Goal: Task Accomplishment & Management: Use online tool/utility

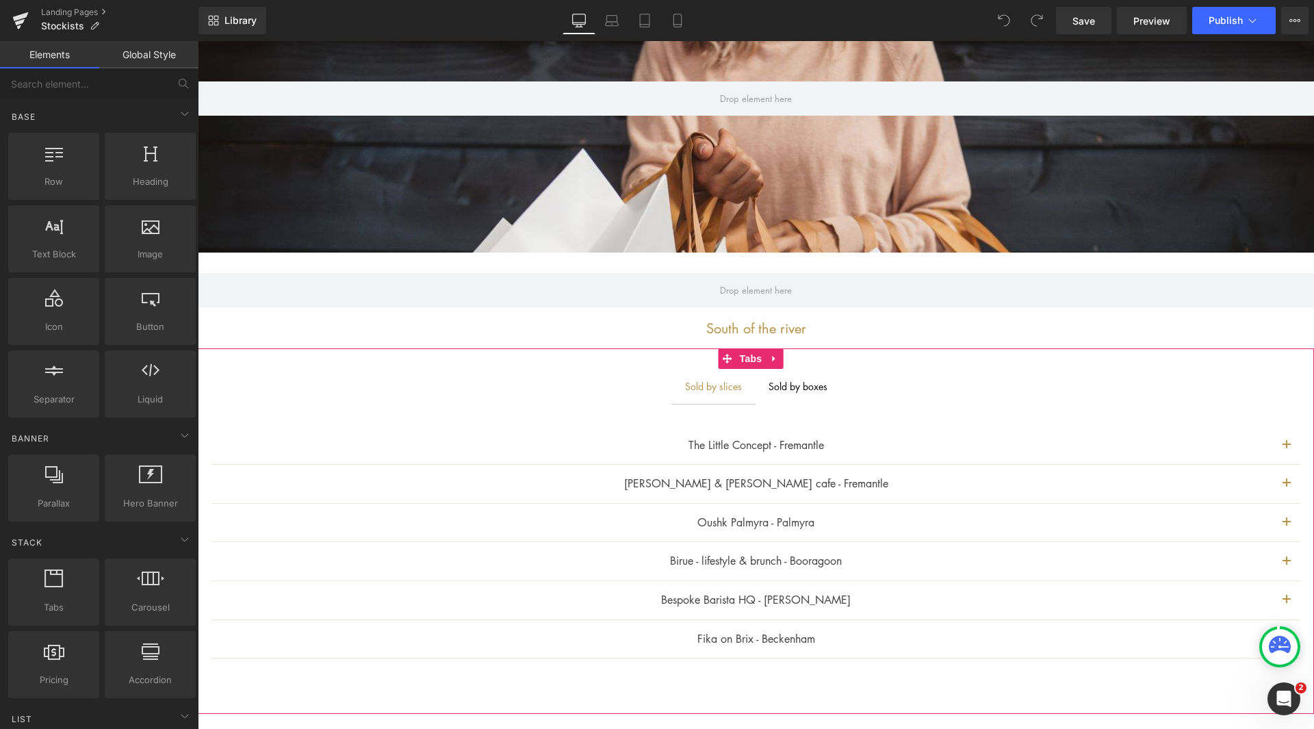
scroll to position [274, 0]
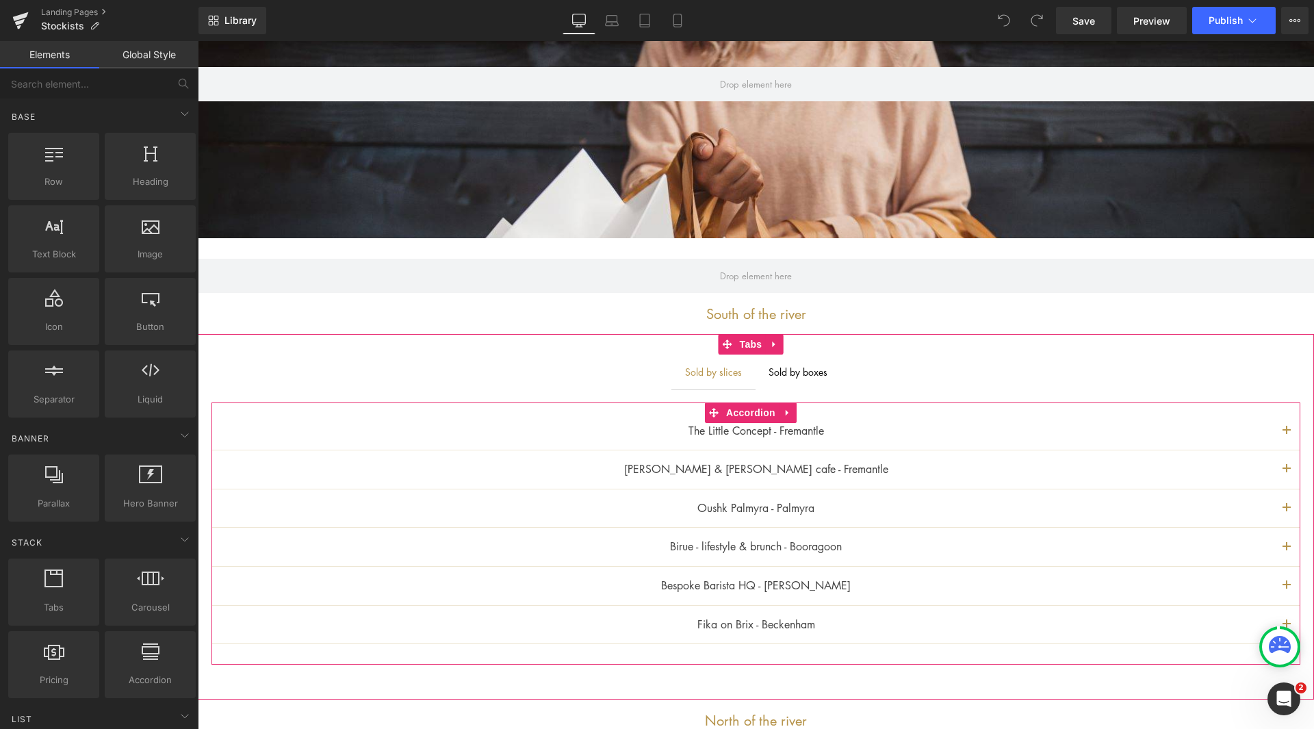
click at [1278, 431] on button "button" at bounding box center [1286, 431] width 27 height 38
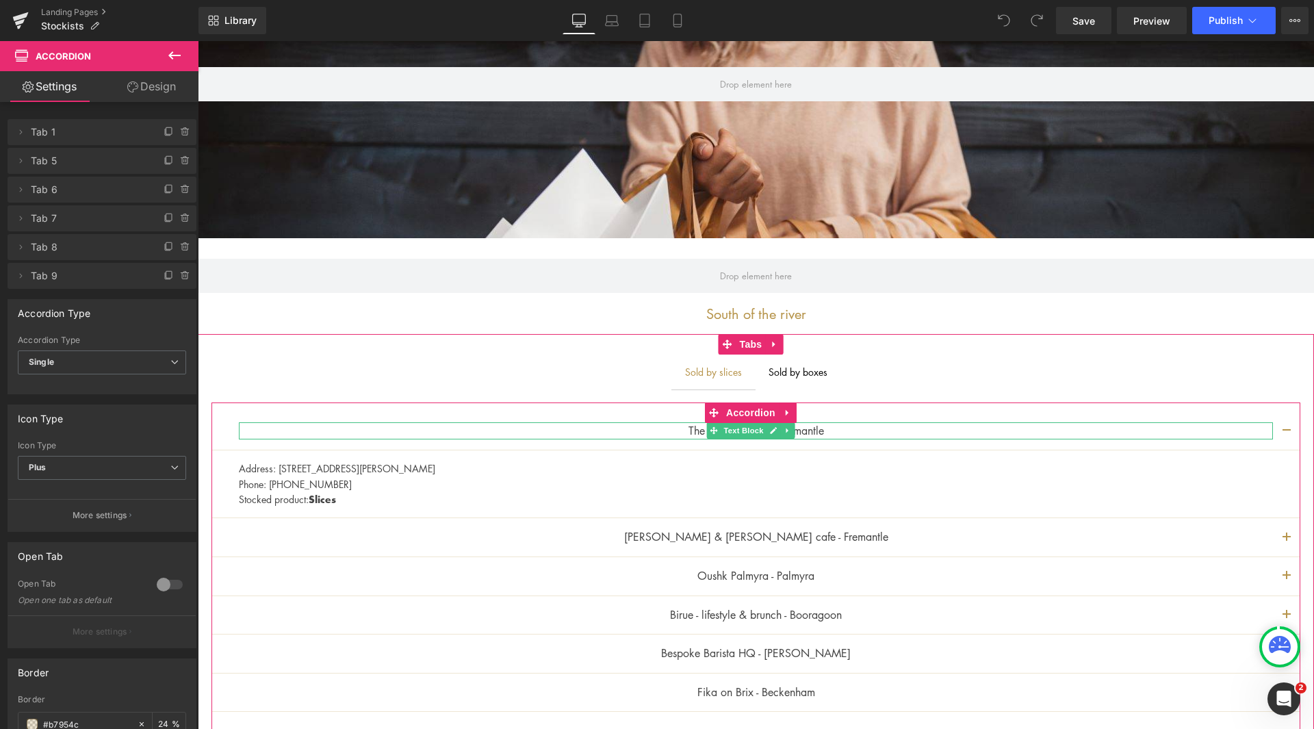
click at [814, 430] on p "The Little Concept - Fremantle" at bounding box center [756, 431] width 1034 height 18
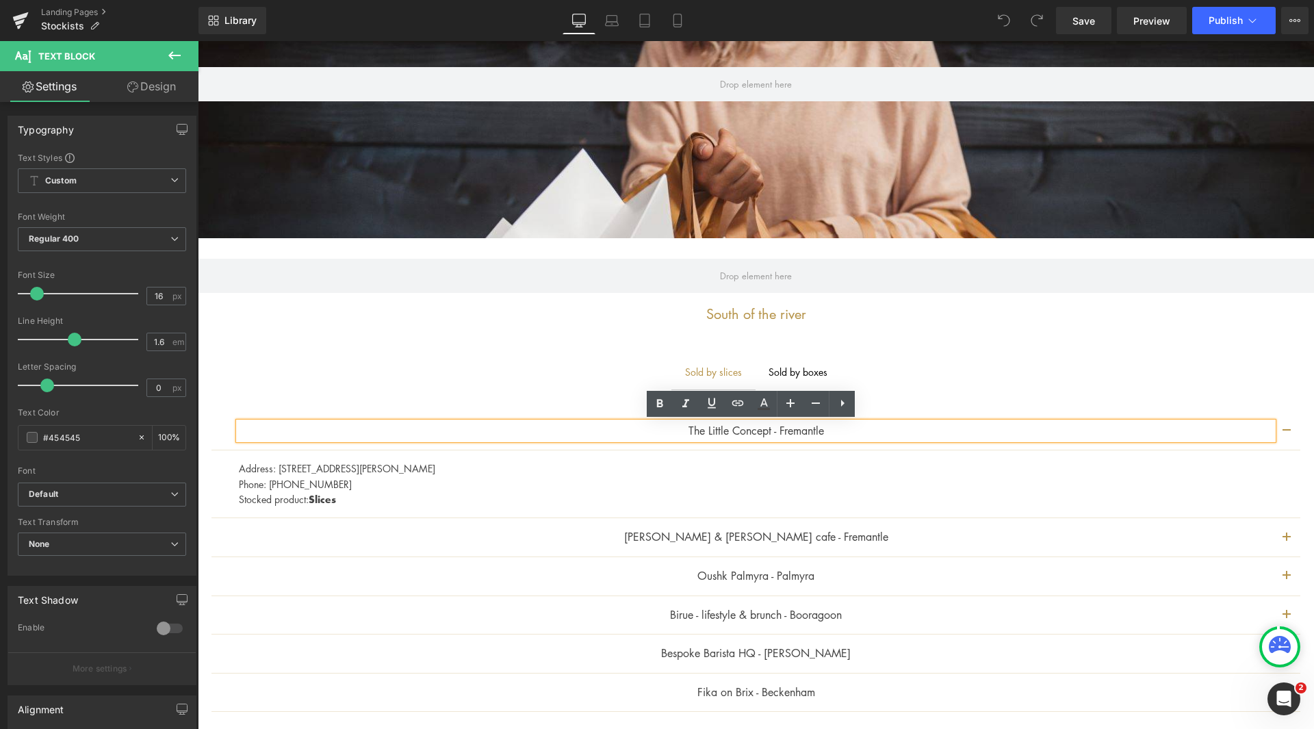
click at [848, 431] on p "The Little Concept - Fremantle" at bounding box center [756, 431] width 1034 height 18
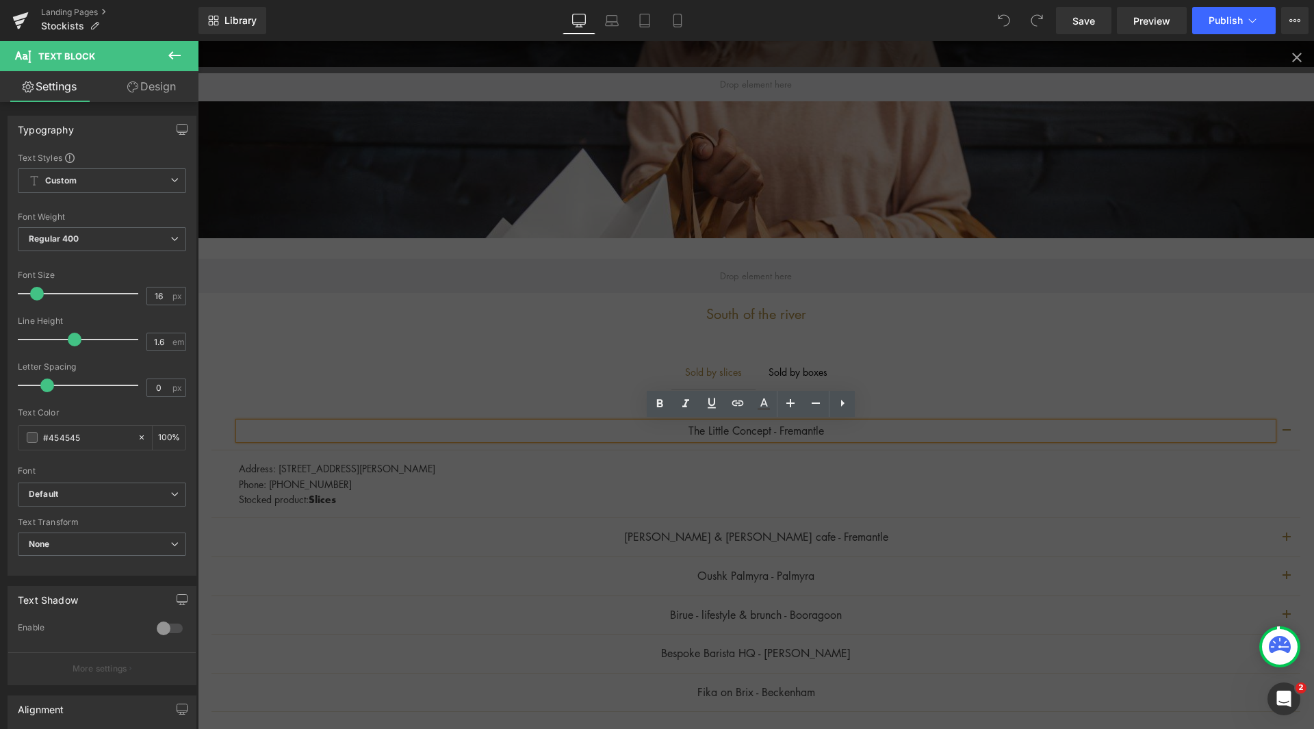
click at [1011, 298] on div at bounding box center [756, 385] width 1116 height 688
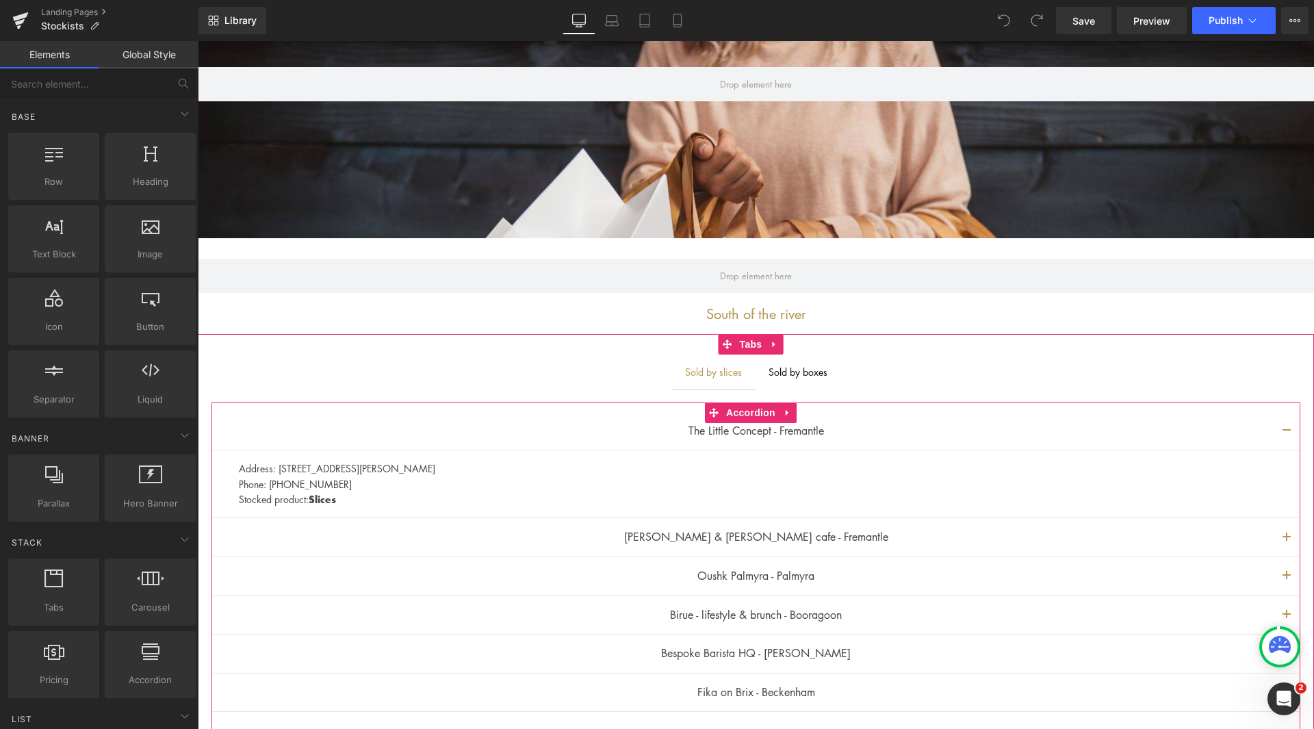
click at [1273, 432] on button "button" at bounding box center [1286, 431] width 27 height 38
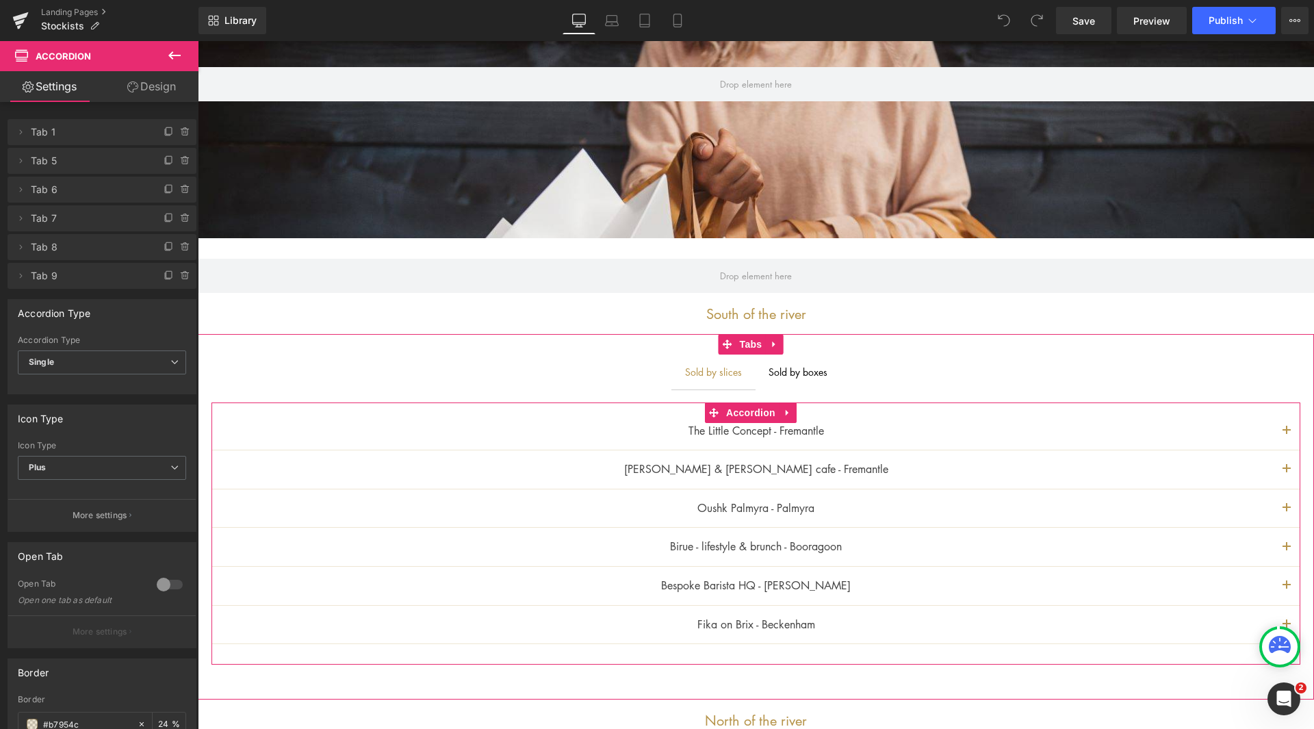
click at [820, 427] on p "The Little Concept - Fremantle" at bounding box center [756, 431] width 1034 height 18
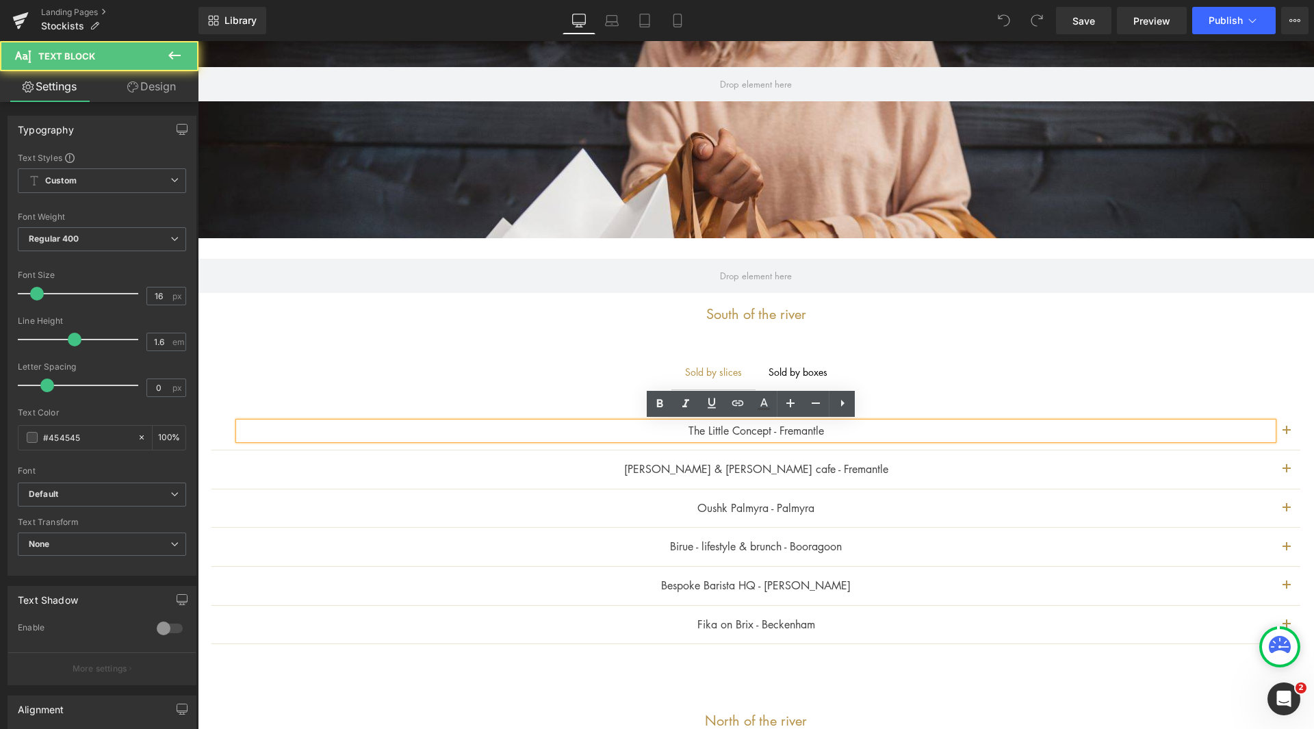
drag, startPoint x: 836, startPoint y: 437, endPoint x: 634, endPoint y: 417, distance: 202.8
click at [634, 417] on div "The Little Concept - Fremantle Text Block" at bounding box center [755, 431] width 1089 height 39
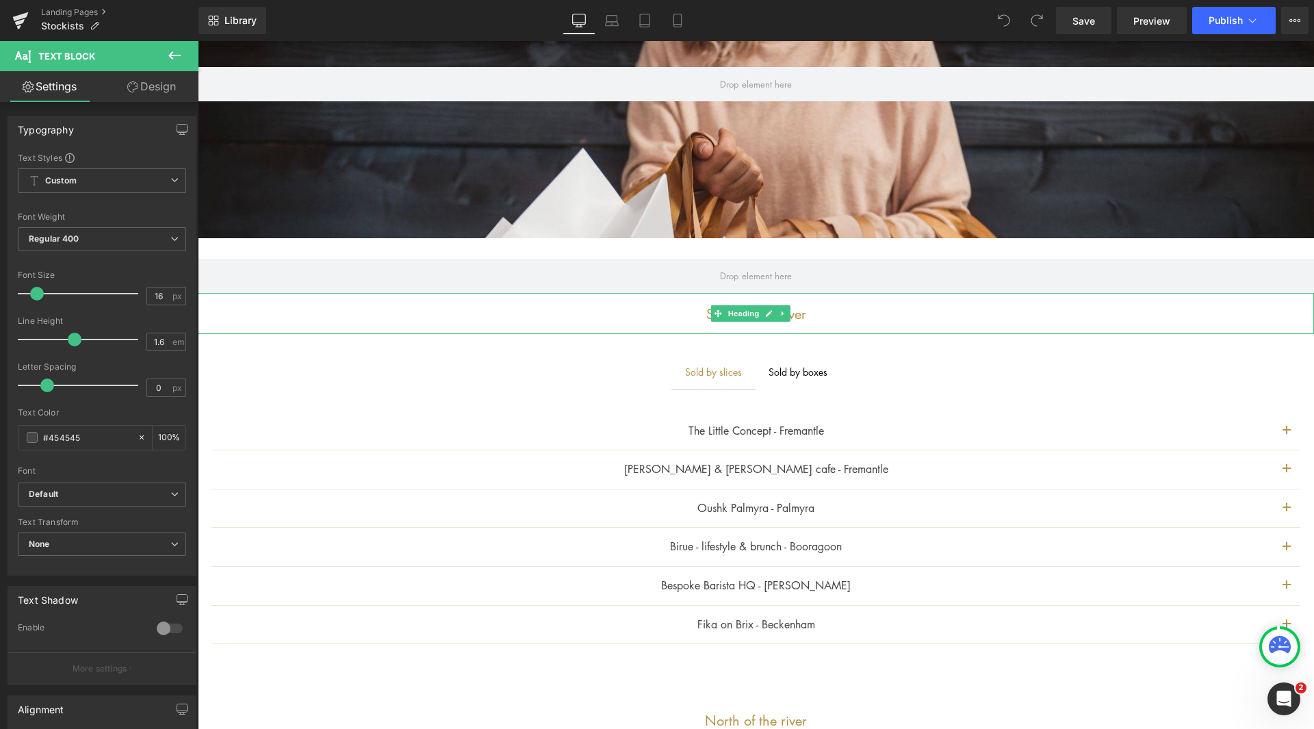
scroll to position [342, 0]
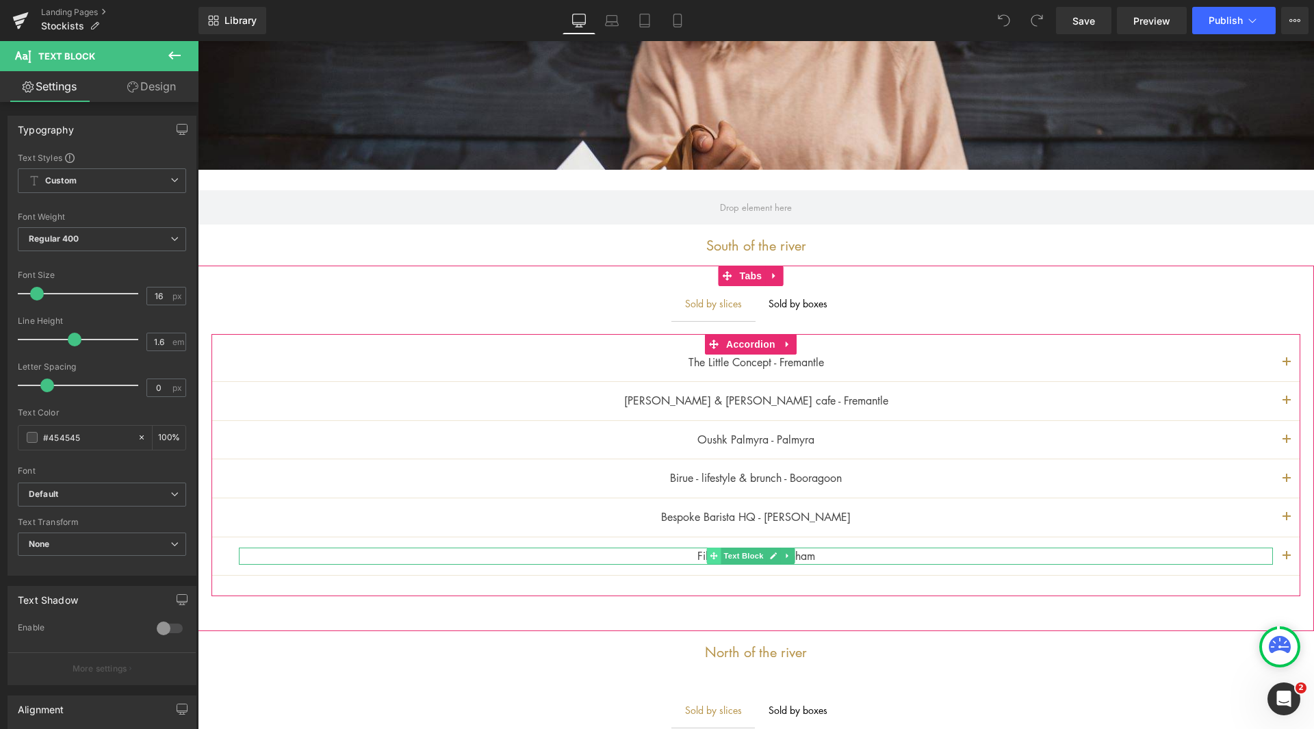
click at [712, 555] on icon at bounding box center [714, 556] width 8 height 8
click at [789, 558] on icon at bounding box center [787, 555] width 8 height 8
click at [780, 556] on icon at bounding box center [781, 556] width 8 height 8
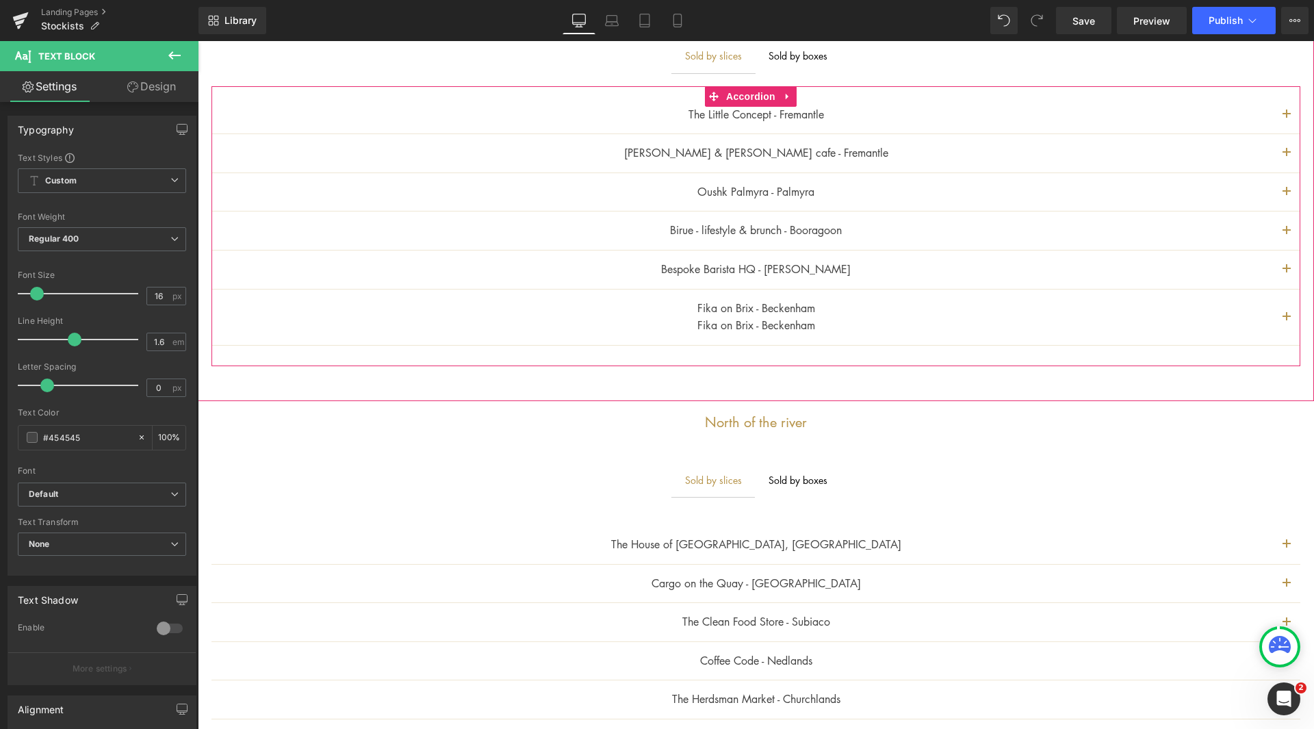
scroll to position [537, 0]
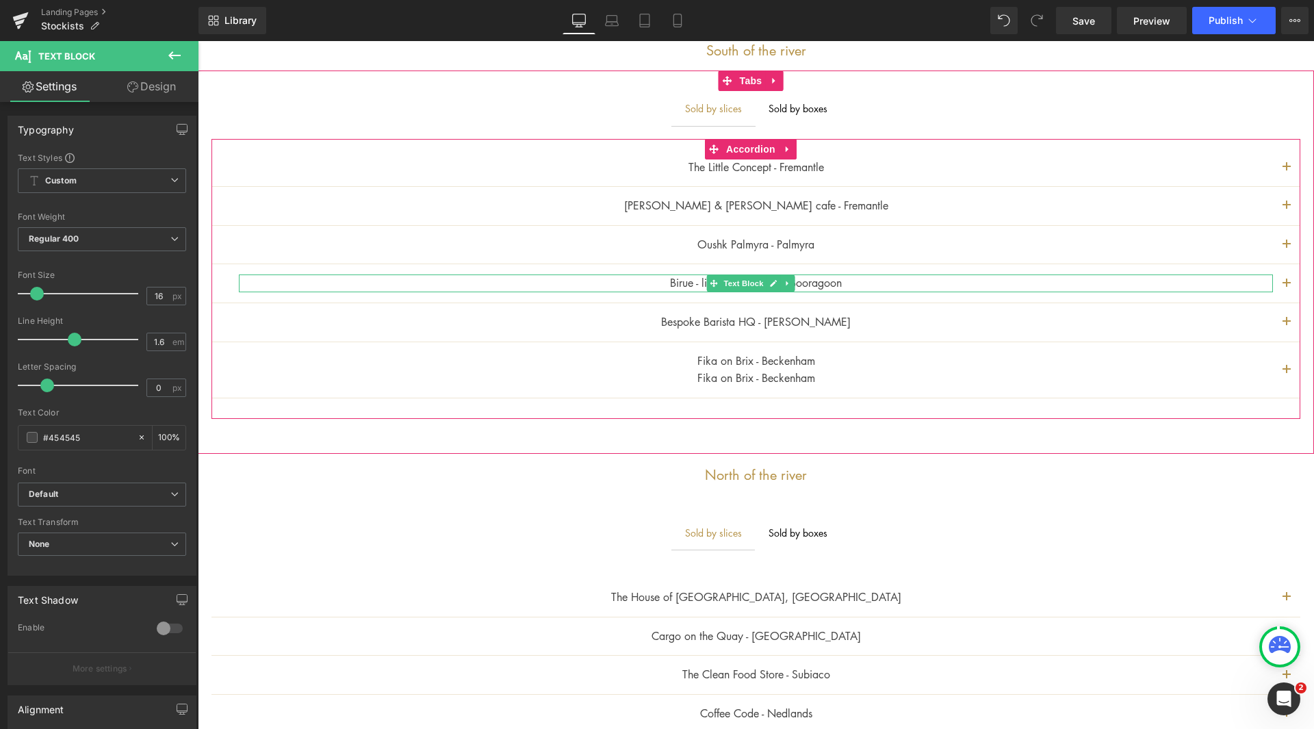
click at [821, 283] on p "Birue - lifestyle & brunch - Booragoon" at bounding box center [756, 283] width 1034 height 18
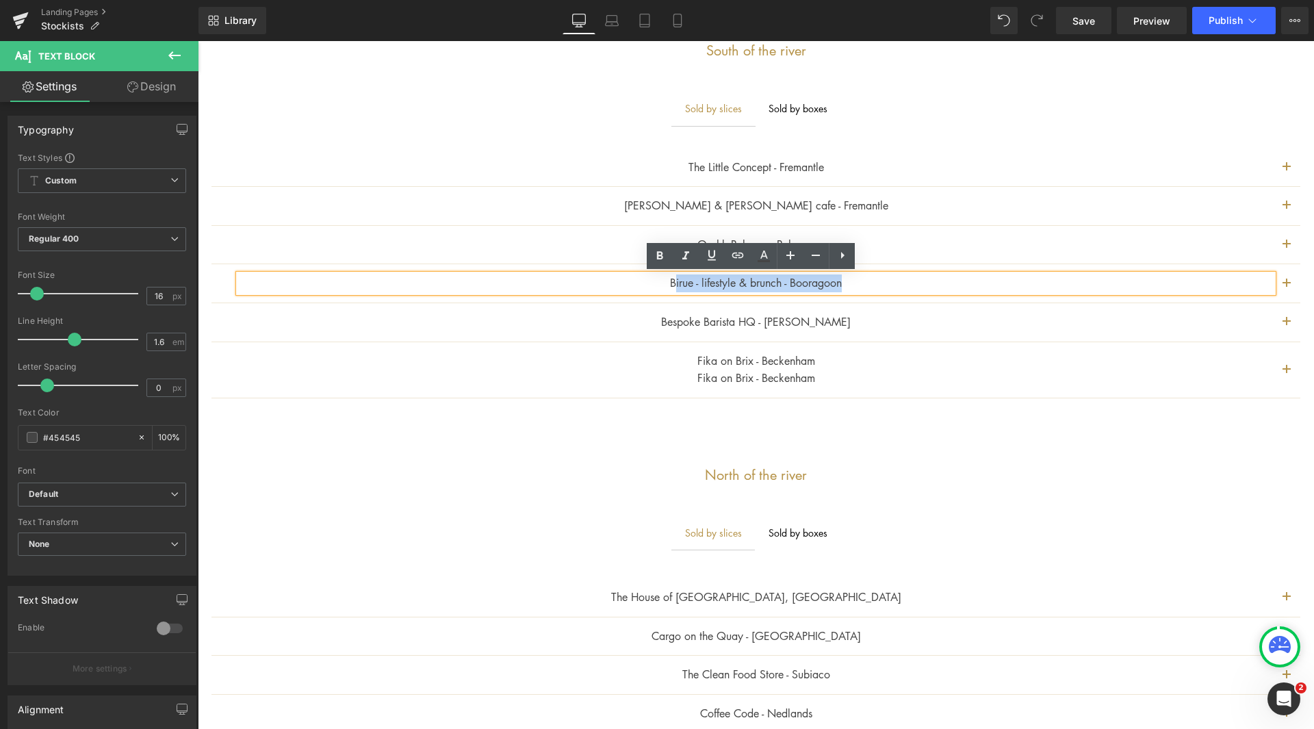
drag, startPoint x: 853, startPoint y: 285, endPoint x: 978, endPoint y: 298, distance: 125.9
click at [666, 300] on div "Birue - lifestyle & brunch - Booragoon Text Block" at bounding box center [755, 283] width 1089 height 39
click at [882, 242] on p "Oushk Palmyra - Palmyra" at bounding box center [756, 245] width 1034 height 18
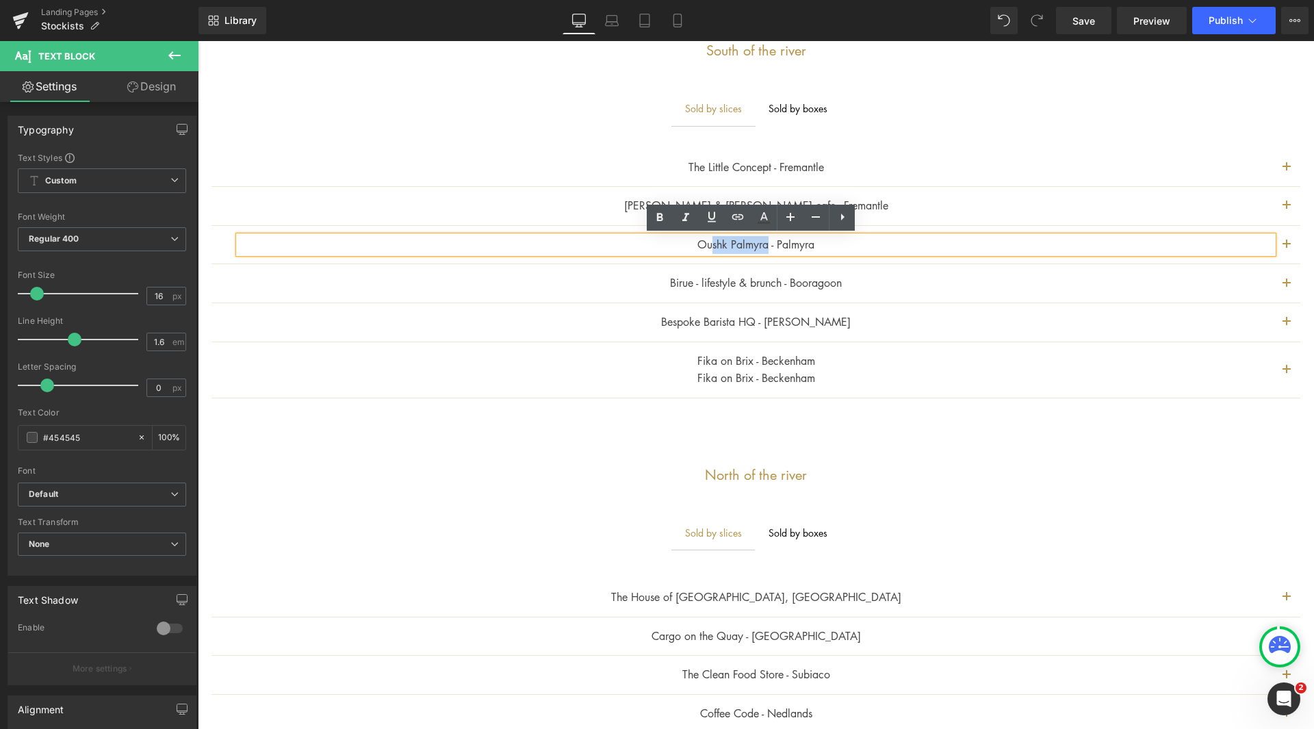
drag, startPoint x: 704, startPoint y: 245, endPoint x: 762, endPoint y: 249, distance: 57.6
click at [762, 249] on p "Oushk Palmyra - Palmyra" at bounding box center [756, 245] width 1034 height 18
click at [1273, 244] on button "button" at bounding box center [1286, 245] width 27 height 38
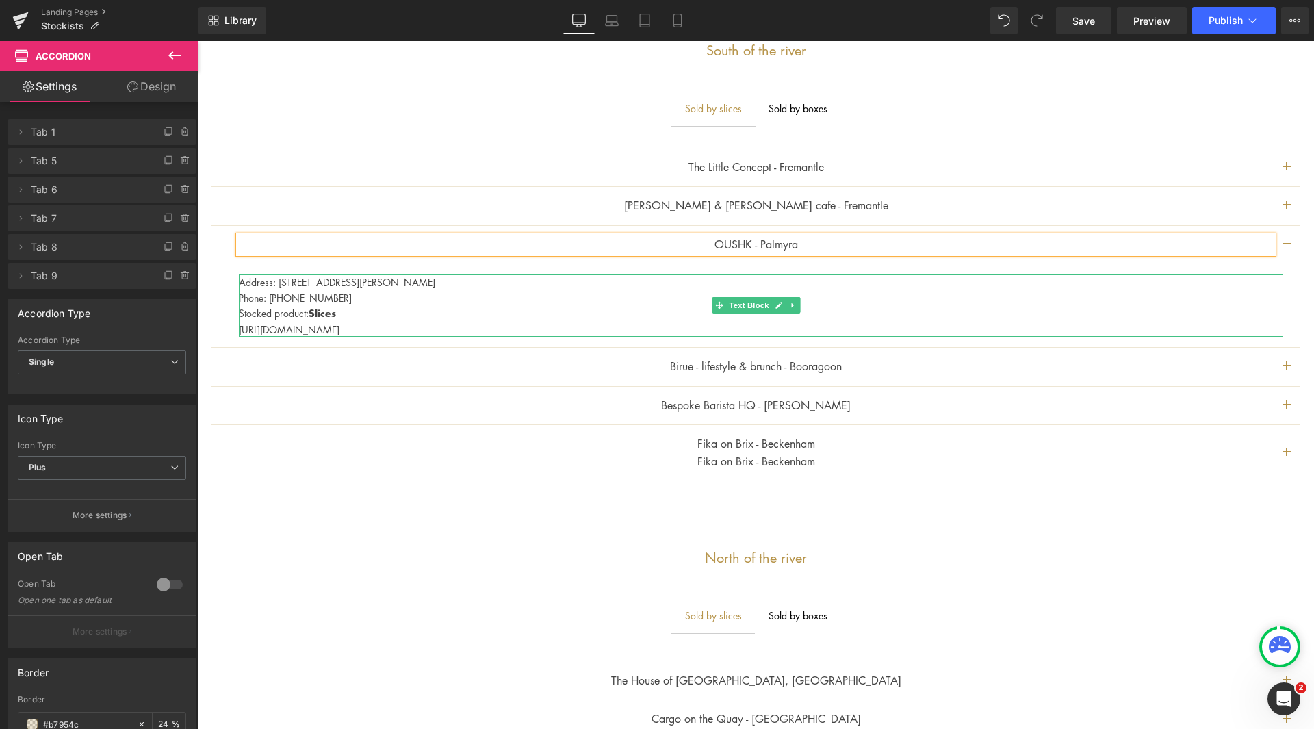
click at [339, 300] on p "Phone: [PHONE_NUMBER]" at bounding box center [761, 297] width 1044 height 15
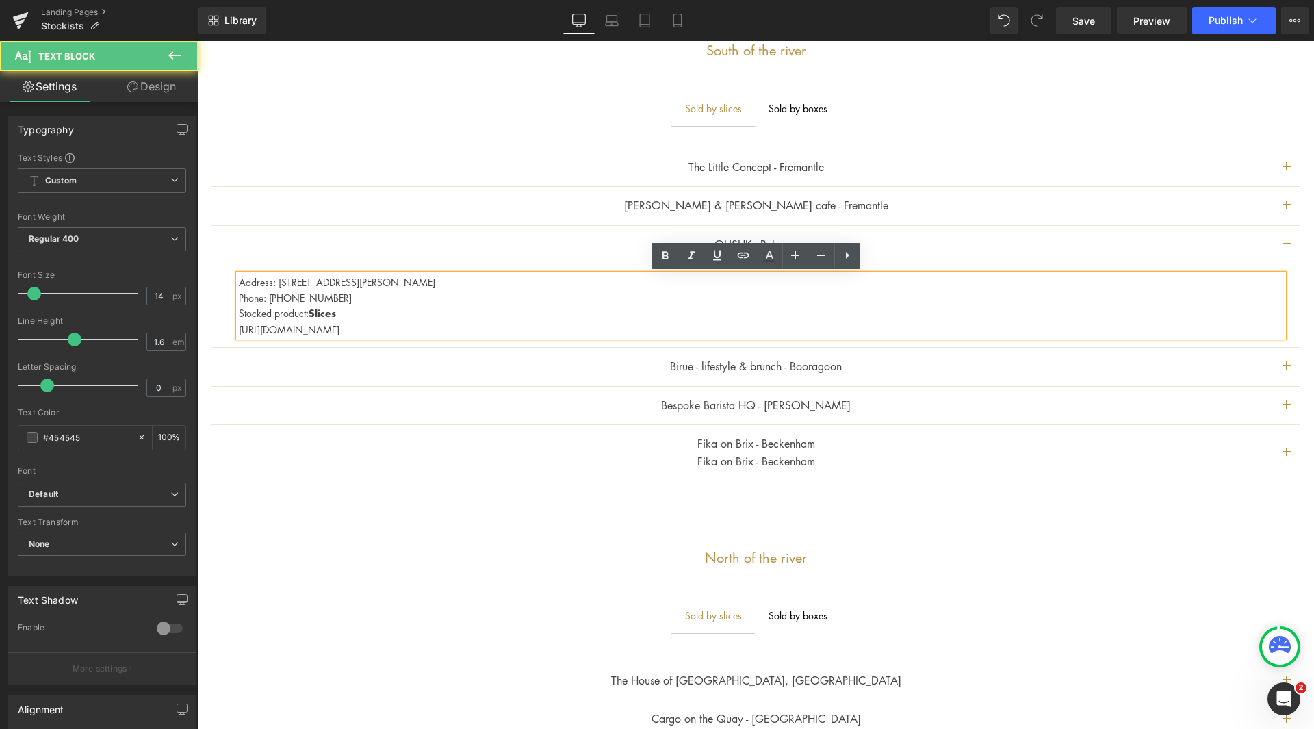
click at [280, 281] on p "Address: [STREET_ADDRESS][PERSON_NAME]" at bounding box center [761, 281] width 1044 height 15
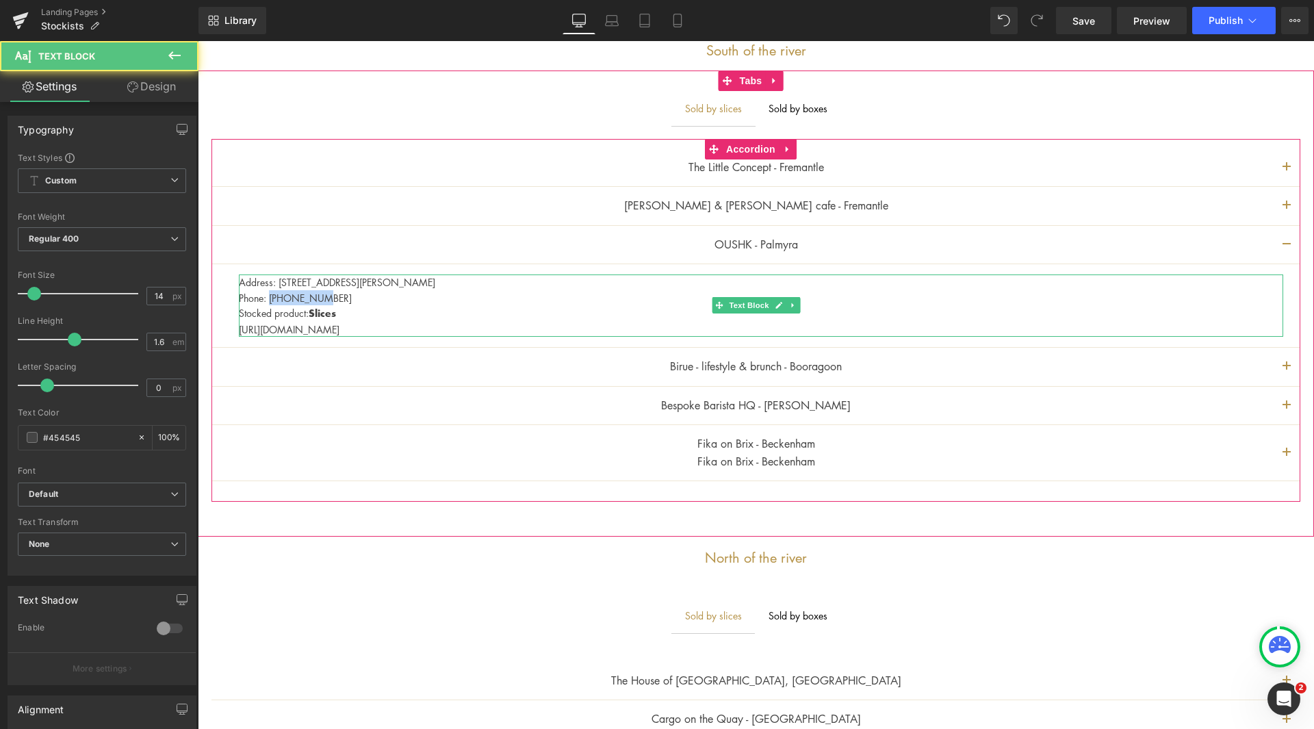
drag, startPoint x: 332, startPoint y: 295, endPoint x: 272, endPoint y: 294, distance: 60.2
click at [272, 294] on p "Phone: [PHONE_NUMBER]" at bounding box center [761, 297] width 1044 height 15
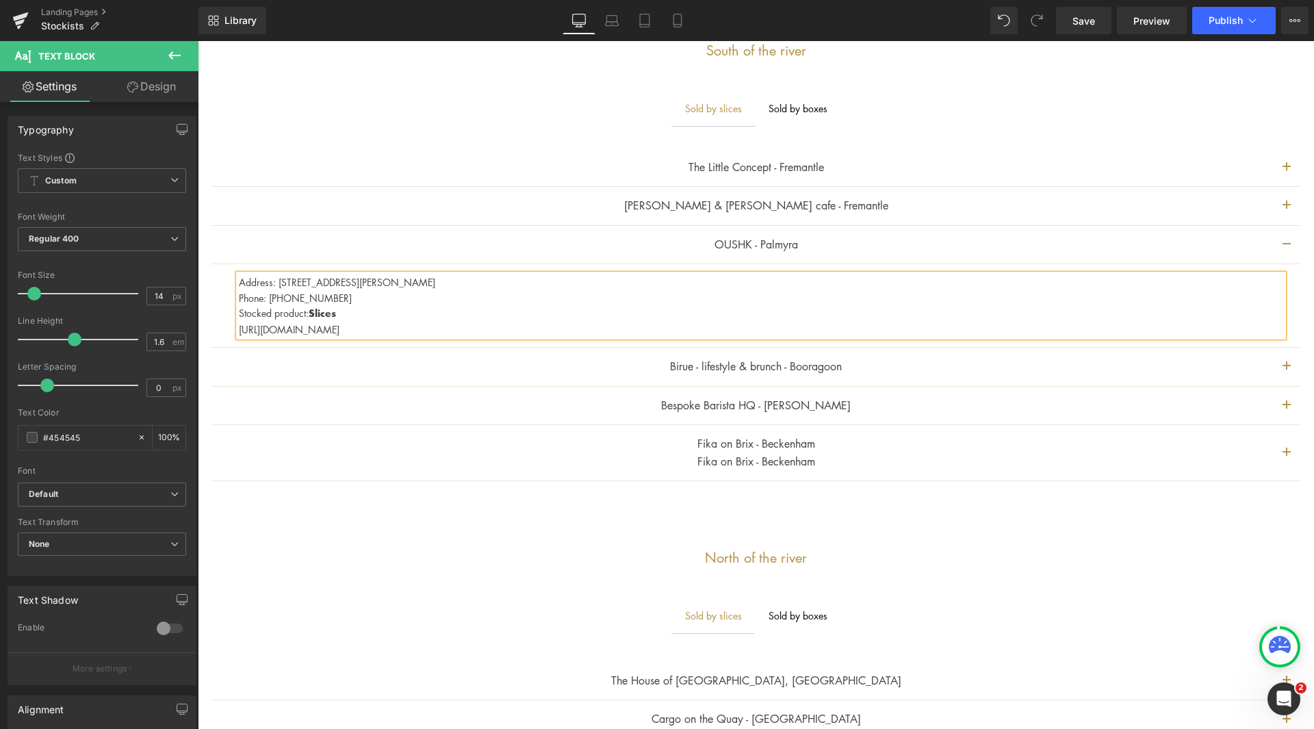
click at [377, 329] on p "[URL][DOMAIN_NAME]" at bounding box center [761, 329] width 1044 height 15
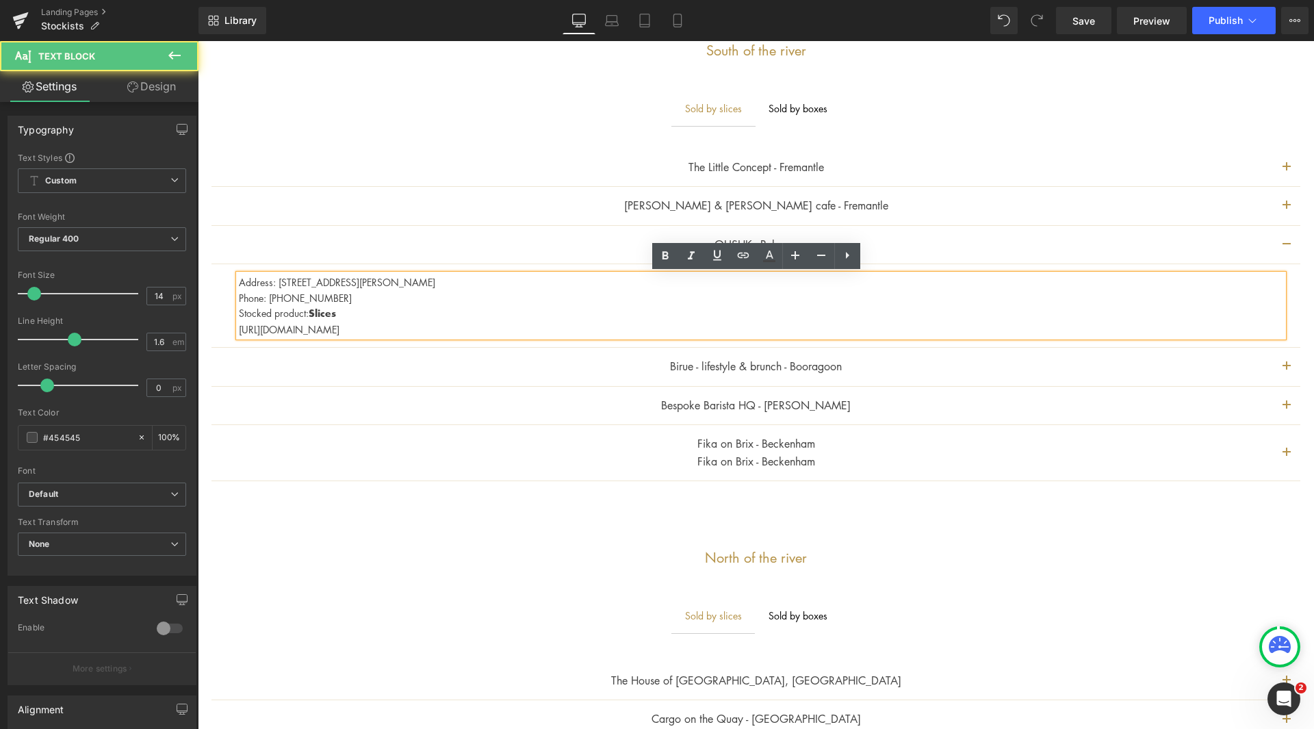
click at [382, 328] on p "[URL][DOMAIN_NAME]" at bounding box center [761, 329] width 1044 height 15
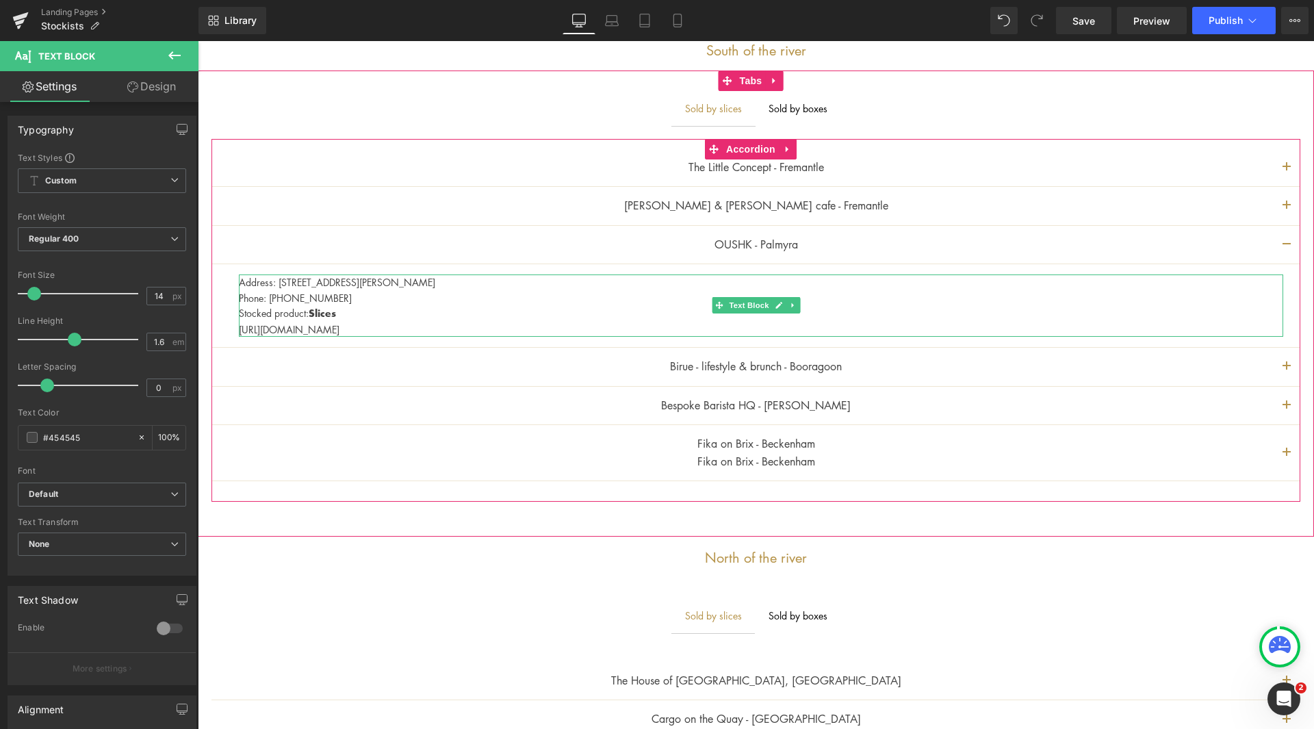
drag, startPoint x: 411, startPoint y: 330, endPoint x: 359, endPoint y: 330, distance: 51.3
click at [359, 330] on p "[URL][DOMAIN_NAME]" at bounding box center [761, 329] width 1044 height 15
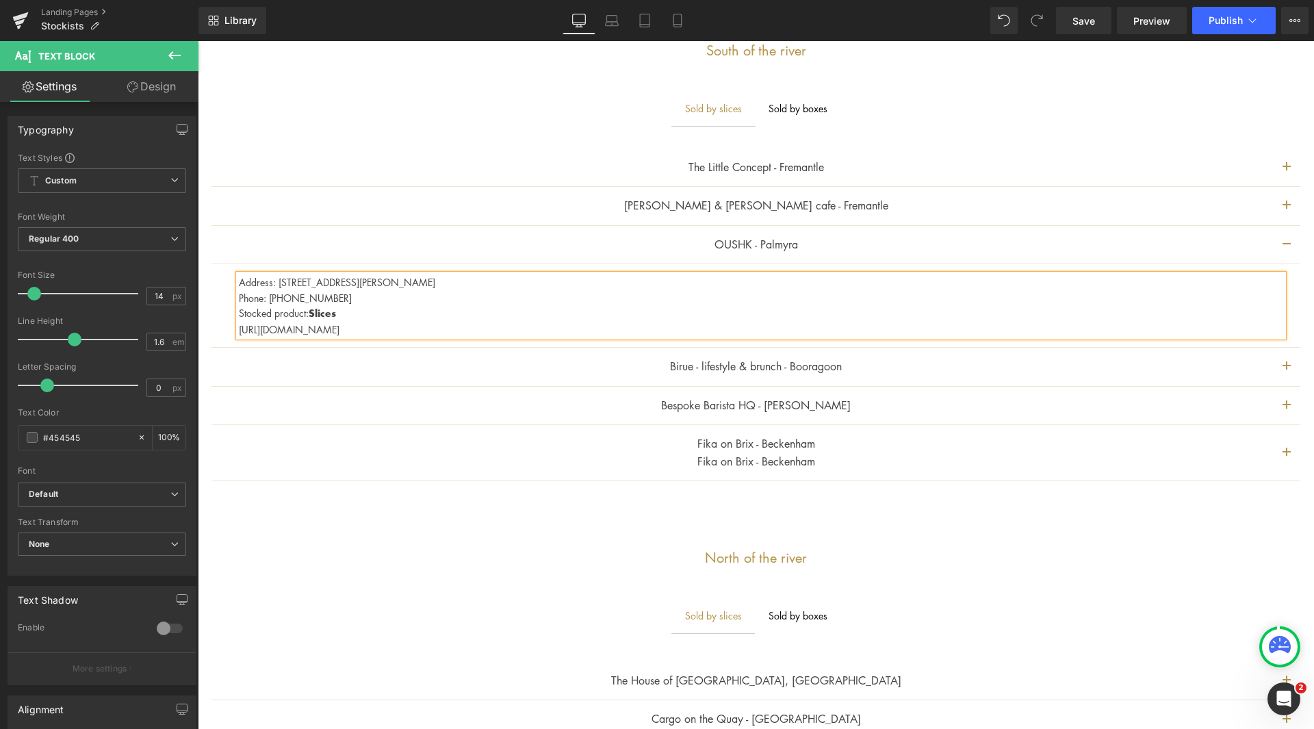
click at [822, 214] on div "[PERSON_NAME] & [PERSON_NAME] cafe - Fremantle Text Block" at bounding box center [756, 206] width 1034 height 18
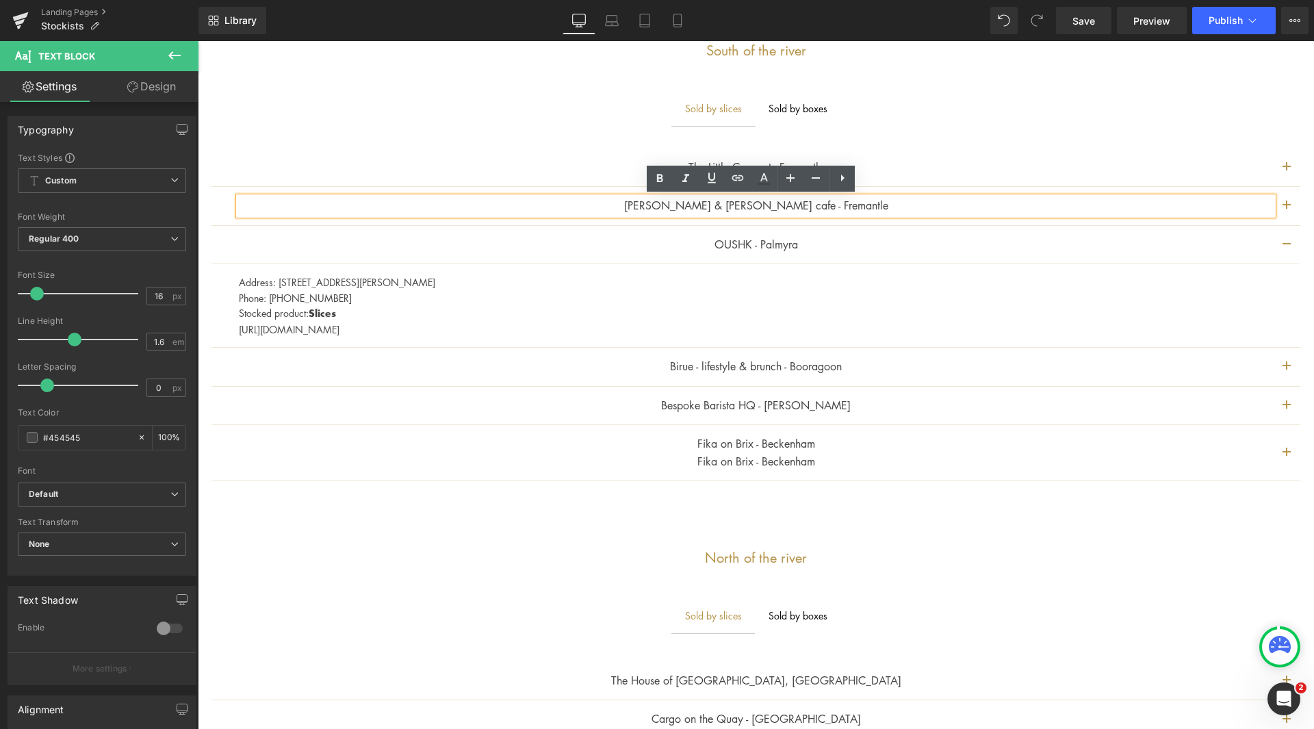
click at [1286, 248] on span "button" at bounding box center [1286, 248] width 0 height 0
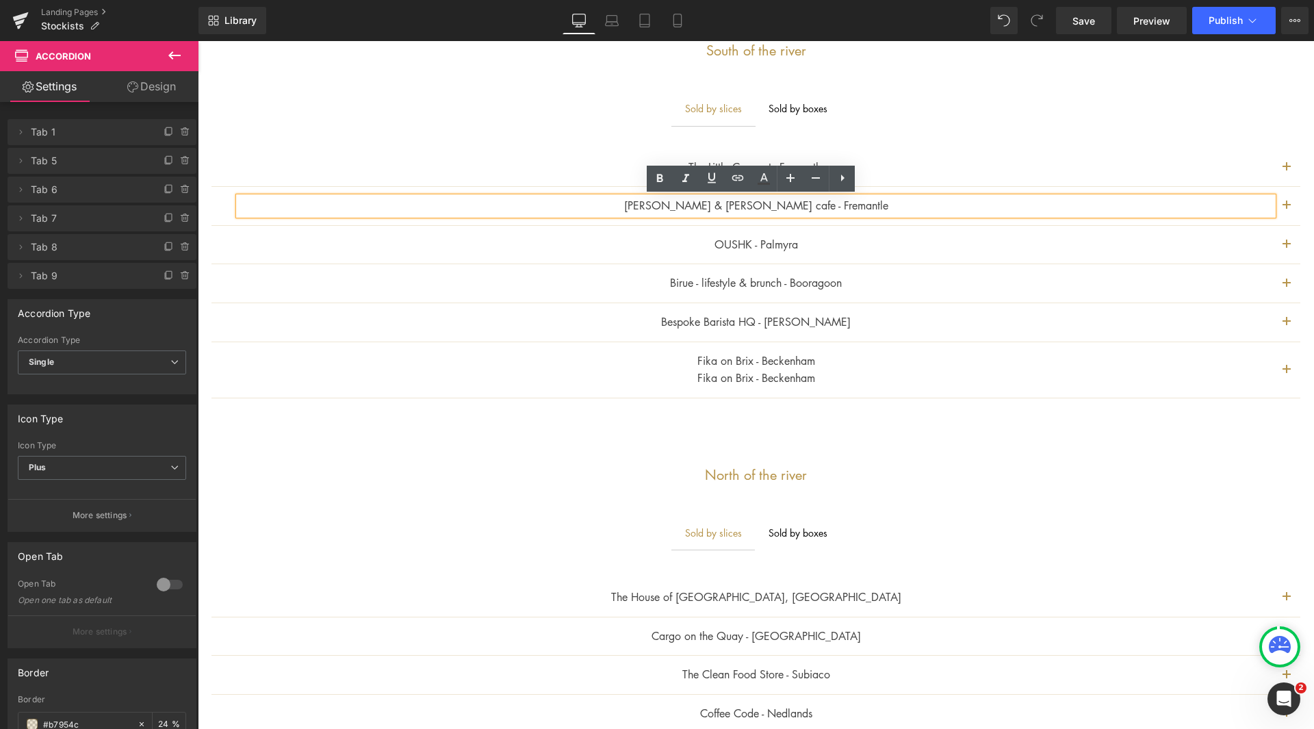
click at [1286, 248] on span "button" at bounding box center [1286, 248] width 0 height 0
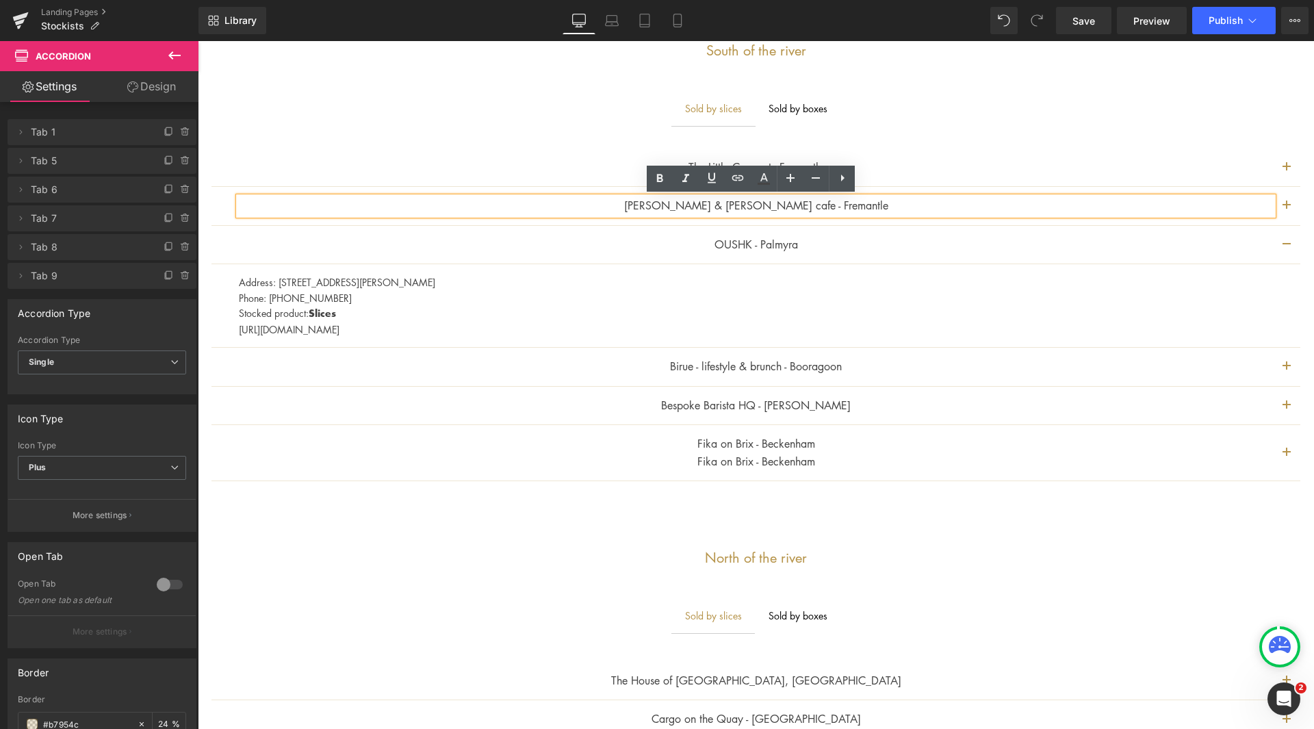
click at [1276, 170] on button "button" at bounding box center [1286, 167] width 27 height 38
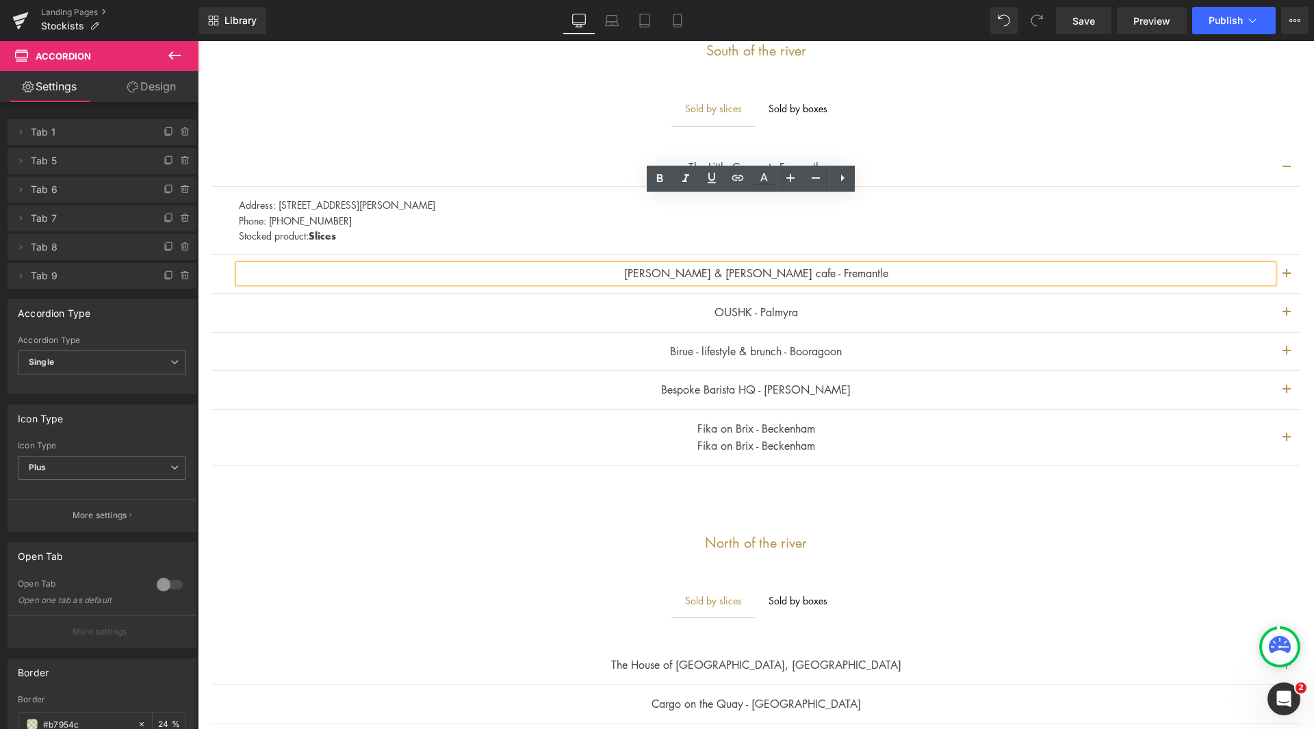
click at [1232, 349] on p "Birue - lifestyle & brunch - Booragoon" at bounding box center [756, 352] width 1034 height 18
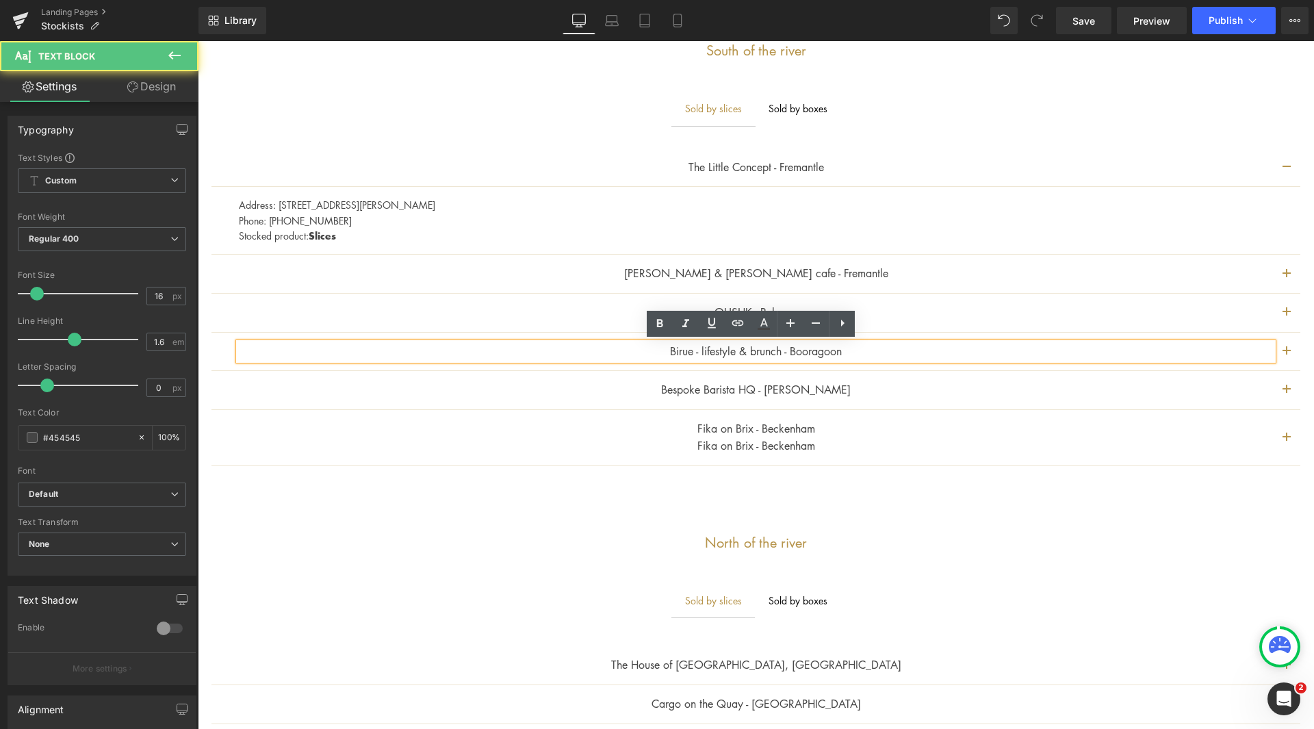
drag, startPoint x: 888, startPoint y: 354, endPoint x: 695, endPoint y: 363, distance: 193.8
click at [820, 352] on p "Birue - lifestyle & brunch - Booragoon" at bounding box center [756, 352] width 1034 height 18
drag, startPoint x: 651, startPoint y: 349, endPoint x: 776, endPoint y: 343, distance: 124.7
click at [776, 343] on p "Birue - lifestyle & brunch - Booragoon" at bounding box center [756, 352] width 1034 height 18
drag, startPoint x: 855, startPoint y: 355, endPoint x: 801, endPoint y: 353, distance: 53.4
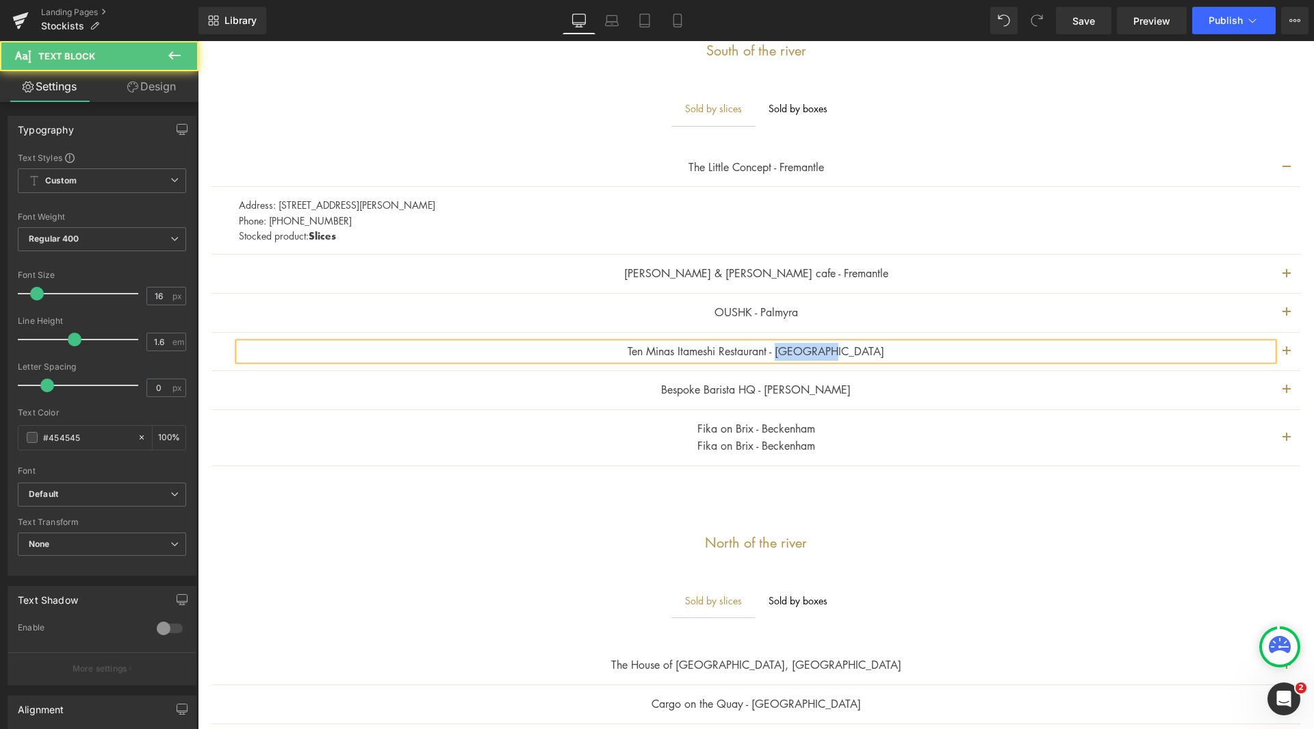
click at [801, 353] on p "Ten Minas Itameshi Restaurant - [GEOGRAPHIC_DATA]" at bounding box center [756, 352] width 1034 height 18
click at [1277, 350] on button "button" at bounding box center [1286, 352] width 27 height 38
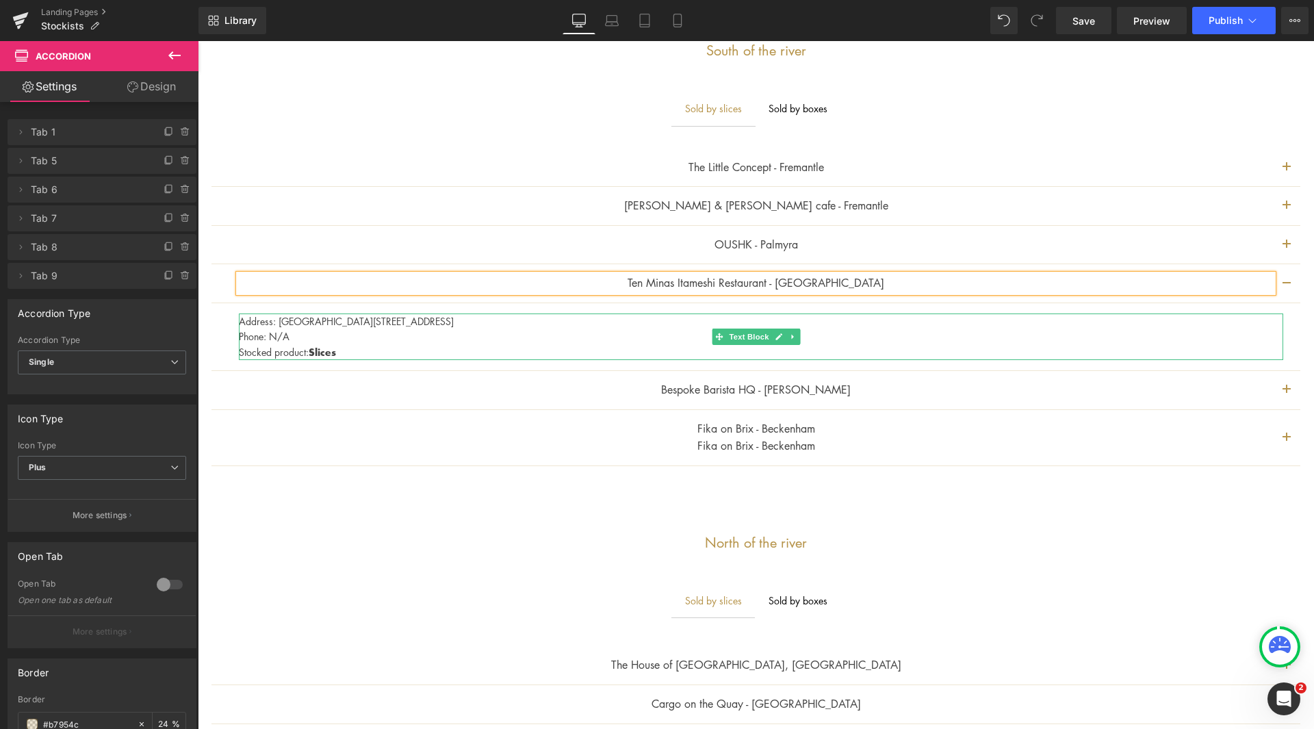
click at [310, 333] on p "Phone: N/A" at bounding box center [761, 335] width 1044 height 15
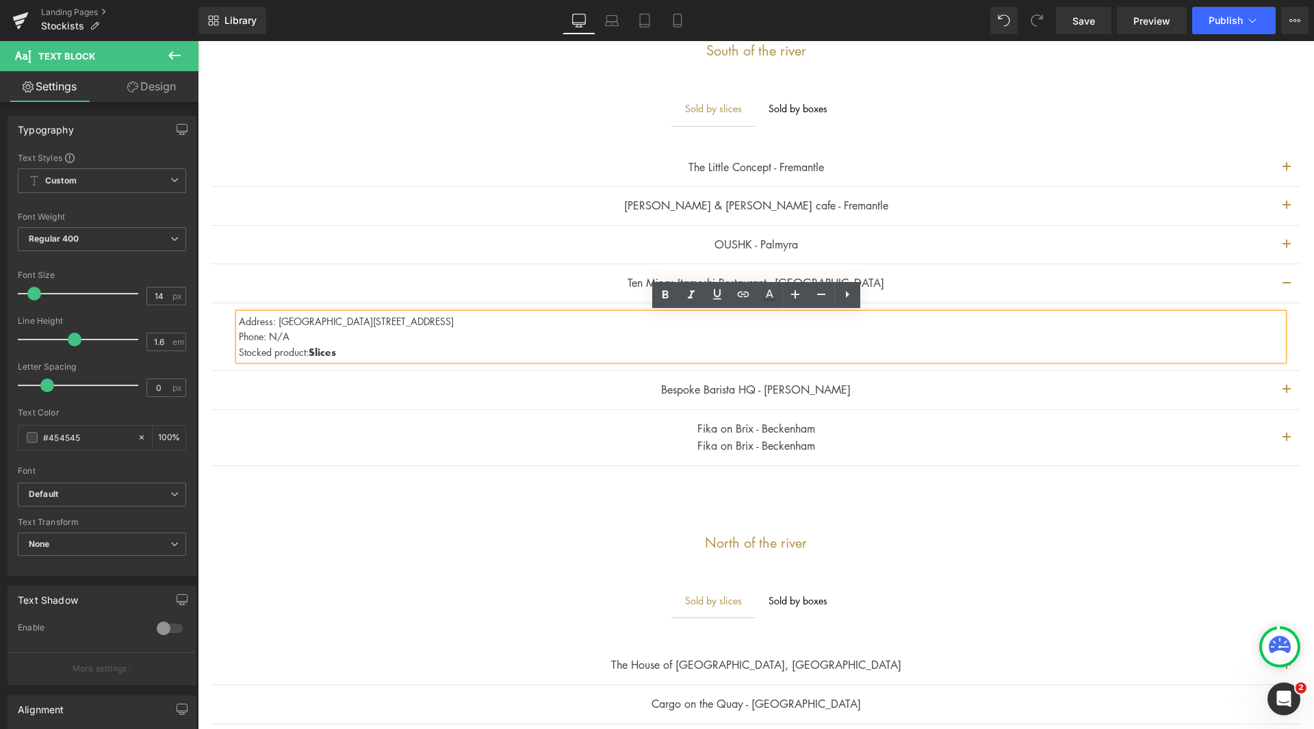
drag, startPoint x: 281, startPoint y: 321, endPoint x: 480, endPoint y: 321, distance: 199.1
click at [480, 321] on p "Address: [GEOGRAPHIC_DATA][STREET_ADDRESS]" at bounding box center [761, 320] width 1044 height 15
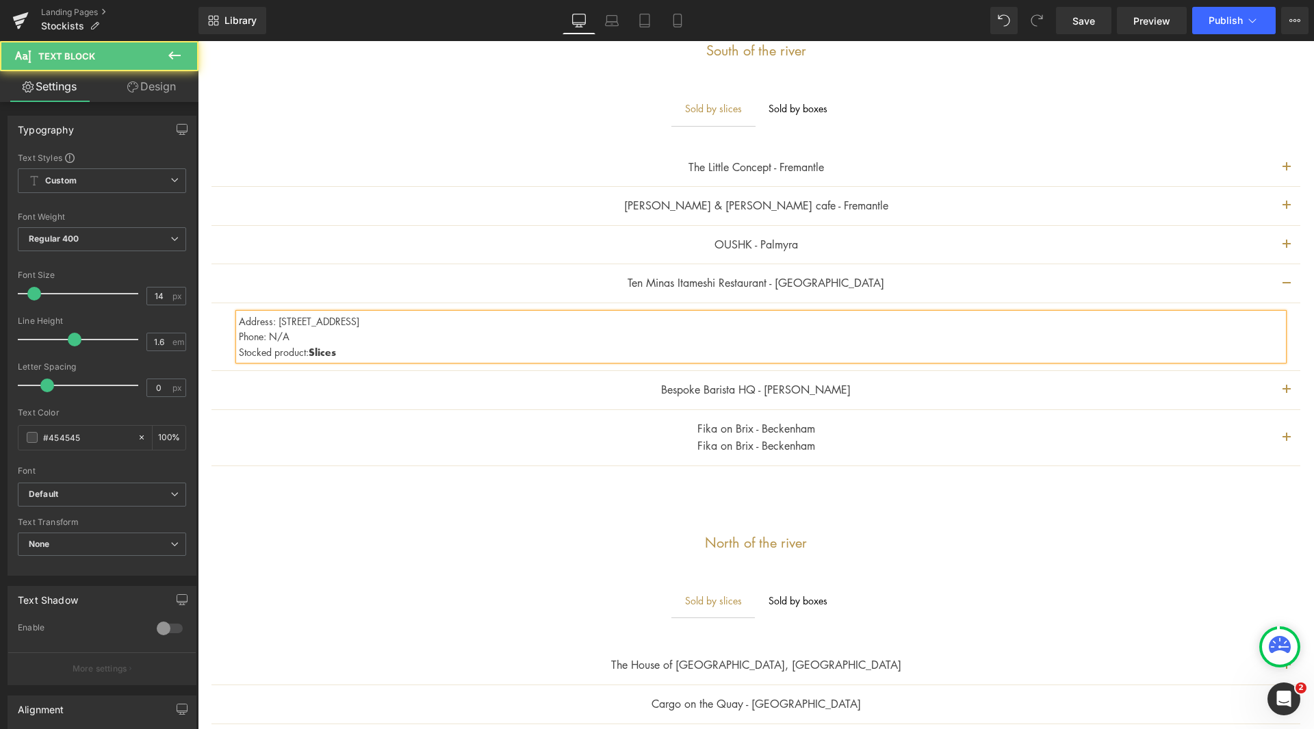
drag, startPoint x: 369, startPoint y: 317, endPoint x: 416, endPoint y: 327, distance: 47.5
click at [416, 327] on p "Address: [STREET_ADDRESS]" at bounding box center [761, 320] width 1044 height 15
click at [453, 326] on p "Address: [STREET_ADDRESS]" at bounding box center [761, 320] width 1044 height 15
drag, startPoint x: 296, startPoint y: 336, endPoint x: 271, endPoint y: 337, distance: 25.4
click at [271, 337] on p "Phone: N/A" at bounding box center [761, 335] width 1044 height 15
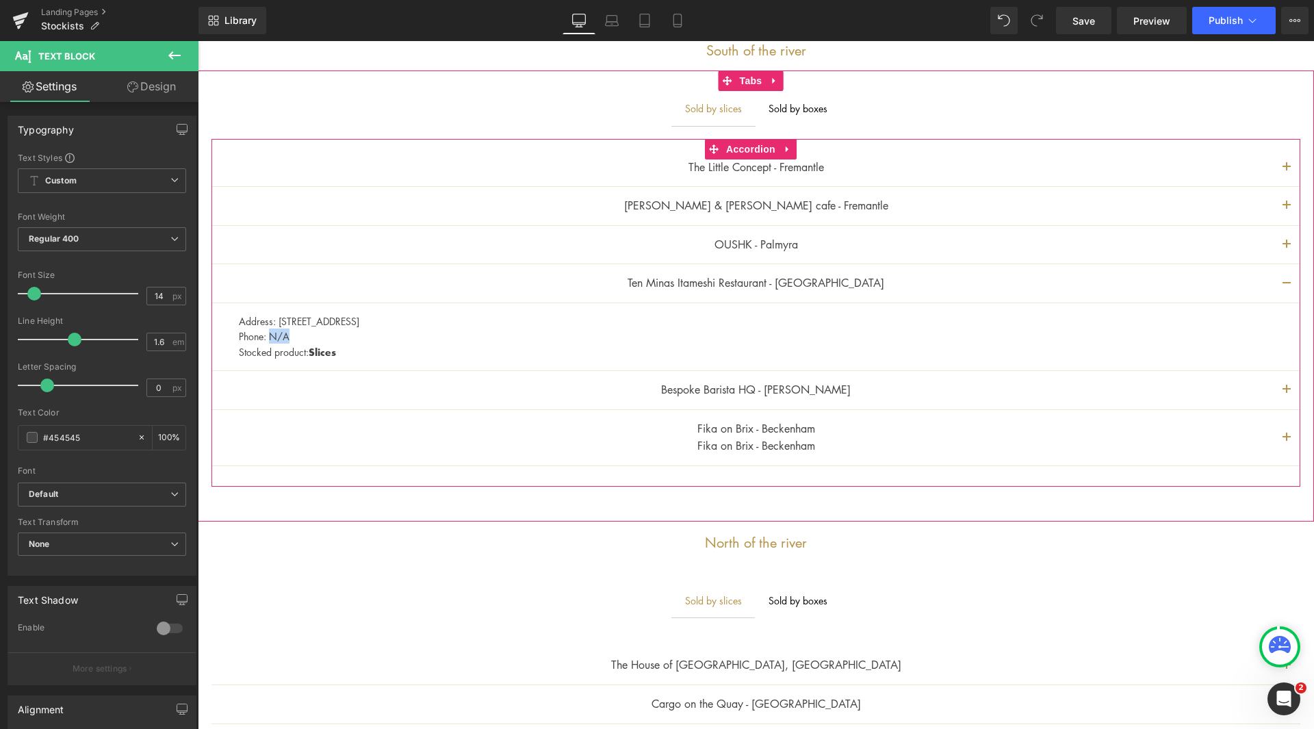
drag, startPoint x: 312, startPoint y: 344, endPoint x: 307, endPoint y: 337, distance: 8.9
click at [312, 344] on p "Stocked product: Slices" at bounding box center [761, 352] width 1044 height 16
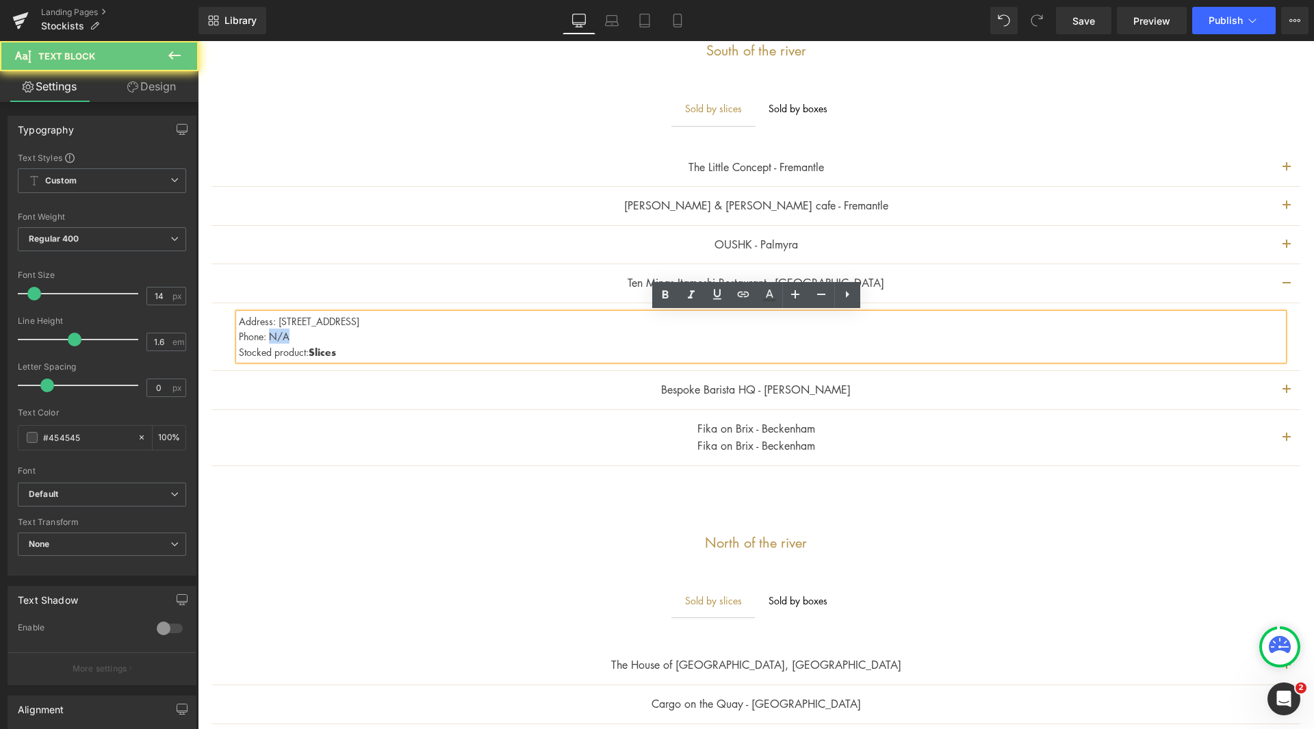
drag, startPoint x: 298, startPoint y: 335, endPoint x: 271, endPoint y: 331, distance: 26.9
click at [271, 331] on p "Phone: N/A" at bounding box center [761, 335] width 1044 height 15
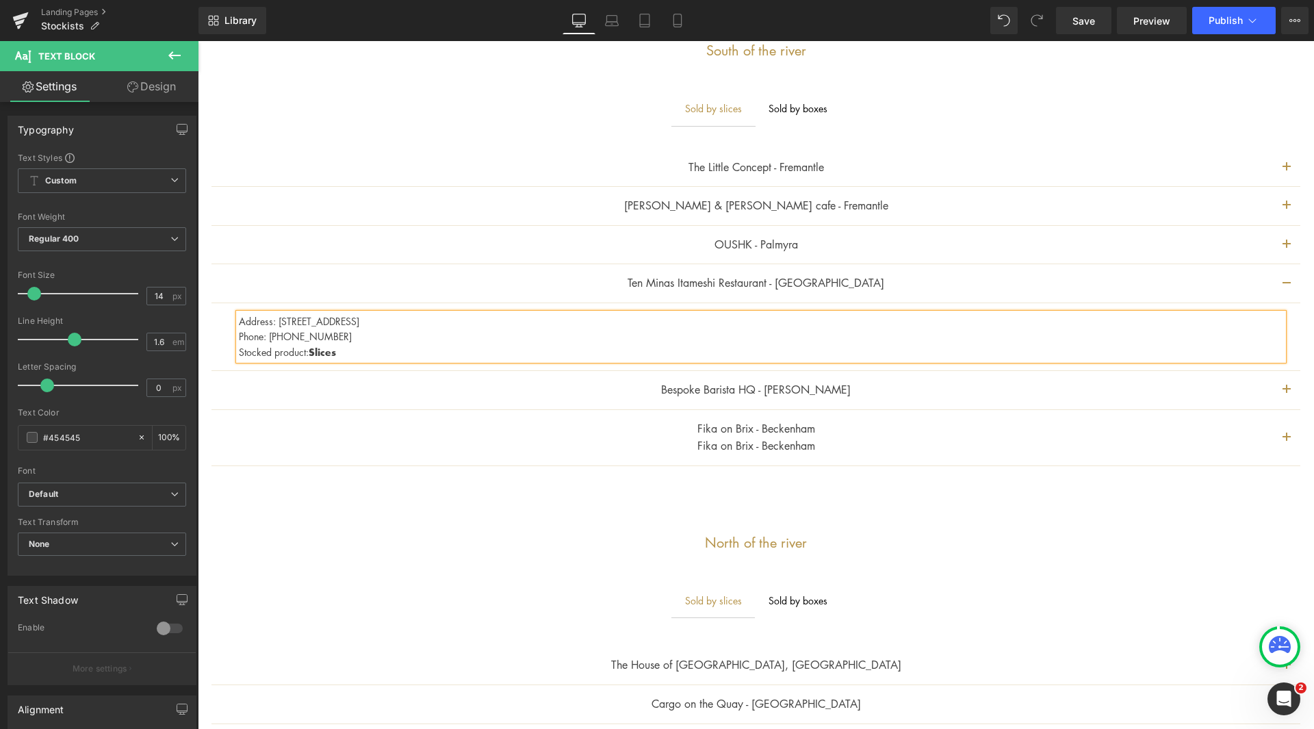
click at [357, 350] on p "Stocked product: Slices" at bounding box center [761, 352] width 1044 height 16
drag, startPoint x: 364, startPoint y: 347, endPoint x: 339, endPoint y: 349, distance: 25.4
click at [339, 349] on b "Slices and Small Boxes" at bounding box center [367, 352] width 116 height 14
click at [537, 348] on p "Stocked product: Slices, Small Boxes" at bounding box center [761, 352] width 1044 height 16
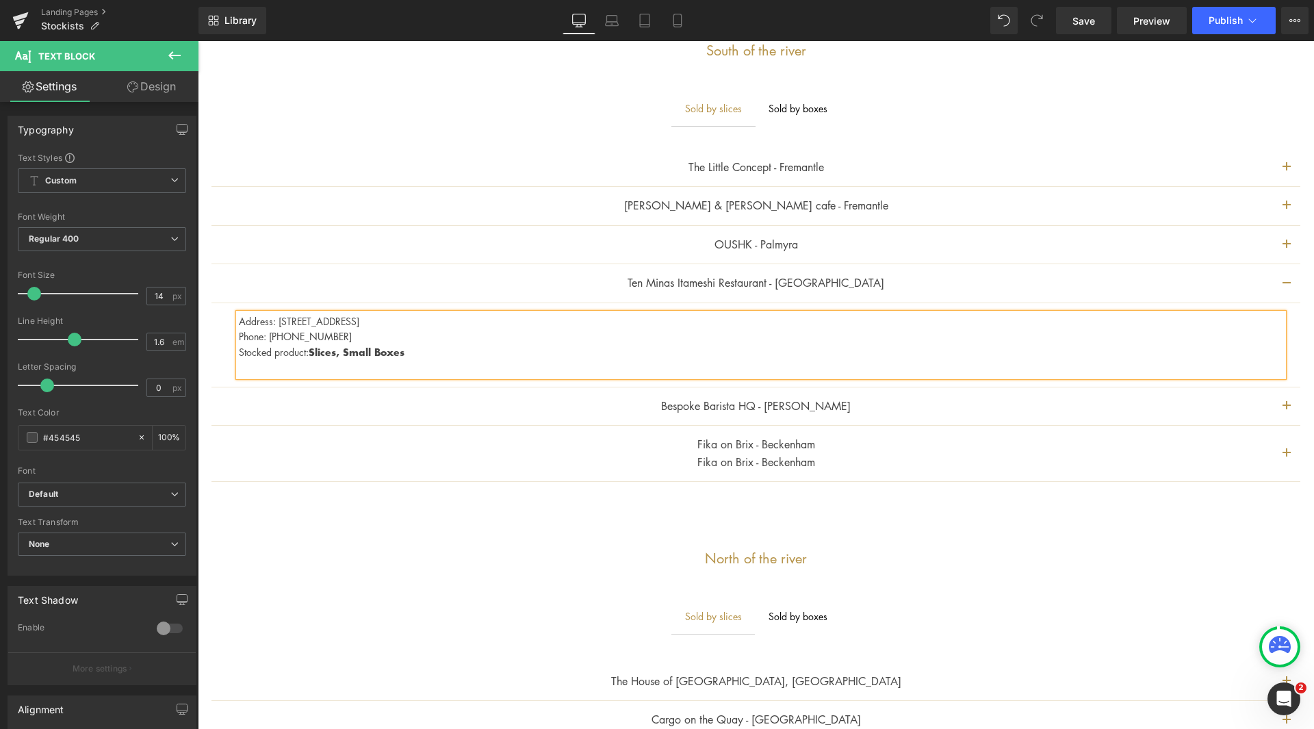
click at [1274, 244] on button "button" at bounding box center [1286, 245] width 27 height 38
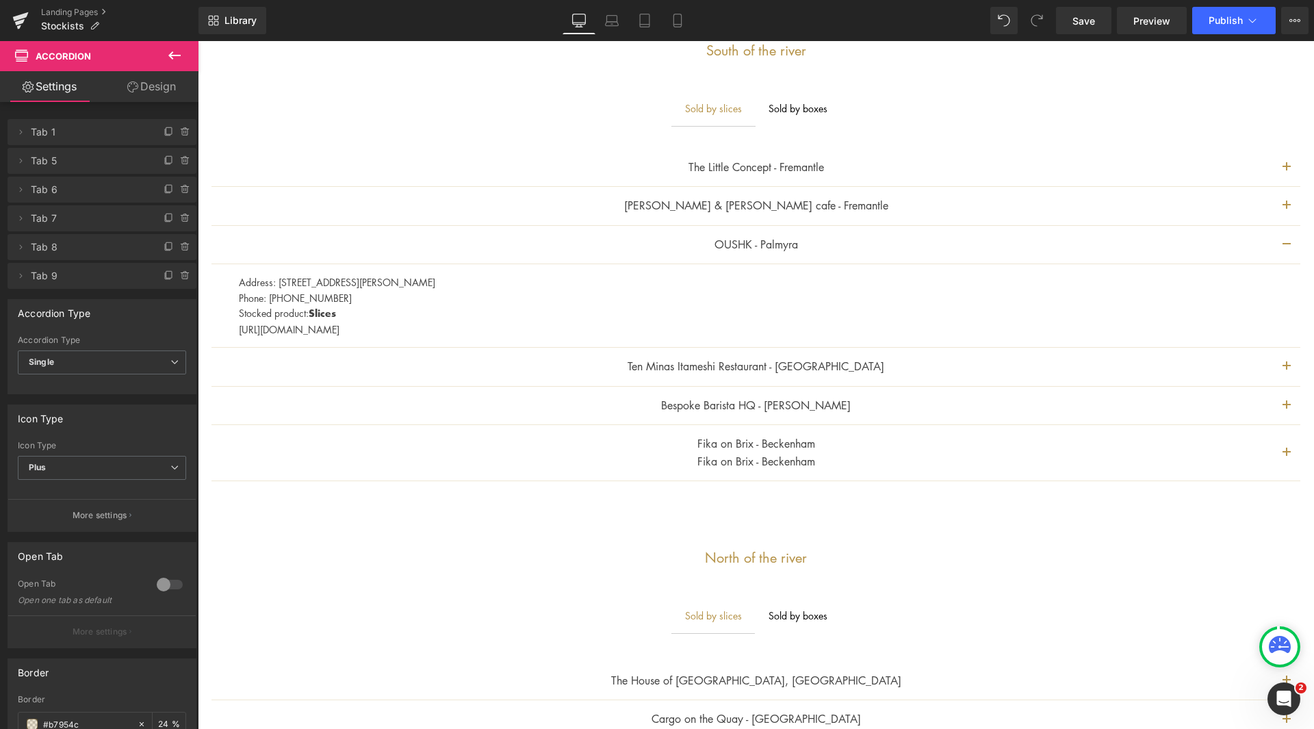
click at [239, 325] on div "Address: [STREET_ADDRESS][PERSON_NAME] Phone: [PHONE_NUMBER] Stocked product: S…" at bounding box center [761, 305] width 1044 height 62
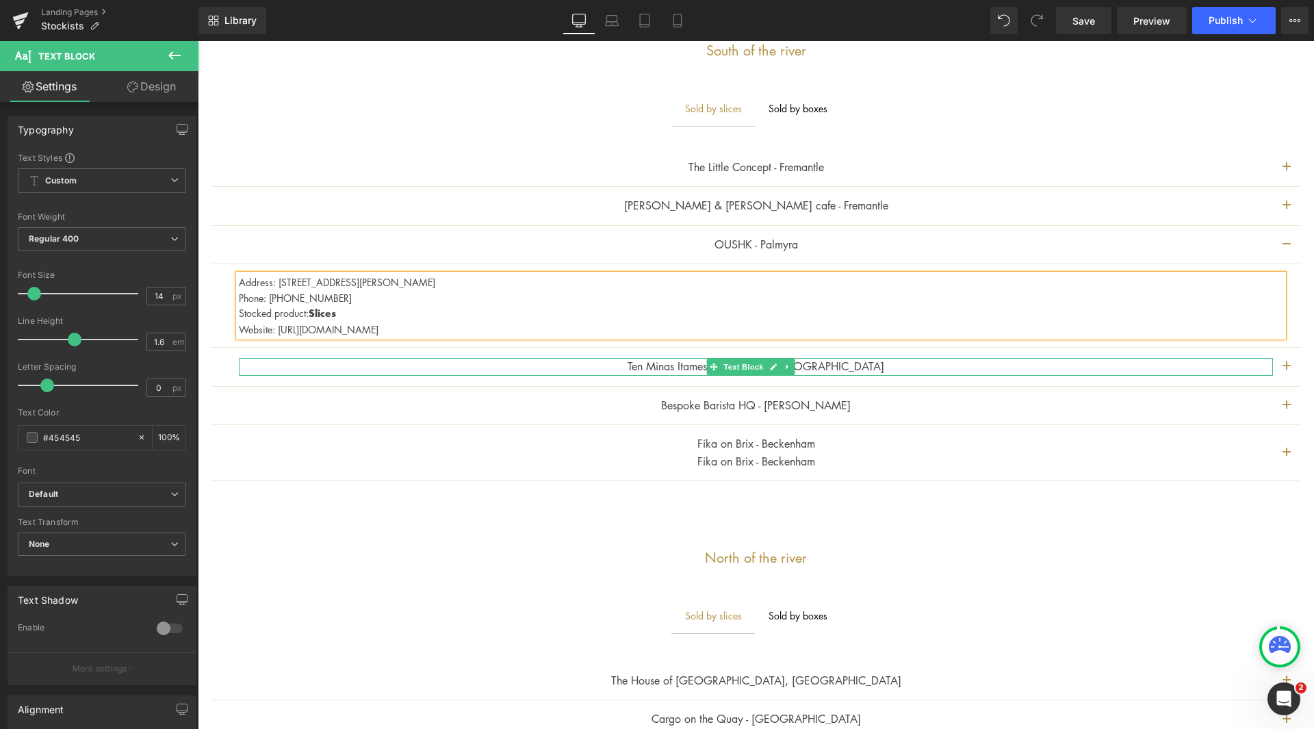
click at [530, 365] on p "Ten Minas Itameshi Restaurant - [GEOGRAPHIC_DATA]" at bounding box center [756, 367] width 1034 height 18
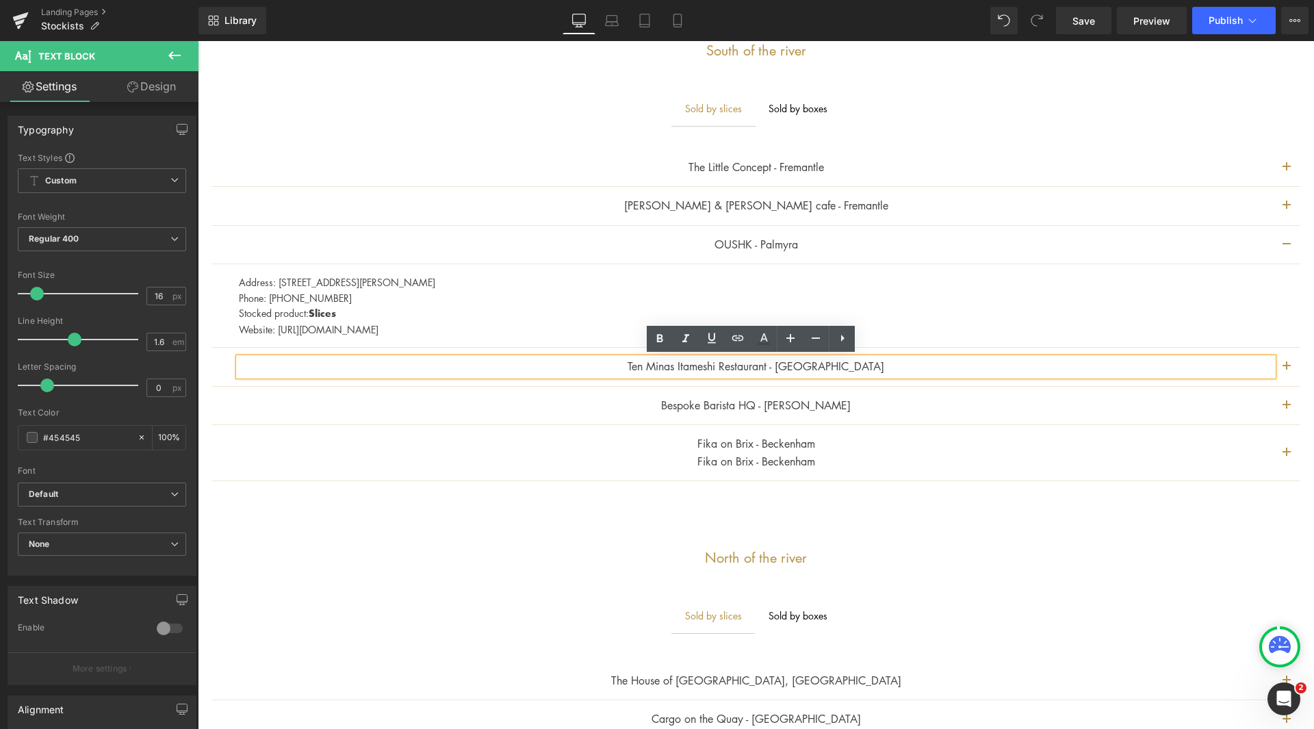
click at [1285, 363] on button "button" at bounding box center [1286, 367] width 27 height 38
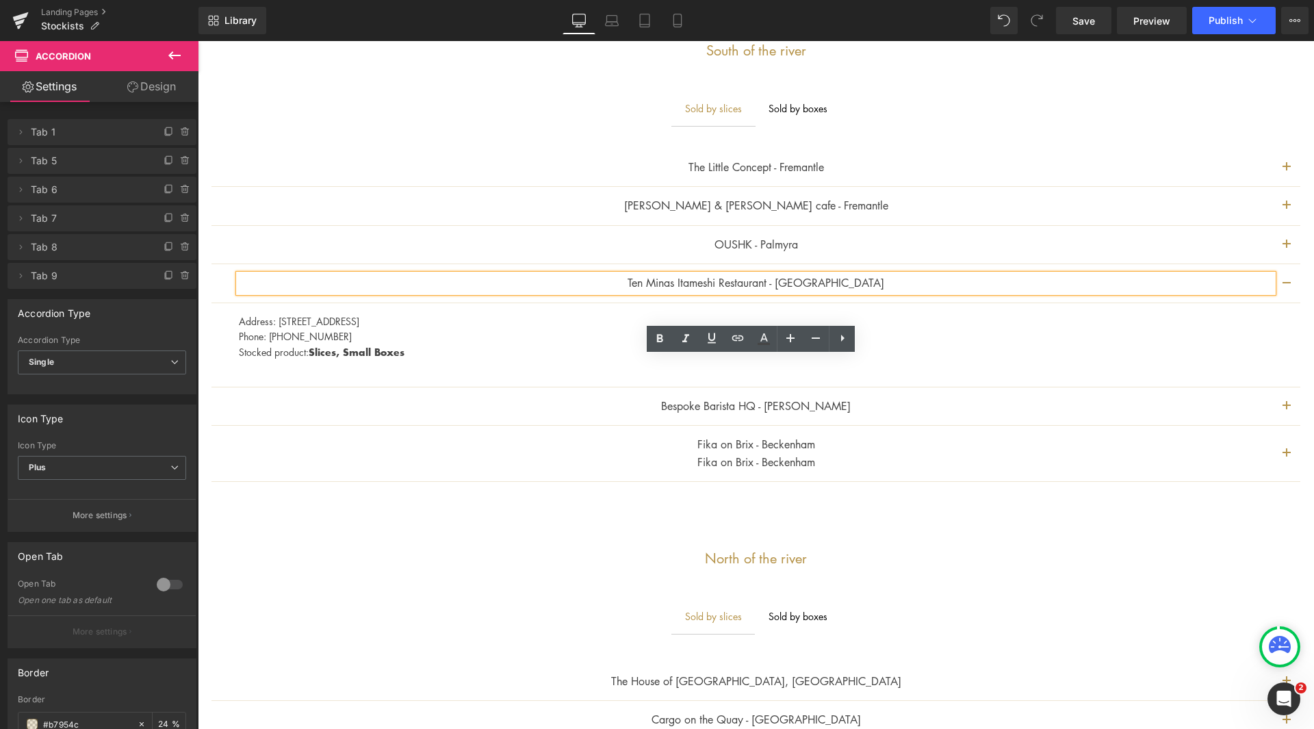
click at [753, 236] on div "OUSHK - Palmyra Text Block" at bounding box center [756, 245] width 1034 height 18
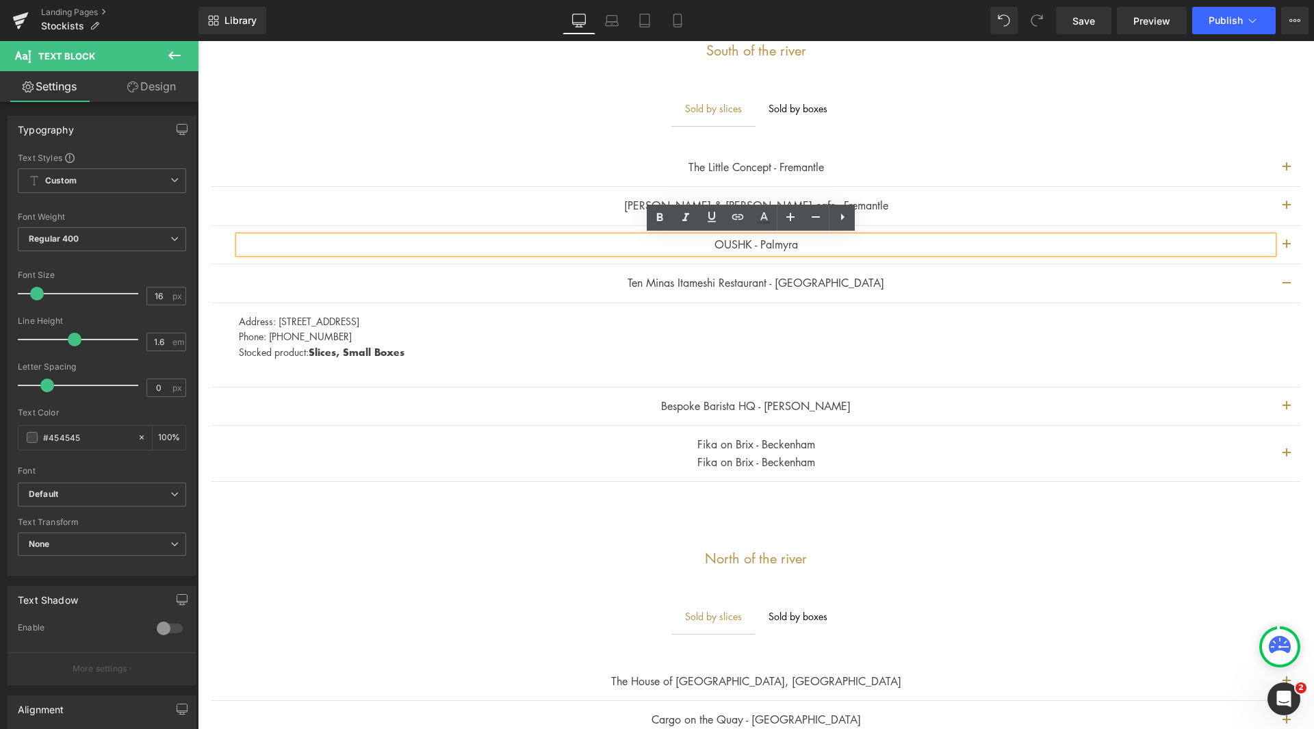
click at [1286, 248] on span "button" at bounding box center [1286, 248] width 0 height 0
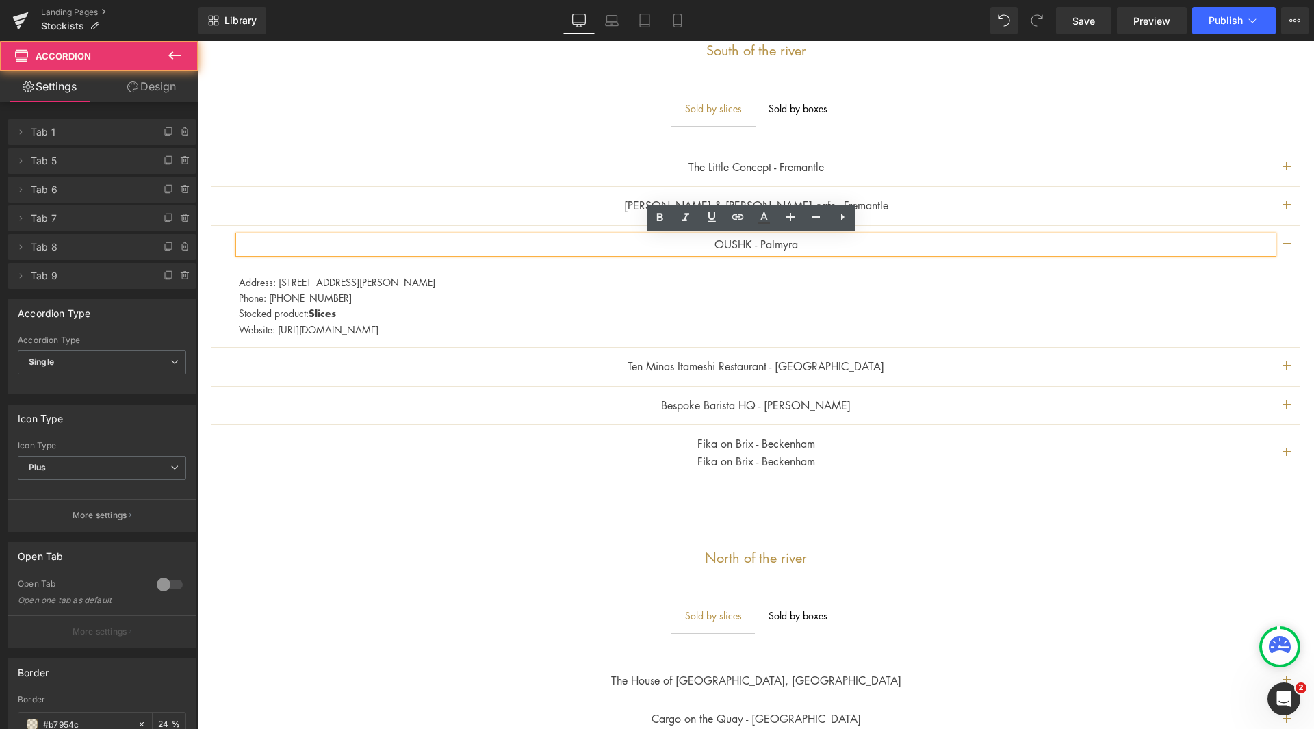
click at [1280, 360] on button "button" at bounding box center [1286, 367] width 27 height 38
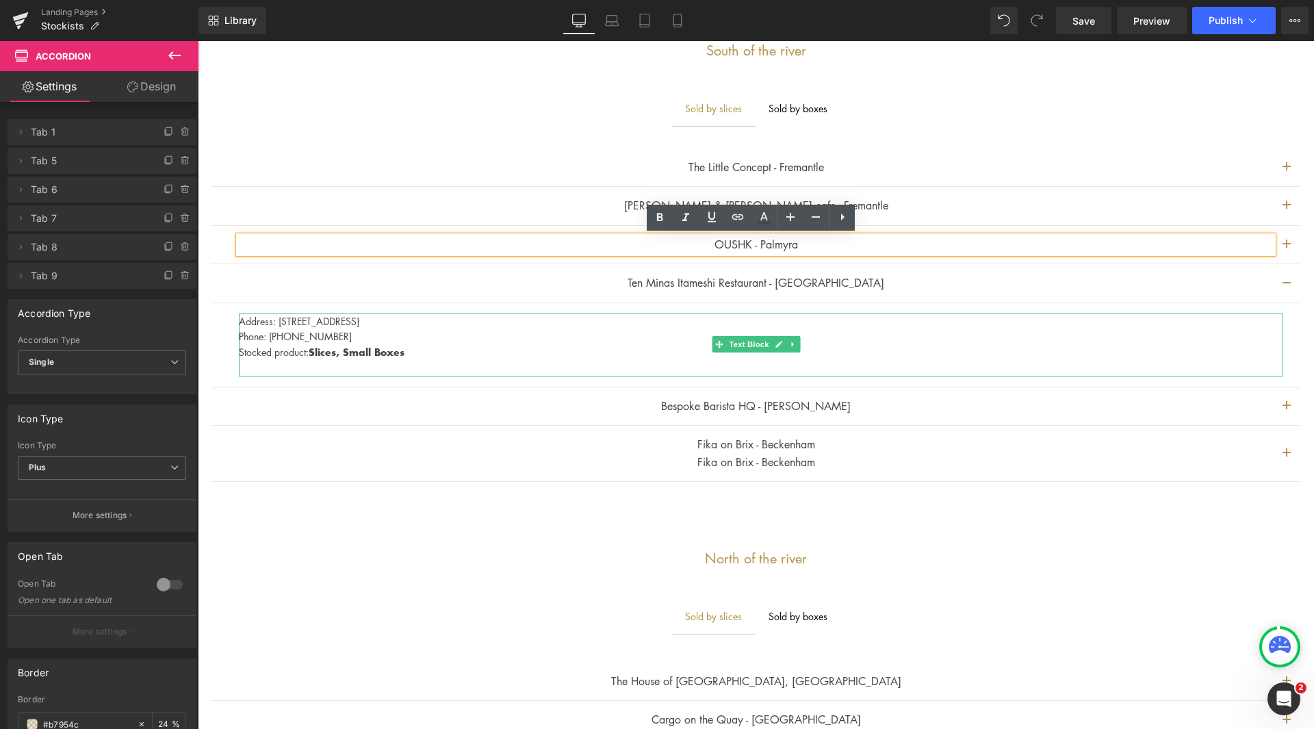
click at [440, 354] on p "Stocked product: Slices, Small Boxes" at bounding box center [761, 352] width 1044 height 16
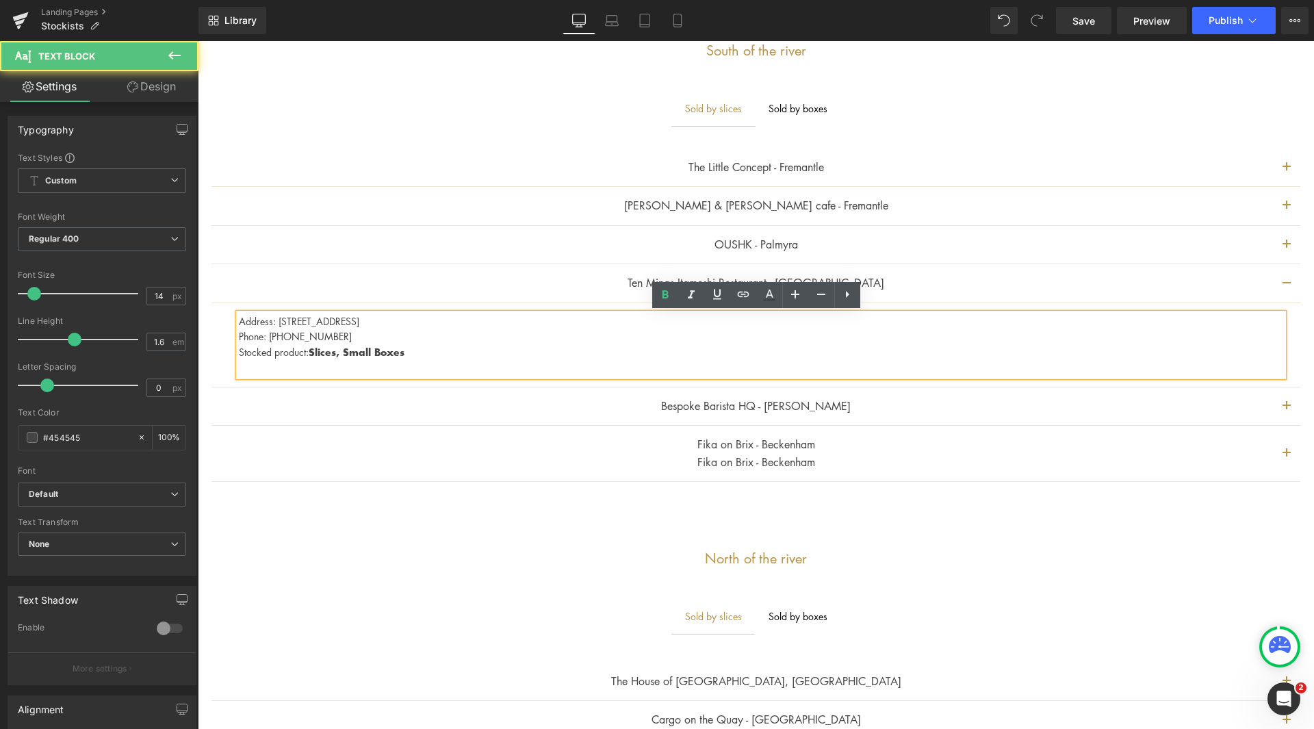
click at [374, 369] on p at bounding box center [761, 368] width 1044 height 16
drag, startPoint x: 246, startPoint y: 365, endPoint x: 174, endPoint y: 364, distance: 71.2
click at [198, 364] on html "{"id":"", "email":"","default_address":null,"first_name":"","last_name":"","nam…" at bounding box center [756, 663] width 1116 height 2318
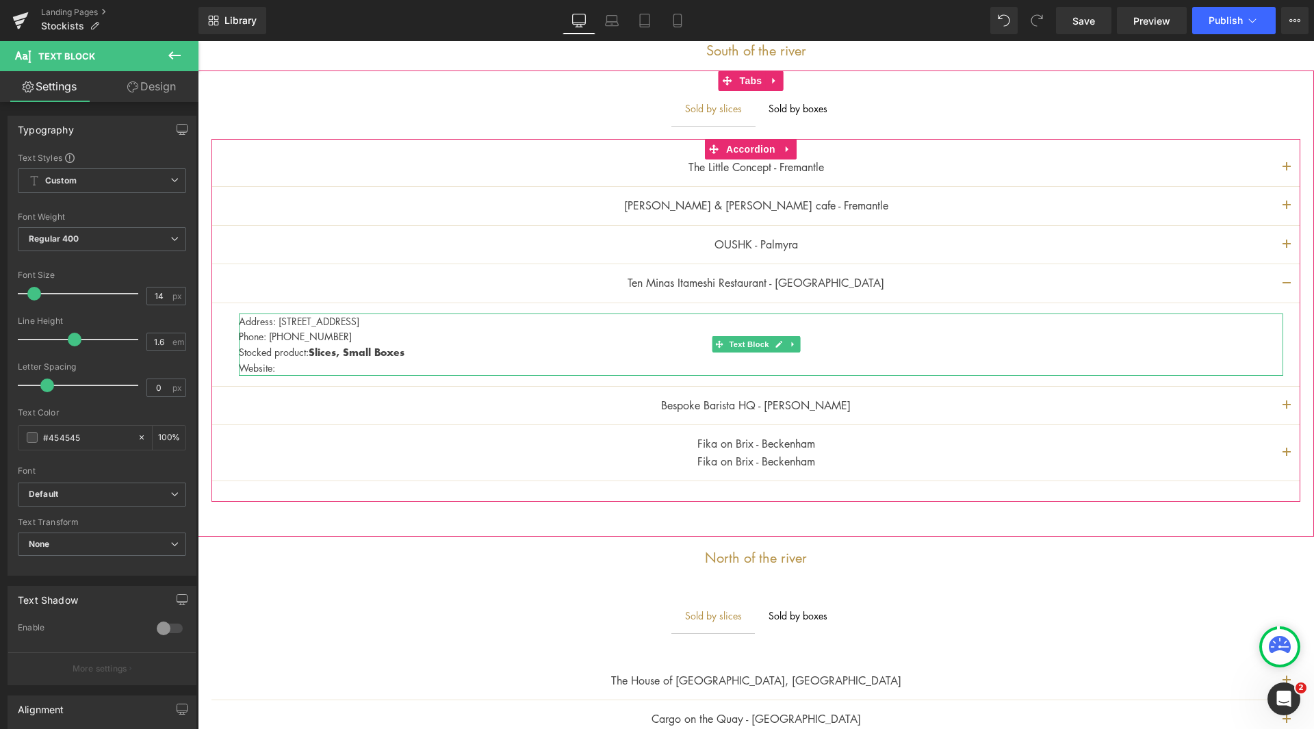
click at [289, 368] on p "Website:" at bounding box center [761, 367] width 1044 height 15
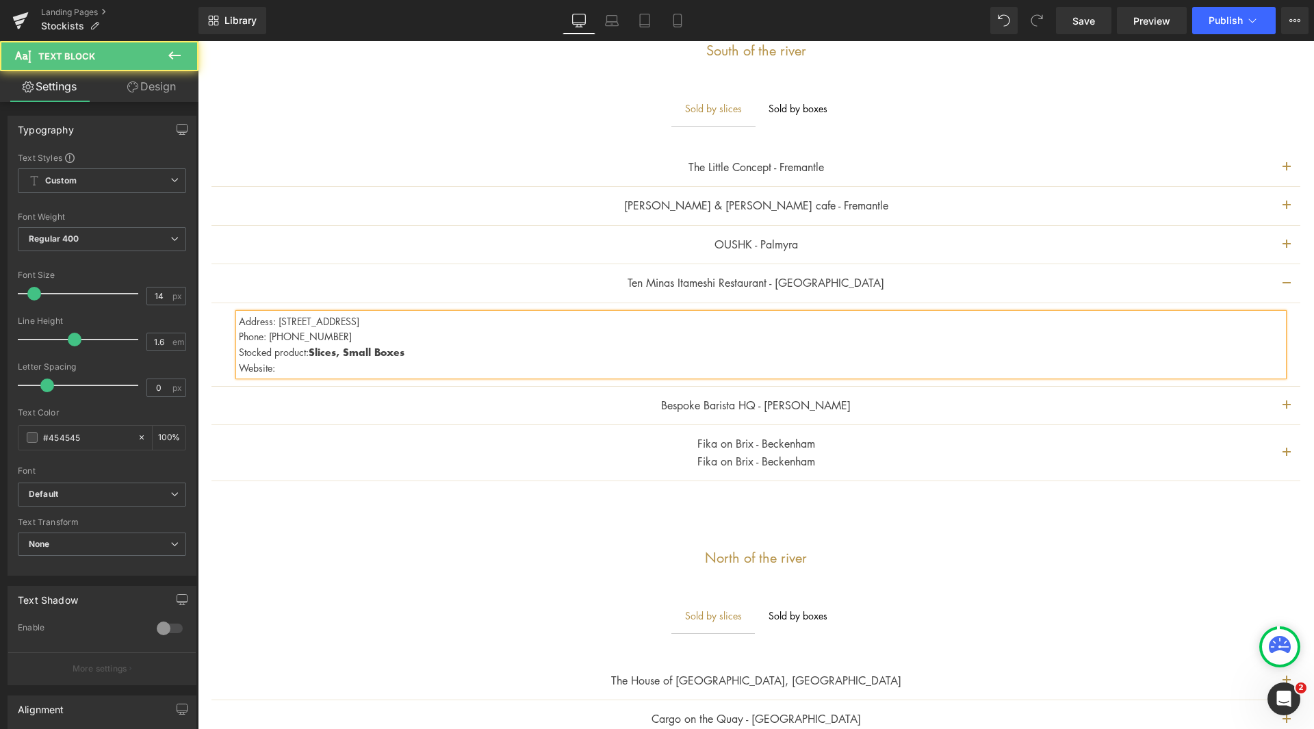
click at [345, 372] on p "Website:" at bounding box center [761, 367] width 1044 height 15
click at [1286, 400] on button "button" at bounding box center [1286, 406] width 27 height 38
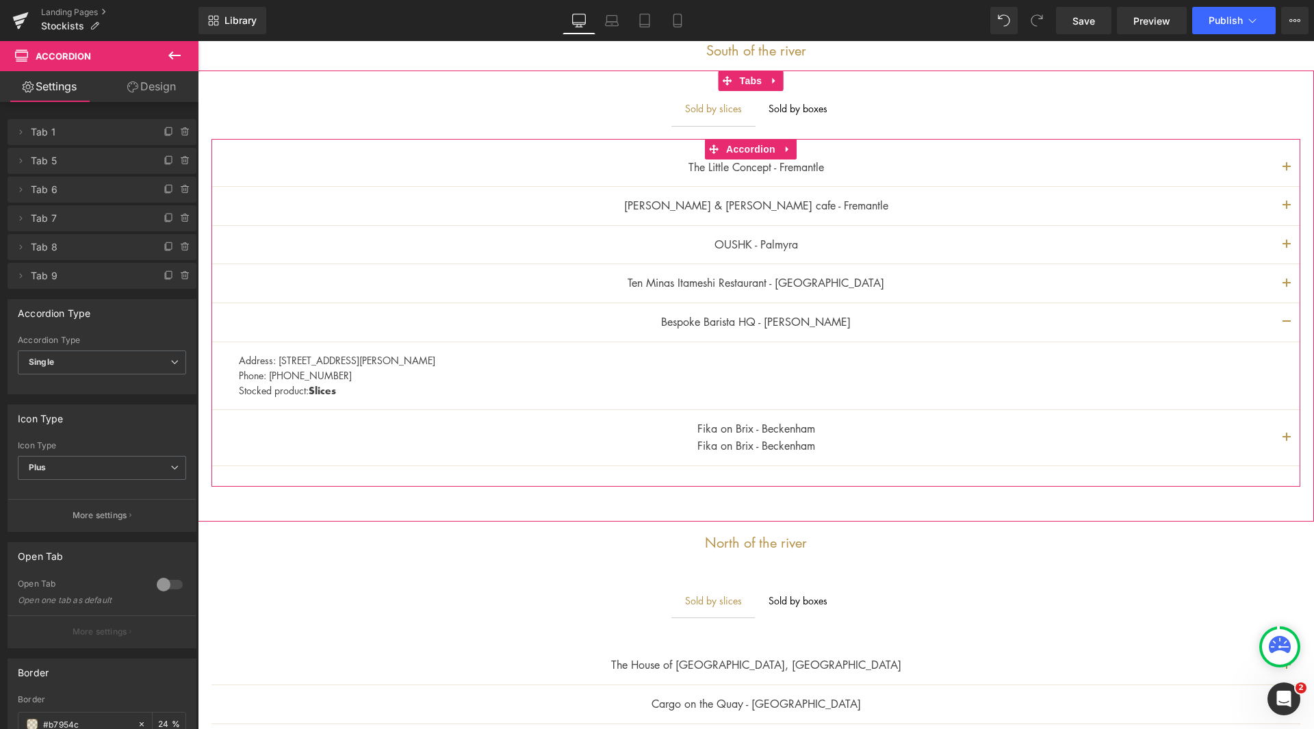
click at [838, 318] on p "Bespoke Barista HQ - [PERSON_NAME]" at bounding box center [756, 322] width 1034 height 18
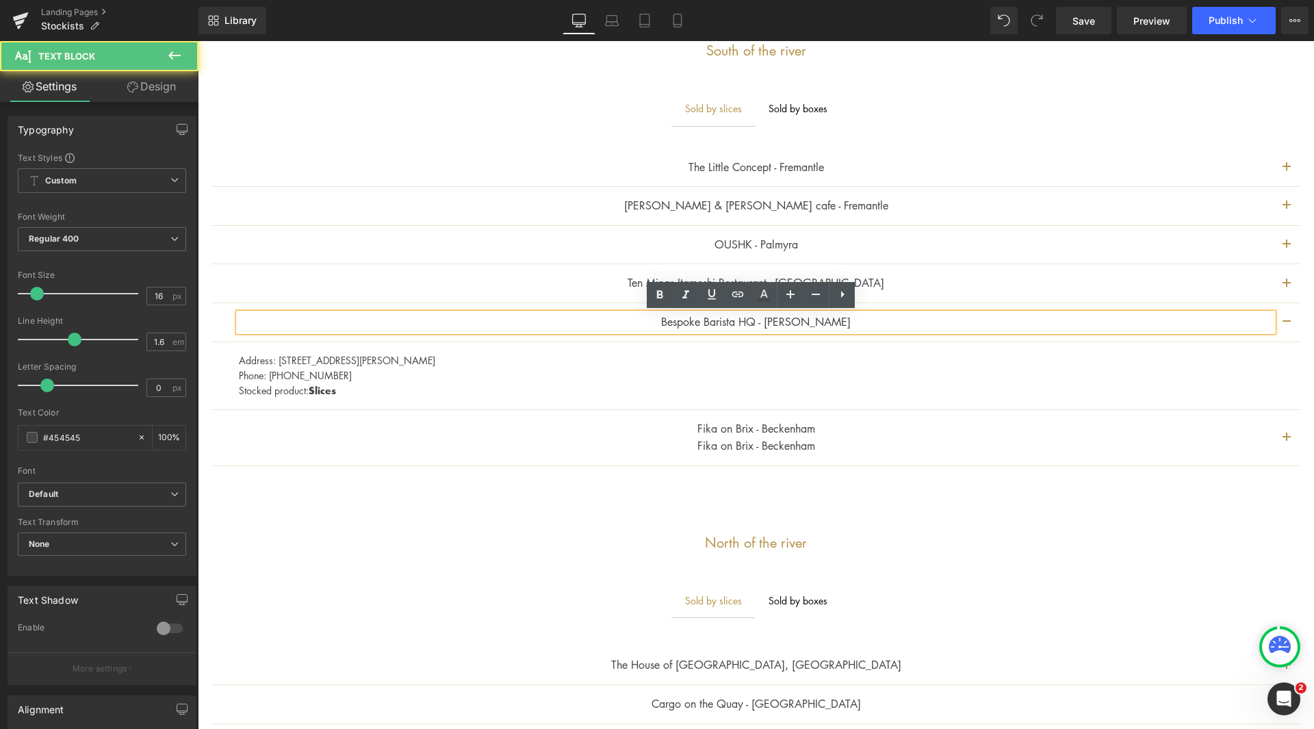
click at [666, 315] on p "Bespoke Barista HQ - [PERSON_NAME]" at bounding box center [756, 322] width 1034 height 18
drag, startPoint x: 727, startPoint y: 318, endPoint x: 950, endPoint y: 348, distance: 225.0
click at [762, 321] on p "Bespoke Barista HQ - [PERSON_NAME]" at bounding box center [756, 322] width 1034 height 18
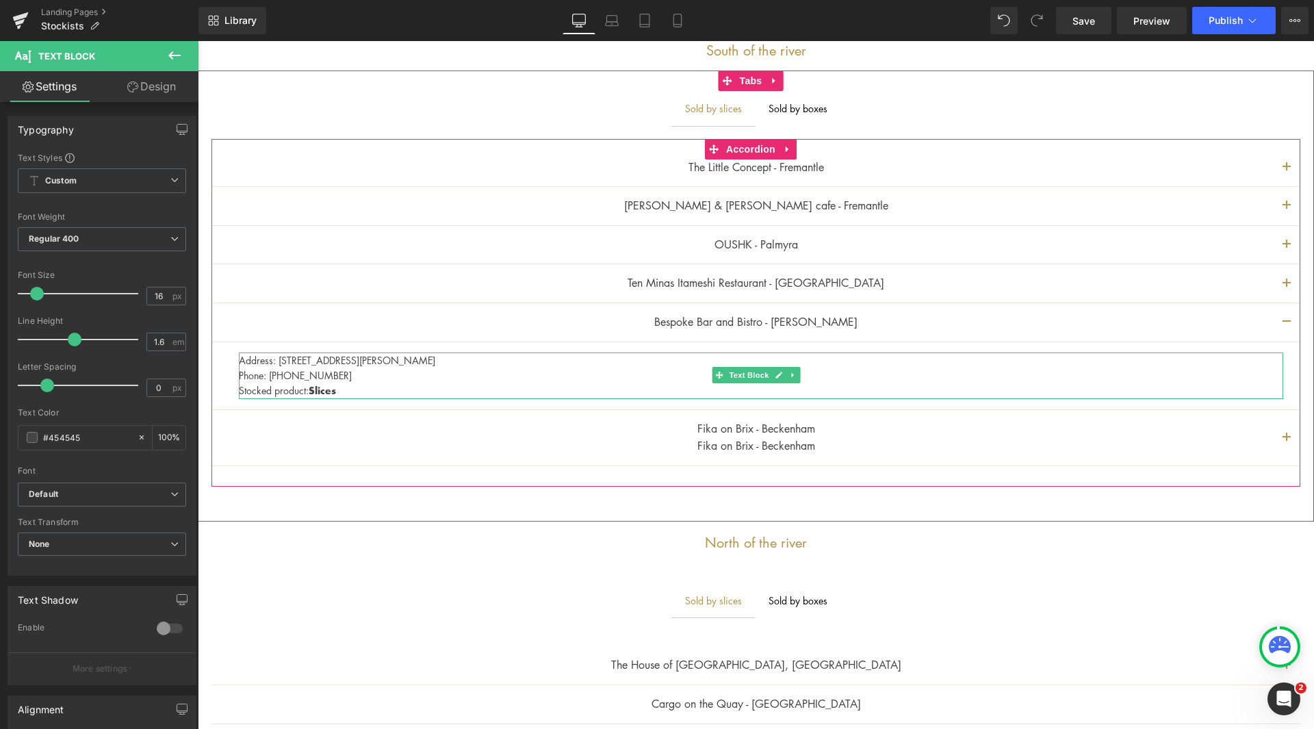
click at [342, 374] on p "Phone: [PHONE_NUMBER]" at bounding box center [761, 374] width 1044 height 15
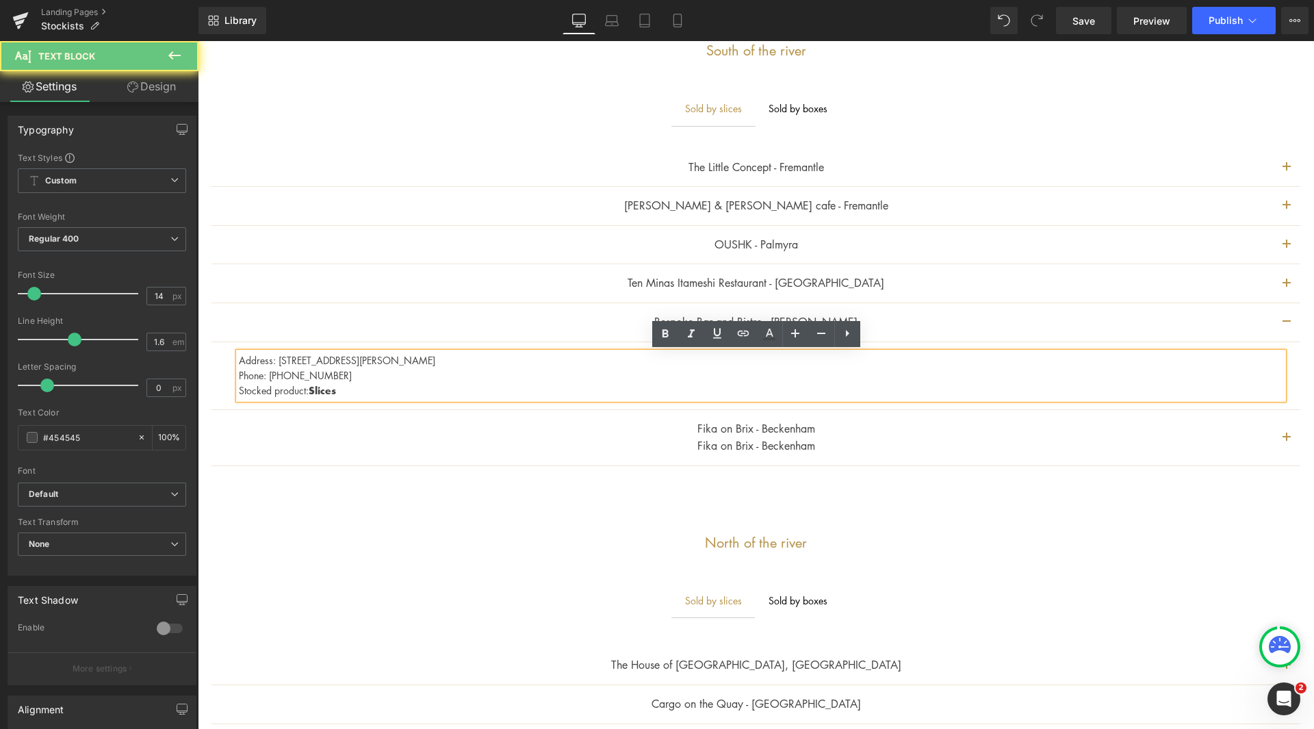
click at [341, 375] on p "Phone: [PHONE_NUMBER]" at bounding box center [761, 374] width 1044 height 15
drag, startPoint x: 339, startPoint y: 373, endPoint x: 283, endPoint y: 374, distance: 56.1
click at [283, 374] on p "Phone: [PHONE_NUMBER]" at bounding box center [761, 374] width 1044 height 15
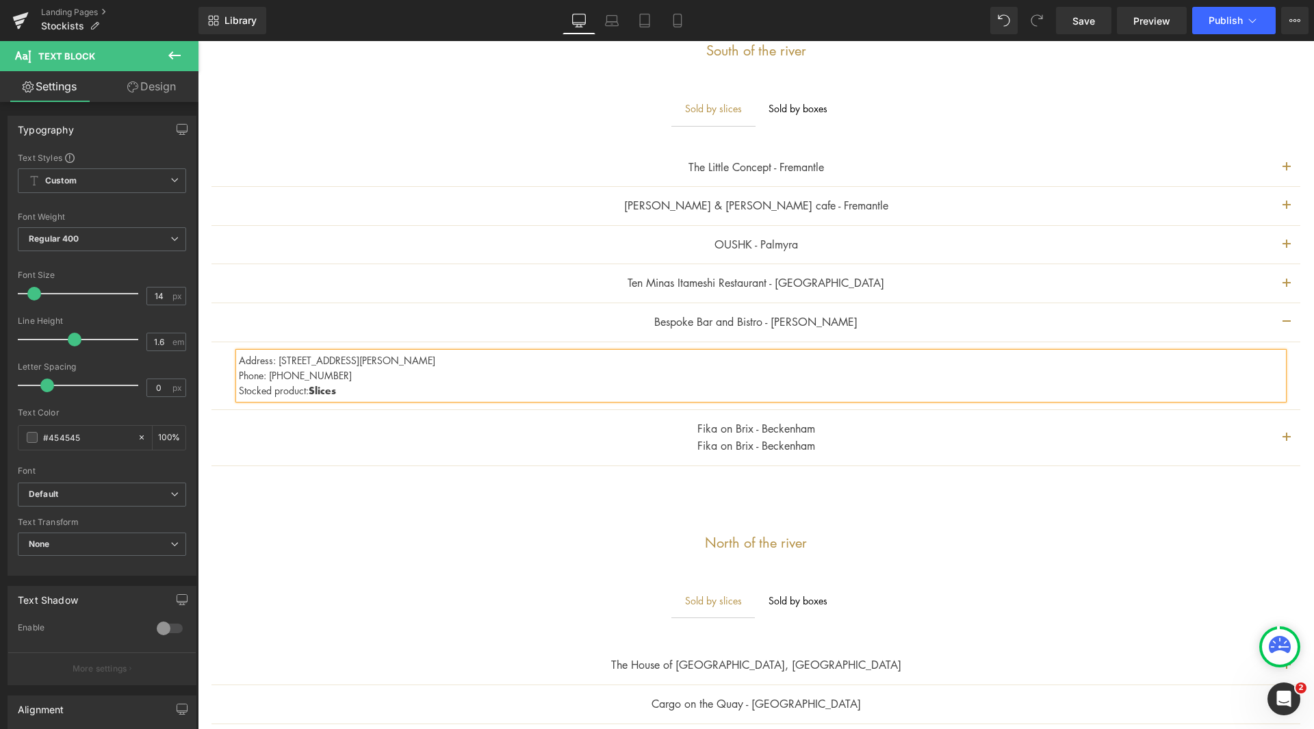
click at [793, 286] on div "Ten Minas Itameshi Restaurant - Como Text Block" at bounding box center [756, 283] width 1034 height 18
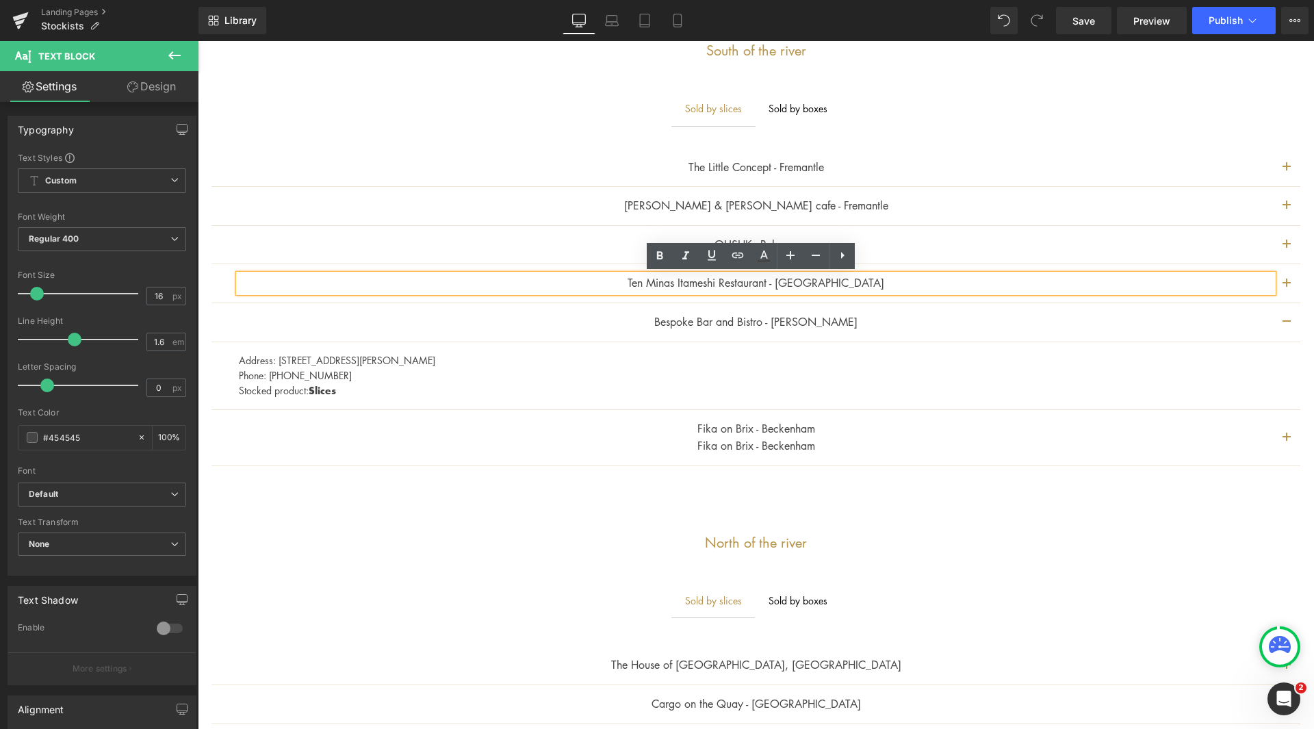
click at [1278, 285] on button "button" at bounding box center [1286, 283] width 27 height 38
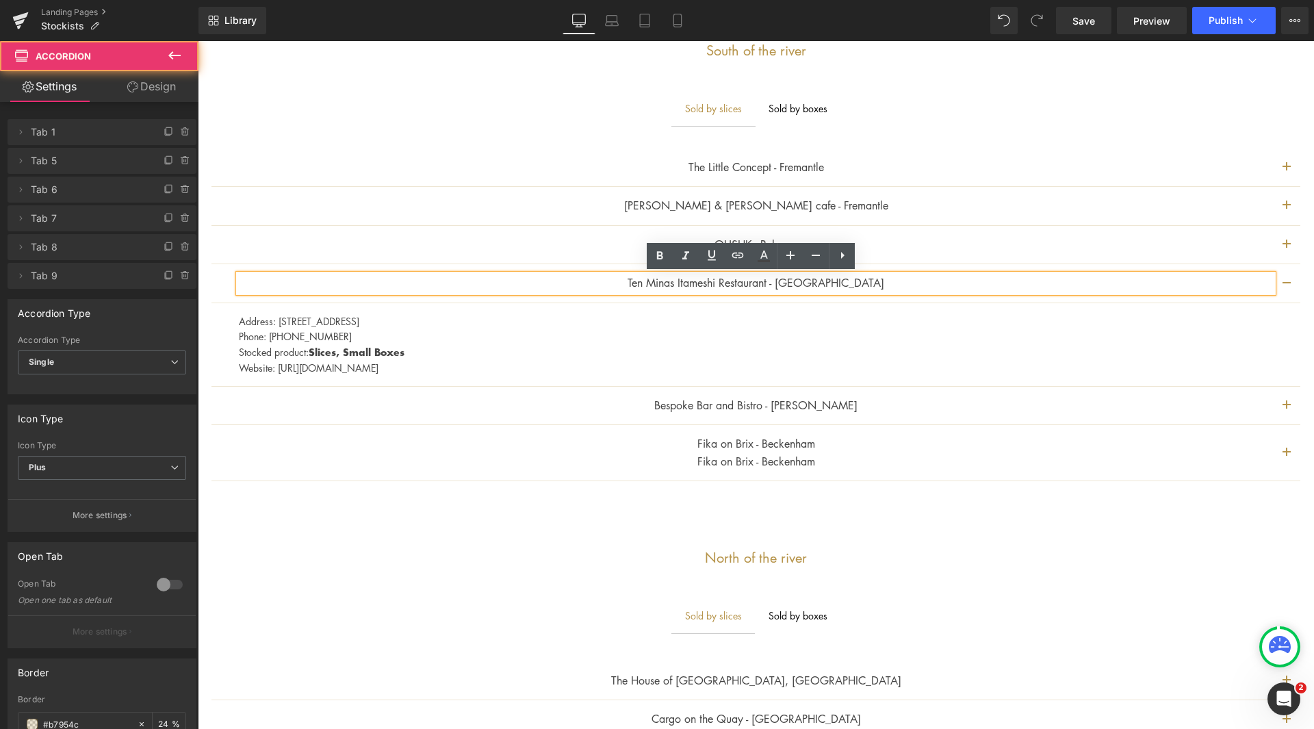
click at [1280, 203] on button "button" at bounding box center [1286, 206] width 27 height 38
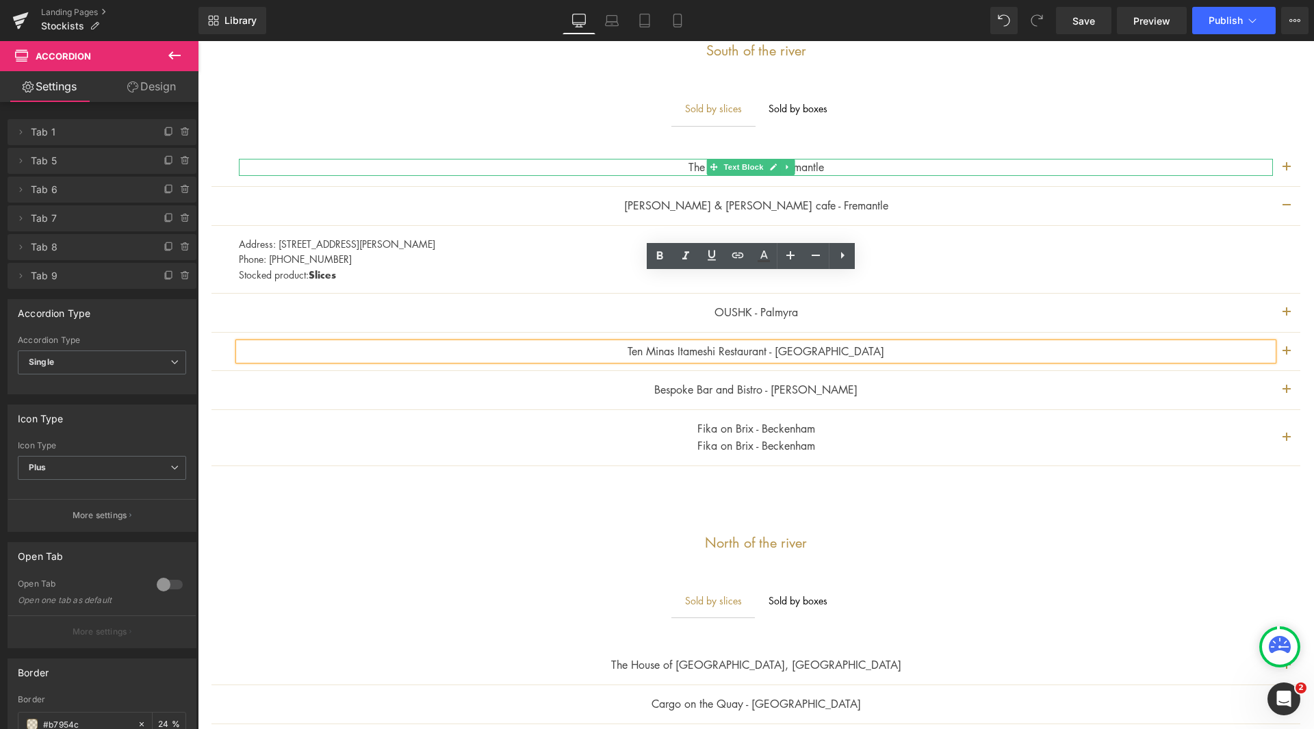
click at [1186, 173] on div at bounding box center [756, 173] width 1034 height 3
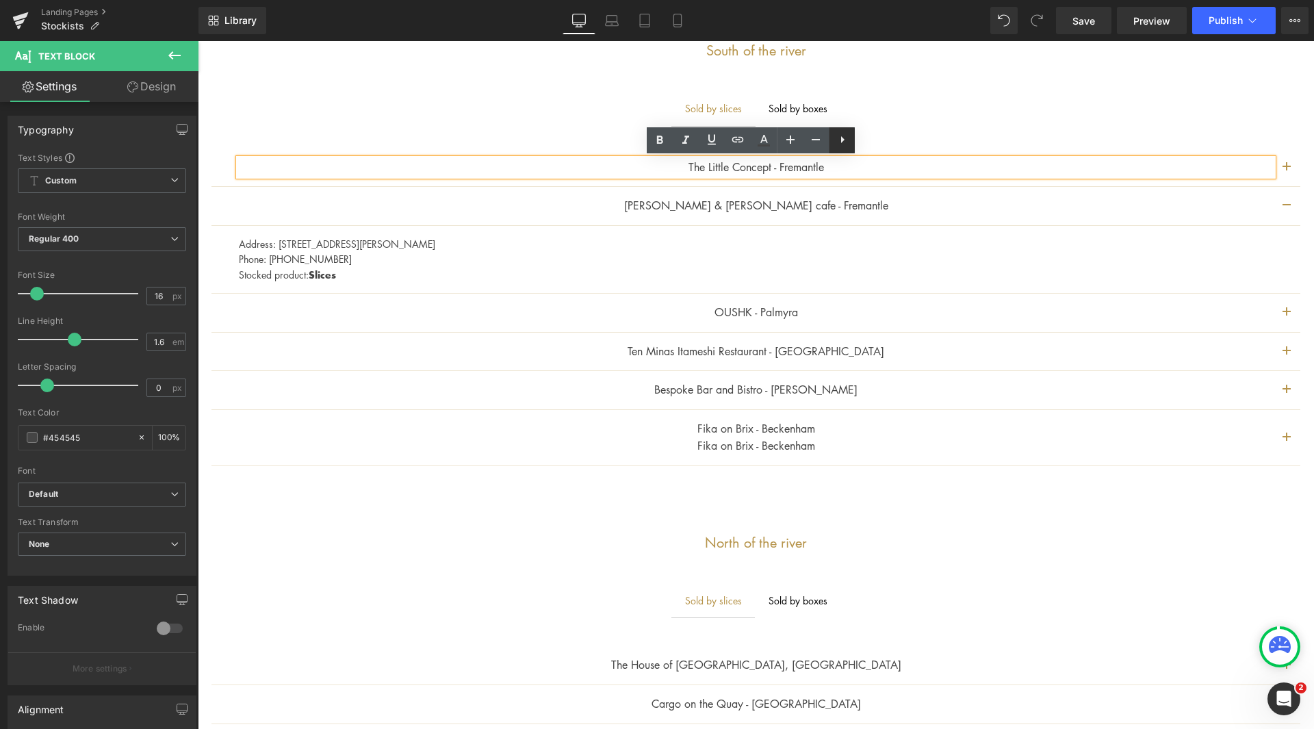
click at [843, 136] on icon at bounding box center [842, 139] width 16 height 16
click at [871, 138] on icon at bounding box center [868, 139] width 16 height 16
click at [1280, 168] on button "button" at bounding box center [1286, 167] width 27 height 38
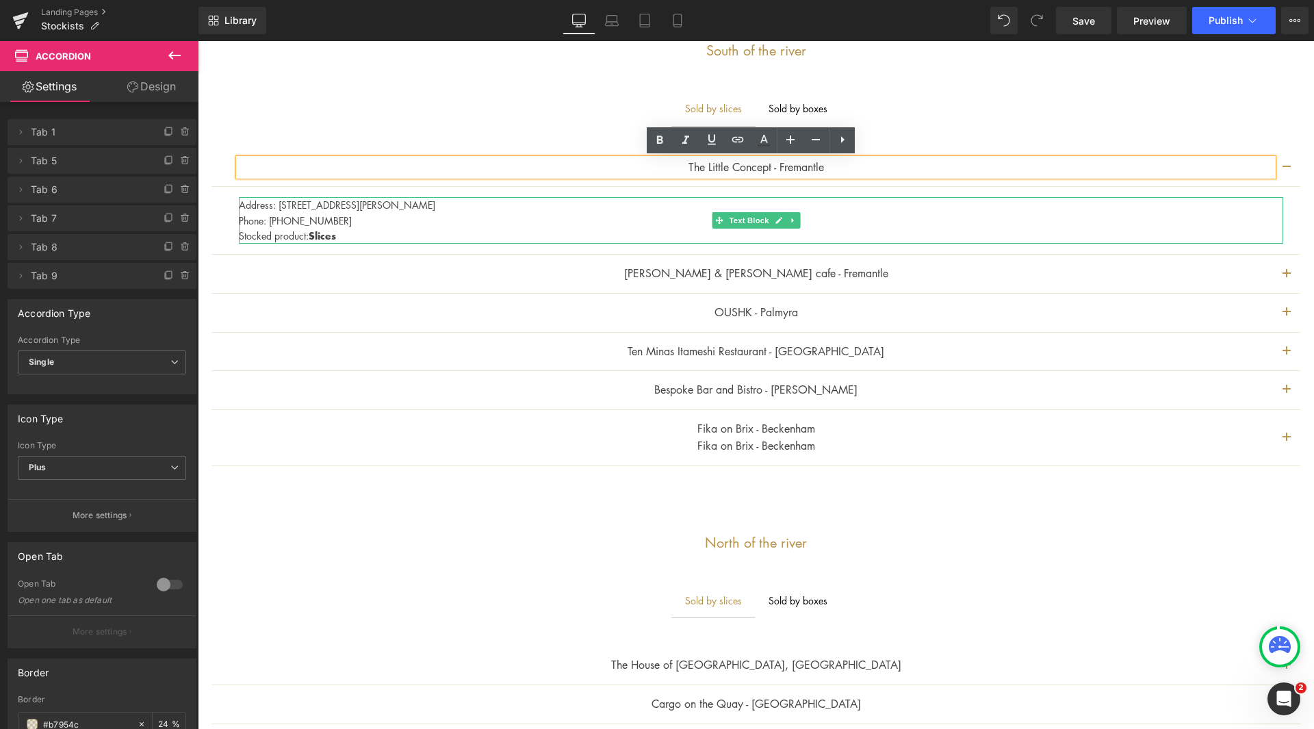
click at [792, 220] on icon at bounding box center [792, 220] width 2 height 5
click at [801, 222] on icon at bounding box center [800, 220] width 8 height 8
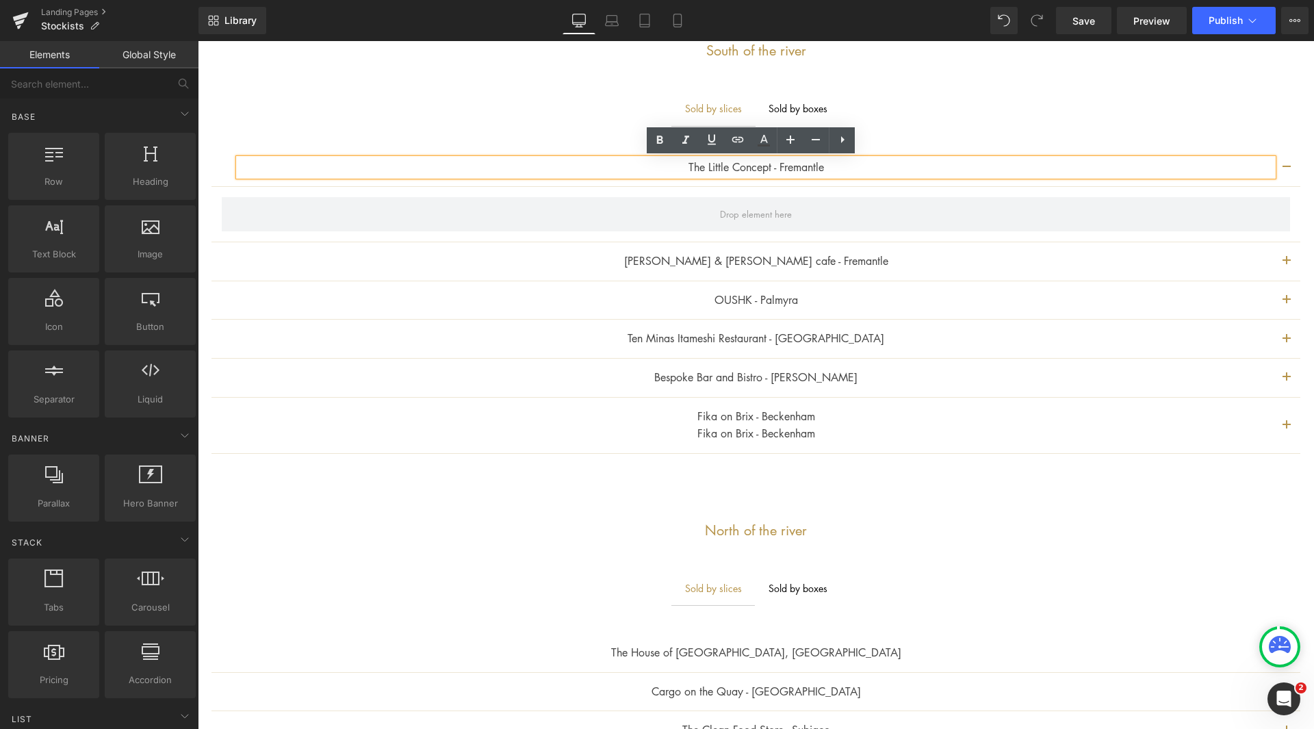
click at [955, 177] on div "The Little Concept - Fremantle" at bounding box center [756, 168] width 1034 height 18
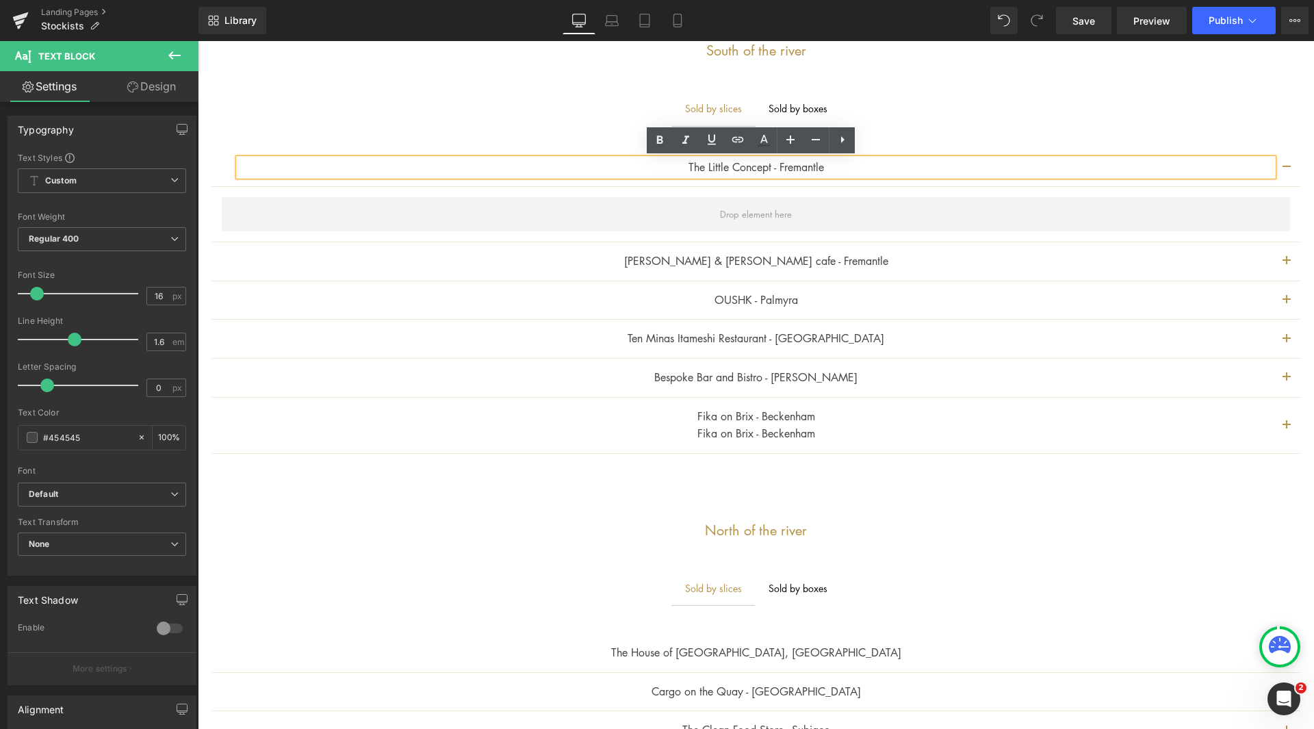
click at [1286, 171] on span "button" at bounding box center [1286, 171] width 0 height 0
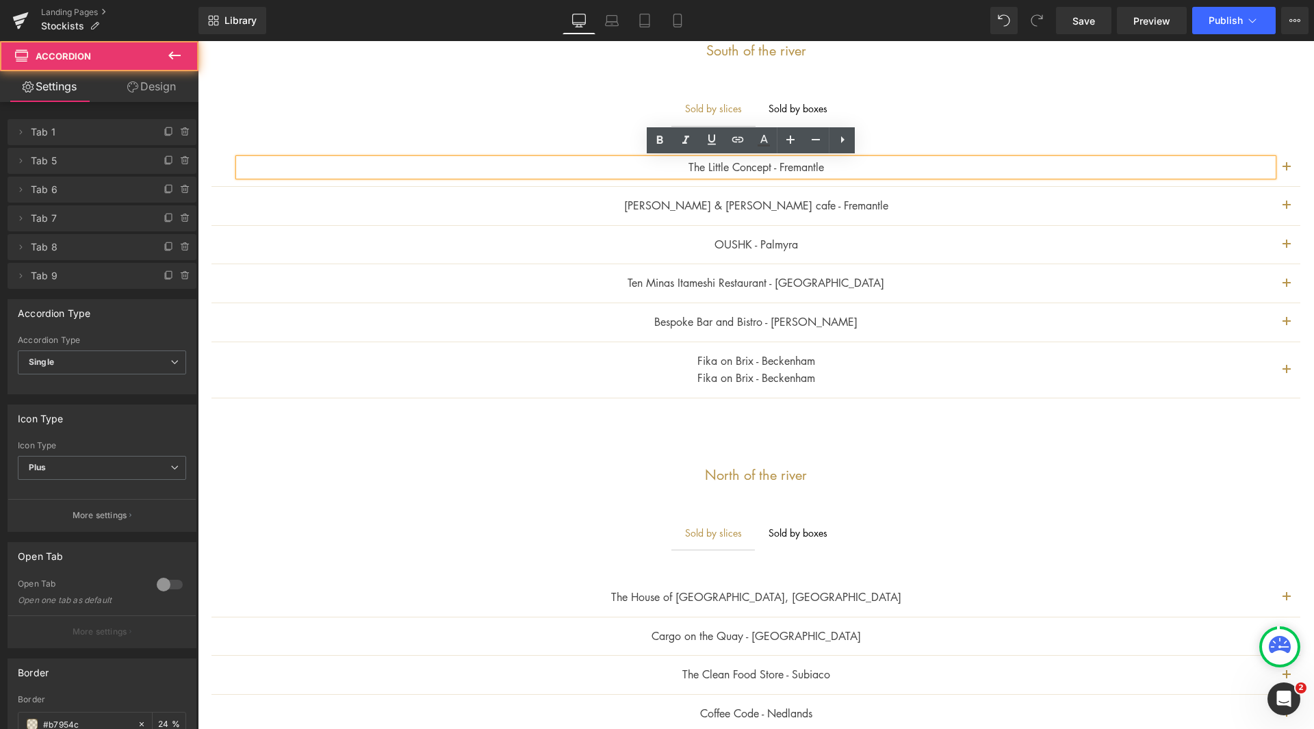
click at [1195, 172] on p "The Little Concept - Fremantle" at bounding box center [756, 168] width 1034 height 18
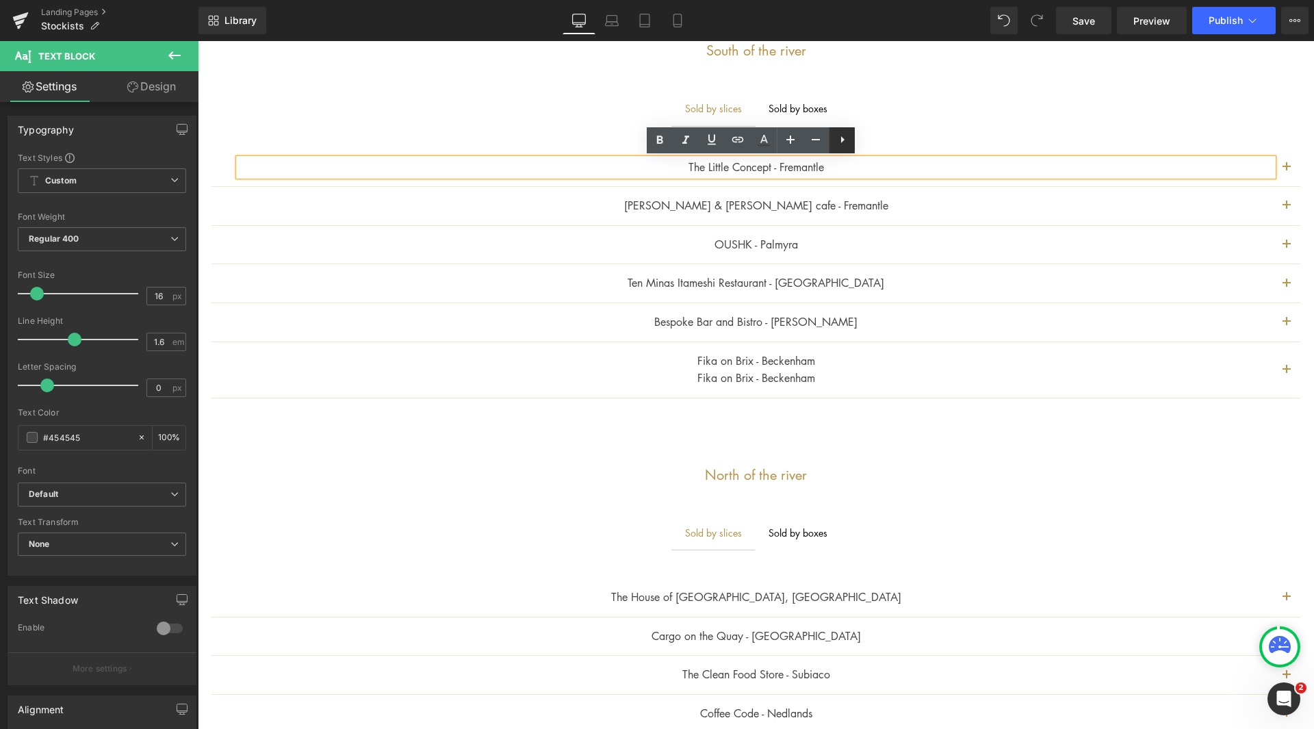
click at [851, 145] on link at bounding box center [842, 140] width 26 height 26
click at [872, 142] on icon at bounding box center [868, 139] width 16 height 16
click at [958, 166] on p "The Little Concept - Fremantle" at bounding box center [756, 168] width 1034 height 18
click at [1273, 170] on button "button" at bounding box center [1286, 167] width 27 height 38
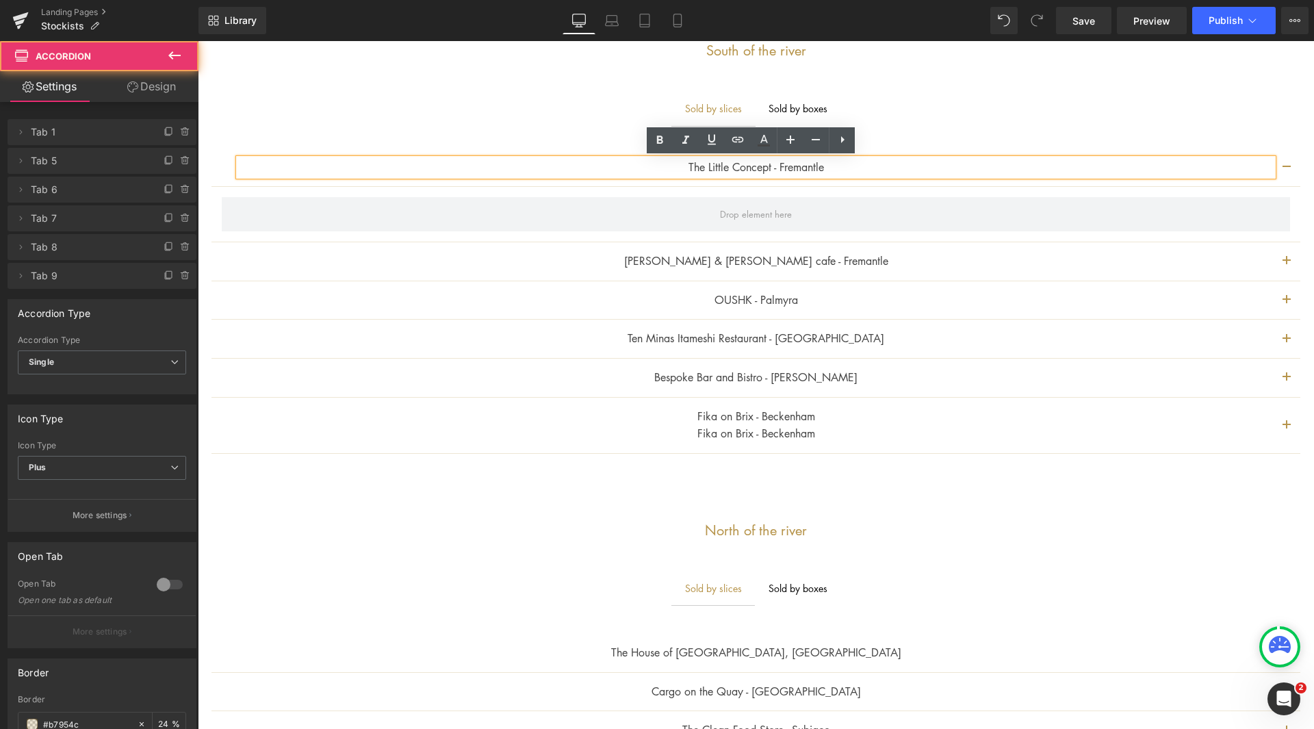
click at [1275, 168] on button "button" at bounding box center [1286, 167] width 27 height 38
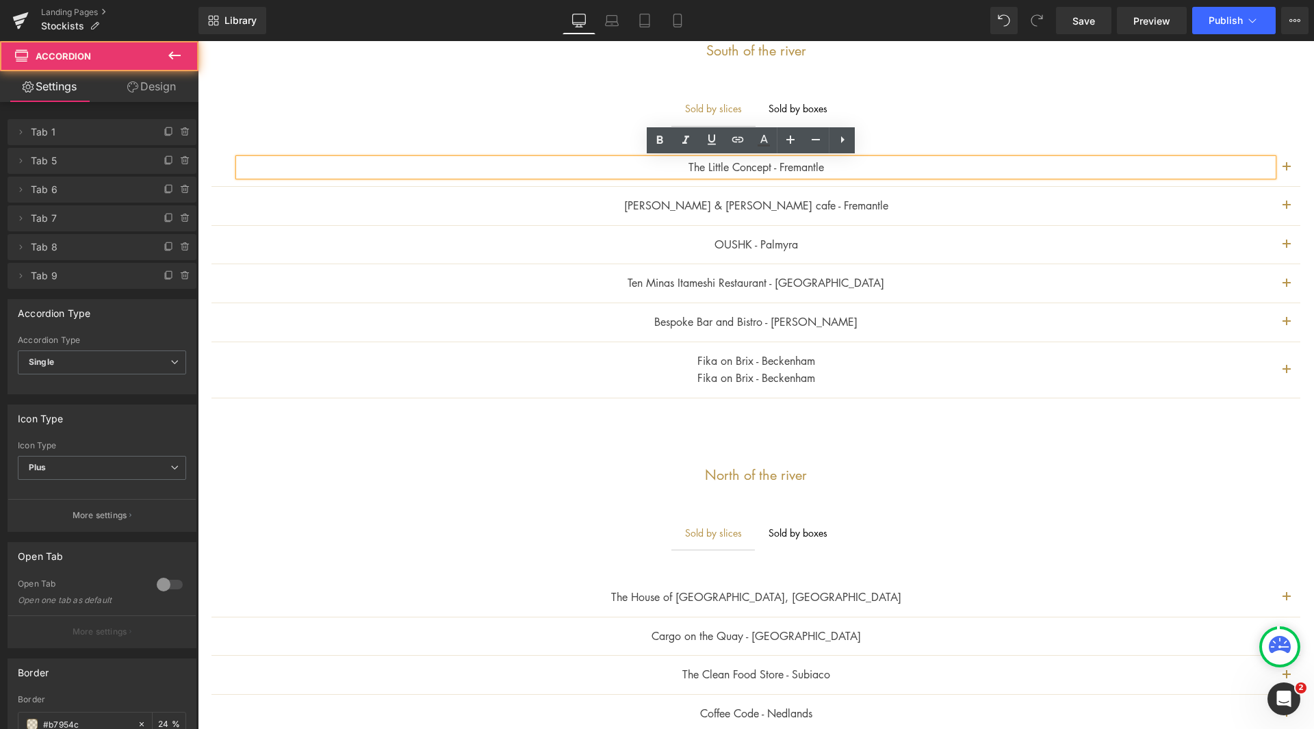
click at [898, 167] on p "The Little Concept - Fremantle" at bounding box center [756, 168] width 1034 height 18
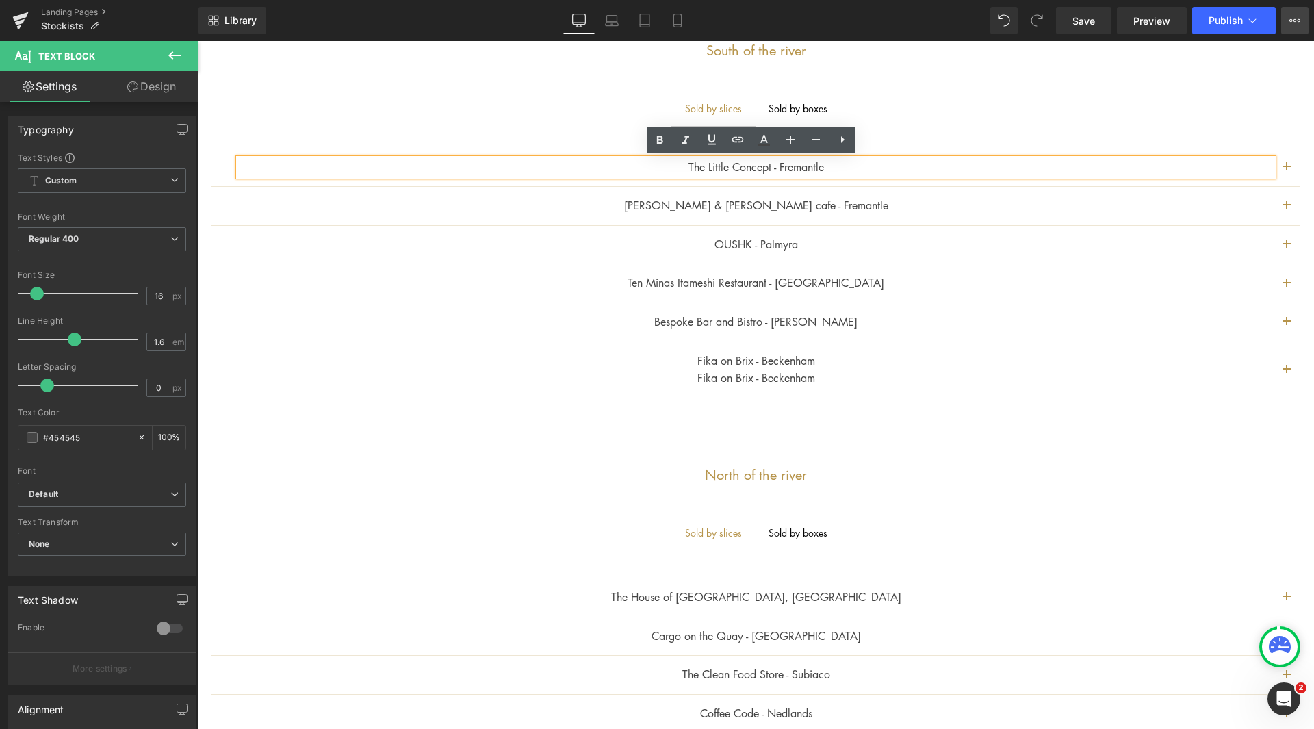
click at [1301, 16] on button "View Live Page View with current Template Save Template to Library Schedule Pub…" at bounding box center [1294, 20] width 27 height 27
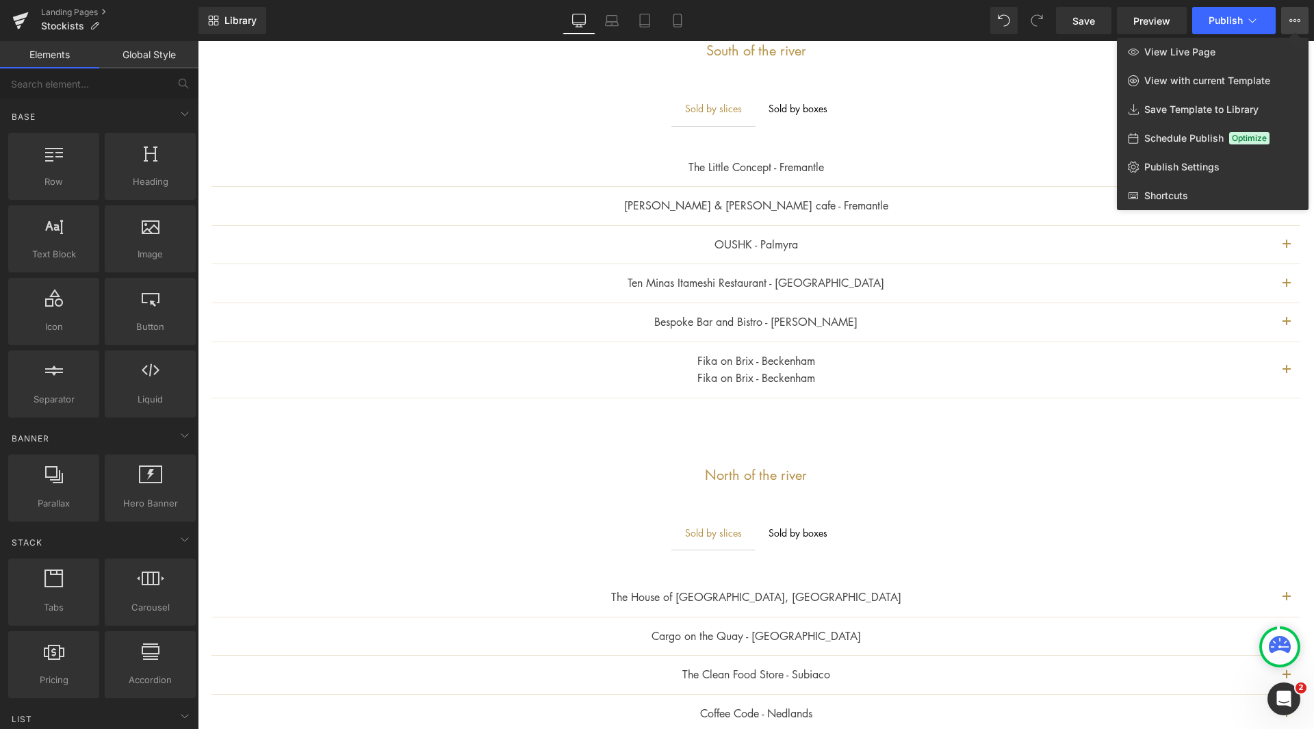
drag, startPoint x: 843, startPoint y: 150, endPoint x: 641, endPoint y: 127, distance: 203.1
click at [843, 150] on div at bounding box center [756, 385] width 1116 height 688
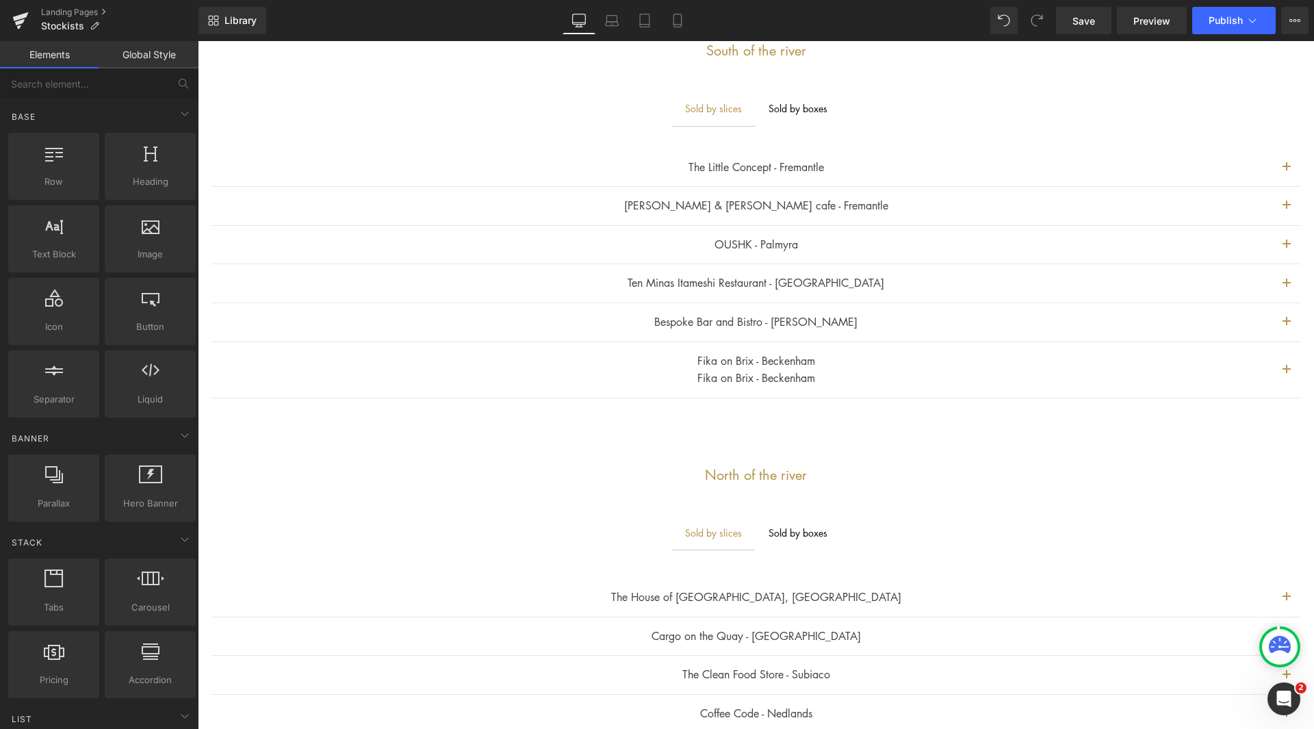
click at [839, 168] on p "The Little Concept - Fremantle" at bounding box center [756, 168] width 1034 height 18
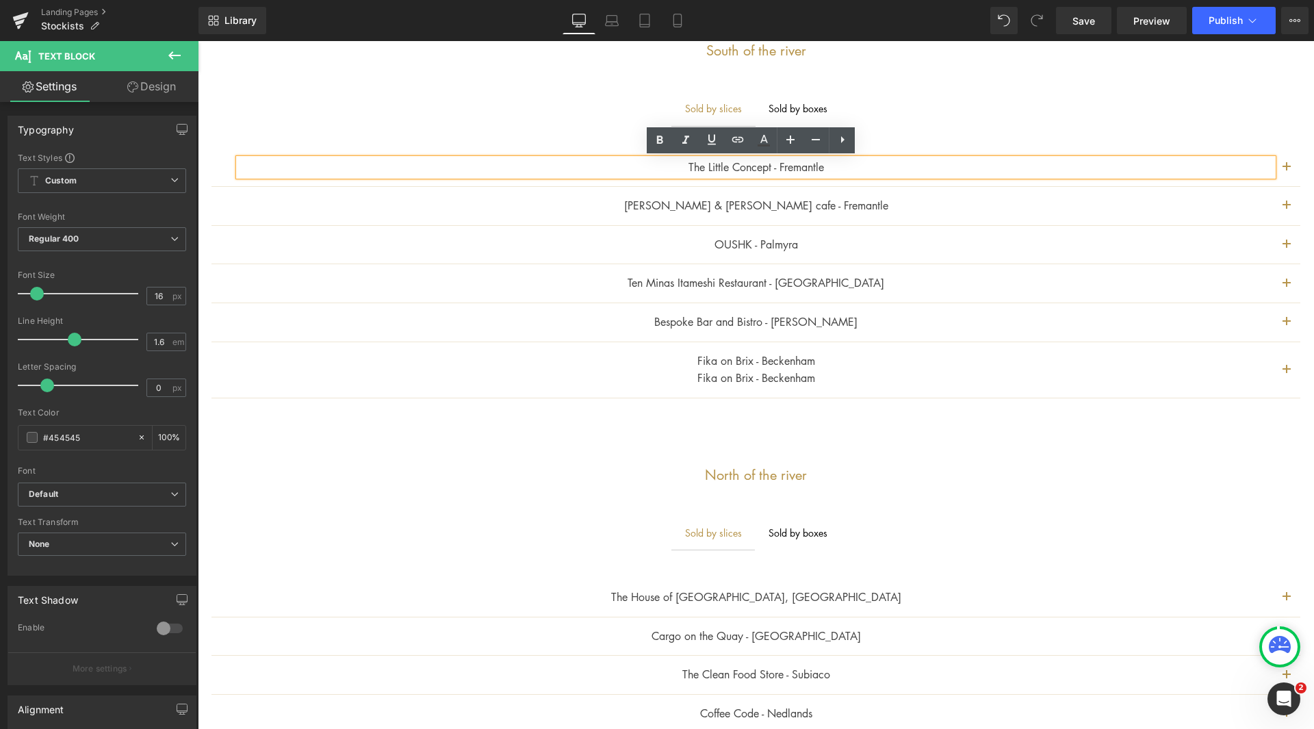
click at [926, 116] on ul "Sold by slices Text Block Sold by boxes Text Block" at bounding box center [756, 108] width 1116 height 34
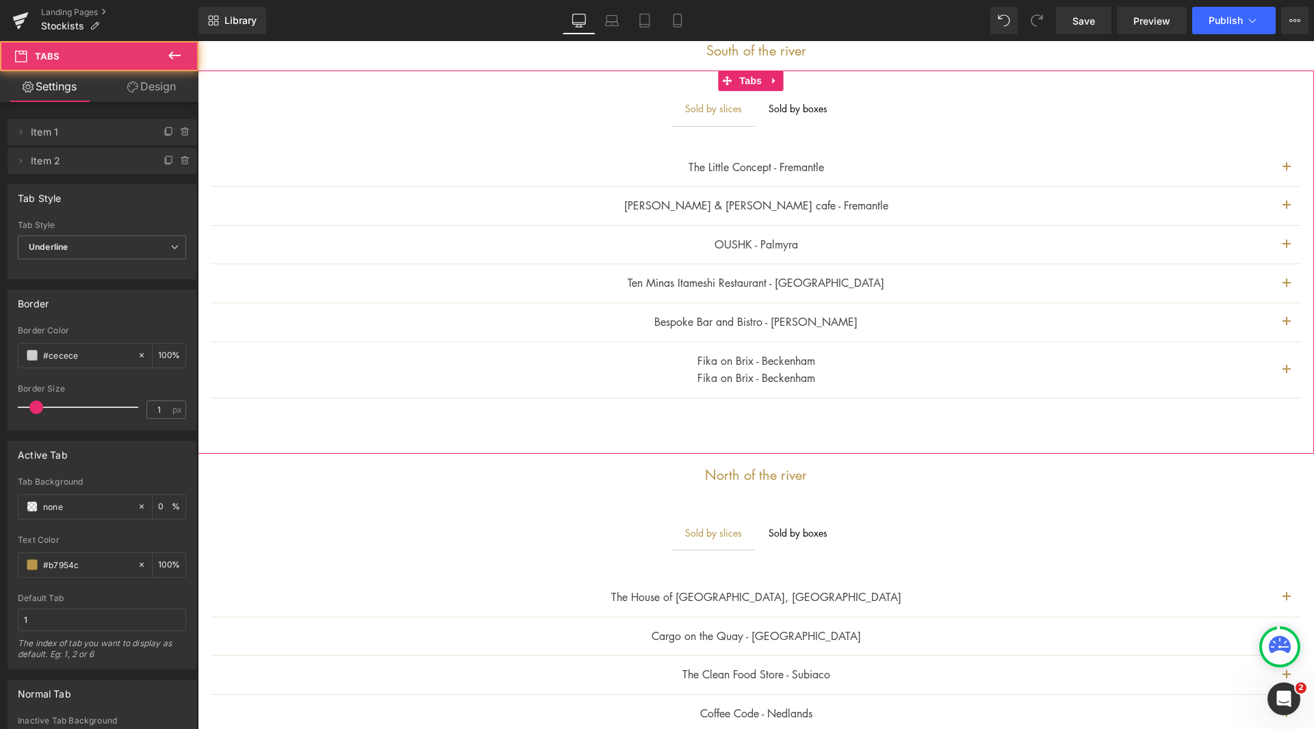
click at [892, 148] on div "The Little Concept - Fremantle Text Block" at bounding box center [755, 167] width 1089 height 39
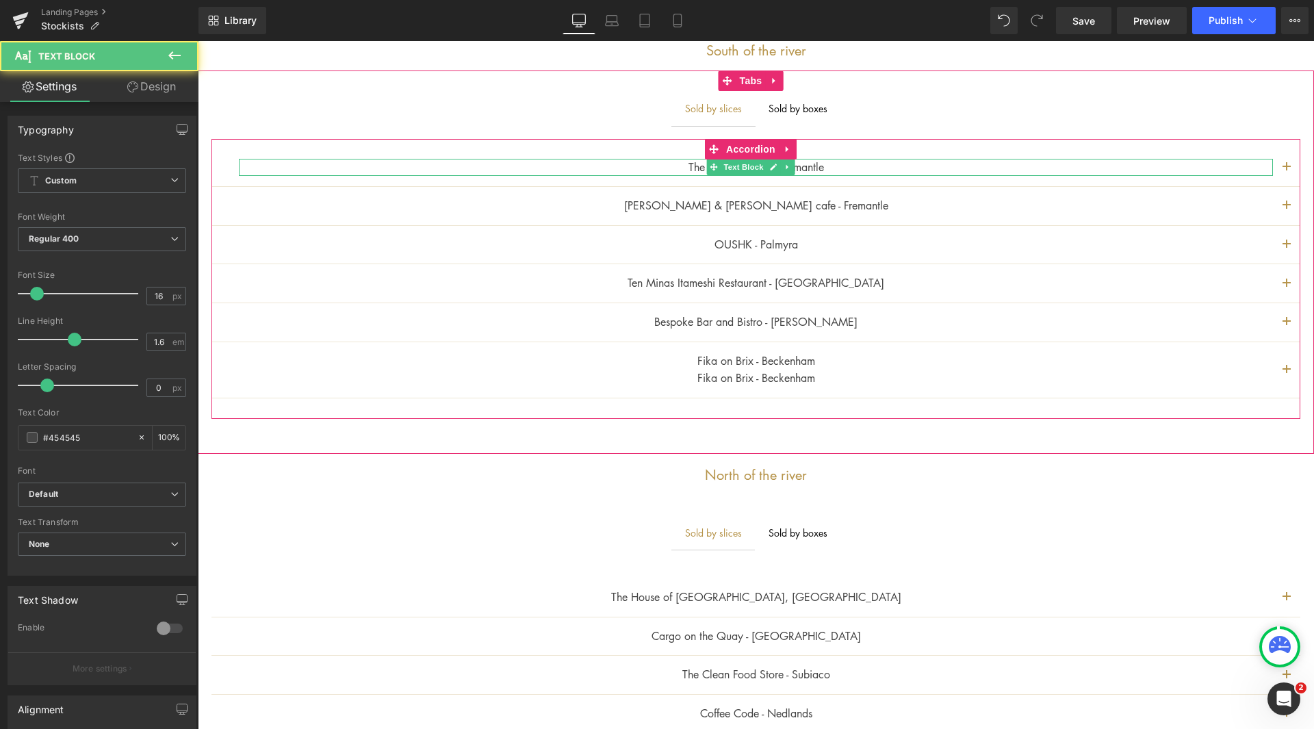
click at [820, 167] on p "The Little Concept - Fremantle" at bounding box center [756, 168] width 1034 height 18
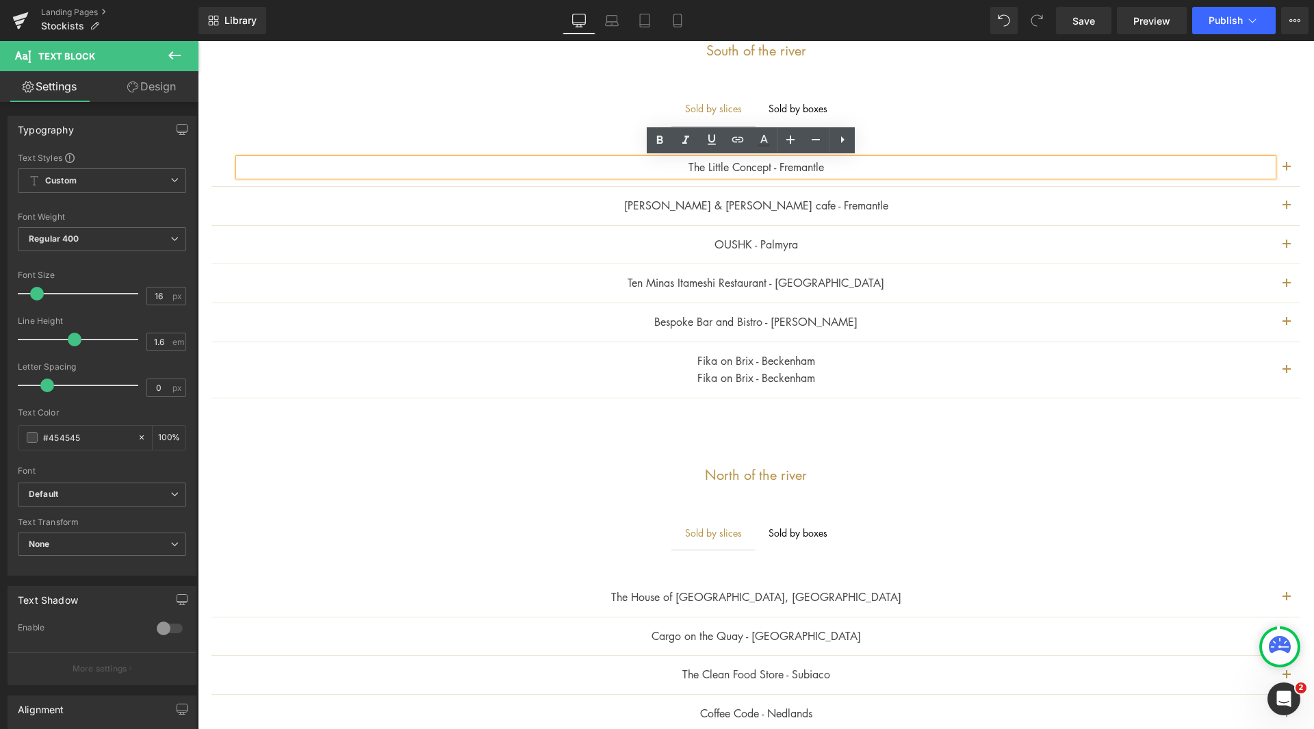
click at [970, 113] on ul "Sold by slices Text Block Sold by boxes Text Block" at bounding box center [756, 108] width 1116 height 34
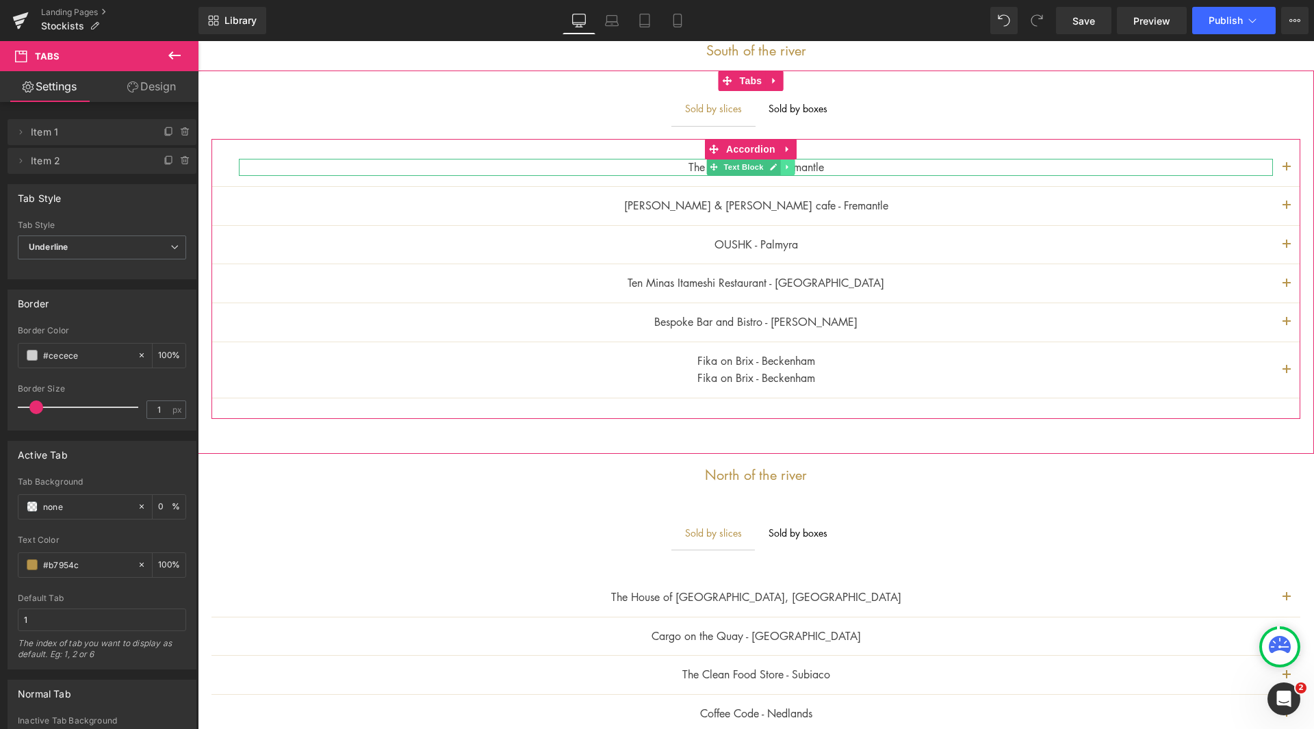
click at [789, 167] on icon at bounding box center [787, 167] width 8 height 8
click at [795, 168] on icon at bounding box center [795, 168] width 8 height 8
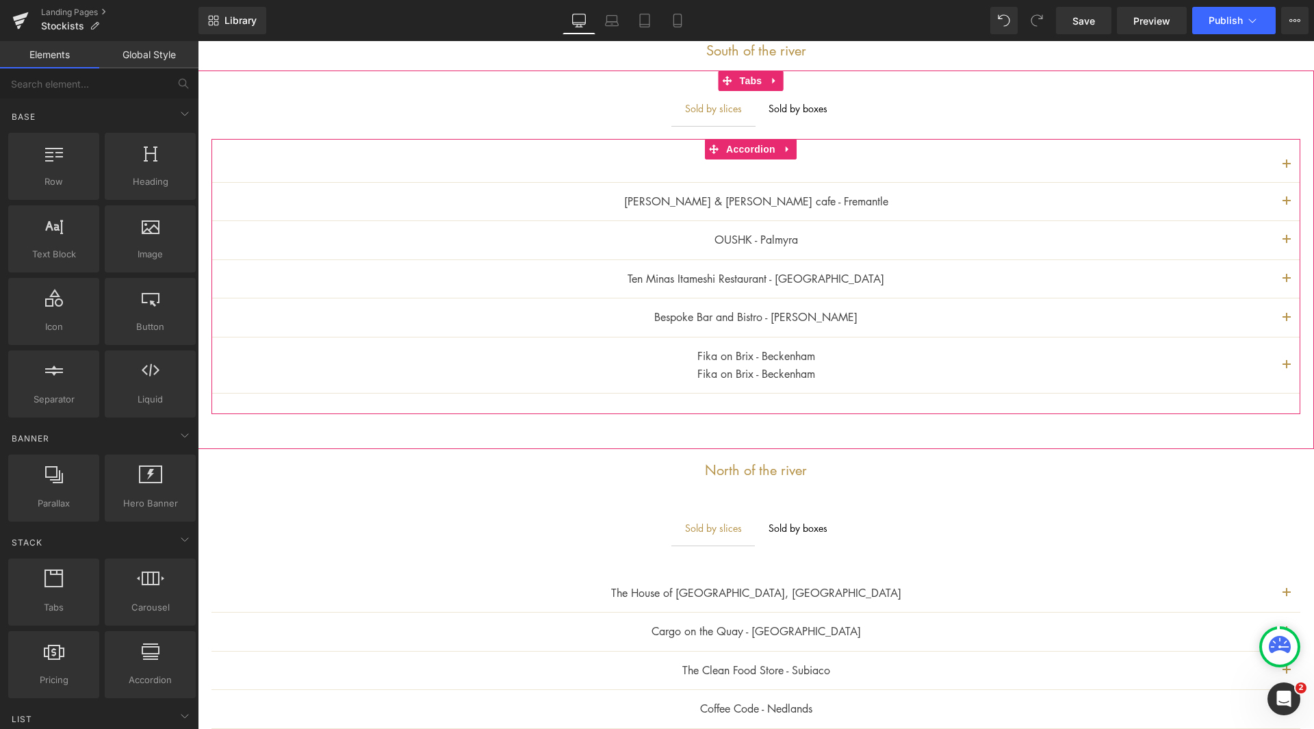
click at [1286, 322] on span "button" at bounding box center [1286, 322] width 0 height 0
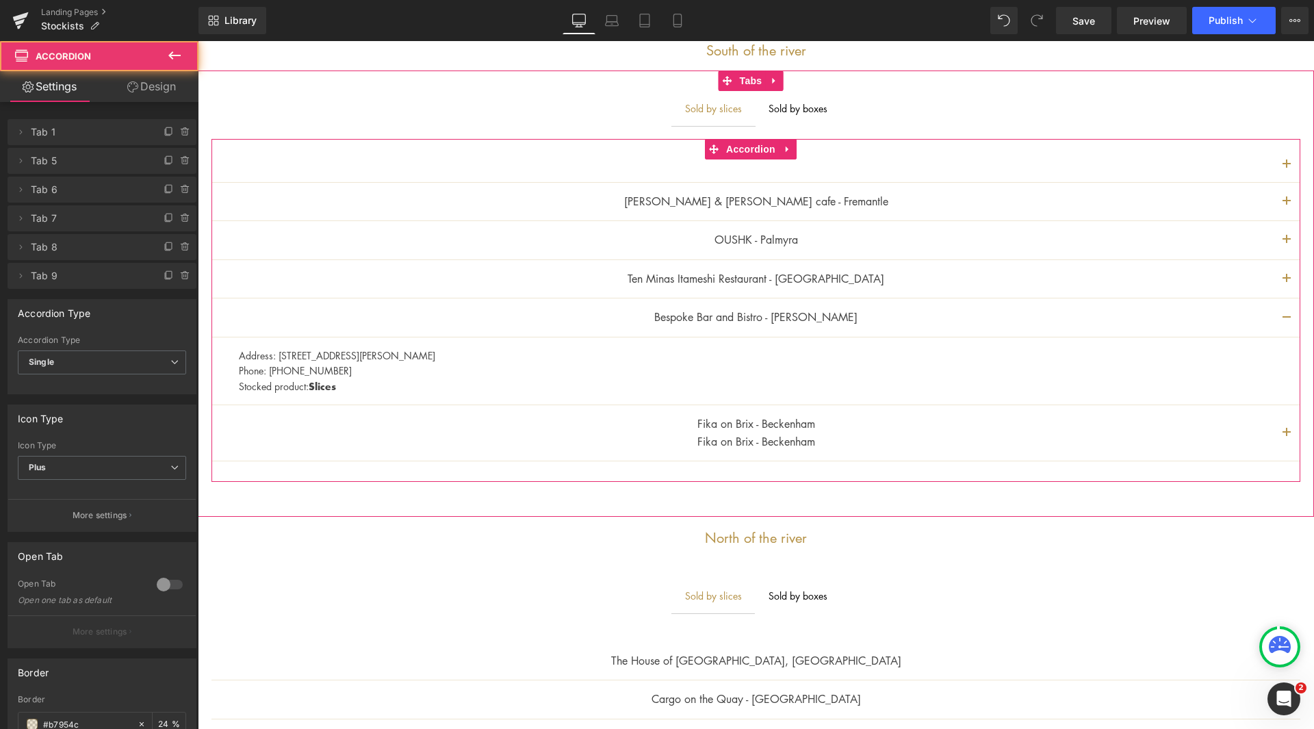
click at [1274, 427] on button "button" at bounding box center [1286, 432] width 27 height 55
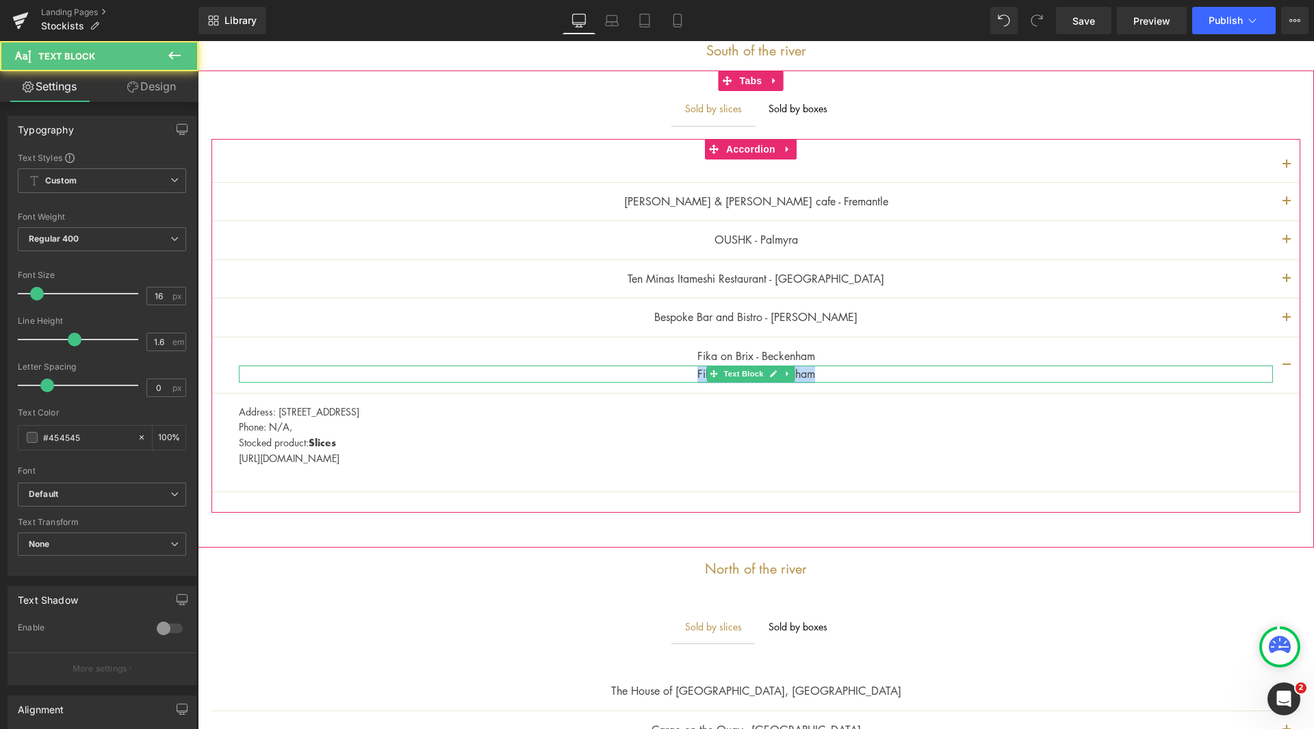
drag, startPoint x: 893, startPoint y: 351, endPoint x: 905, endPoint y: 378, distance: 30.0
click at [905, 378] on div "Fika on Brix - Beckenham Text Block Fika on Brix - Beckenham Text Block" at bounding box center [755, 365] width 1089 height 56
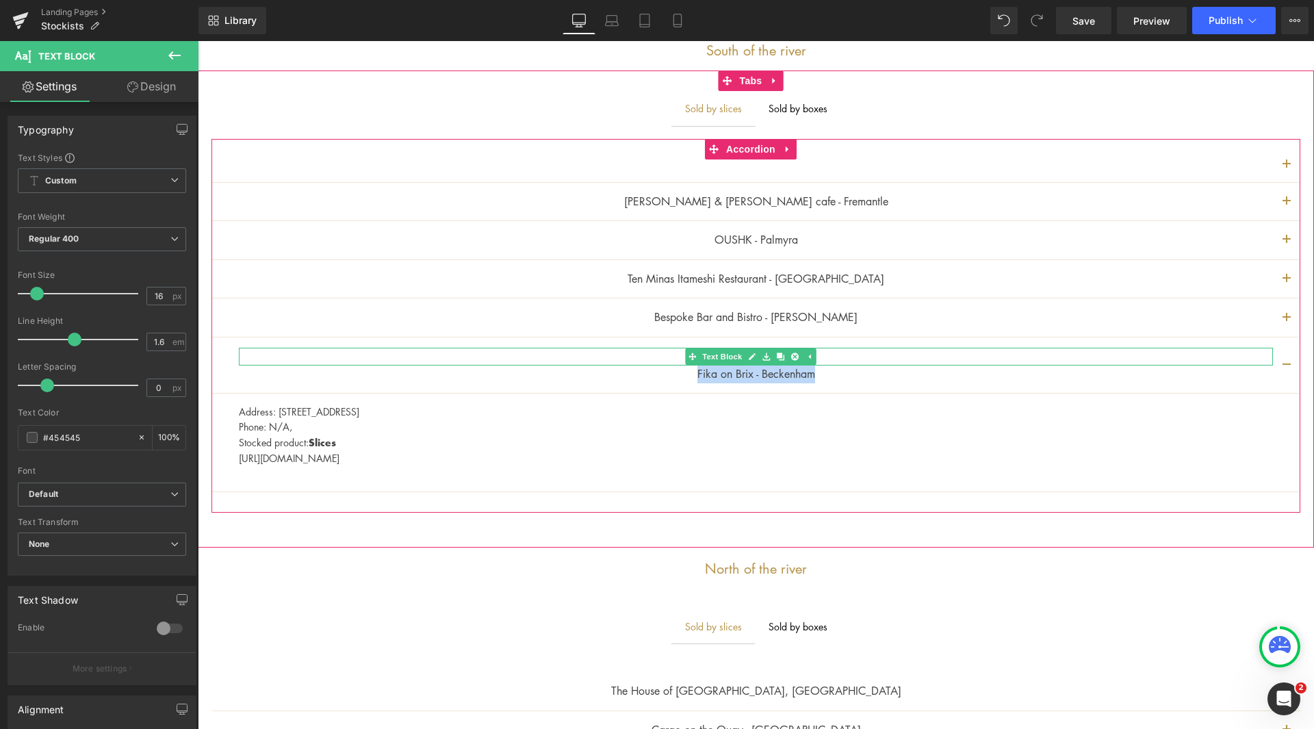
click at [872, 353] on p "Fika on Brix - Beckenham" at bounding box center [756, 357] width 1034 height 18
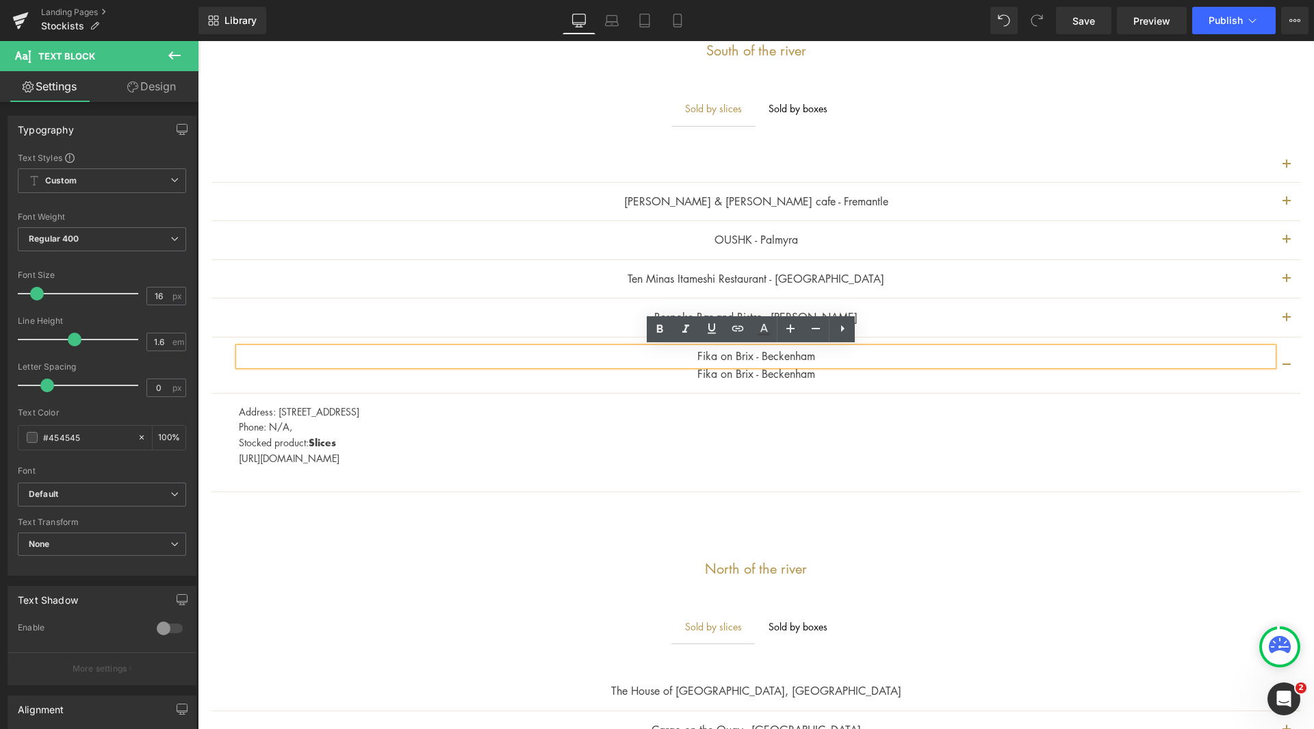
click at [1280, 363] on button "button" at bounding box center [1286, 364] width 27 height 55
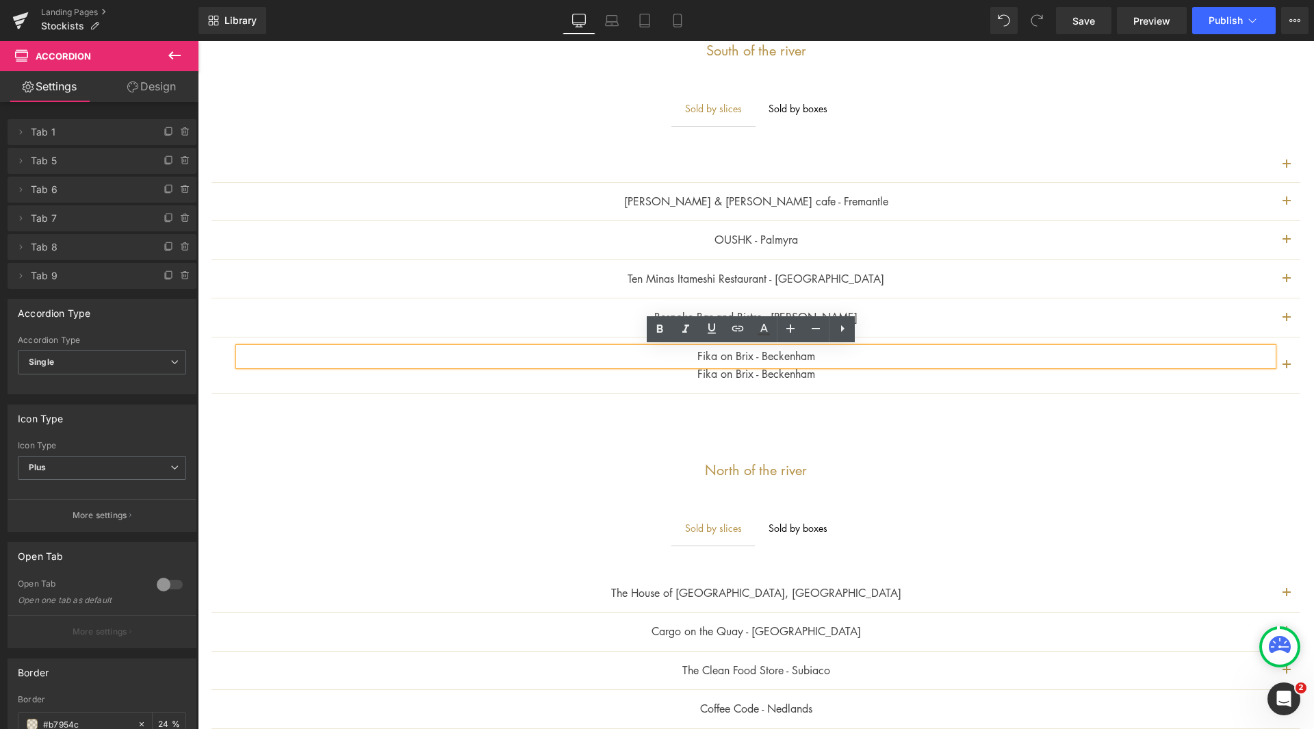
click at [796, 378] on p "Fika on Brix - Beckenham" at bounding box center [756, 374] width 1034 height 18
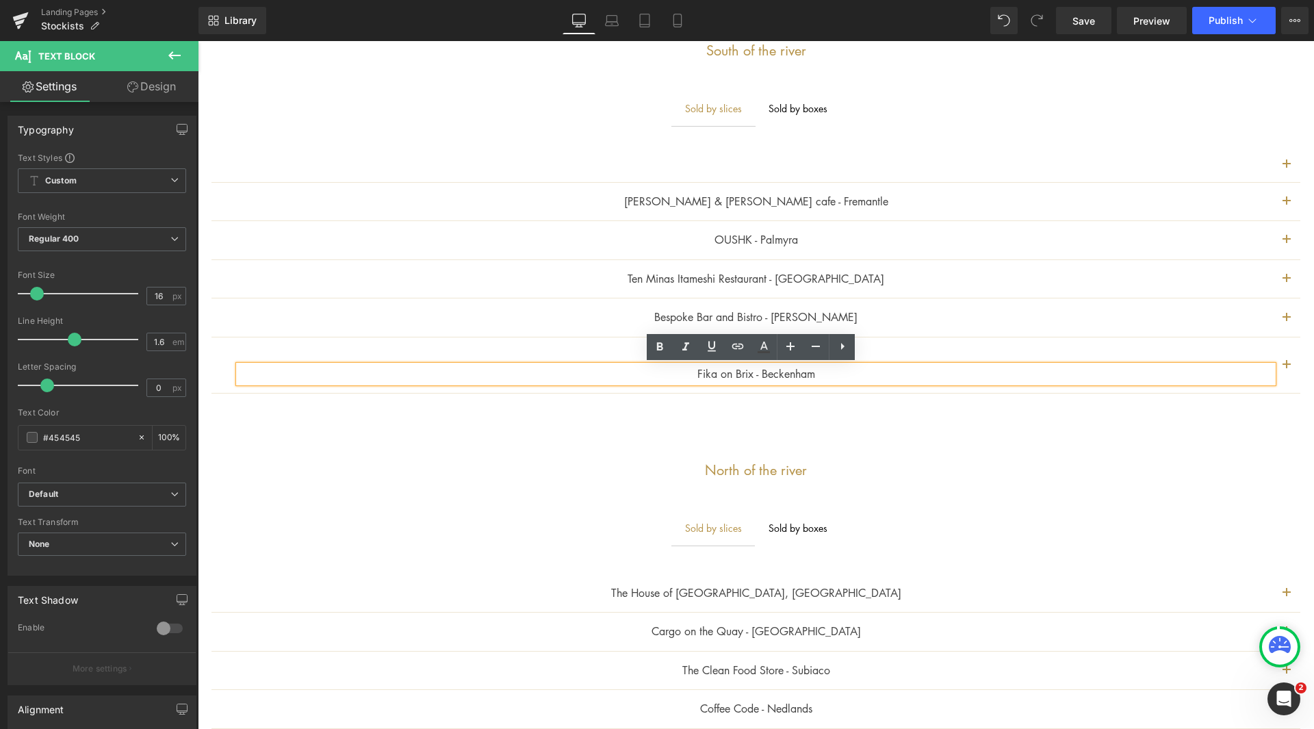
click at [1277, 359] on button "button" at bounding box center [1286, 364] width 27 height 55
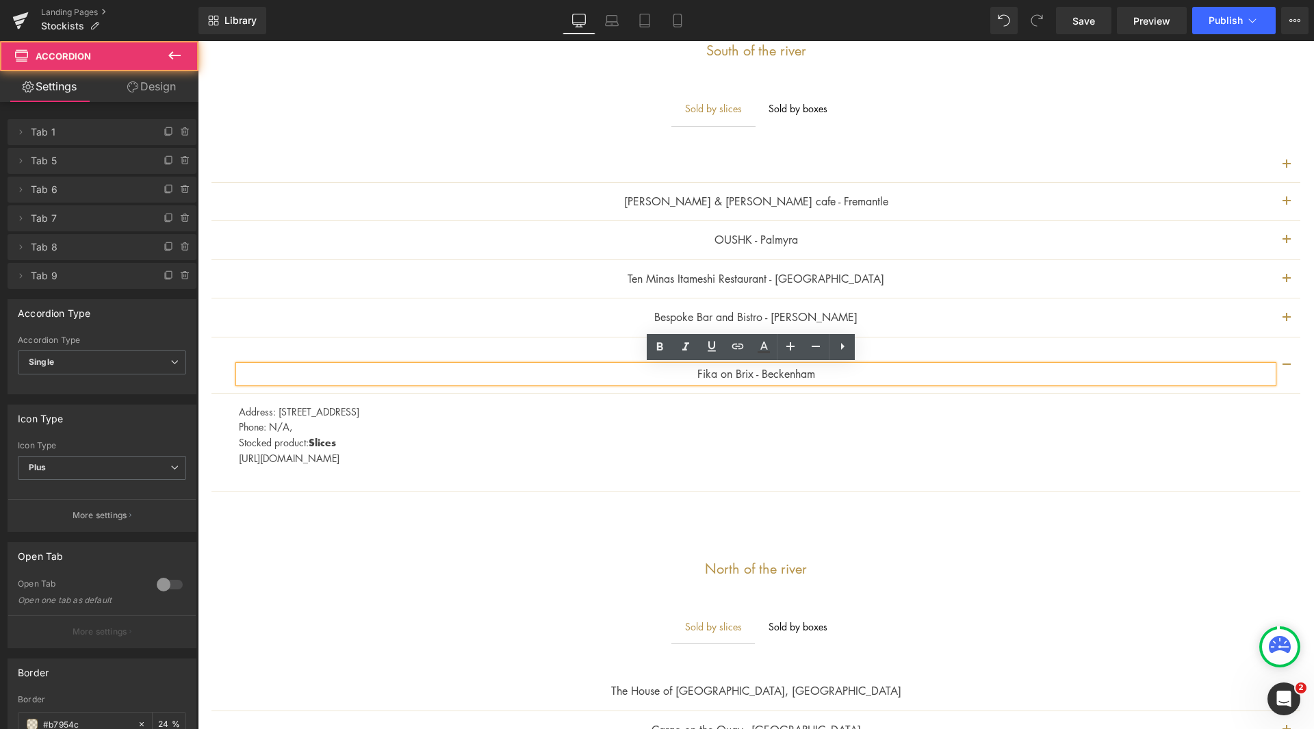
click at [1085, 343] on div "Fika on Brix - Beckenham Text Block Fika on Brix - Beckenham Text Block" at bounding box center [755, 365] width 1089 height 56
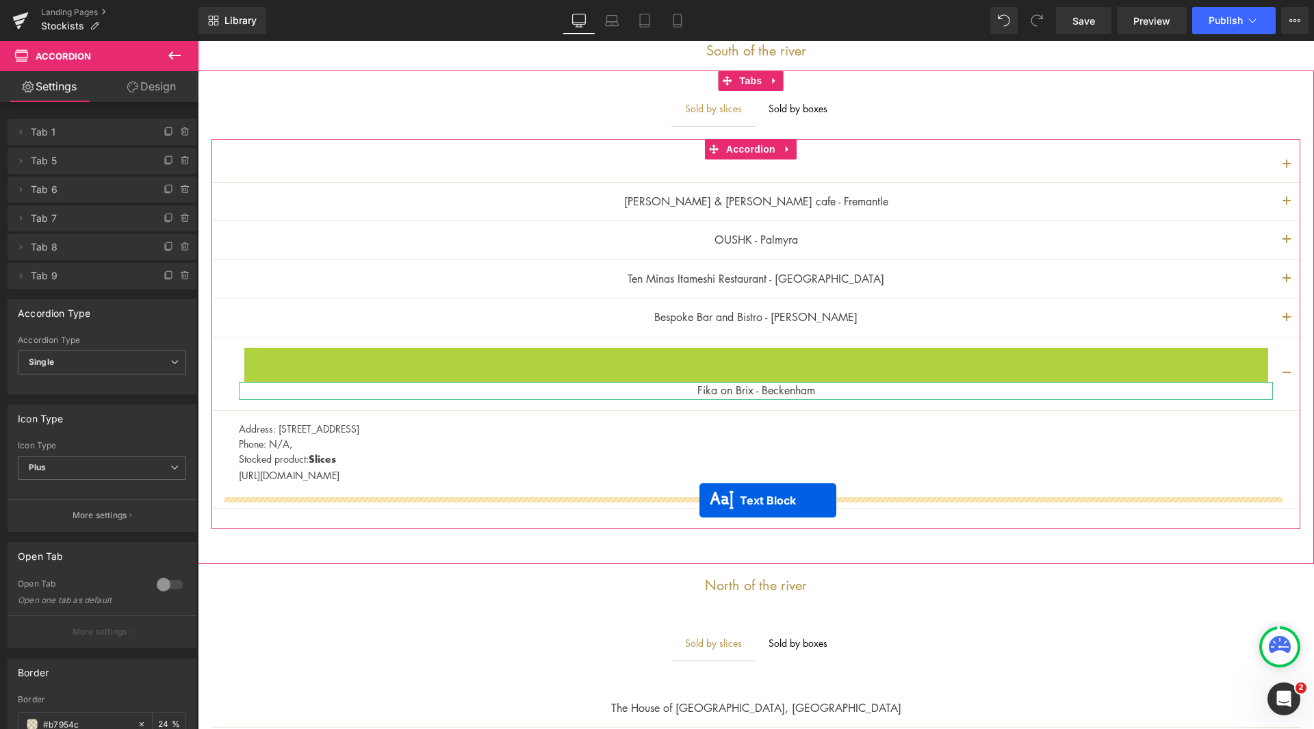
drag, startPoint x: 694, startPoint y: 357, endPoint x: 699, endPoint y: 500, distance: 143.1
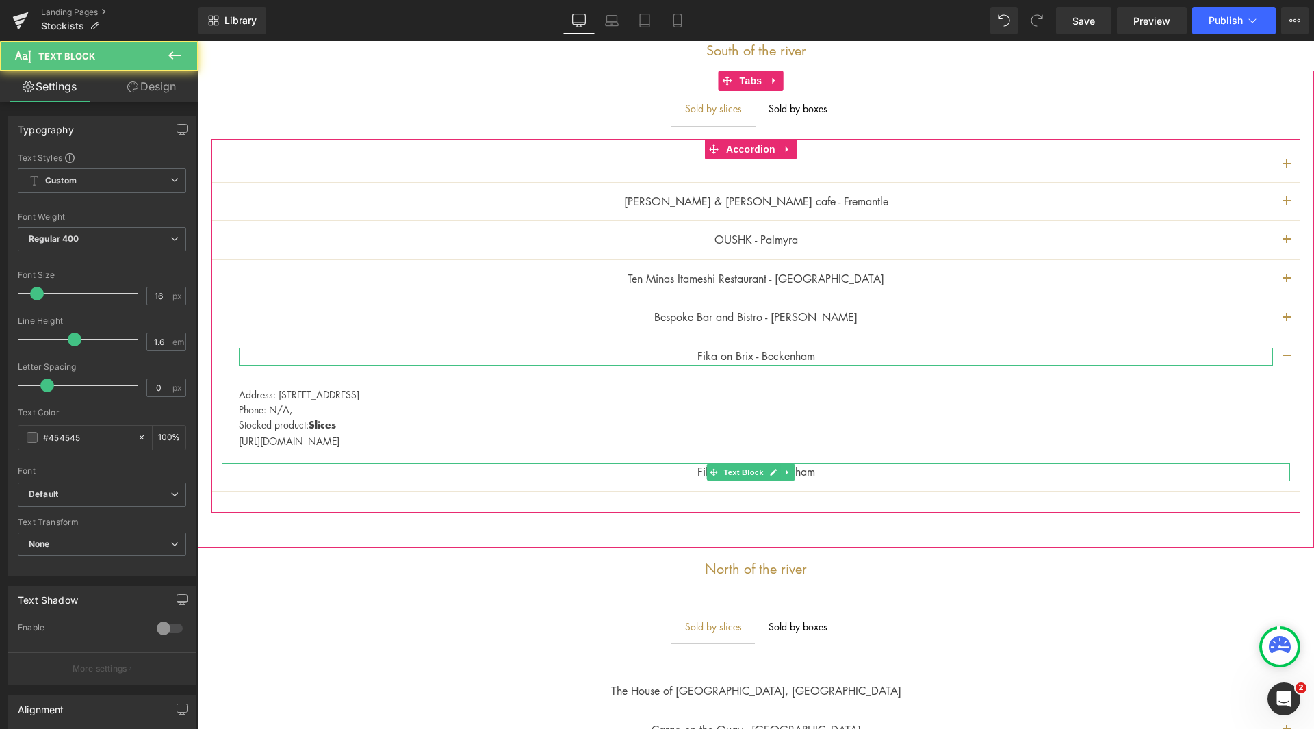
click at [694, 474] on p "Fika on Brix - Beckenham" at bounding box center [756, 472] width 1068 height 18
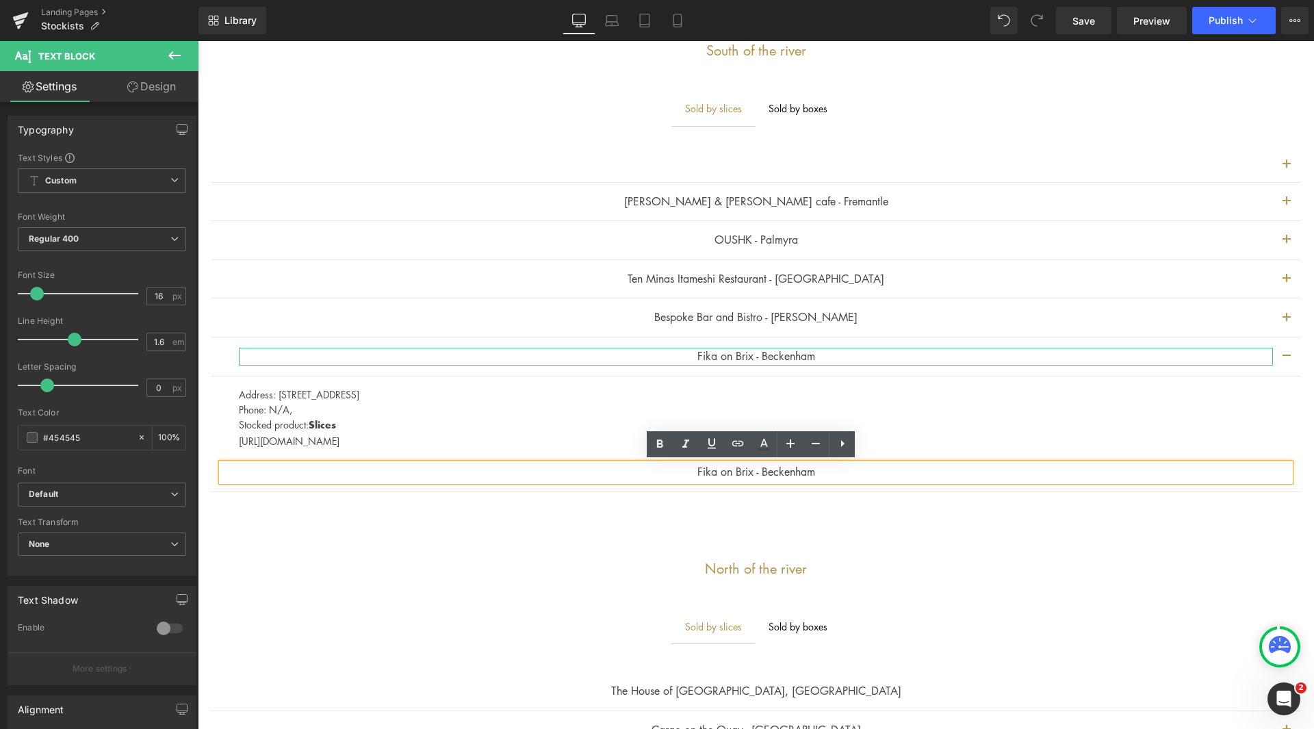
click at [690, 470] on p "Fika on Brix - Beckenham" at bounding box center [756, 472] width 1068 height 18
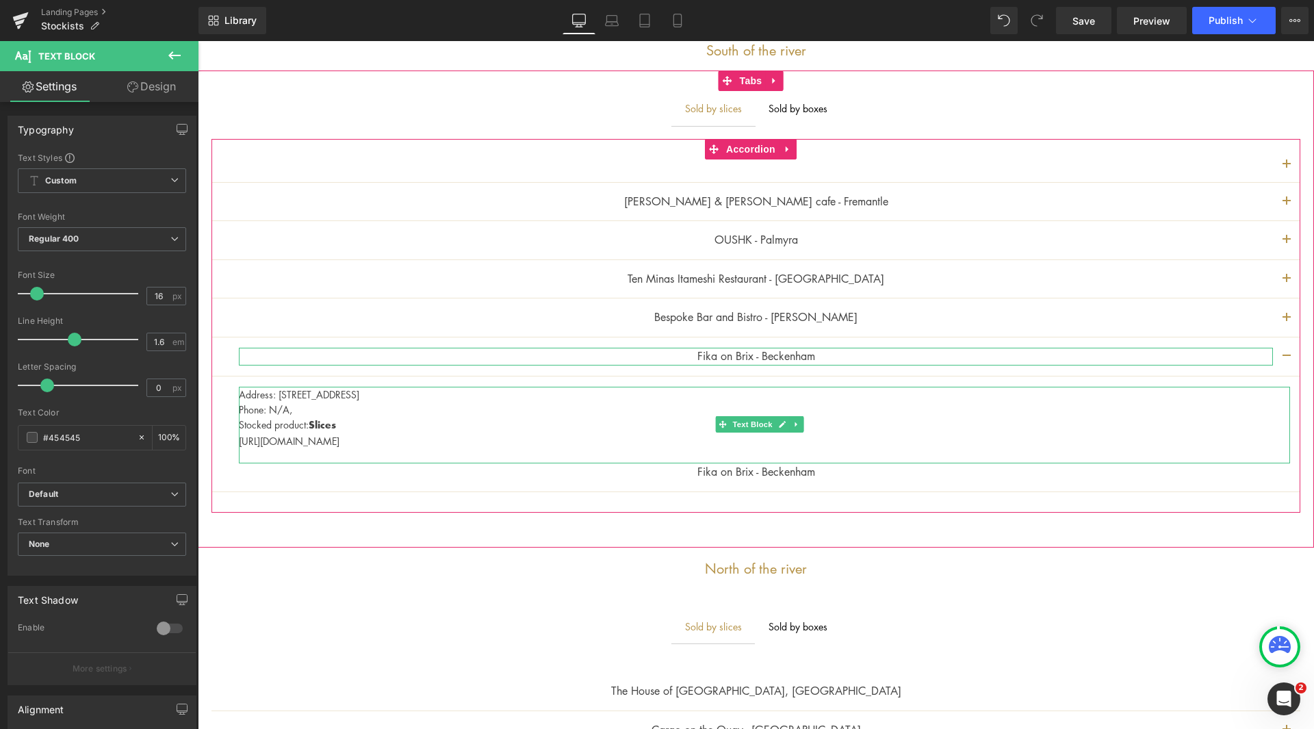
click at [291, 411] on span "Phone: N/A," at bounding box center [265, 409] width 53 height 14
click at [296, 410] on p "Phone: N/A," at bounding box center [764, 409] width 1051 height 15
drag, startPoint x: 241, startPoint y: 442, endPoint x: 247, endPoint y: 447, distance: 7.8
click at [241, 442] on div "Address: [STREET_ADDRESS] Phone: N/A Stocked product: Slices [URL][DOMAIN_NAME]…" at bounding box center [764, 425] width 1051 height 77
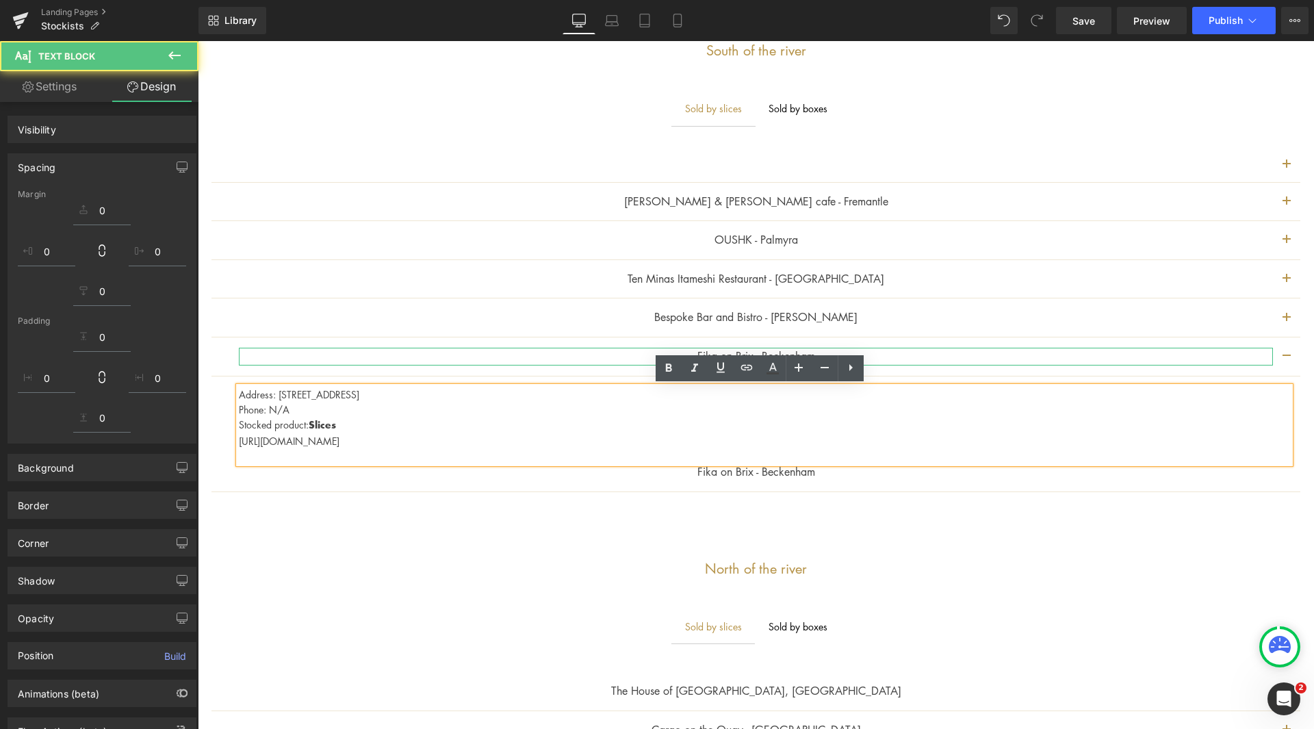
click at [246, 443] on p "[URL][DOMAIN_NAME]" at bounding box center [764, 440] width 1051 height 15
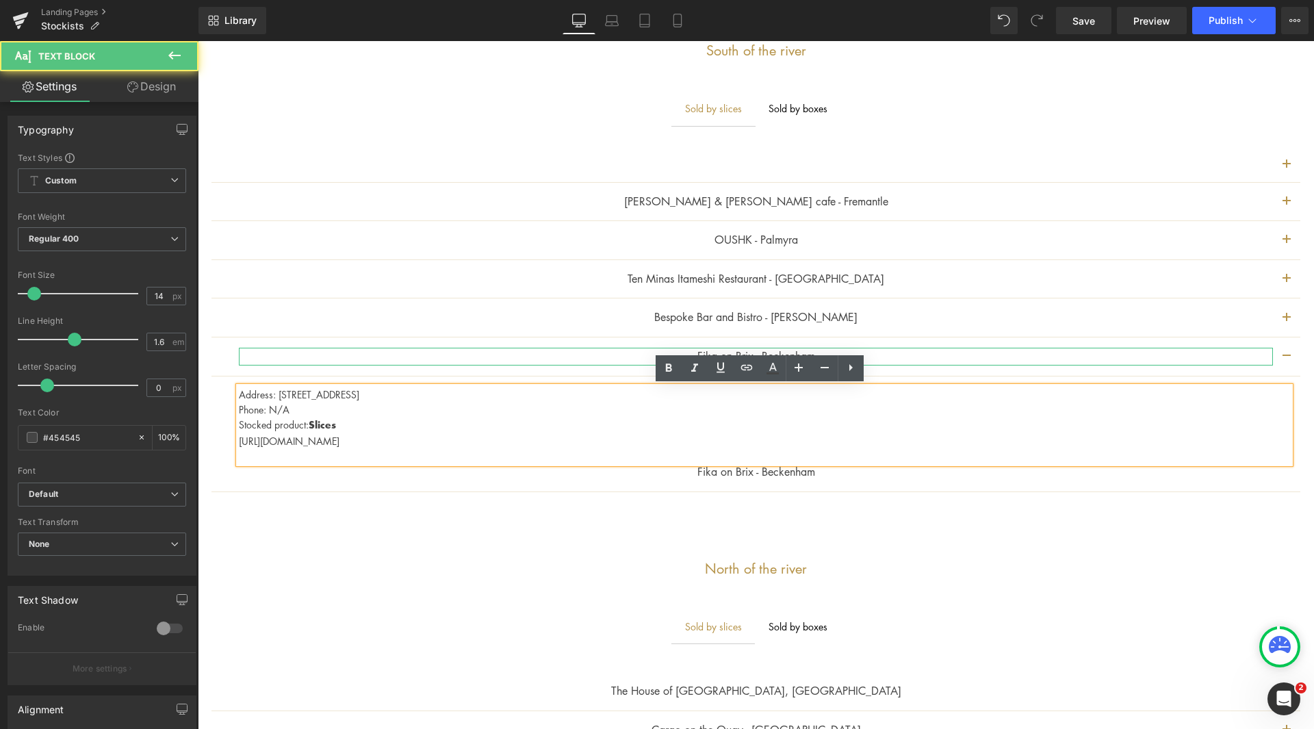
drag, startPoint x: 239, startPoint y: 443, endPoint x: 250, endPoint y: 441, distance: 10.5
click at [239, 442] on p "[URL][DOMAIN_NAME]" at bounding box center [764, 440] width 1051 height 15
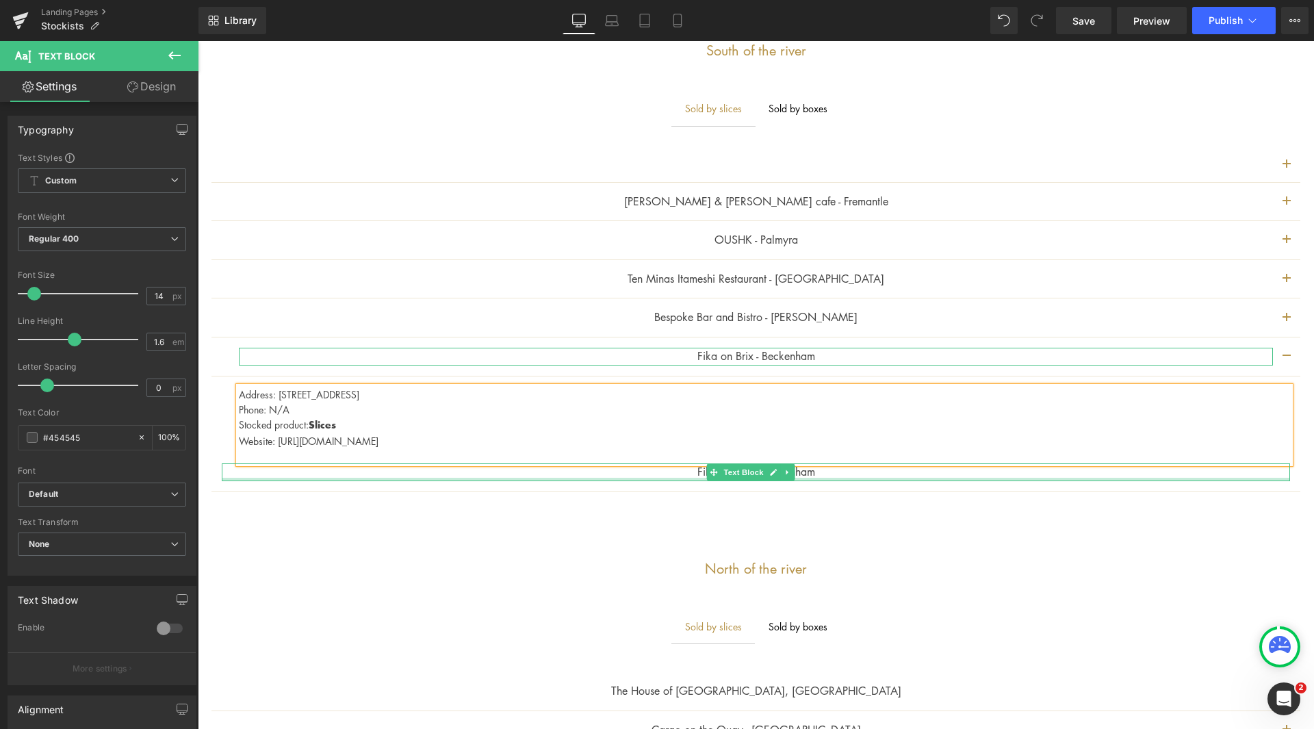
click at [800, 478] on div at bounding box center [756, 479] width 1068 height 3
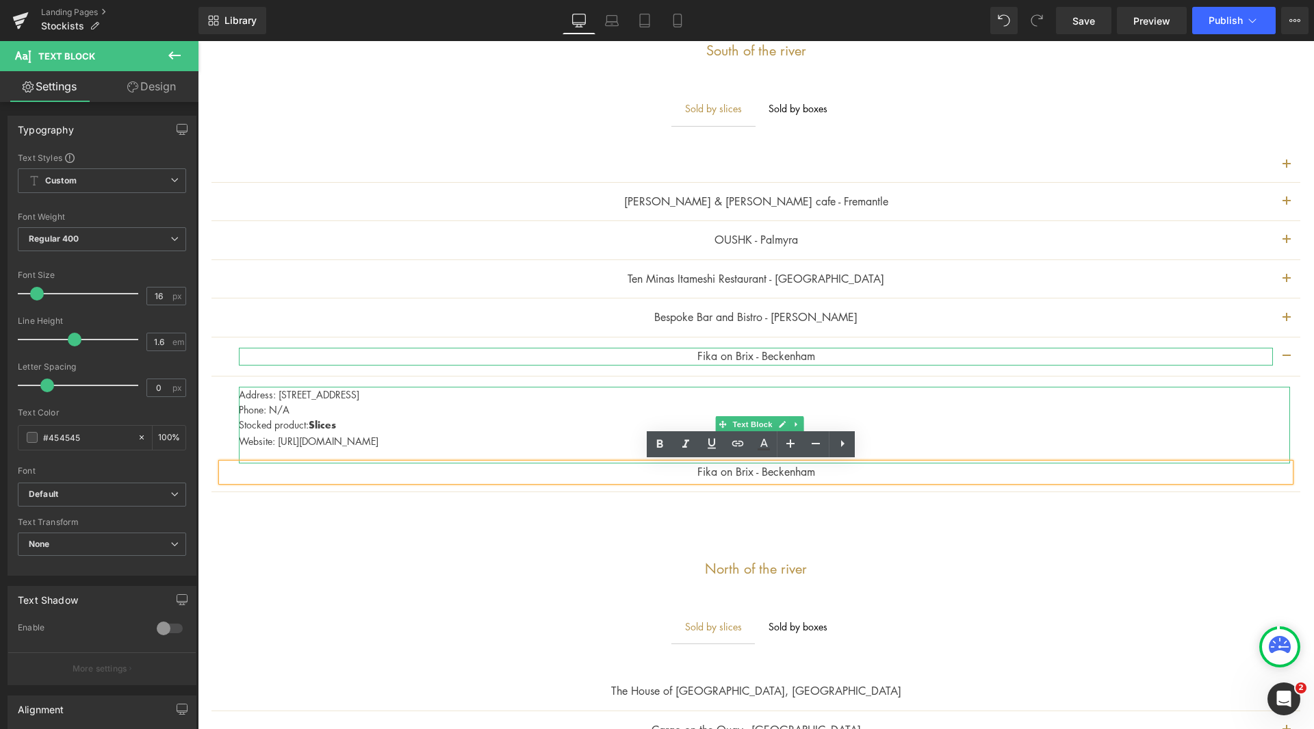
click at [1115, 430] on p "Stocked product: Slices" at bounding box center [764, 425] width 1051 height 16
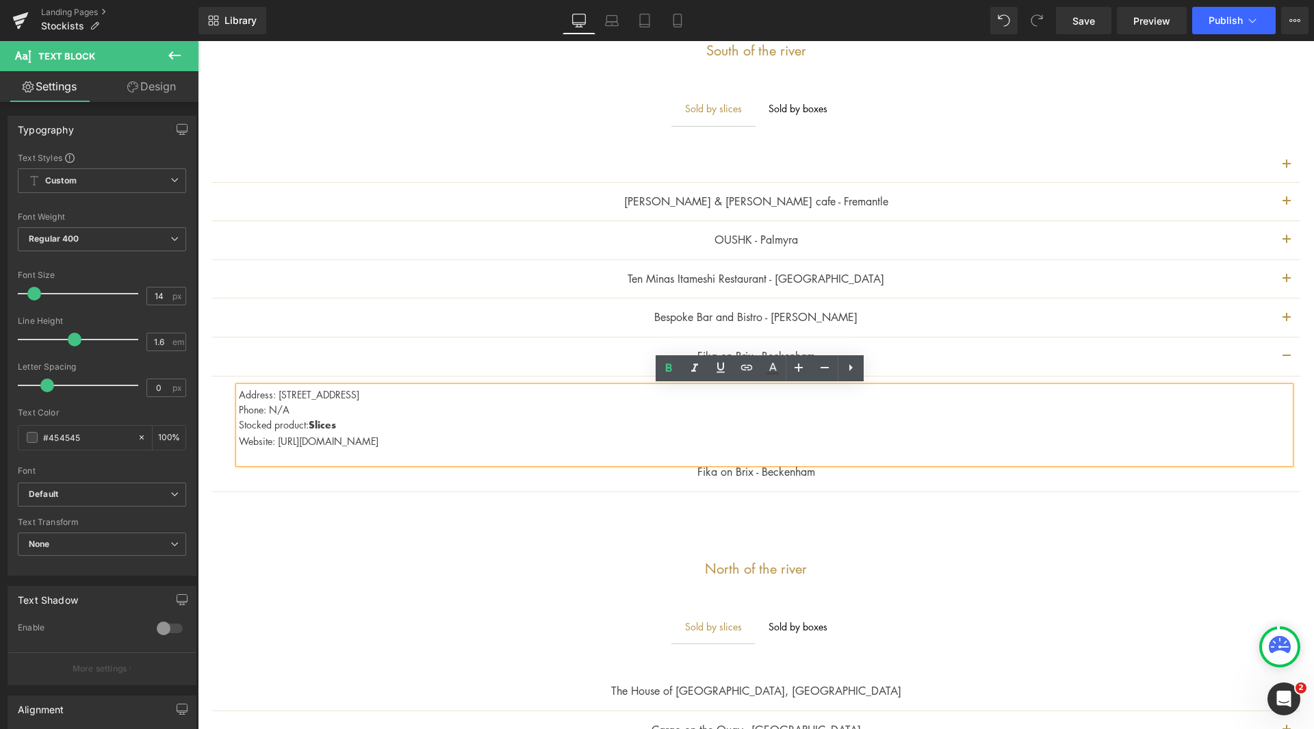
drag, startPoint x: 401, startPoint y: 376, endPoint x: 393, endPoint y: 400, distance: 24.7
click at [401, 376] on div "Fika on Brix - Beckenham Text Block Address: [STREET_ADDRESS] Phone: N/A Stocke…" at bounding box center [755, 414] width 1089 height 155
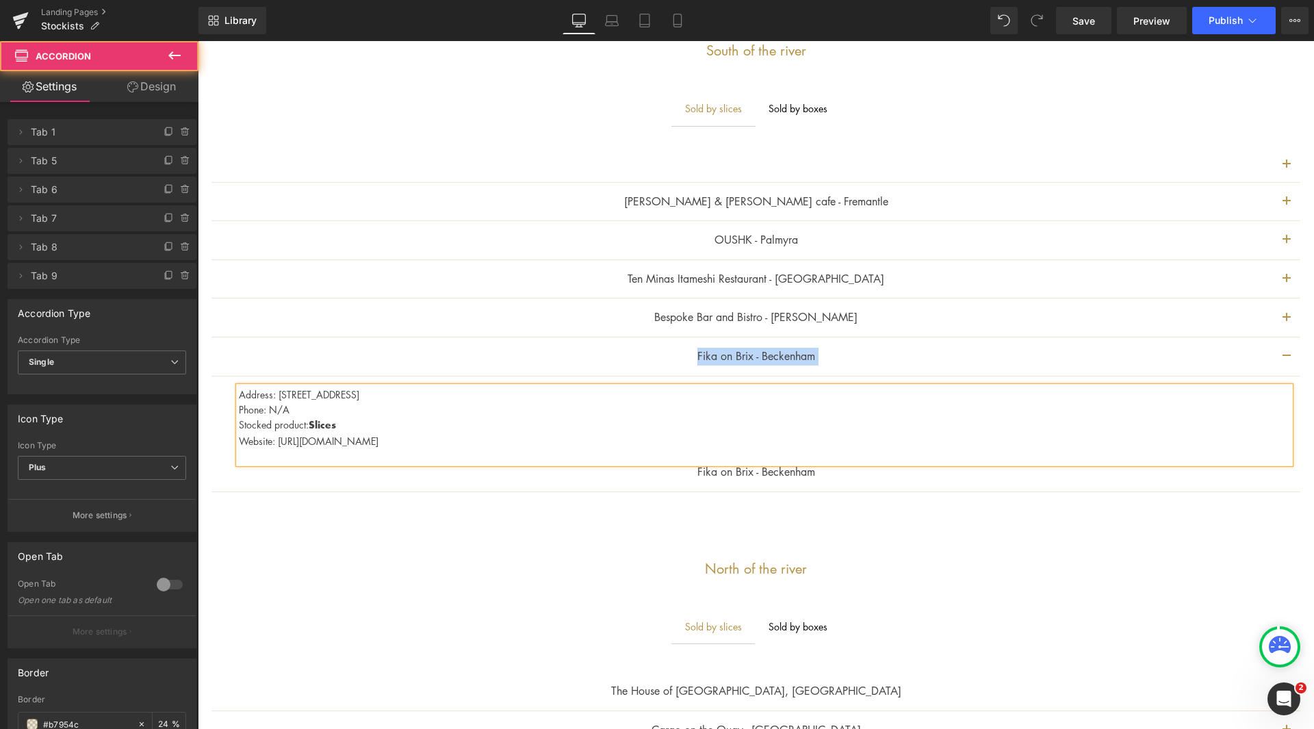
click at [413, 363] on div "Fika on Brix - Beckenham Text Block" at bounding box center [756, 357] width 1034 height 18
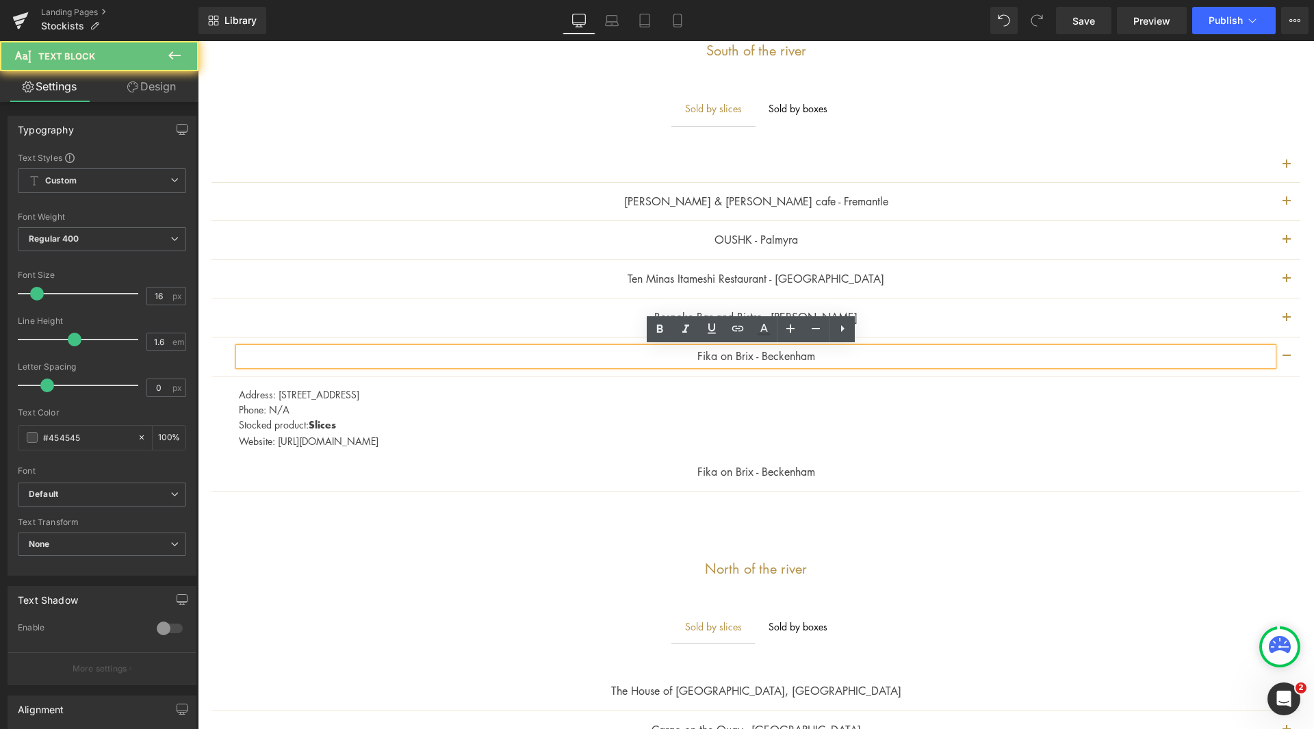
click at [380, 411] on p "Phone: N/A" at bounding box center [764, 409] width 1051 height 15
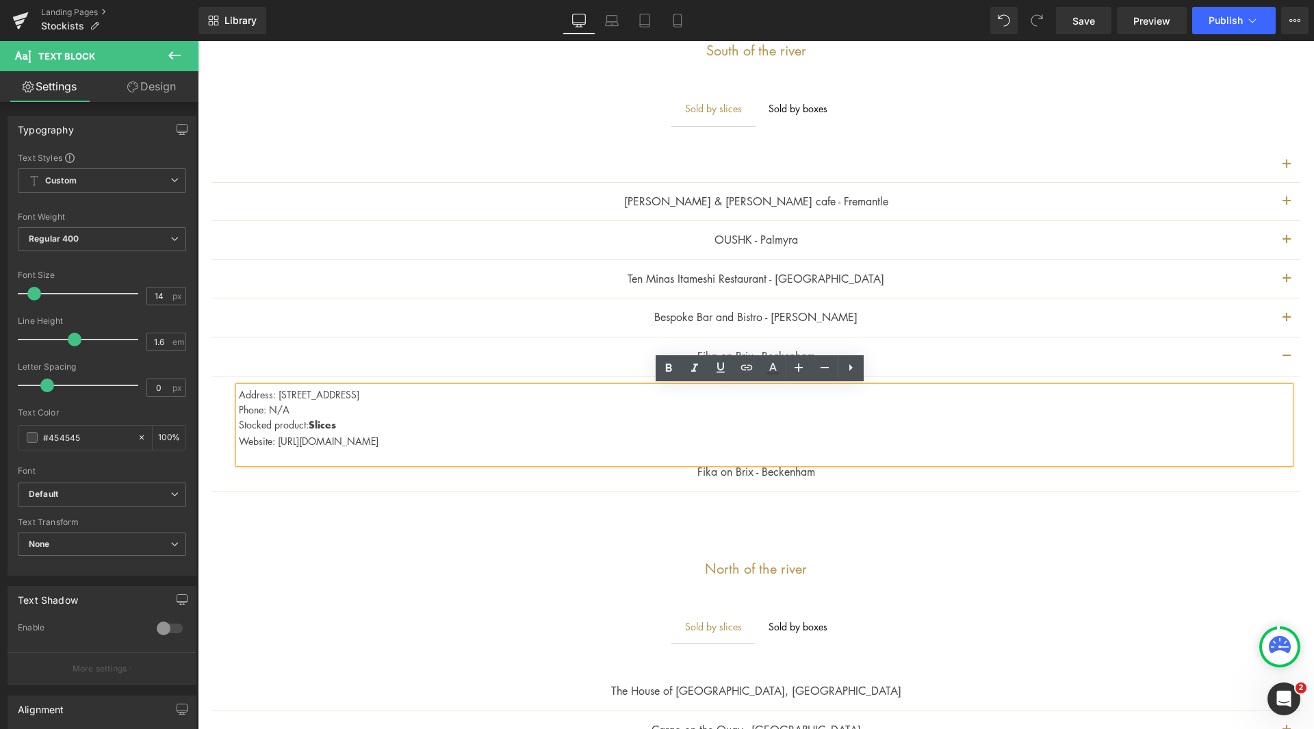
click at [223, 447] on article "Address: [STREET_ADDRESS] Phone: N/A Stocked product: Slices Website: [URL][DOM…" at bounding box center [755, 434] width 1089 height 116
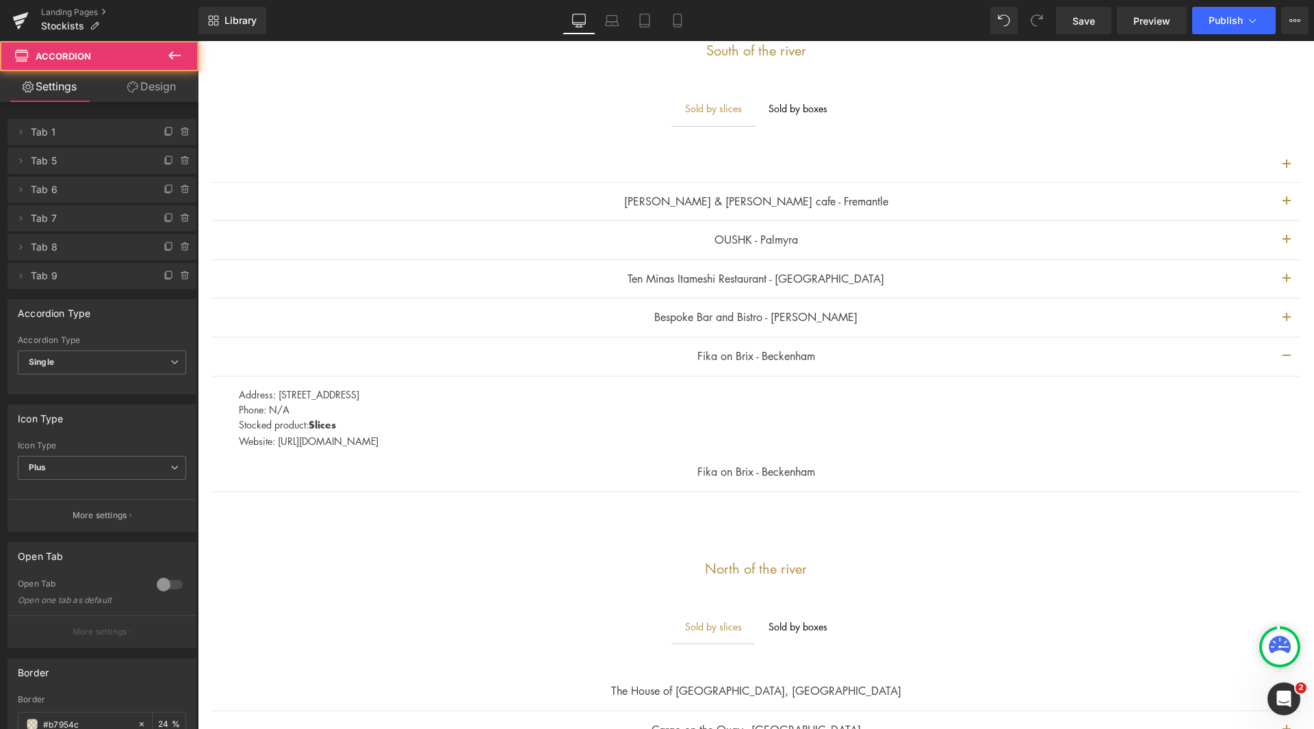
click at [225, 434] on article "Address: [STREET_ADDRESS] Phone: N/A Stocked product: Slices Website: [URL][DOM…" at bounding box center [755, 434] width 1089 height 116
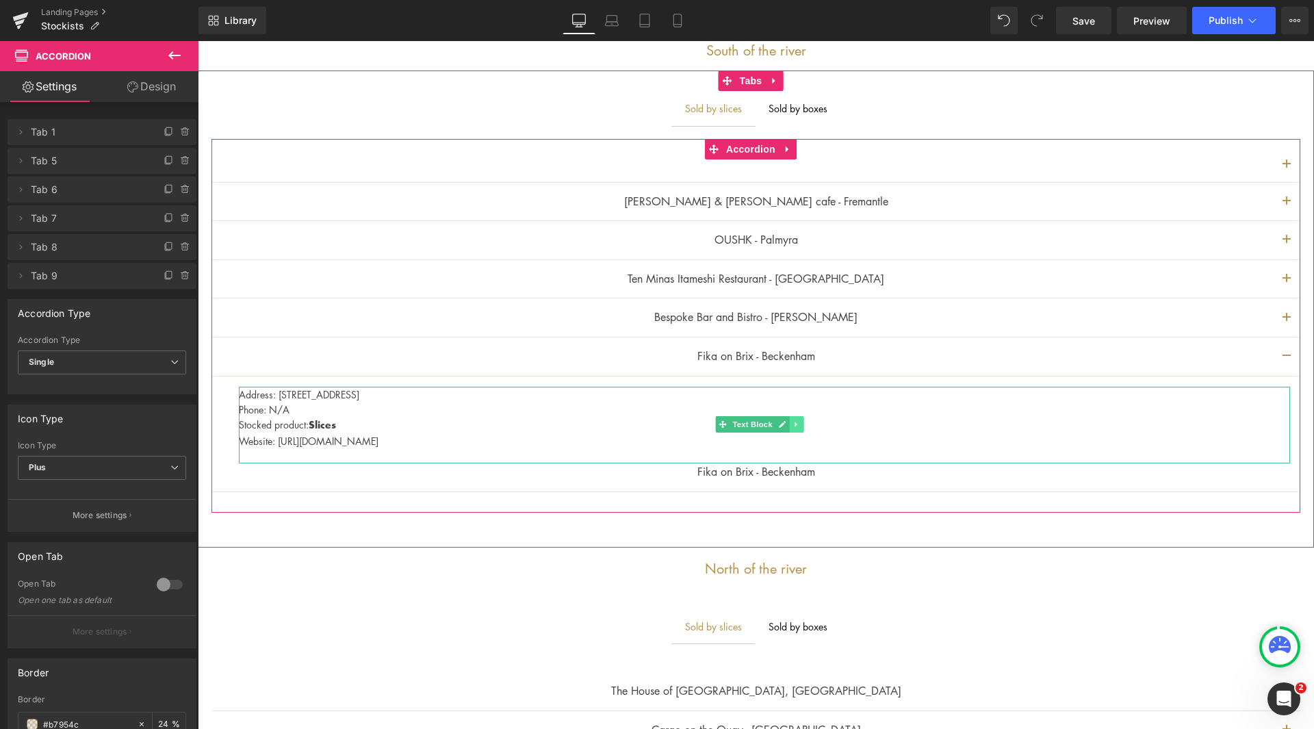
click at [796, 424] on icon at bounding box center [795, 424] width 2 height 5
click at [792, 425] on icon at bounding box center [789, 424] width 8 height 8
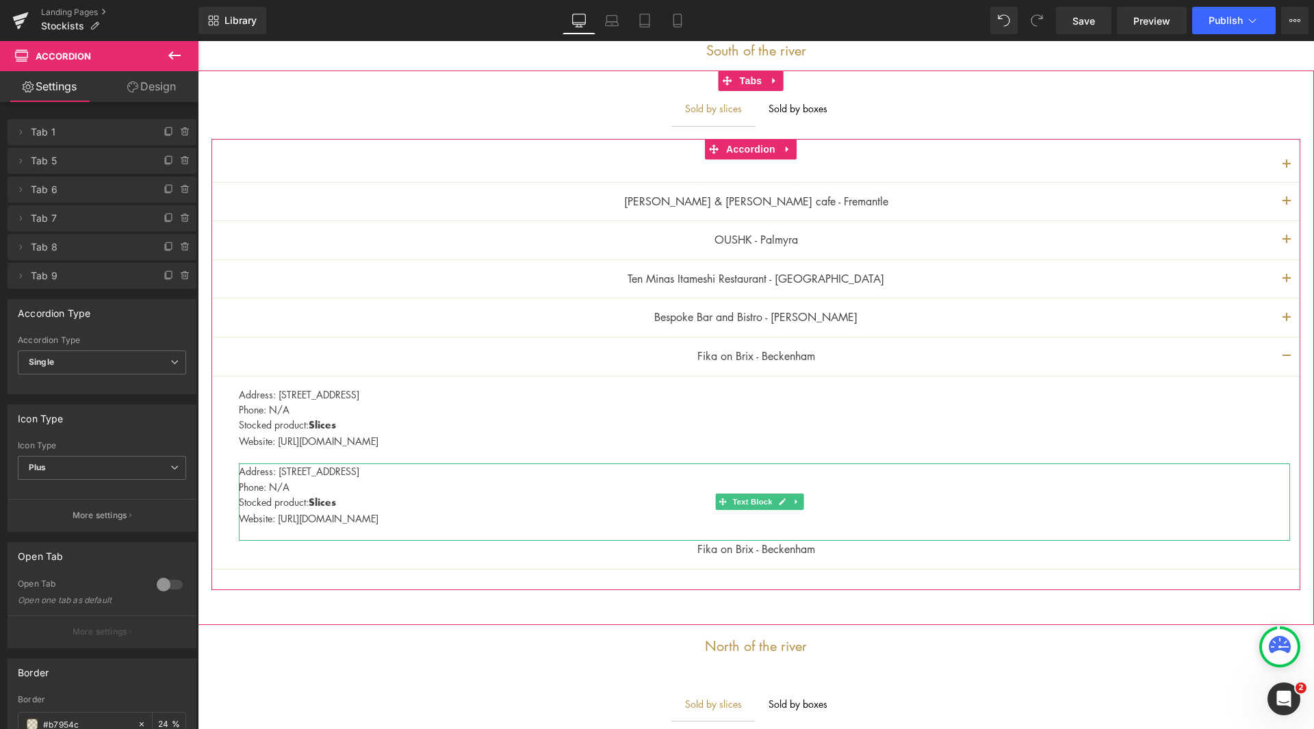
click at [475, 476] on p "Address: [STREET_ADDRESS]" at bounding box center [764, 470] width 1051 height 15
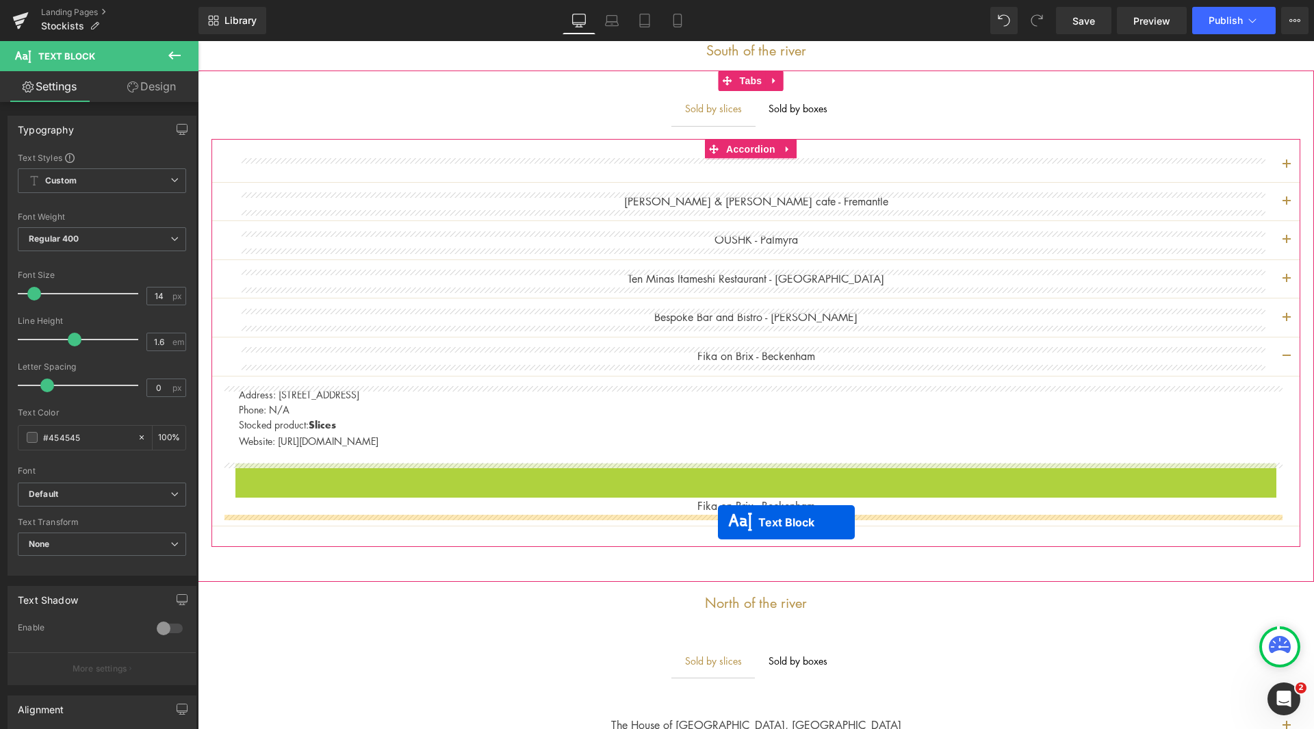
drag, startPoint x: 719, startPoint y: 502, endPoint x: 718, endPoint y: 522, distance: 19.9
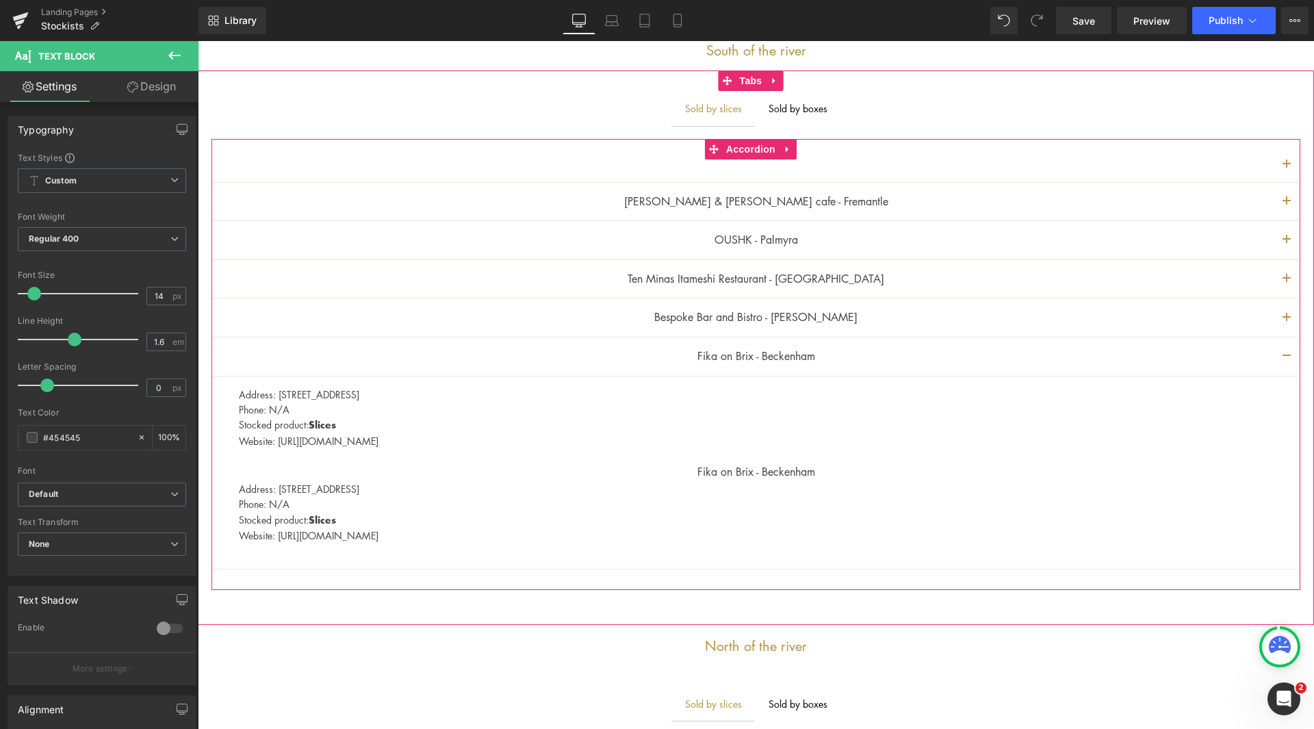
drag, startPoint x: 826, startPoint y: 466, endPoint x: 801, endPoint y: 458, distance: 26.0
click at [826, 466] on div "Fika on Brix - Beckenham Text Block" at bounding box center [756, 472] width 1068 height 18
click at [660, 454] on article "Address: [STREET_ADDRESS] Phone: N/A Stocked product: Slices Website: [URL][DOM…" at bounding box center [755, 473] width 1089 height 194
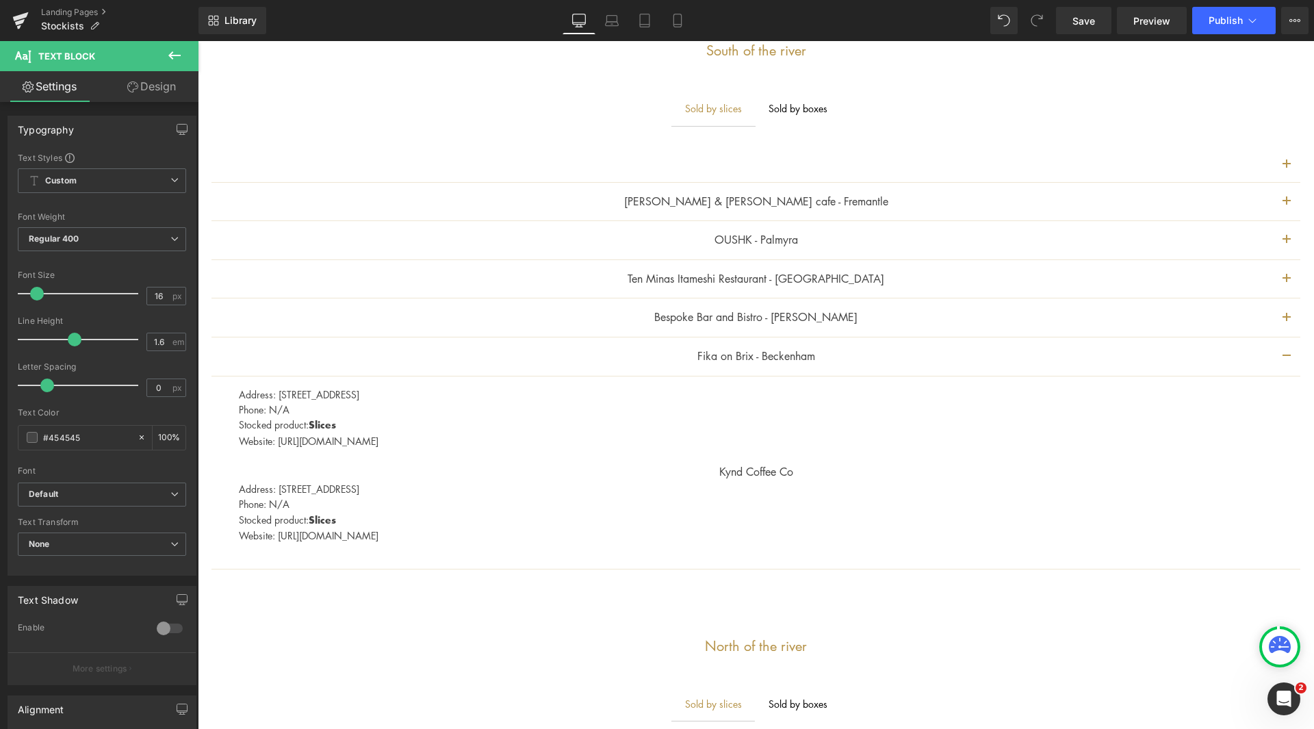
drag, startPoint x: 1017, startPoint y: 480, endPoint x: 945, endPoint y: 469, distance: 72.7
click at [1017, 479] on div "Kynd Coffee Co Text Block" at bounding box center [756, 472] width 1068 height 18
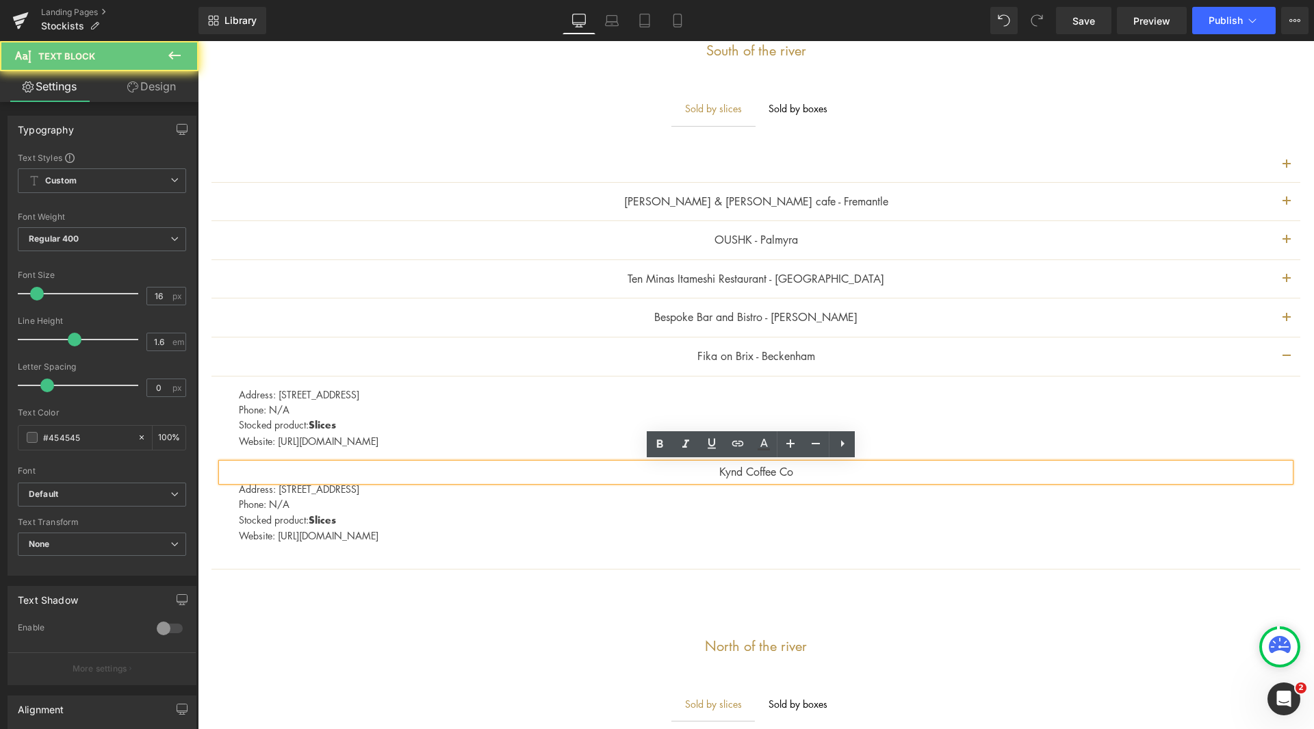
click at [962, 471] on p "Kynd Coffee Co" at bounding box center [756, 472] width 1068 height 18
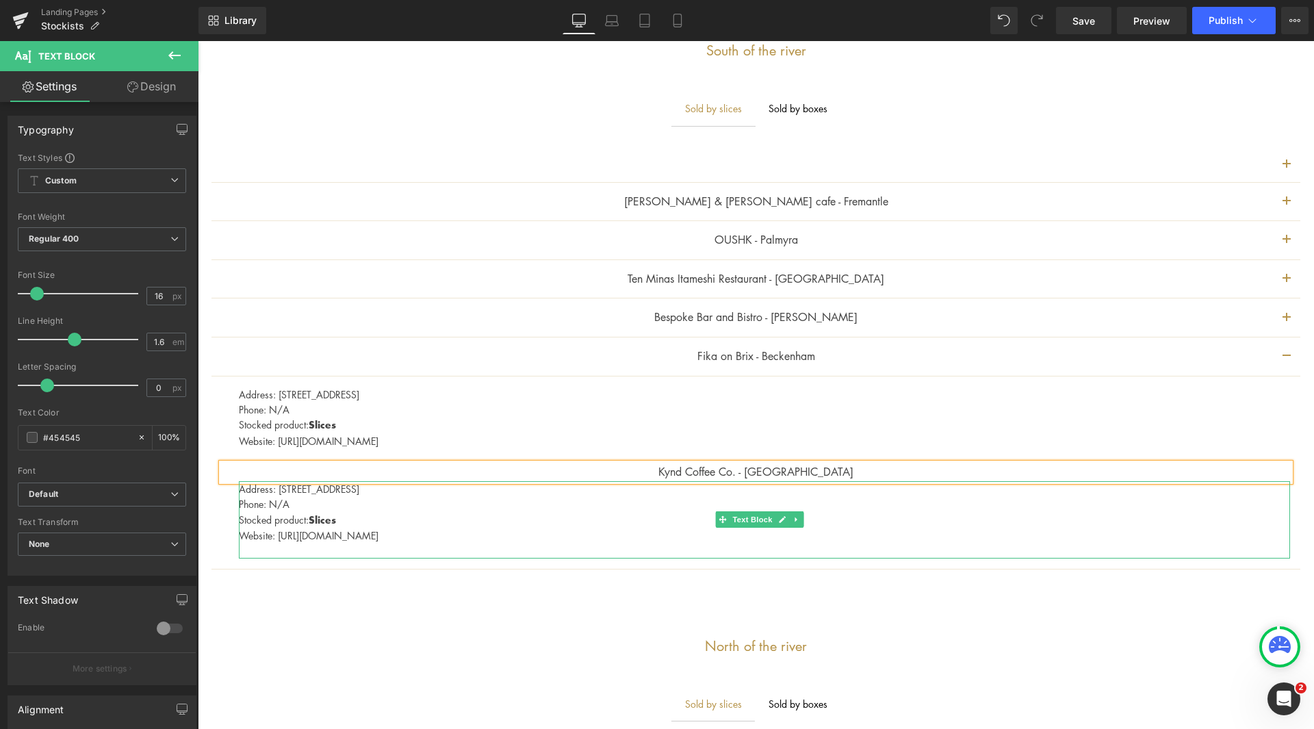
click at [535, 517] on p "Stocked product: Slices" at bounding box center [764, 520] width 1051 height 16
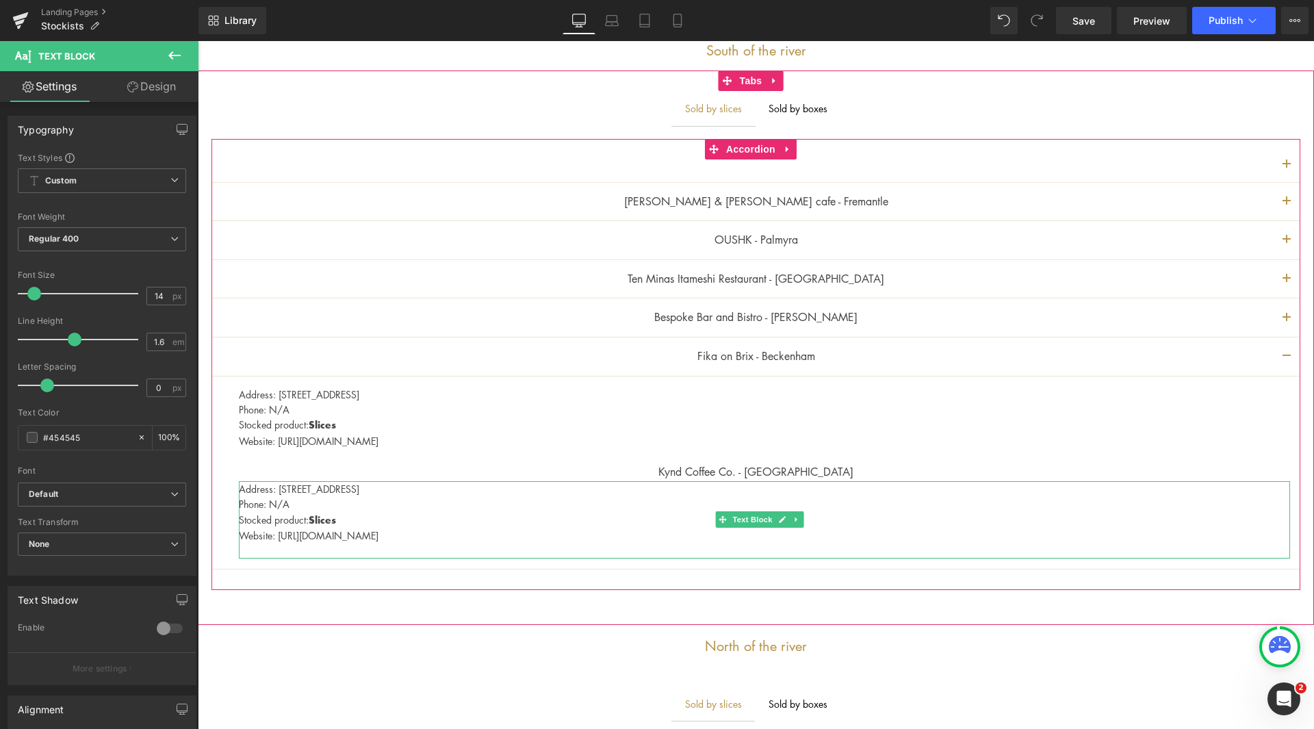
click at [486, 502] on p "Phone: N/A" at bounding box center [764, 503] width 1051 height 15
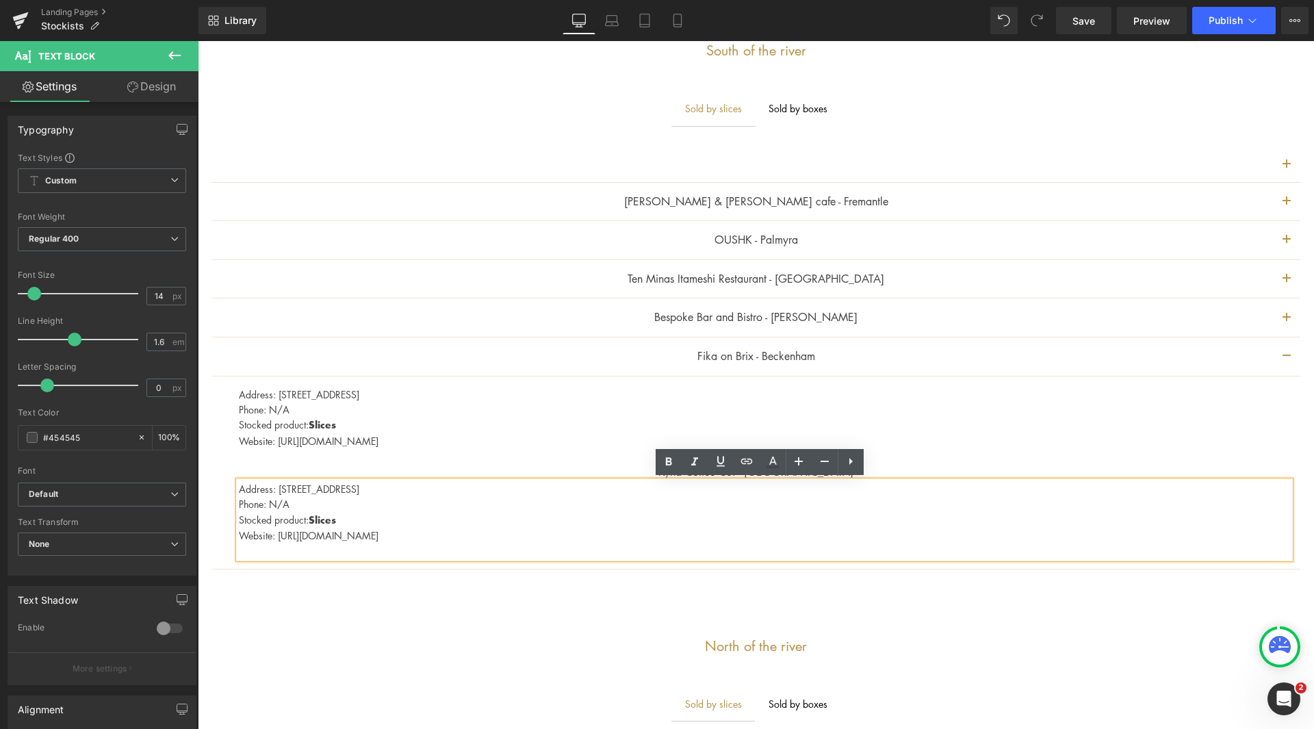
drag, startPoint x: 510, startPoint y: 489, endPoint x: 278, endPoint y: 492, distance: 232.0
click at [278, 492] on p "Address: [STREET_ADDRESS]" at bounding box center [764, 488] width 1051 height 15
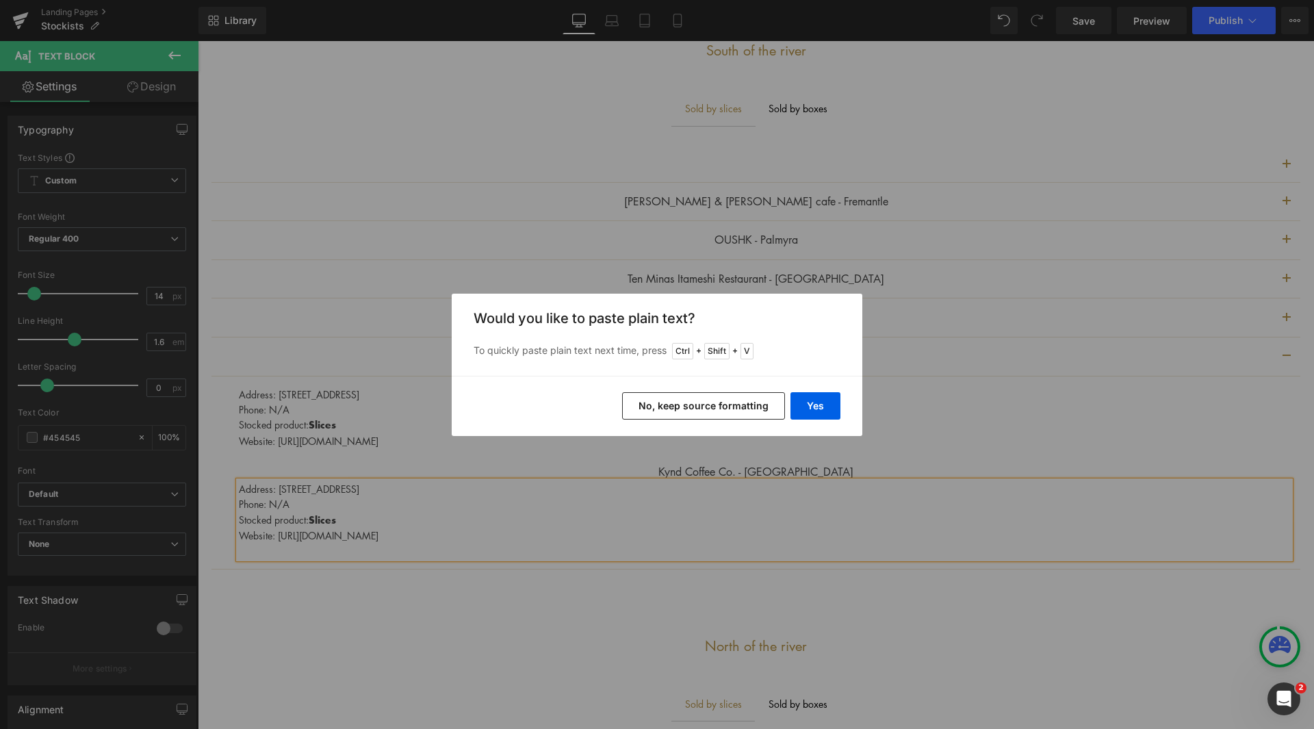
click at [733, 408] on button "No, keep source formatting" at bounding box center [703, 405] width 163 height 27
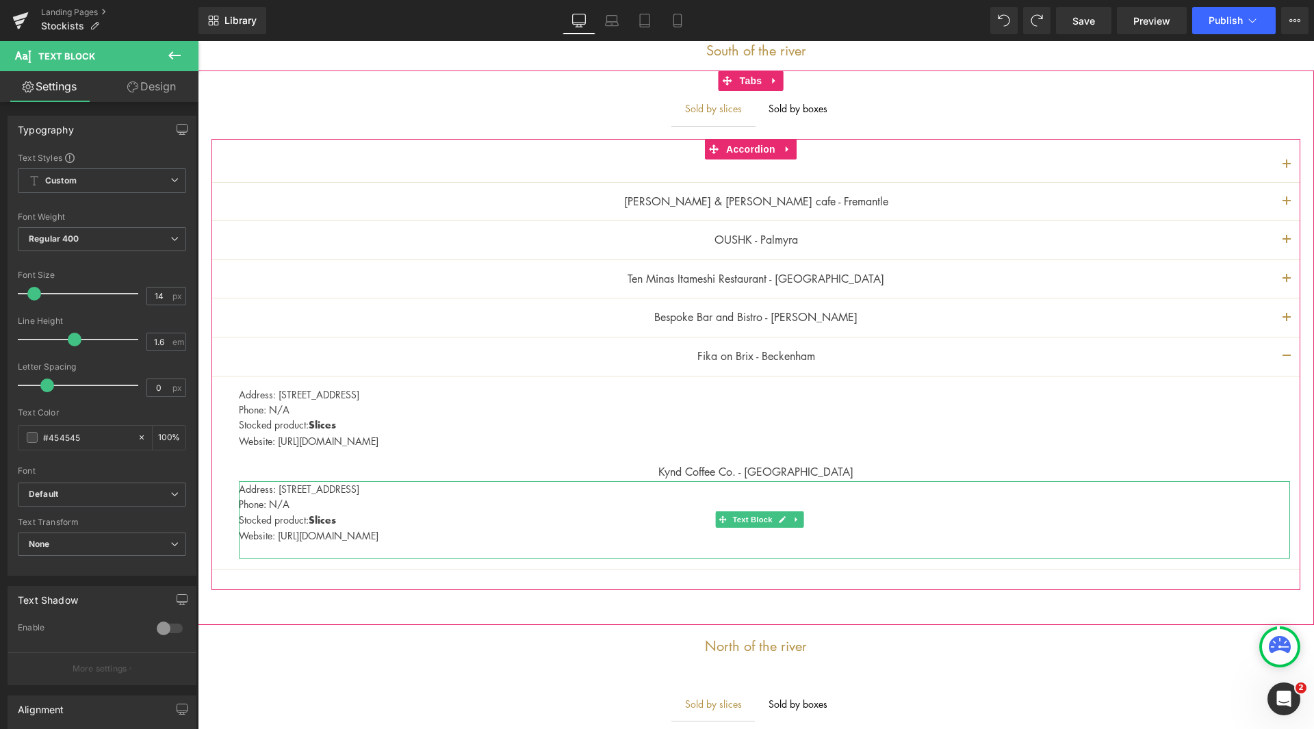
click at [288, 486] on p "Address: [STREET_ADDRESS]" at bounding box center [764, 488] width 1051 height 15
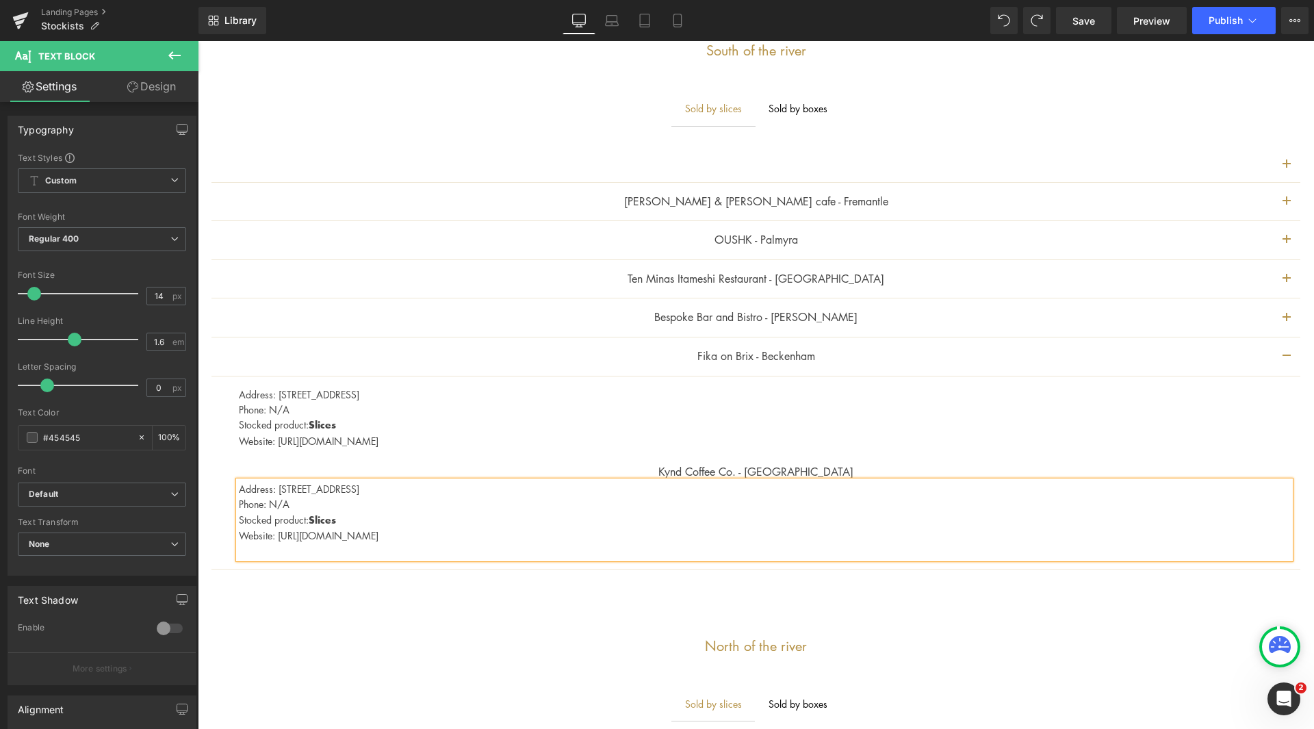
drag, startPoint x: 293, startPoint y: 486, endPoint x: 383, endPoint y: 491, distance: 90.4
click at [383, 491] on p "Address: [STREET_ADDRESS]" at bounding box center [764, 488] width 1051 height 15
drag, startPoint x: 289, startPoint y: 508, endPoint x: 270, endPoint y: 505, distance: 19.4
click at [270, 505] on p "Phone: N/A" at bounding box center [764, 503] width 1051 height 15
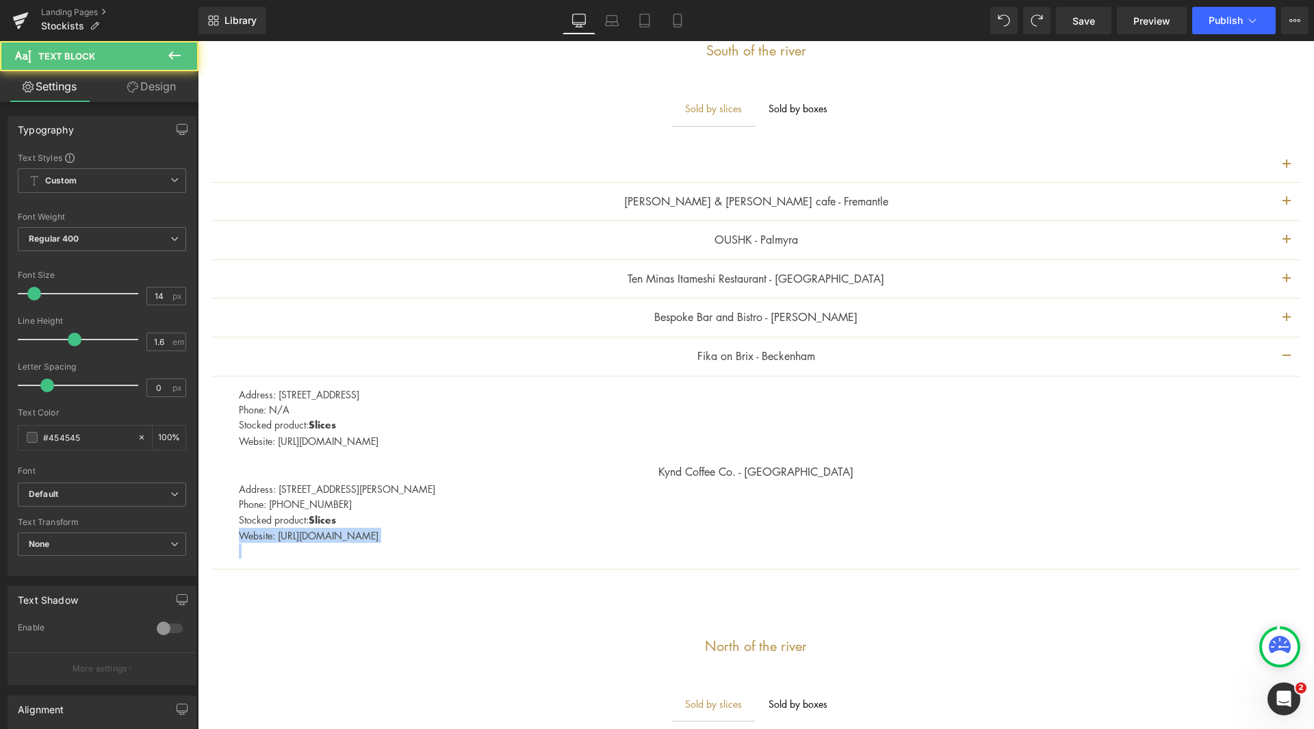
drag, startPoint x: 467, startPoint y: 543, endPoint x: 189, endPoint y: 538, distance: 277.9
click at [198, 538] on html "{"id":"", "email":"","default_address":null,"first_name":"","last_name":"","nam…" at bounding box center [756, 707] width 1116 height 2406
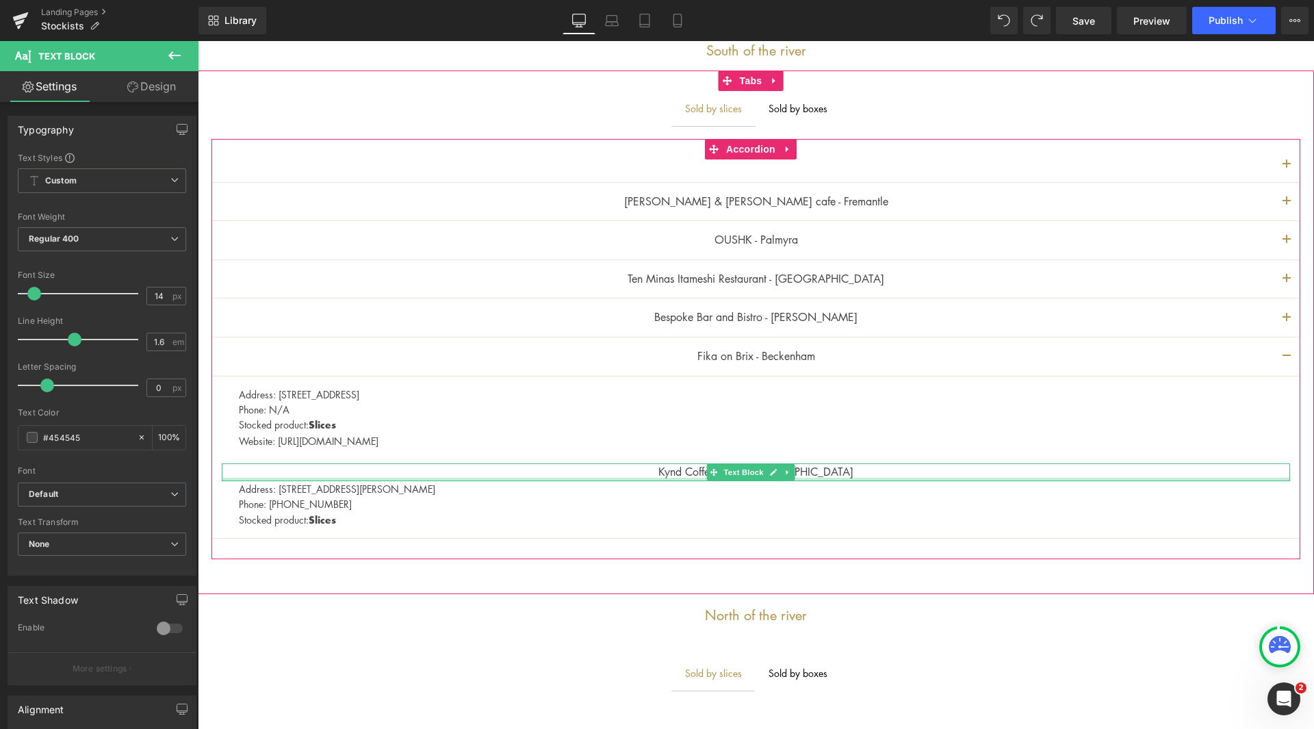
click at [812, 478] on div at bounding box center [756, 479] width 1068 height 3
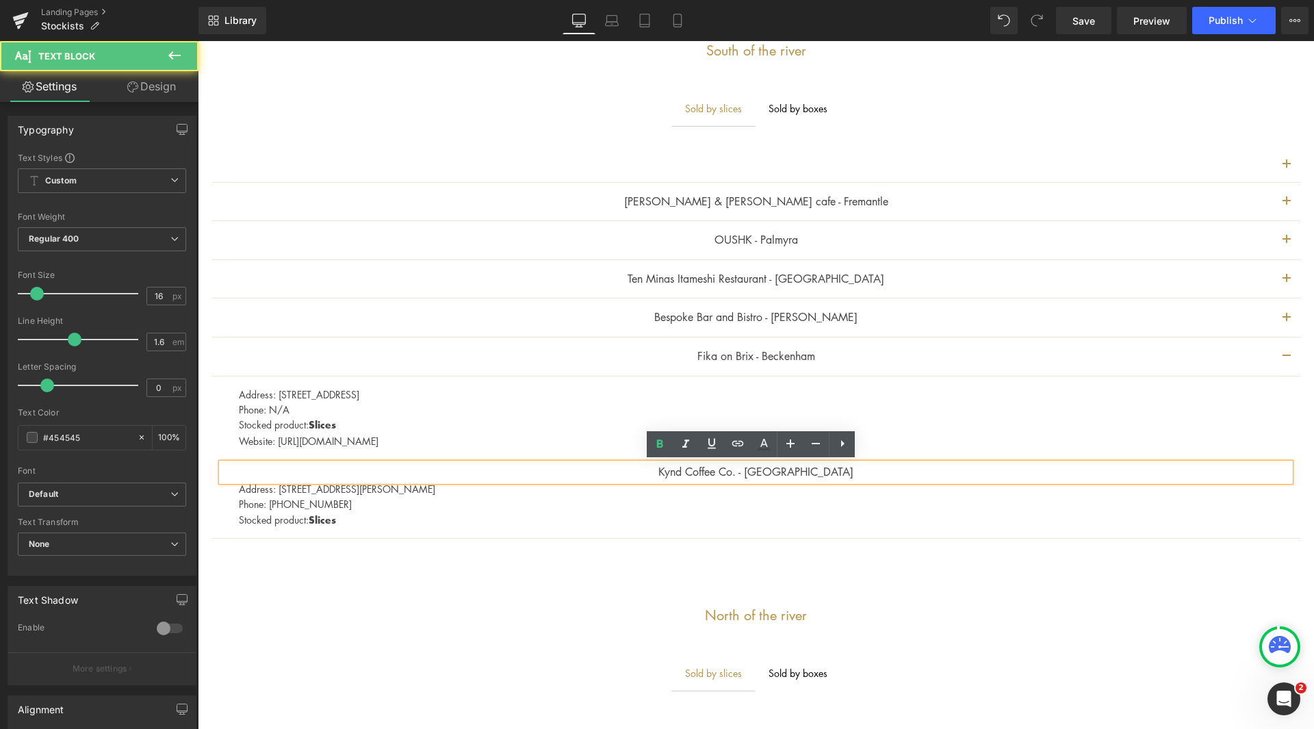
click at [686, 465] on p "Kynd Coffee Co. - [GEOGRAPHIC_DATA]" at bounding box center [756, 472] width 1068 height 18
click at [708, 519] on p "Stocked product: Slices" at bounding box center [764, 520] width 1051 height 16
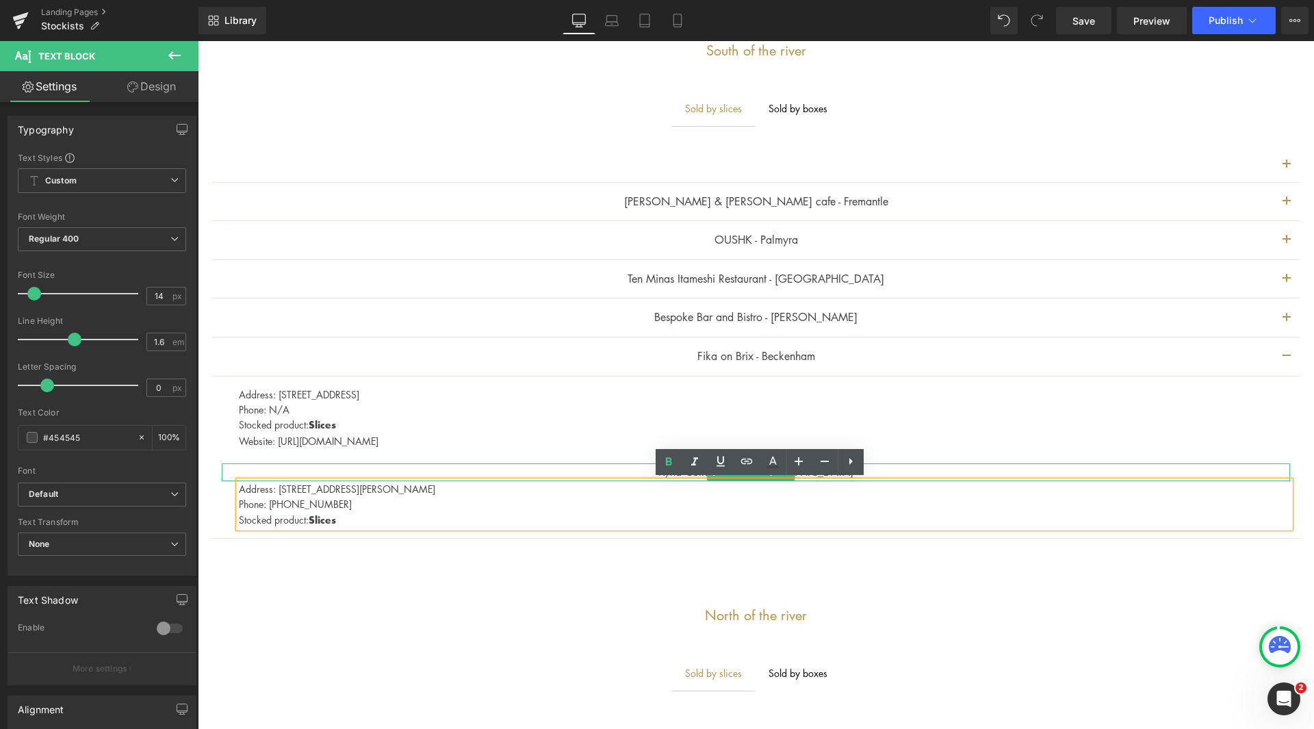
click at [517, 465] on p "Kynd Coffee Co. - [GEOGRAPHIC_DATA]" at bounding box center [756, 472] width 1068 height 18
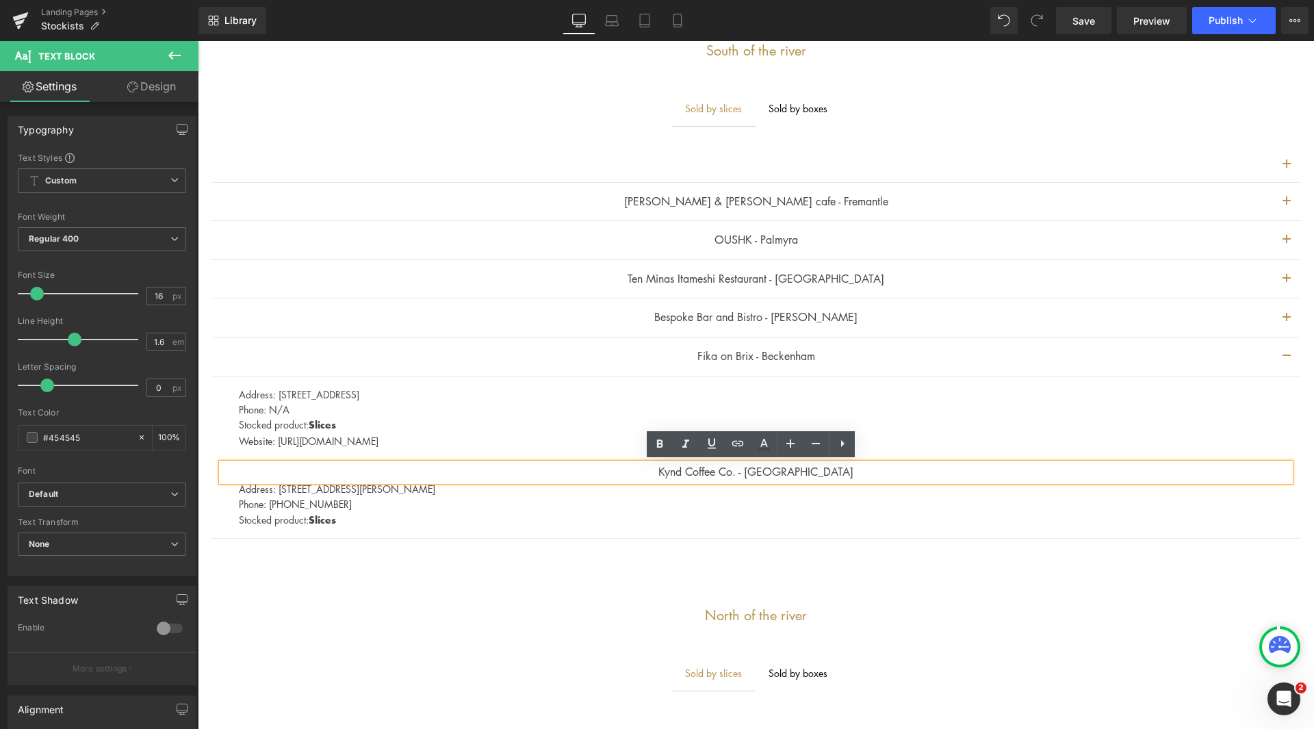
click at [278, 626] on h1 "North of the river" at bounding box center [756, 614] width 1116 height 41
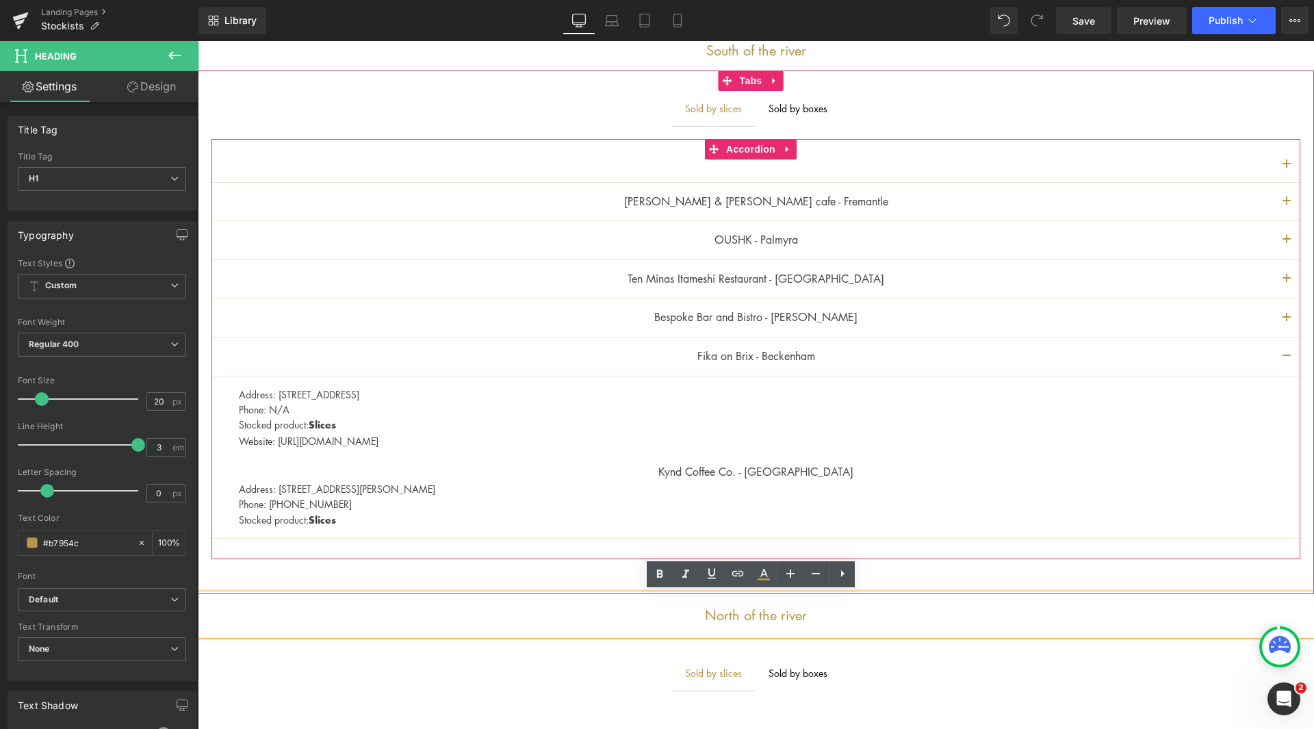
click at [1286, 396] on article "Address: [STREET_ADDRESS] Phone: N/A Stocked product: Slices Website: [URL][DOM…" at bounding box center [755, 457] width 1089 height 163
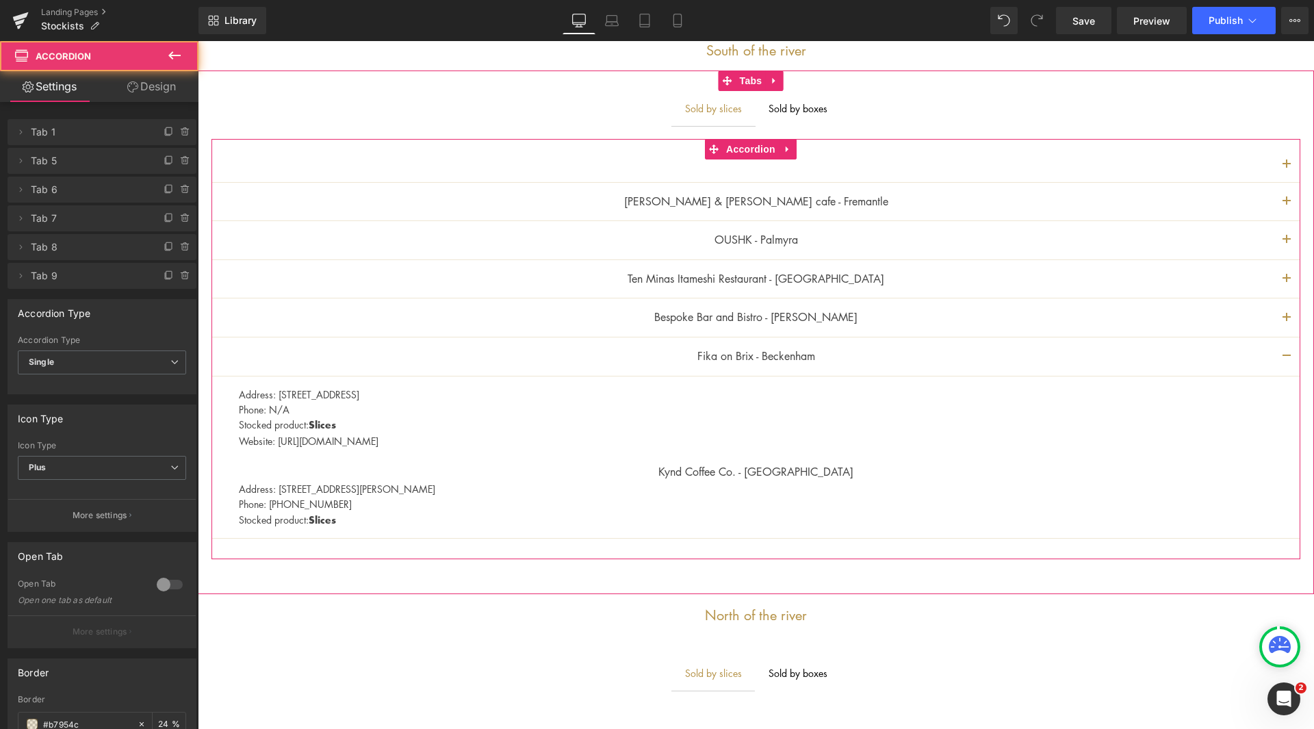
click at [1273, 356] on button "button" at bounding box center [1286, 356] width 27 height 38
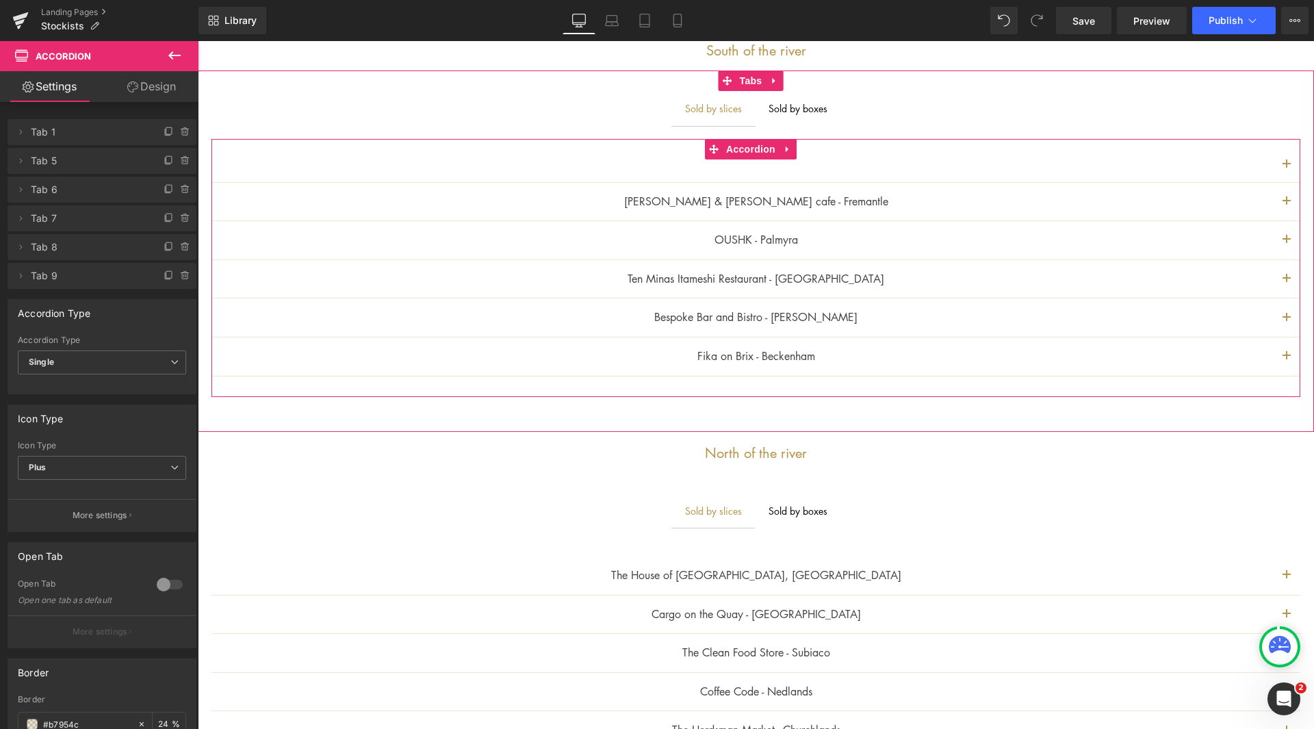
click at [1278, 347] on button "button" at bounding box center [1286, 356] width 27 height 38
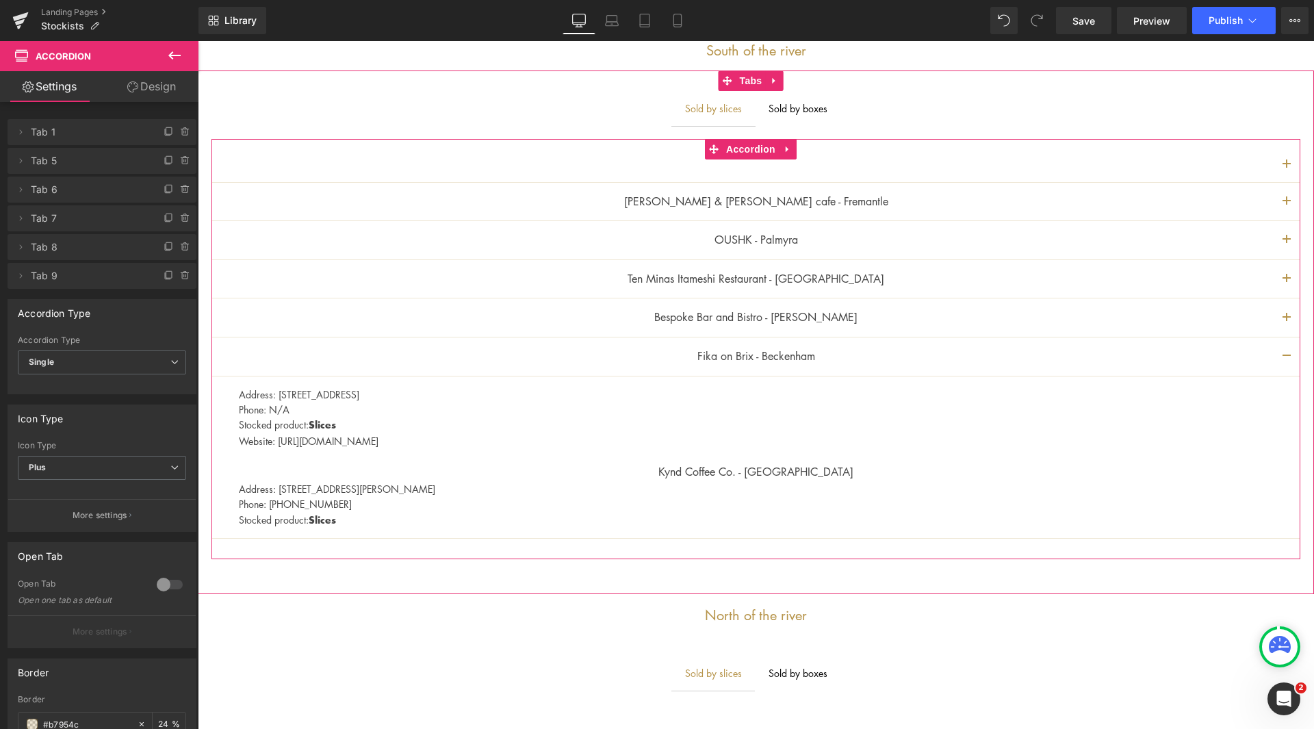
click at [764, 474] on link "Text Block" at bounding box center [737, 472] width 60 height 16
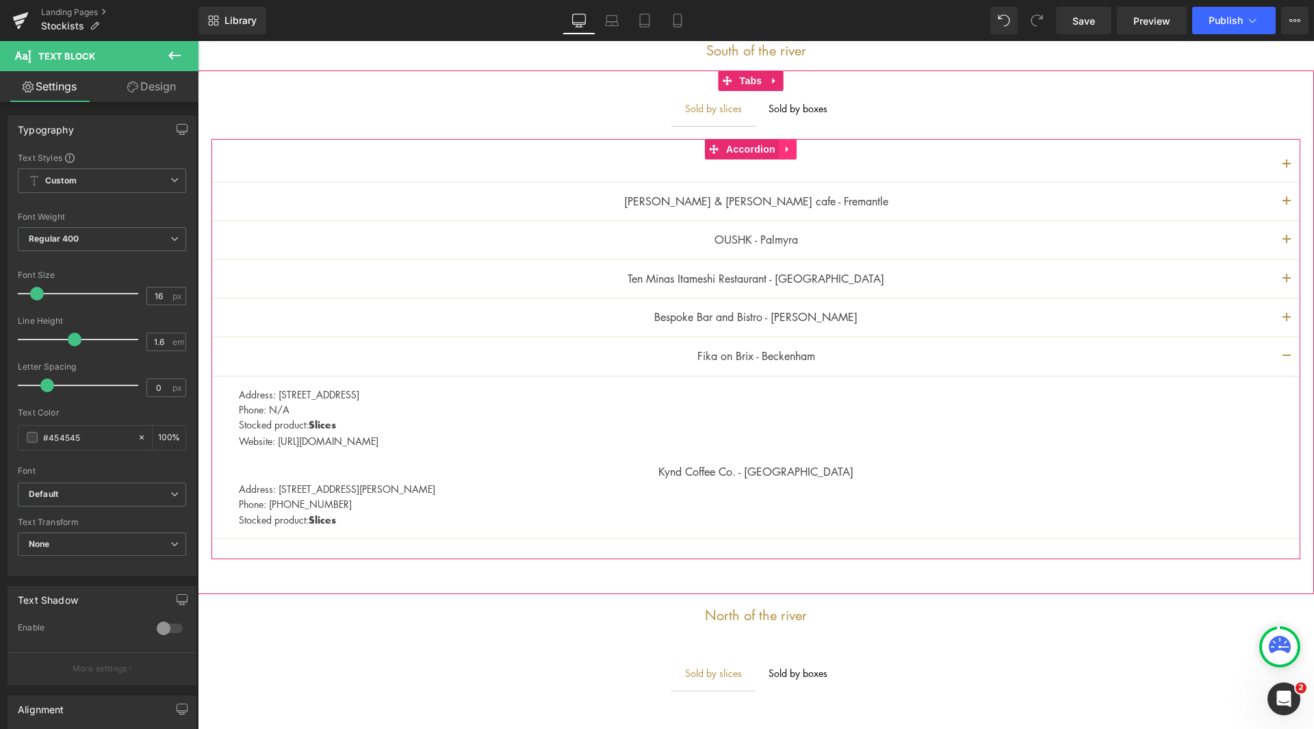
click at [786, 149] on icon at bounding box center [787, 149] width 3 height 6
click at [814, 146] on icon at bounding box center [814, 149] width 10 height 10
click at [699, 475] on p "Kynd Coffee Co. - [GEOGRAPHIC_DATA]" at bounding box center [756, 472] width 1068 height 18
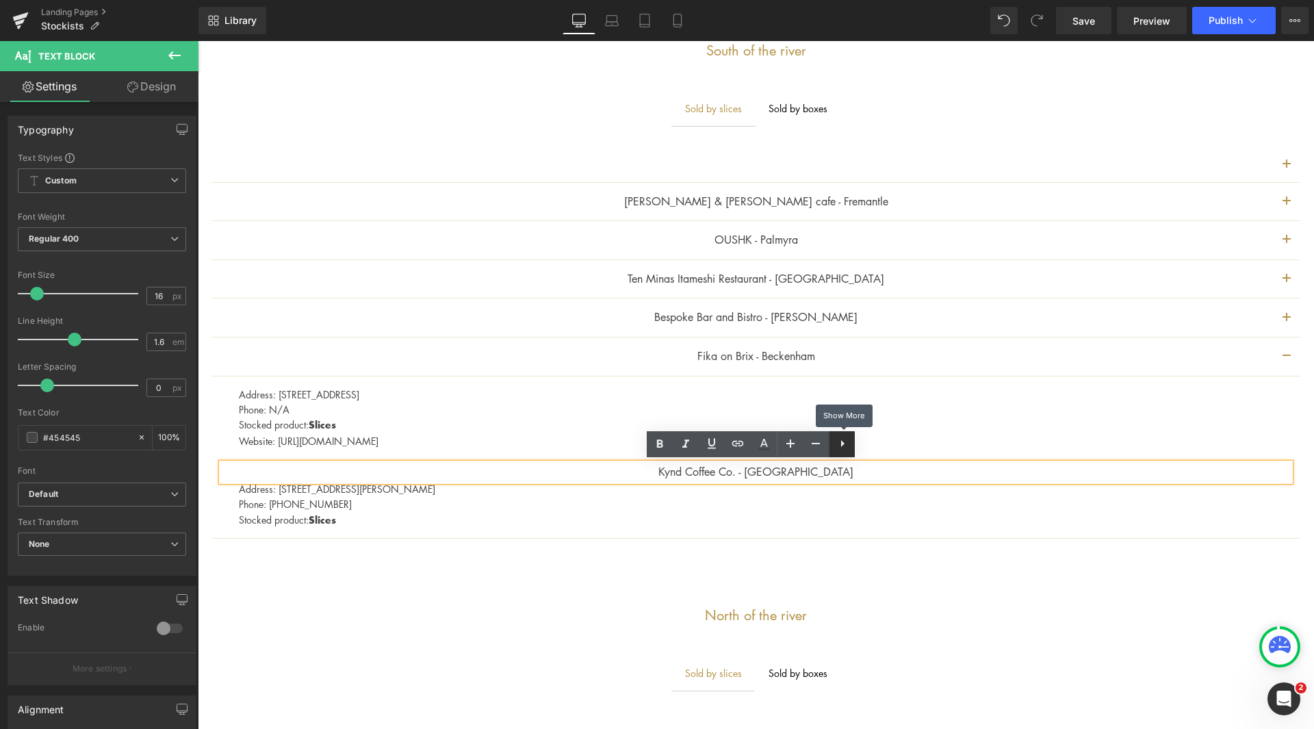
click at [844, 454] on link at bounding box center [842, 444] width 26 height 26
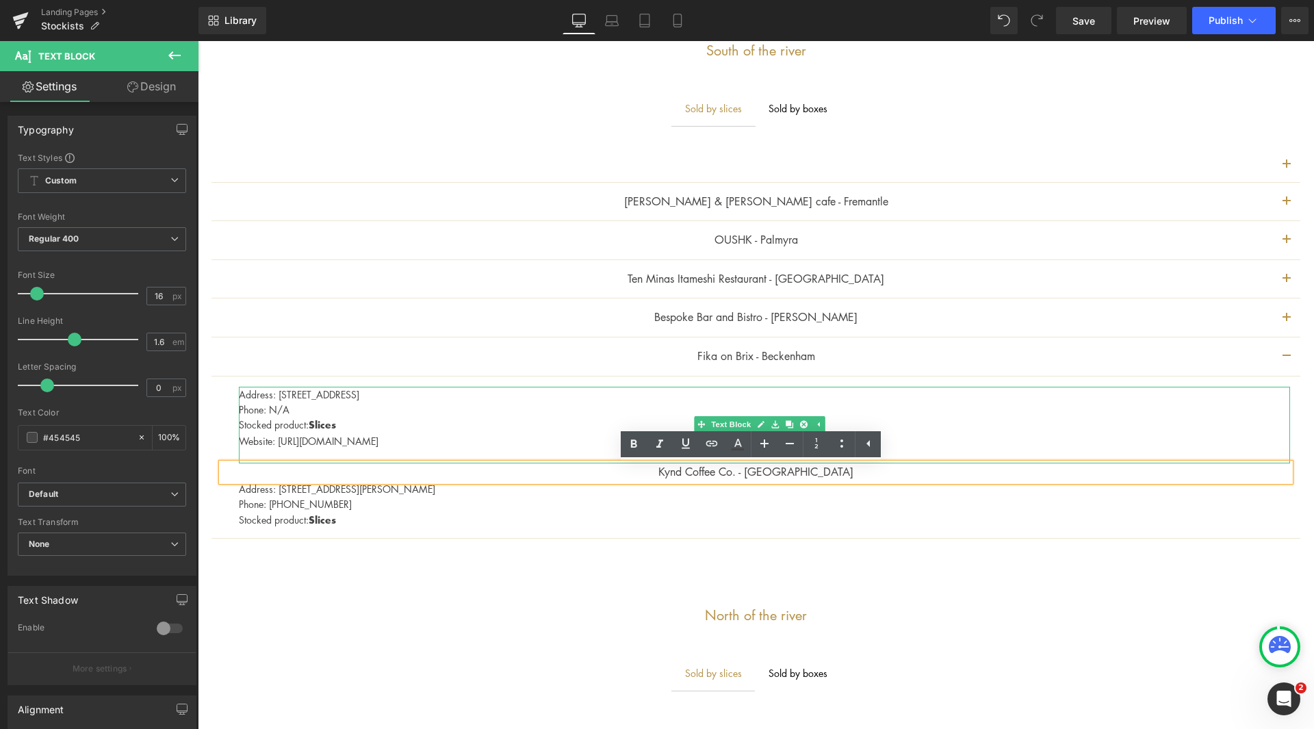
click at [701, 388] on div at bounding box center [764, 388] width 1051 height 3
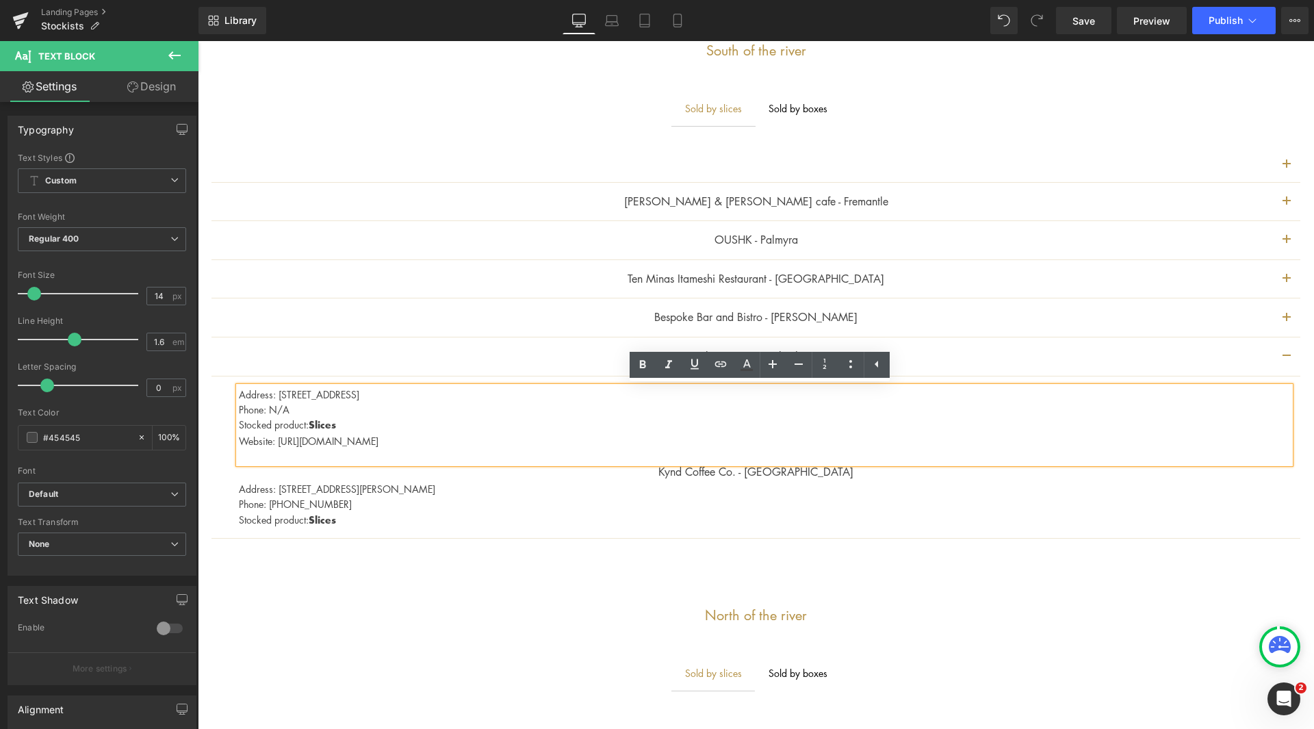
click at [1288, 352] on button "button" at bounding box center [1286, 356] width 27 height 38
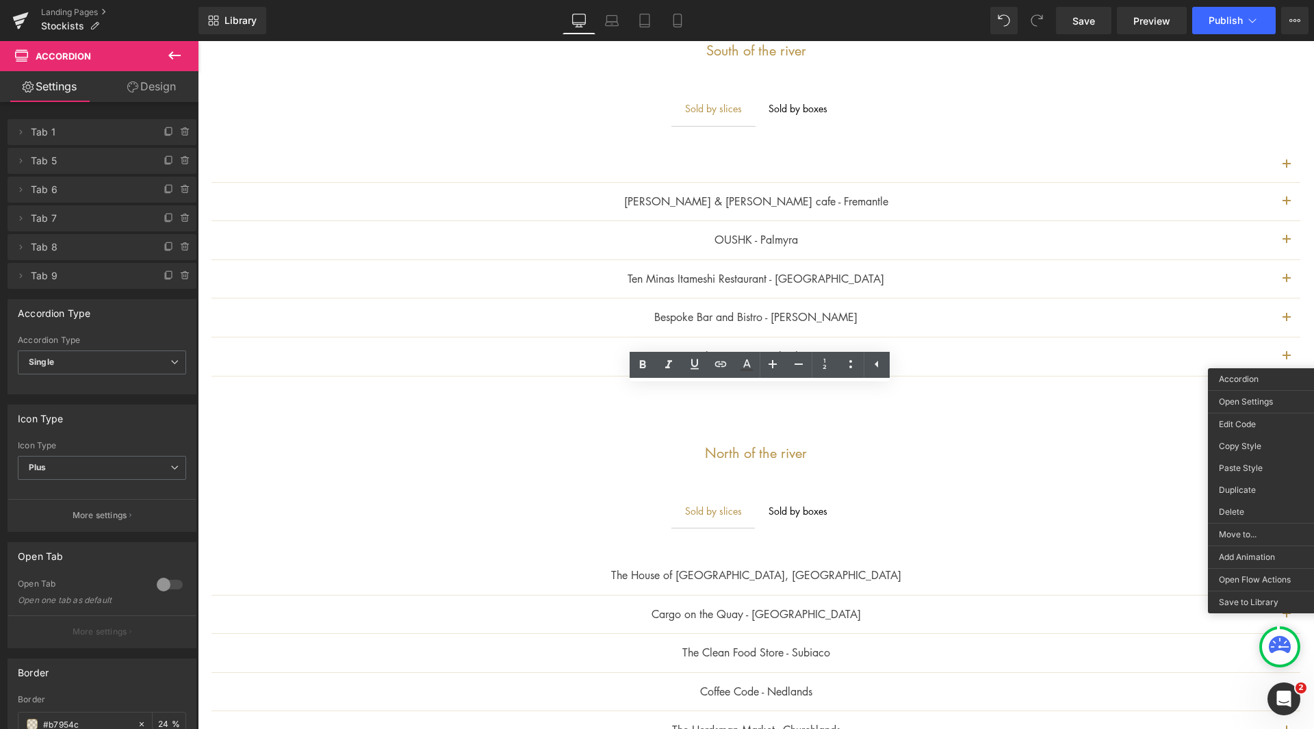
drag, startPoint x: 1441, startPoint y: 488, endPoint x: 1244, endPoint y: 447, distance: 201.3
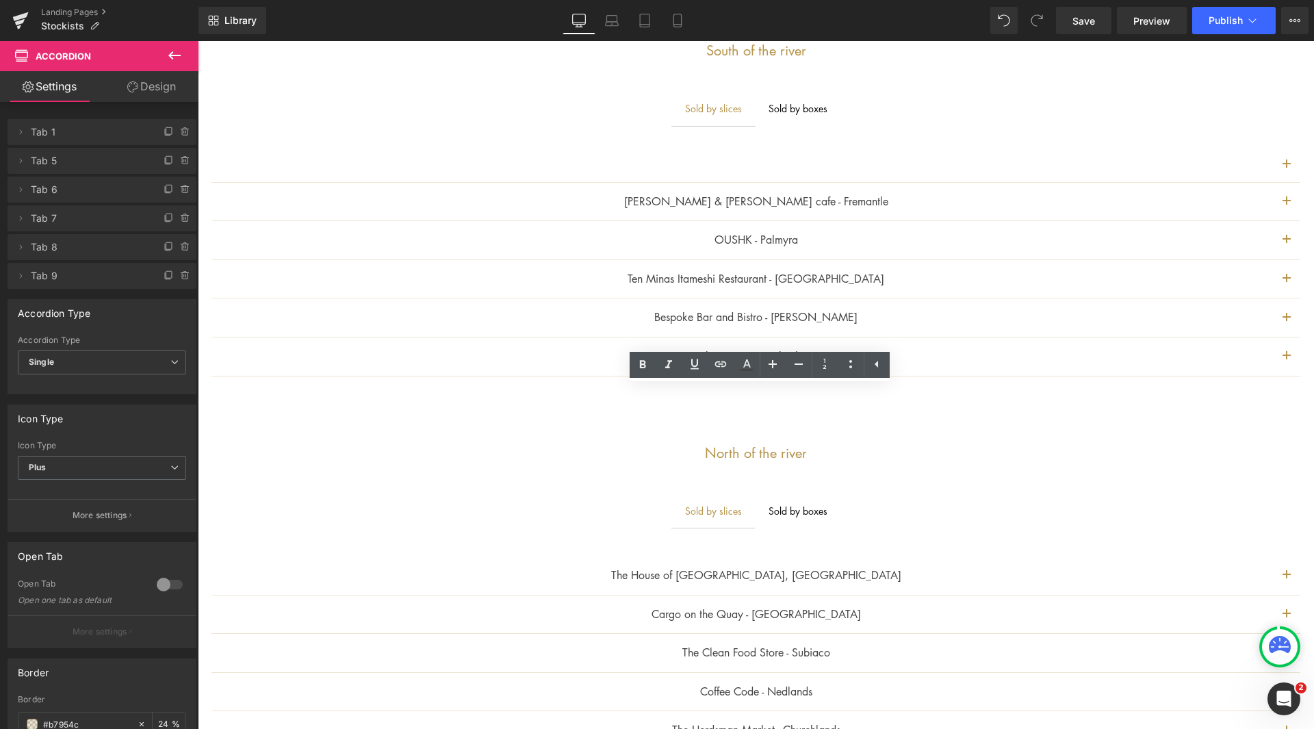
click at [1126, 405] on div "[PERSON_NAME] & [PERSON_NAME] cafe - Fremantle Text Block Address: [STREET_ADDR…" at bounding box center [756, 267] width 1116 height 285
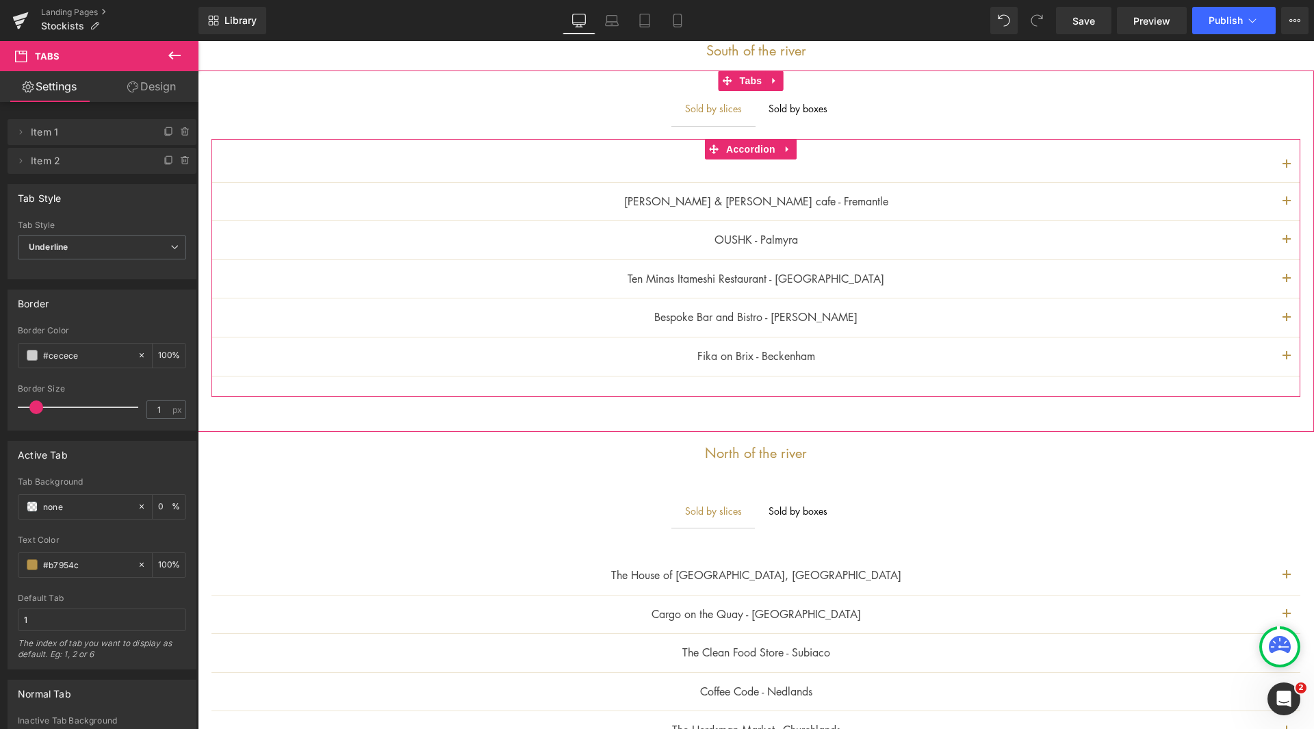
click at [1286, 360] on span "button" at bounding box center [1286, 360] width 0 height 0
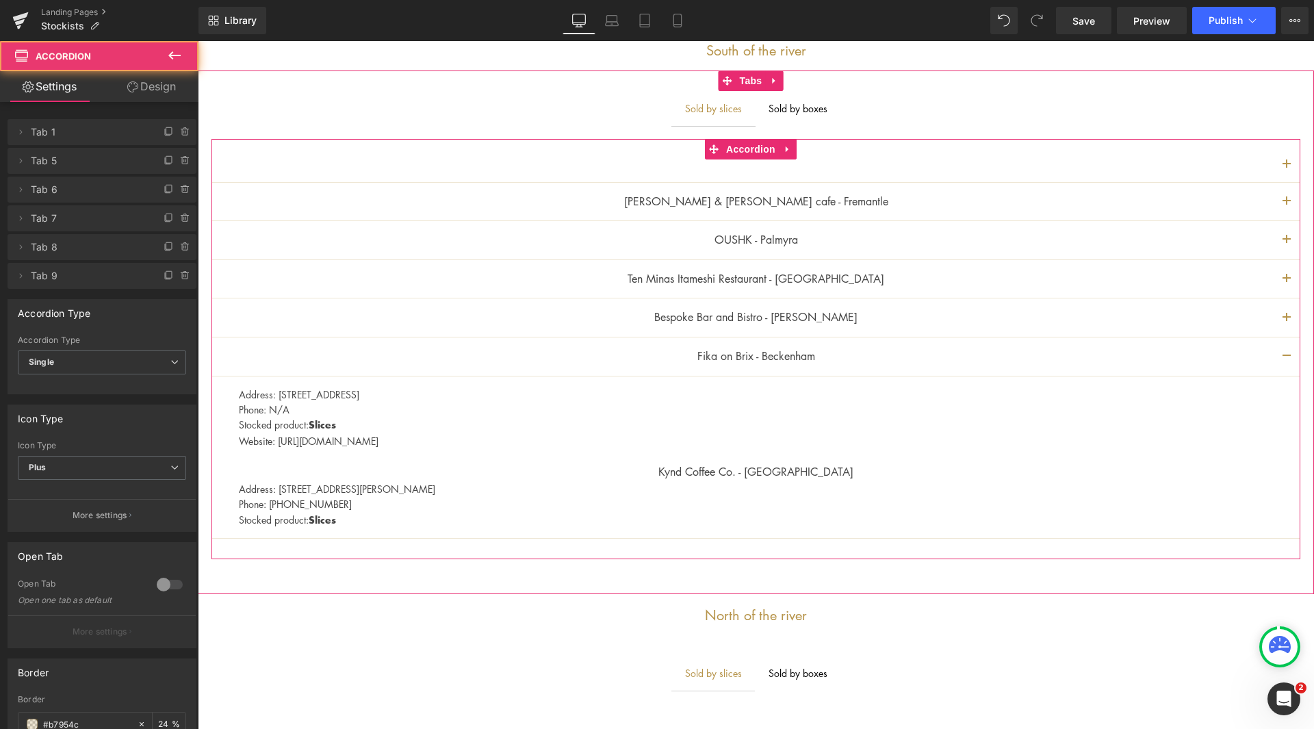
click at [1286, 360] on span "button" at bounding box center [1286, 360] width 0 height 0
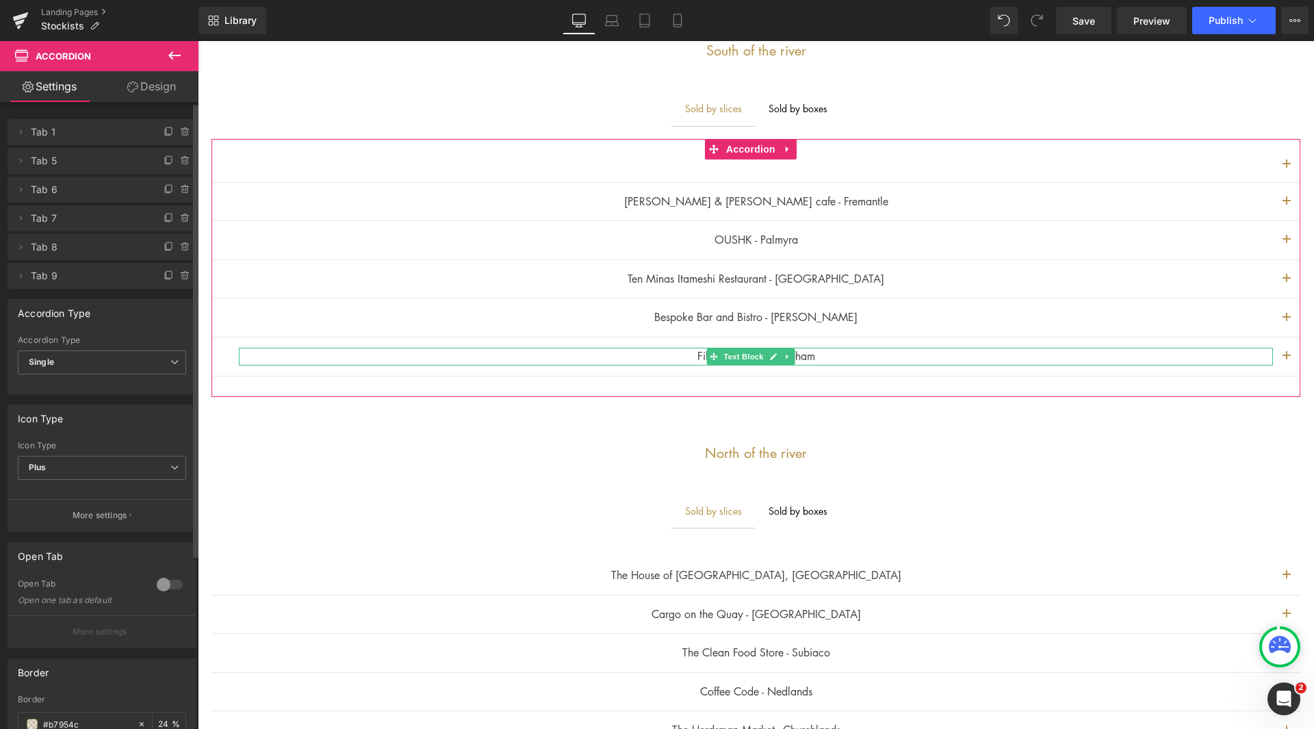
click at [33, 271] on span "Tab 9" at bounding box center [88, 276] width 115 height 26
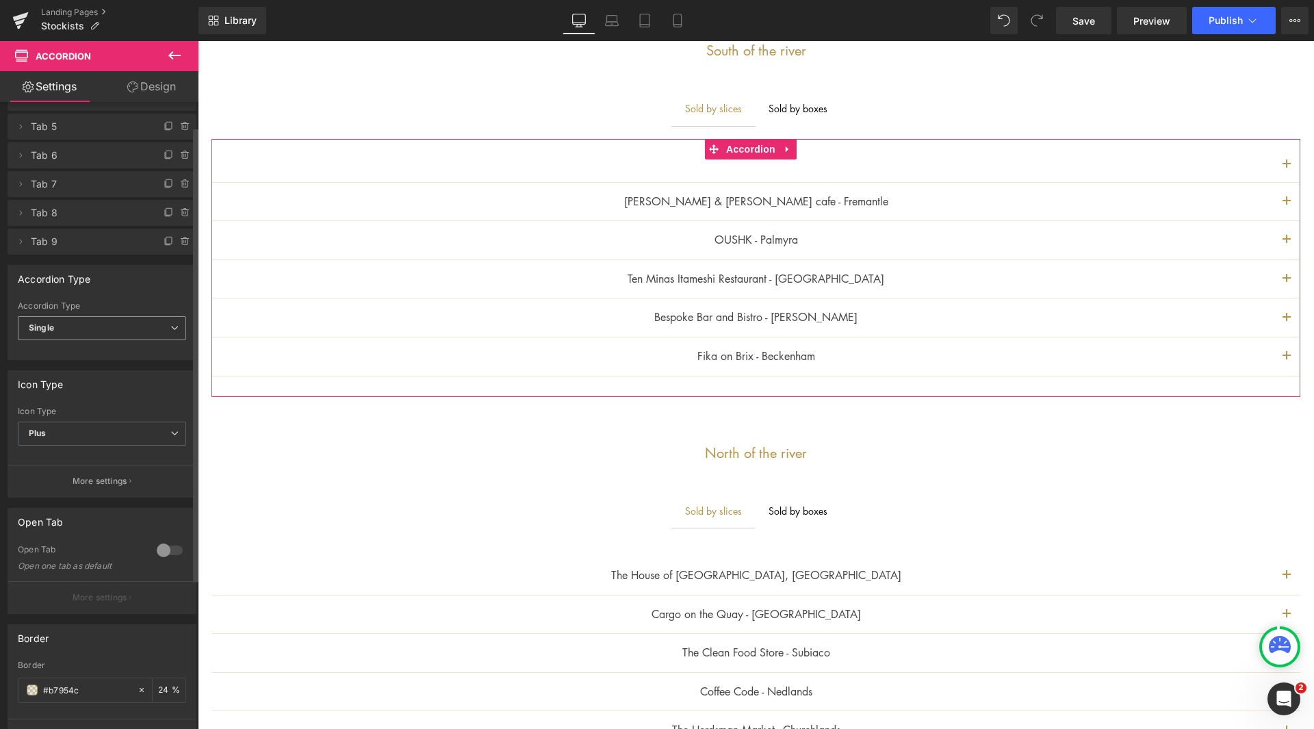
scroll to position [0, 0]
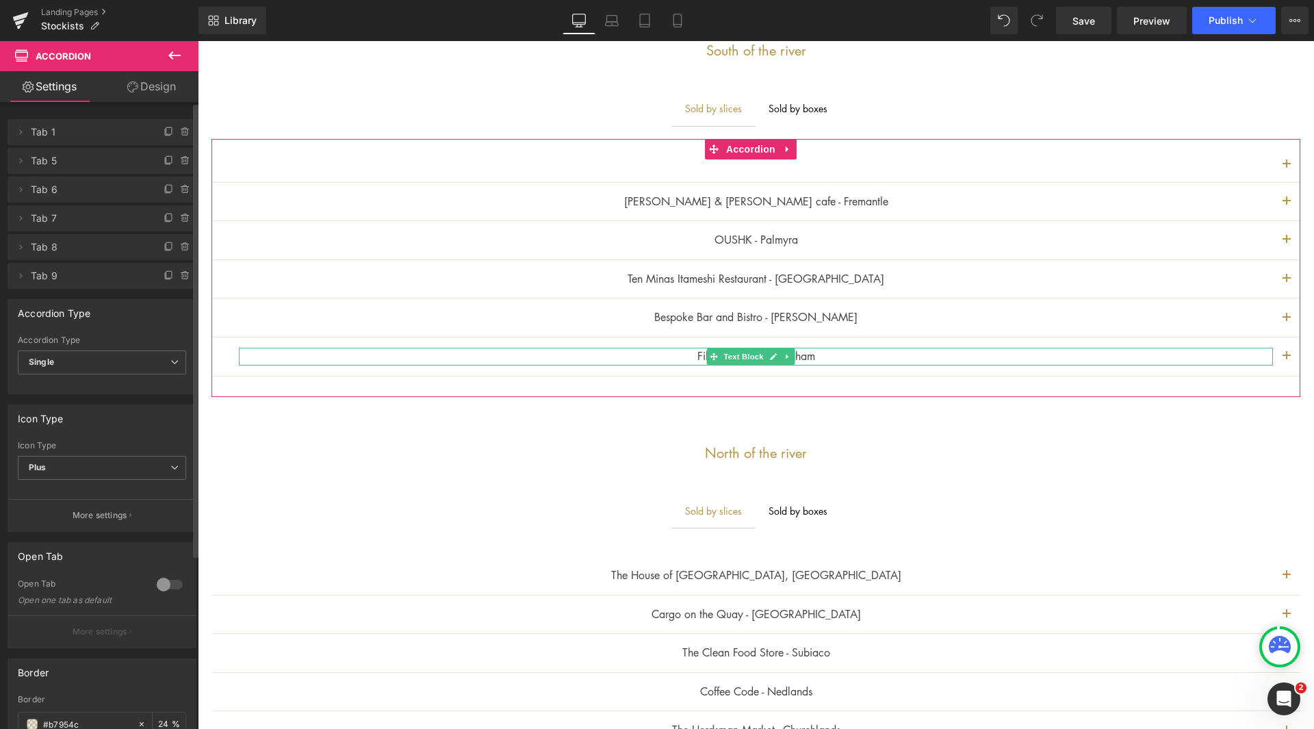
drag, startPoint x: 18, startPoint y: 271, endPoint x: 10, endPoint y: 277, distance: 10.3
click at [10, 277] on li "Delete Cancel Tab 9 Tab 9 Name Tab 9 #FFFFFF Background #ffffff 100 %" at bounding box center [102, 276] width 189 height 26
click at [16, 274] on icon at bounding box center [20, 275] width 11 height 11
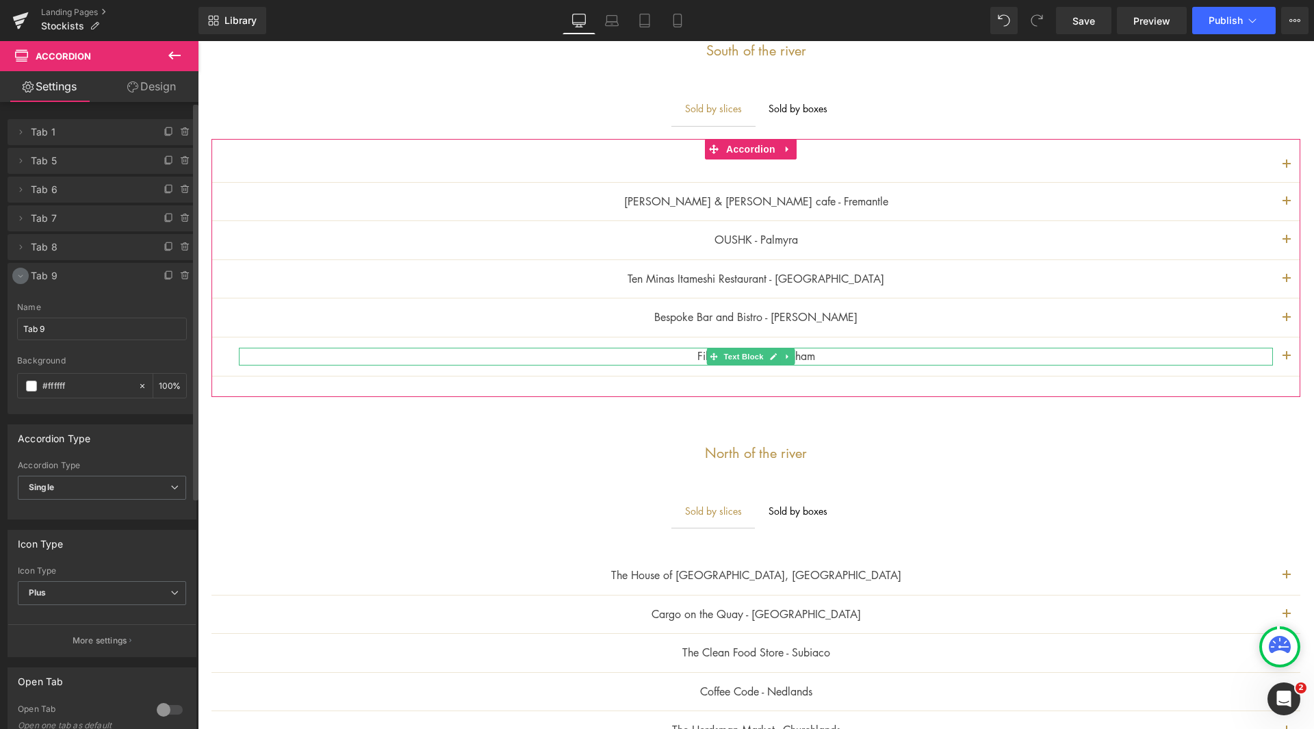
click at [16, 274] on icon at bounding box center [20, 275] width 11 height 11
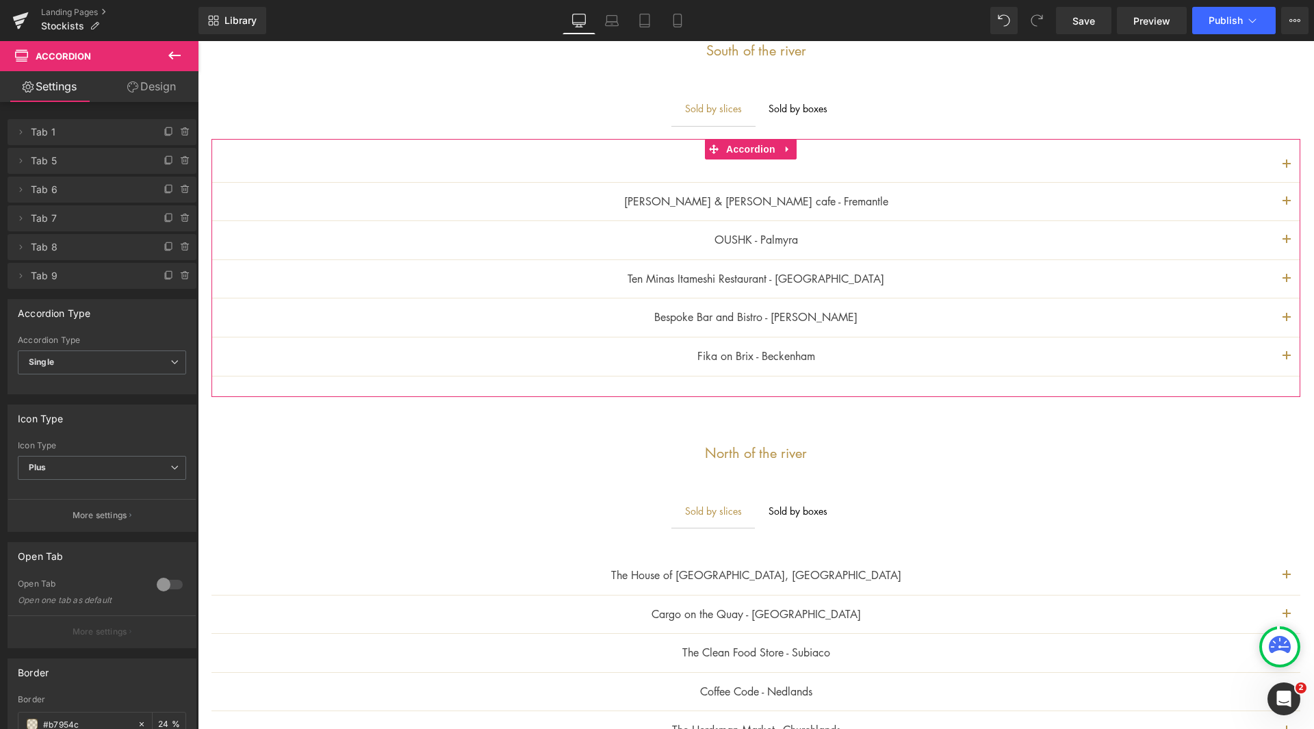
click at [165, 86] on link "Design" at bounding box center [151, 86] width 99 height 31
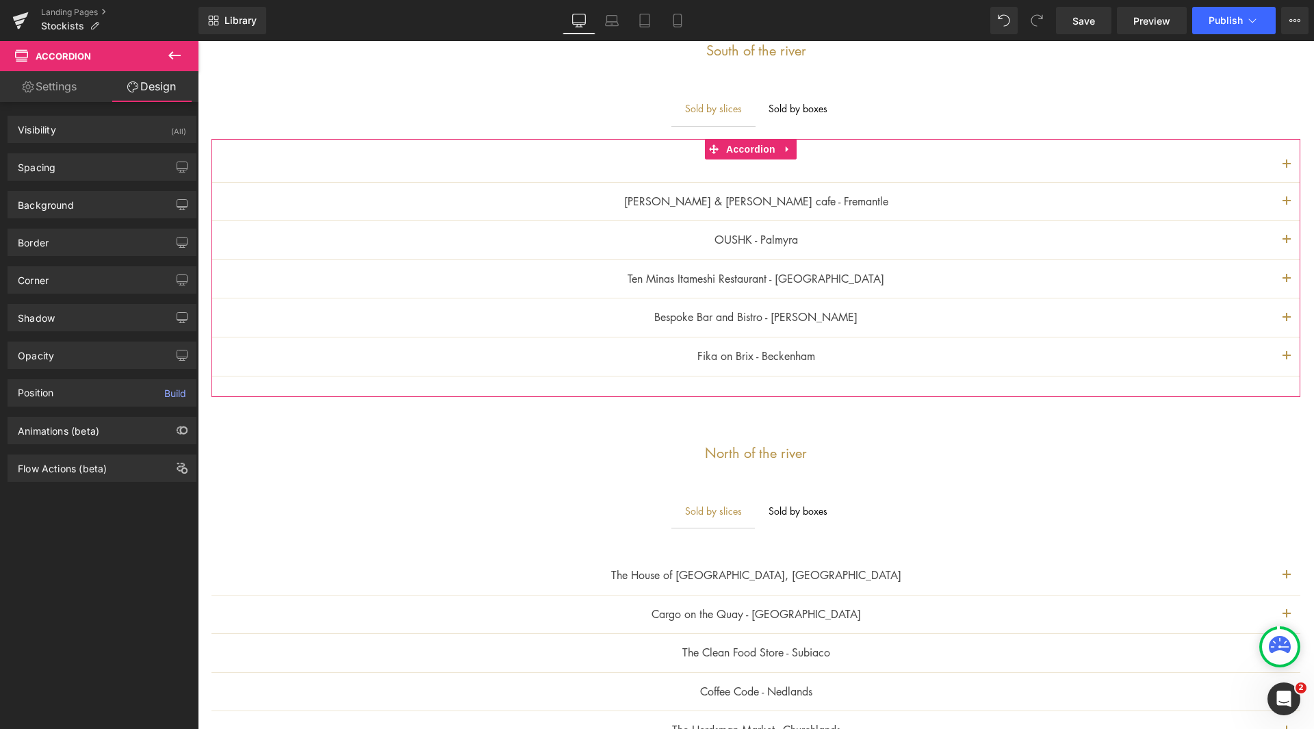
click at [46, 88] on link "Settings" at bounding box center [49, 86] width 99 height 31
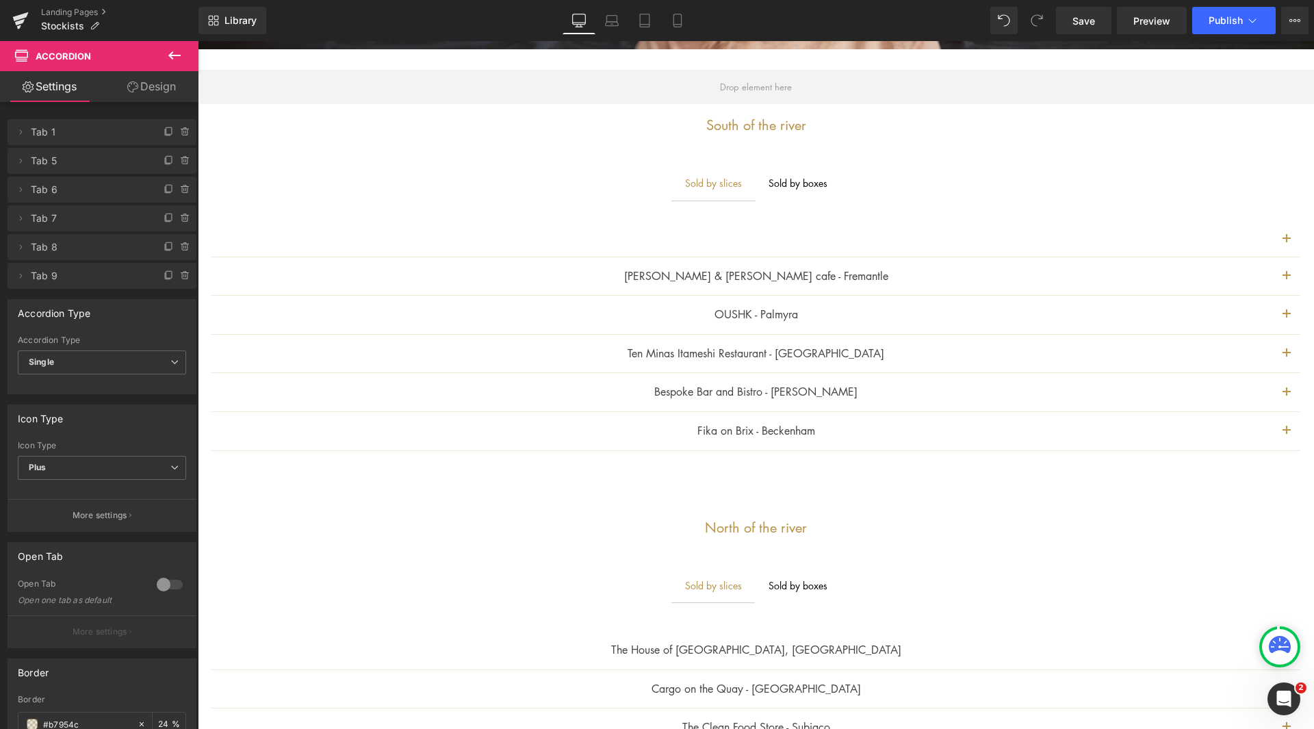
scroll to position [332, 0]
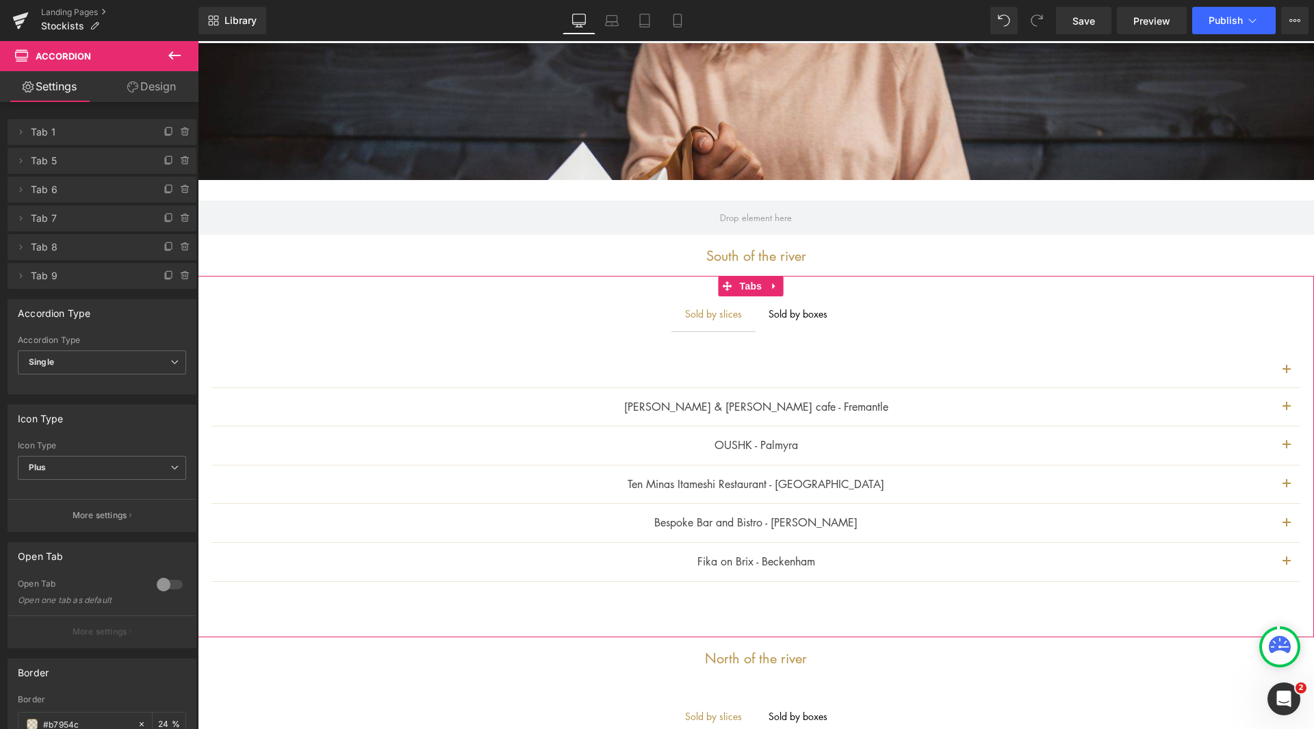
click at [198, 41] on div at bounding box center [198, 41] width 0 height 0
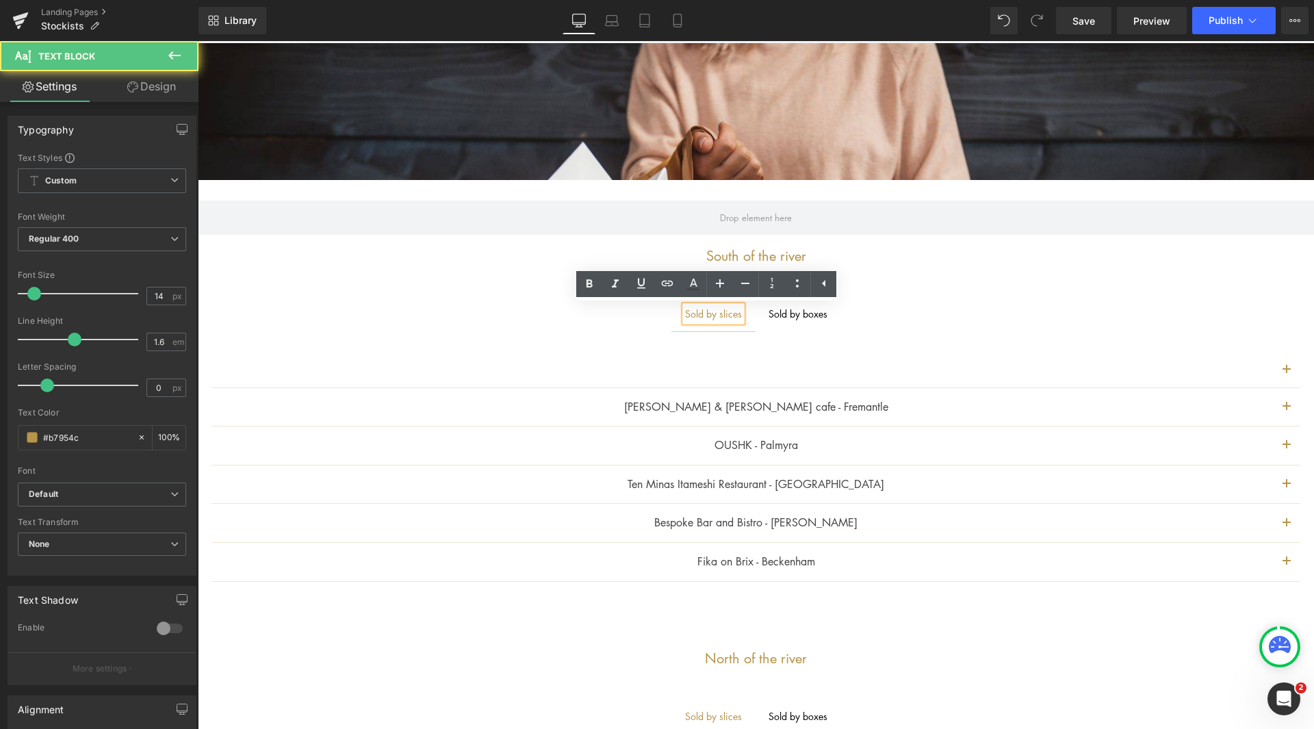
click at [818, 313] on div "Sold by boxes" at bounding box center [797, 313] width 59 height 15
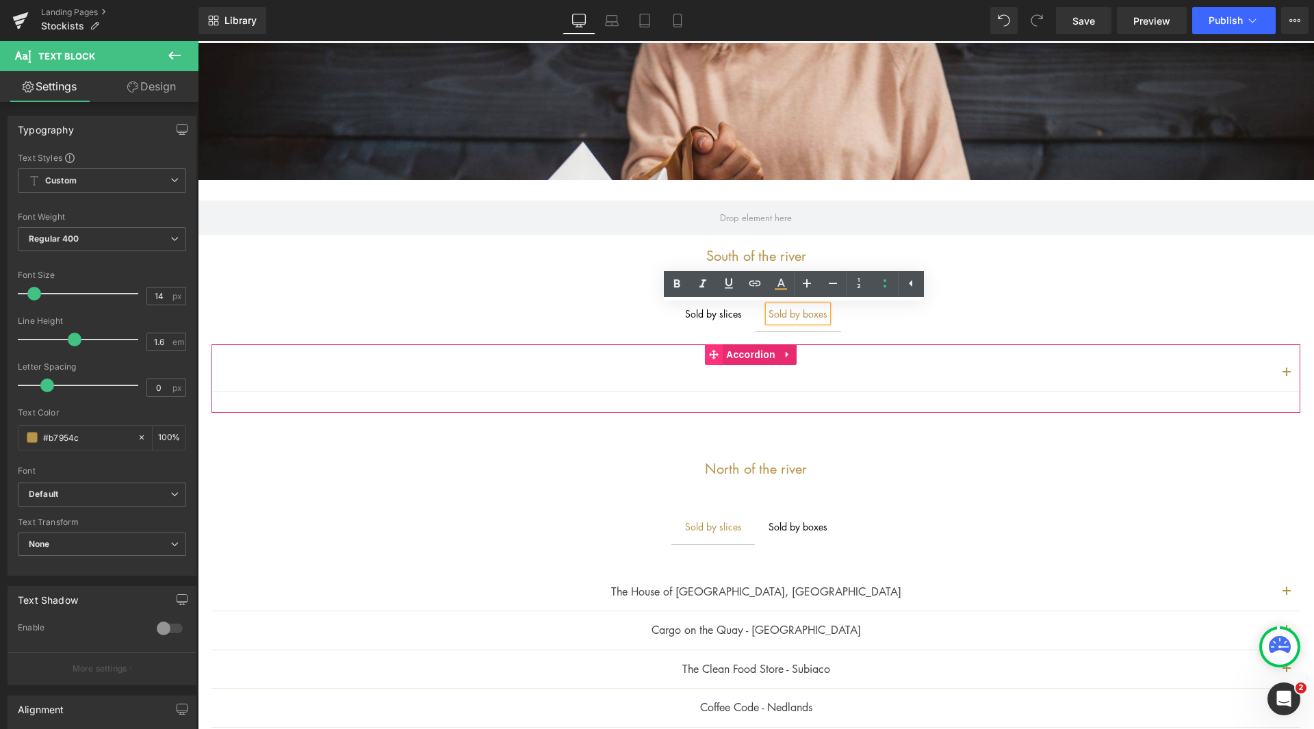
click at [712, 356] on icon at bounding box center [714, 354] width 10 height 10
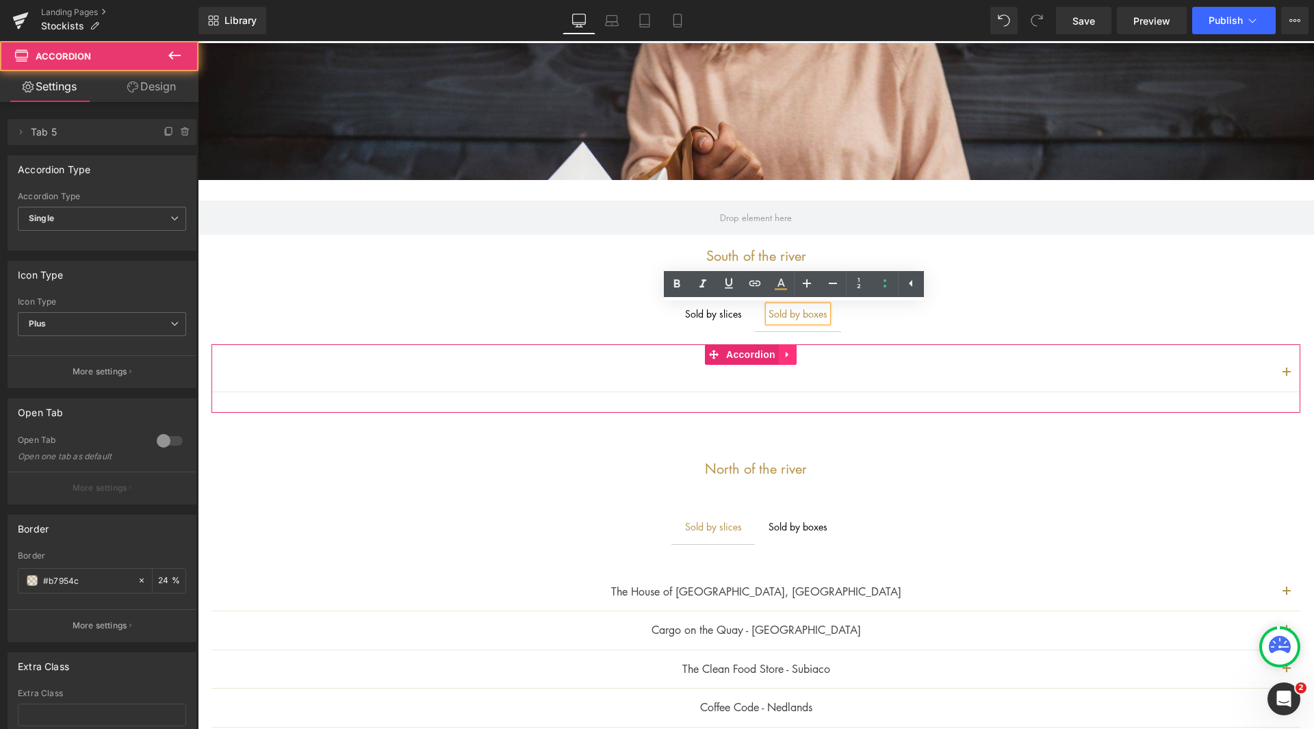
click at [789, 350] on icon at bounding box center [788, 354] width 10 height 10
click at [1032, 385] on div "Text Block" at bounding box center [755, 373] width 1089 height 39
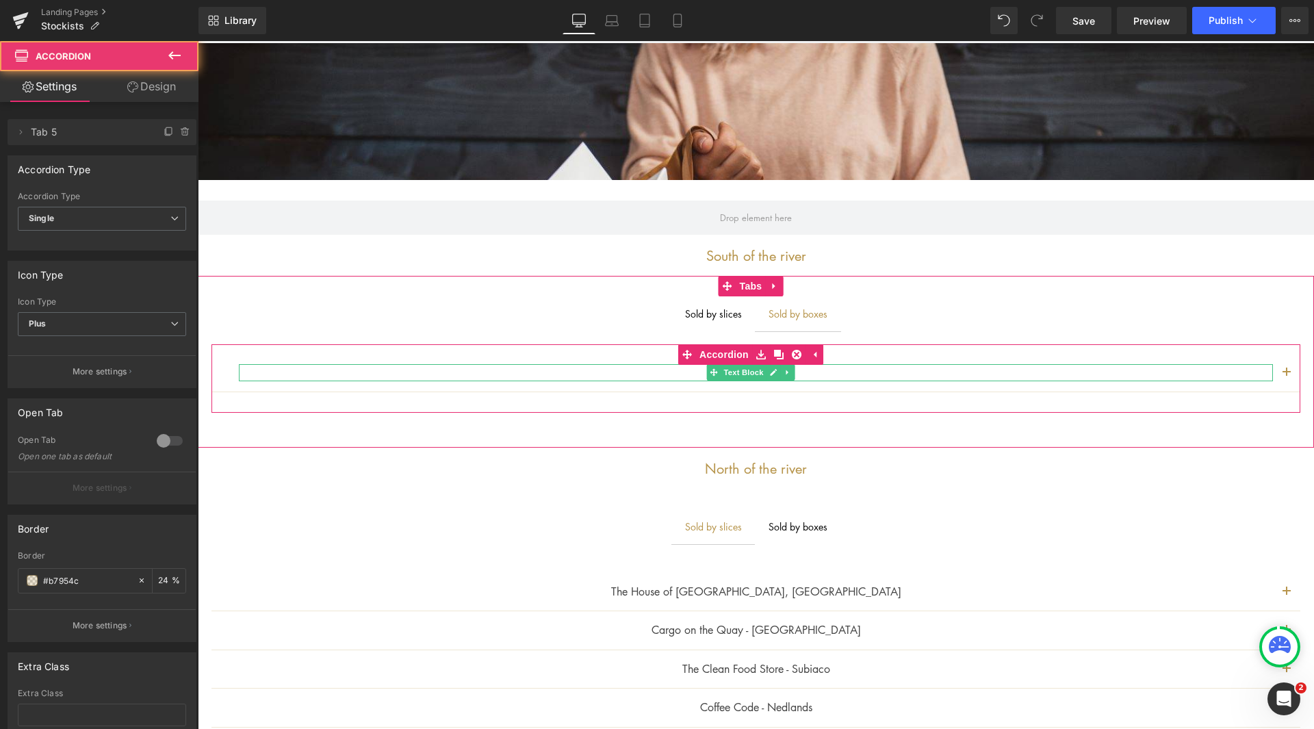
click at [1024, 370] on p at bounding box center [756, 373] width 1034 height 18
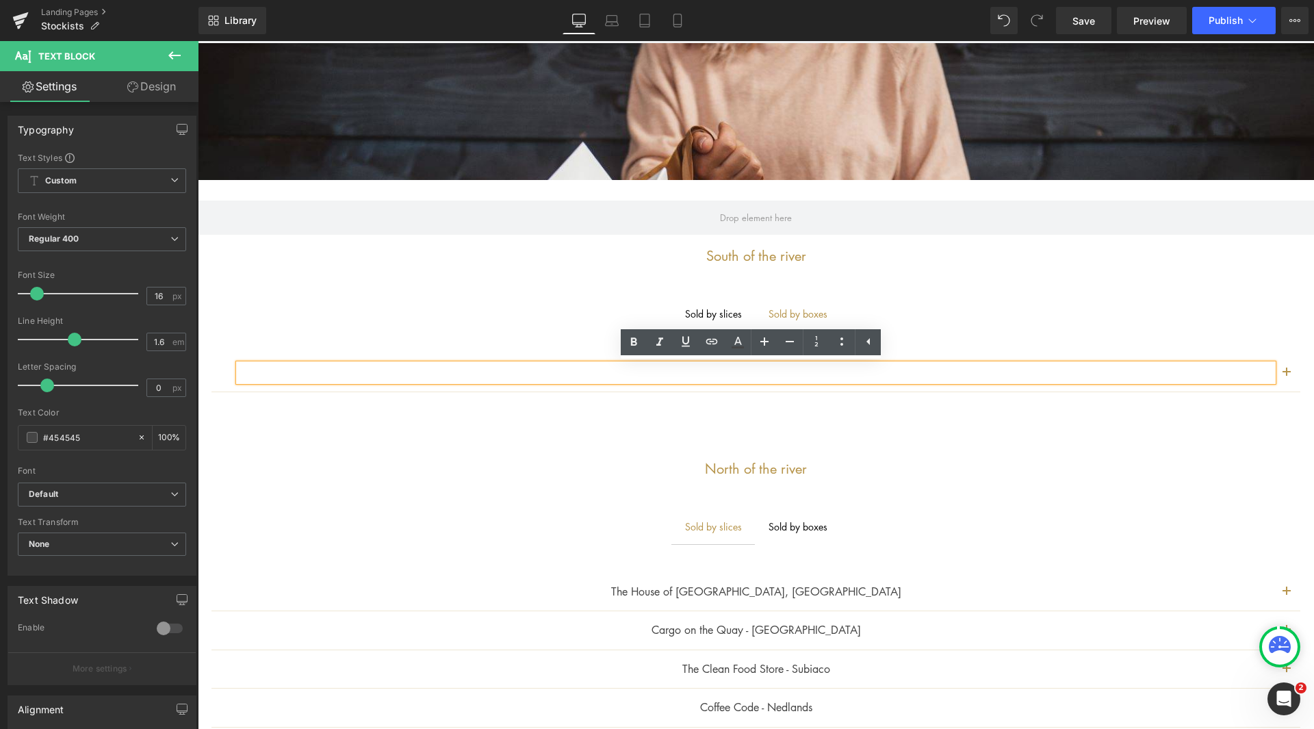
click at [959, 375] on p at bounding box center [756, 373] width 1034 height 18
click at [723, 308] on div "Sold by slices Text Block" at bounding box center [713, 313] width 57 height 15
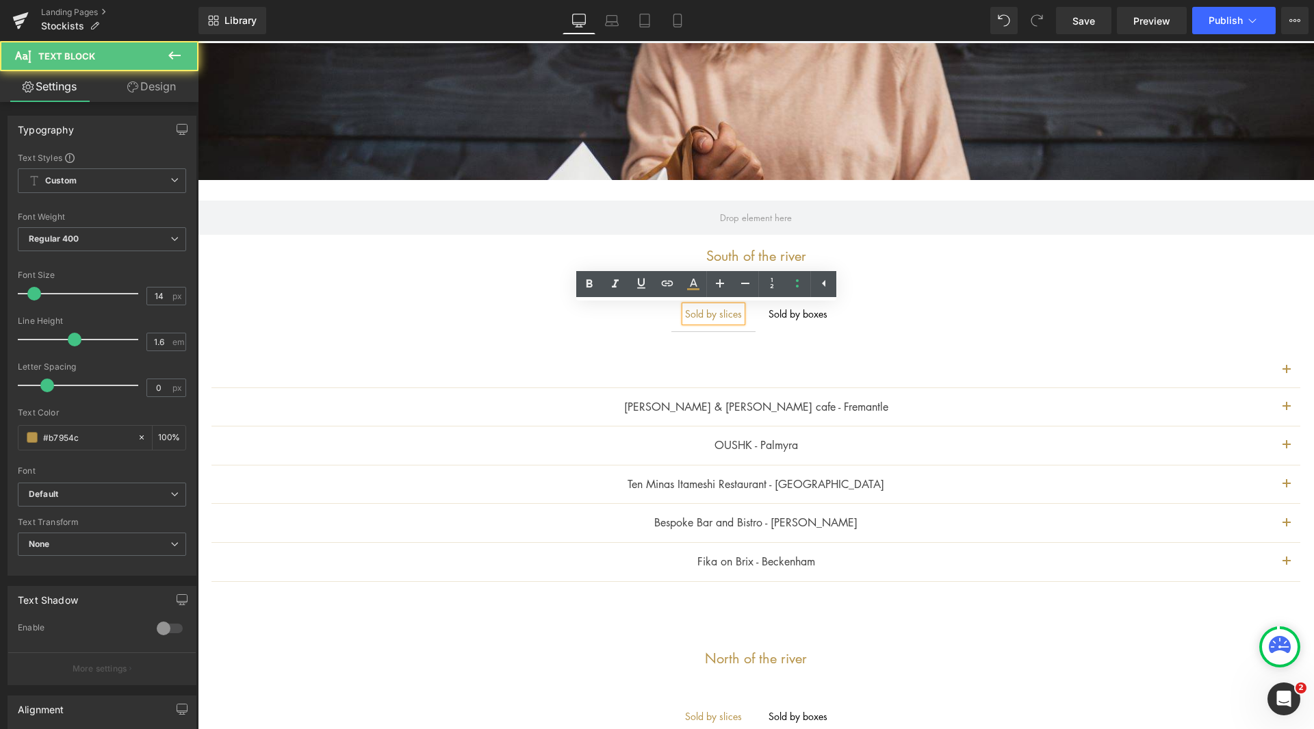
click at [709, 312] on div "Sold by slices" at bounding box center [713, 313] width 57 height 15
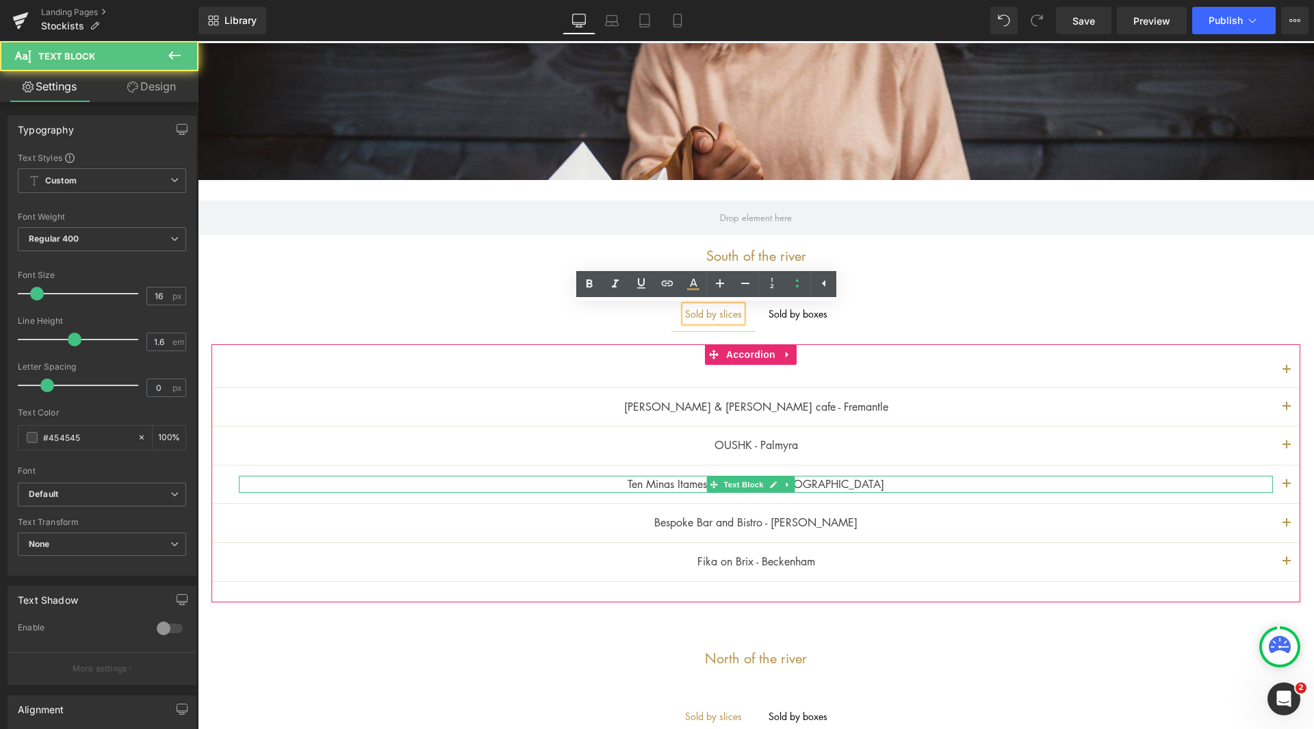
drag, startPoint x: 878, startPoint y: 486, endPoint x: 861, endPoint y: 488, distance: 17.2
click at [861, 488] on p "Ten Minas Itameshi Restaurant - [GEOGRAPHIC_DATA]" at bounding box center [756, 485] width 1034 height 18
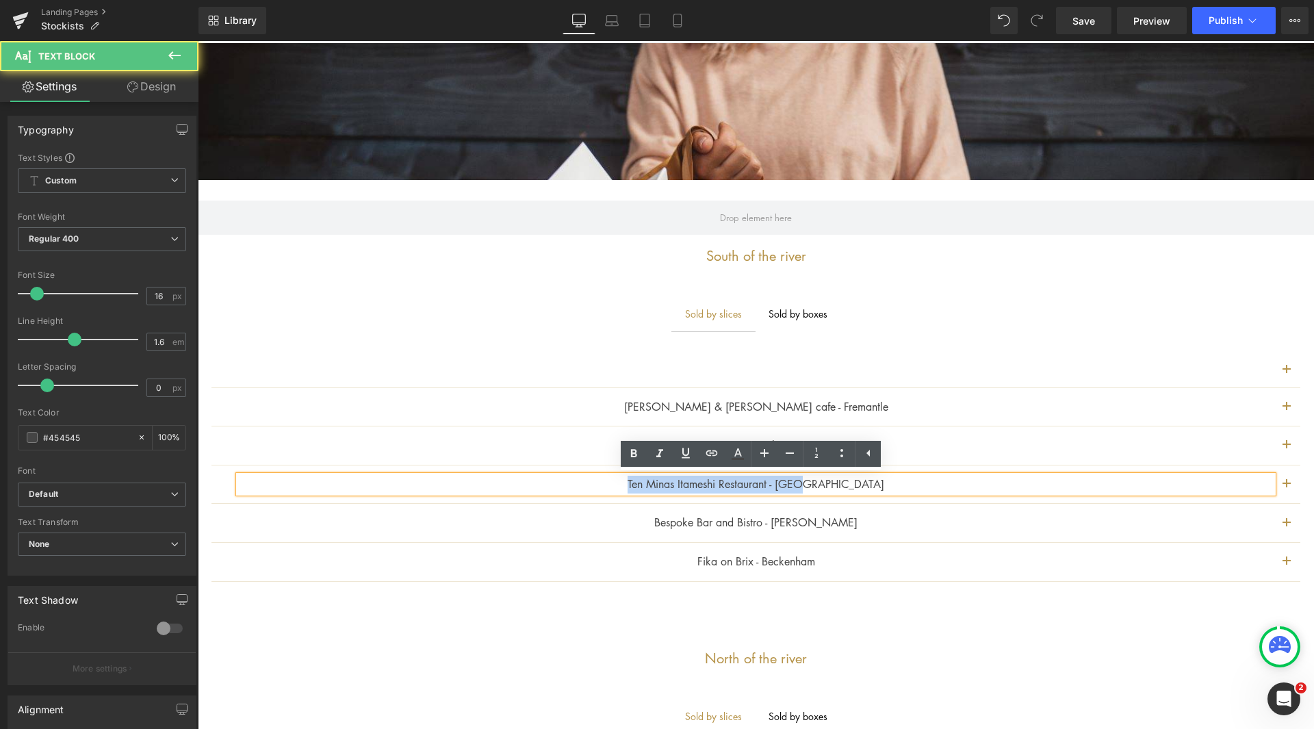
drag, startPoint x: 849, startPoint y: 484, endPoint x: 604, endPoint y: 485, distance: 245.0
click at [604, 485] on p "Ten Minas Itameshi Restaurant - [GEOGRAPHIC_DATA]" at bounding box center [756, 485] width 1034 height 18
copy p "Ten Minas Itameshi Restaurant - [GEOGRAPHIC_DATA]"
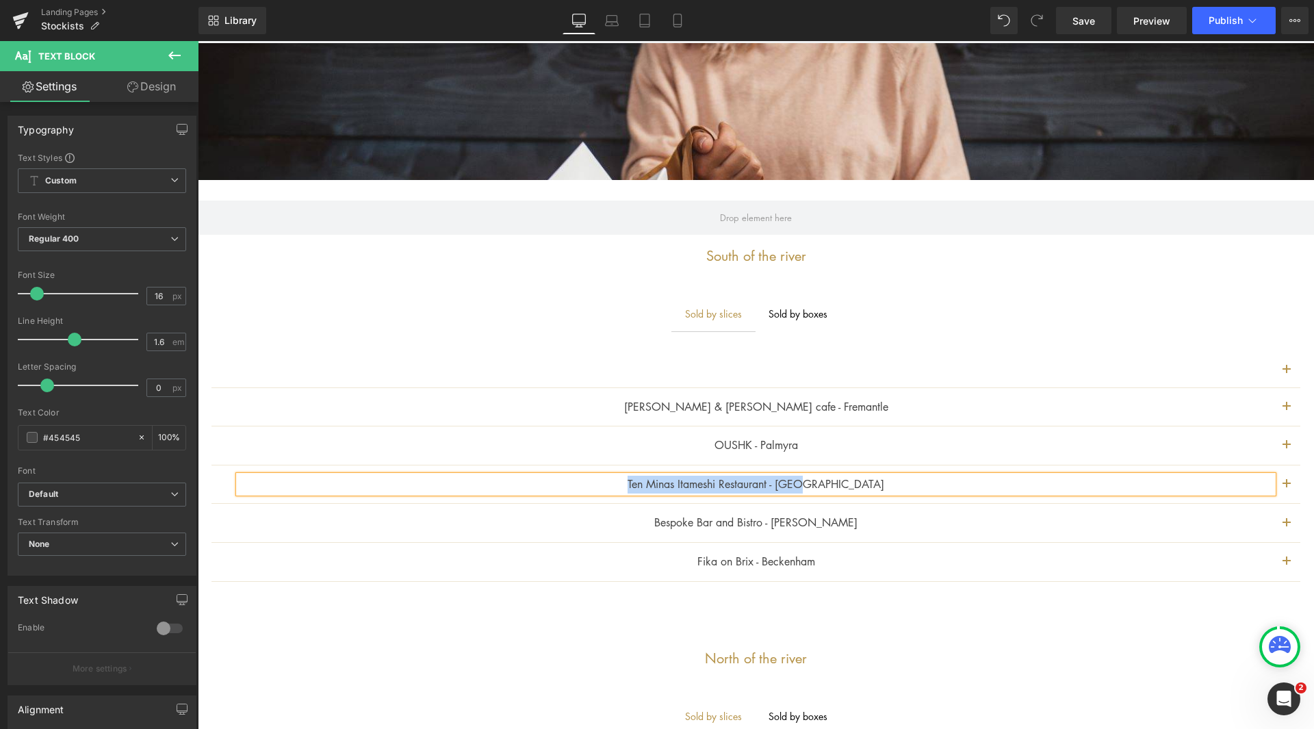
click at [794, 313] on div "Sold by boxes" at bounding box center [797, 313] width 59 height 15
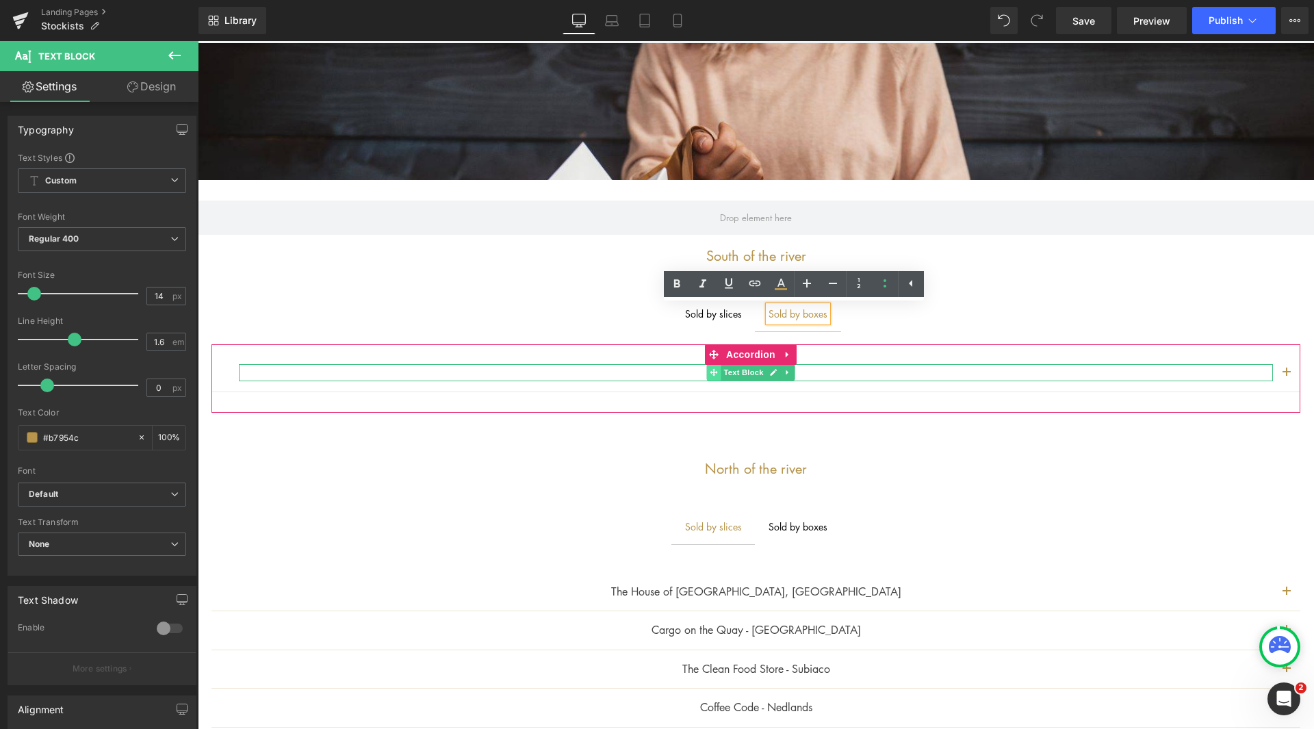
click at [713, 375] on icon at bounding box center [714, 373] width 8 height 8
click at [716, 374] on icon at bounding box center [714, 373] width 8 height 8
click at [774, 374] on icon at bounding box center [774, 372] width 8 height 8
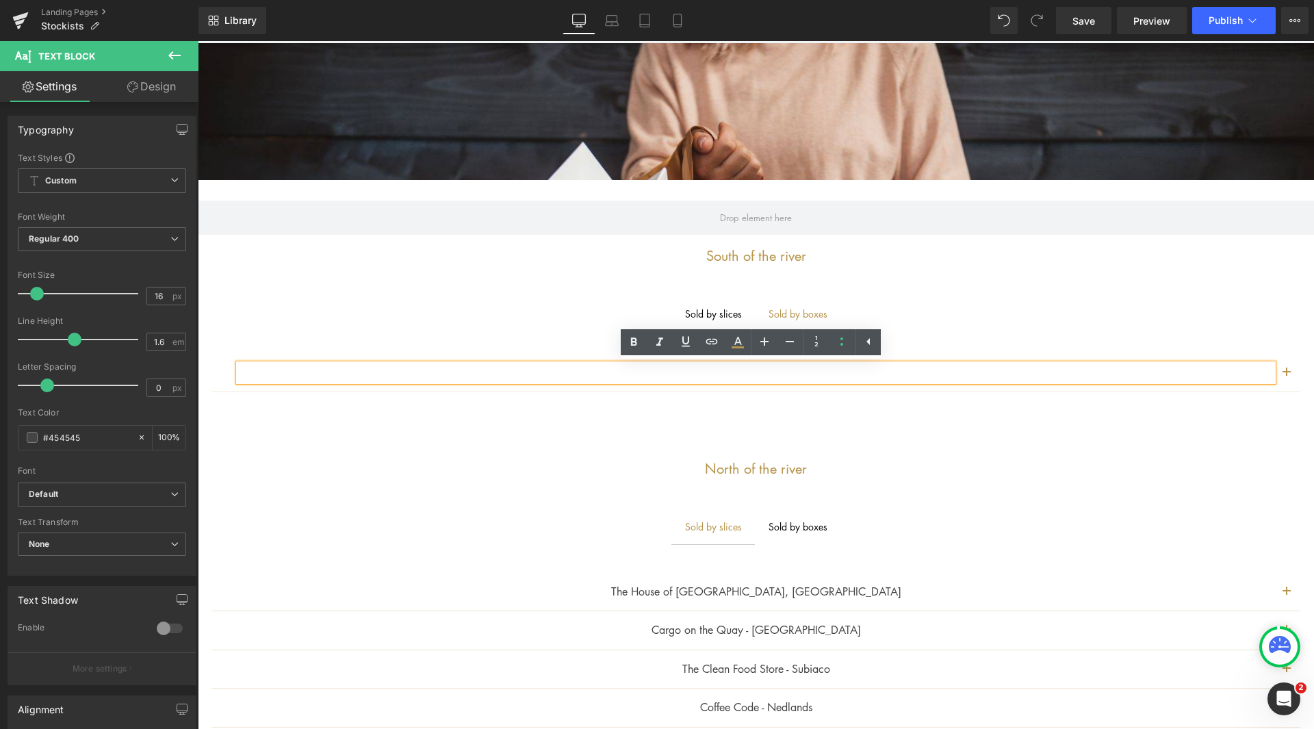
click at [775, 373] on p at bounding box center [756, 373] width 1034 height 18
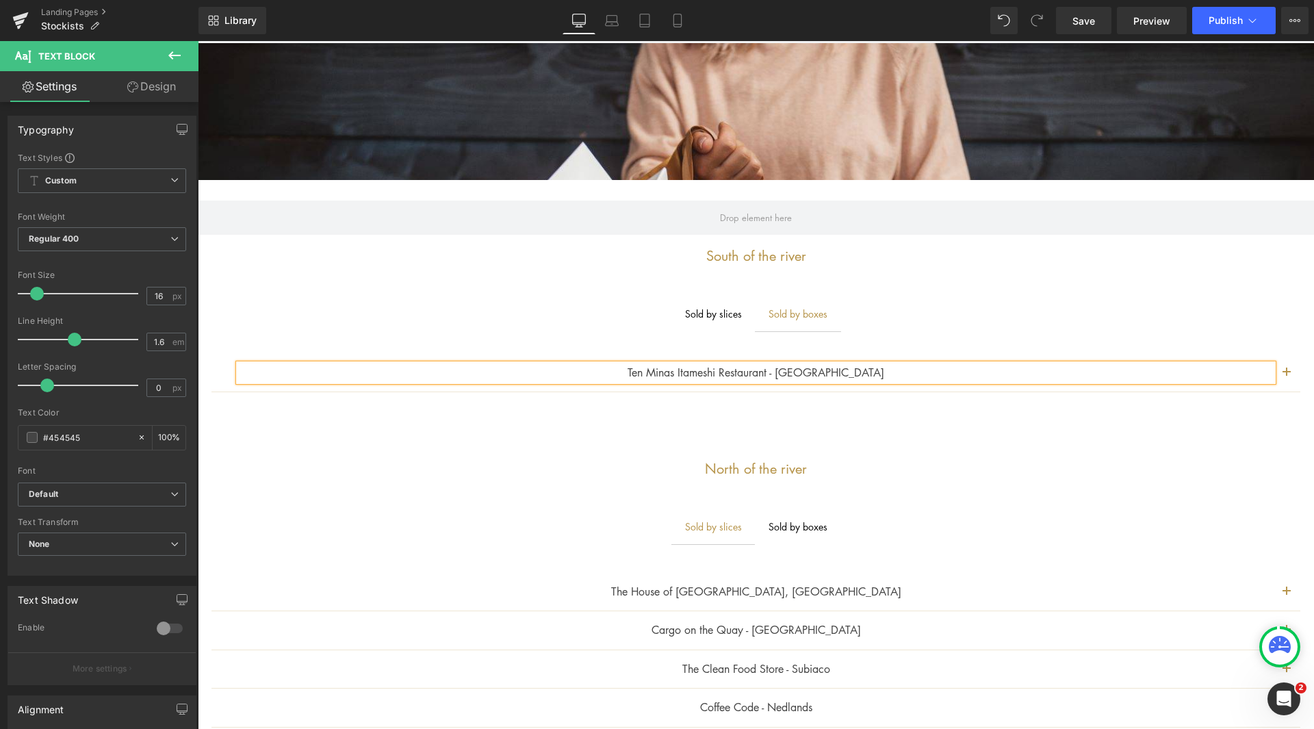
click at [957, 297] on ul "Sold by slices Text Block Sold by boxes Text Block" at bounding box center [756, 313] width 1116 height 34
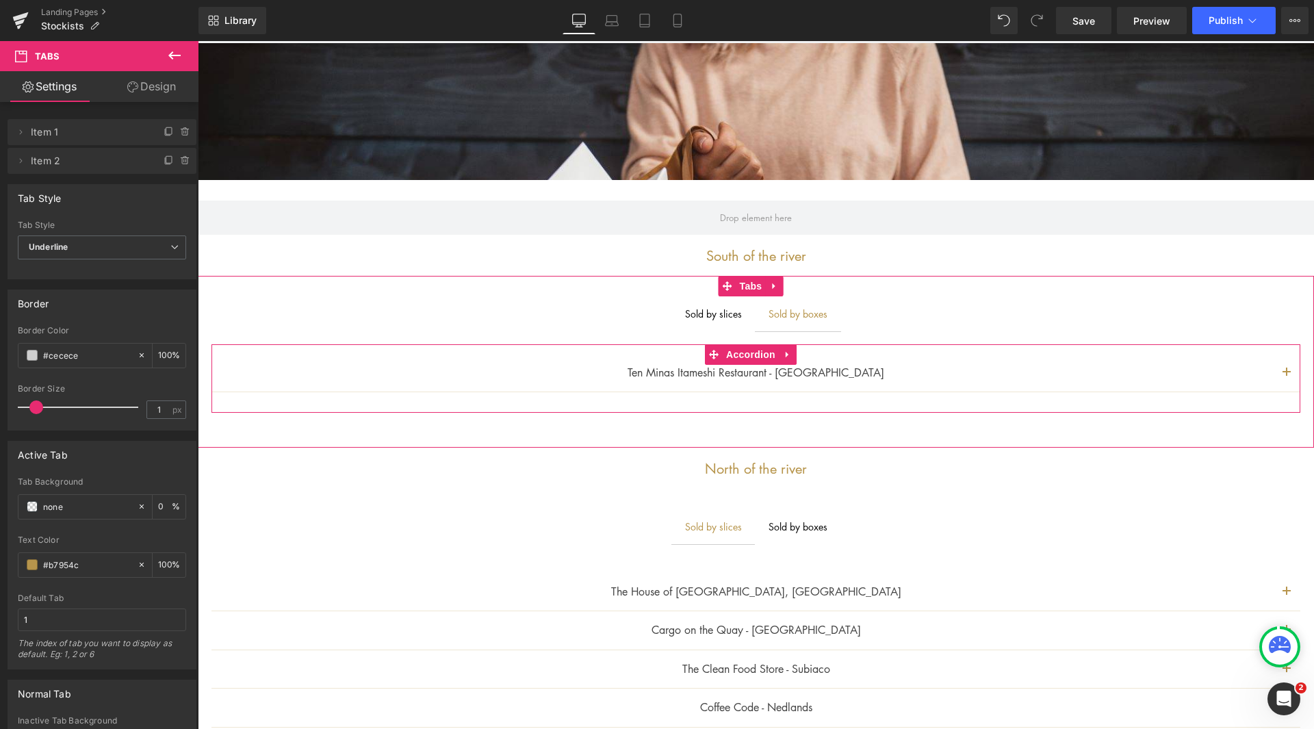
click at [198, 41] on div at bounding box center [198, 41] width 0 height 0
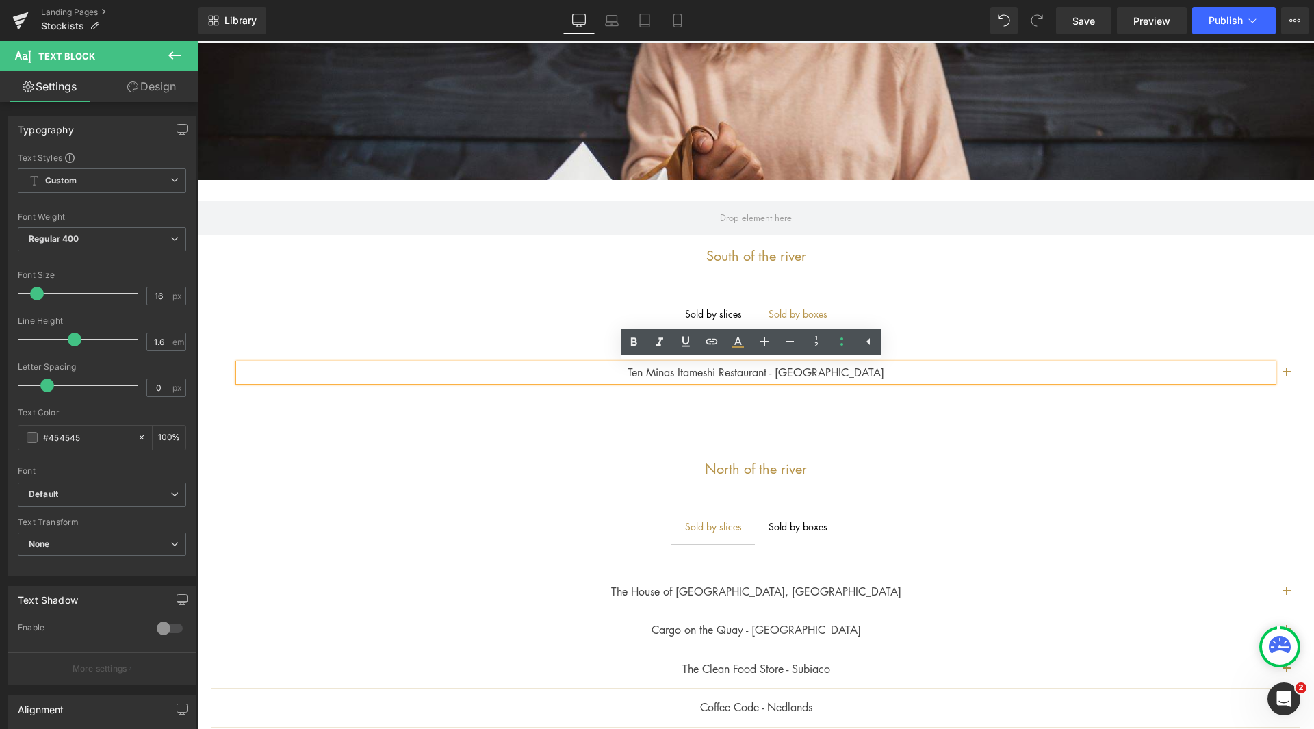
click at [1279, 372] on button "button" at bounding box center [1286, 373] width 27 height 38
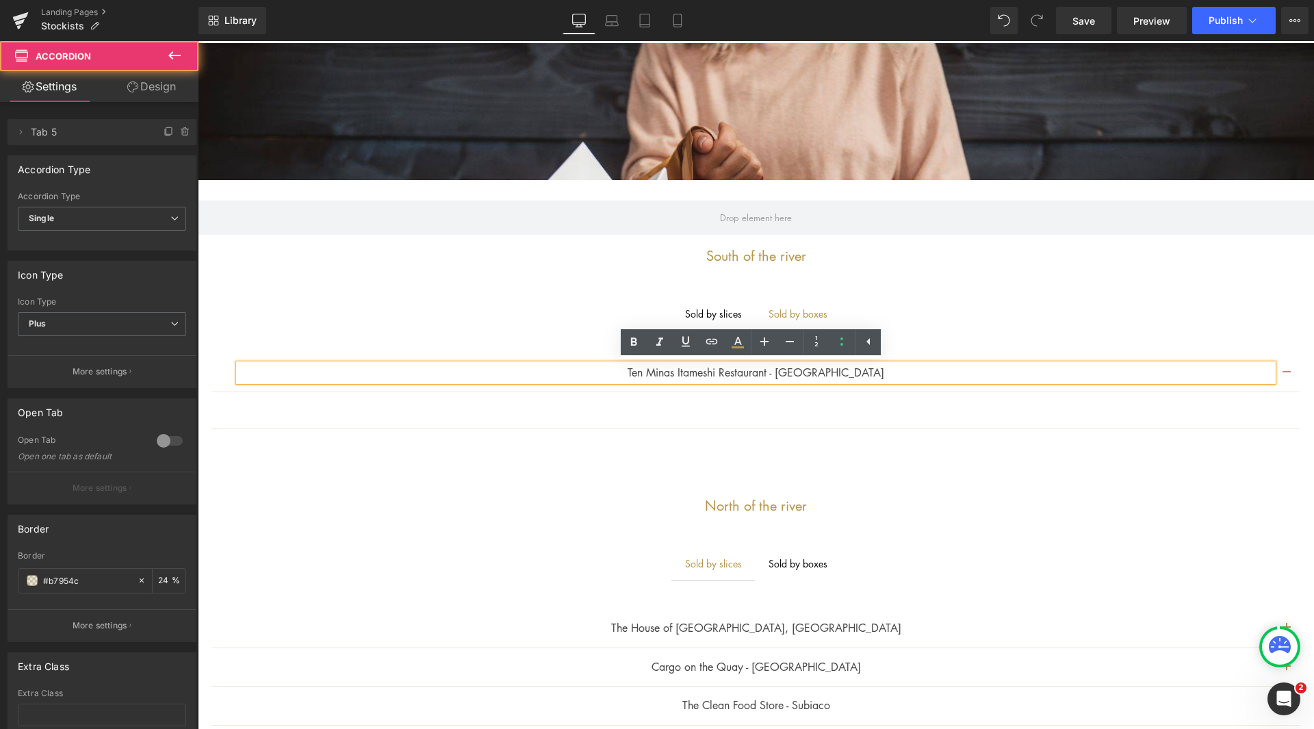
click at [917, 401] on article "Text Block" at bounding box center [755, 410] width 1089 height 36
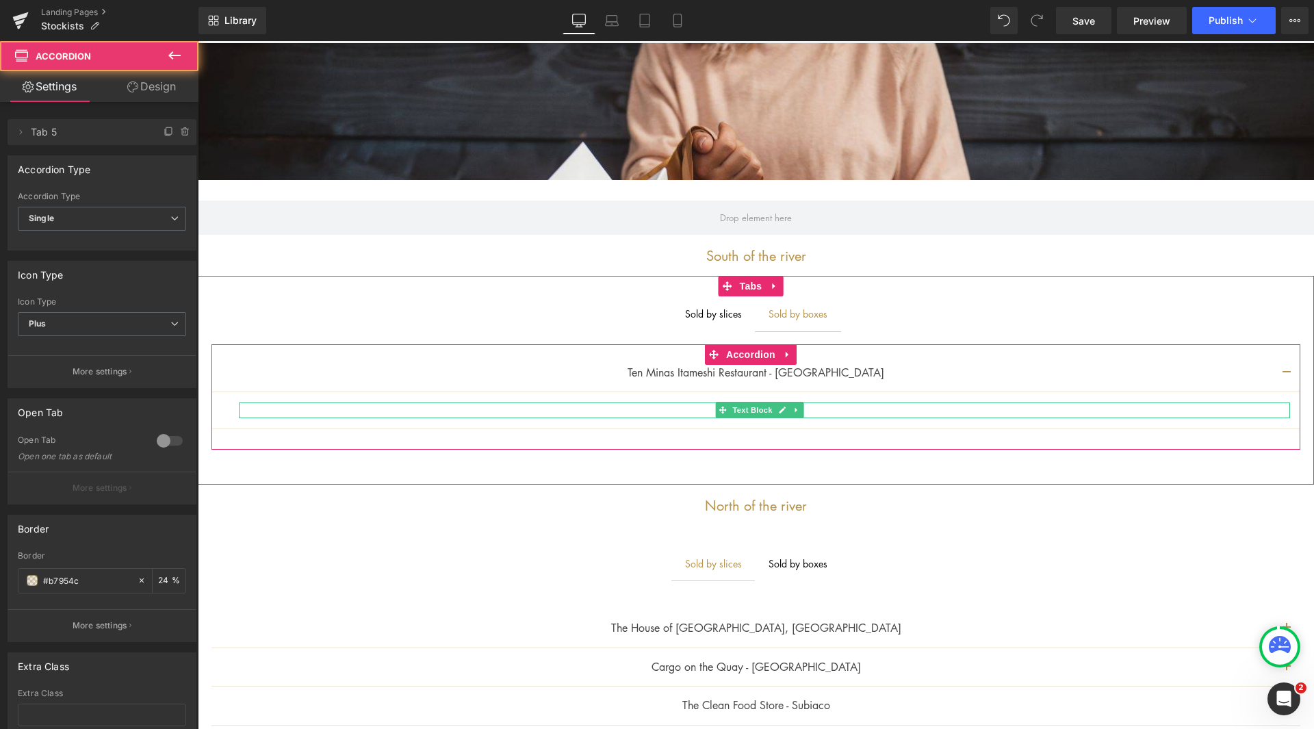
click at [881, 414] on div "Text Block" at bounding box center [764, 409] width 1051 height 15
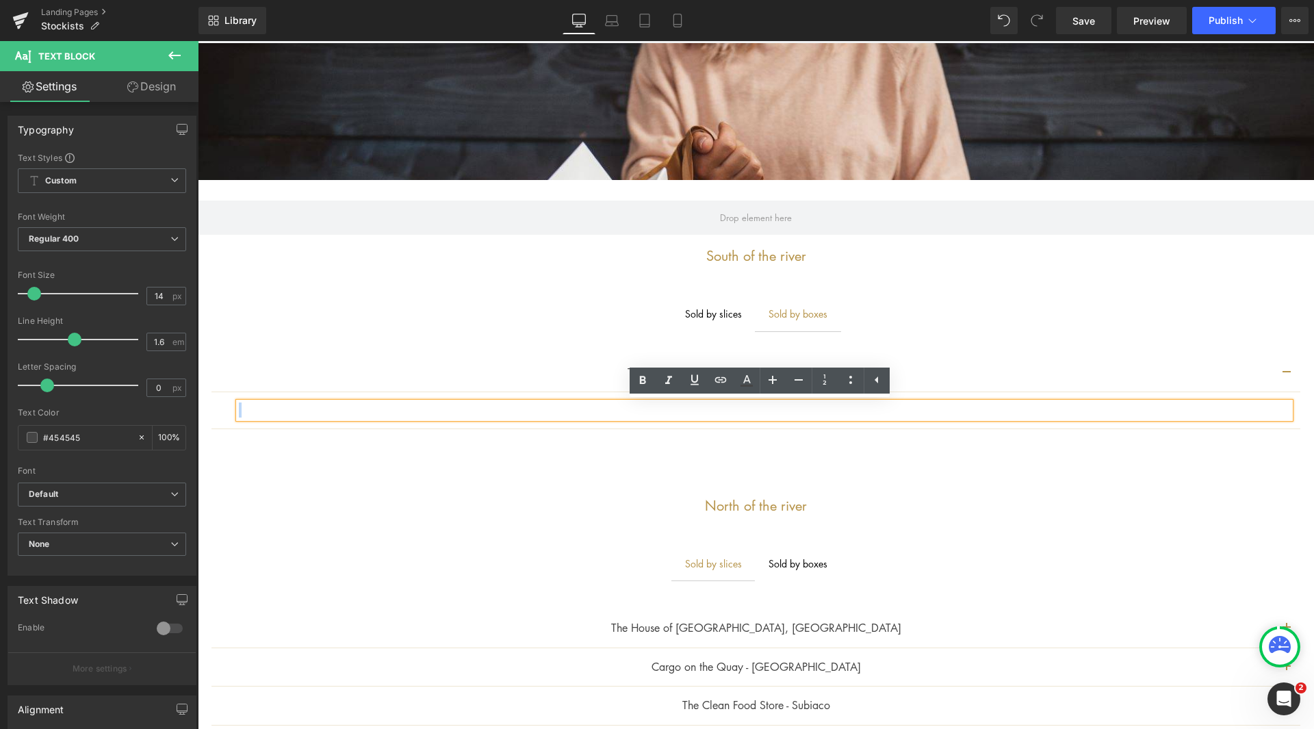
click at [1095, 332] on div "Ten Minas Itameshi Restaurant - Como Text Block Text Block Accordion" at bounding box center [756, 396] width 1116 height 133
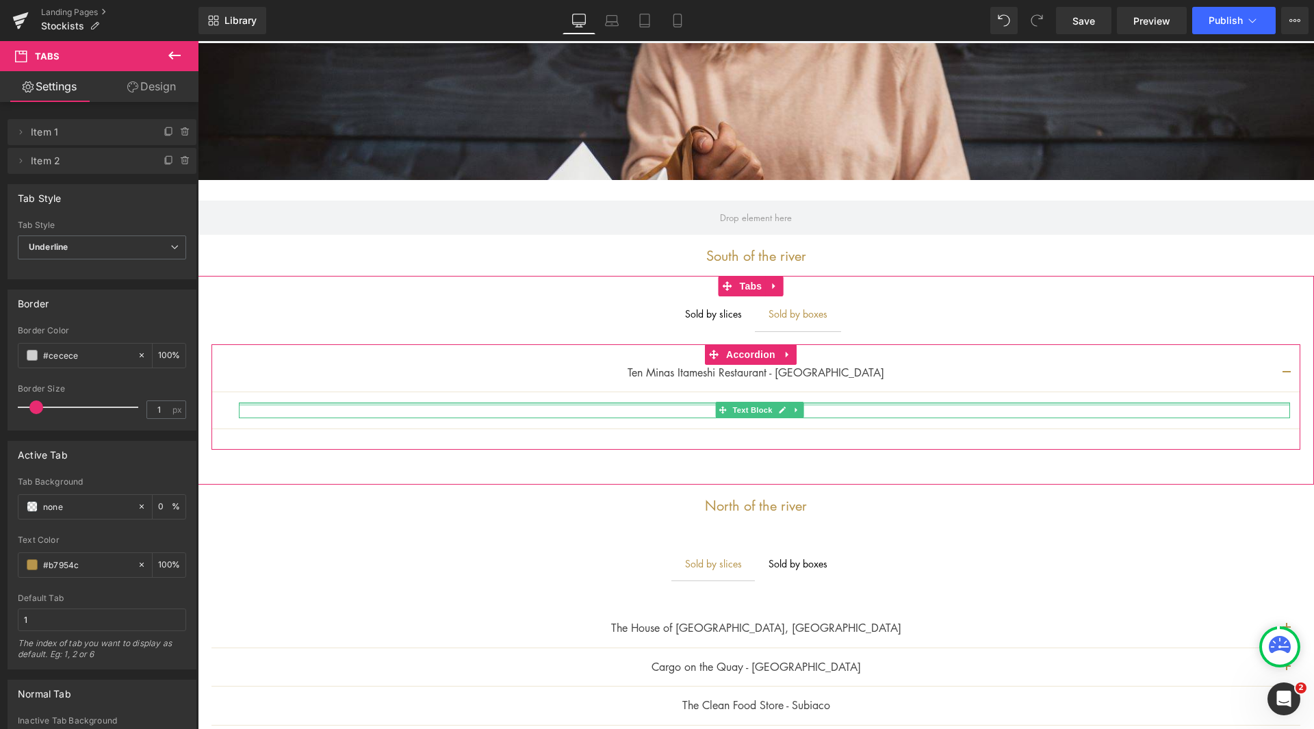
click at [945, 402] on div at bounding box center [764, 403] width 1051 height 3
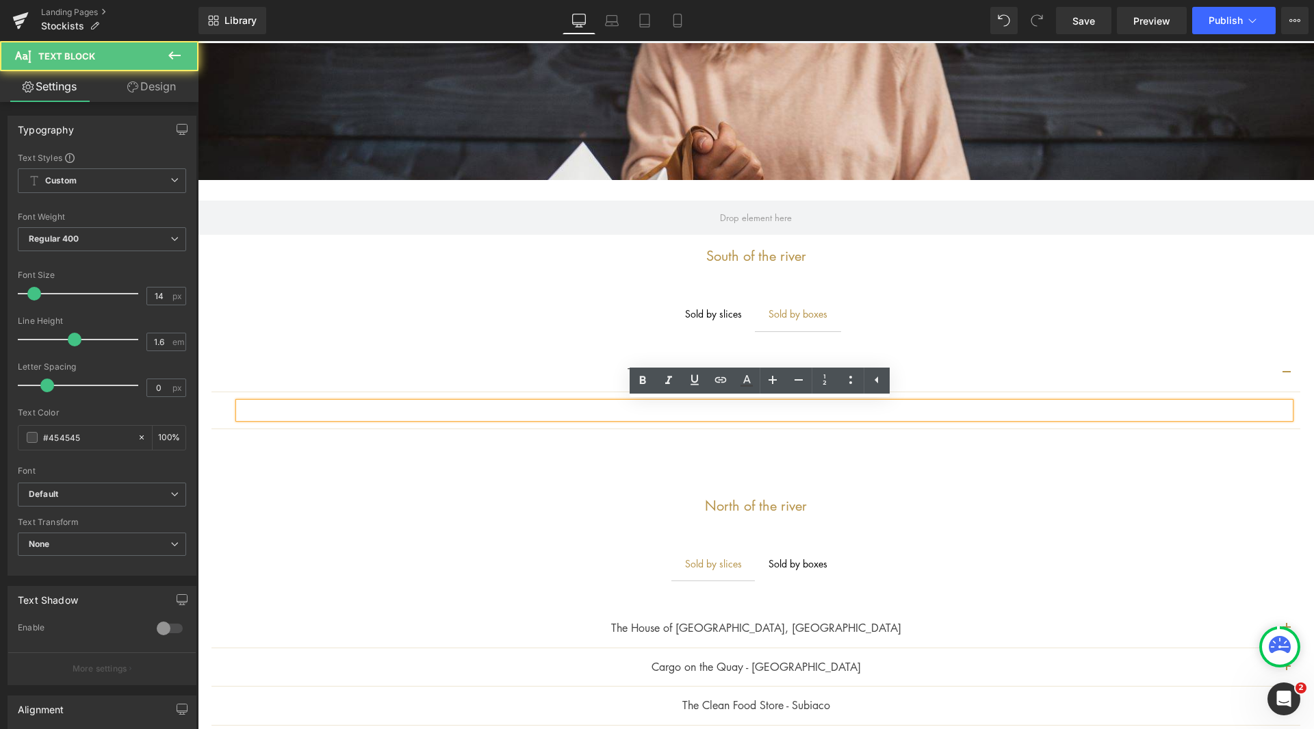
click at [1274, 375] on button "button" at bounding box center [1286, 373] width 27 height 38
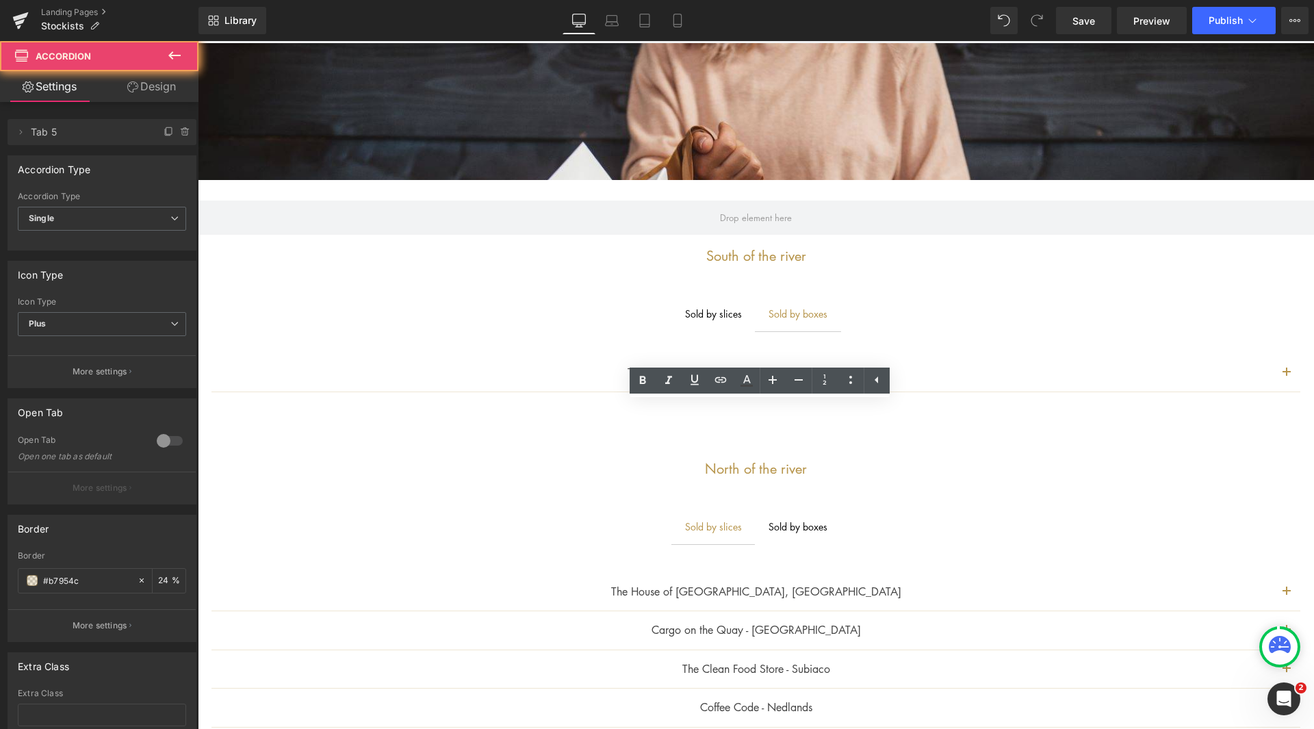
click at [1286, 376] on span "button" at bounding box center [1286, 376] width 0 height 0
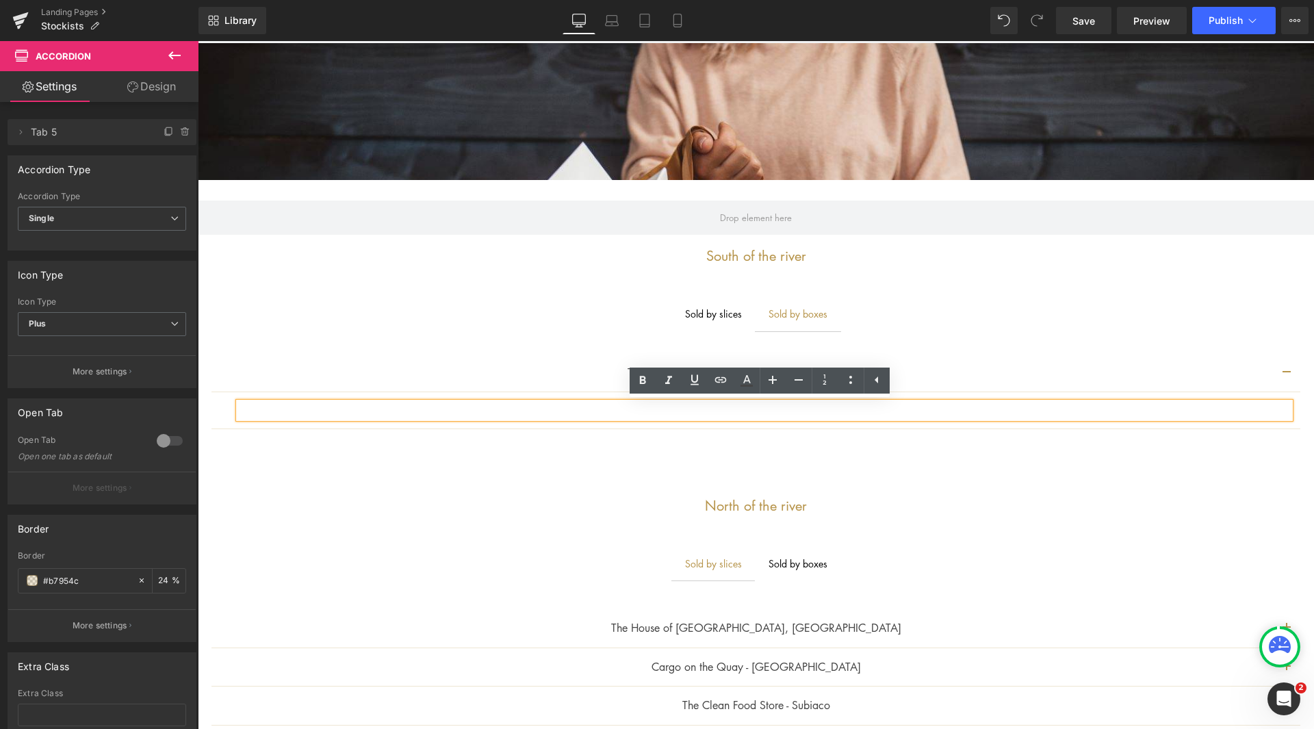
click at [622, 413] on p at bounding box center [764, 409] width 1051 height 15
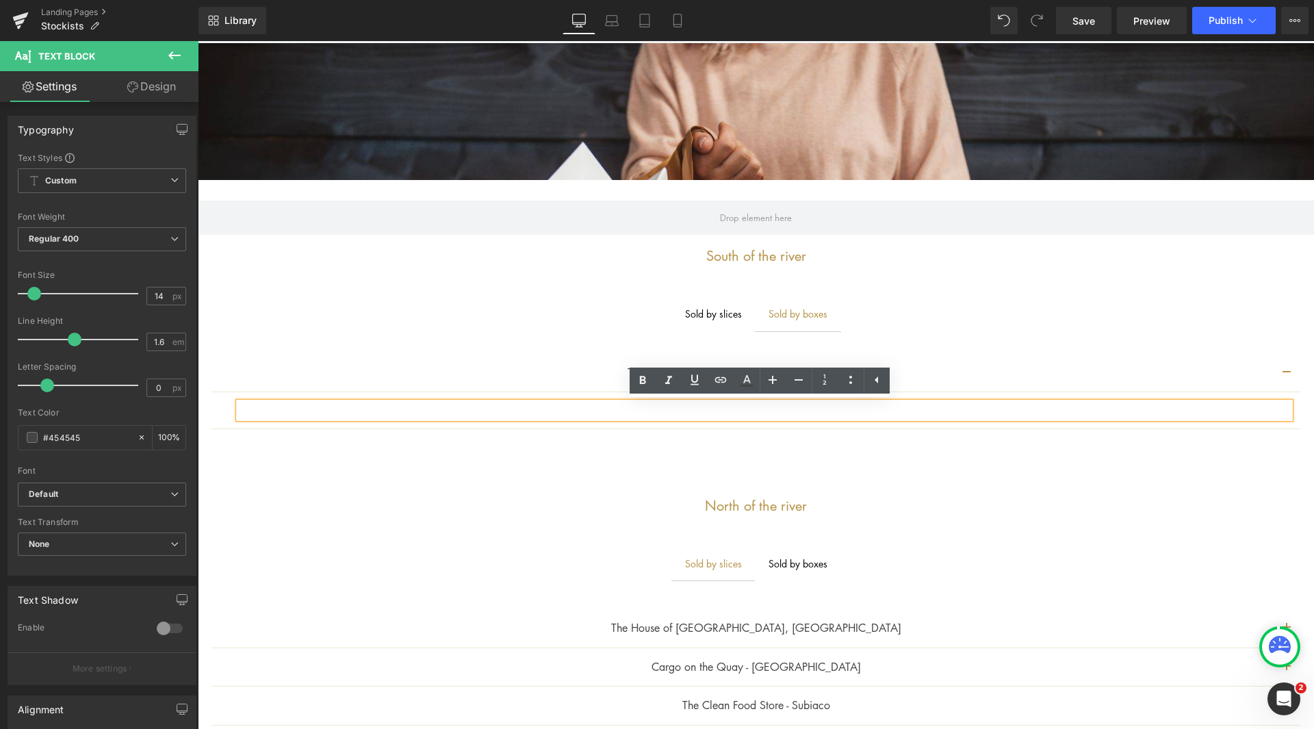
click at [704, 306] on div "Sold by slices Text Block" at bounding box center [713, 313] width 57 height 15
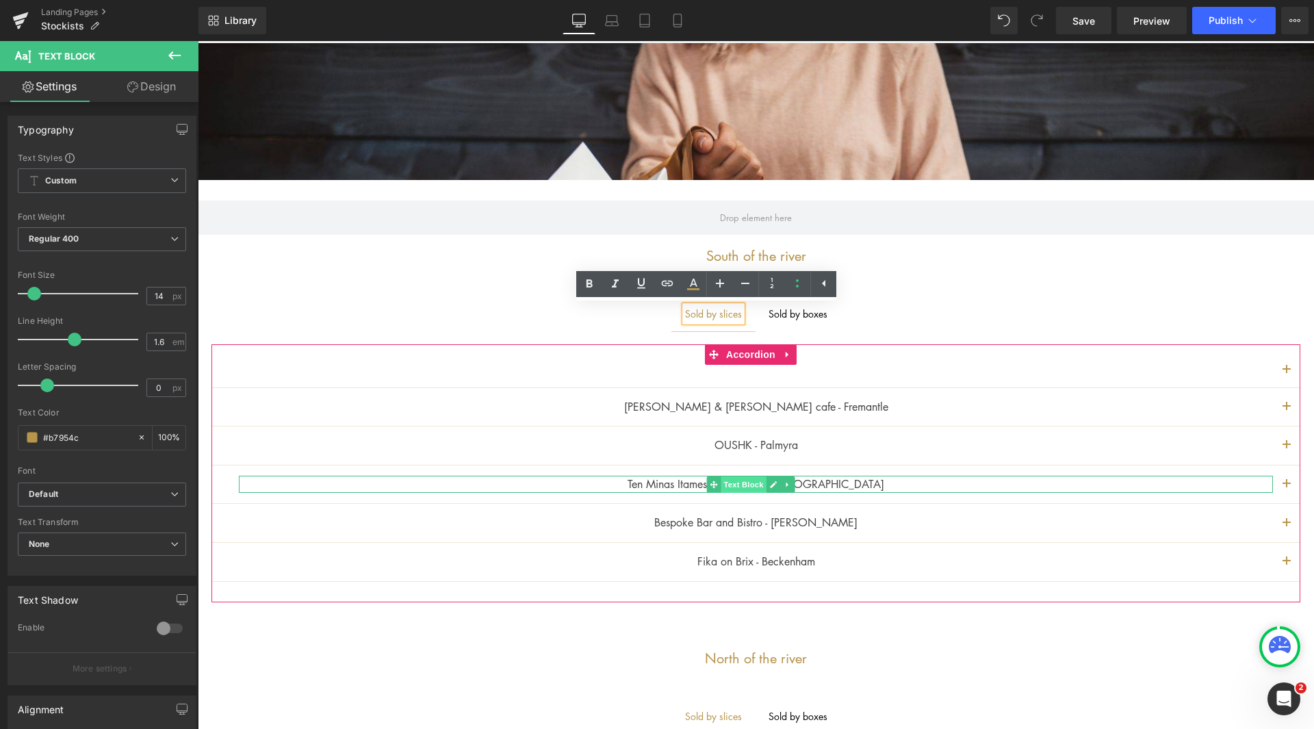
click at [754, 489] on div "Ten Minas Itameshi Restaurant - Como Text Block" at bounding box center [756, 485] width 1034 height 18
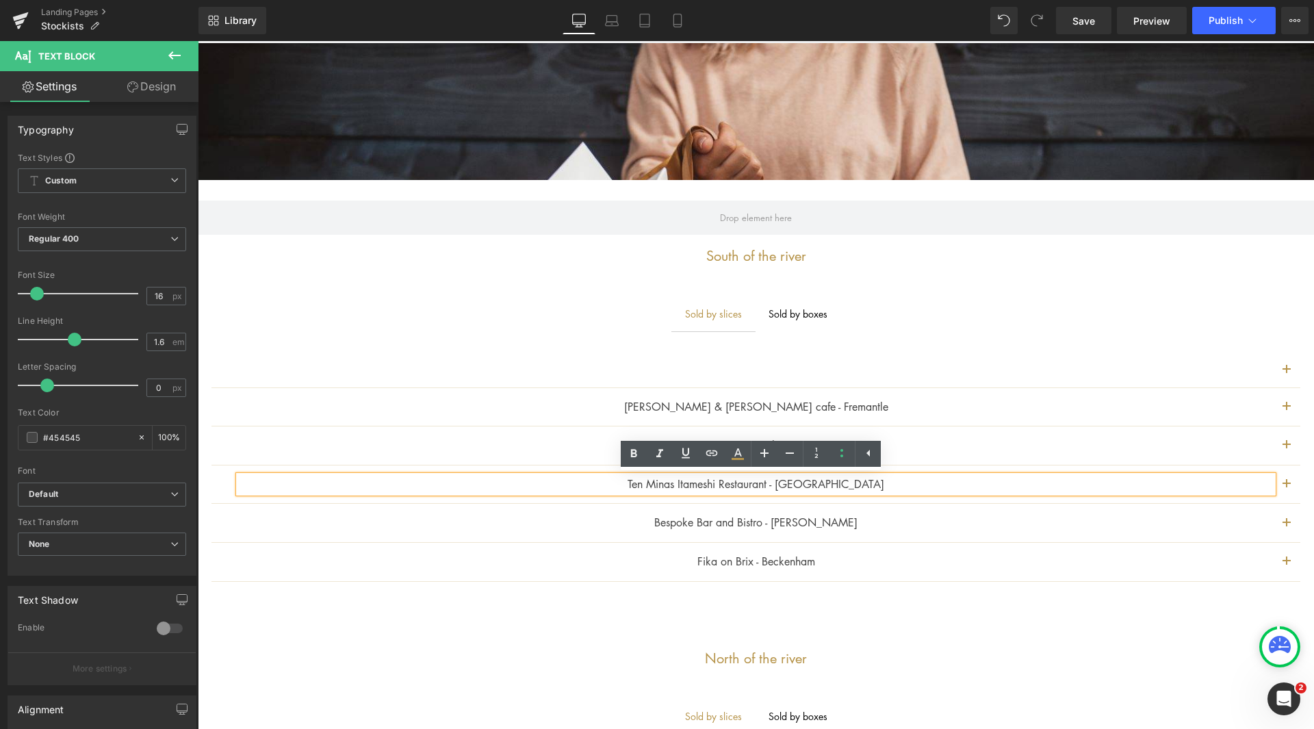
click at [1274, 480] on button "button" at bounding box center [1286, 484] width 27 height 38
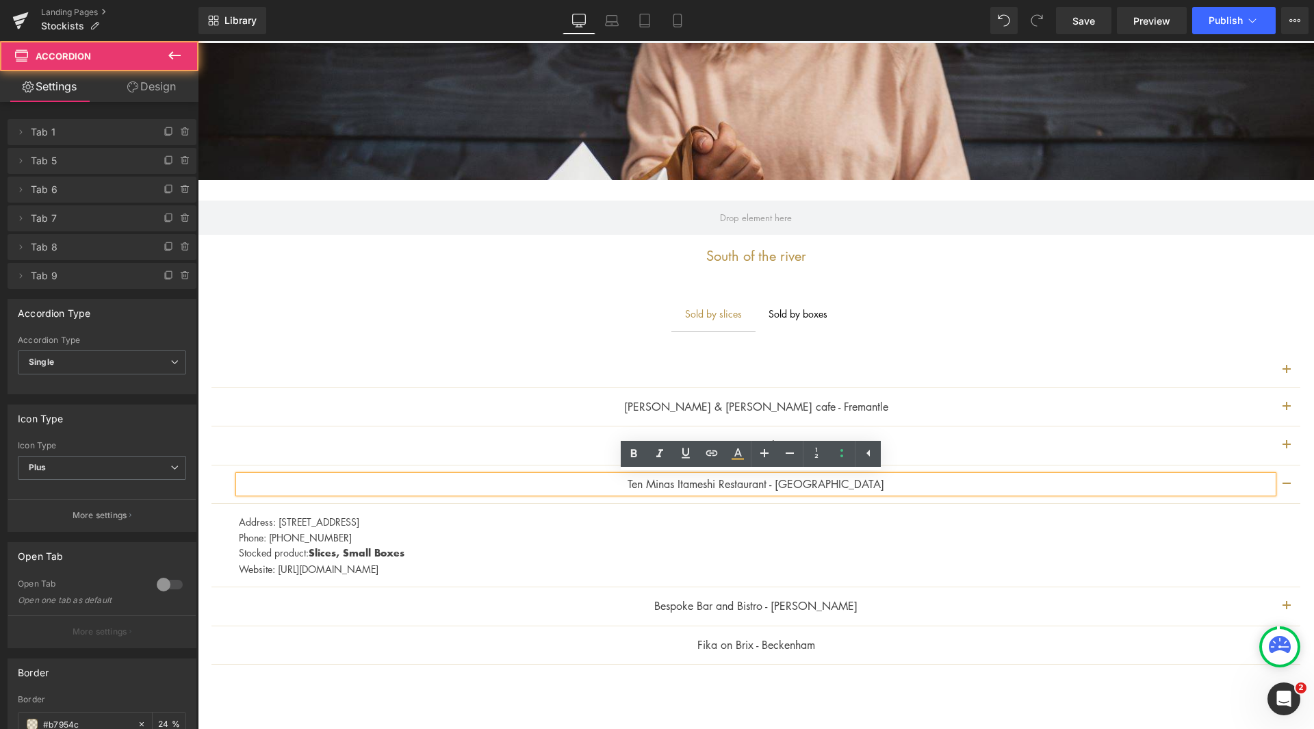
drag, startPoint x: 443, startPoint y: 577, endPoint x: 238, endPoint y: 510, distance: 215.7
click at [238, 510] on article "Address: [STREET_ADDRESS] Phone: [PHONE_NUMBER] Stocked product: Slices, Small …" at bounding box center [755, 545] width 1089 height 83
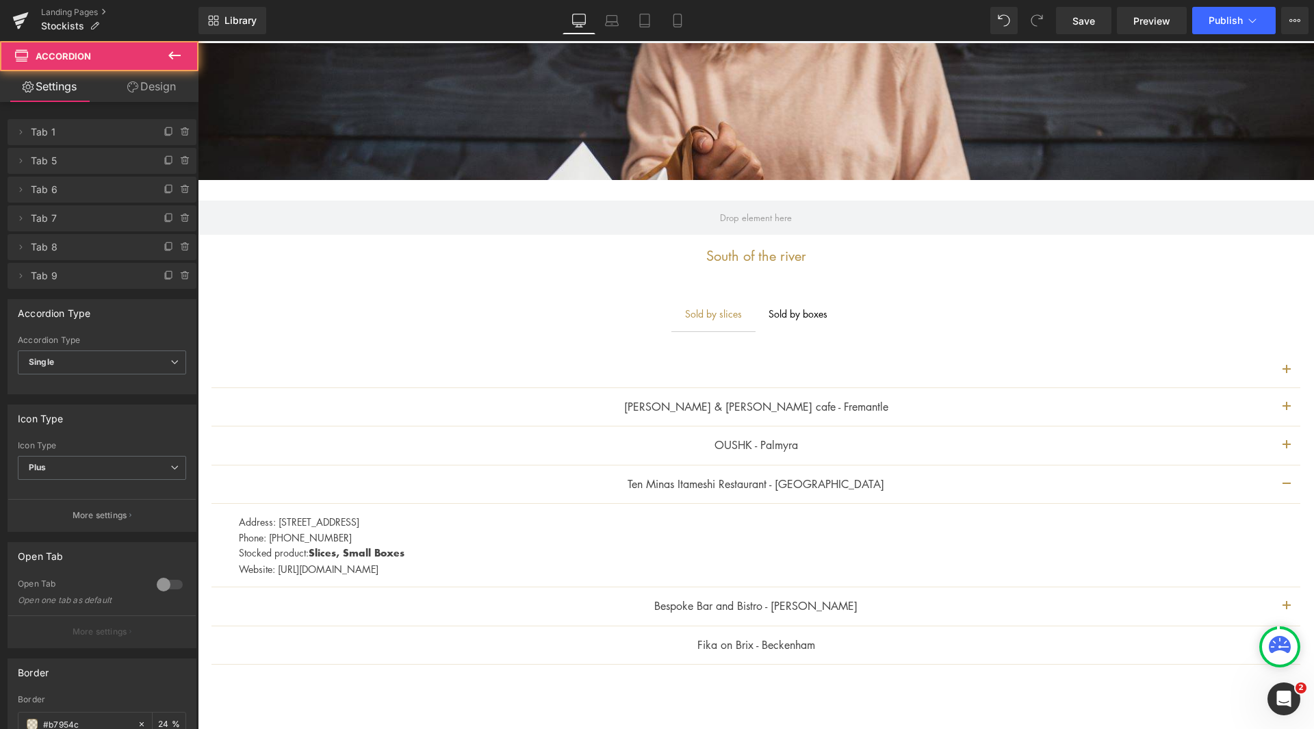
copy div "Address: [STREET_ADDRESS] Phone: [PHONE_NUMBER] Stocked product: Slices, Small …"
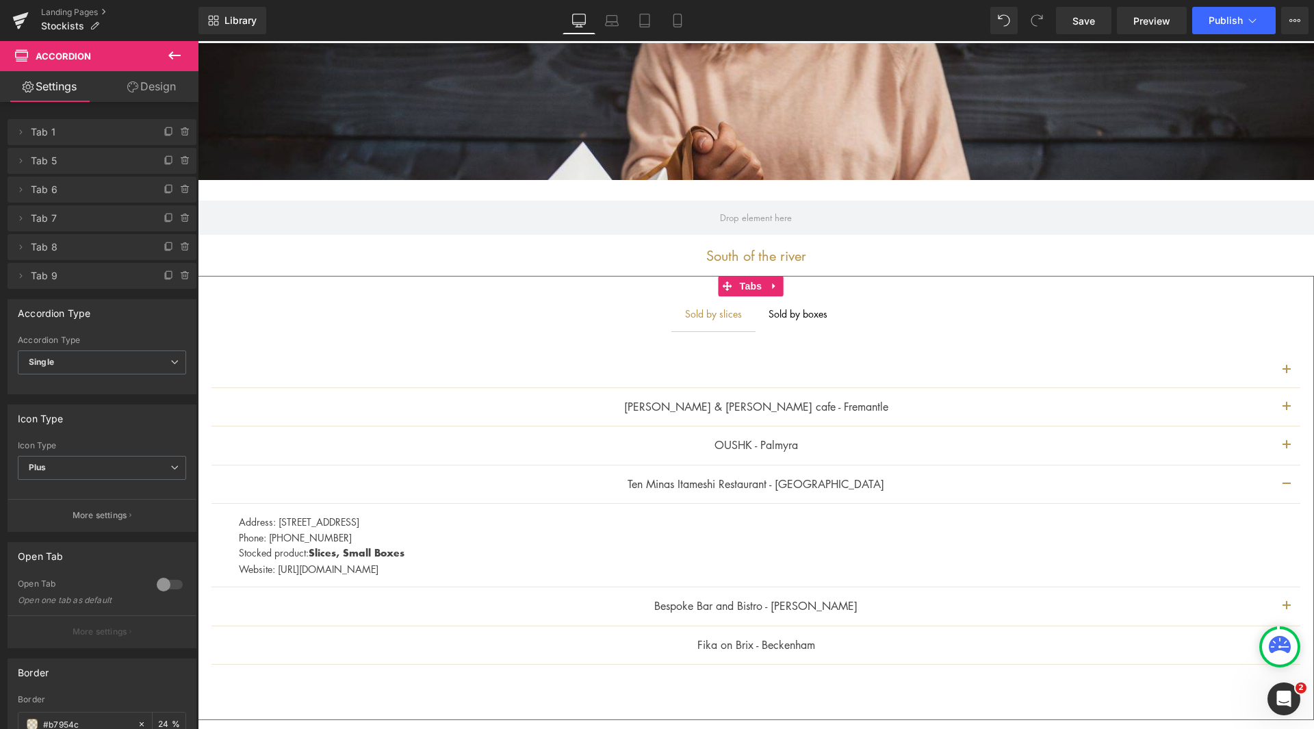
click at [198, 41] on div at bounding box center [198, 41] width 0 height 0
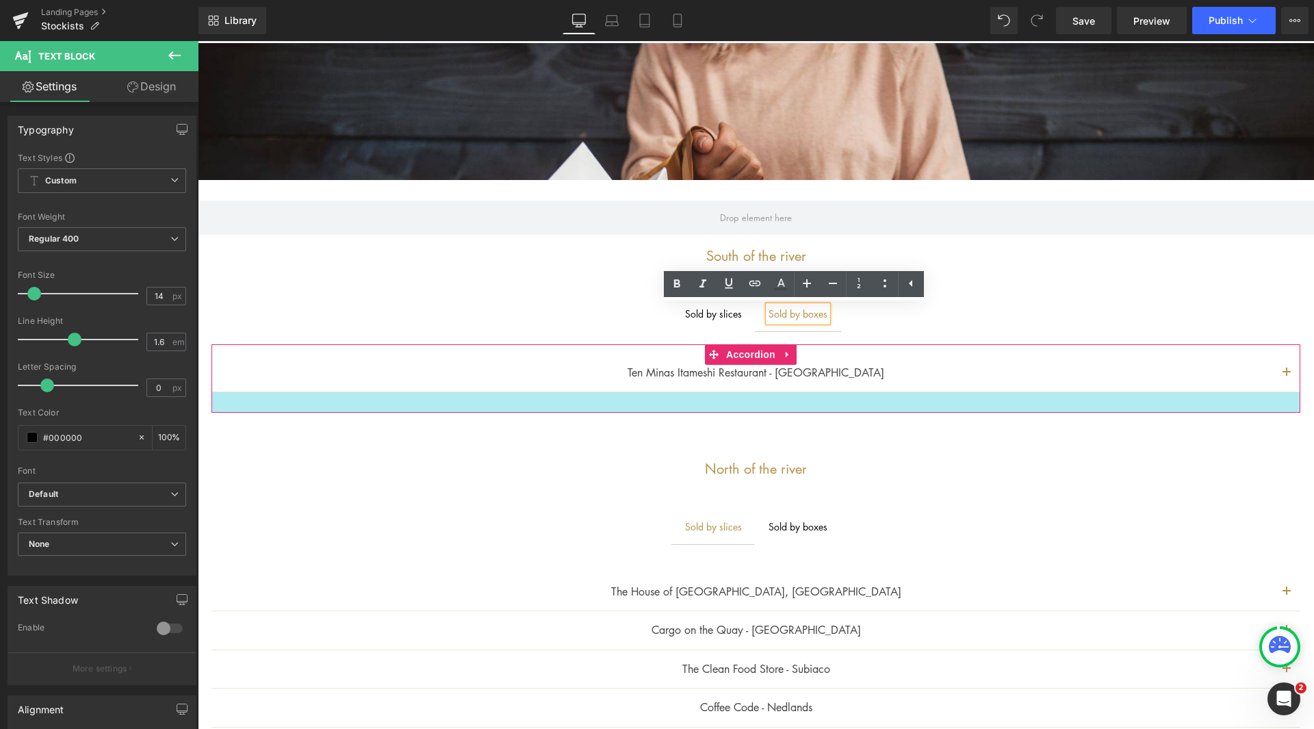
click at [708, 397] on div at bounding box center [755, 402] width 1089 height 21
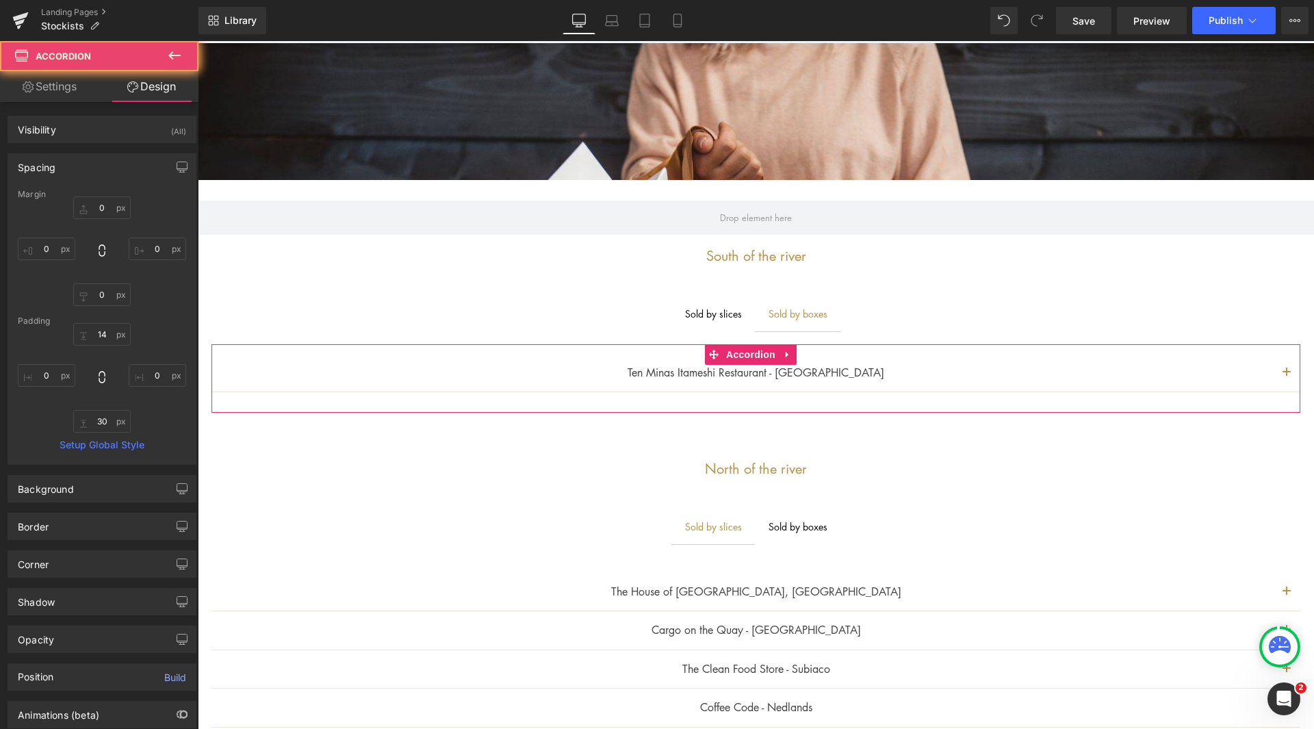
click at [702, 403] on div at bounding box center [755, 402] width 1089 height 21
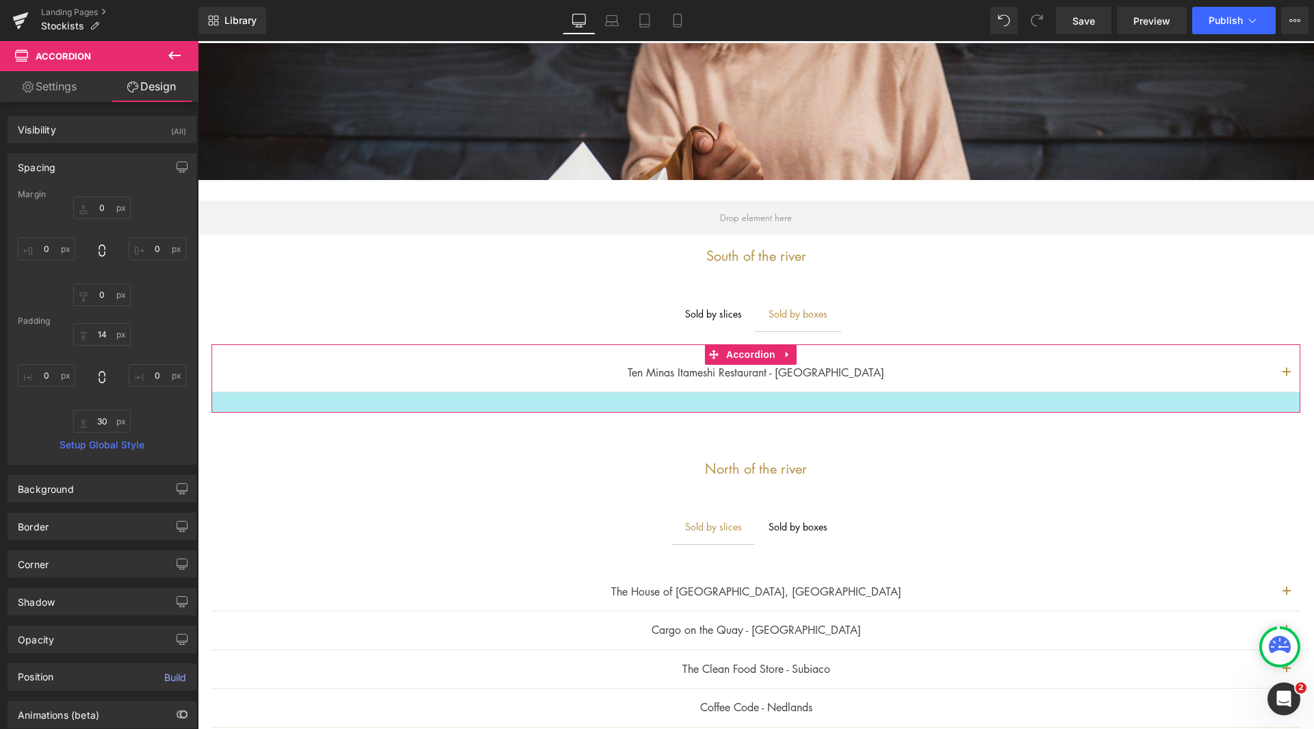
click at [738, 399] on div at bounding box center [755, 402] width 1089 height 21
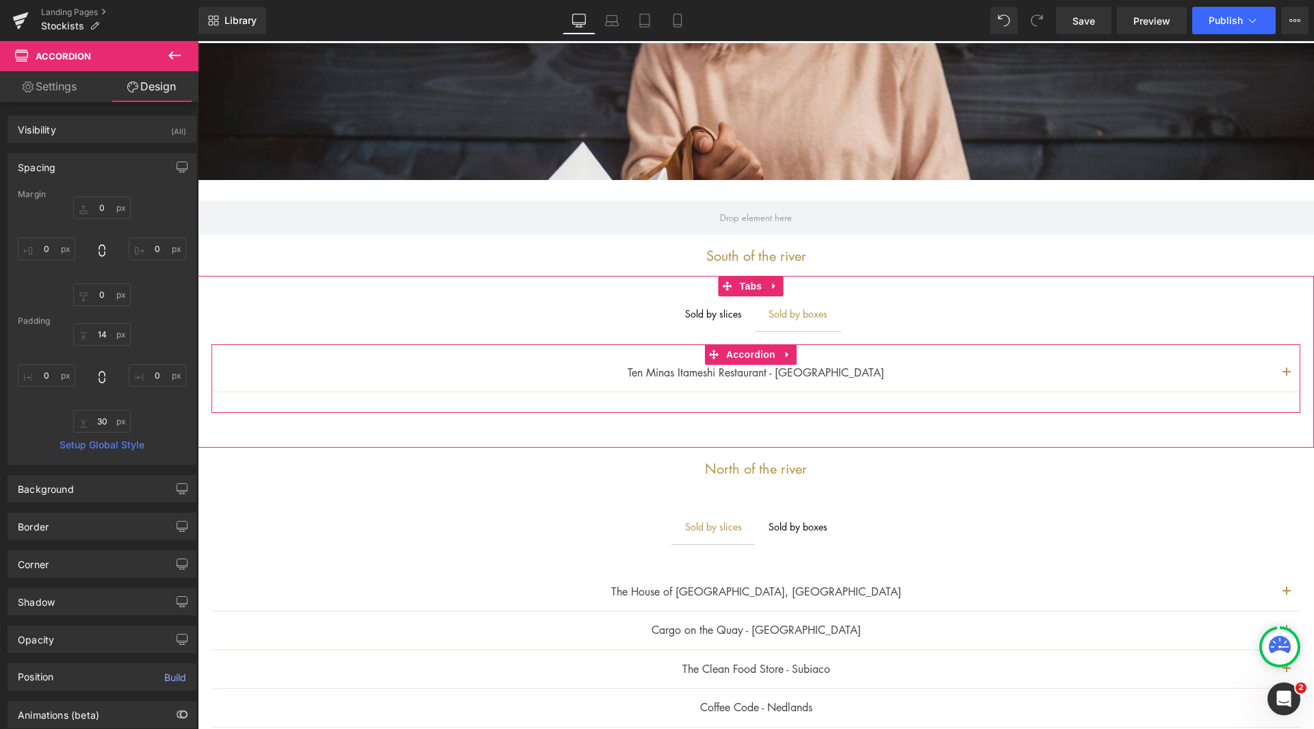
click at [1286, 376] on span "button" at bounding box center [1286, 376] width 0 height 0
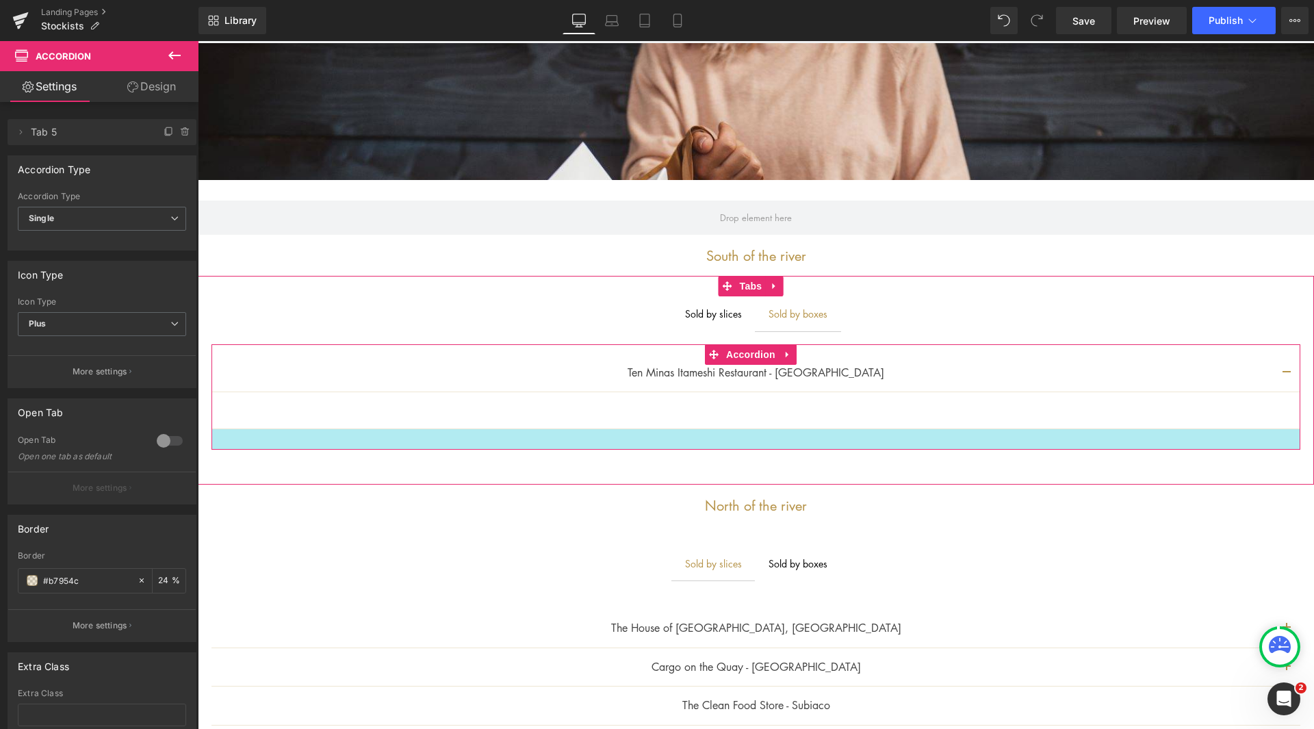
click at [1263, 441] on div at bounding box center [755, 439] width 1089 height 21
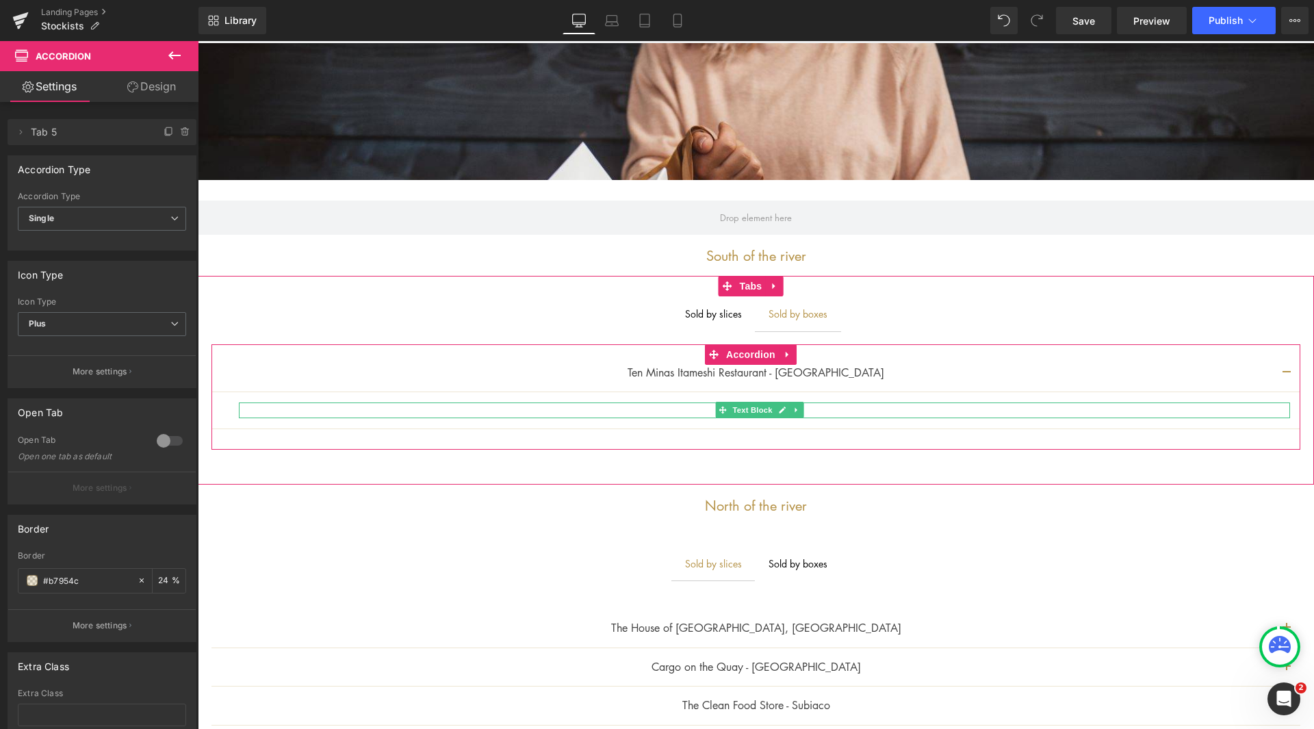
click at [701, 408] on p at bounding box center [764, 409] width 1051 height 15
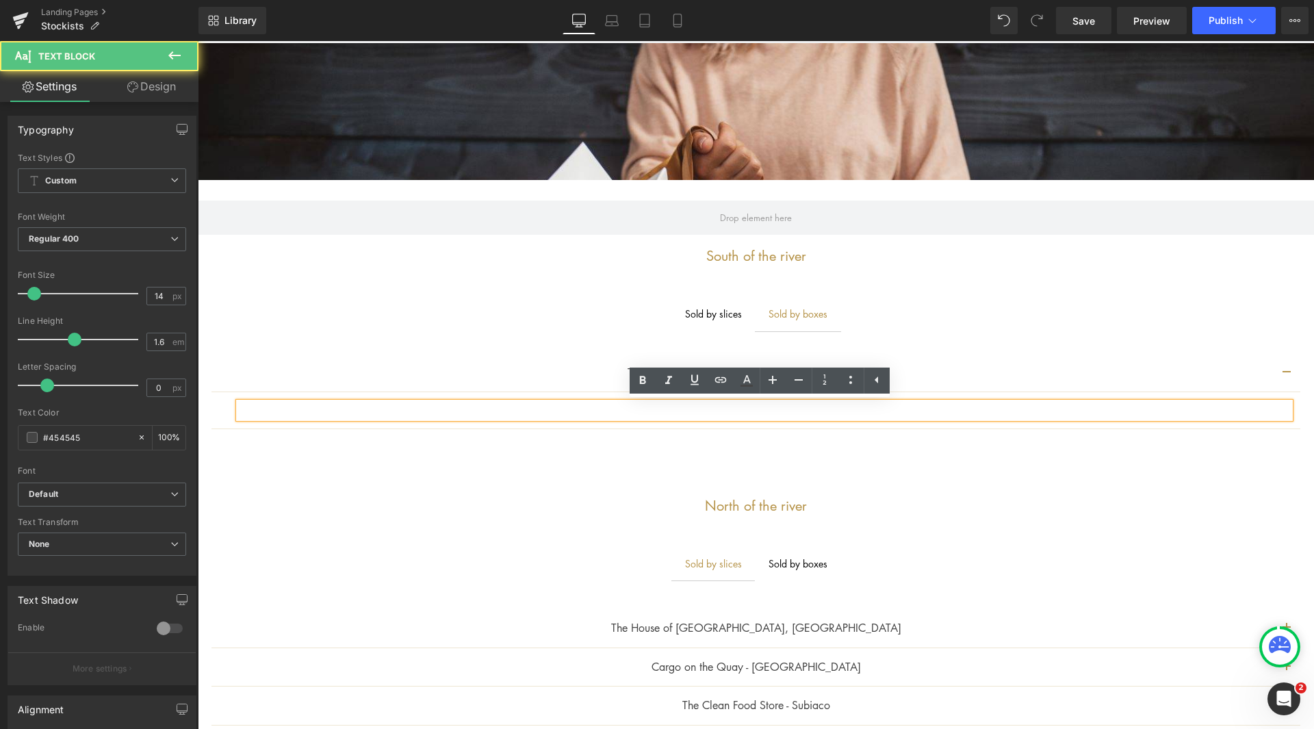
click at [702, 408] on p at bounding box center [764, 409] width 1051 height 15
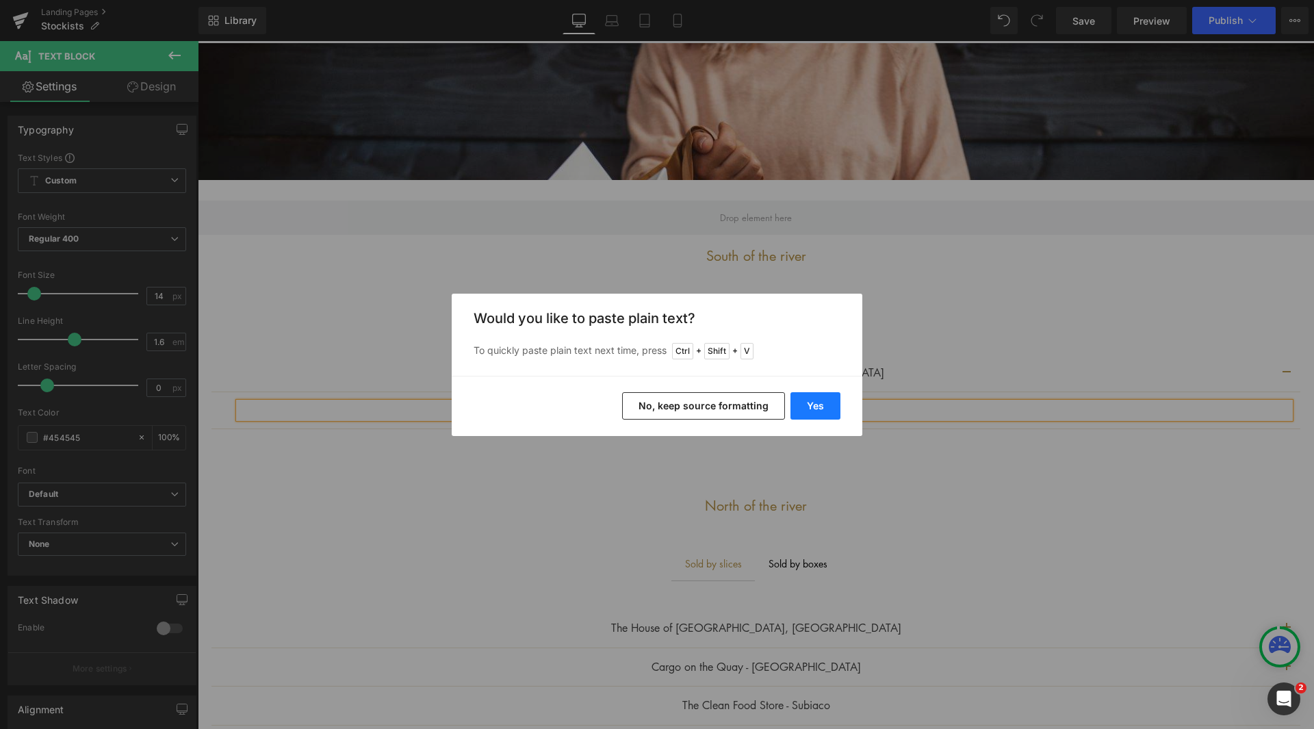
click at [817, 409] on button "Yes" at bounding box center [815, 405] width 50 height 27
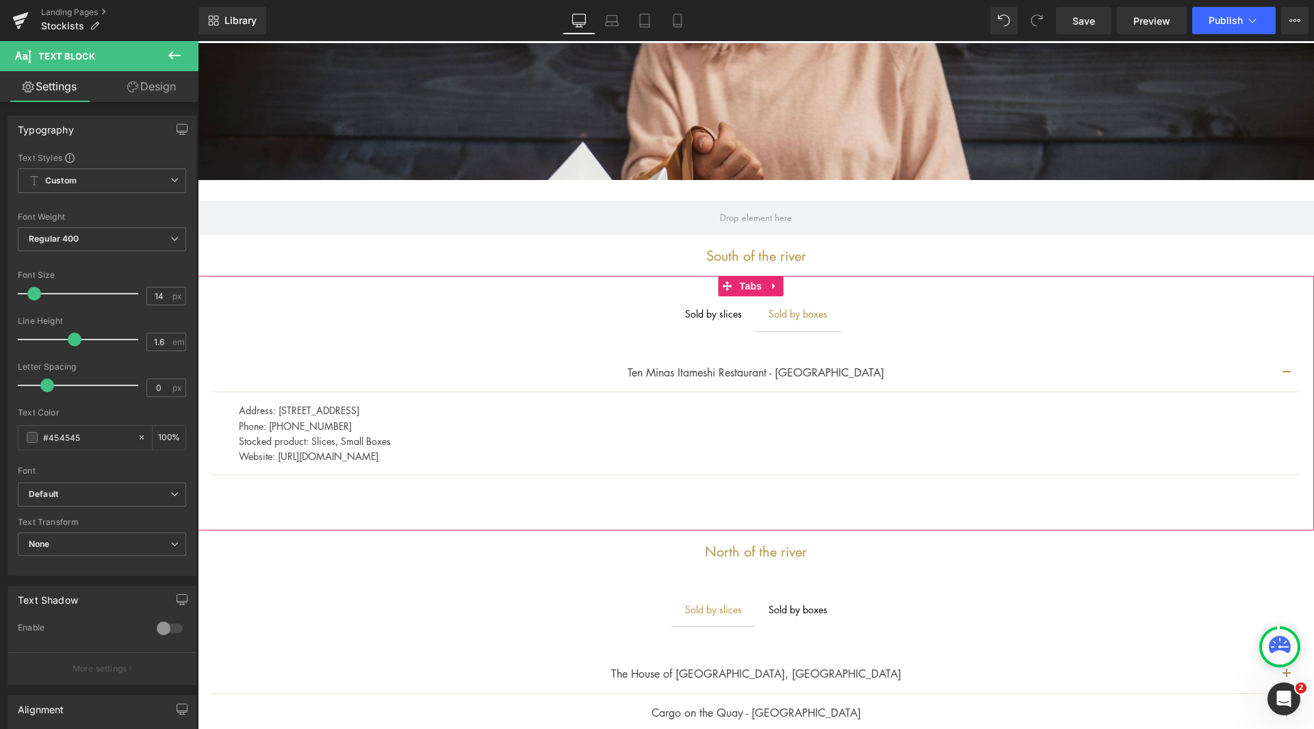
click at [428, 508] on div "Ten Minas Itameshi Restaurant - Como Text Block Address: [STREET_ADDRESS] Phon…" at bounding box center [756, 419] width 1116 height 179
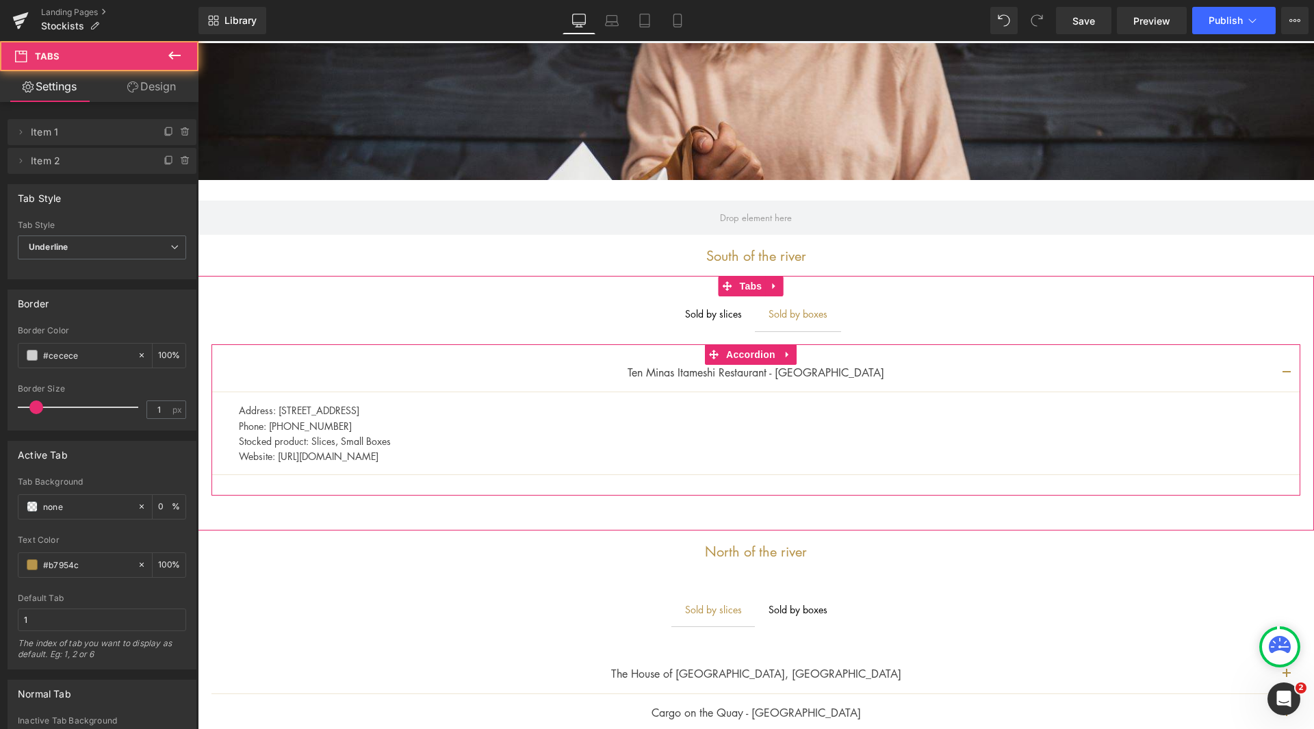
click at [481, 396] on article "Address: [STREET_ADDRESS] Phone: [PHONE_NUMBER] Stocked product: Slices, Smal…" at bounding box center [755, 433] width 1089 height 83
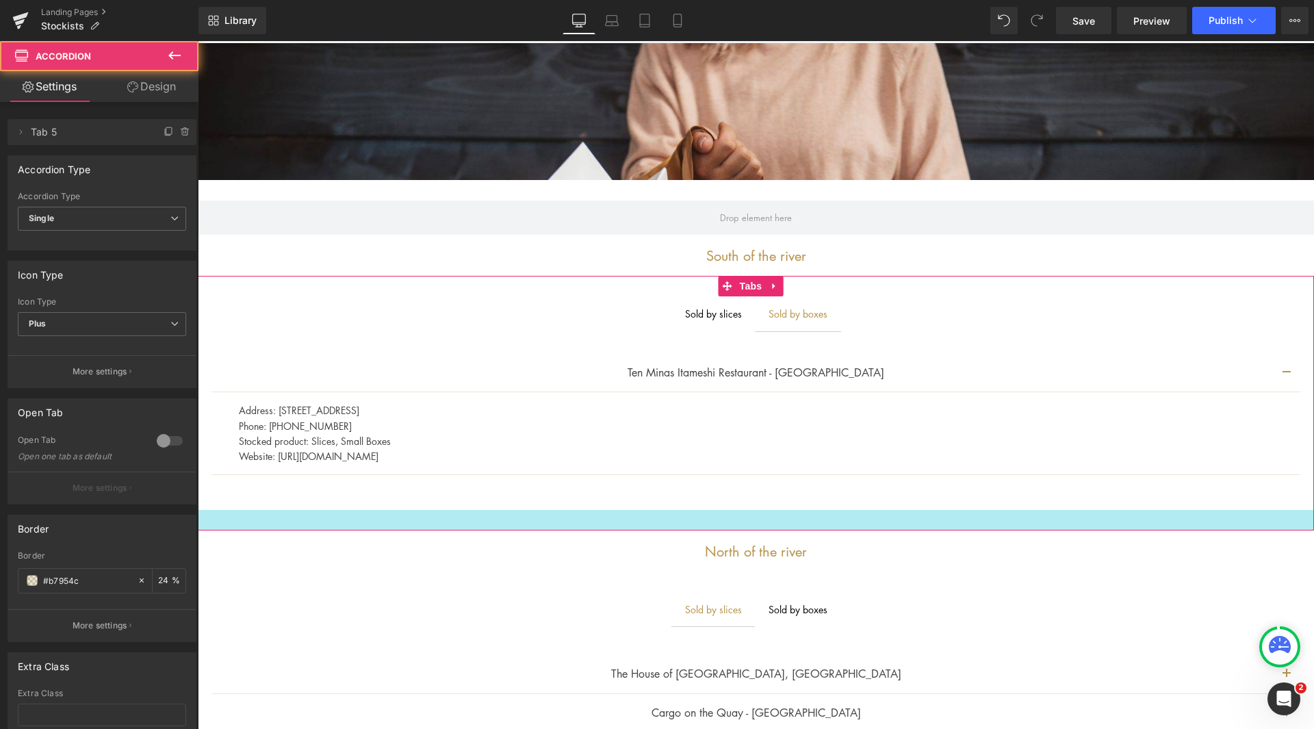
click at [383, 521] on div at bounding box center [756, 520] width 1116 height 21
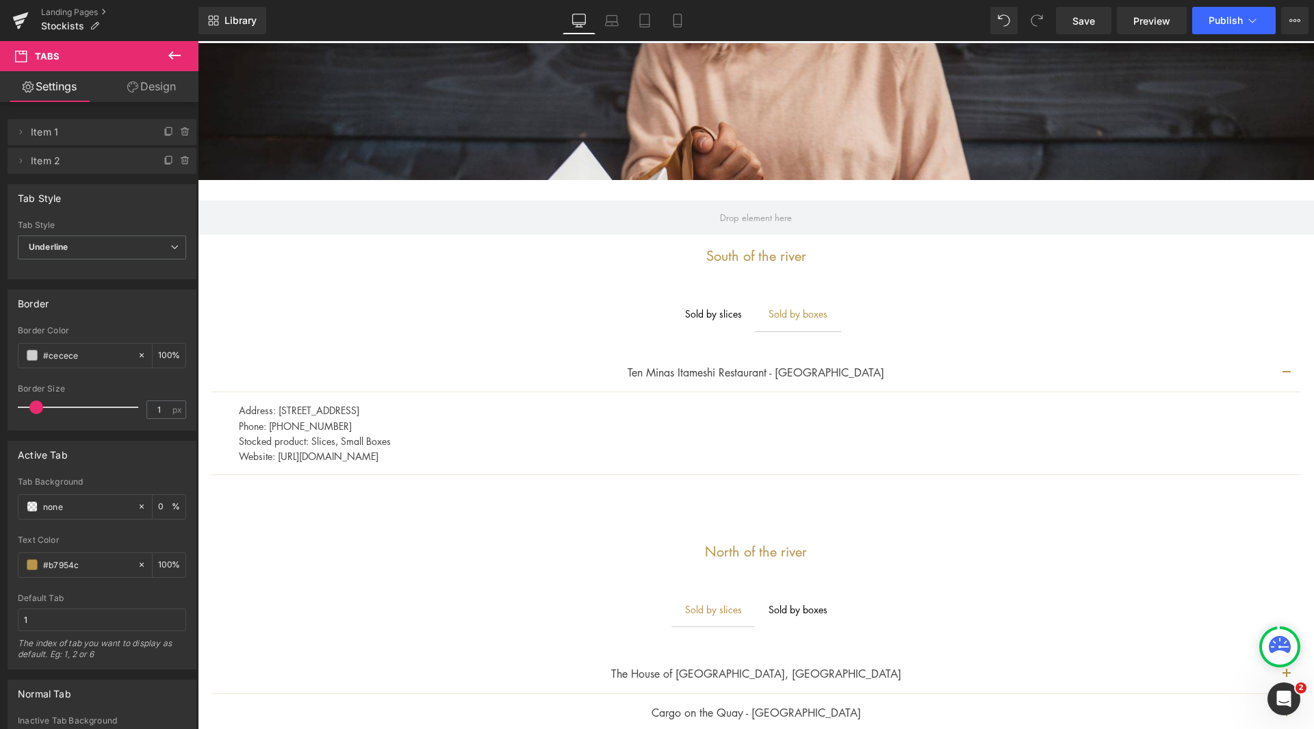
click at [1276, 374] on button "button" at bounding box center [1286, 373] width 27 height 38
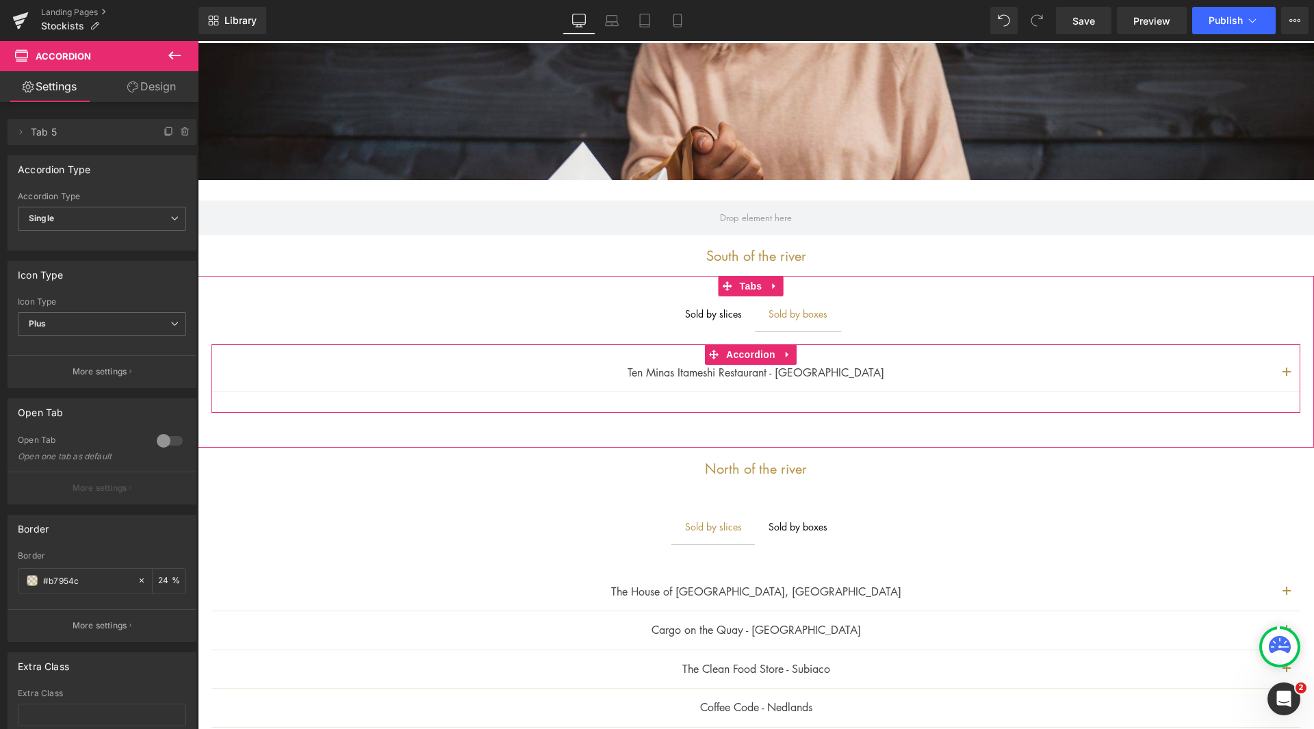
click at [1273, 369] on button "button" at bounding box center [1286, 373] width 27 height 38
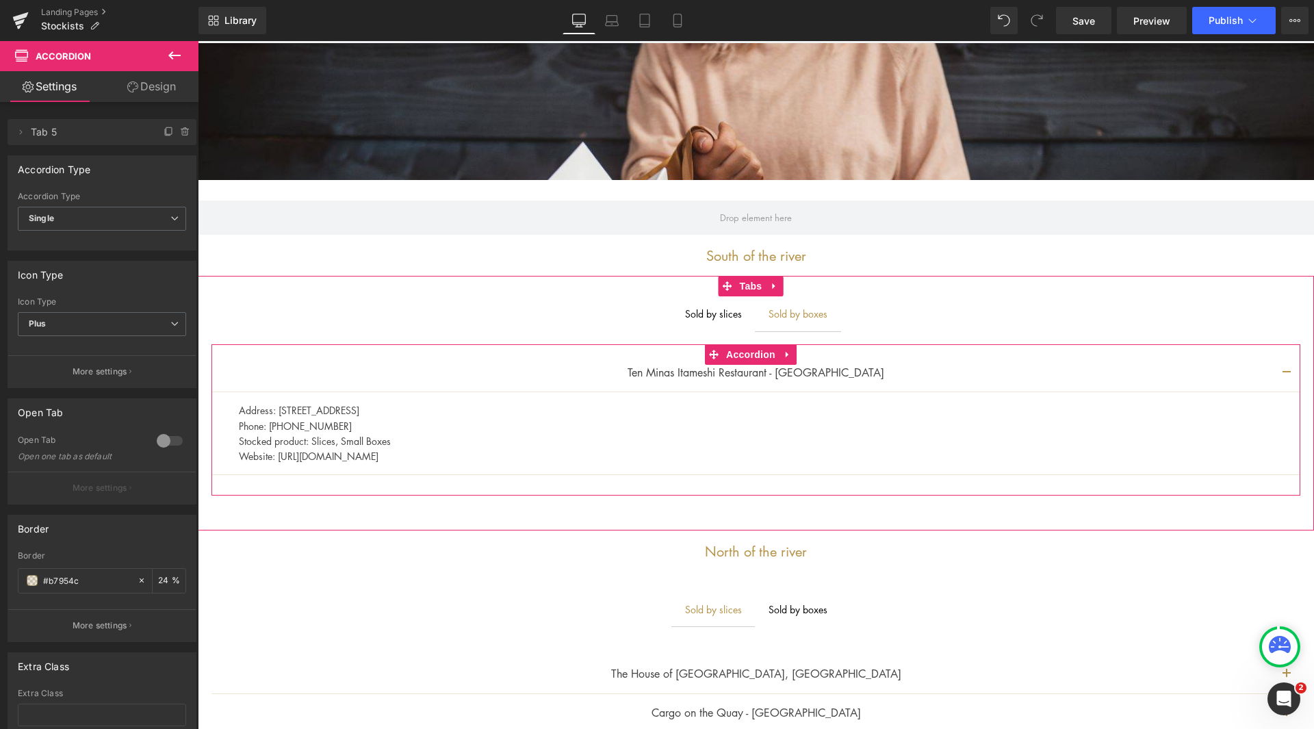
click at [1273, 369] on button "button" at bounding box center [1286, 373] width 27 height 38
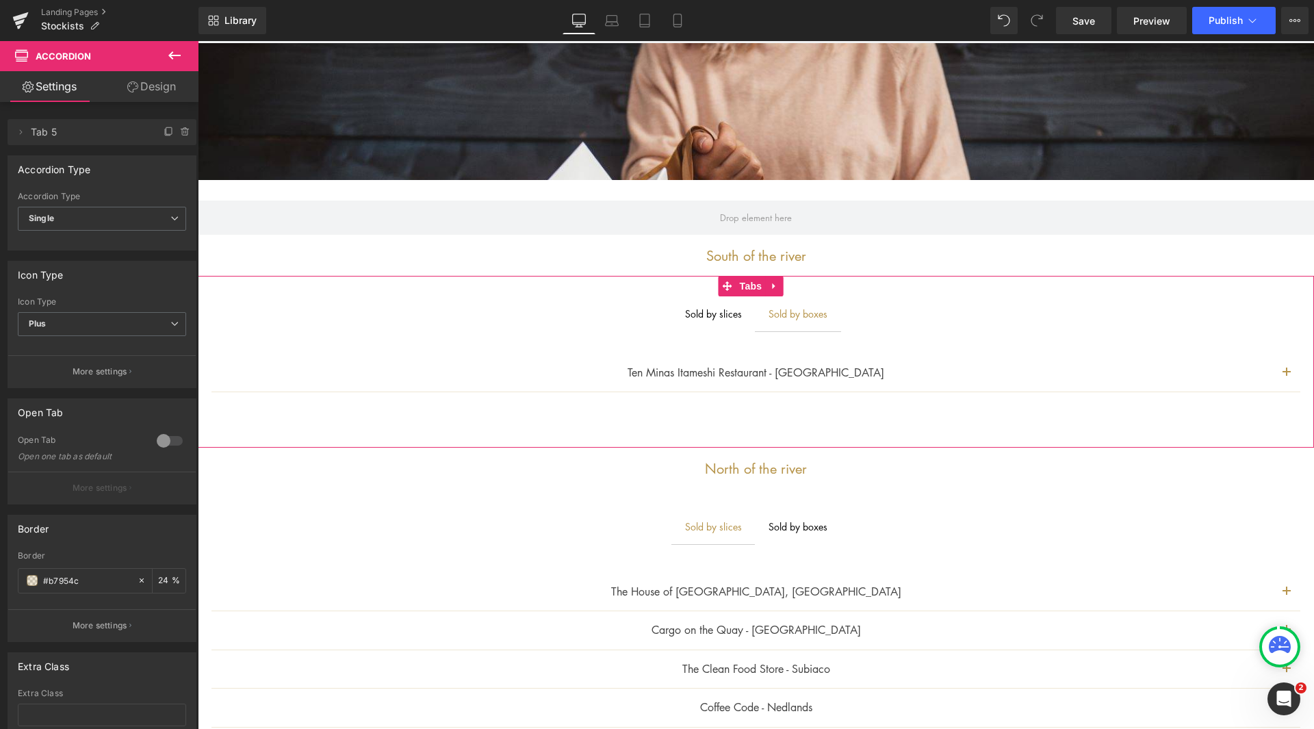
click at [742, 429] on div at bounding box center [756, 437] width 1116 height 21
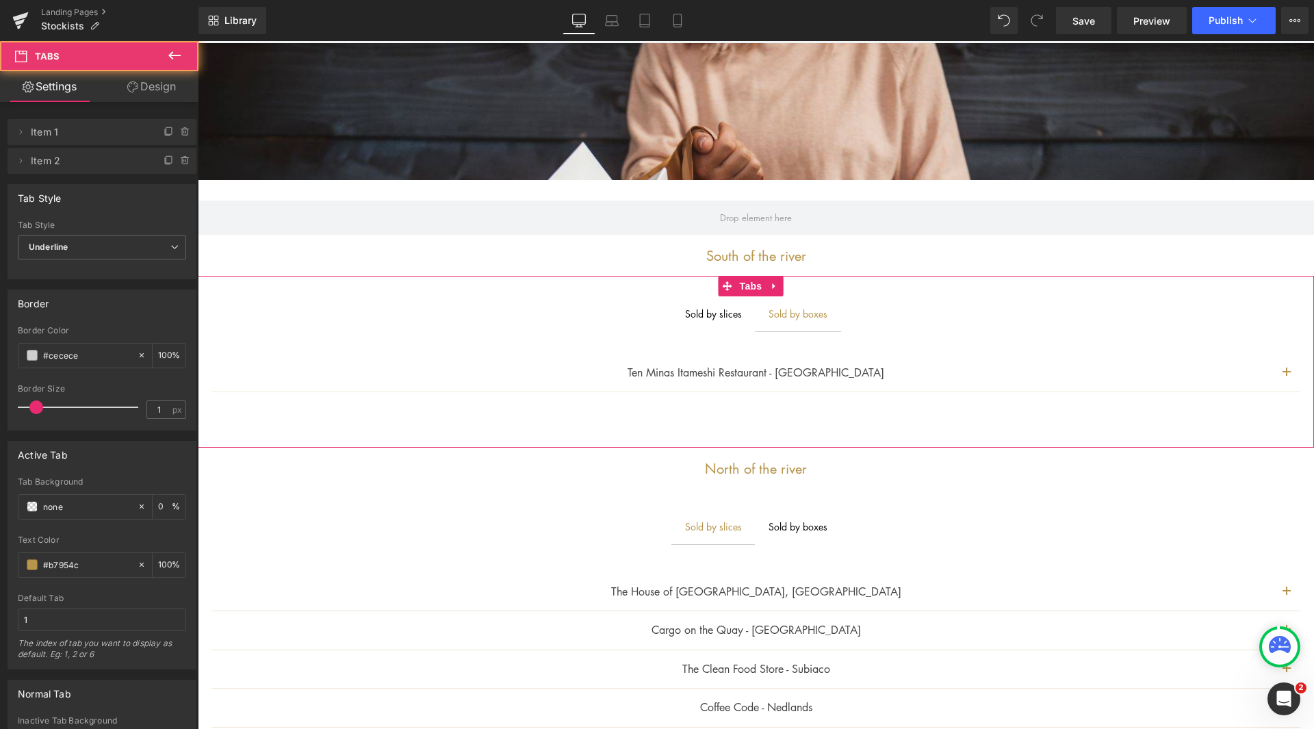
click at [760, 419] on div "Ten Minas Itameshi Restaurant - Como Text Block Address: [STREET_ADDRESS] Phon…" at bounding box center [756, 378] width 1116 height 96
click at [718, 315] on div "Sold by slices" at bounding box center [713, 313] width 57 height 15
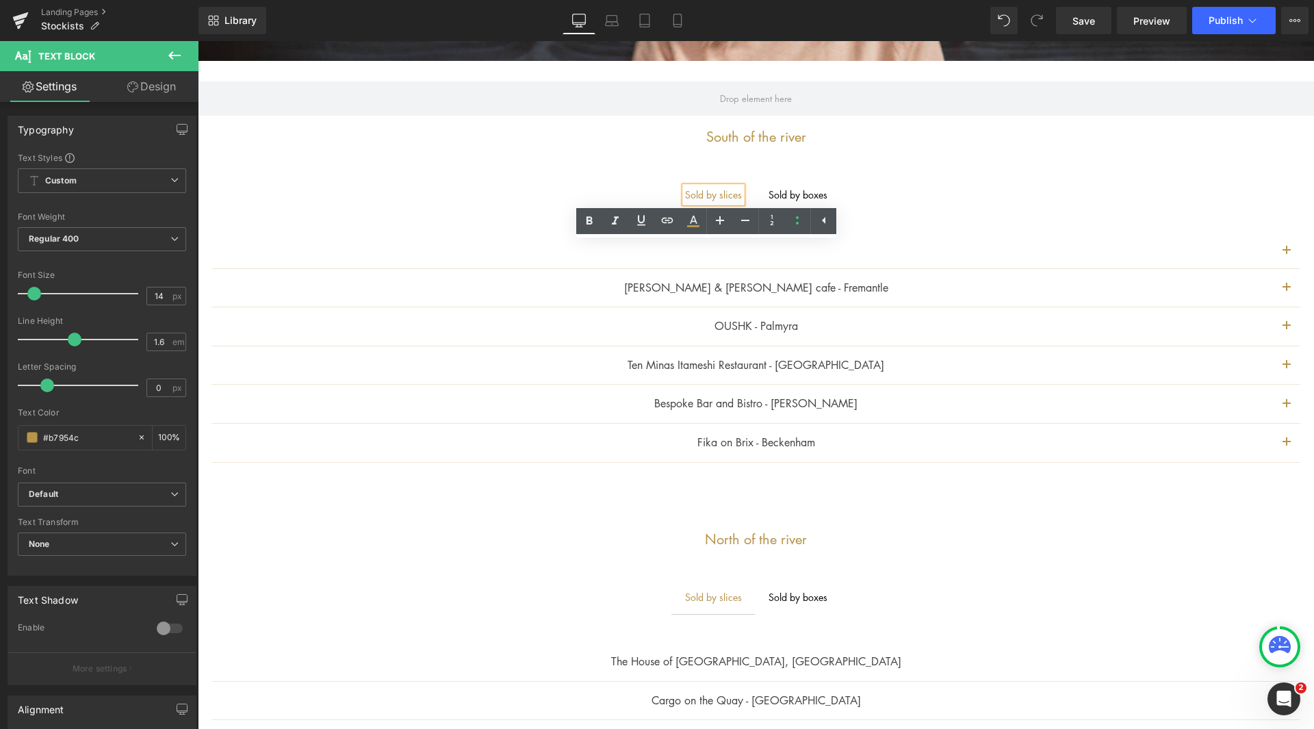
scroll to position [469, 0]
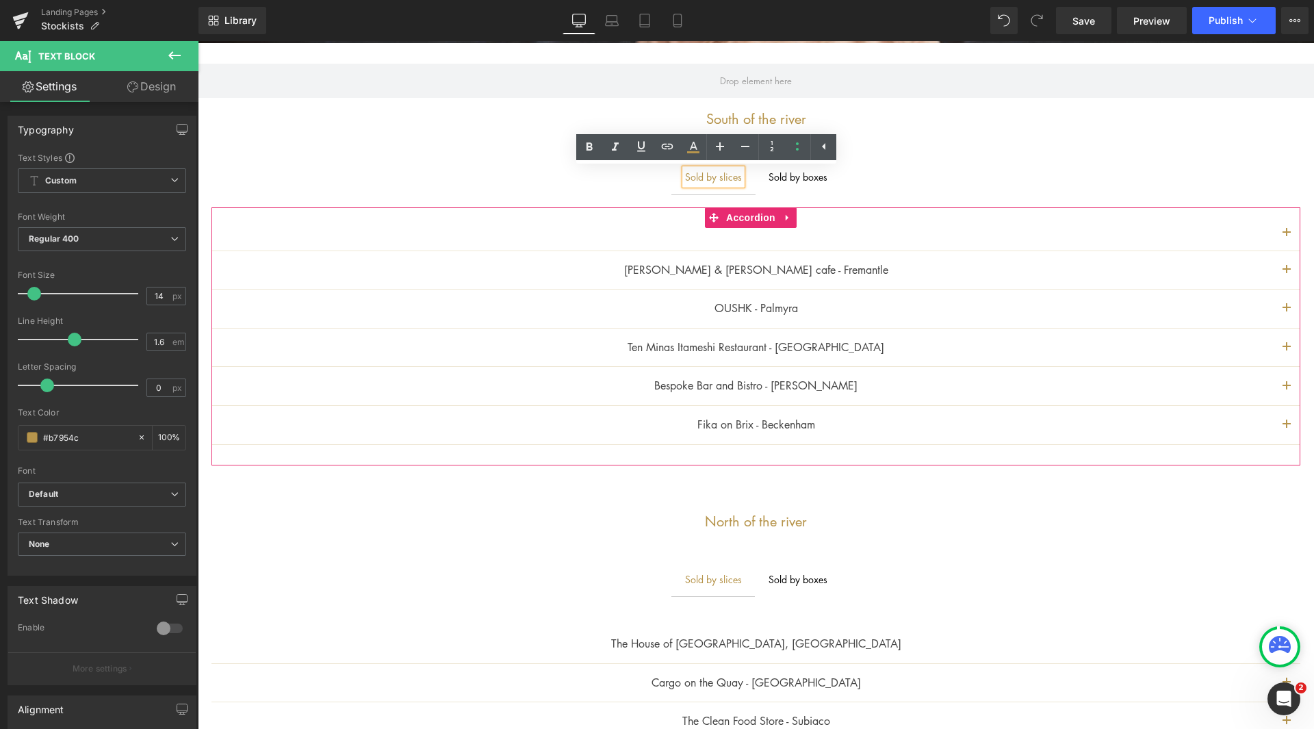
click at [1278, 419] on button "button" at bounding box center [1286, 425] width 27 height 38
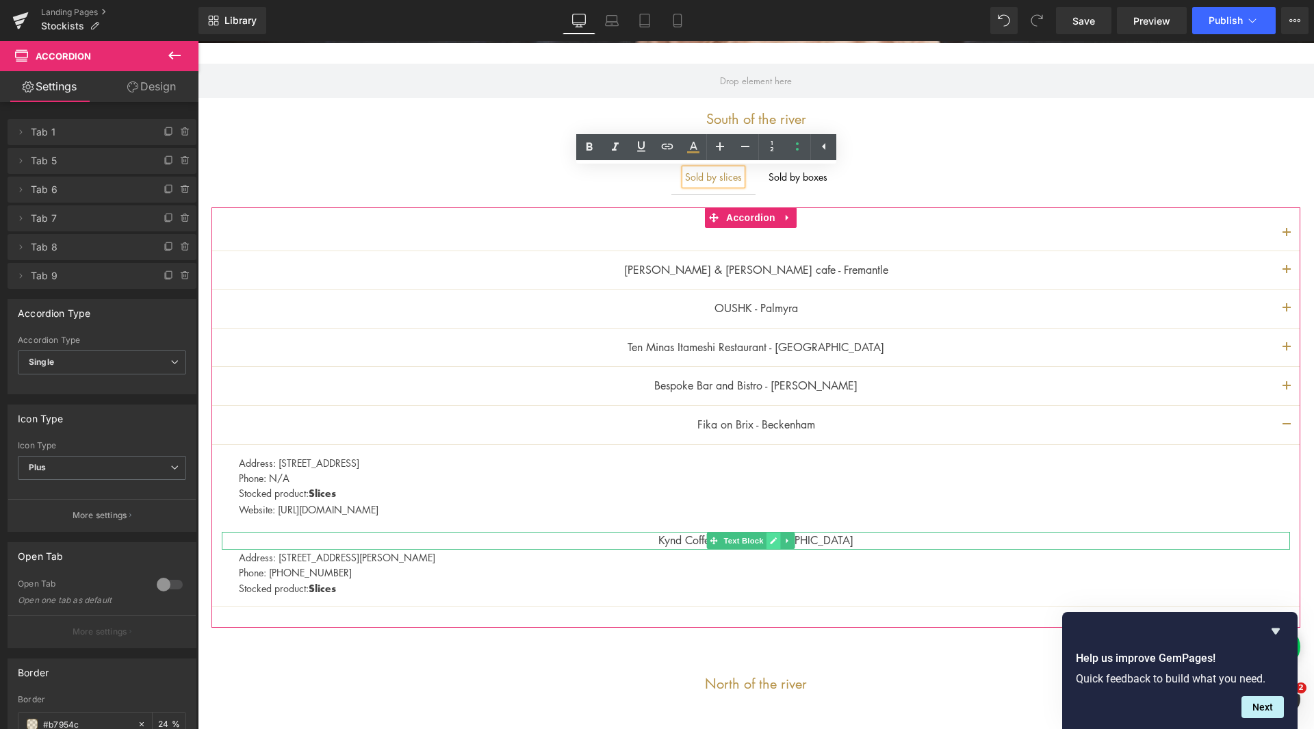
click at [777, 532] on link at bounding box center [773, 540] width 14 height 16
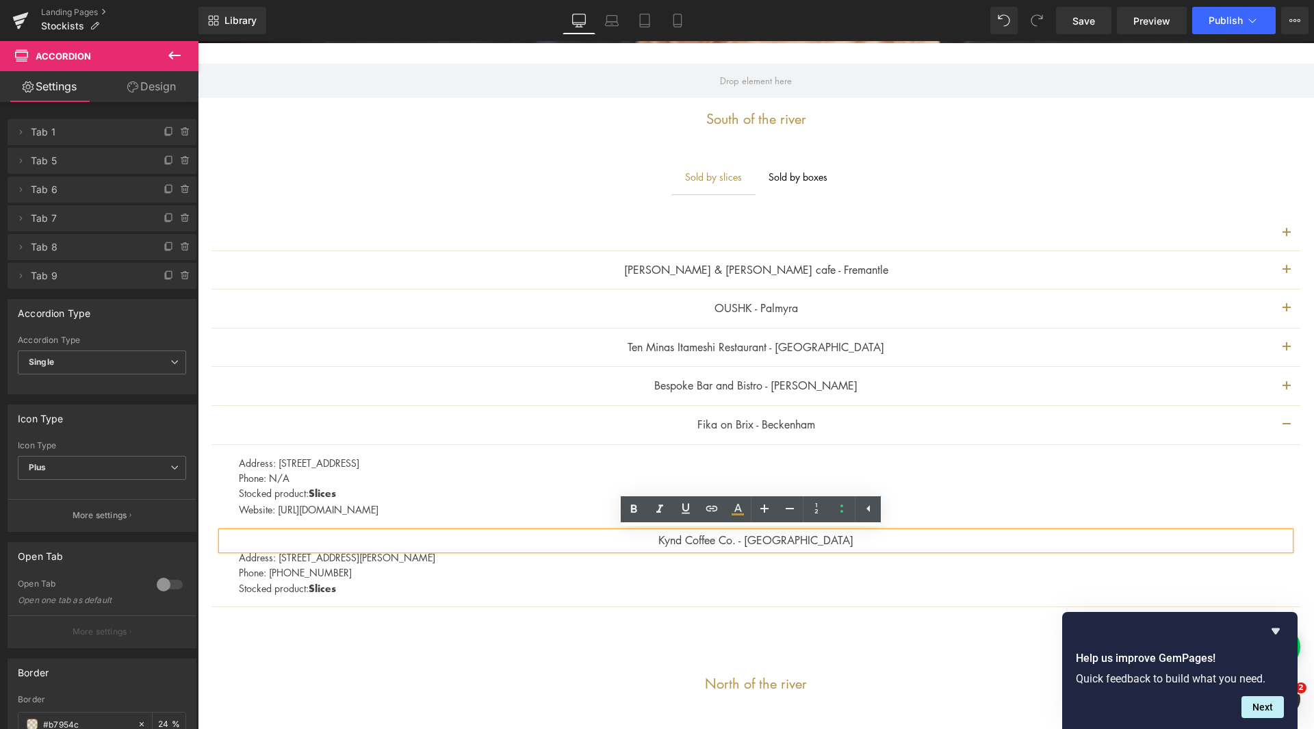
click at [852, 534] on p "Kynd Coffee Co. - [GEOGRAPHIC_DATA]" at bounding box center [756, 541] width 1068 height 18
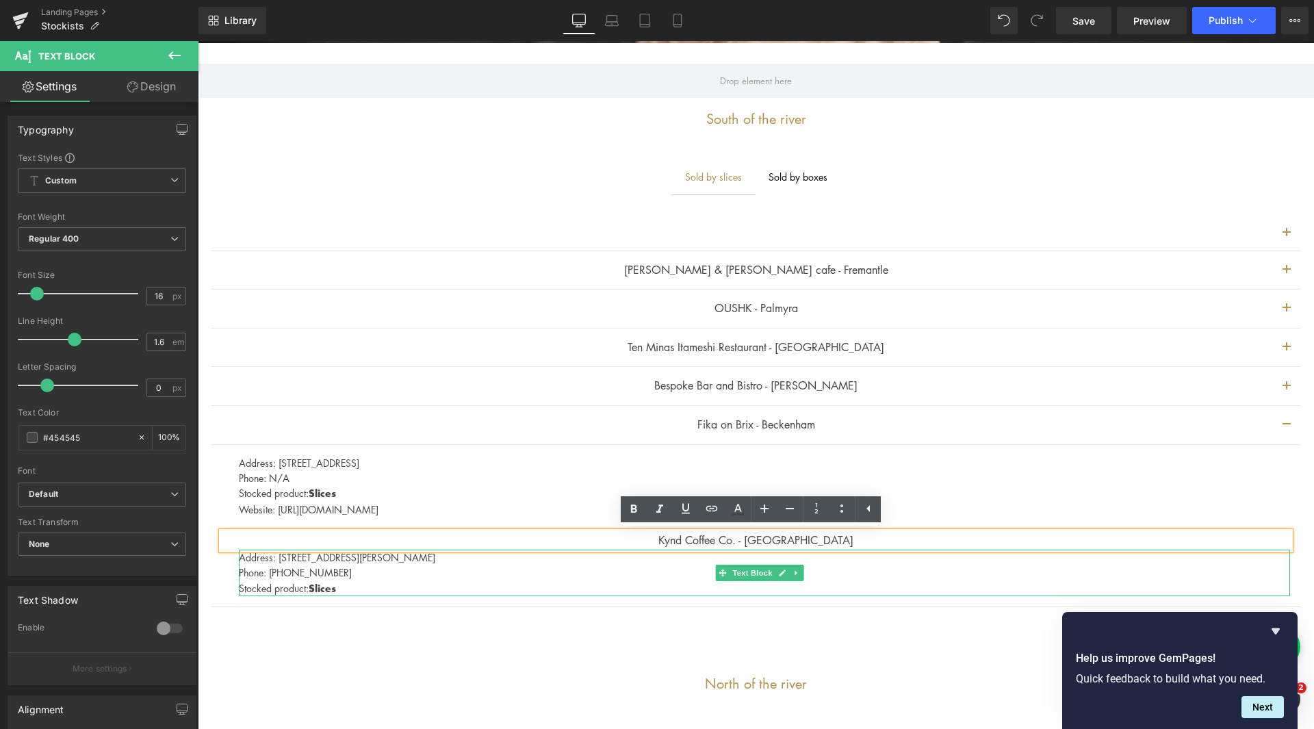
click at [336, 565] on p "Phone: [PHONE_NUMBER]" at bounding box center [764, 571] width 1051 height 15
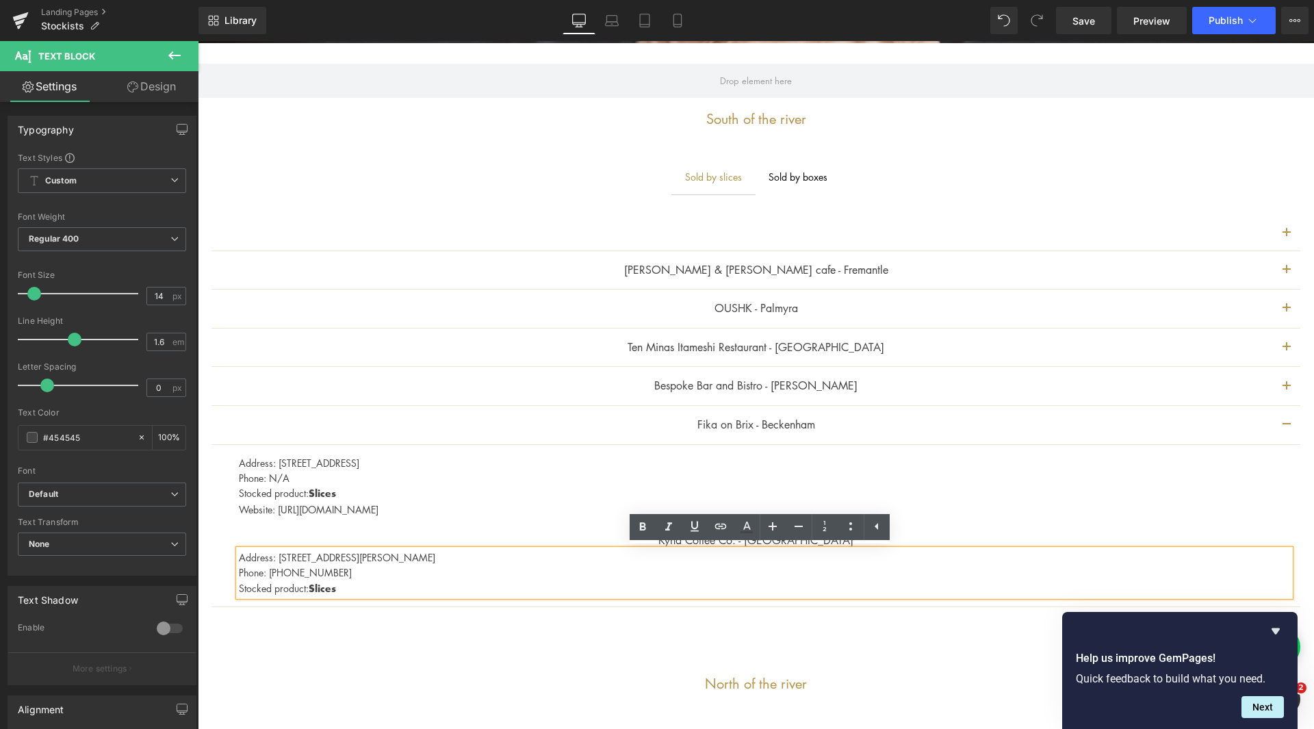
click at [217, 528] on article "Address: [STREET_ADDRESS] Phone: N/A Stocked product: Slices Website: [URL][DOM…" at bounding box center [755, 526] width 1089 height 163
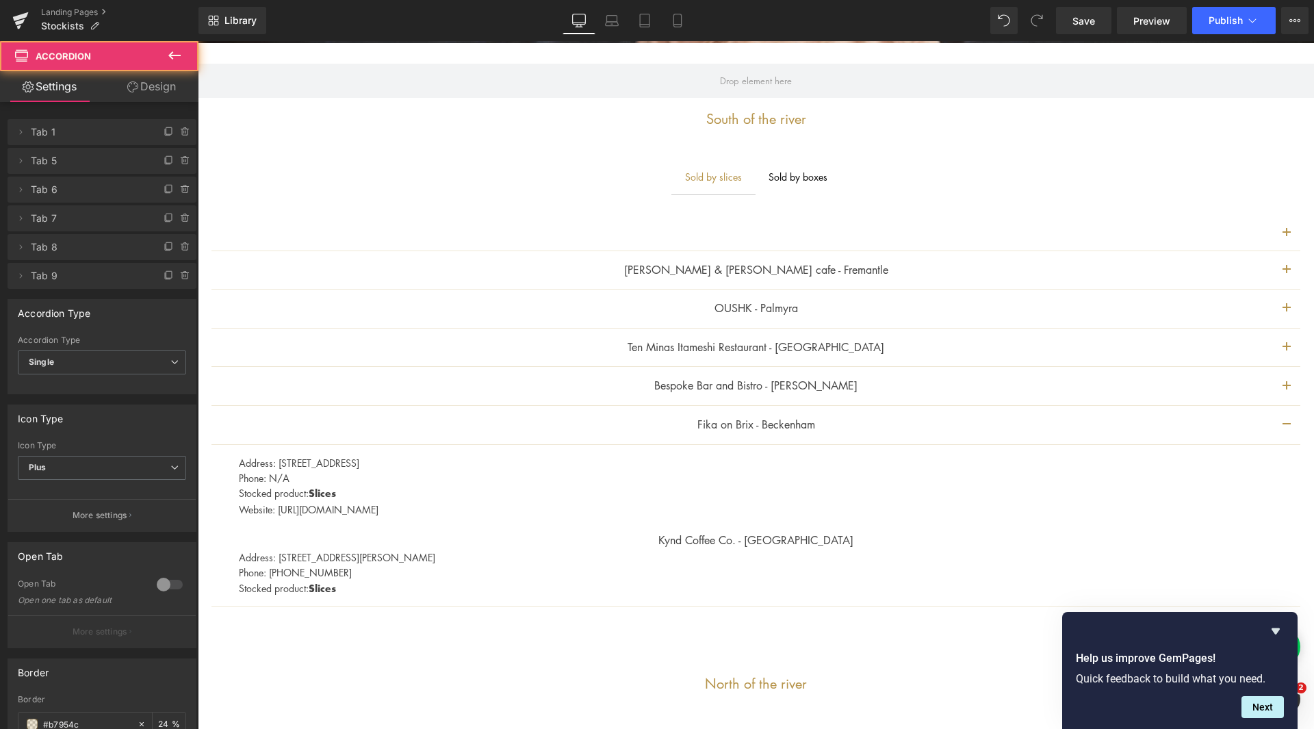
click at [218, 533] on article "Address: [STREET_ADDRESS] Phone: N/A Stocked product: Slices Website: [URL][DOM…" at bounding box center [755, 526] width 1089 height 163
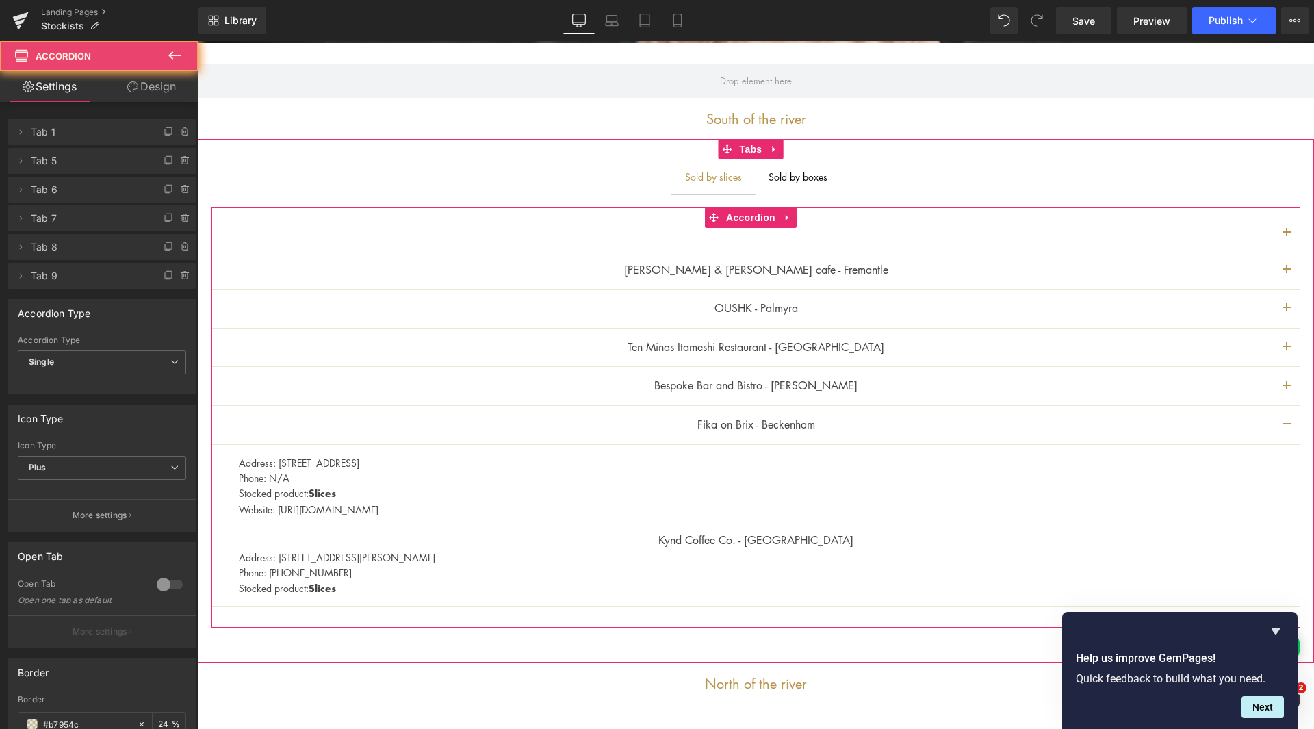
click at [233, 538] on p "Kynd Coffee Co. - [GEOGRAPHIC_DATA]" at bounding box center [756, 541] width 1068 height 18
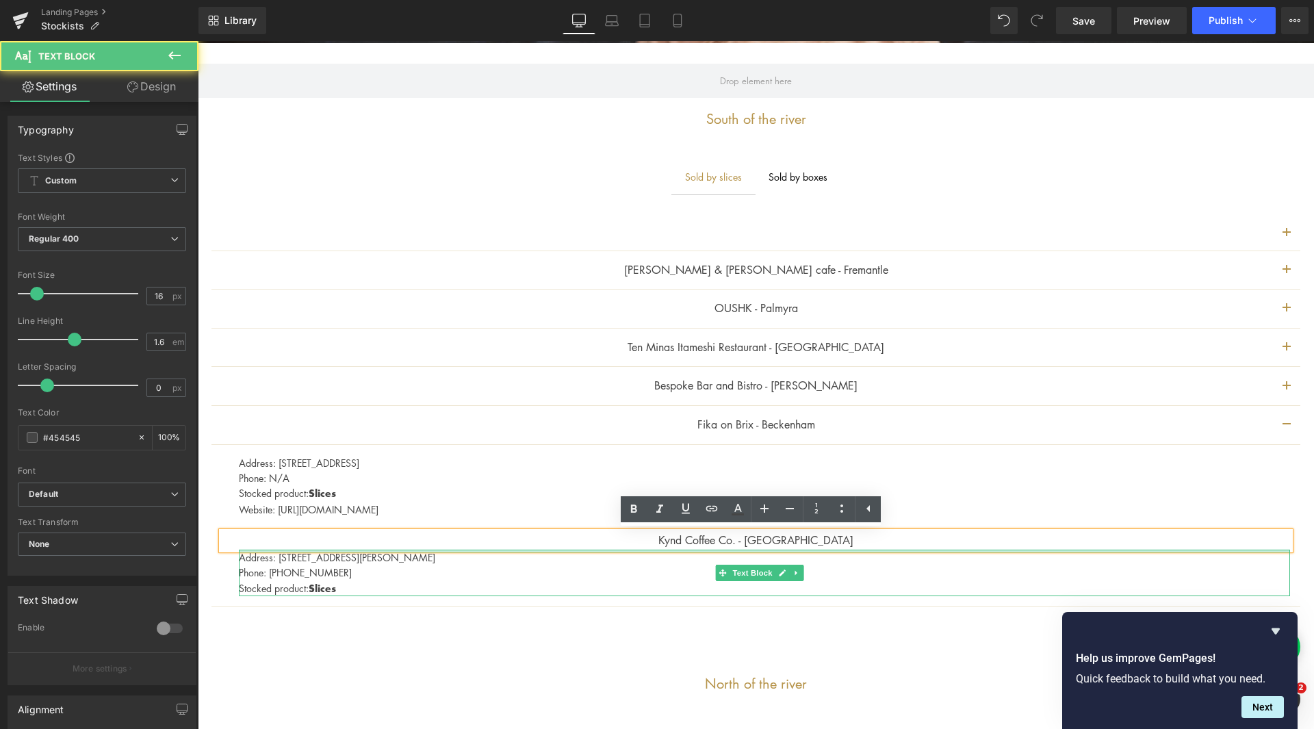
click at [839, 547] on p "Kynd Coffee Co. - [GEOGRAPHIC_DATA]" at bounding box center [756, 541] width 1068 height 18
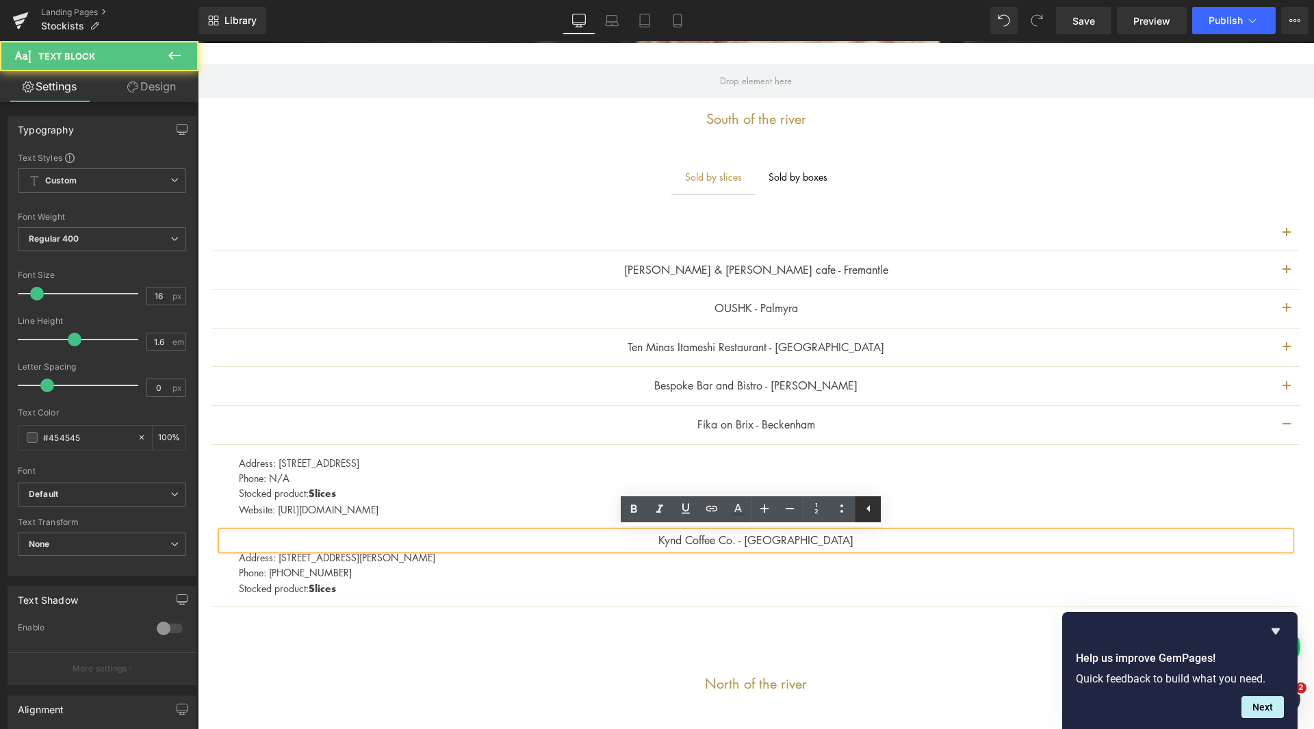
click at [865, 513] on icon at bounding box center [868, 508] width 16 height 16
click at [794, 543] on p "Kynd Coffee Co. - [GEOGRAPHIC_DATA]" at bounding box center [756, 541] width 1068 height 18
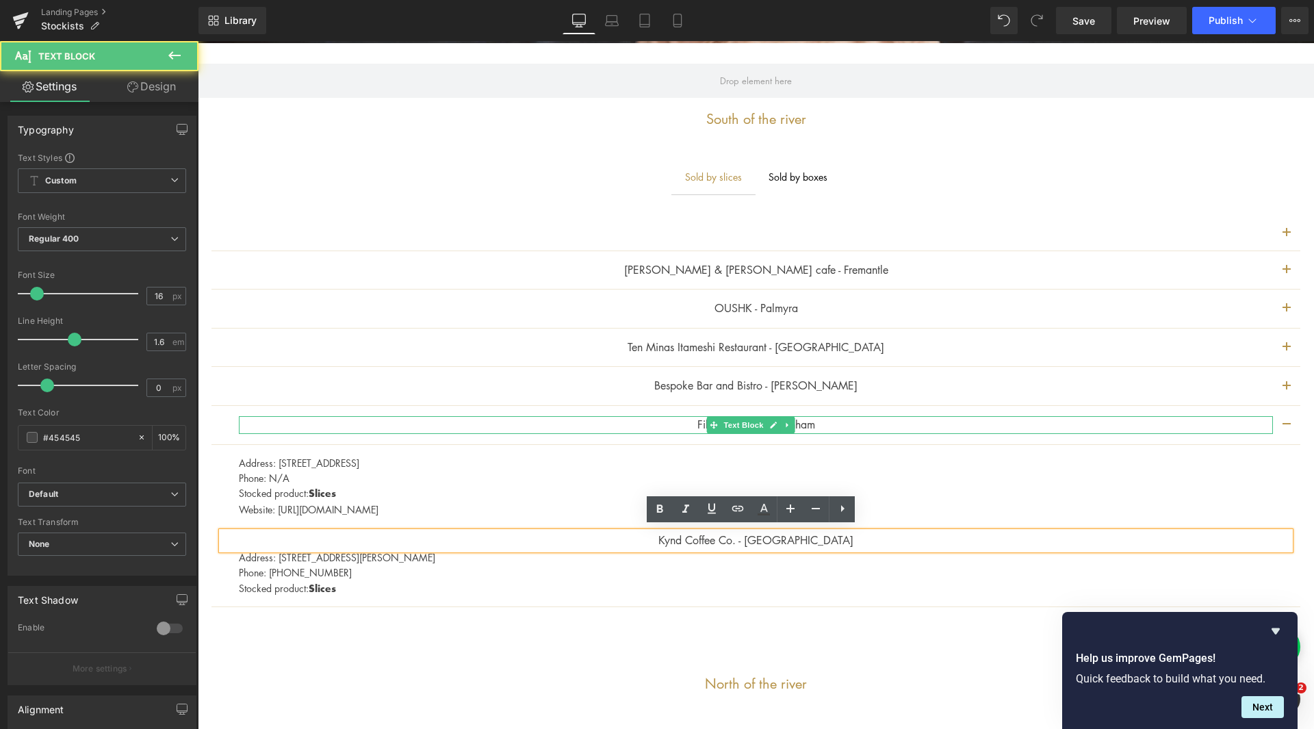
click at [1060, 421] on p "Fika on Brix - Beckenham" at bounding box center [756, 425] width 1034 height 18
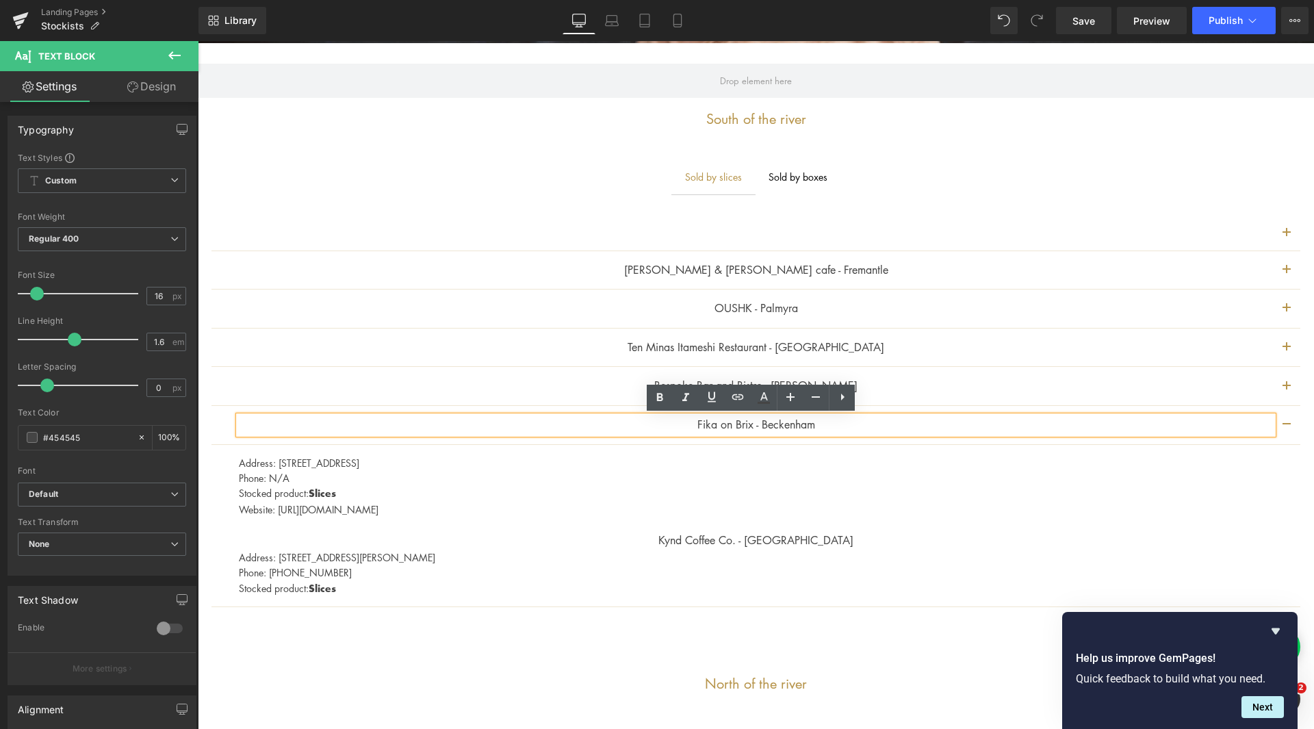
click at [857, 529] on div "Address: [STREET_ADDRESS] Phone: N/A Stocked product: Slices Website: [URL][DOM…" at bounding box center [764, 493] width 1051 height 77
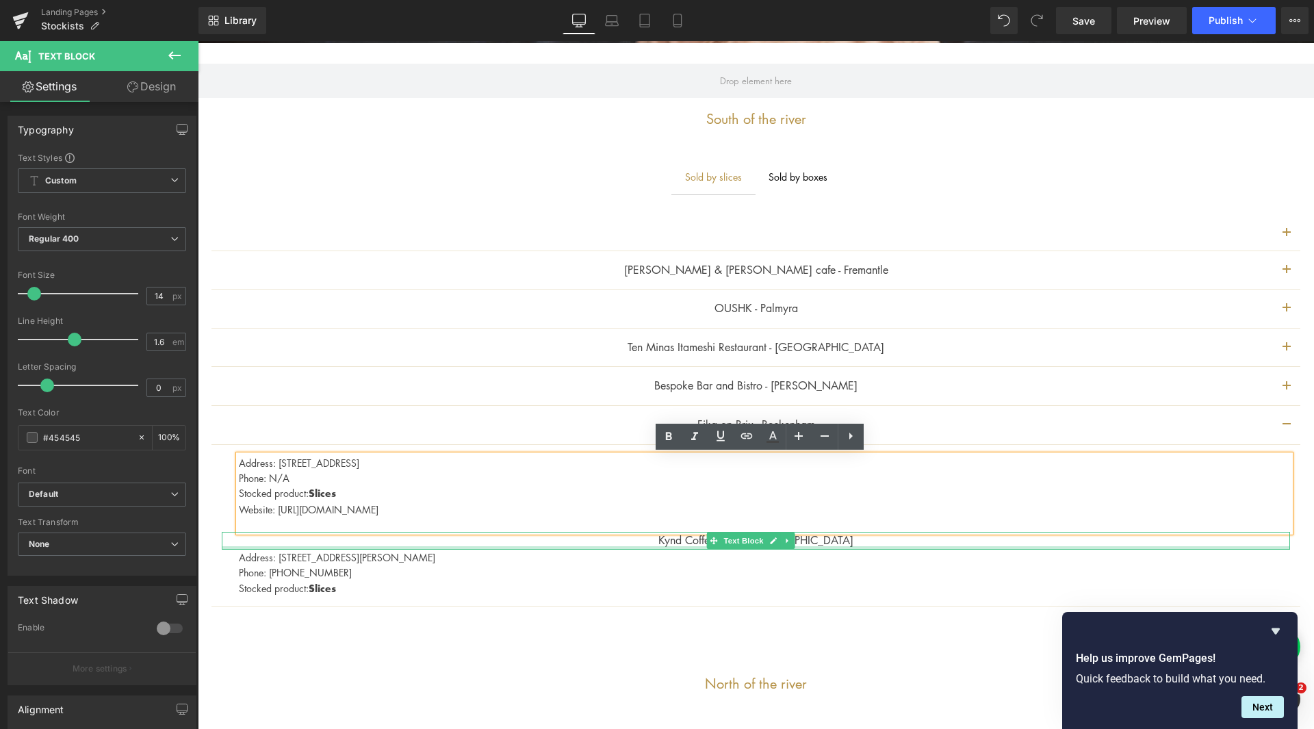
click at [911, 546] on div at bounding box center [756, 547] width 1068 height 3
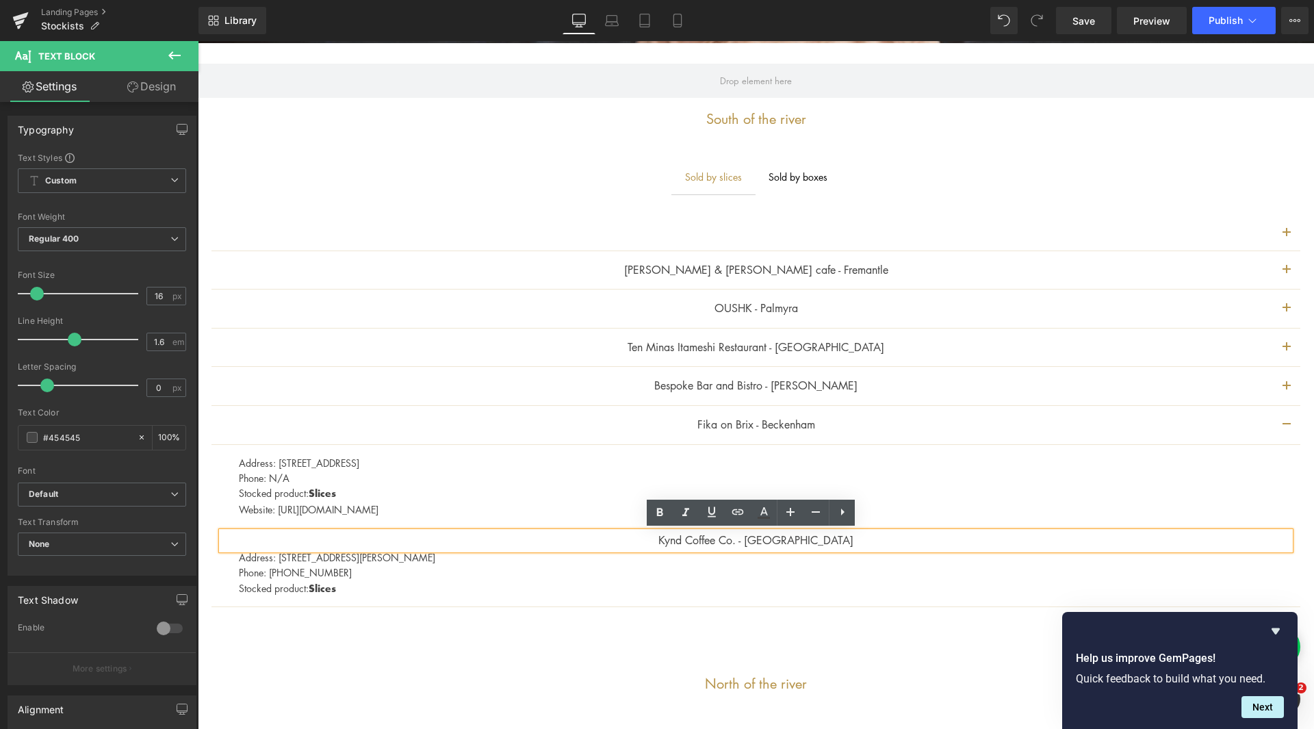
click at [1298, 502] on div "[PERSON_NAME] & [PERSON_NAME] cafe - Fremantle Text Block Address: [STREET_ADDR…" at bounding box center [756, 418] width 1116 height 448
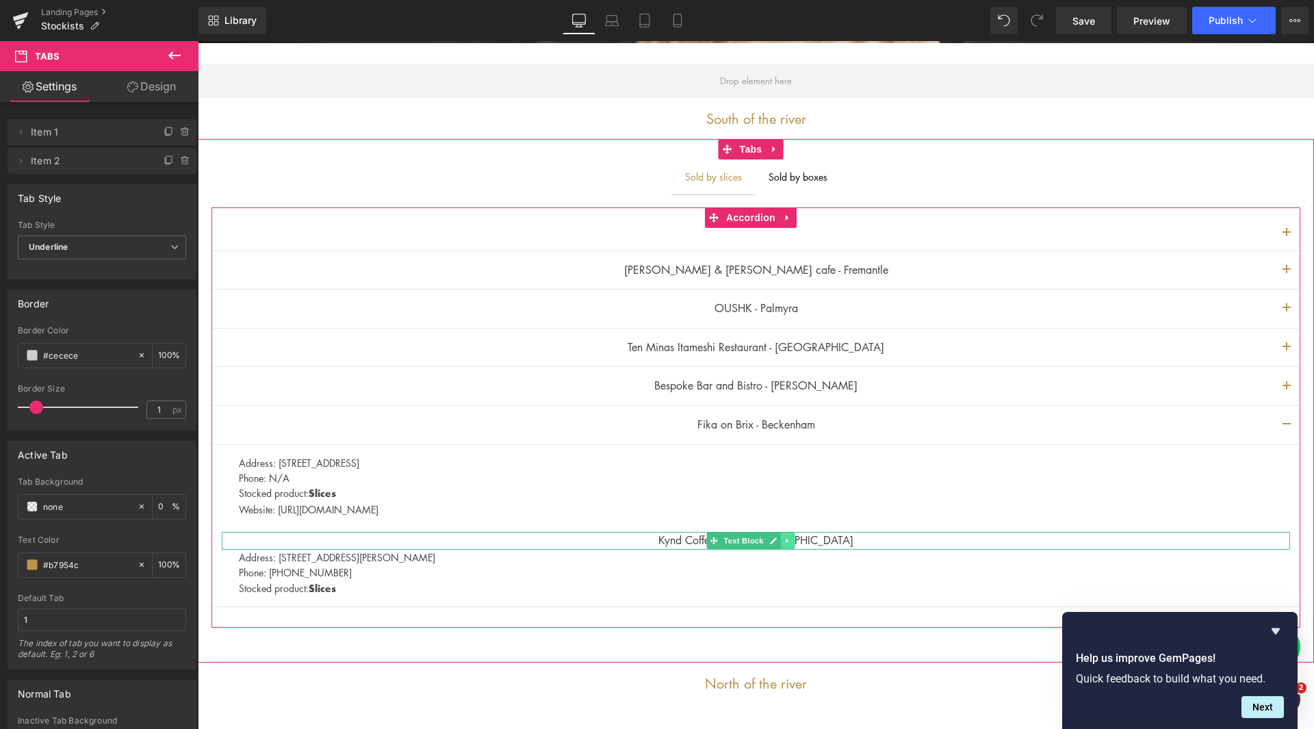
click at [792, 540] on link at bounding box center [788, 540] width 14 height 16
click at [794, 537] on icon at bounding box center [795, 541] width 8 height 8
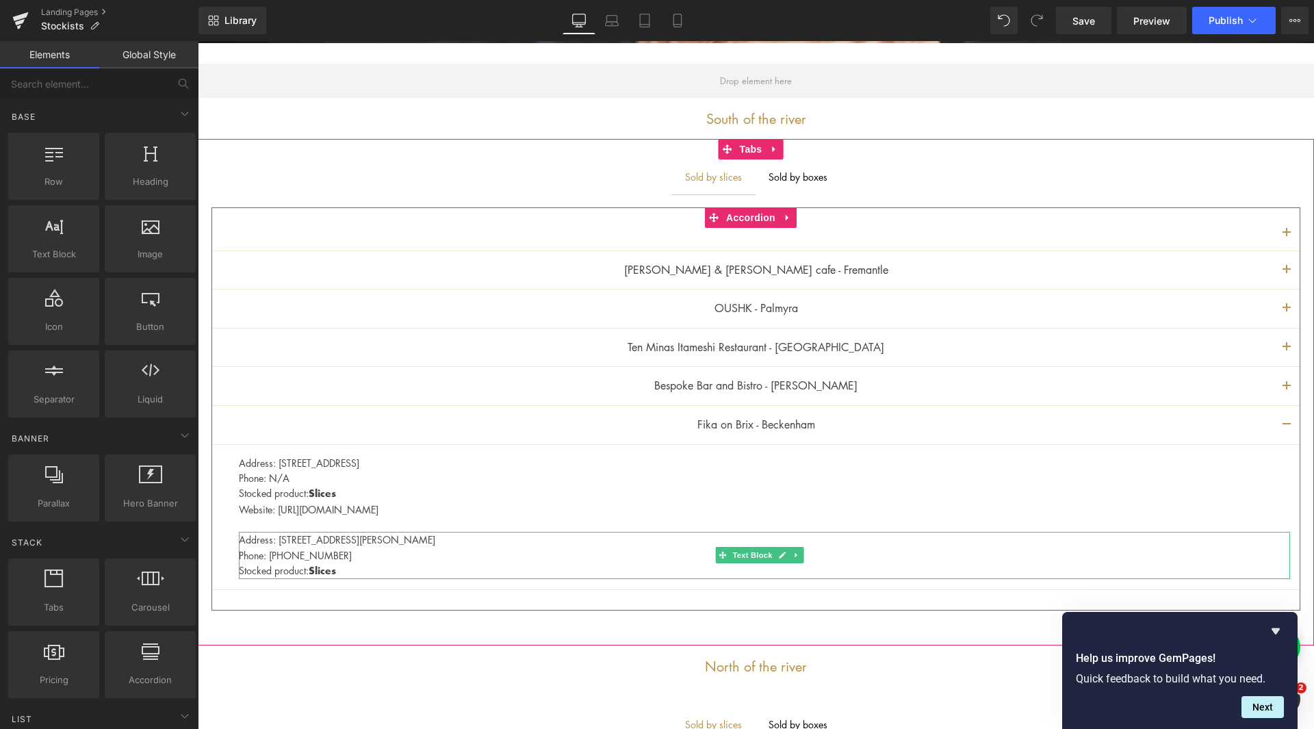
click at [807, 538] on p "Address: [STREET_ADDRESS][PERSON_NAME]" at bounding box center [764, 539] width 1051 height 15
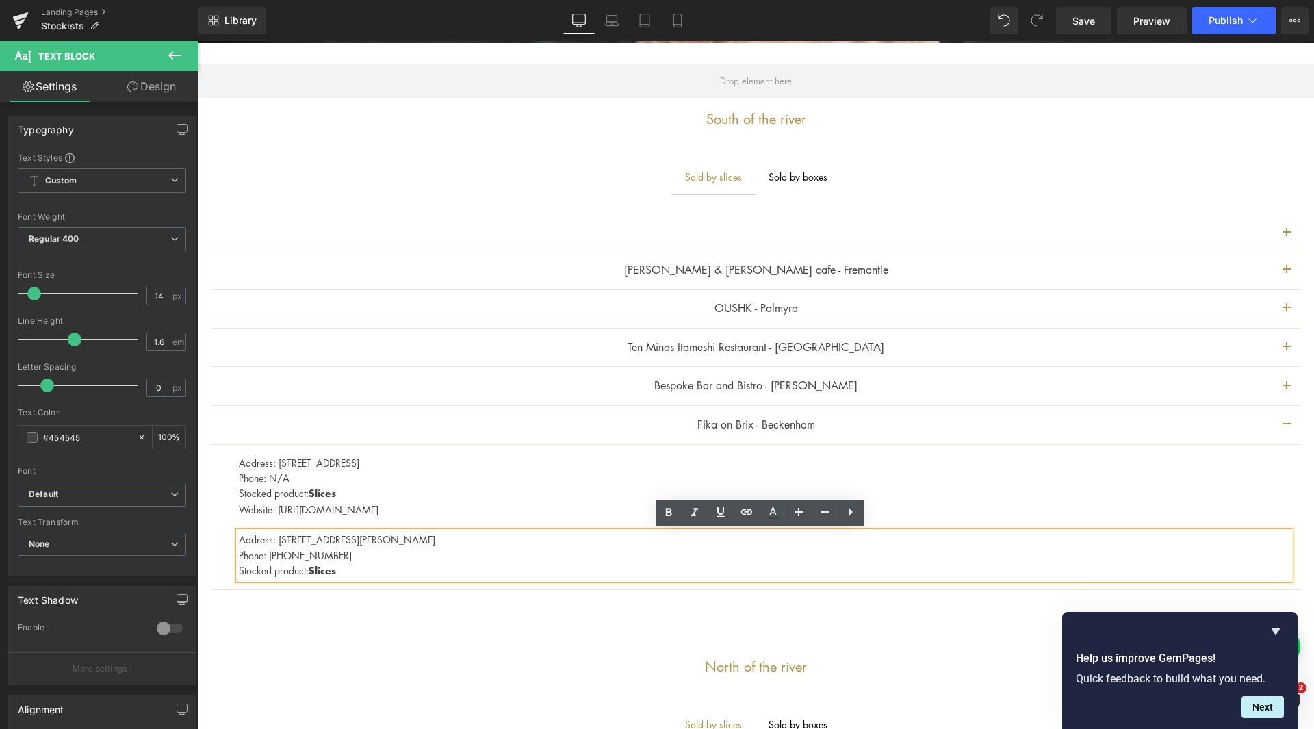
click at [275, 619] on div "[PERSON_NAME] & [PERSON_NAME] cafe - Fremantle Text Block Address: [STREET_ADDR…" at bounding box center [756, 409] width 1116 height 430
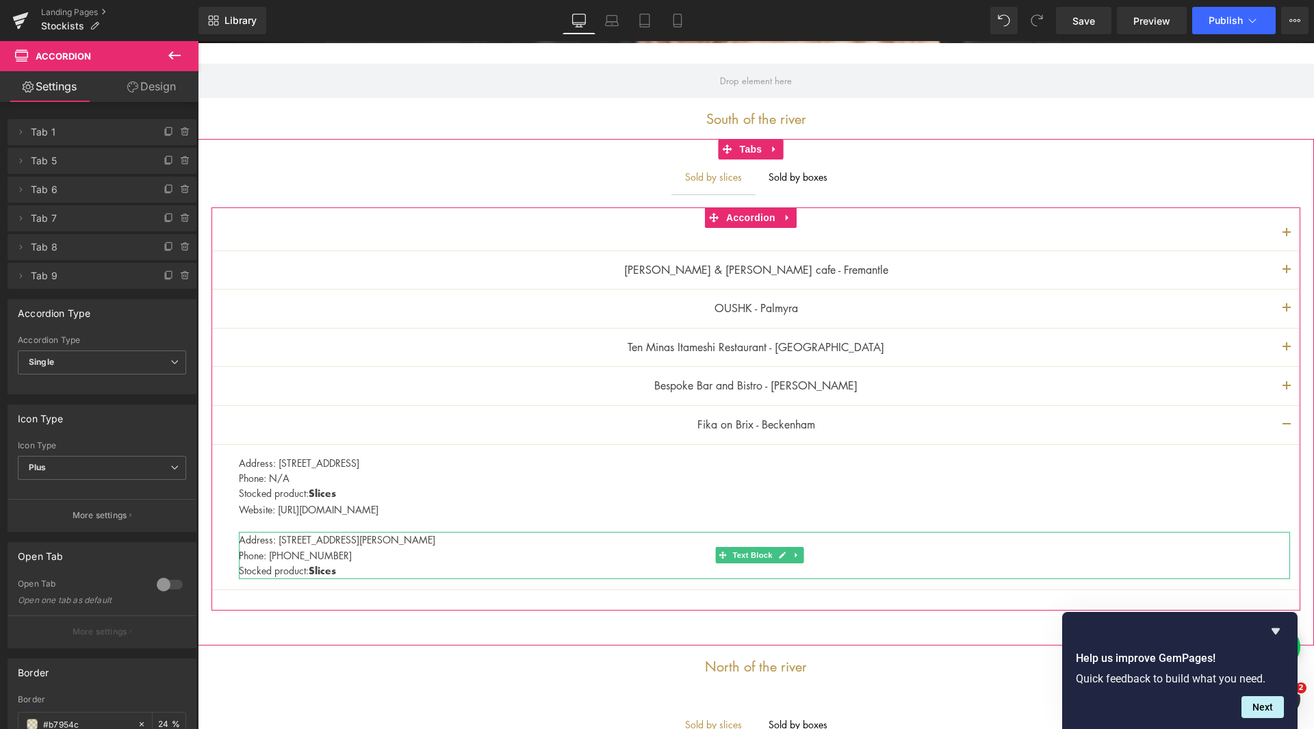
click at [794, 554] on icon at bounding box center [795, 555] width 2 height 5
click at [801, 555] on icon at bounding box center [803, 555] width 8 height 8
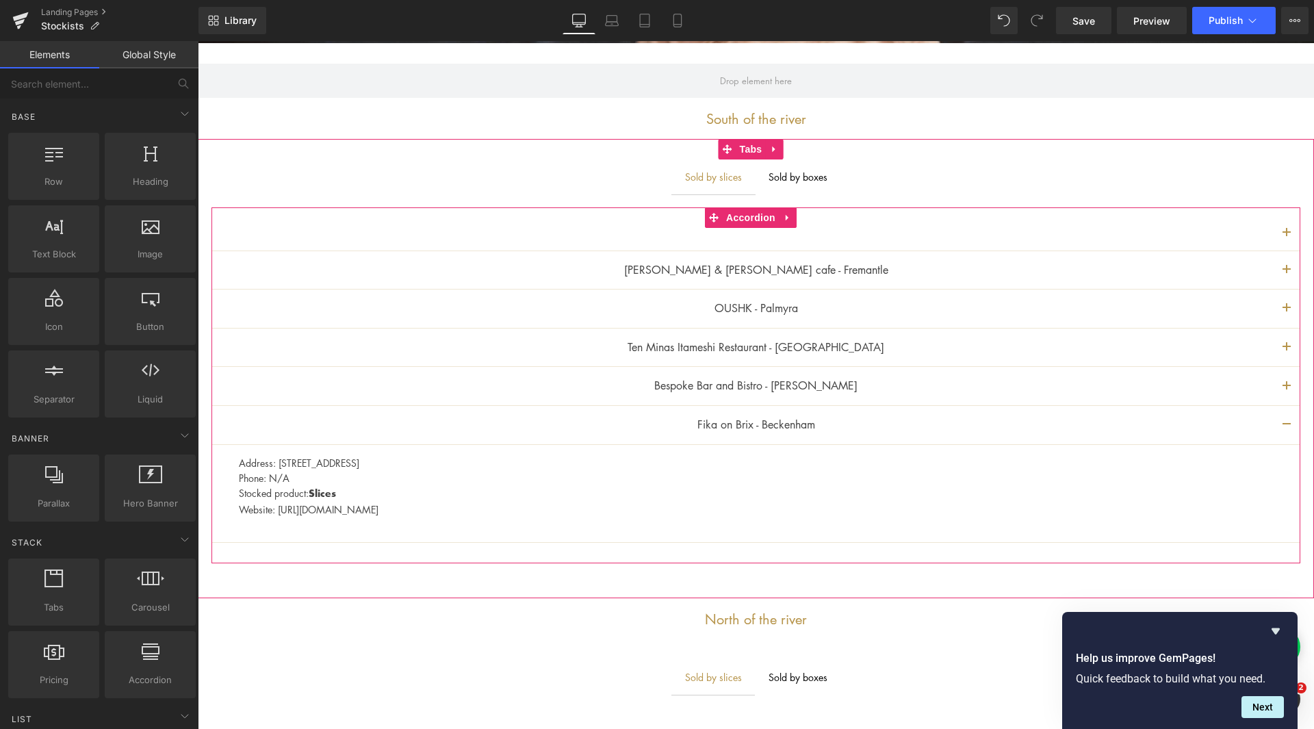
click at [1286, 428] on span "button" at bounding box center [1286, 428] width 0 height 0
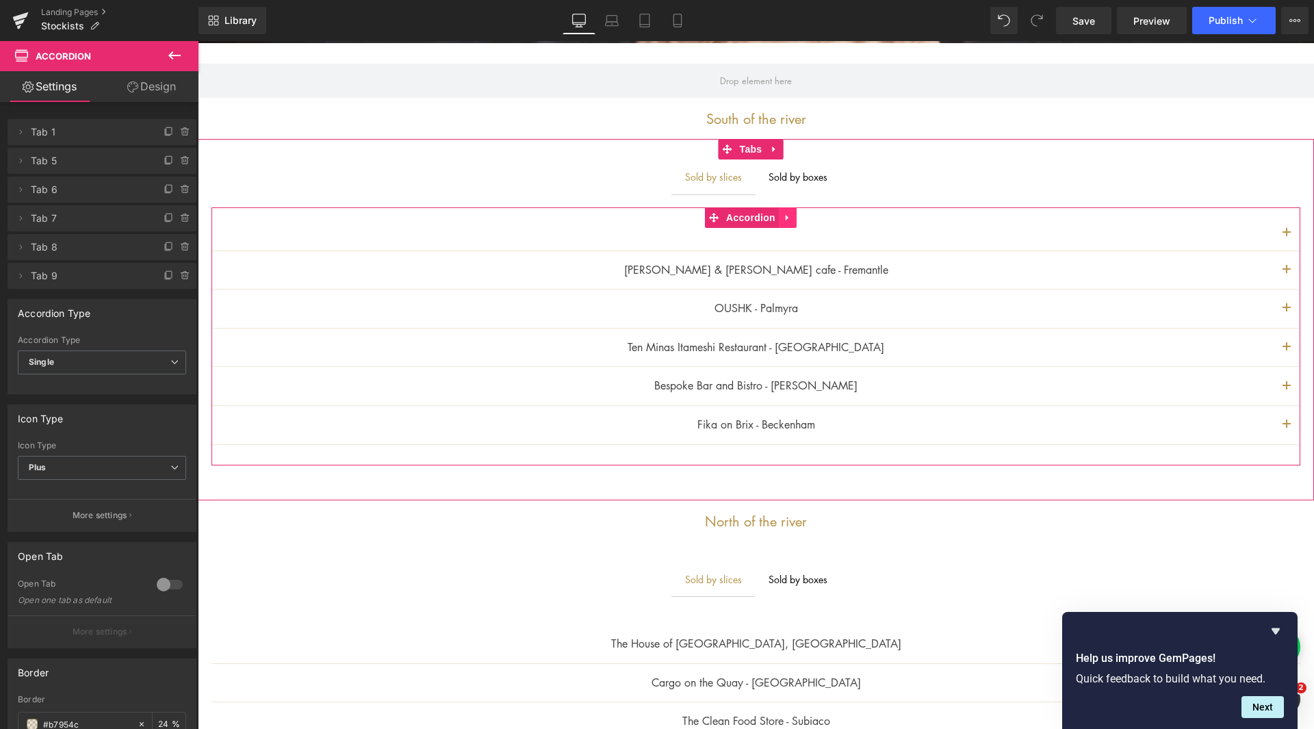
click at [791, 220] on icon at bounding box center [788, 217] width 10 height 10
click at [813, 215] on icon at bounding box center [814, 217] width 10 height 10
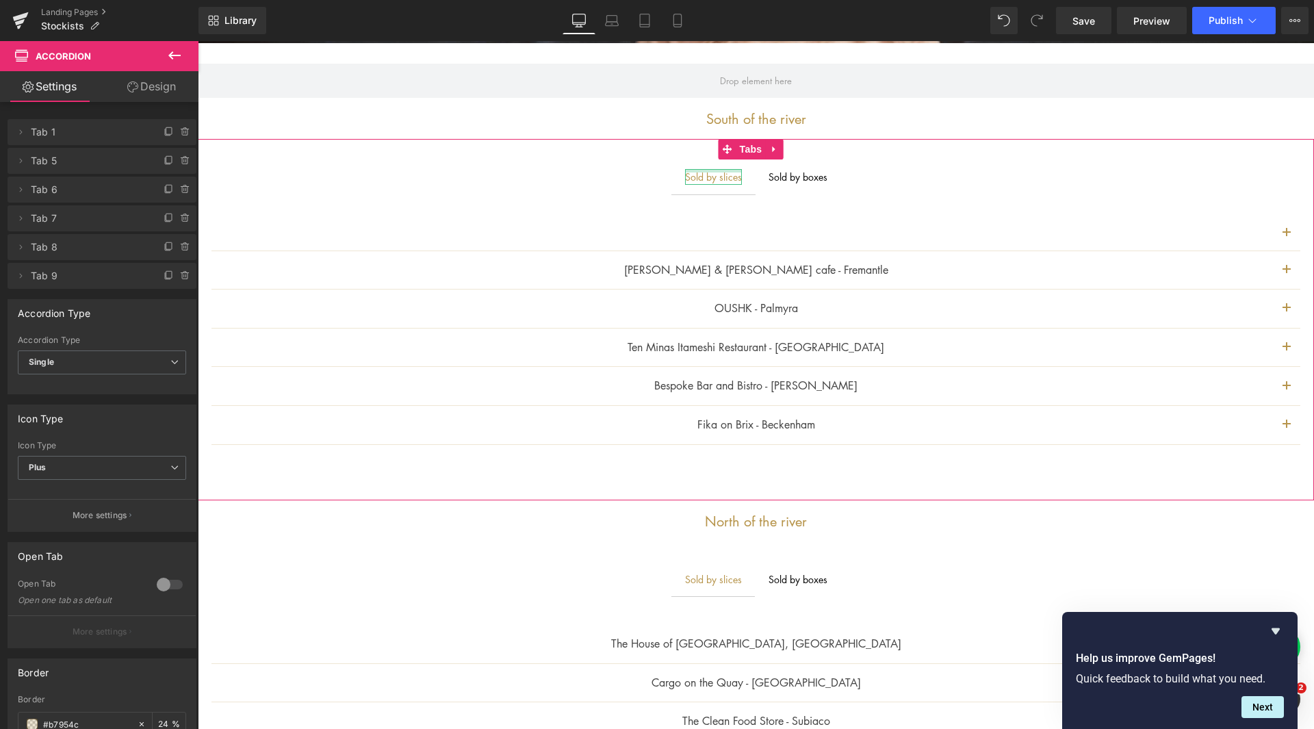
click at [700, 172] on div at bounding box center [713, 170] width 57 height 3
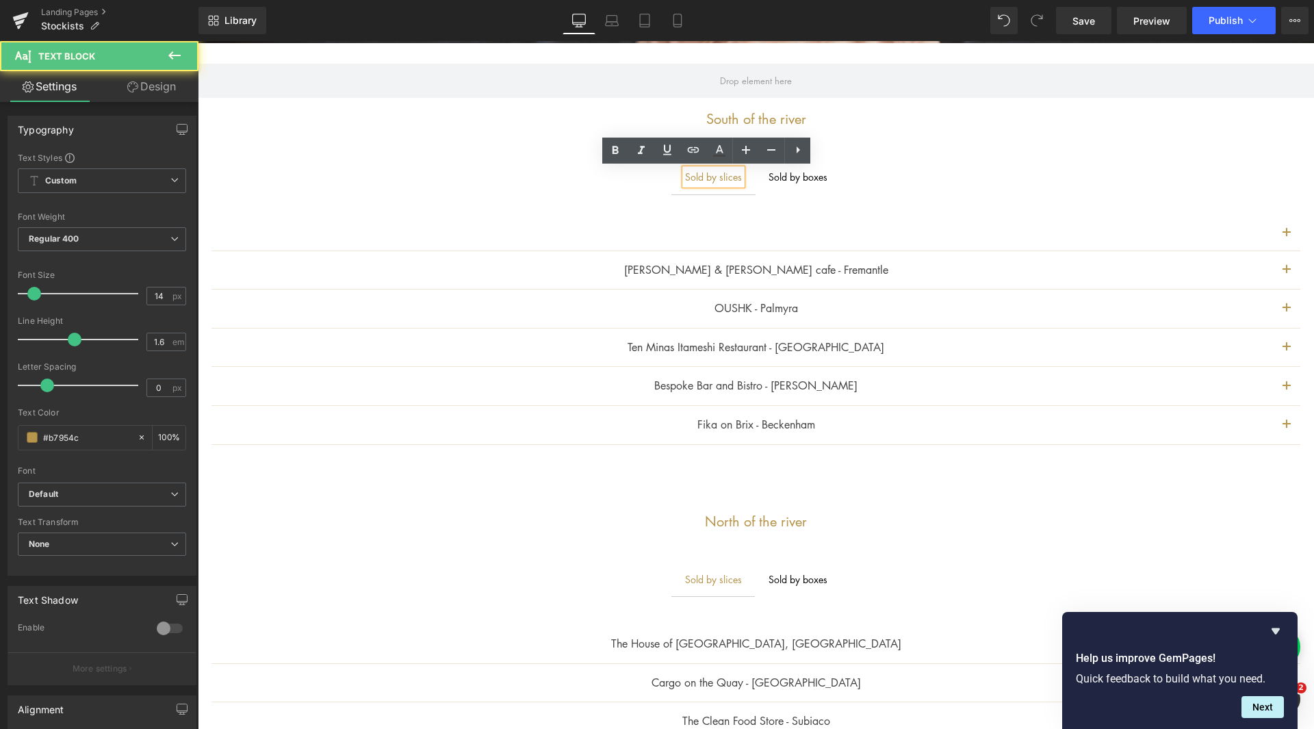
drag, startPoint x: 794, startPoint y: 172, endPoint x: 764, endPoint y: 176, distance: 30.4
click at [794, 172] on div "Sold by boxes Text Block" at bounding box center [797, 176] width 59 height 15
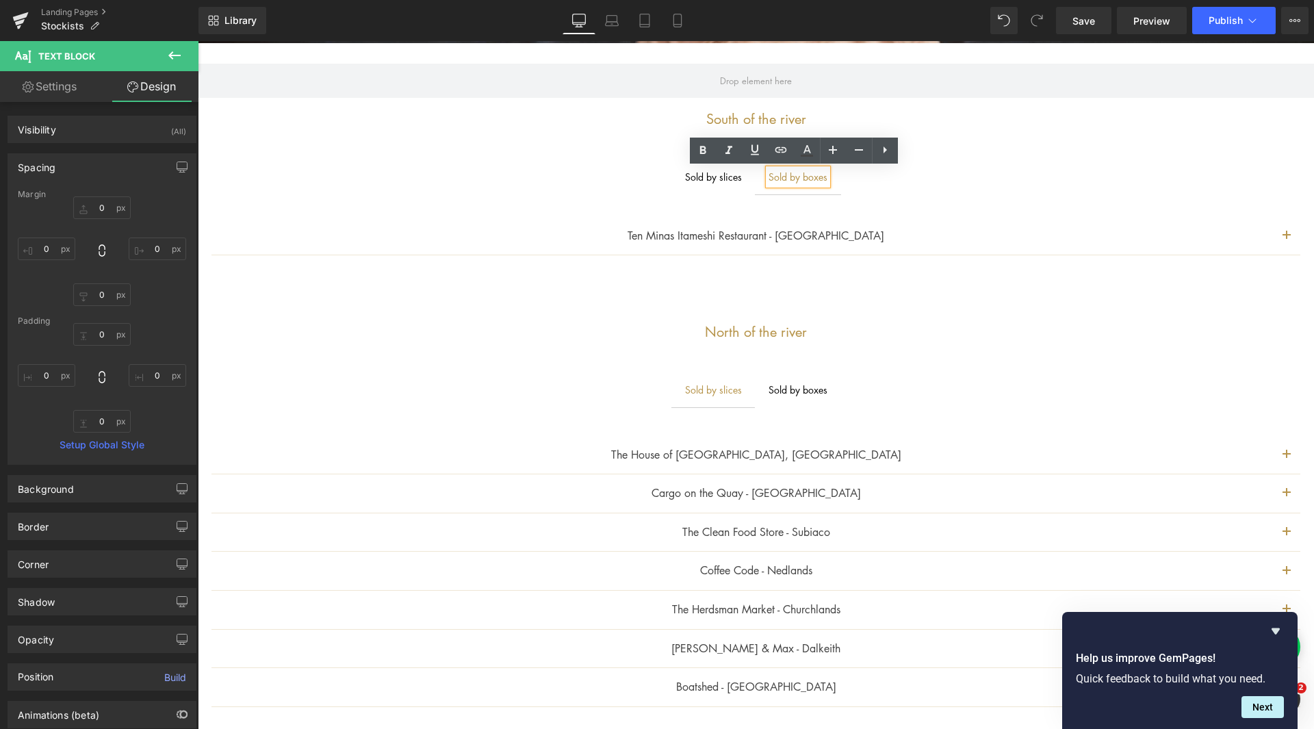
click at [198, 41] on div at bounding box center [198, 41] width 0 height 0
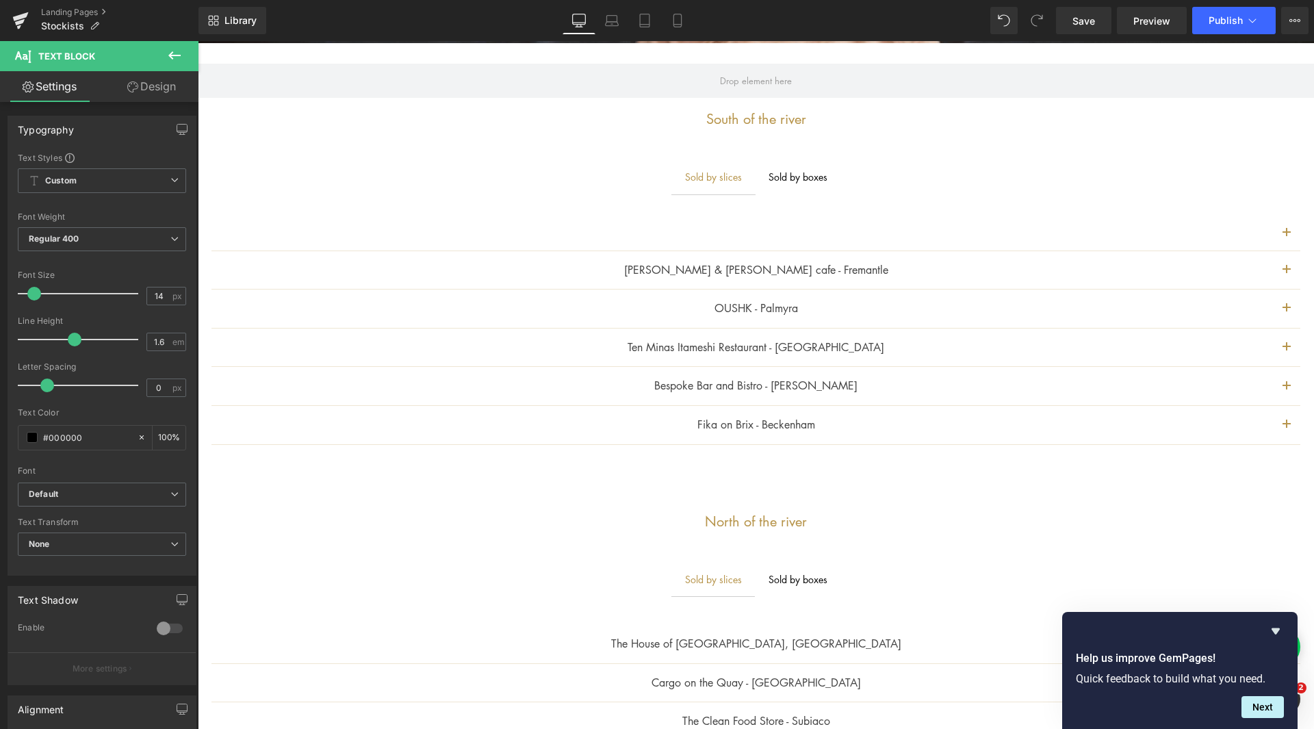
click at [156, 86] on link "Design" at bounding box center [151, 86] width 99 height 31
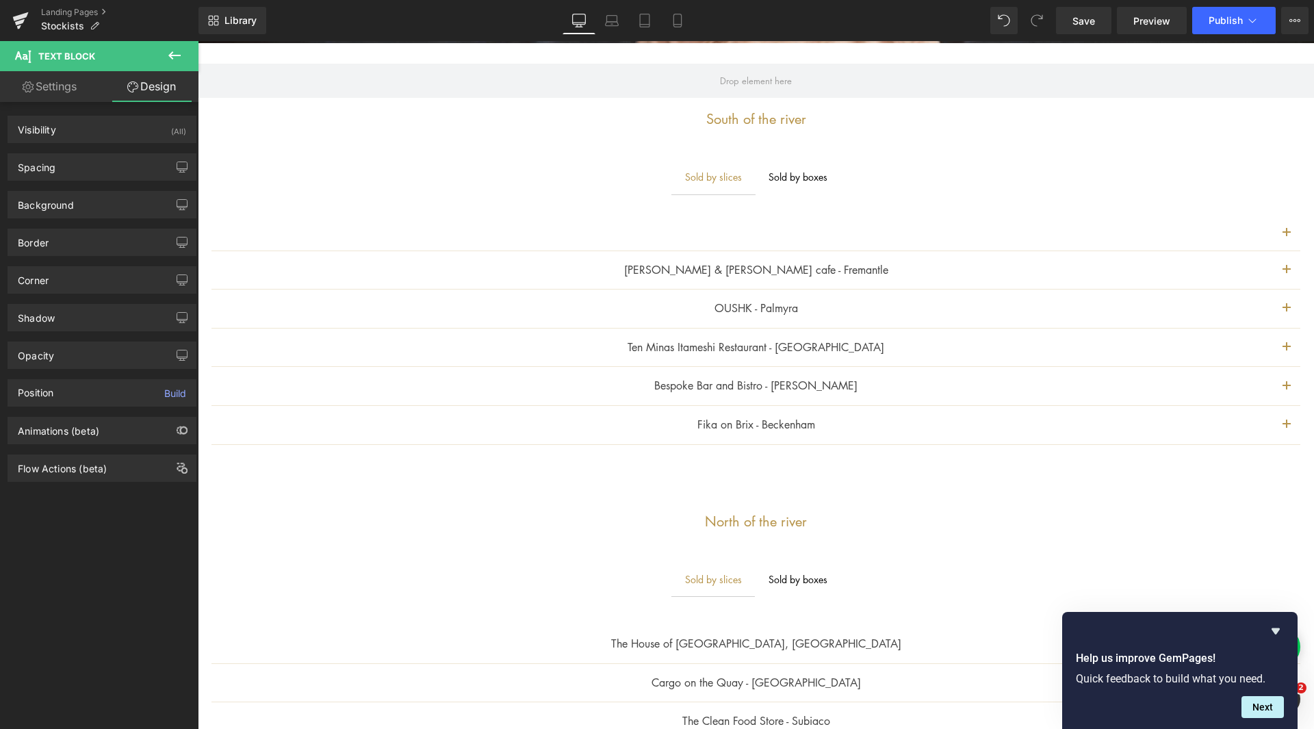
click at [64, 99] on link "Settings" at bounding box center [49, 86] width 99 height 31
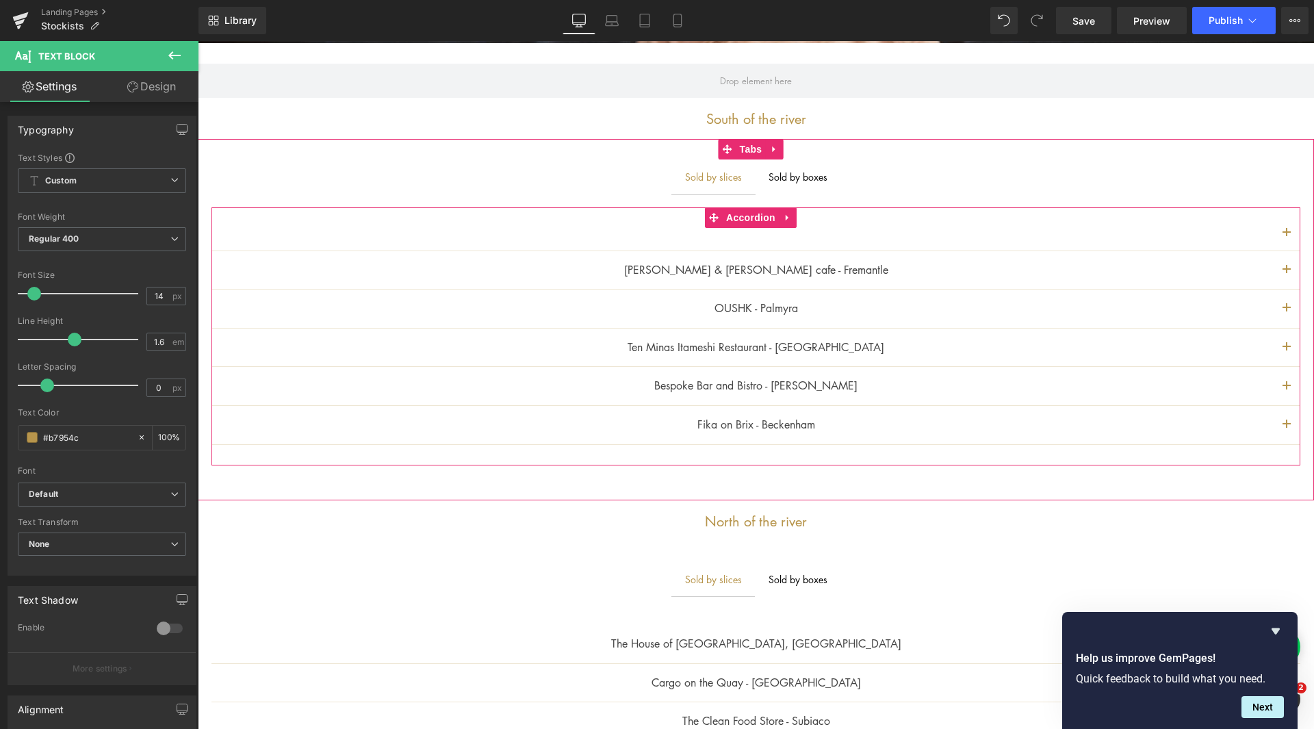
click at [740, 431] on div "Fika on Brix - Beckenham Text Block" at bounding box center [756, 425] width 1034 height 18
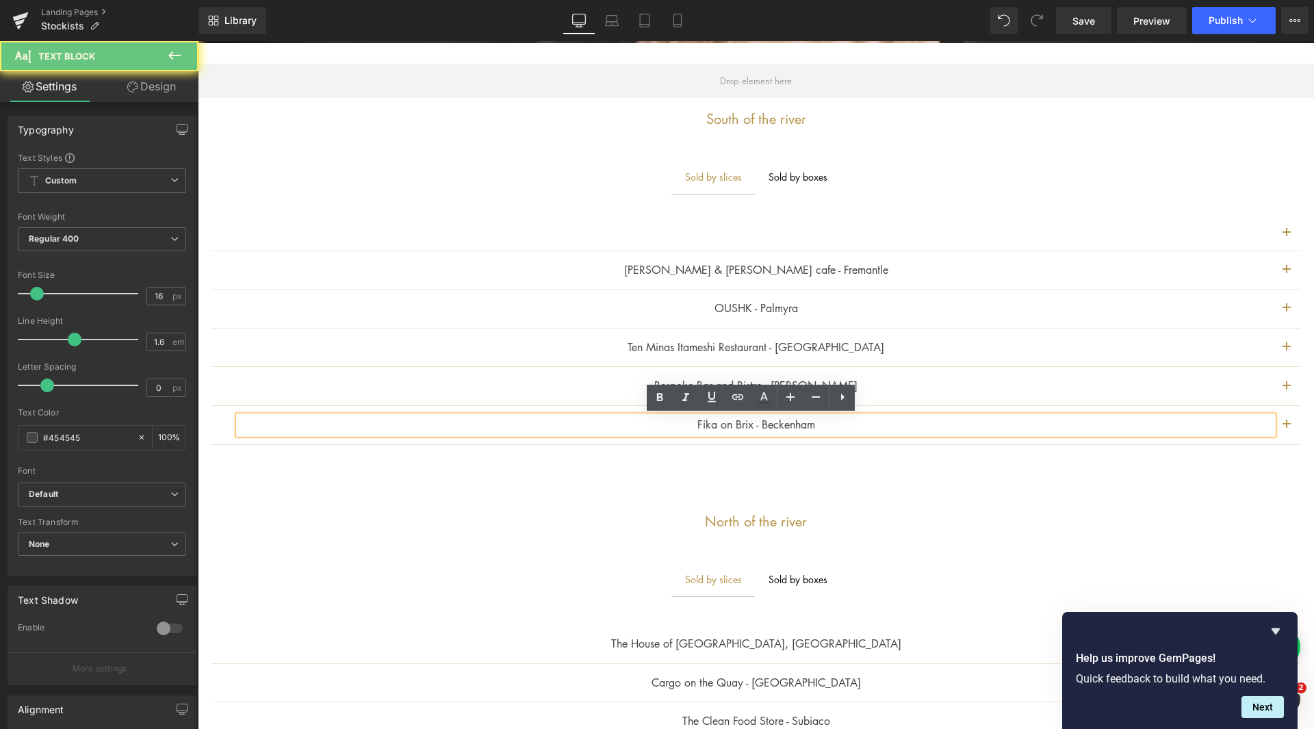
click at [714, 421] on p "Fika on Brix - Beckenham" at bounding box center [756, 425] width 1034 height 18
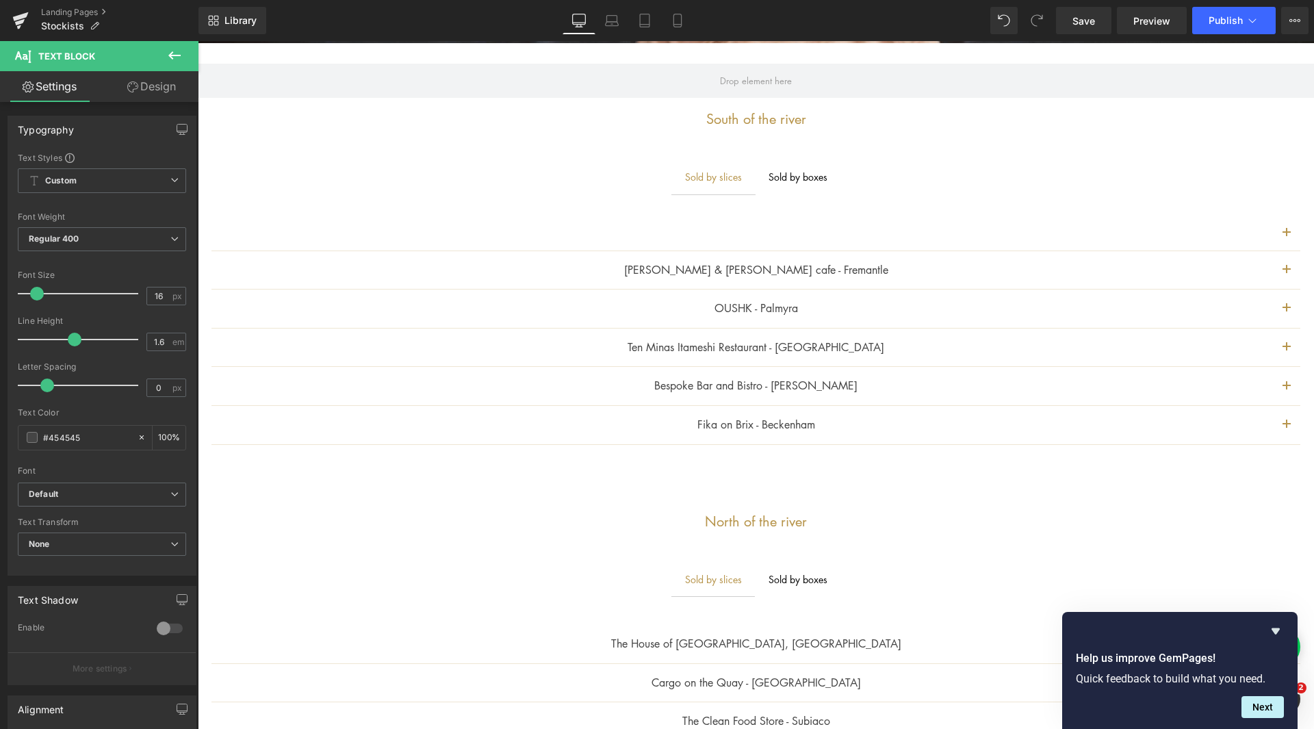
click at [115, 109] on div "Typography Text Styles Custom Custom Setup Global Style Custom Setup Global Sty…" at bounding box center [102, 340] width 205 height 470
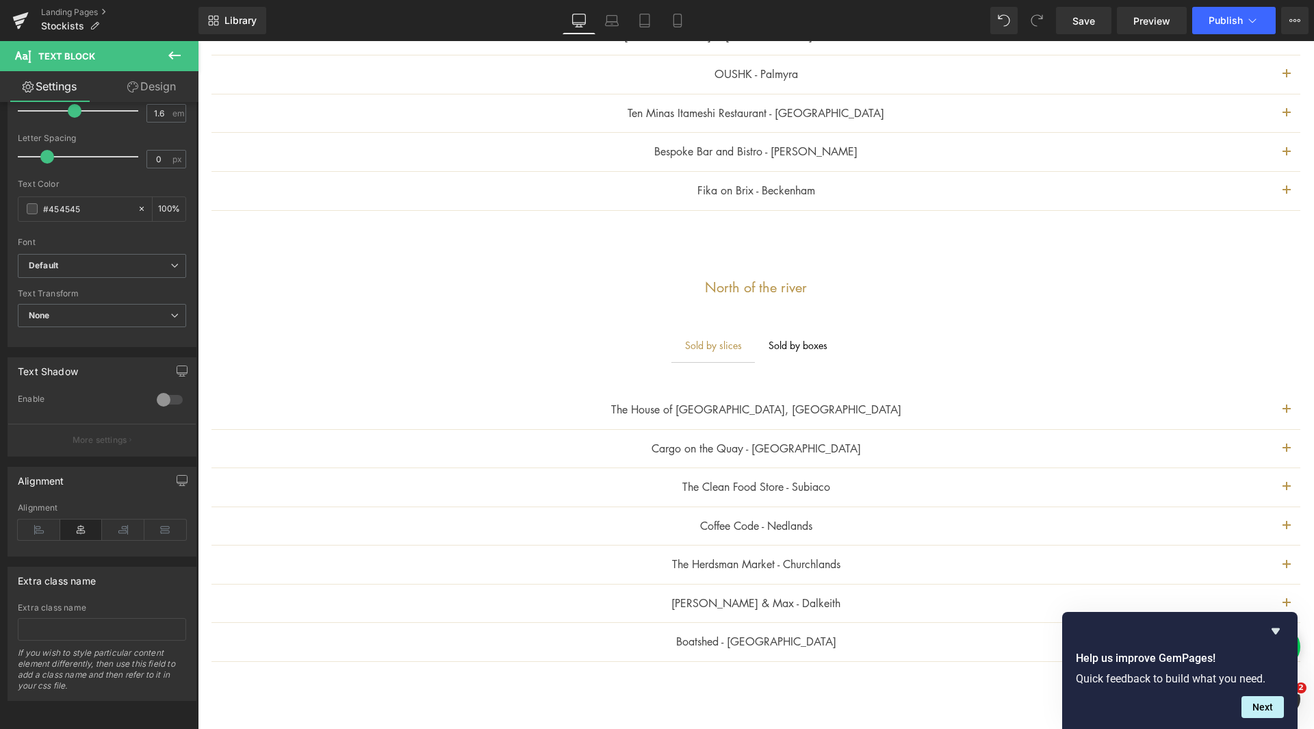
scroll to position [674, 0]
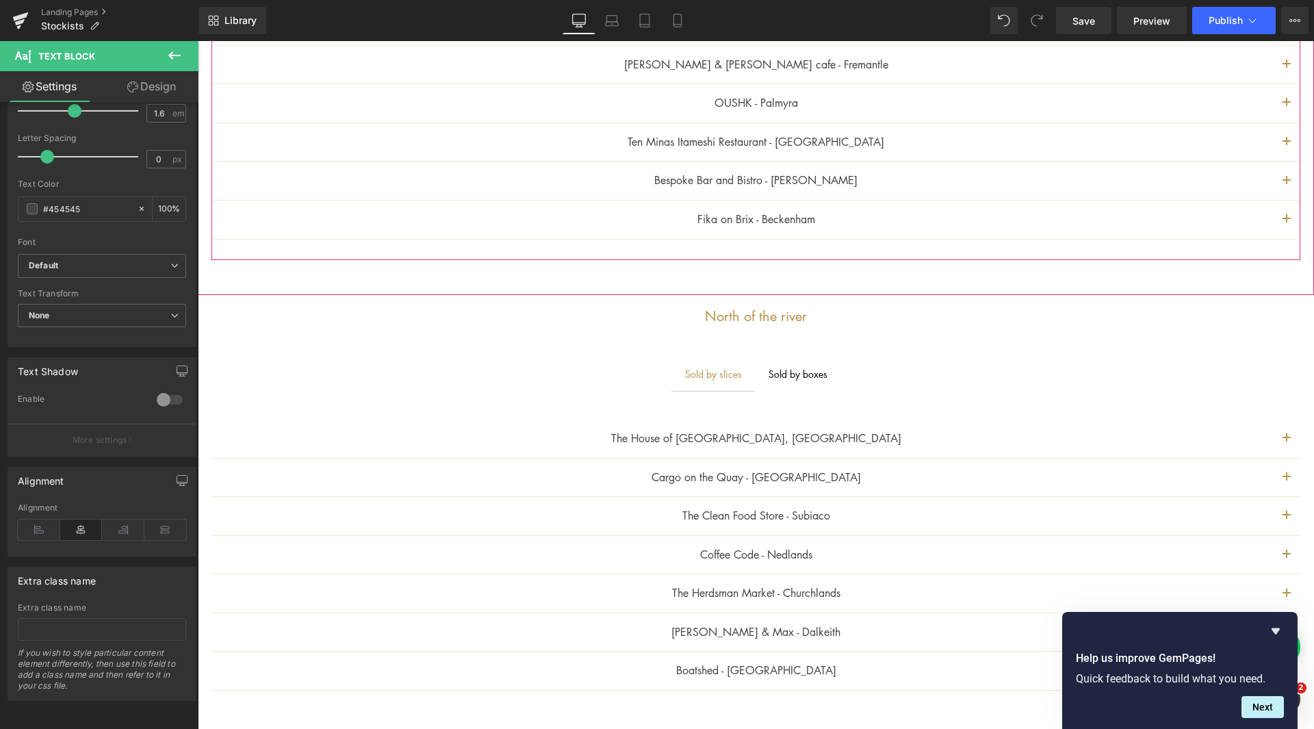
click at [198, 41] on div at bounding box center [198, 41] width 0 height 0
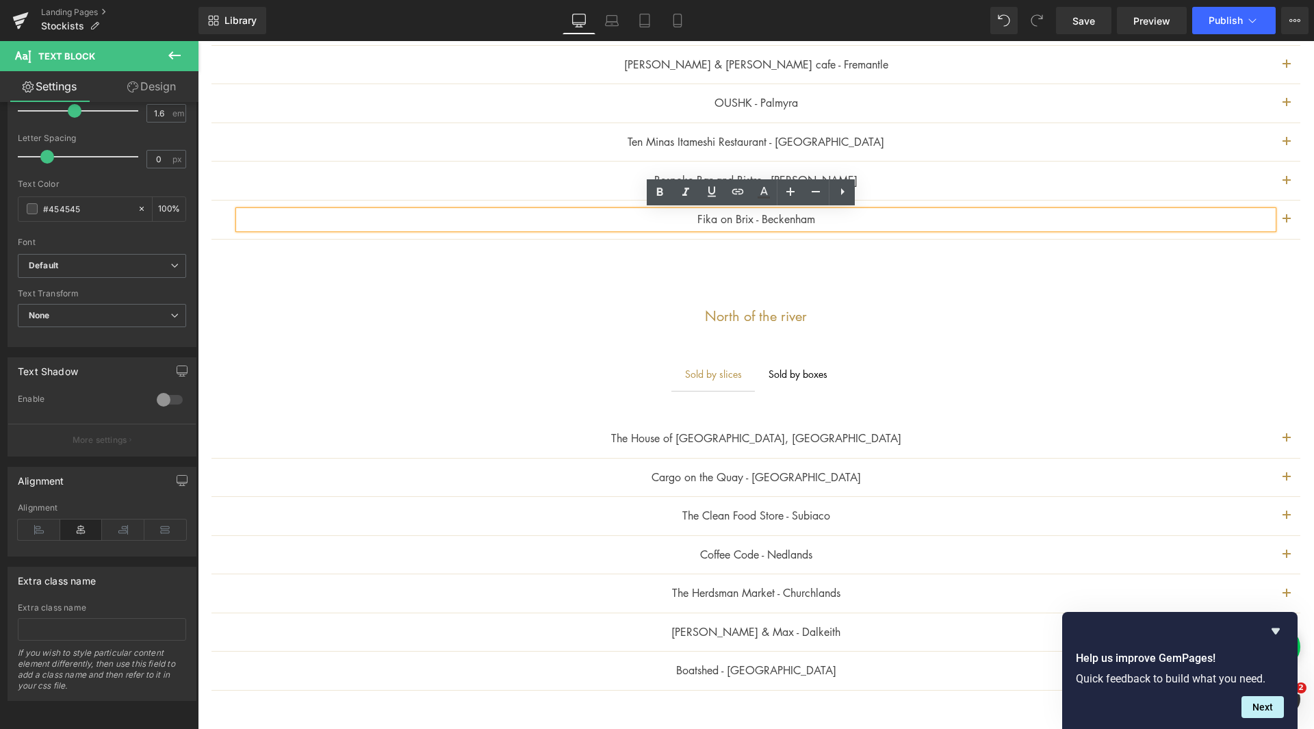
click at [792, 250] on div "[PERSON_NAME] & [PERSON_NAME] cafe - Fremantle Text Block Address: [STREET_ADDR…" at bounding box center [755, 131] width 1089 height 258
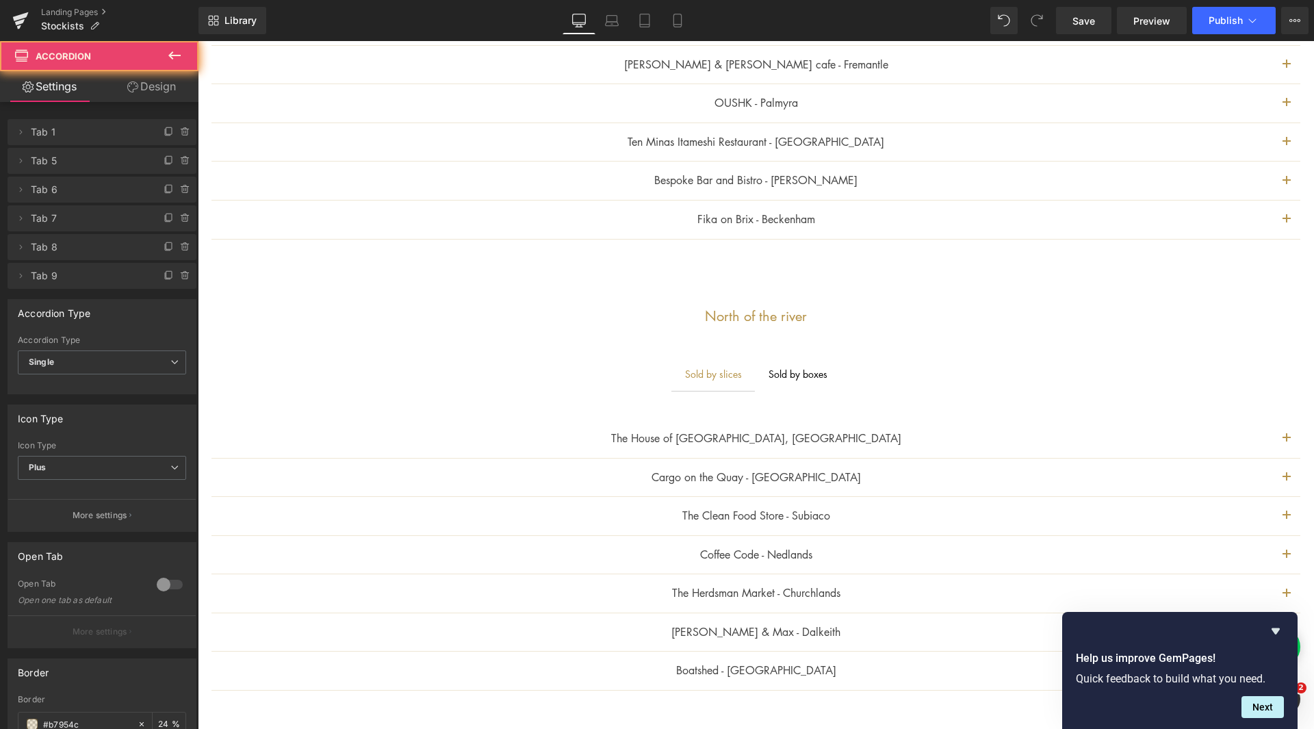
click at [812, 239] on div "Fika on Brix - Beckenham Text Block" at bounding box center [755, 219] width 1089 height 39
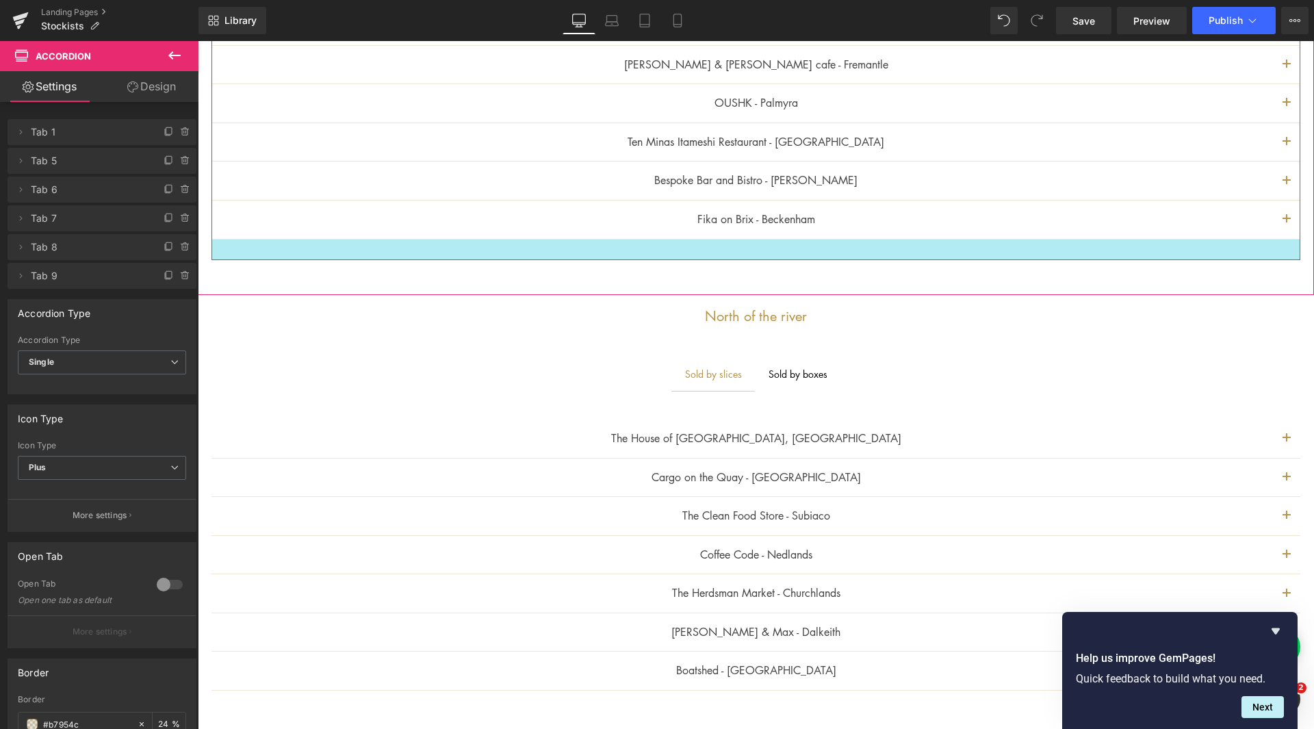
click at [784, 247] on div at bounding box center [755, 249] width 1089 height 21
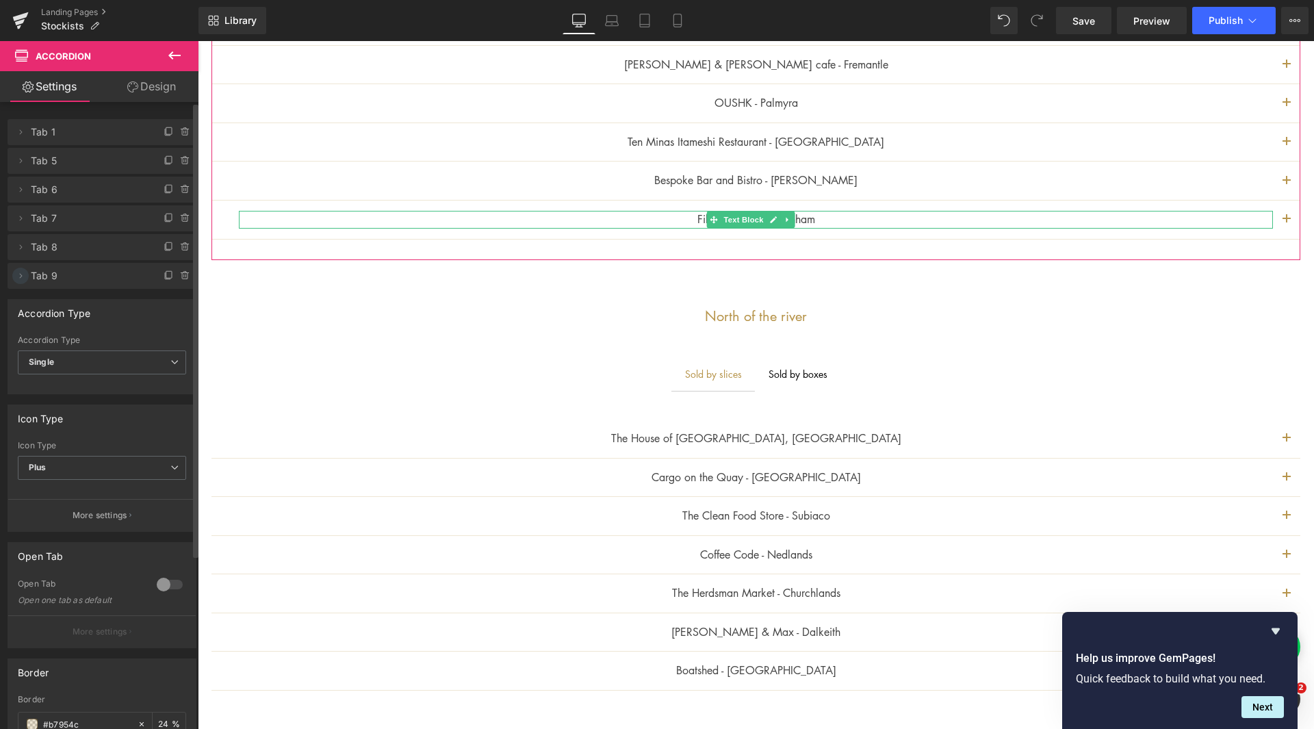
click at [17, 277] on icon at bounding box center [20, 275] width 11 height 11
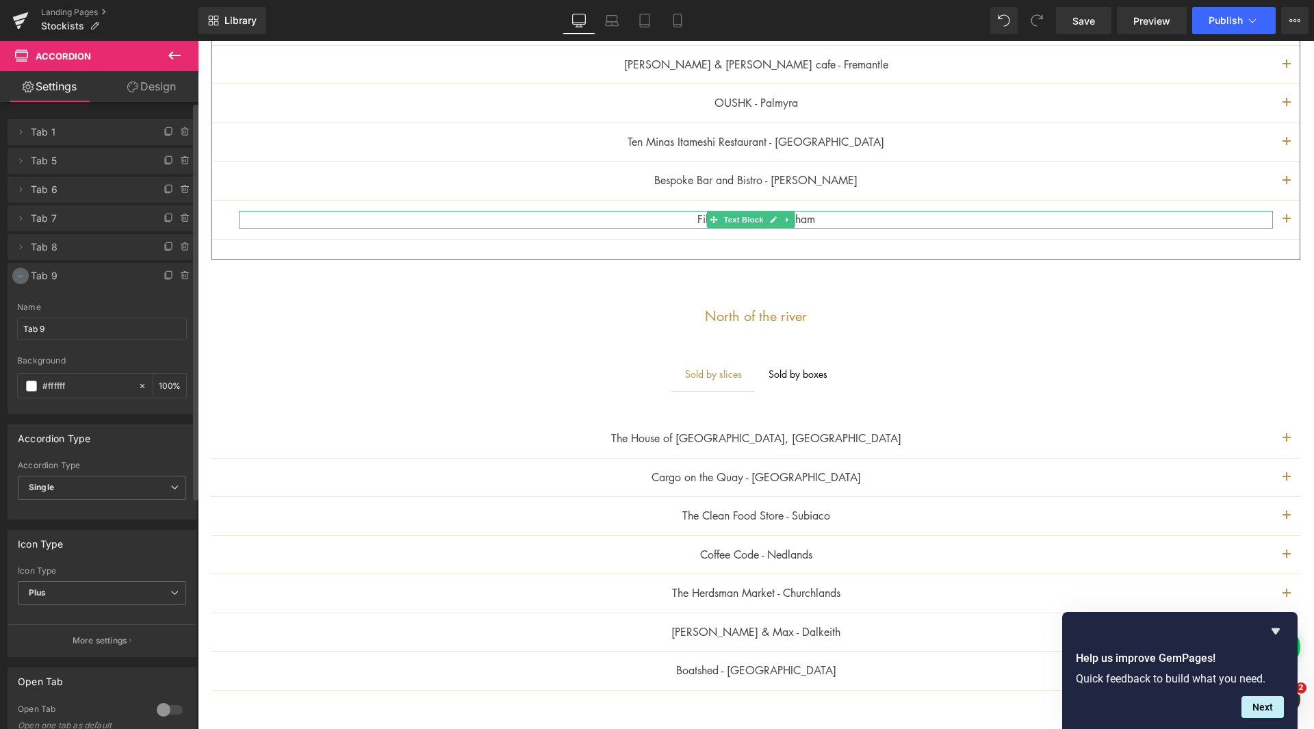
click at [17, 277] on icon at bounding box center [20, 275] width 11 height 11
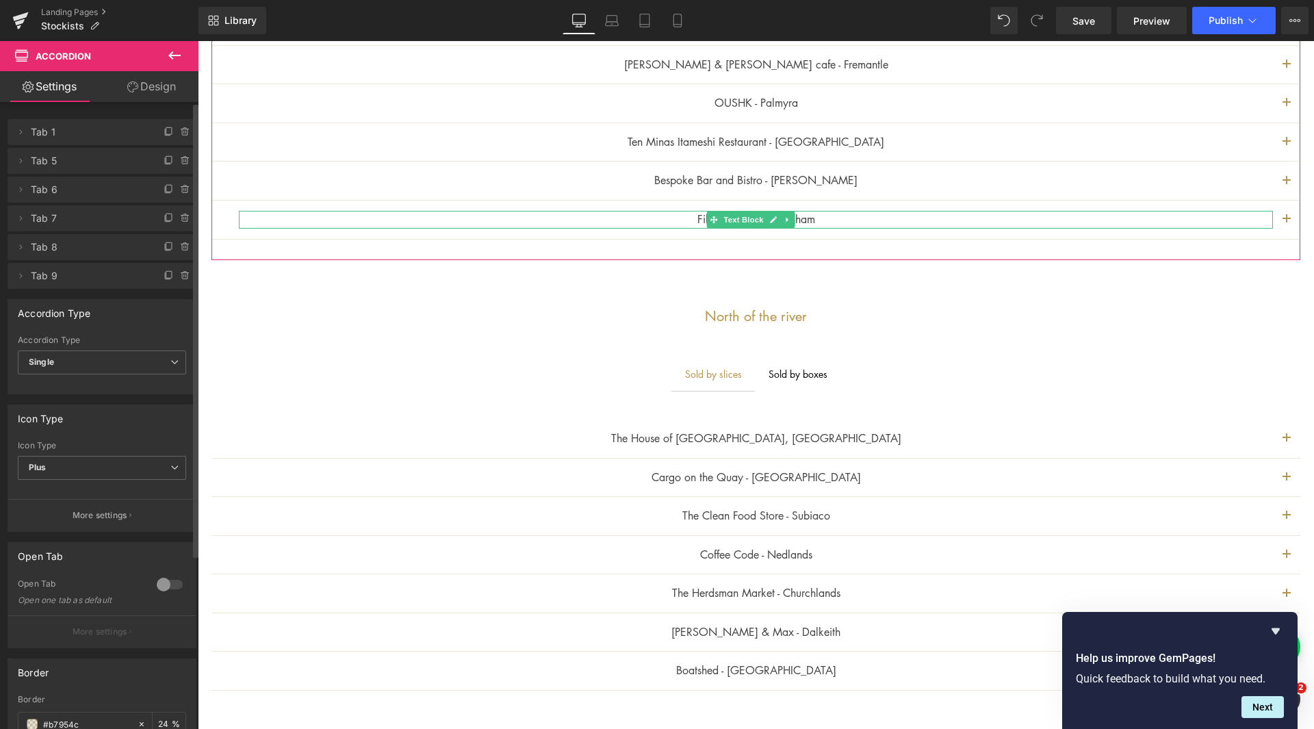
drag, startPoint x: 17, startPoint y: 277, endPoint x: 2, endPoint y: 280, distance: 15.3
click at [2, 280] on div "Delete Cancel Tab 1 Tab 1 Name Tab 1 #FFFFFF Background #ffffff 100 % Delete Ca…" at bounding box center [102, 196] width 205 height 183
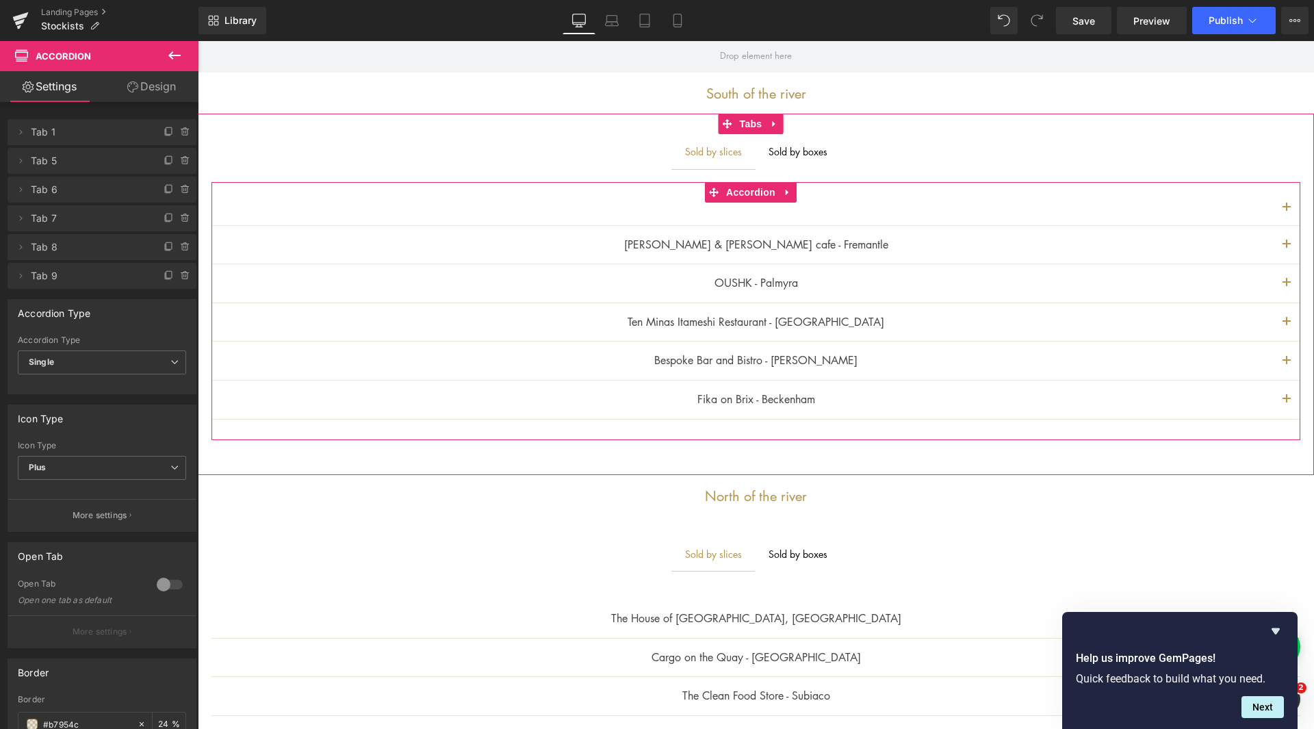
scroll to position [469, 0]
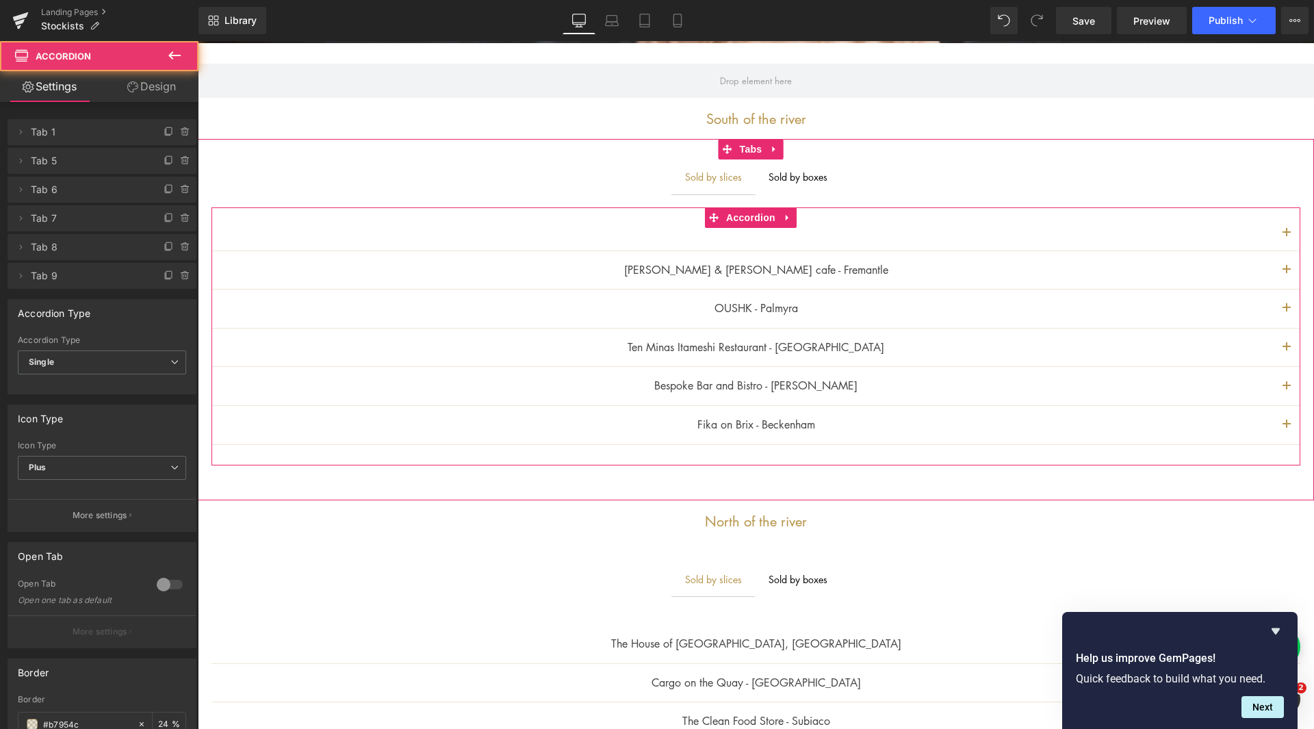
click at [1277, 229] on button "button" at bounding box center [1286, 234] width 27 height 34
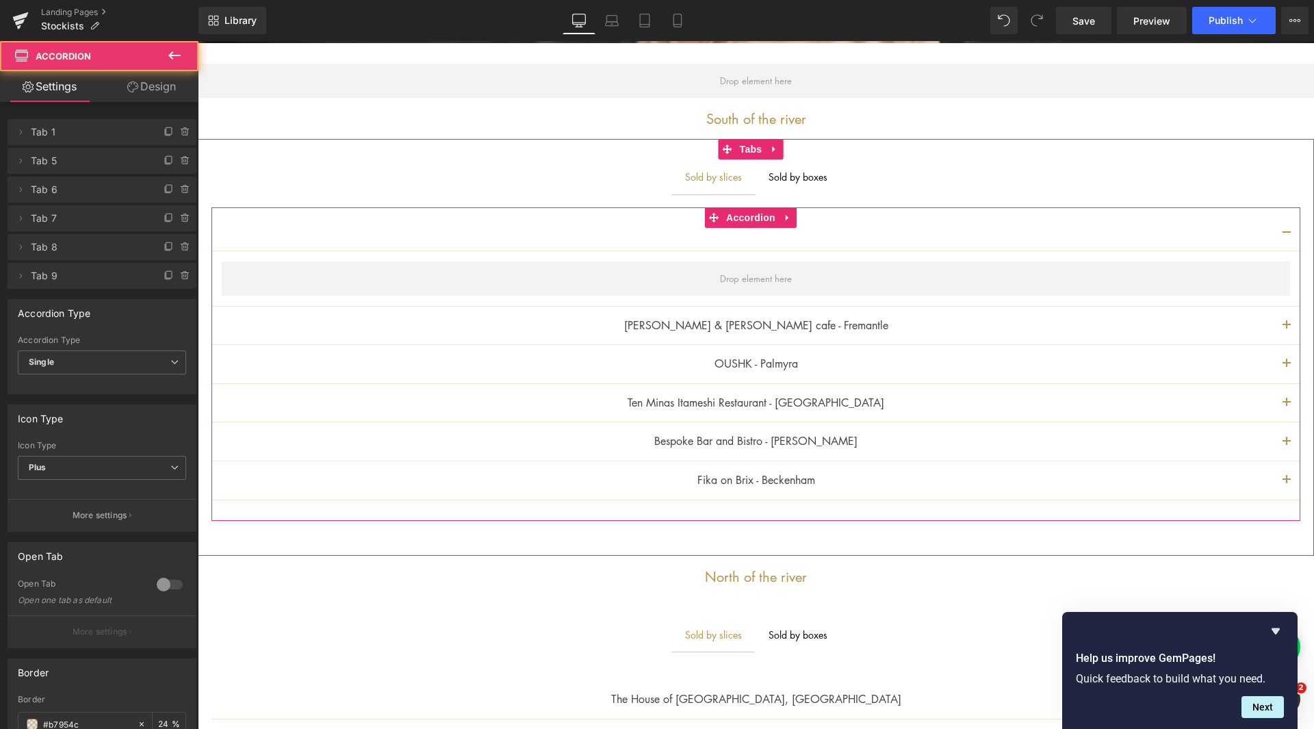
click at [1277, 229] on button "button" at bounding box center [1286, 234] width 27 height 34
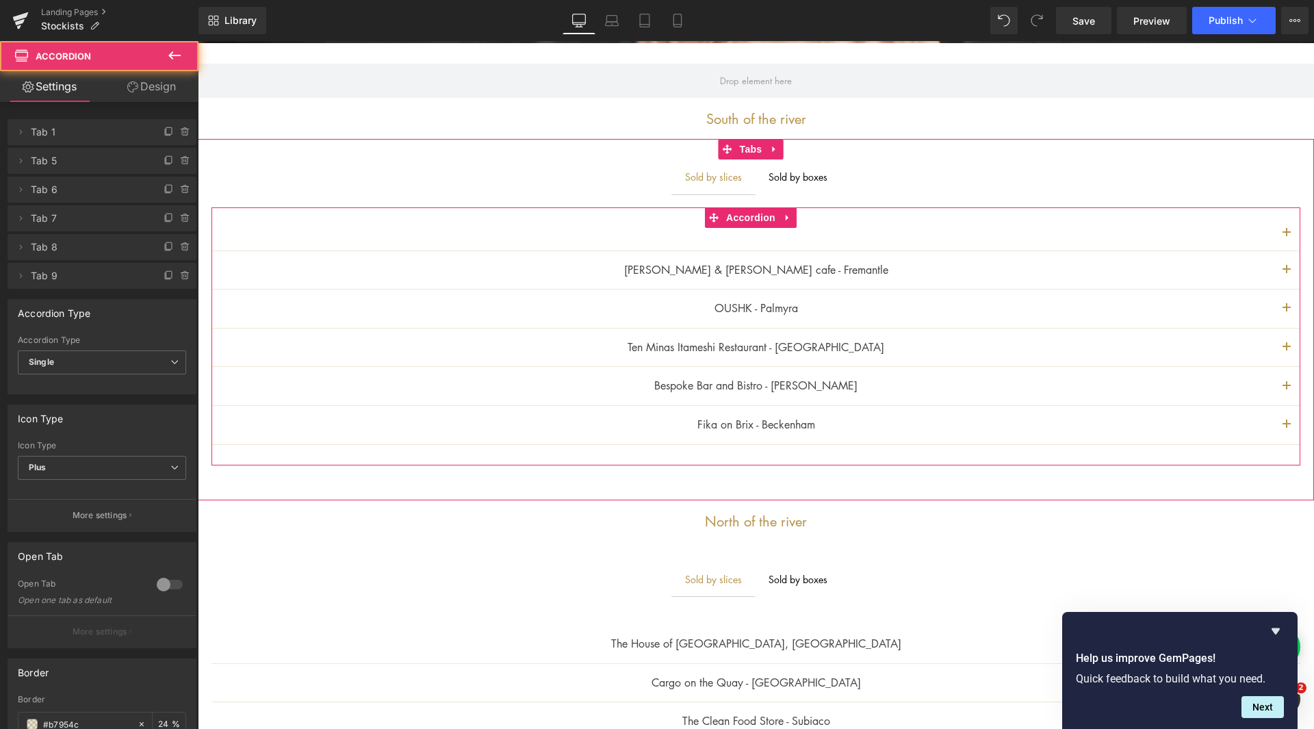
click at [1286, 428] on span "button" at bounding box center [1286, 428] width 0 height 0
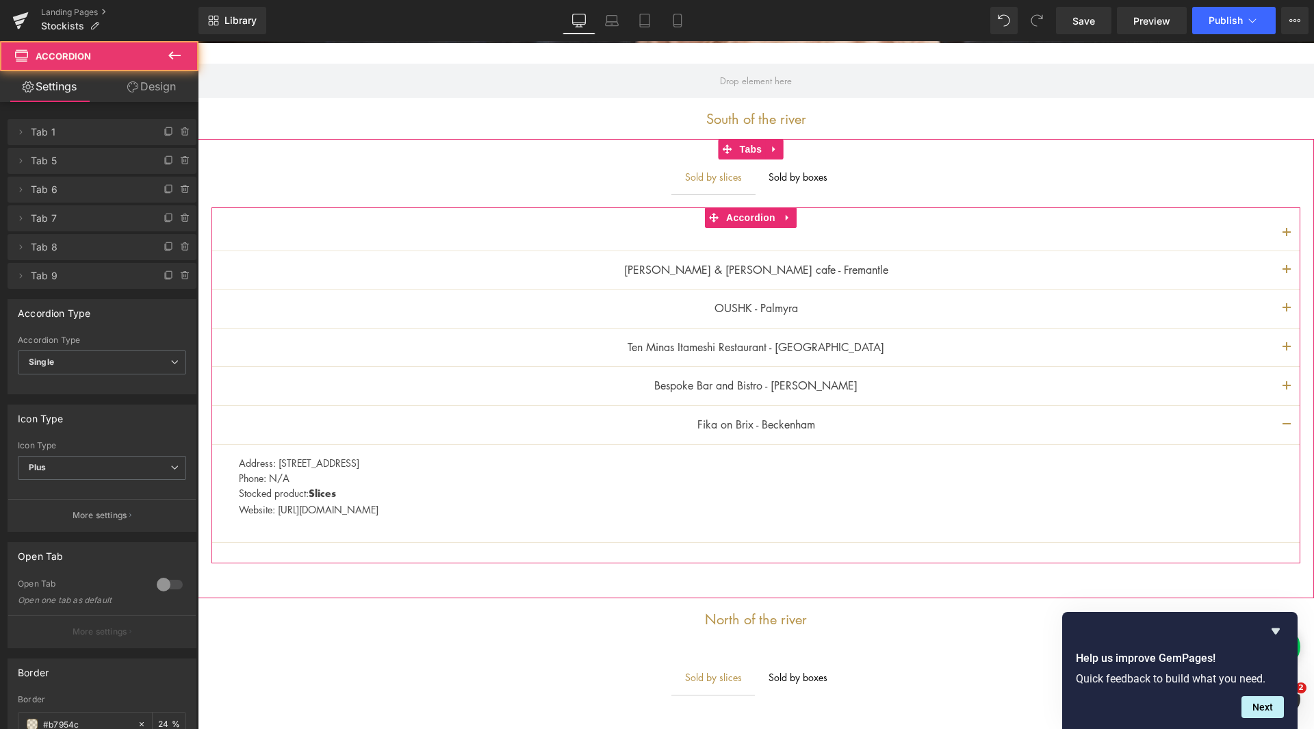
click at [1286, 428] on span "button" at bounding box center [1286, 428] width 0 height 0
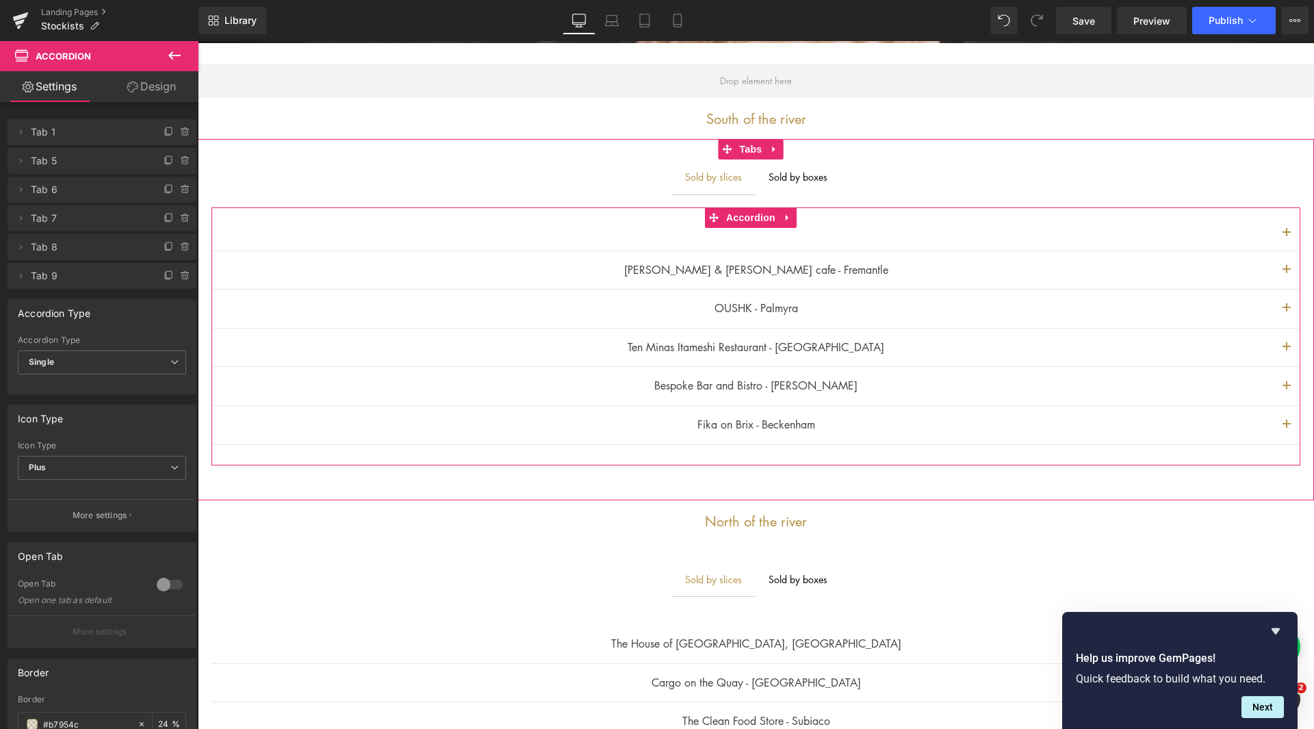
click at [1277, 226] on button "button" at bounding box center [1286, 234] width 27 height 34
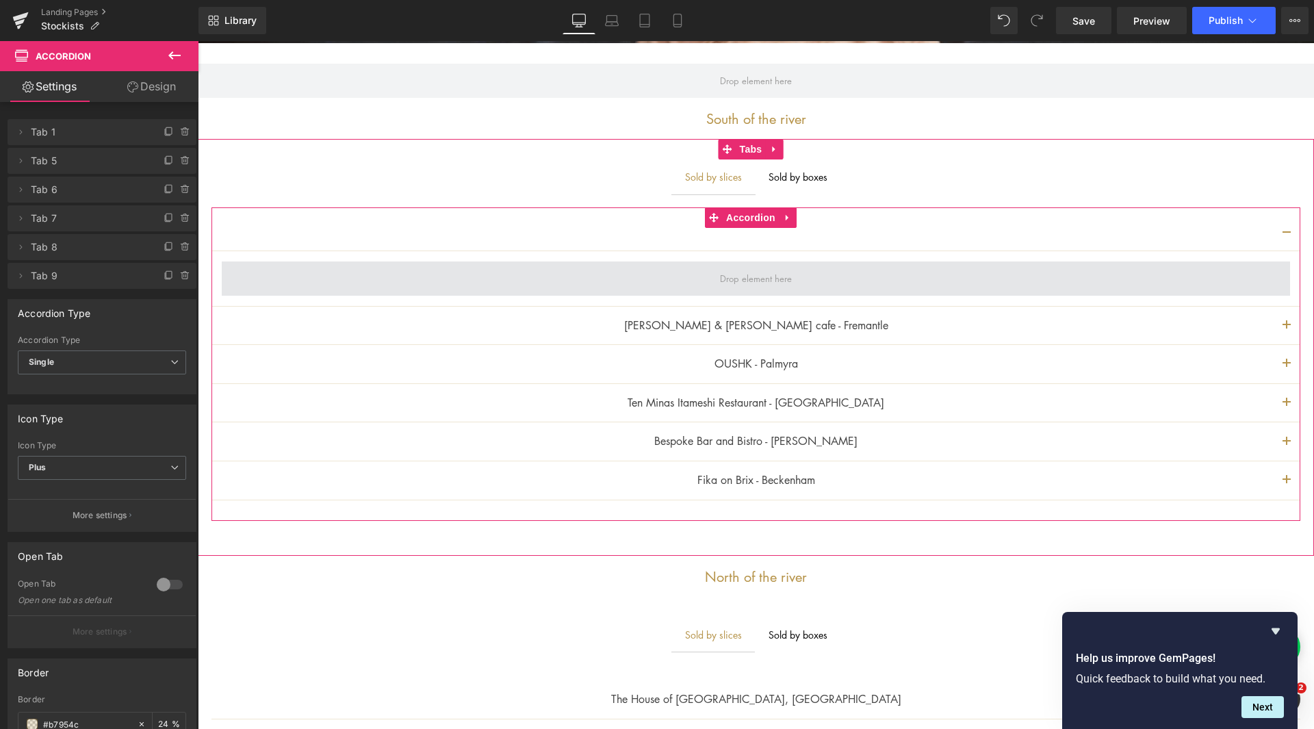
click at [728, 278] on span at bounding box center [755, 278] width 81 height 21
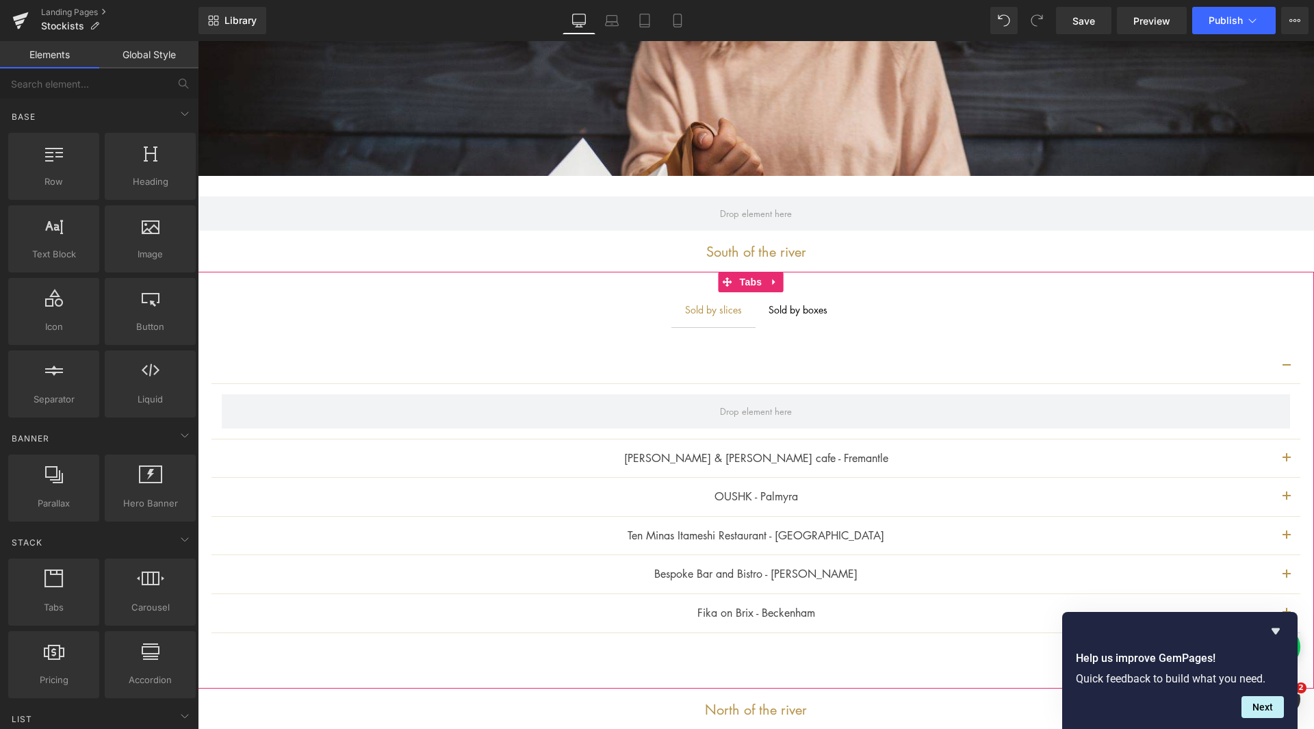
scroll to position [332, 0]
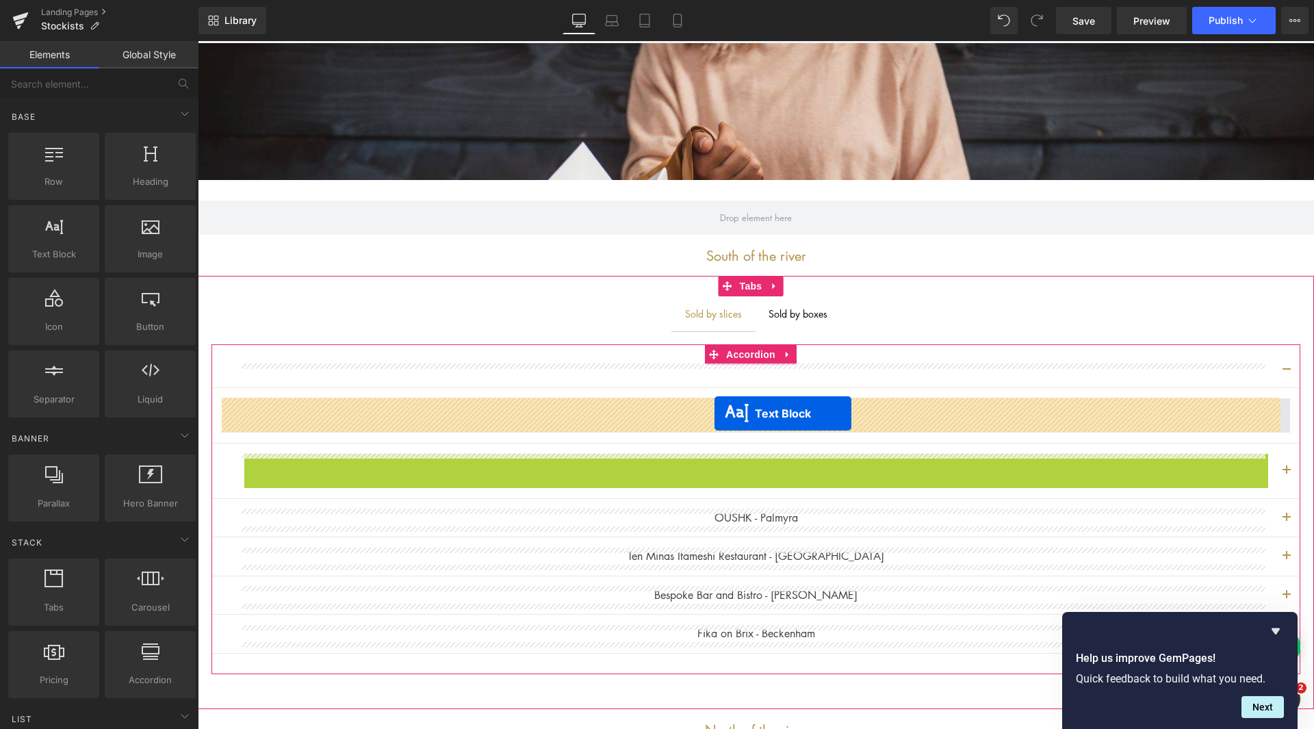
drag, startPoint x: 713, startPoint y: 458, endPoint x: 714, endPoint y: 413, distance: 44.5
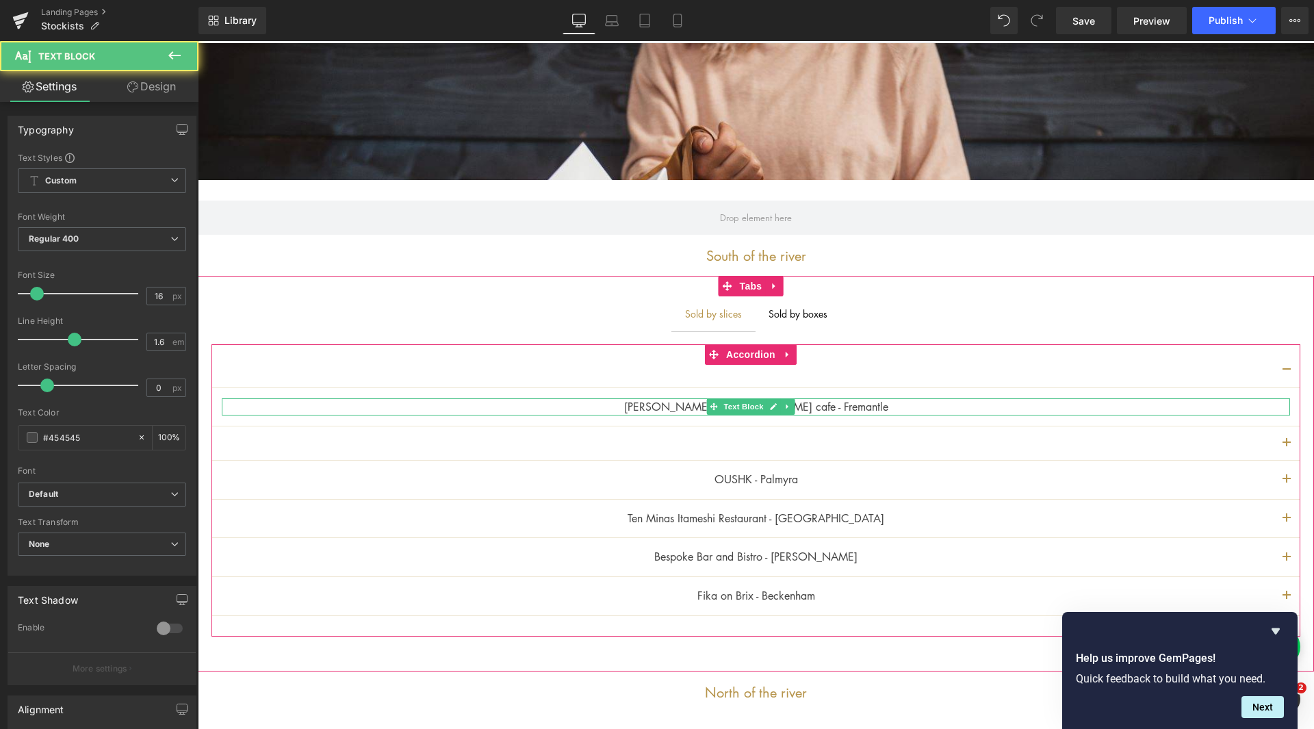
click at [1266, 404] on p "[PERSON_NAME] & [PERSON_NAME] cafe - Fremantle" at bounding box center [756, 407] width 1068 height 18
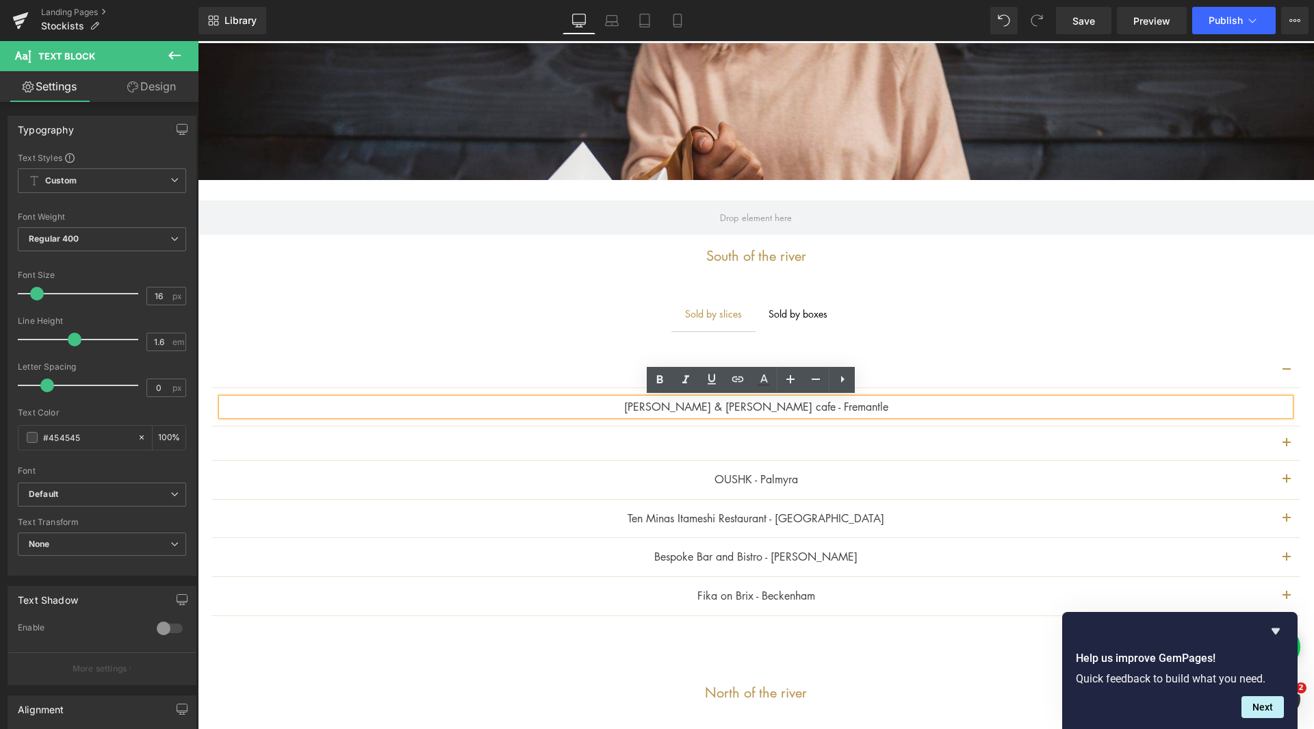
click at [1273, 367] on button "button" at bounding box center [1286, 371] width 27 height 34
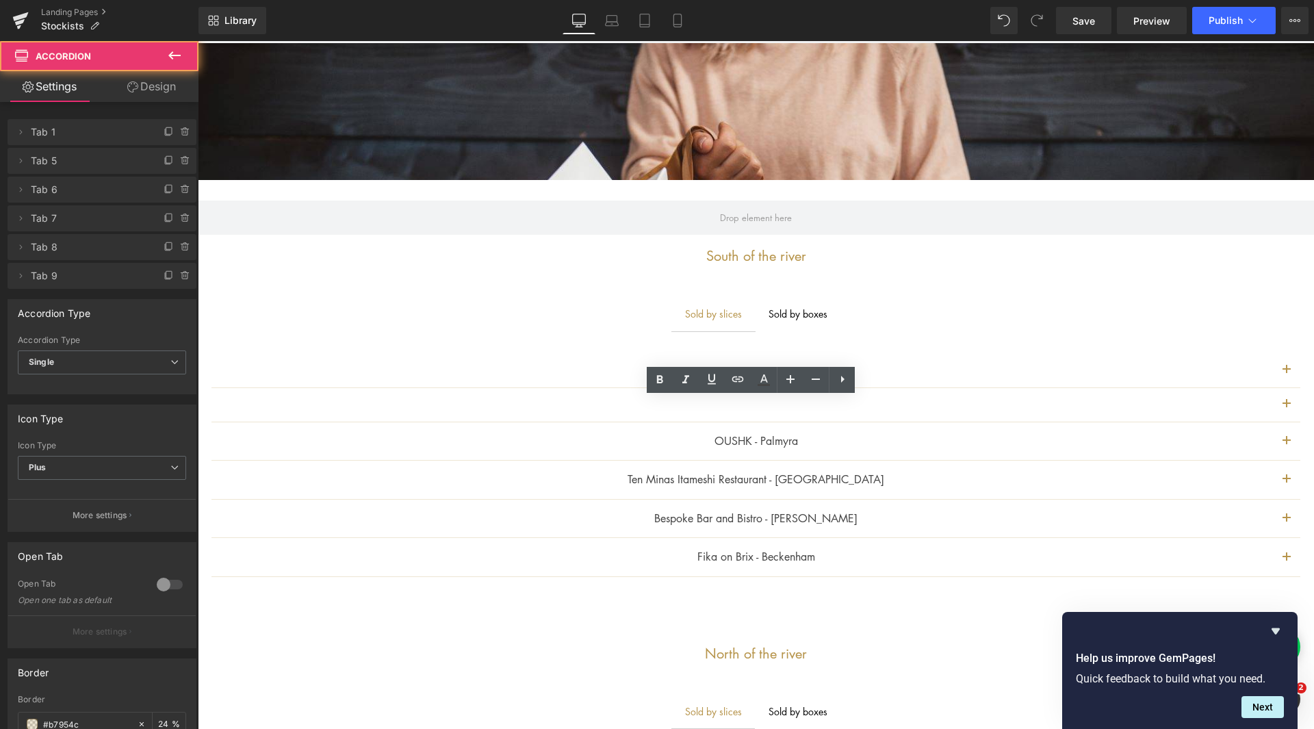
click at [1278, 364] on button "button" at bounding box center [1286, 371] width 27 height 34
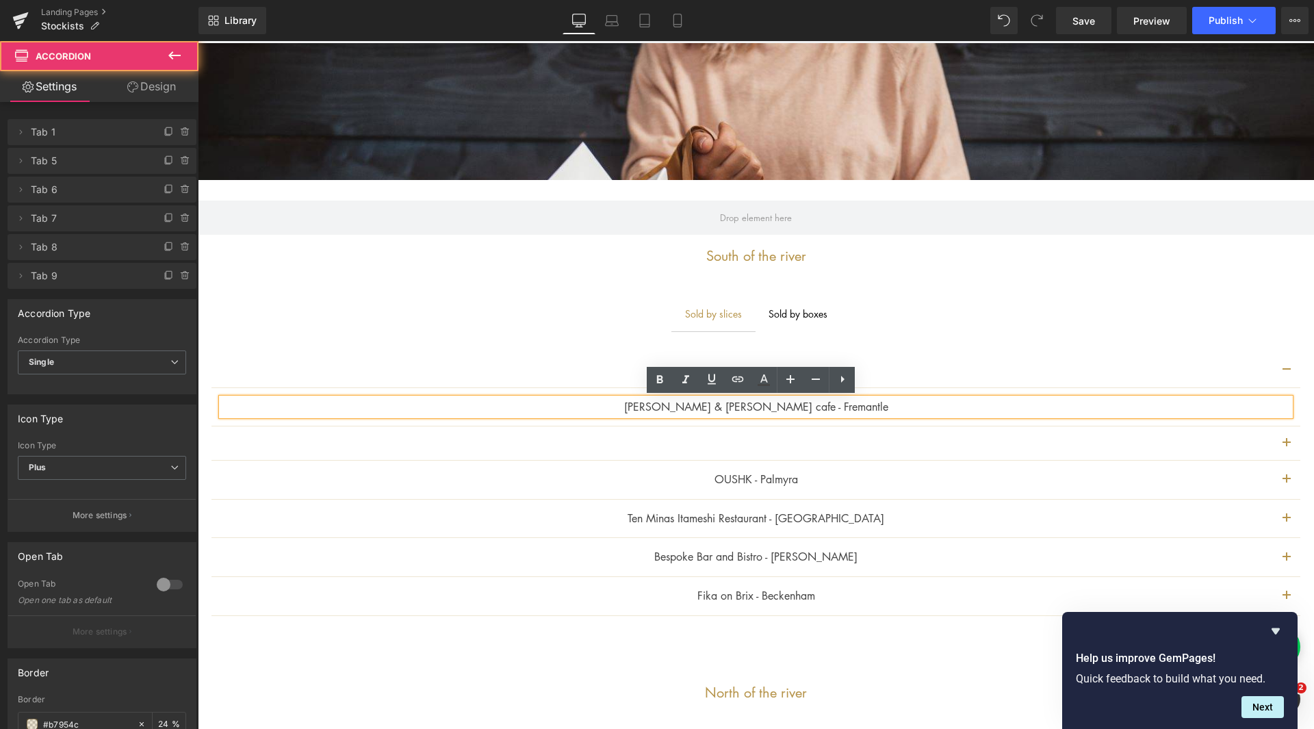
click at [1215, 365] on div at bounding box center [755, 371] width 1089 height 34
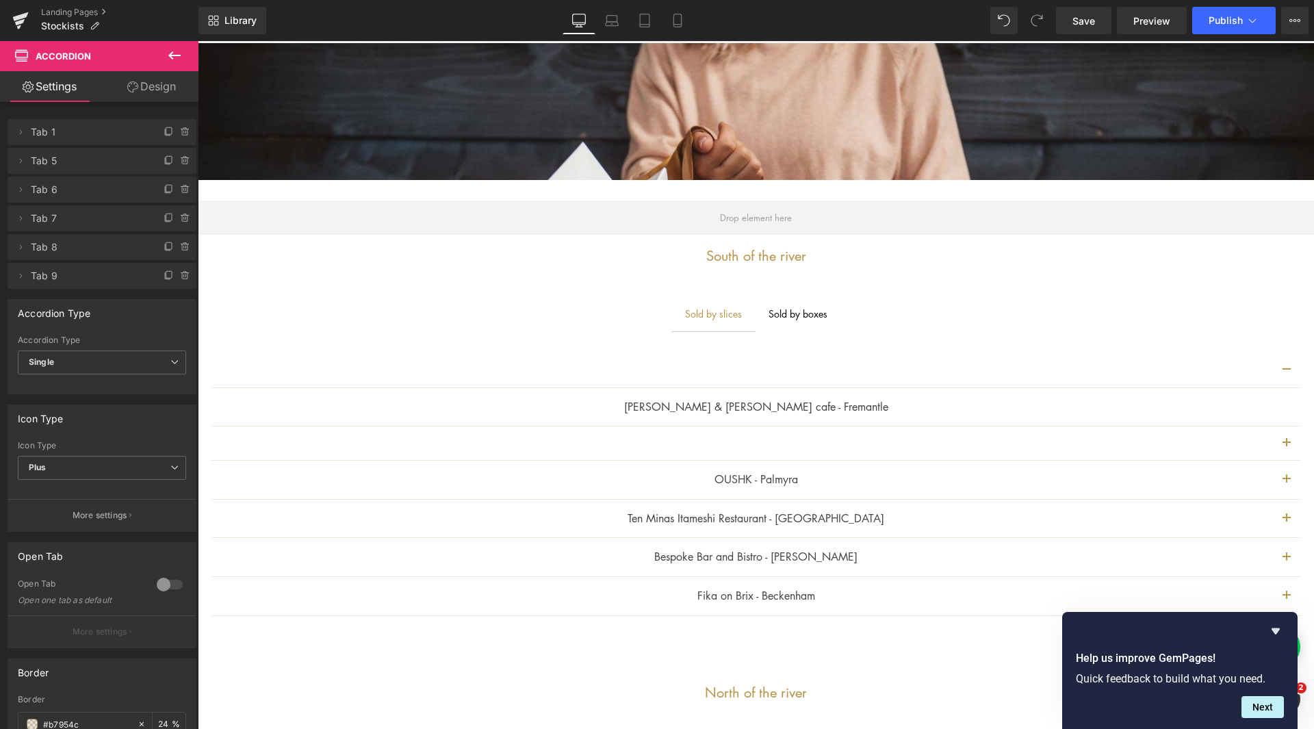
click at [1165, 378] on div at bounding box center [755, 371] width 1089 height 34
click at [794, 374] on div at bounding box center [755, 371] width 1089 height 34
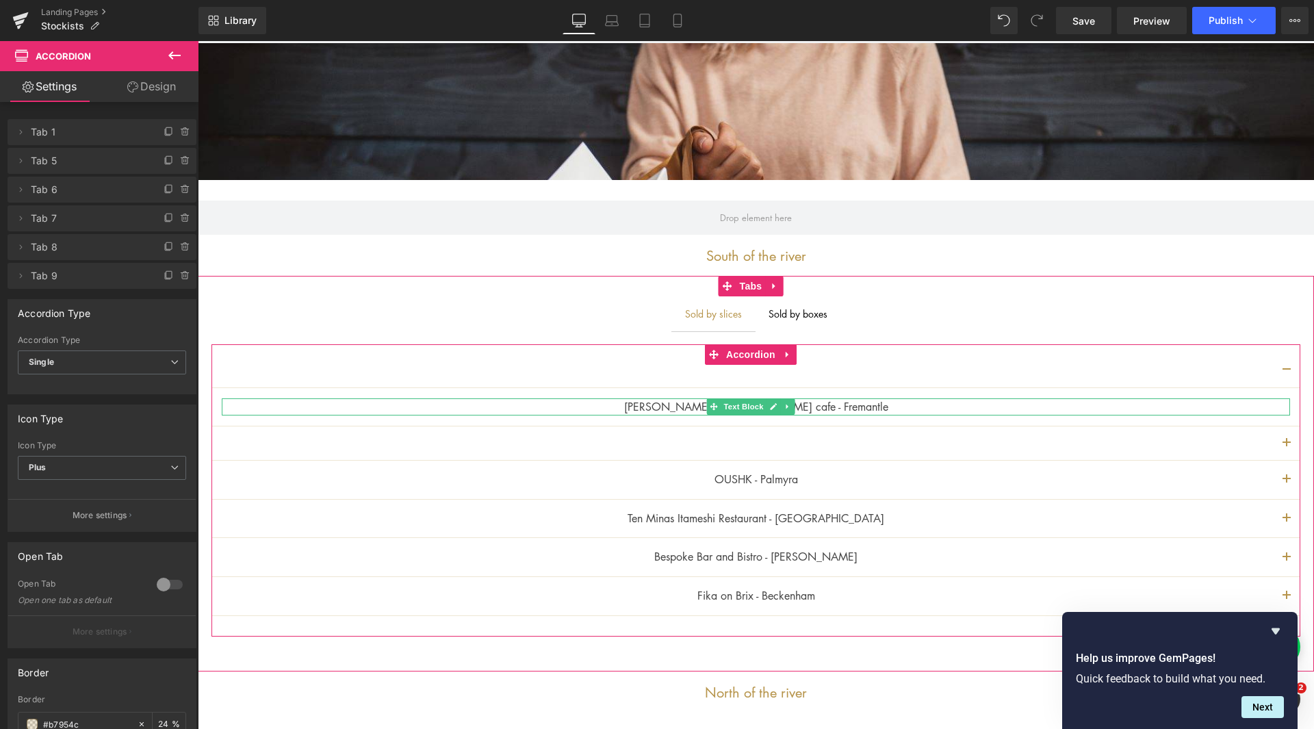
click at [764, 407] on link "Text Block" at bounding box center [737, 406] width 60 height 16
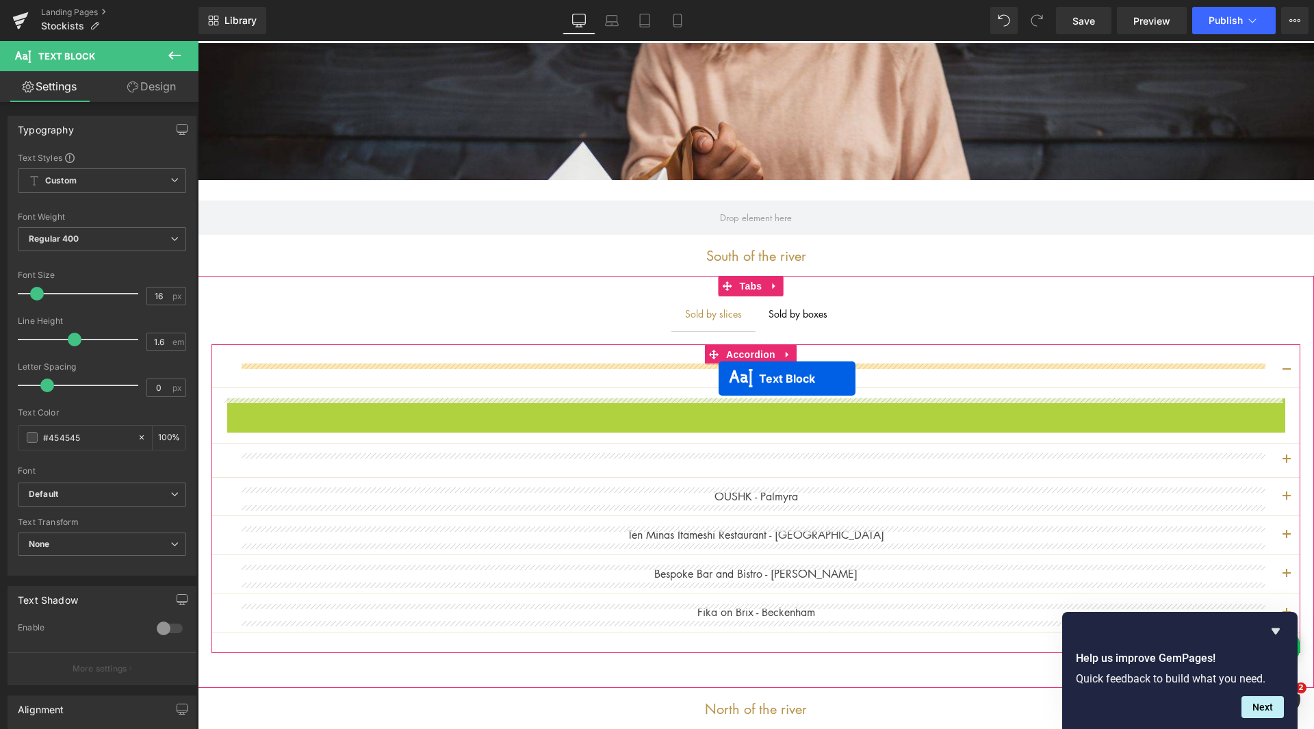
drag, startPoint x: 711, startPoint y: 408, endPoint x: 718, endPoint y: 378, distance: 30.4
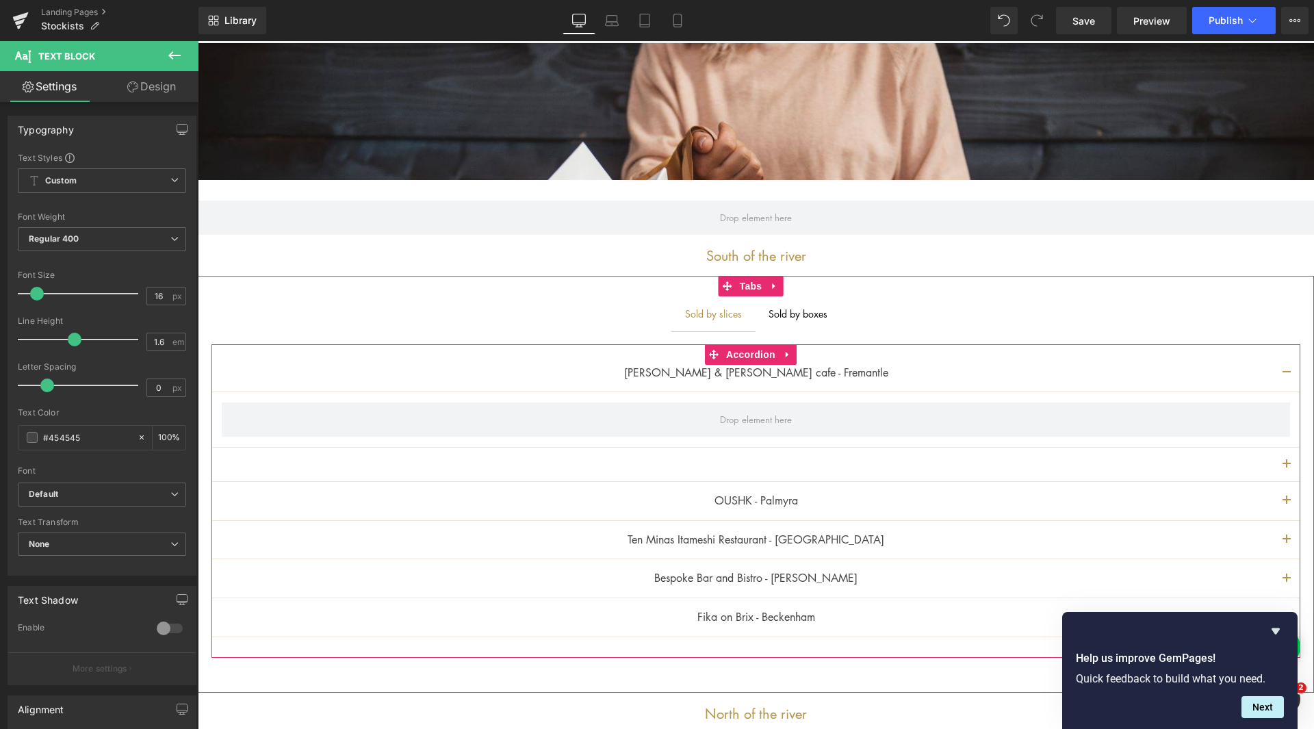
click at [1279, 365] on button "button" at bounding box center [1286, 373] width 27 height 38
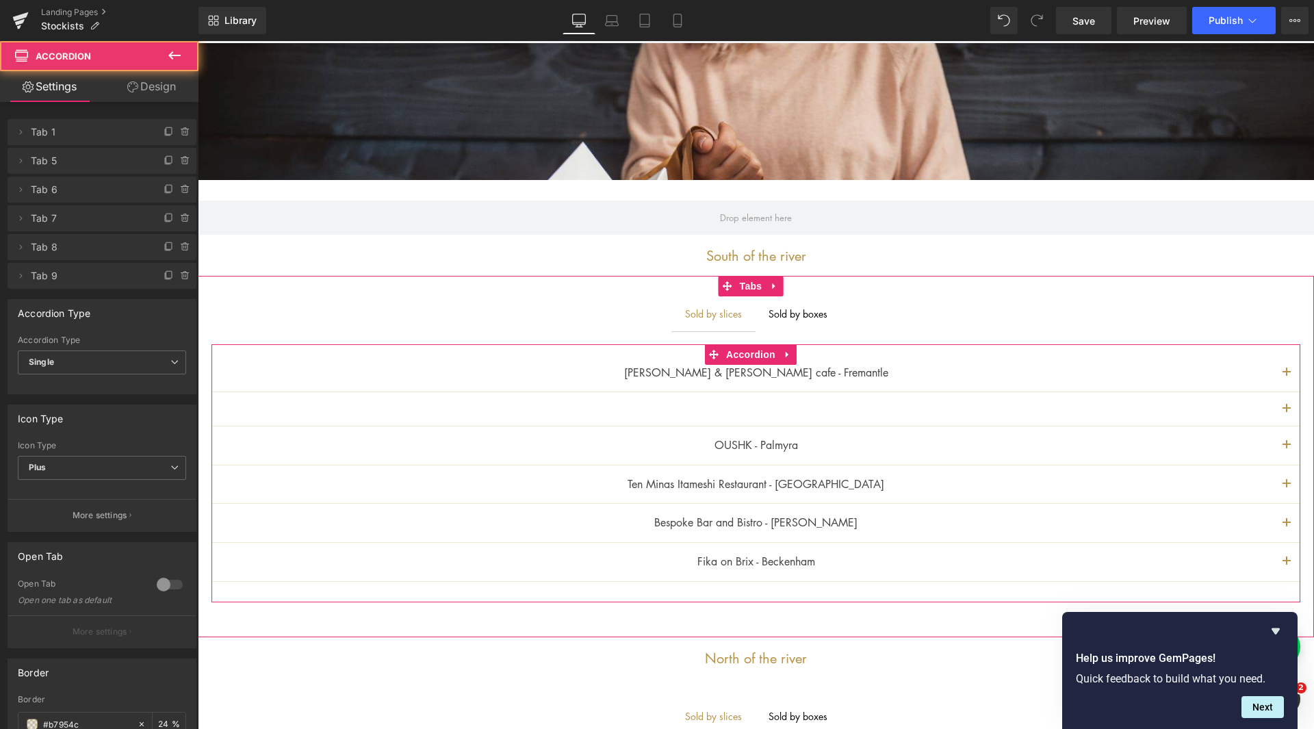
click at [1286, 376] on span "button" at bounding box center [1286, 376] width 0 height 0
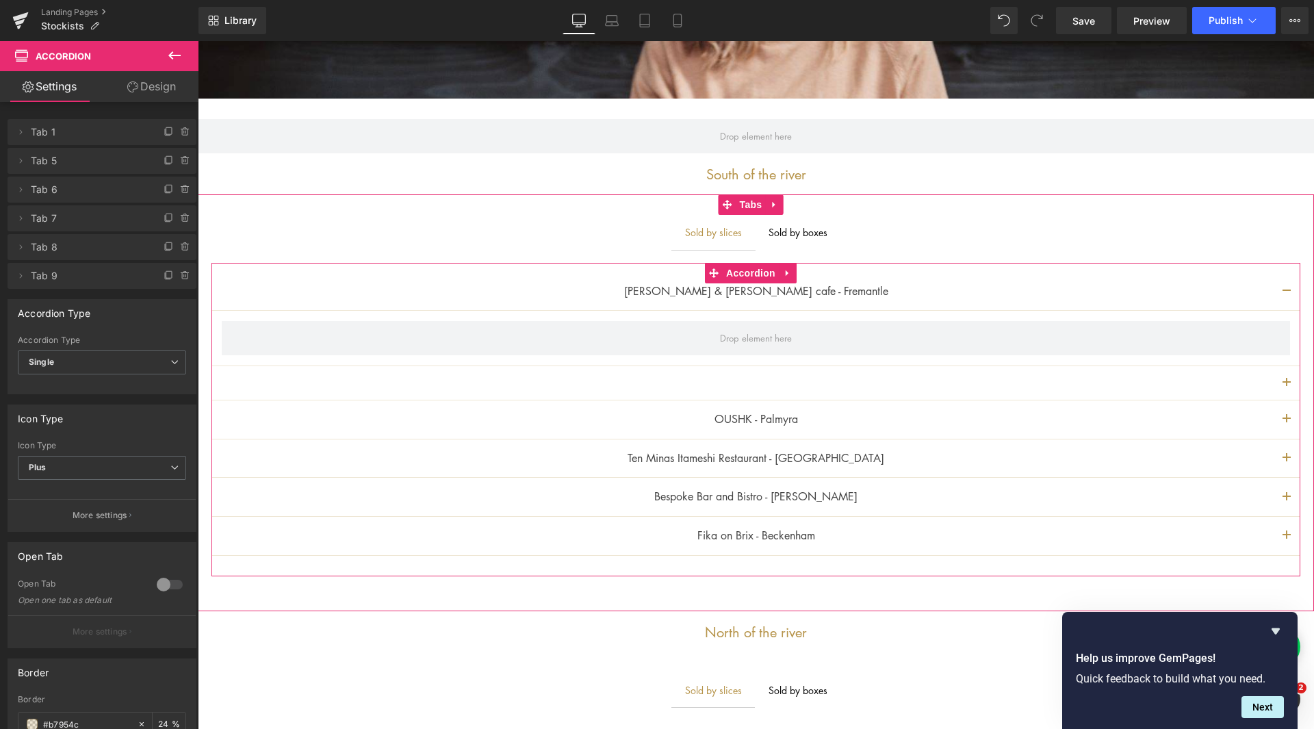
scroll to position [263, 0]
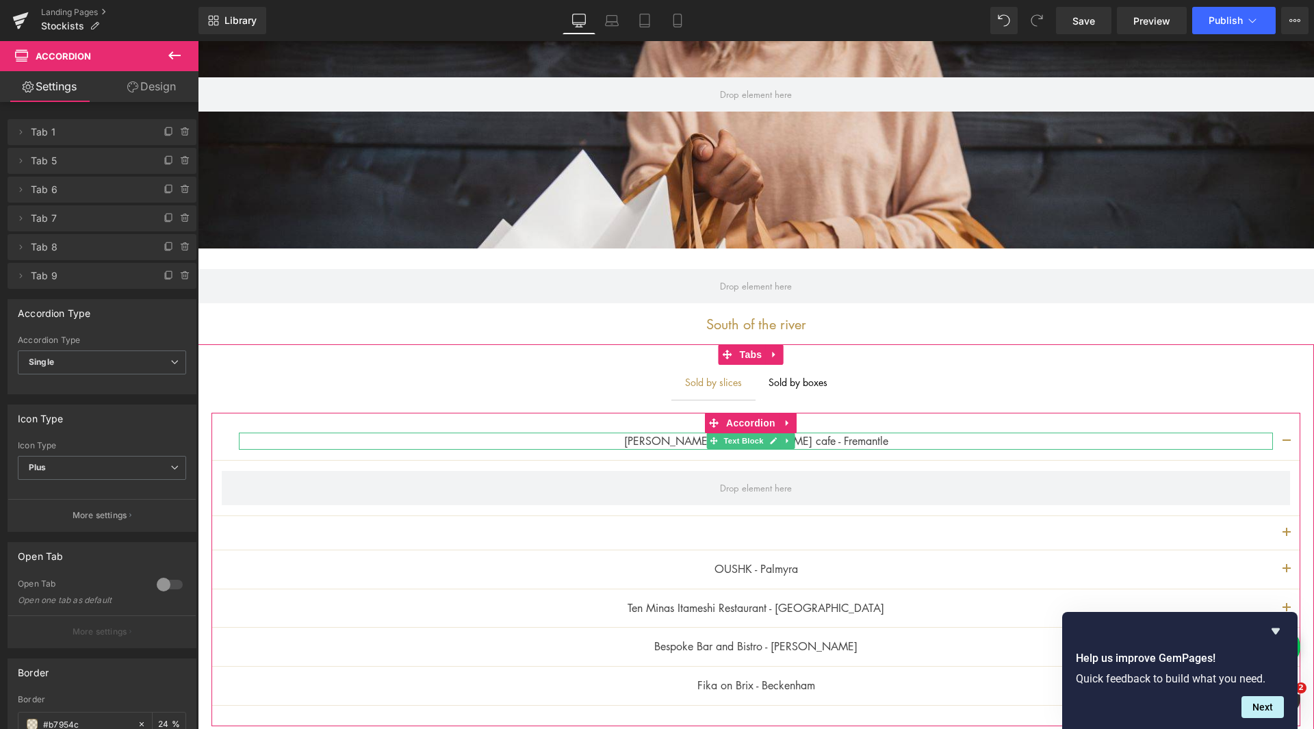
click at [811, 441] on p "[PERSON_NAME] & [PERSON_NAME] cafe - Fremantle" at bounding box center [756, 441] width 1034 height 18
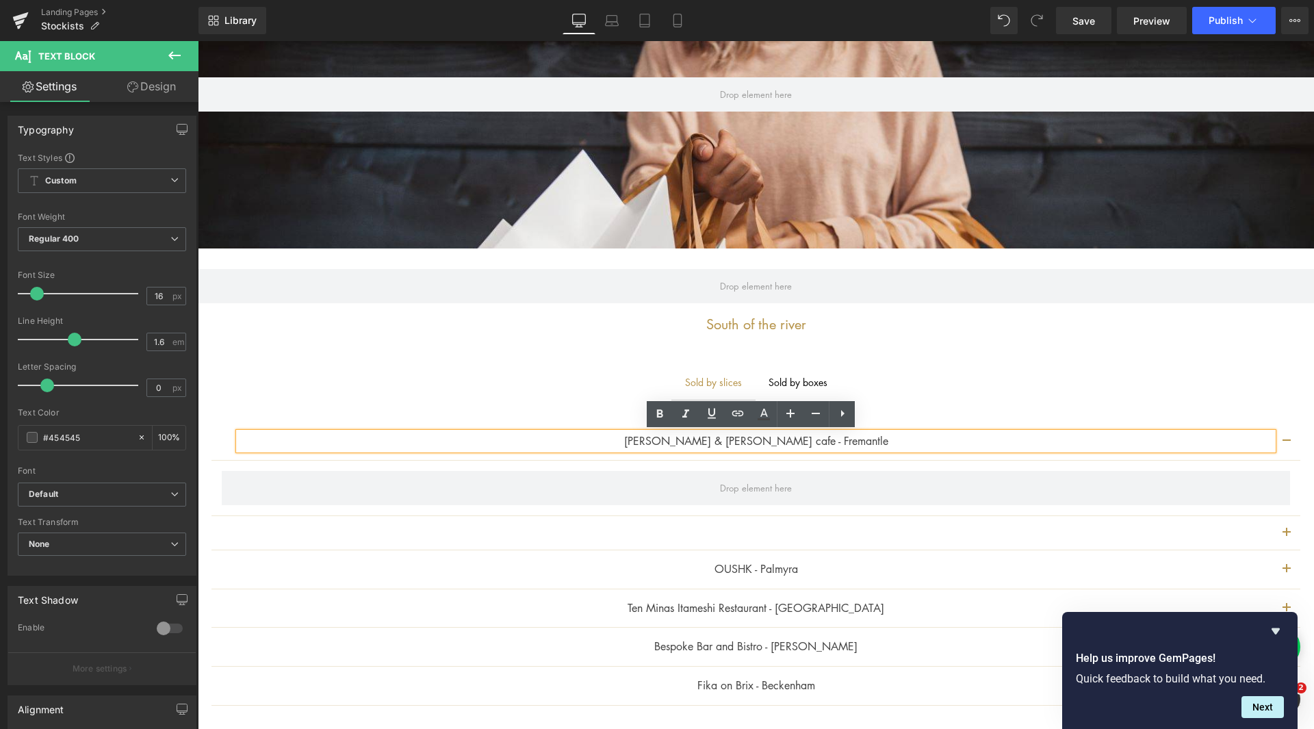
click at [468, 371] on ul "Sold by slices Text Block Sold by boxes Text Block" at bounding box center [756, 382] width 1116 height 34
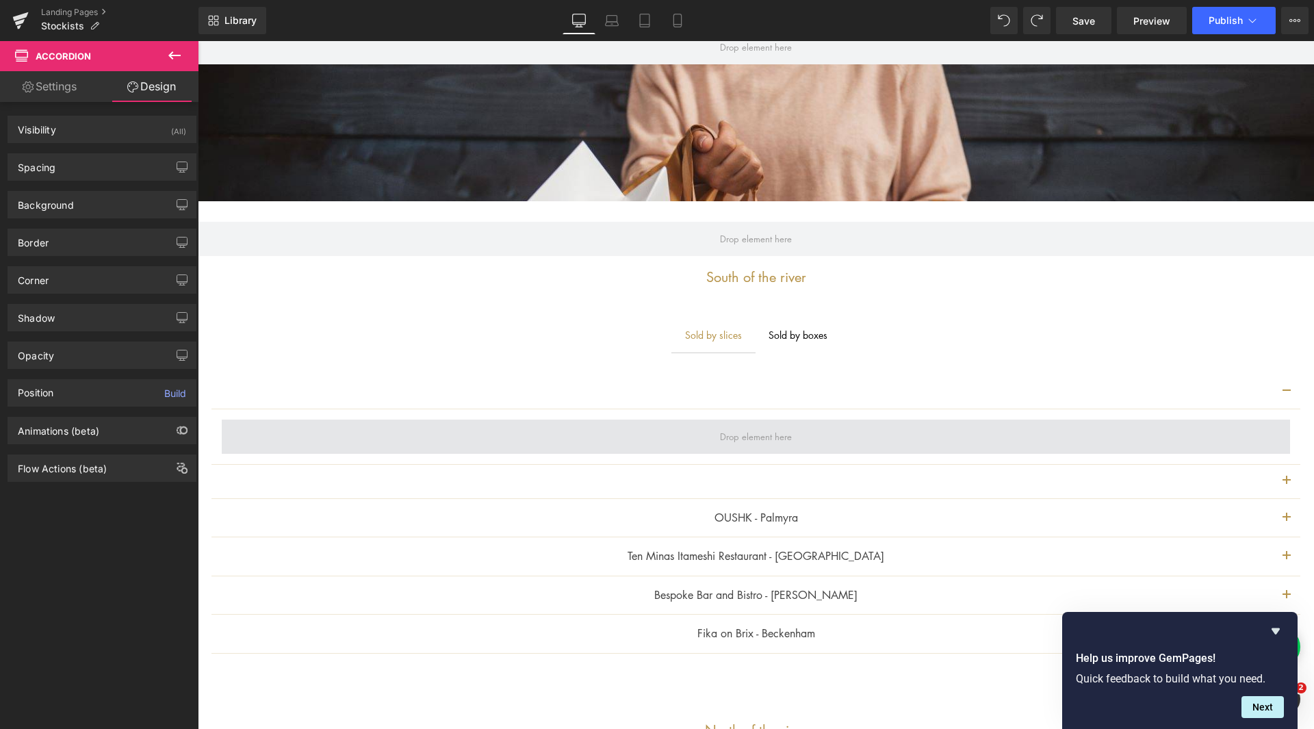
scroll to position [342, 0]
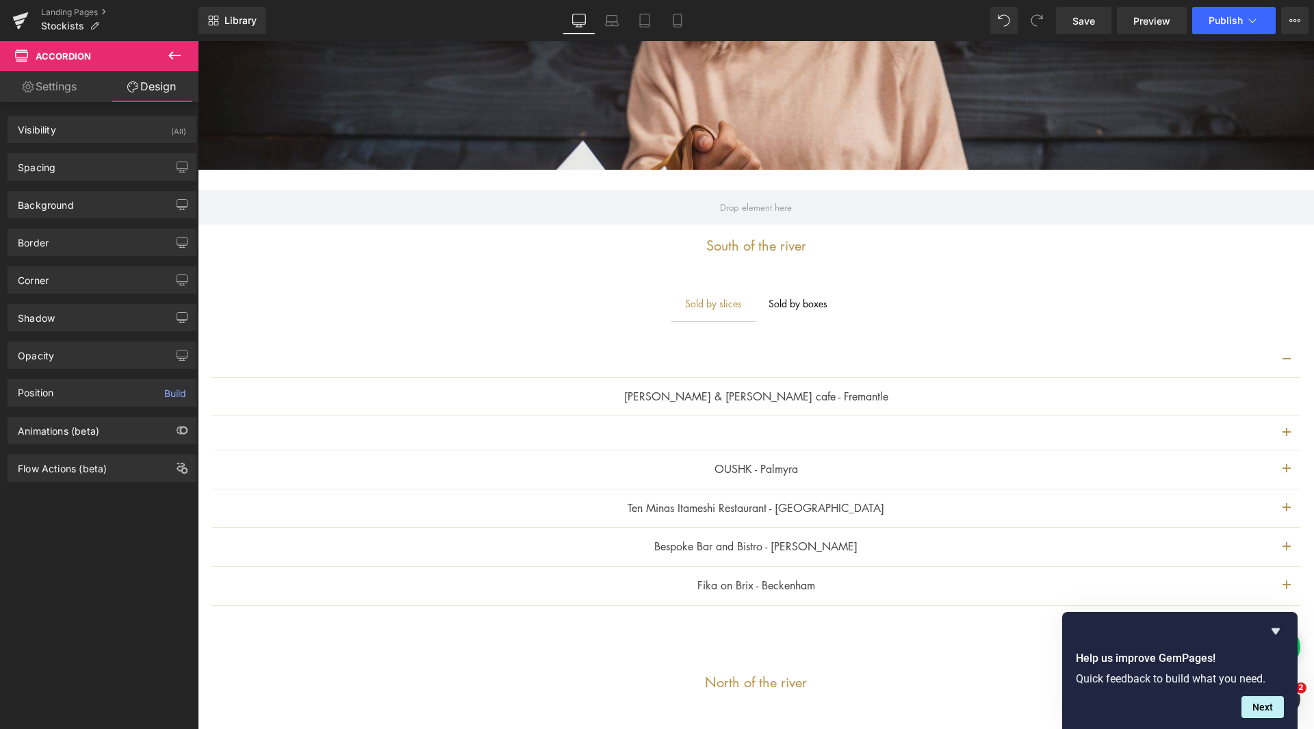
click at [703, 307] on div "Sold by slices" at bounding box center [713, 303] width 57 height 15
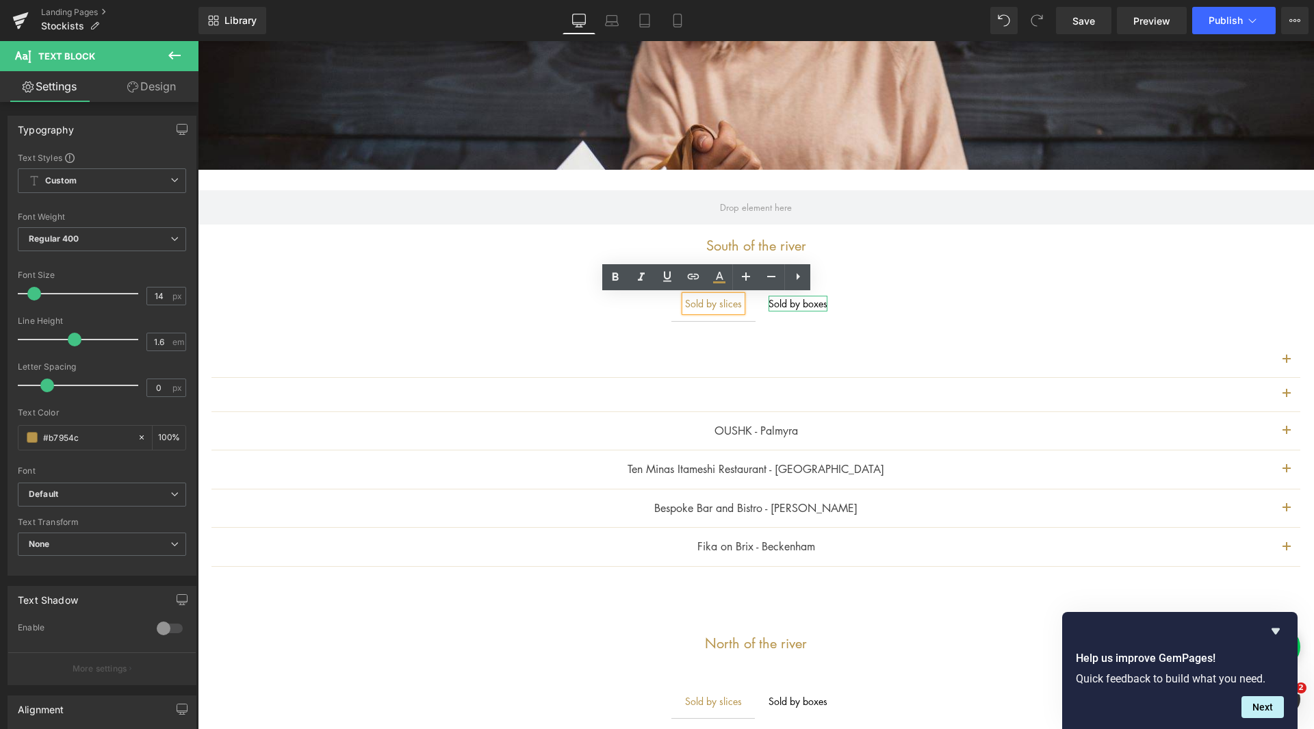
click at [809, 305] on div "Sold by boxes" at bounding box center [797, 303] width 59 height 15
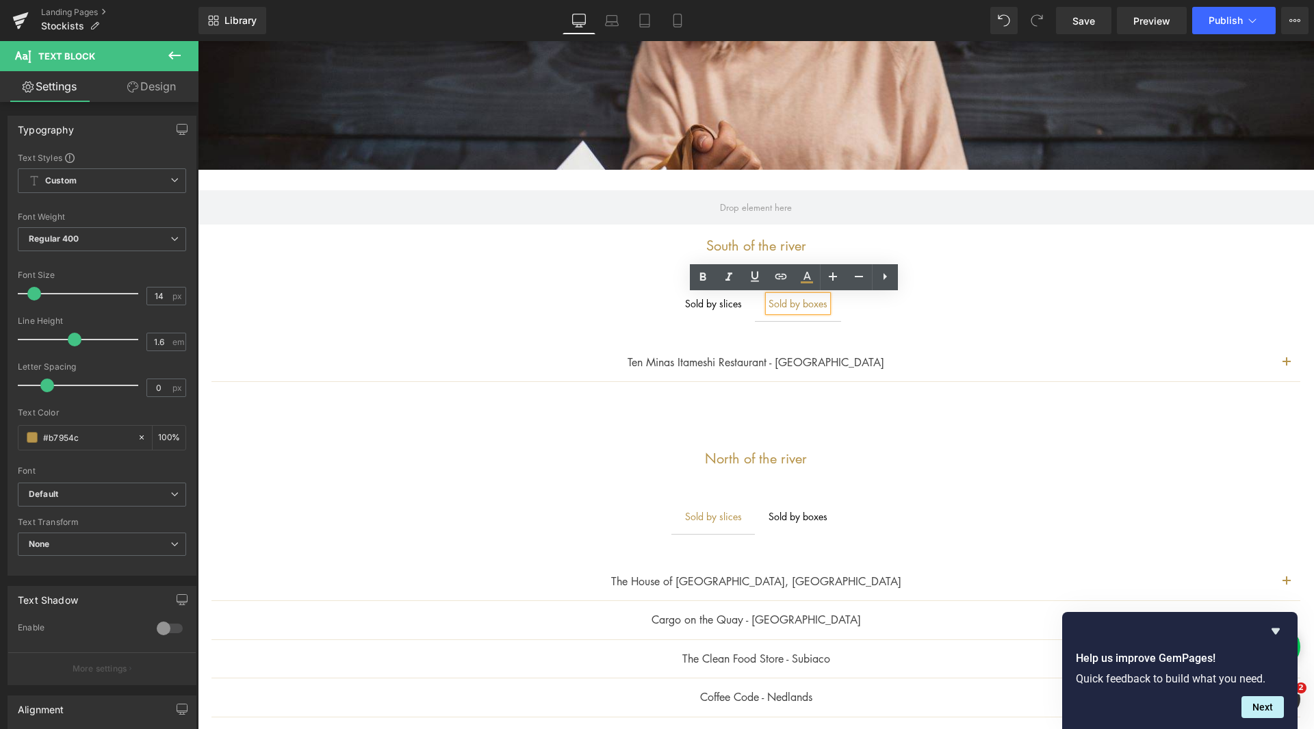
click at [1286, 366] on span "button" at bounding box center [1286, 366] width 0 height 0
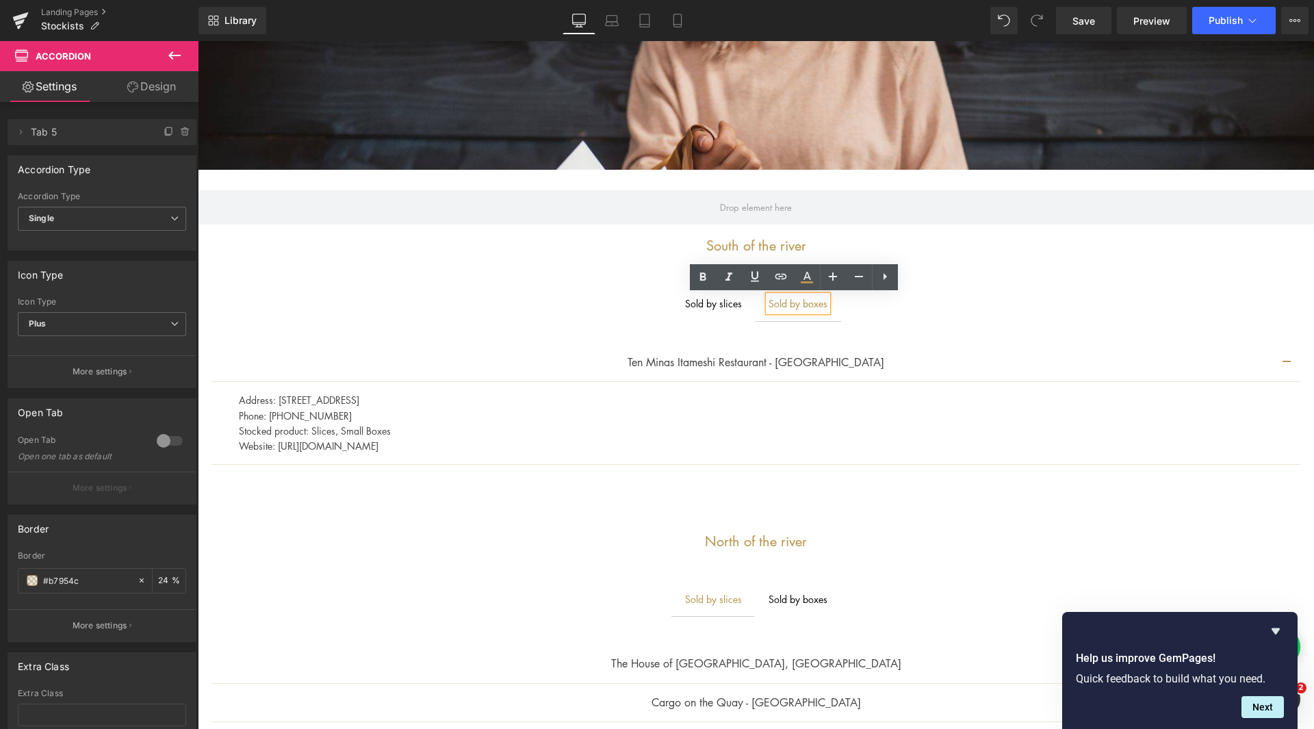
click at [704, 303] on div "Sold by slices" at bounding box center [713, 303] width 57 height 15
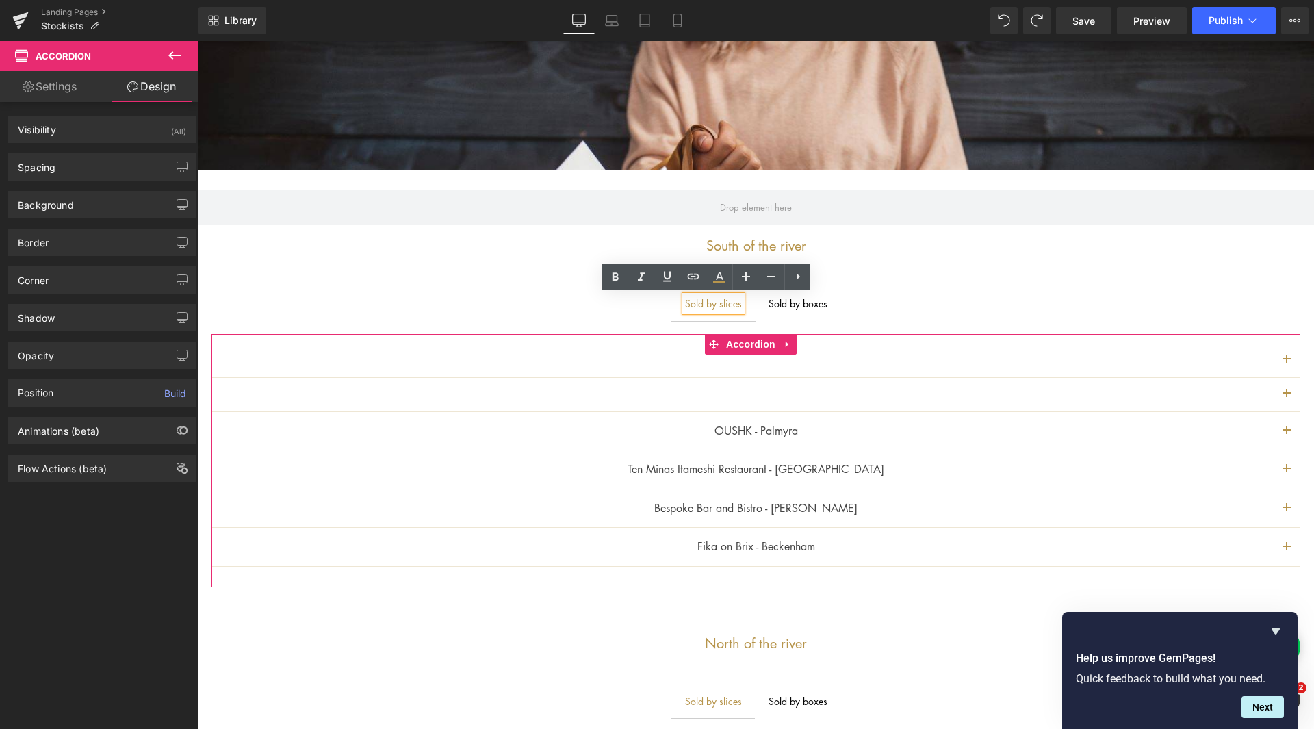
click at [777, 395] on div at bounding box center [755, 395] width 1089 height 34
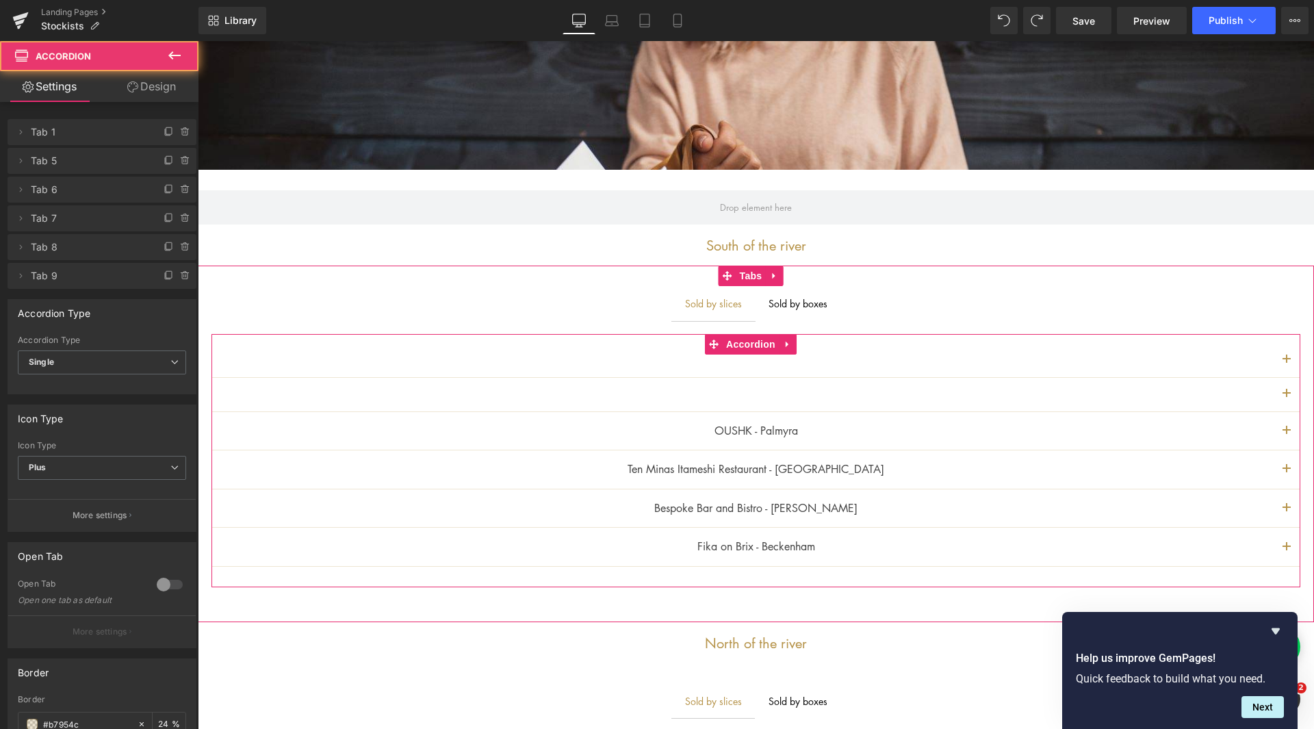
click at [1282, 391] on button "button" at bounding box center [1286, 395] width 27 height 34
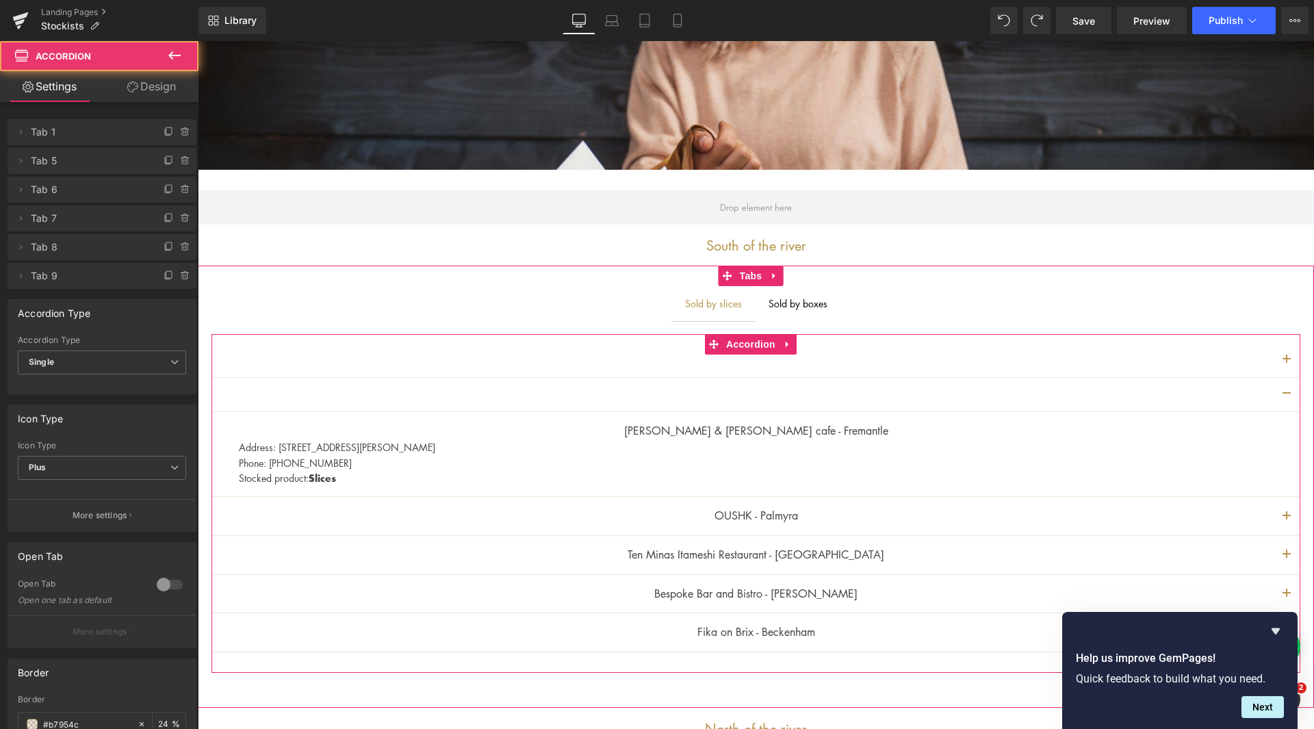
click at [1277, 393] on button "button" at bounding box center [1286, 395] width 27 height 34
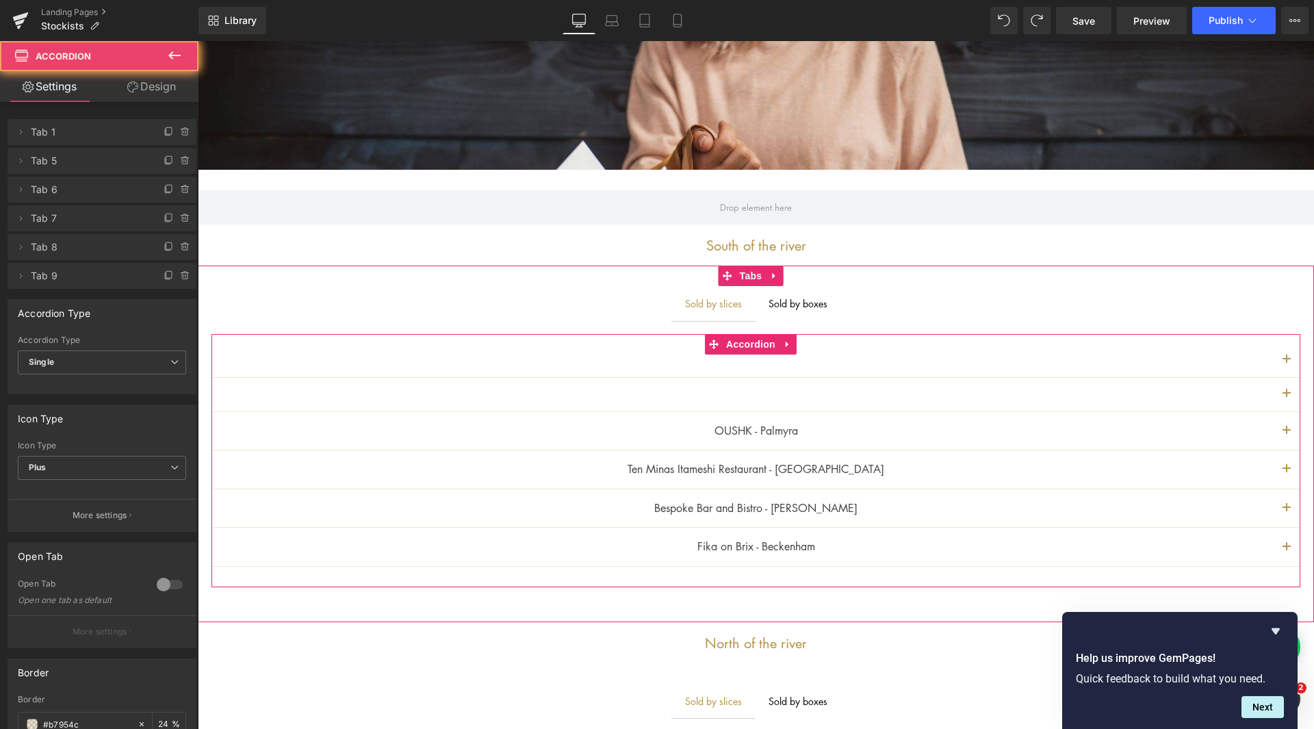
click at [1277, 393] on button "button" at bounding box center [1286, 395] width 27 height 34
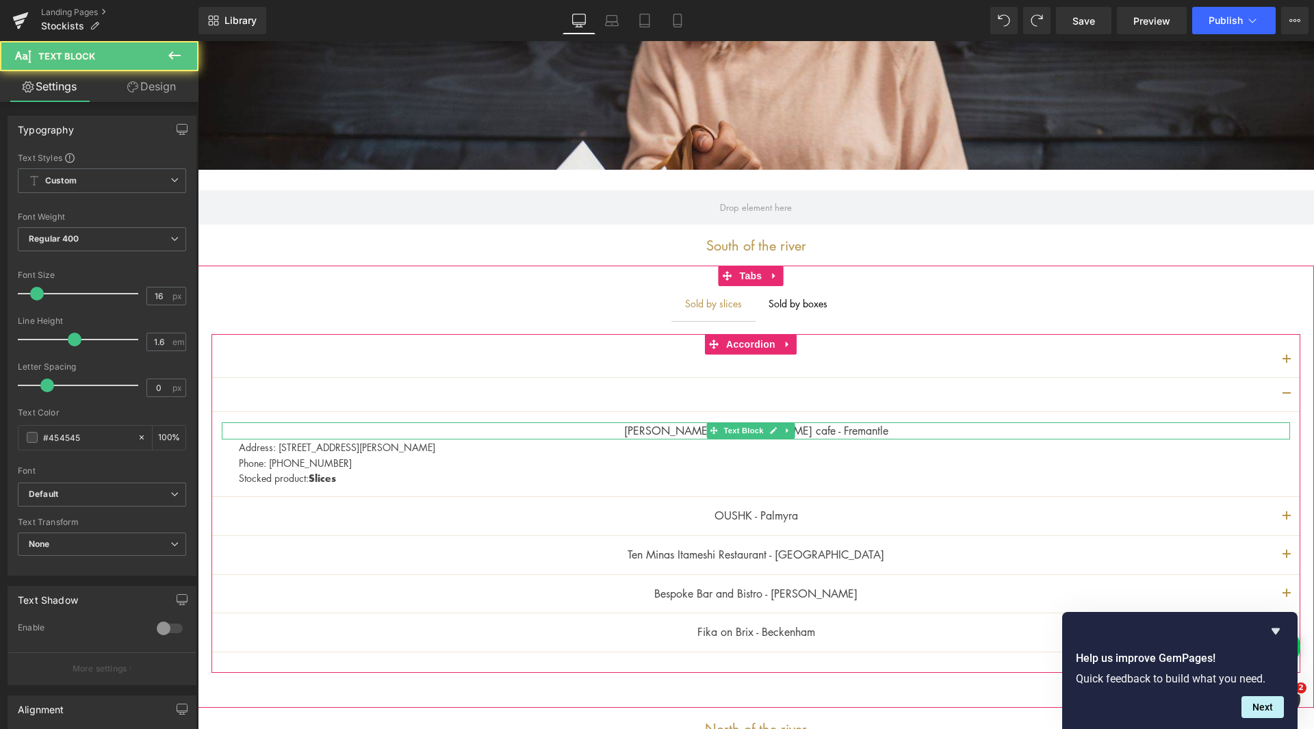
click at [836, 432] on p "[PERSON_NAME] & [PERSON_NAME] cafe - Fremantle" at bounding box center [756, 431] width 1068 height 18
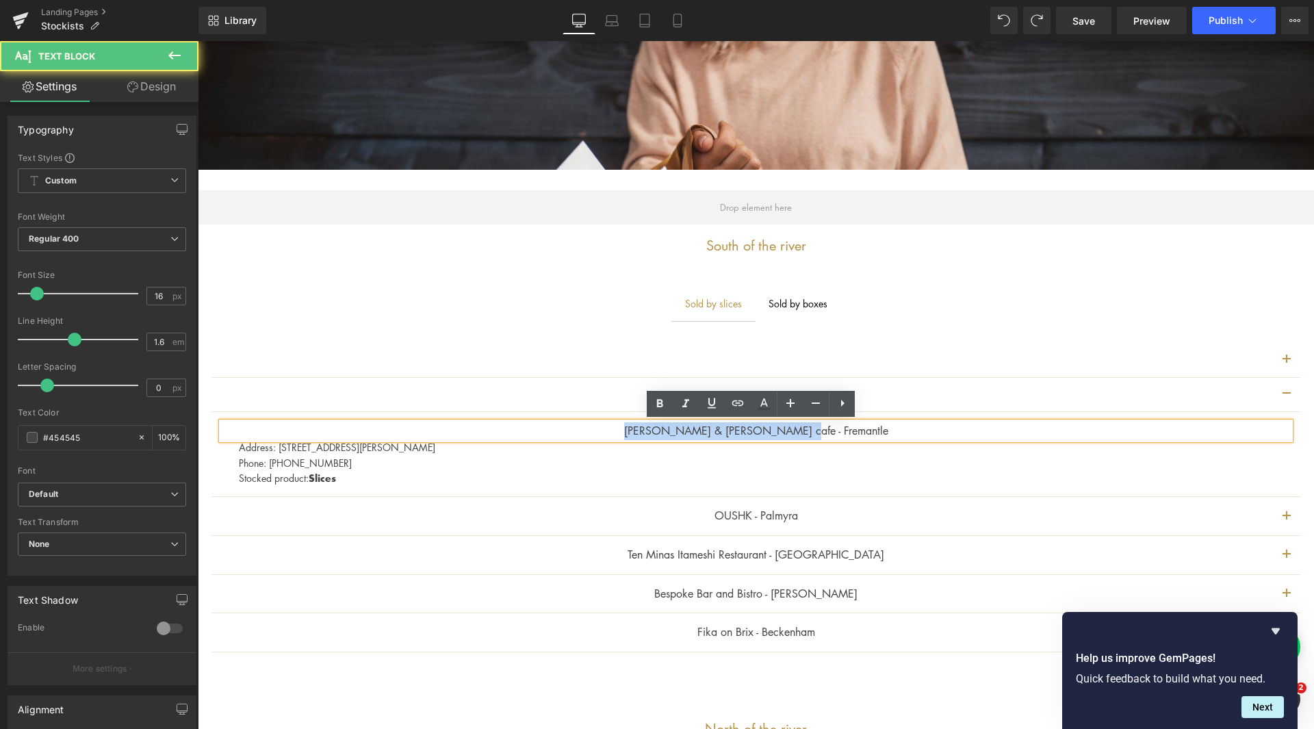
drag, startPoint x: 841, startPoint y: 432, endPoint x: 654, endPoint y: 426, distance: 186.9
click at [654, 426] on p "[PERSON_NAME] & [PERSON_NAME] cafe - Fremantle" at bounding box center [756, 431] width 1068 height 18
copy p "[PERSON_NAME] & [PERSON_NAME] cafe - Fremantle"
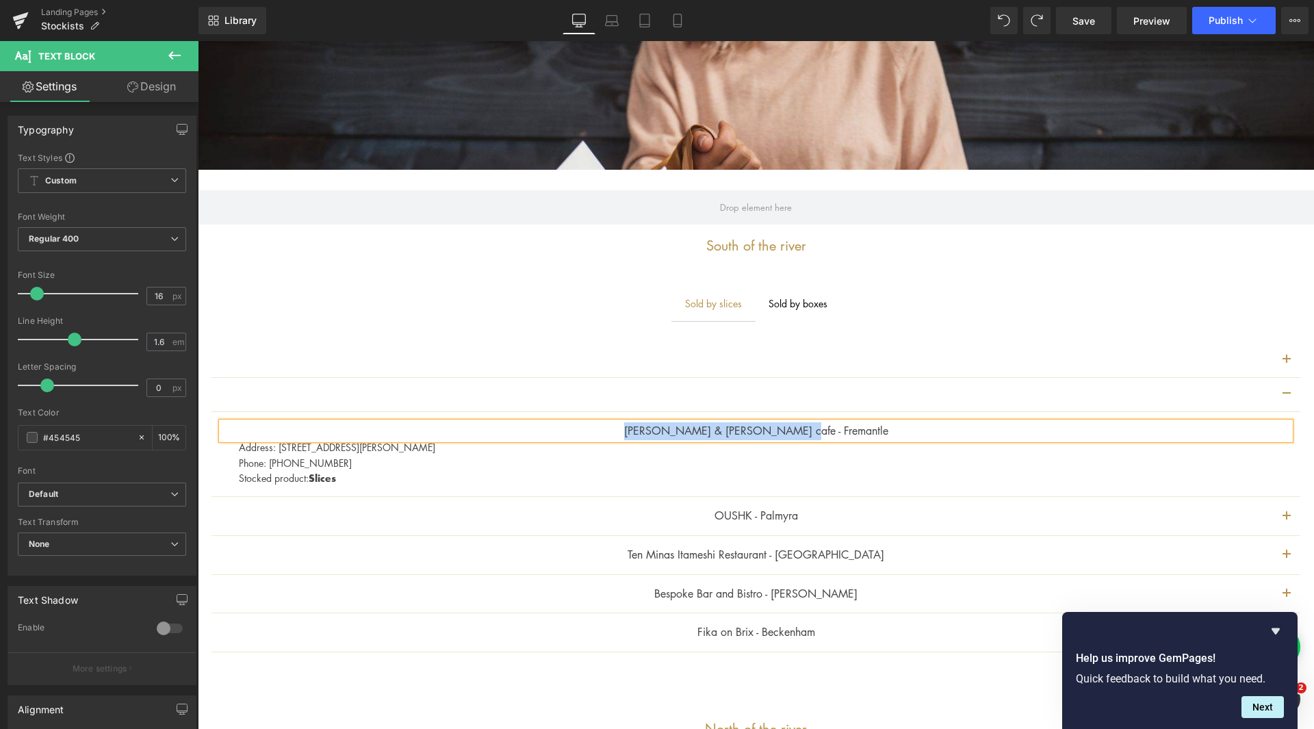
click at [1028, 398] on div at bounding box center [755, 395] width 1089 height 34
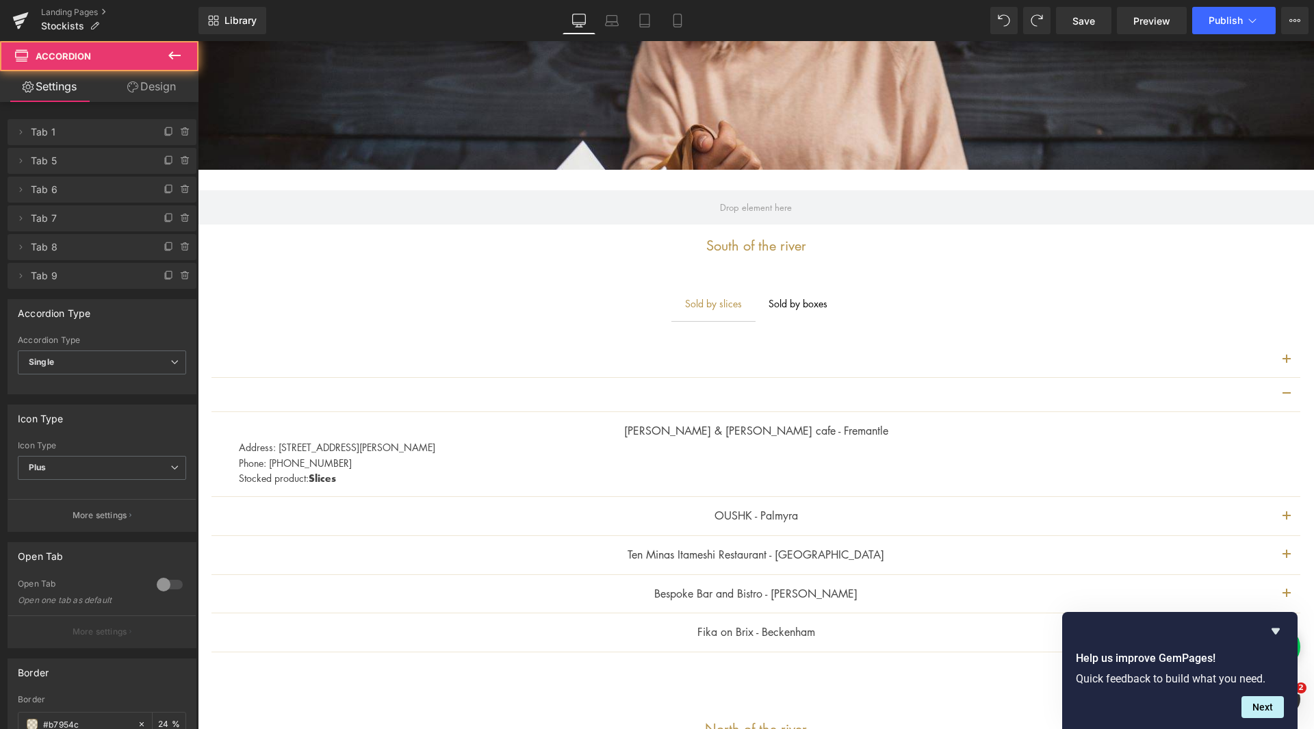
click at [1000, 394] on div at bounding box center [755, 395] width 1089 height 34
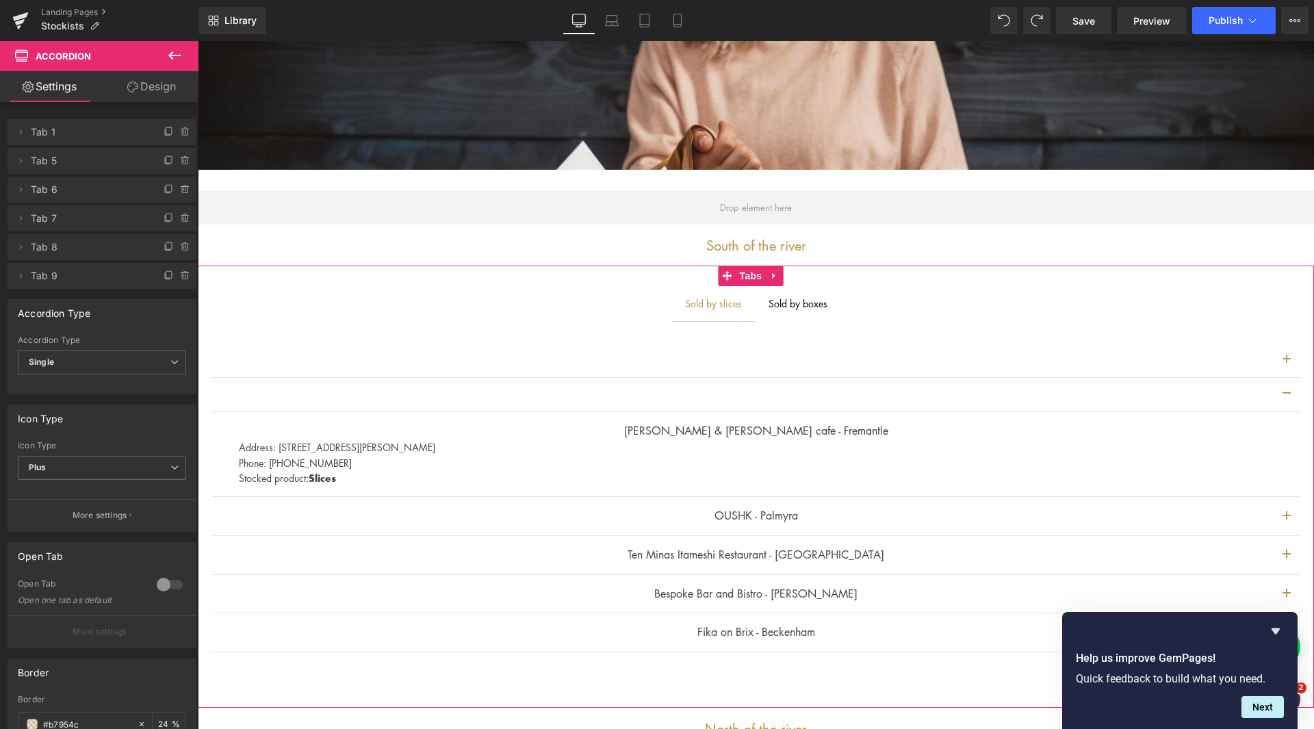
click at [1280, 397] on button "button" at bounding box center [1286, 395] width 27 height 34
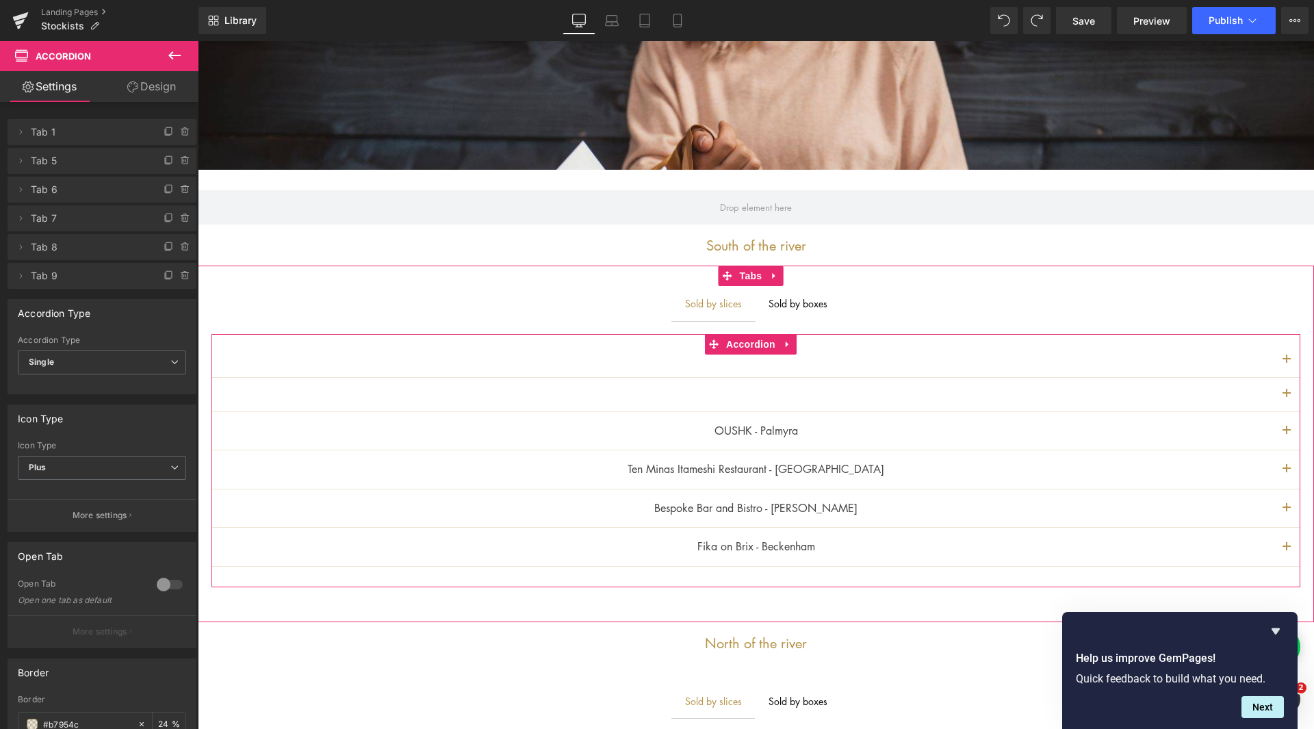
click at [736, 391] on div at bounding box center [755, 395] width 1089 height 34
click at [714, 430] on icon at bounding box center [714, 431] width 8 height 8
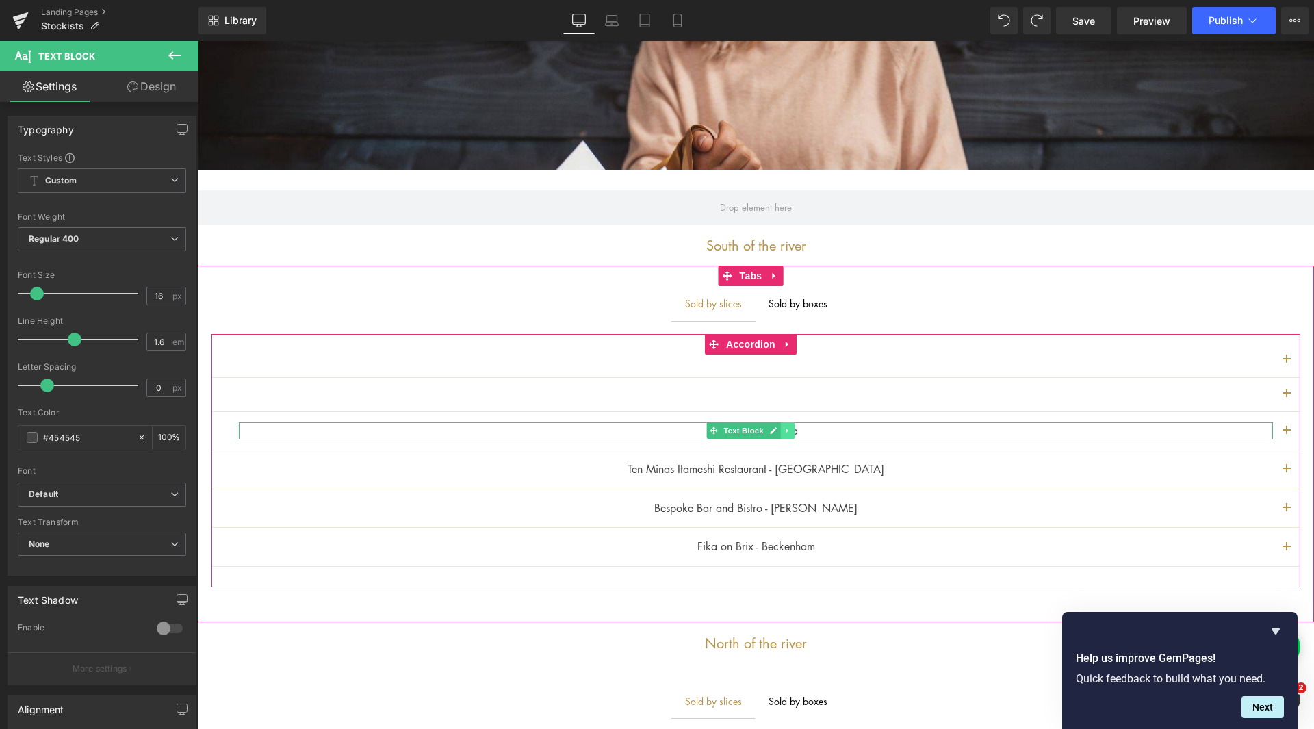
click at [789, 431] on icon at bounding box center [787, 430] width 8 height 8
click at [777, 433] on icon at bounding box center [781, 430] width 8 height 8
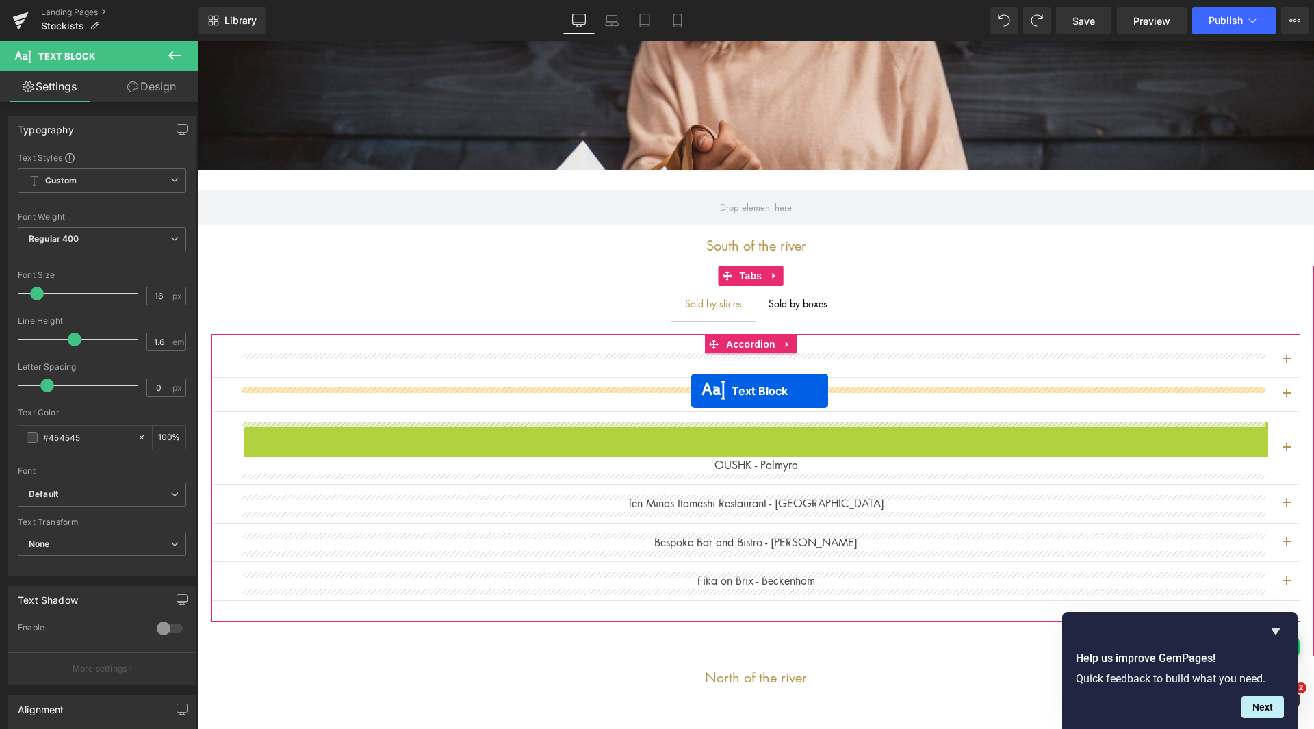
drag, startPoint x: 692, startPoint y: 428, endPoint x: 691, endPoint y: 391, distance: 37.6
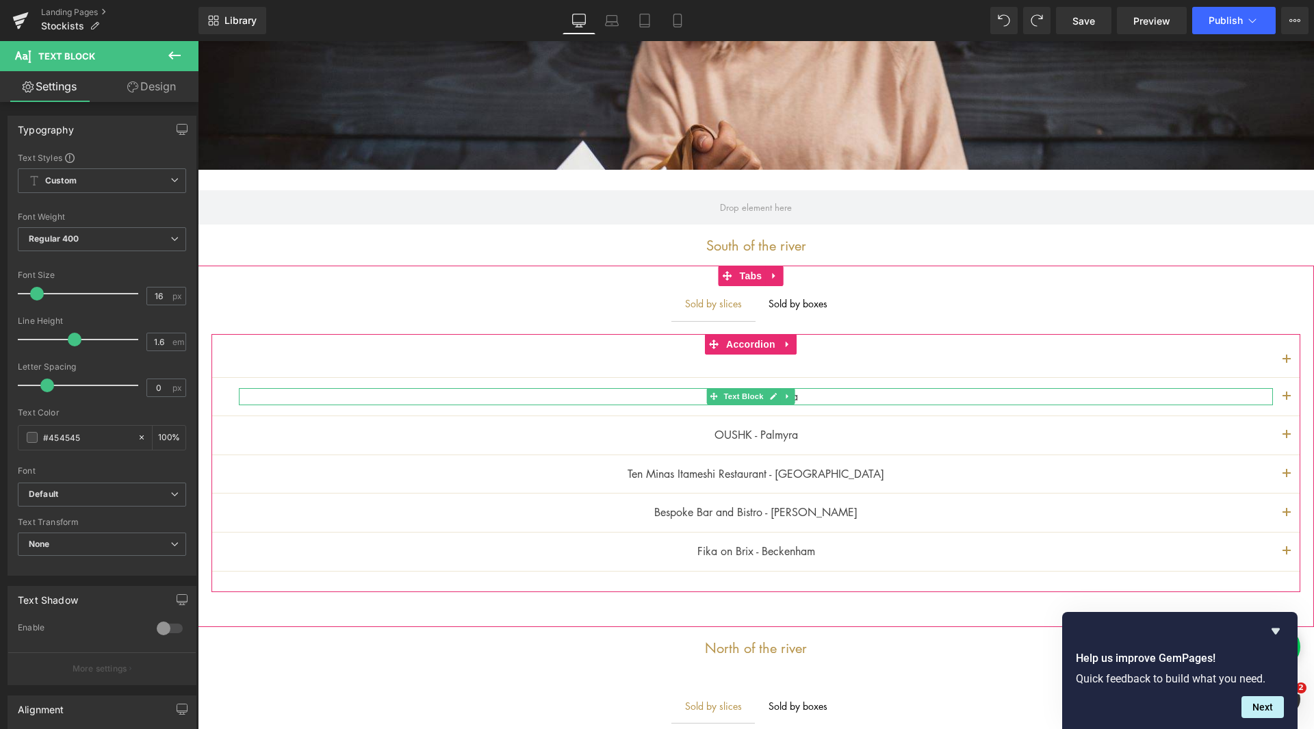
click at [789, 391] on link at bounding box center [788, 396] width 14 height 16
click at [870, 400] on p "OUSHK - Palmyra" at bounding box center [756, 397] width 1034 height 18
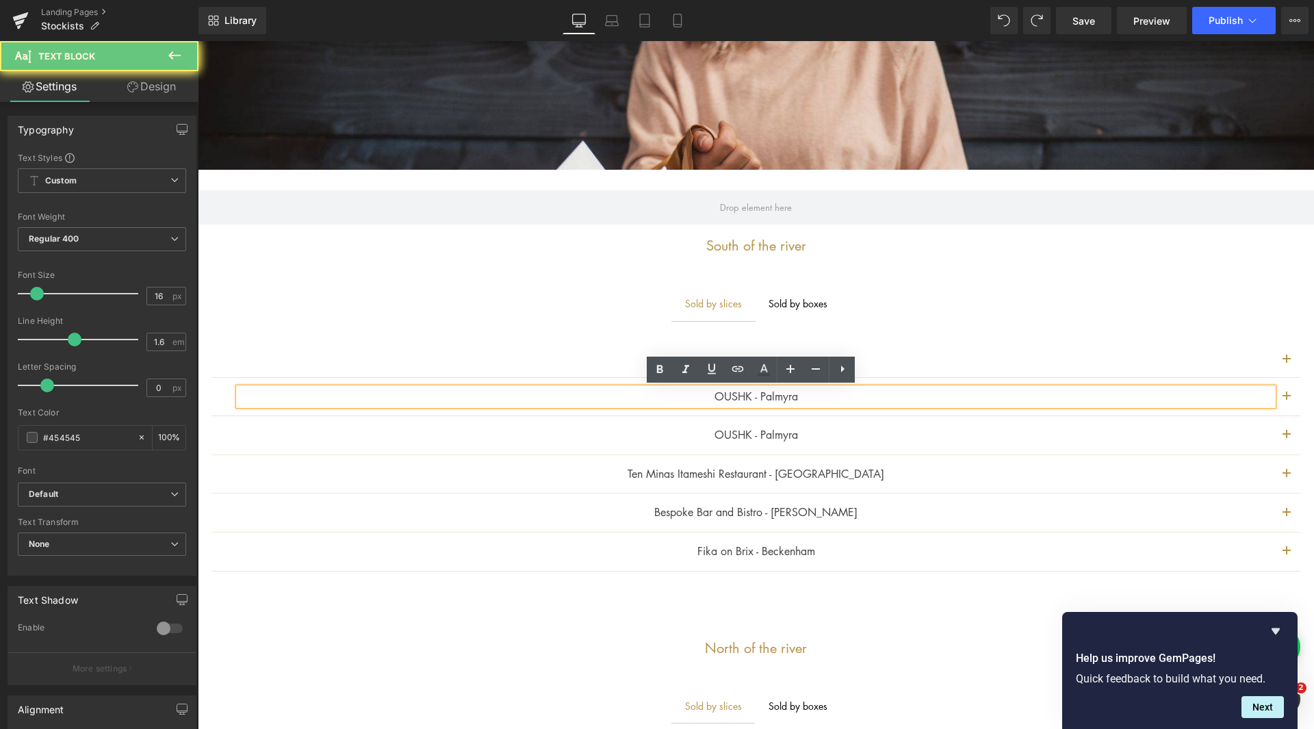
click at [852, 399] on p "OUSHK - Palmyra" at bounding box center [756, 397] width 1034 height 18
click at [1273, 398] on button "button" at bounding box center [1286, 397] width 27 height 38
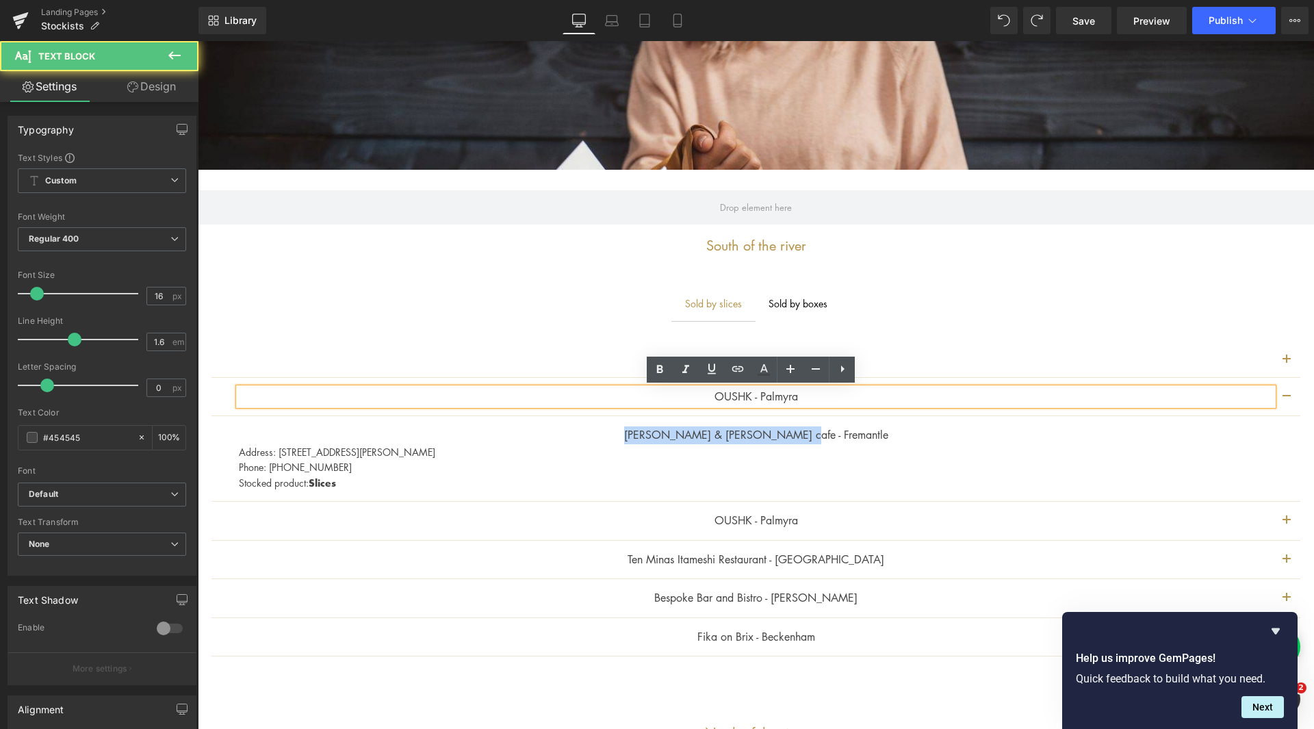
drag, startPoint x: 837, startPoint y: 434, endPoint x: 616, endPoint y: 424, distance: 221.2
click at [616, 424] on article "[PERSON_NAME] & [PERSON_NAME] cafe - Fremantle Text Block Address: [STREET_ADDR…" at bounding box center [755, 459] width 1089 height 86
copy p "[PERSON_NAME] & [PERSON_NAME] cafe - Fremantle"
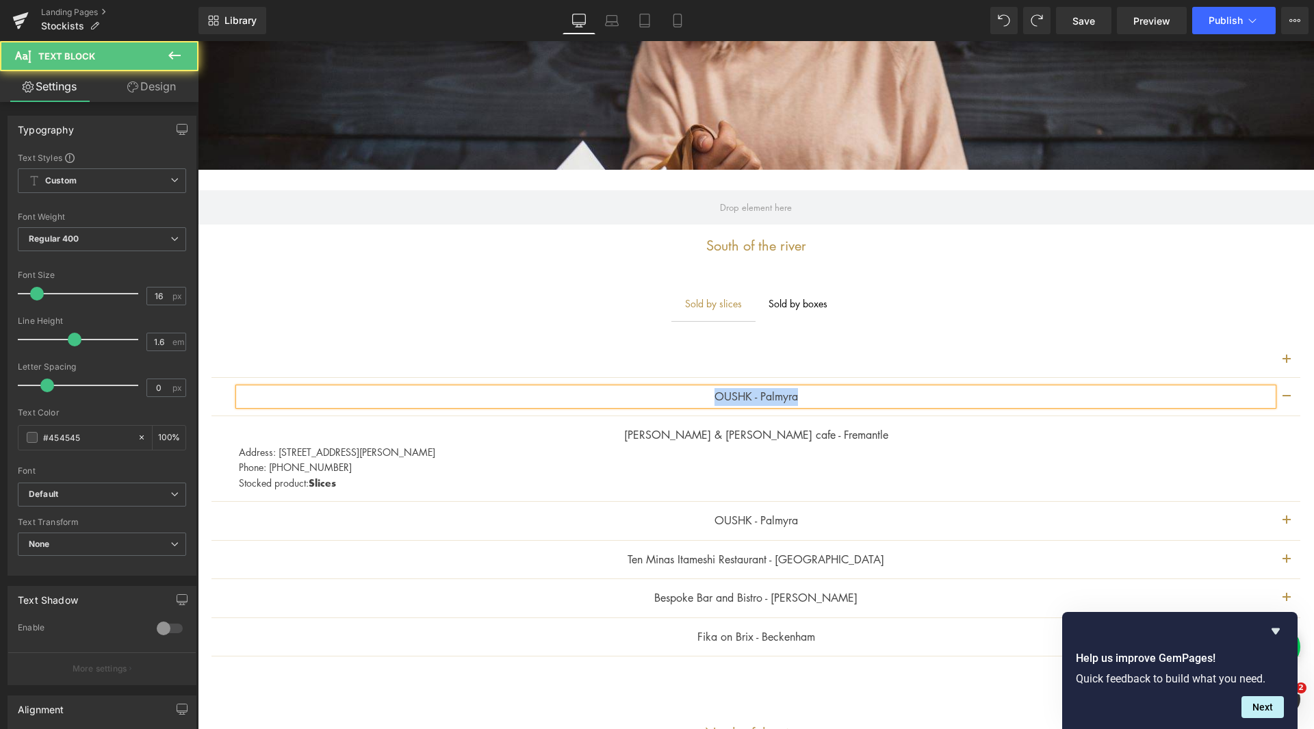
drag, startPoint x: 801, startPoint y: 397, endPoint x: 700, endPoint y: 400, distance: 100.6
click at [700, 400] on p "OUSHK - Palmyra" at bounding box center [756, 397] width 1034 height 18
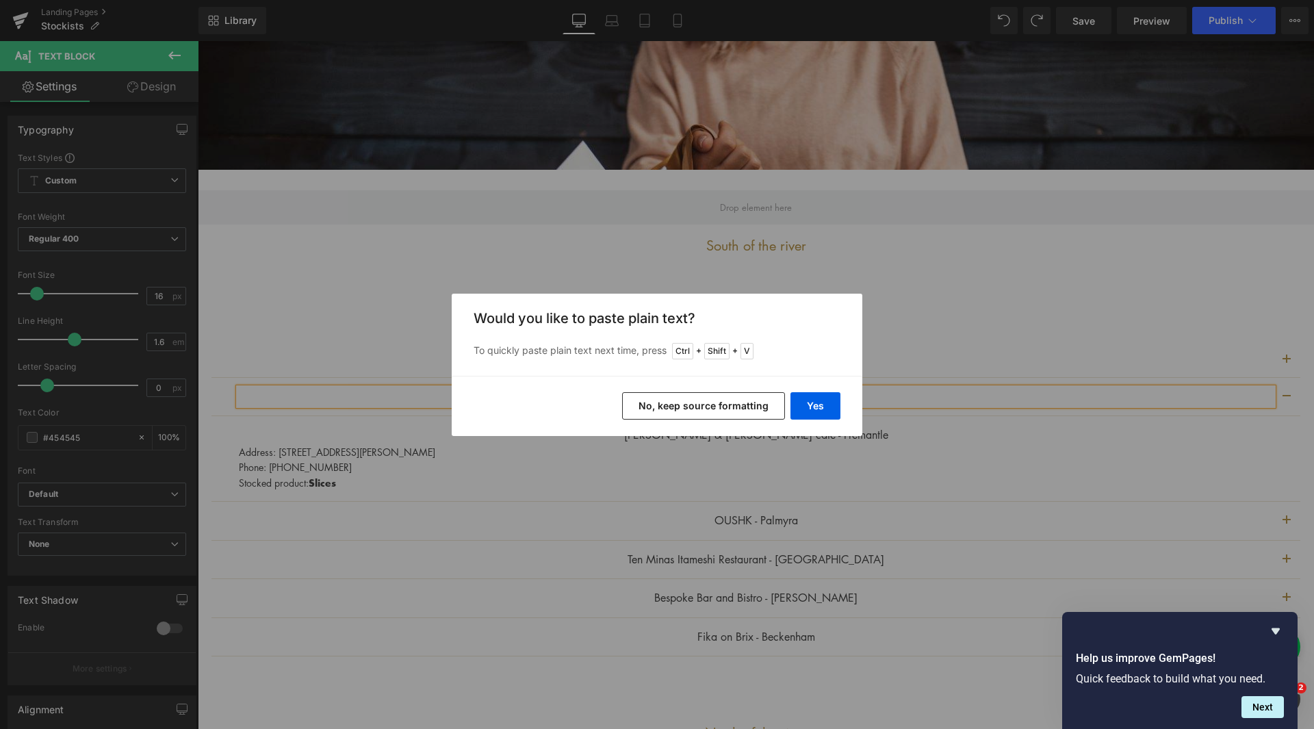
click at [749, 404] on button "No, keep source formatting" at bounding box center [703, 405] width 163 height 27
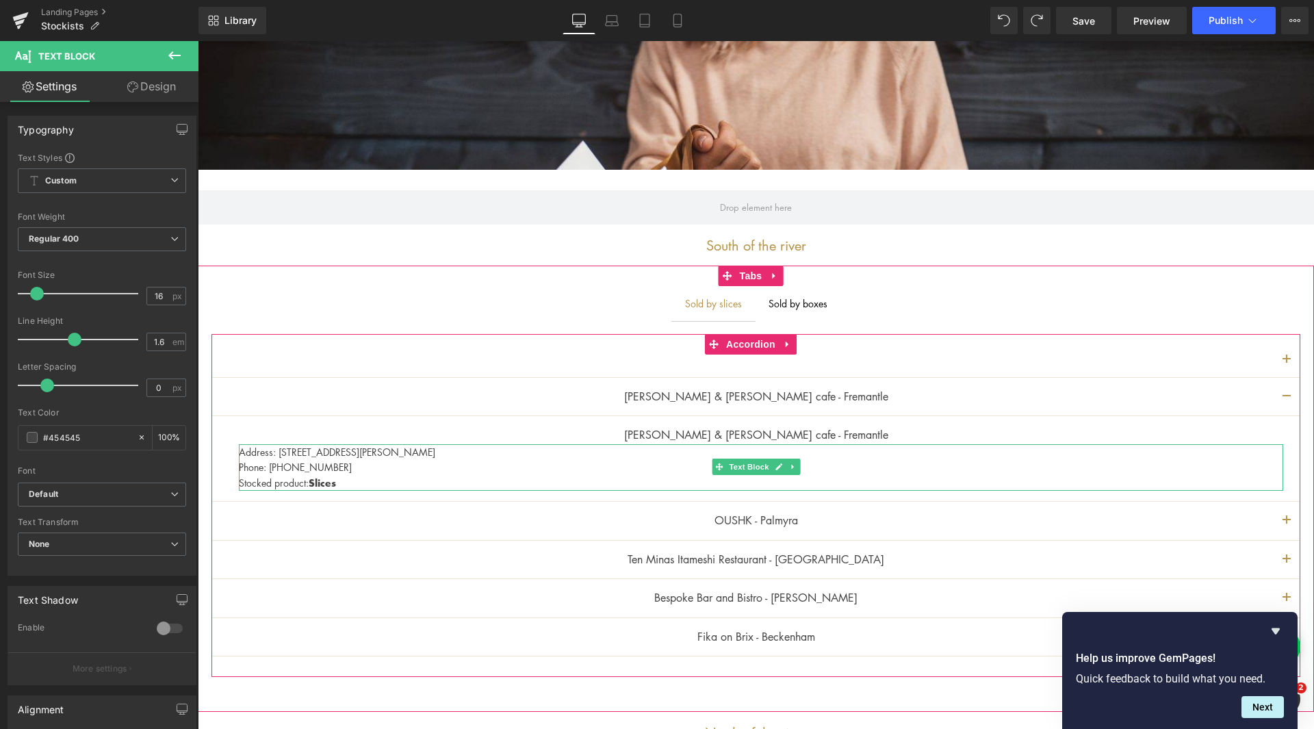
click at [870, 434] on p "[PERSON_NAME] & [PERSON_NAME] cafe - Fremantle" at bounding box center [756, 435] width 1068 height 18
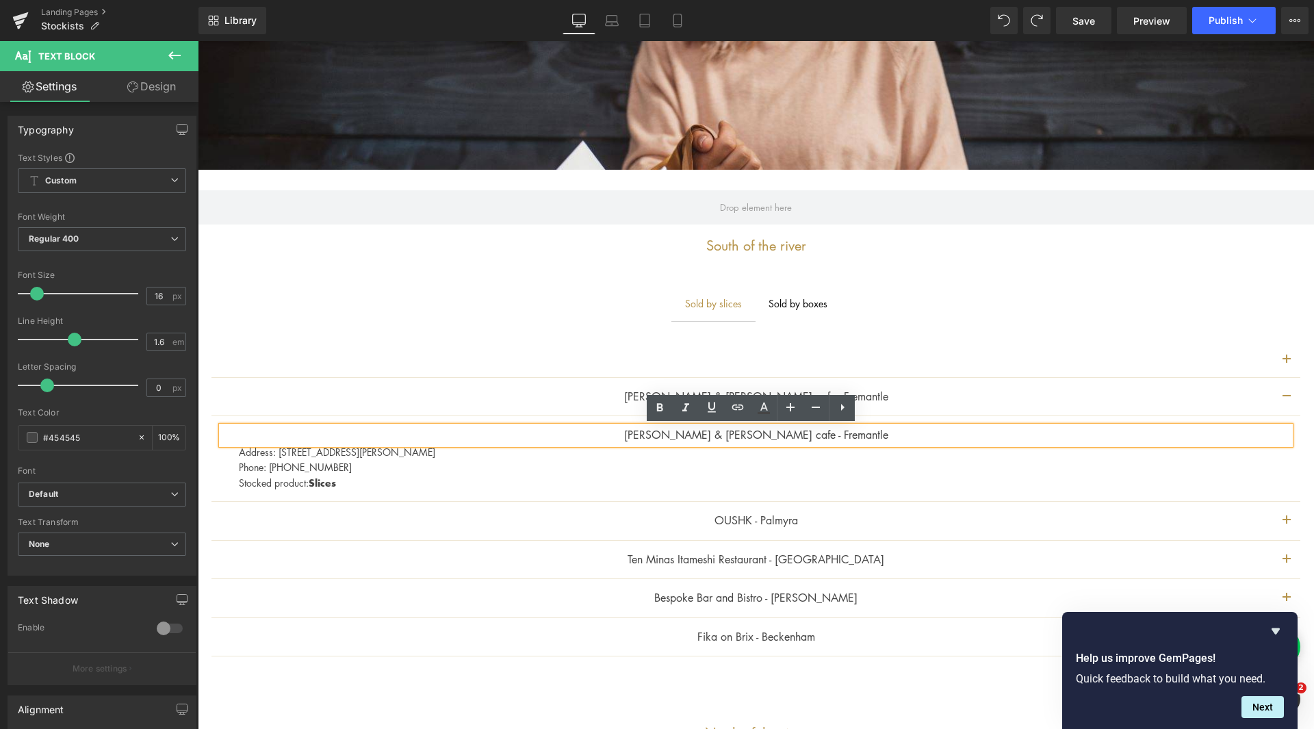
click at [951, 309] on ul "Sold by slices Text Block Sold by boxes Text Block" at bounding box center [756, 303] width 1116 height 34
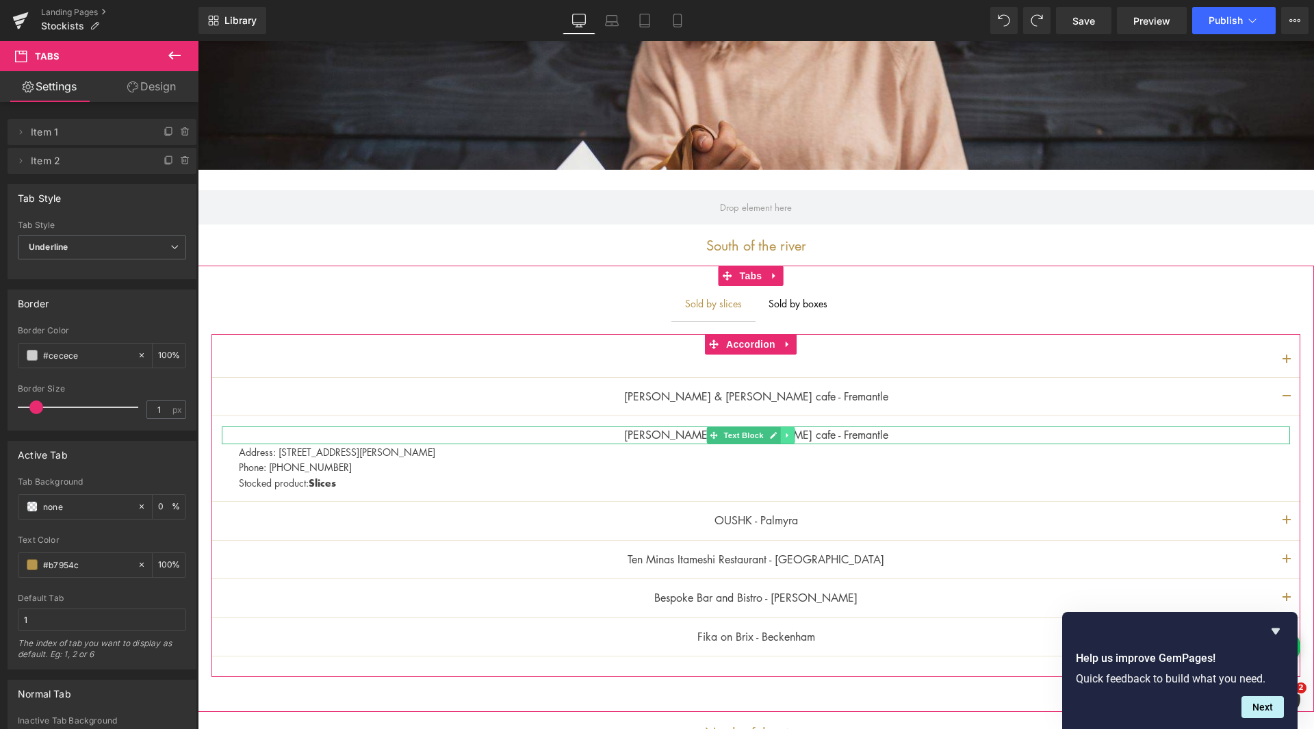
click at [789, 432] on icon at bounding box center [787, 435] width 8 height 8
click at [791, 436] on icon at bounding box center [795, 435] width 8 height 8
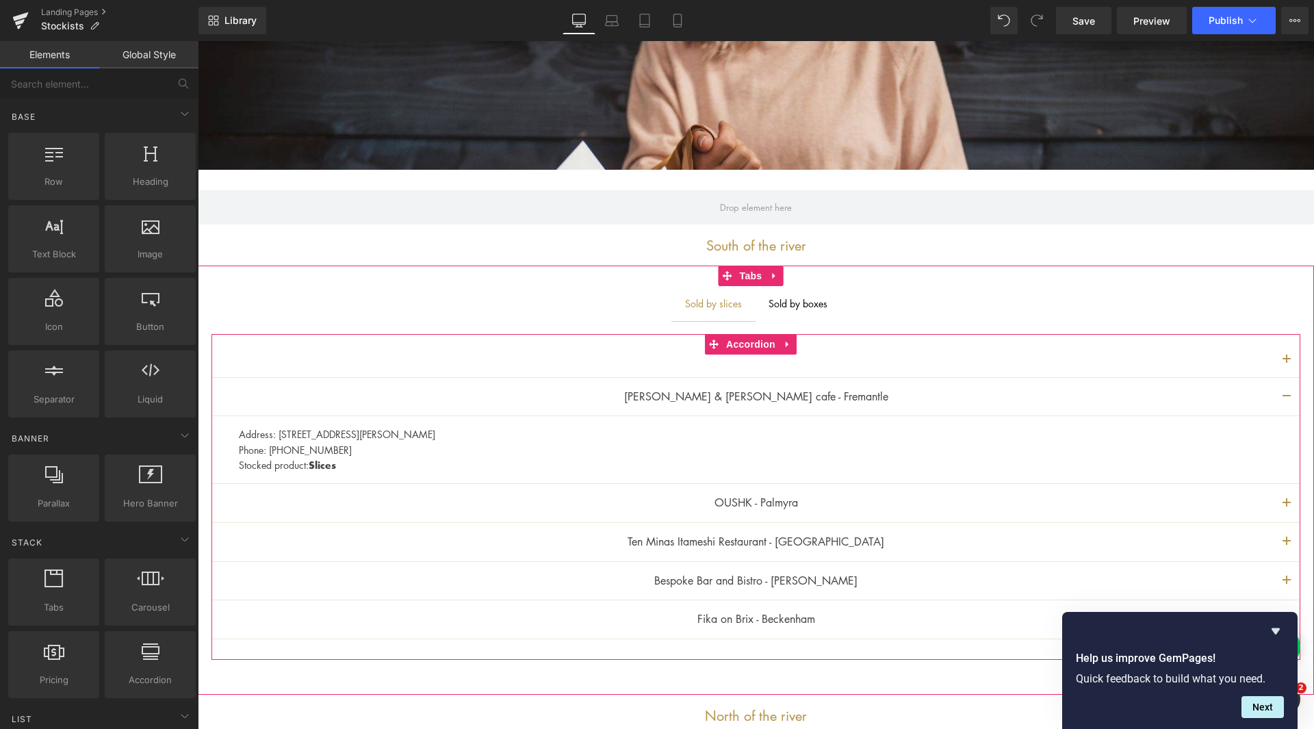
click at [1277, 395] on button "button" at bounding box center [1286, 397] width 27 height 38
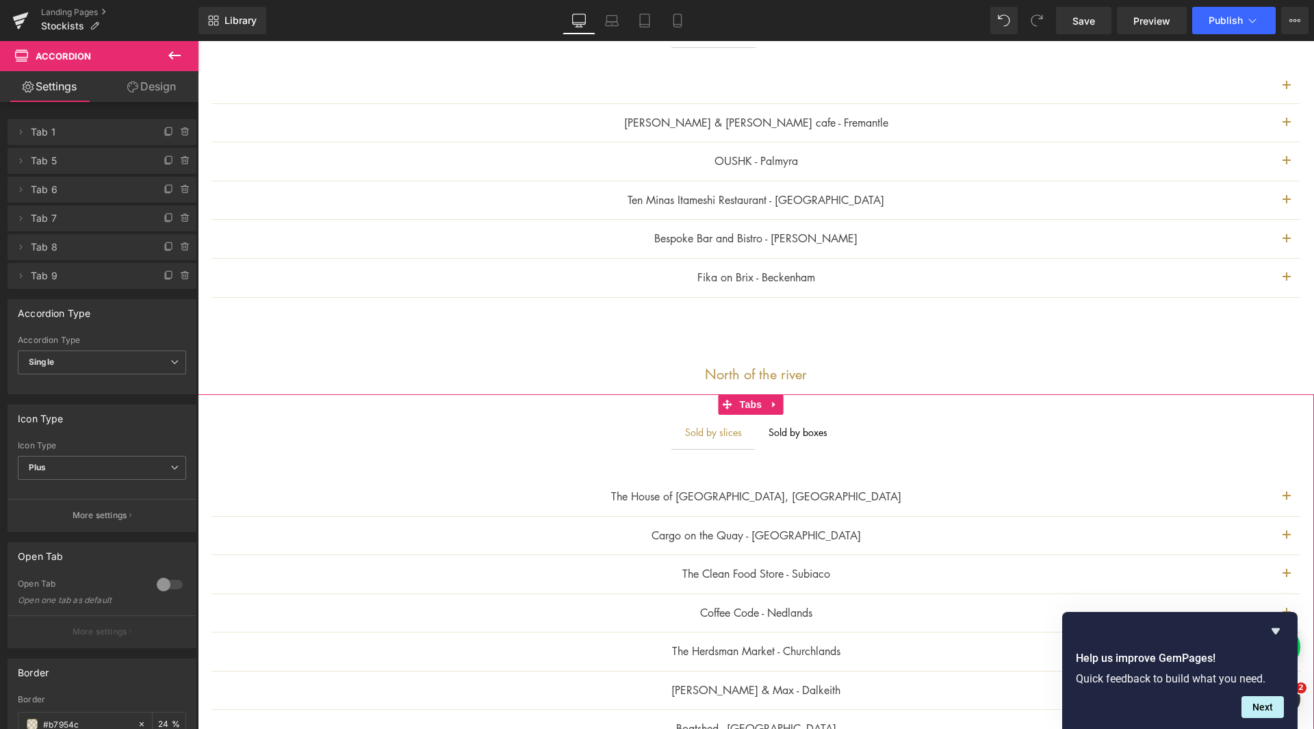
scroll to position [274, 0]
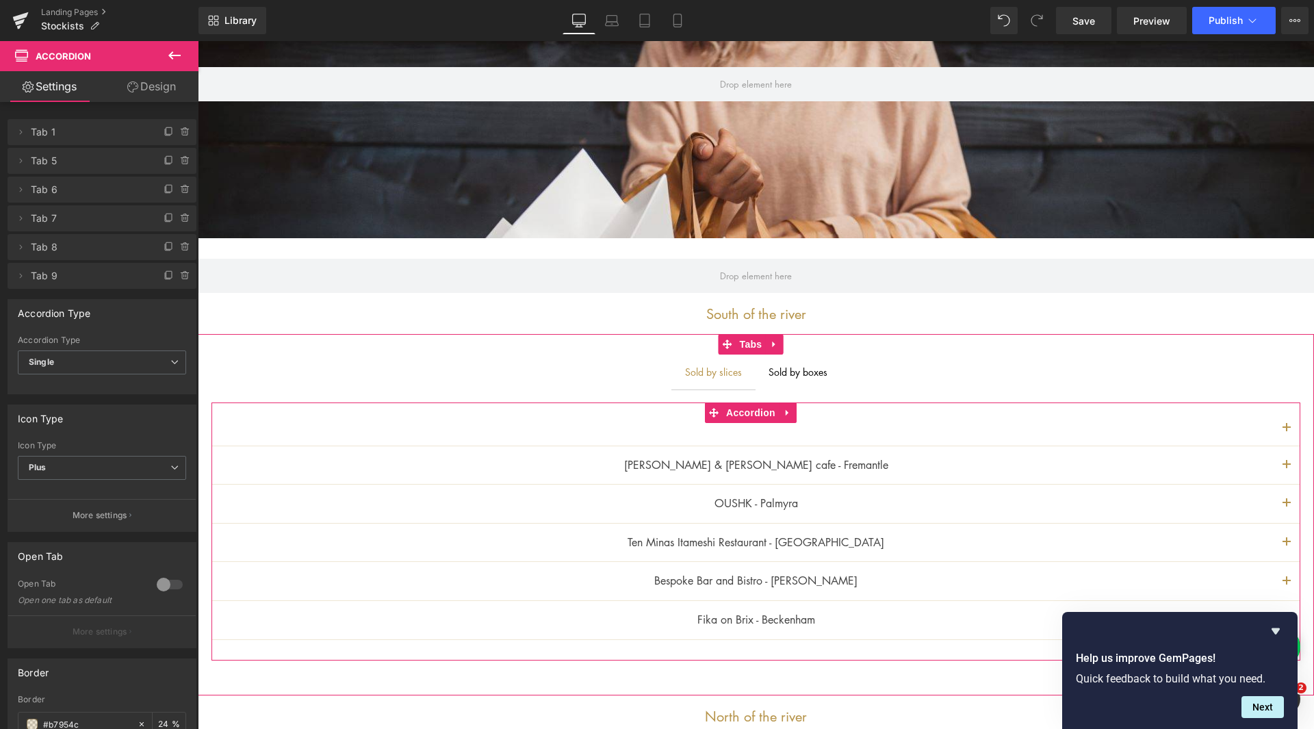
click at [1111, 434] on div at bounding box center [755, 429] width 1089 height 34
click at [1273, 425] on button "button" at bounding box center [1286, 429] width 27 height 34
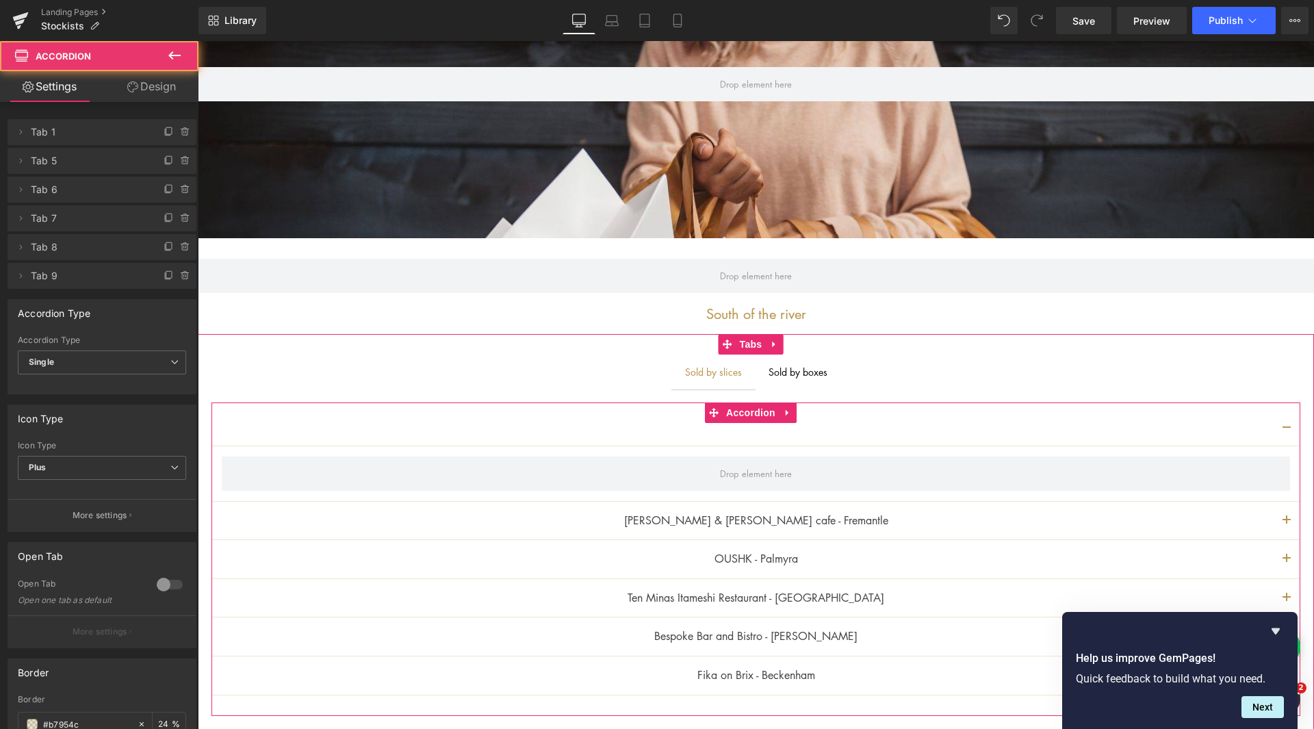
click at [1276, 424] on button "button" at bounding box center [1286, 429] width 27 height 34
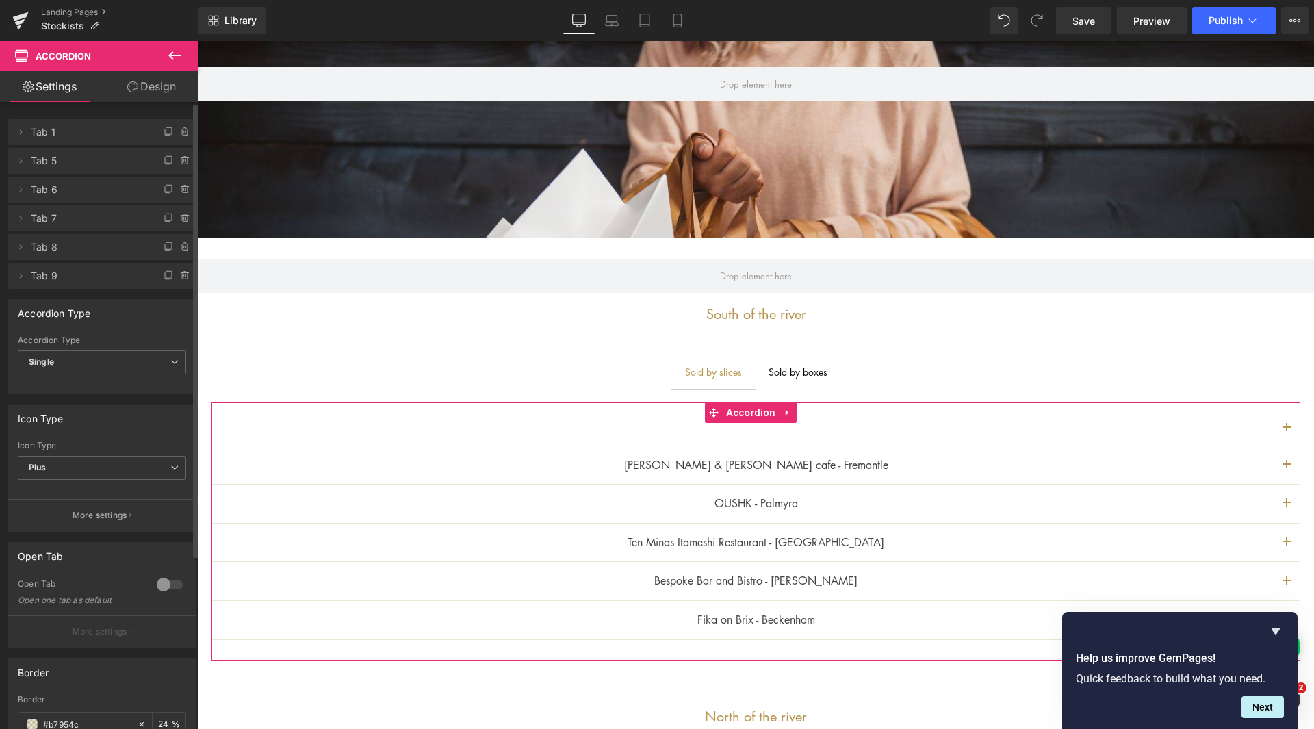
click at [97, 138] on span "Tab 1" at bounding box center [88, 132] width 115 height 26
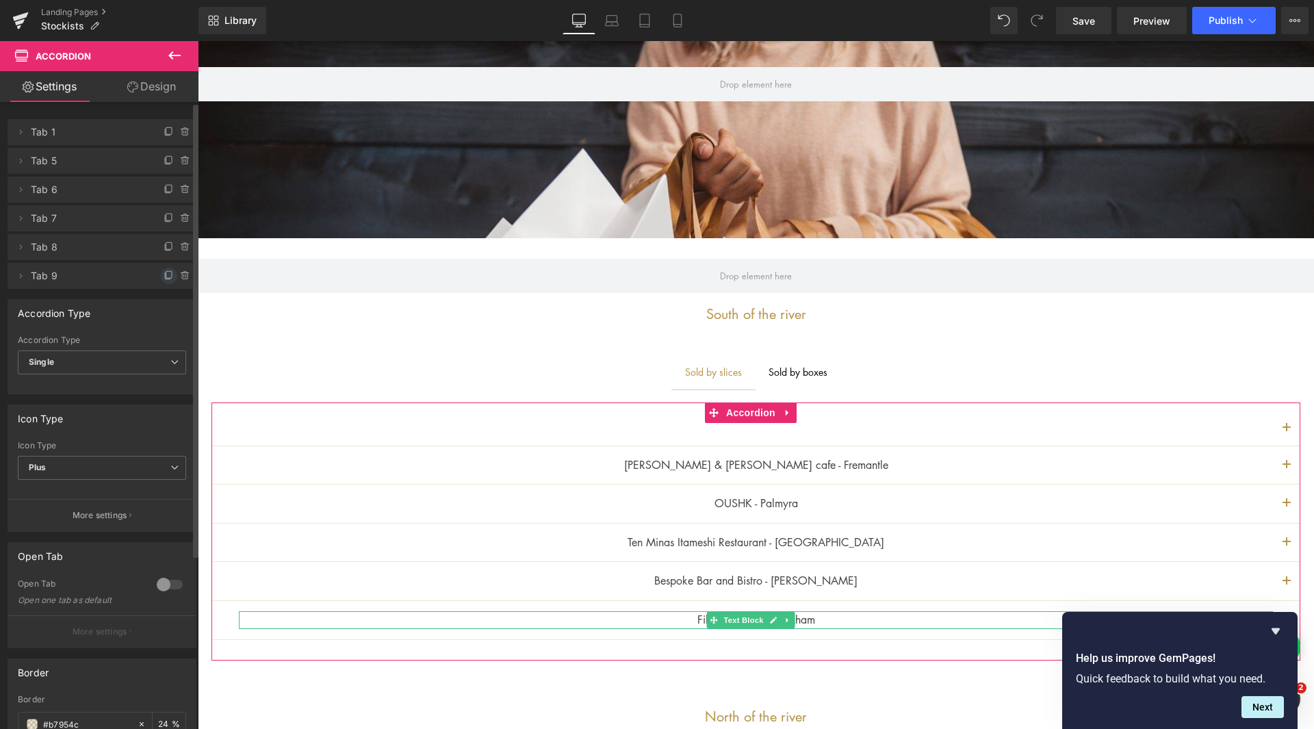
click at [165, 279] on icon at bounding box center [167, 276] width 5 height 6
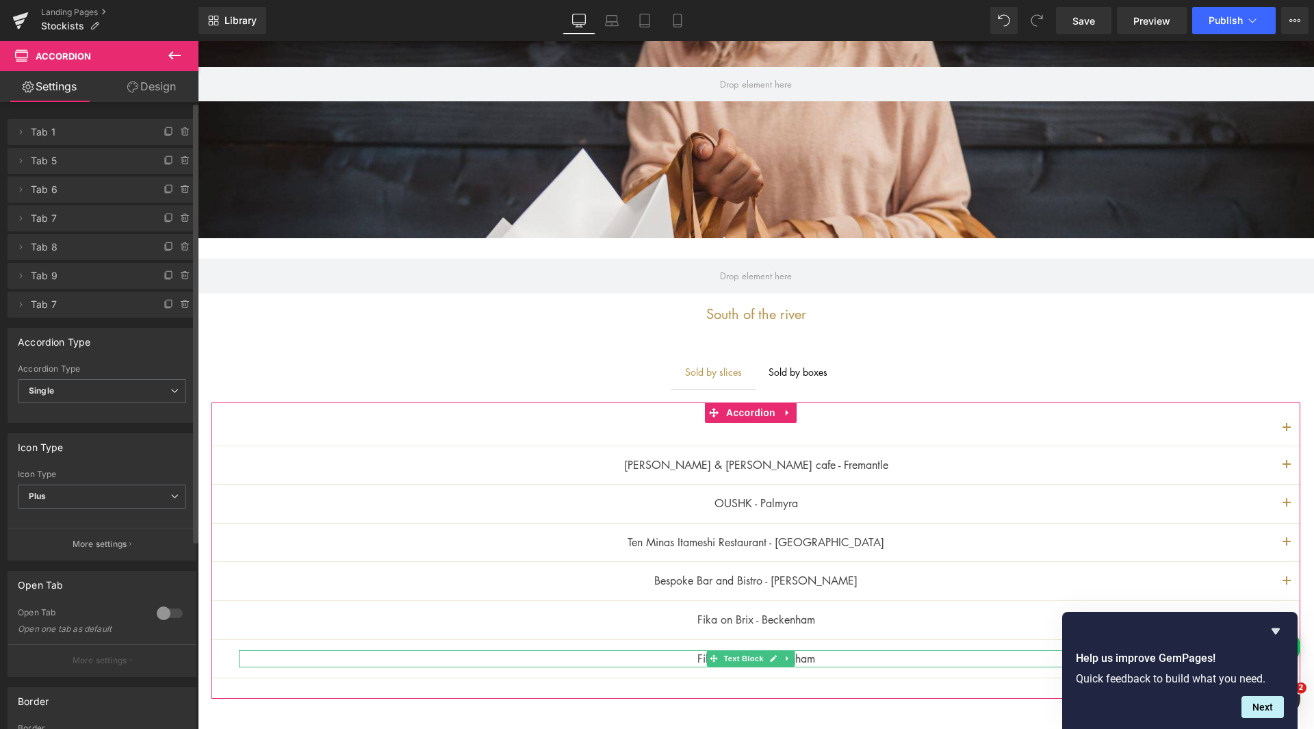
click at [108, 304] on span "Tab 7" at bounding box center [88, 304] width 115 height 26
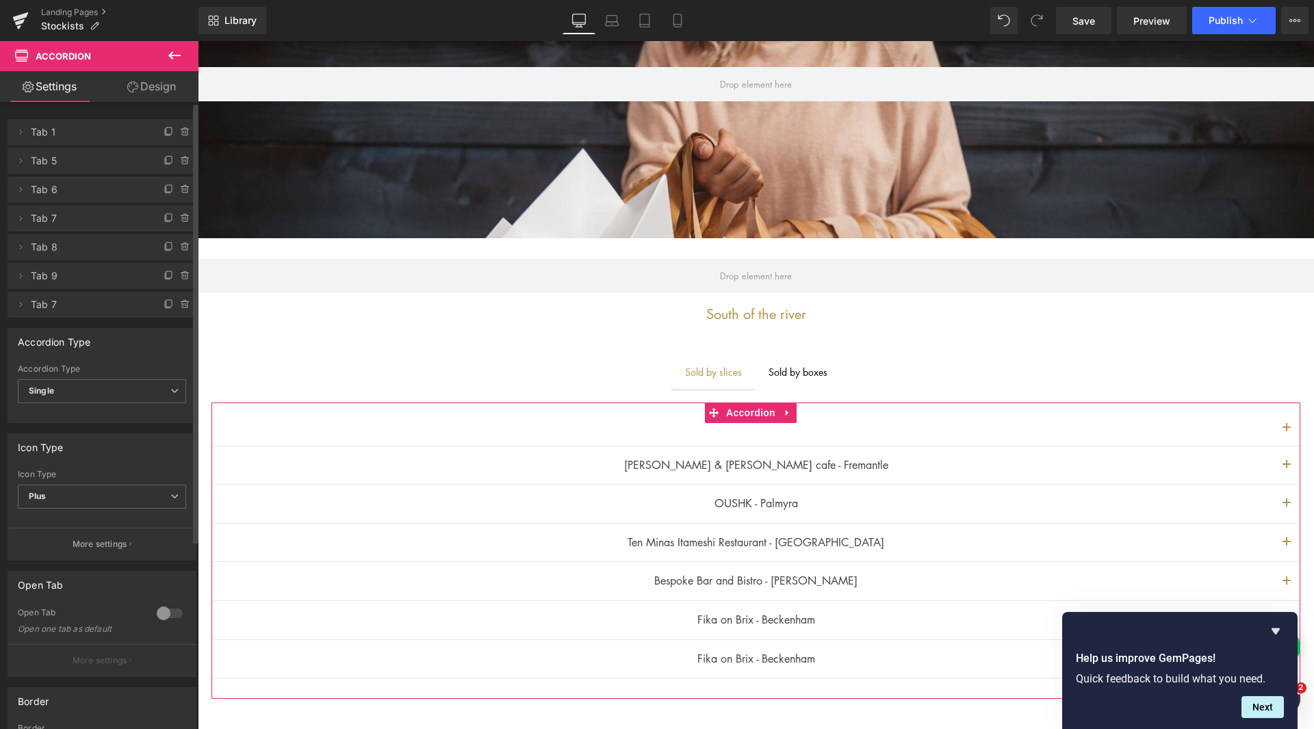
click at [57, 140] on span "Tab 1" at bounding box center [88, 132] width 115 height 26
click at [51, 129] on span "Tab 1" at bounding box center [88, 132] width 115 height 26
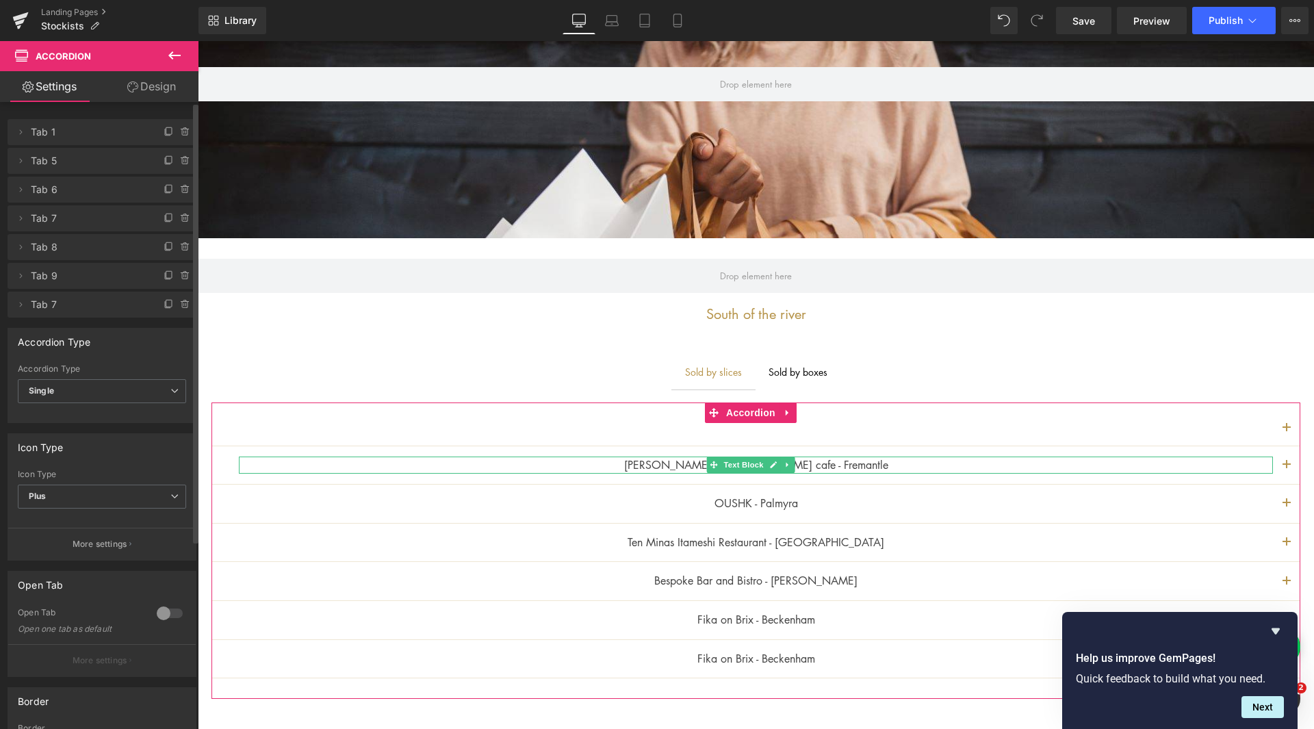
click at [73, 168] on span "Tab 5" at bounding box center [88, 161] width 115 height 26
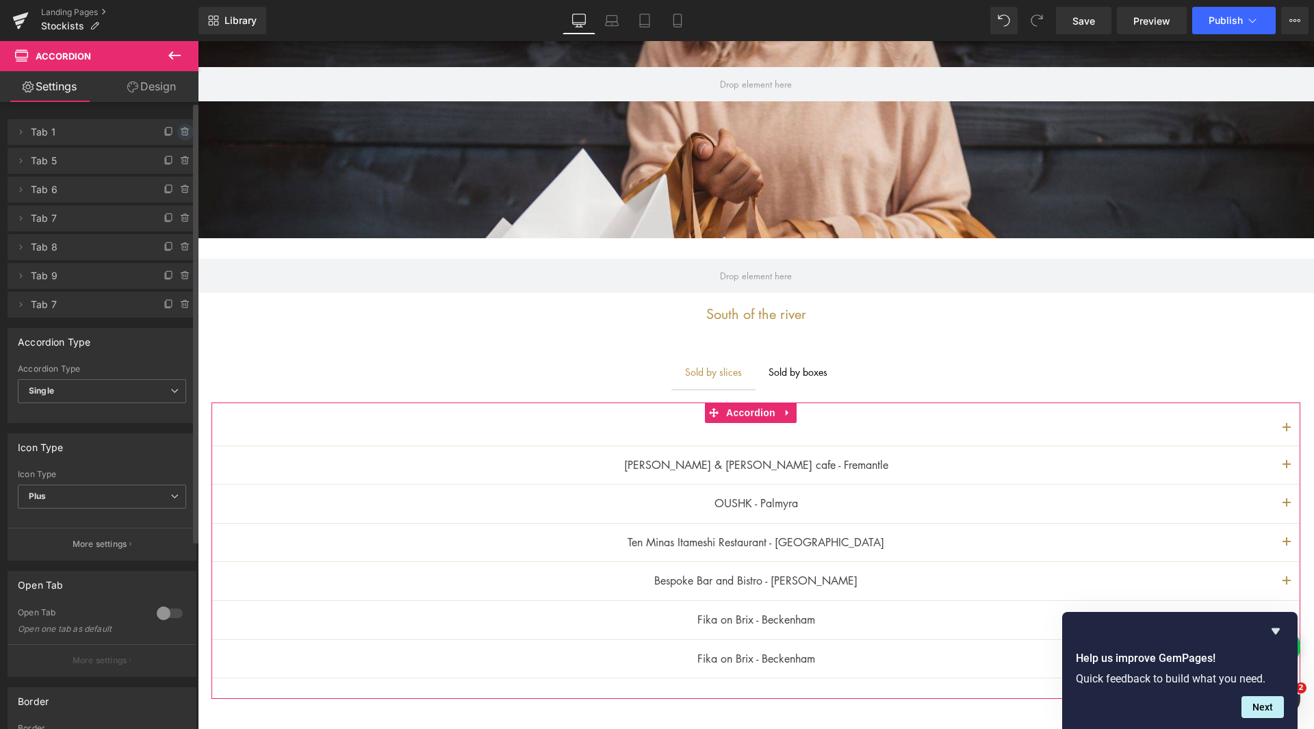
click at [180, 127] on icon at bounding box center [185, 132] width 11 height 11
click at [161, 133] on button "Delete" at bounding box center [170, 133] width 43 height 18
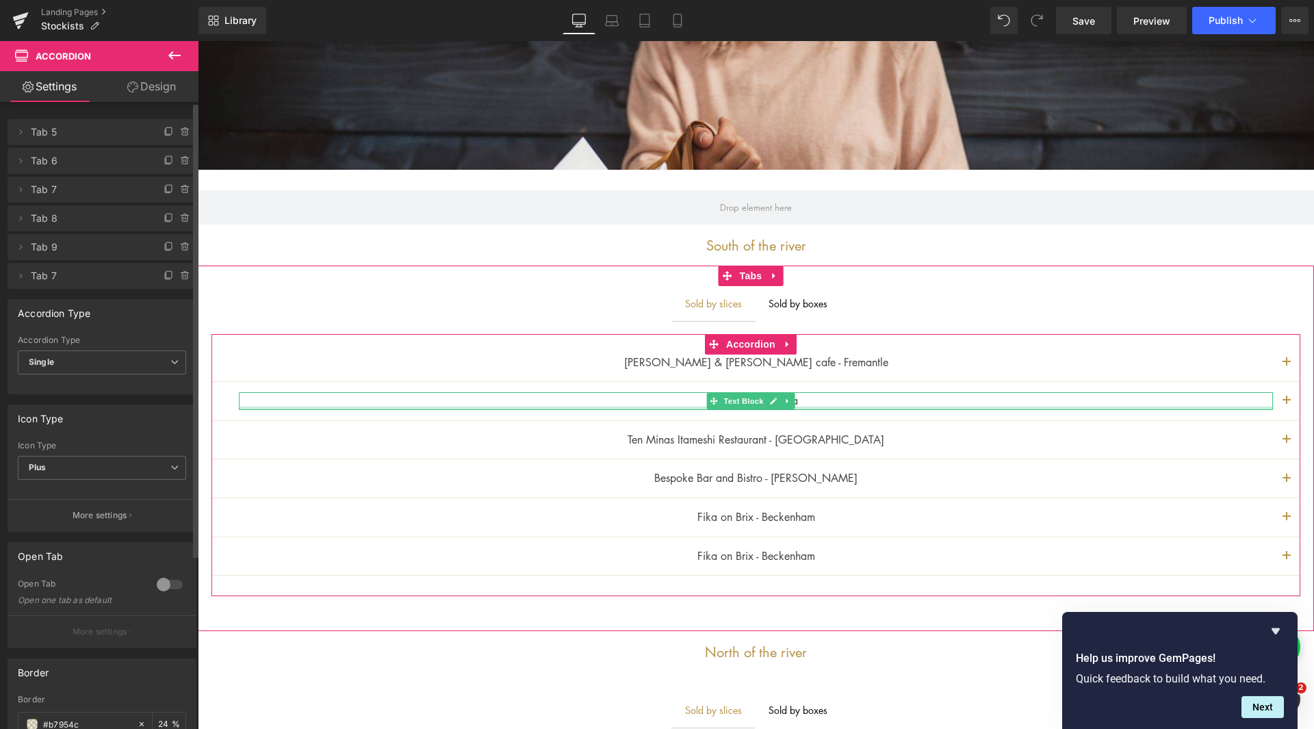
scroll to position [411, 0]
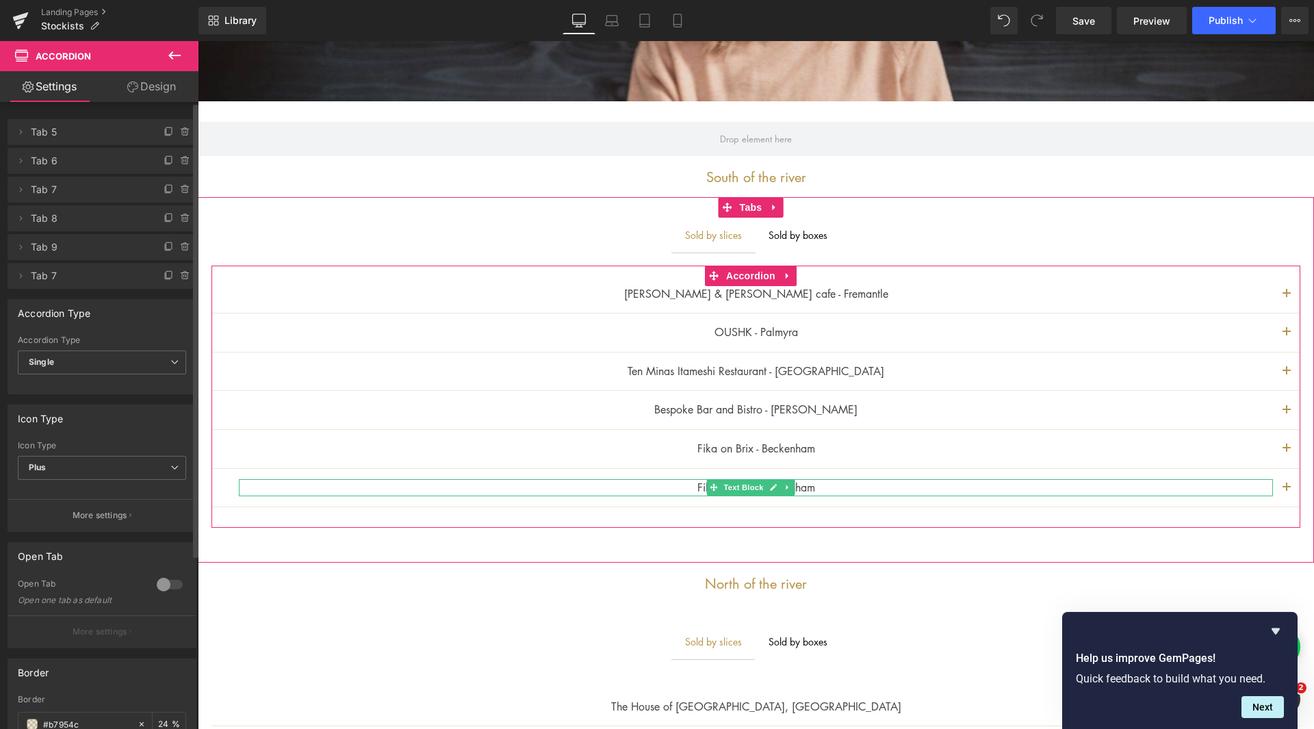
click at [826, 486] on p "Fika on Brix - Beckenham" at bounding box center [756, 488] width 1034 height 18
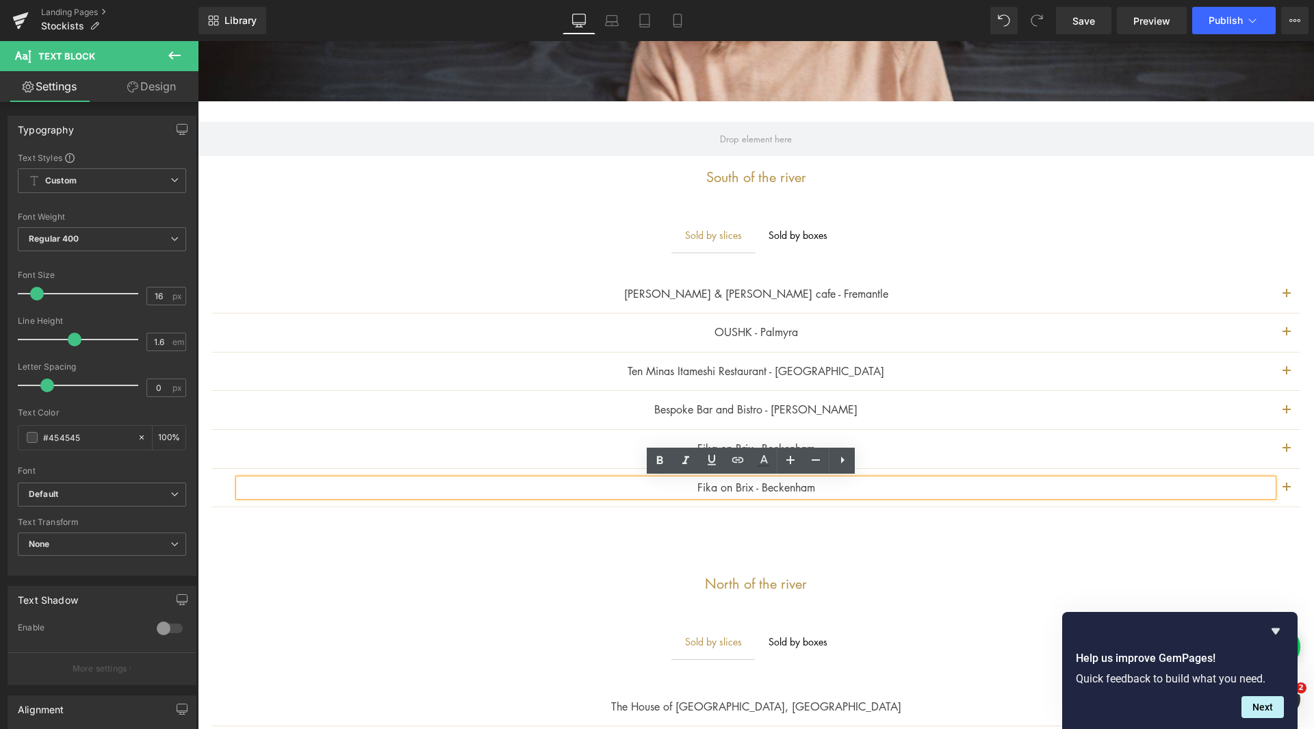
click at [1282, 490] on button "button" at bounding box center [1286, 488] width 27 height 38
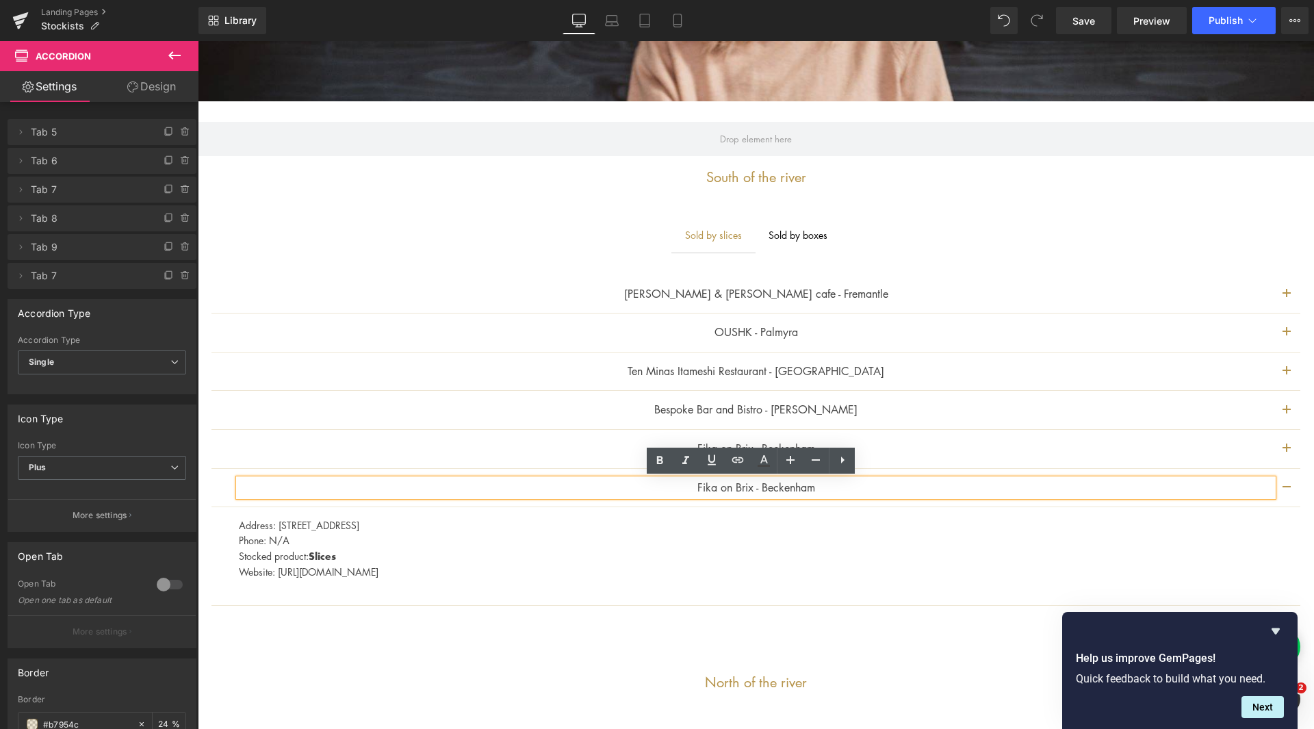
click at [827, 487] on p "Fika on Brix - Beckenham" at bounding box center [756, 488] width 1034 height 18
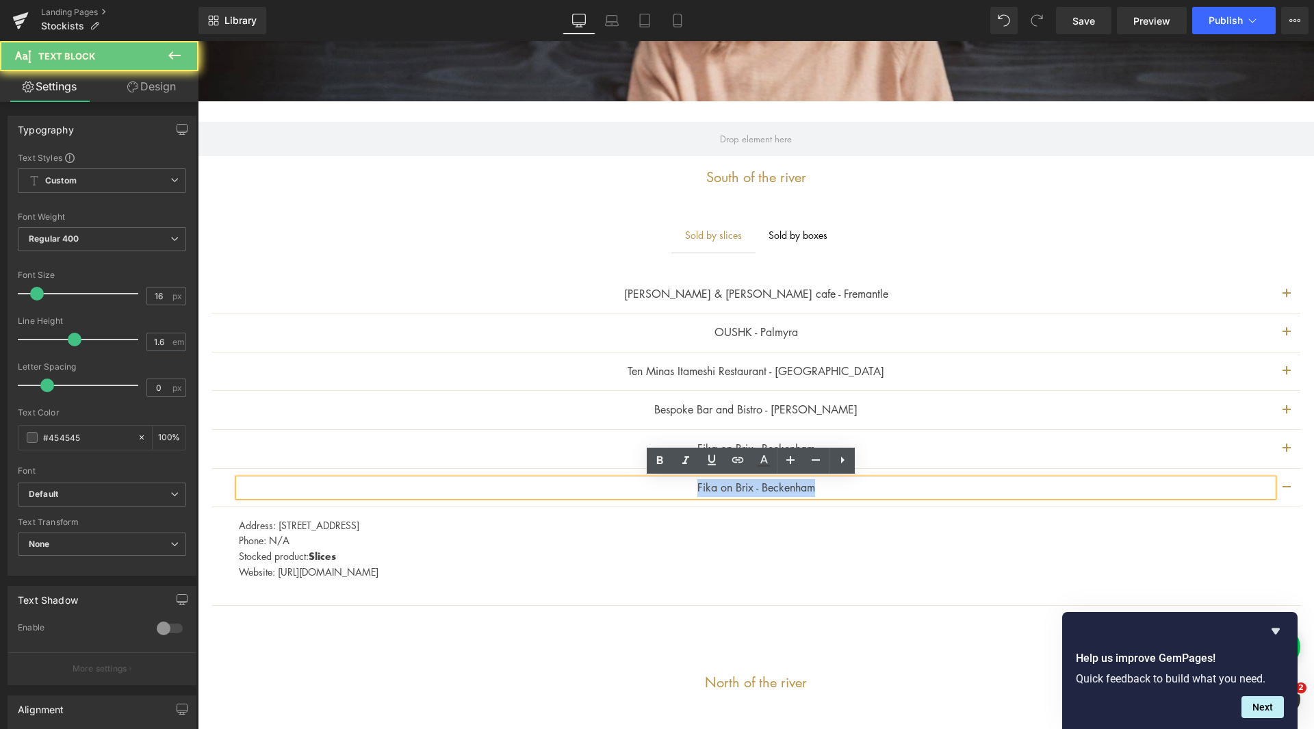
drag, startPoint x: 831, startPoint y: 487, endPoint x: 679, endPoint y: 484, distance: 151.3
click at [679, 484] on p "Fika on Brix - Beckenham" at bounding box center [756, 488] width 1034 height 18
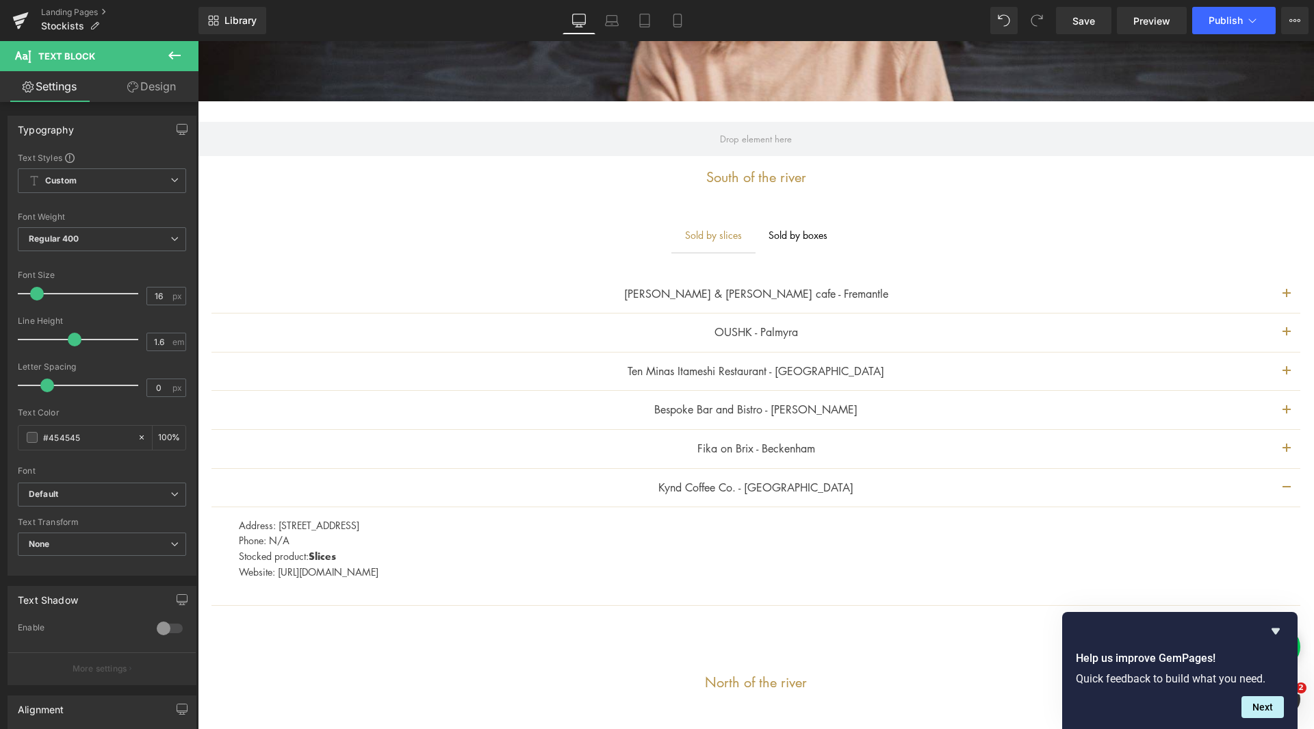
click at [393, 554] on p "Stocked product: Slices" at bounding box center [764, 556] width 1051 height 16
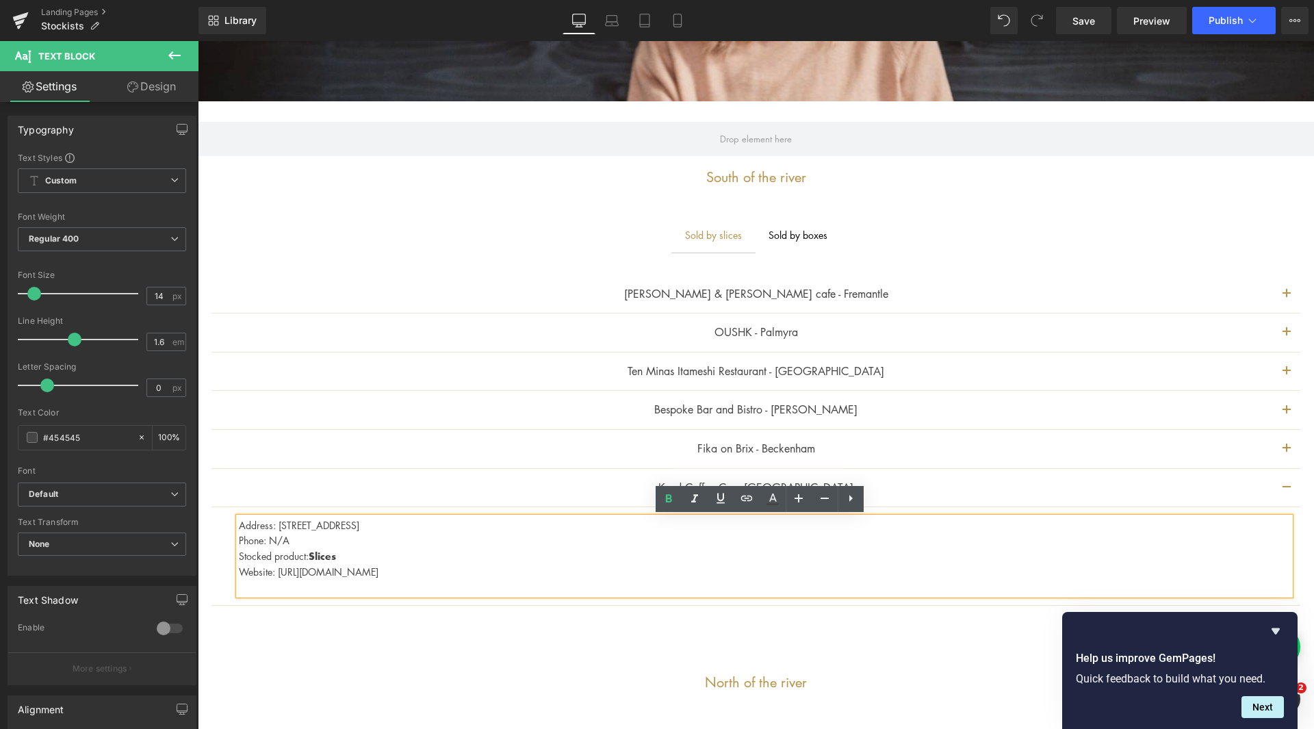
drag, startPoint x: 279, startPoint y: 525, endPoint x: 382, endPoint y: 523, distance: 102.7
click at [382, 523] on p "Address: [STREET_ADDRESS]" at bounding box center [764, 524] width 1051 height 15
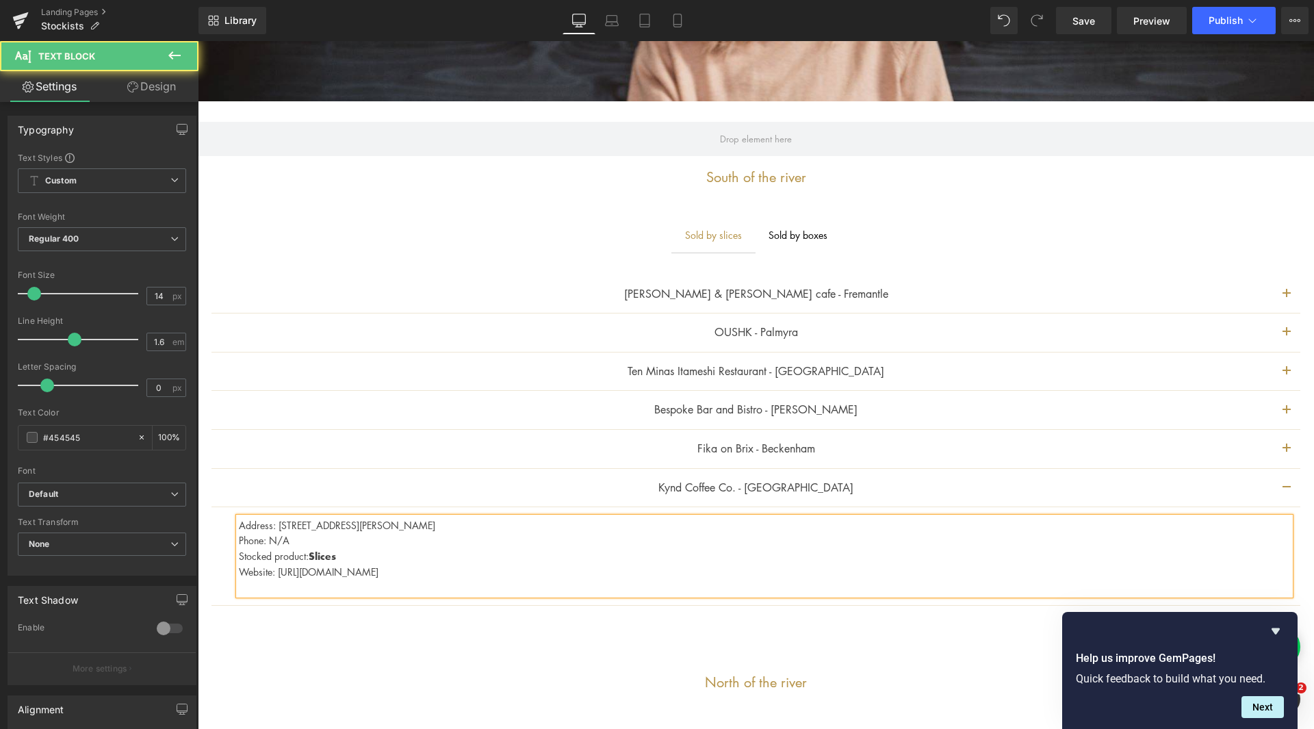
click at [340, 537] on p "Phone: N/A" at bounding box center [764, 539] width 1051 height 15
drag, startPoint x: 430, startPoint y: 567, endPoint x: 224, endPoint y: 573, distance: 205.4
click at [224, 573] on article "Address: [STREET_ADDRESS][PERSON_NAME] Phone: [PHONE_NUMBER] Stocked product: S…" at bounding box center [755, 556] width 1089 height 99
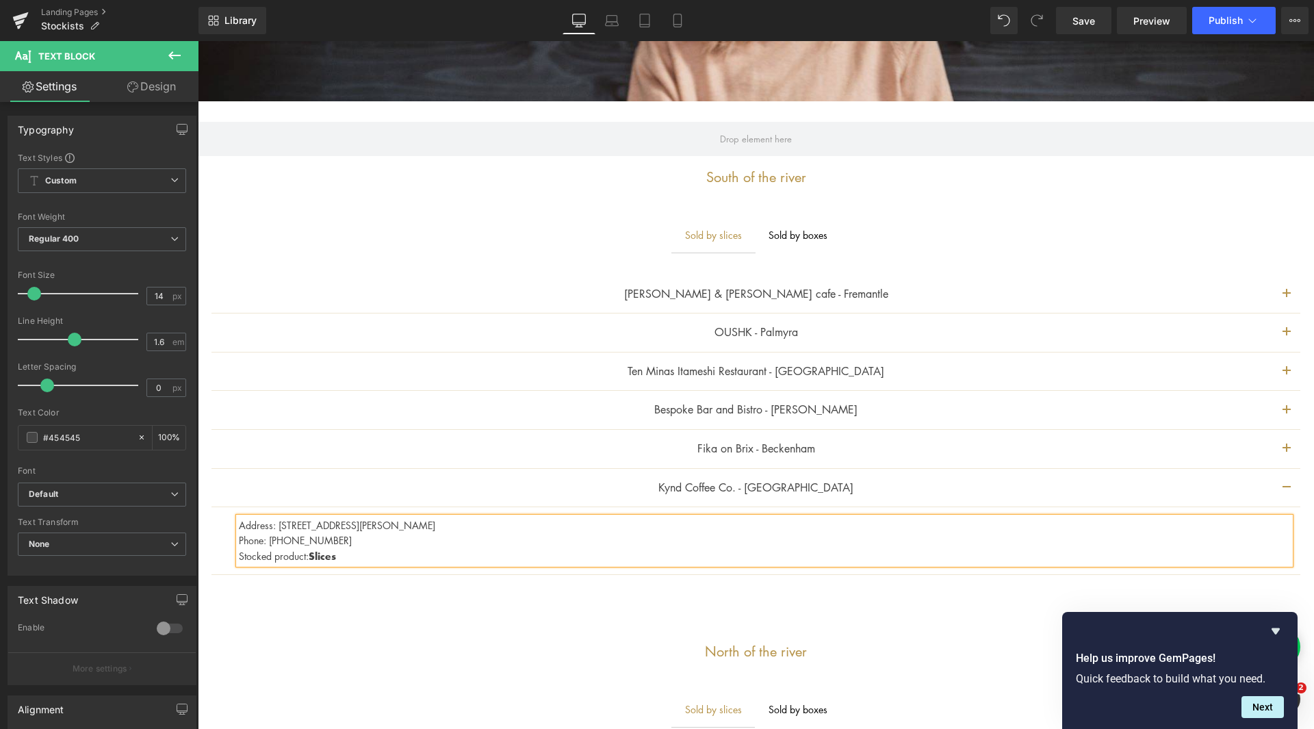
click at [304, 628] on div "Sold by slices Text Block Sold by boxes Text Block [PERSON_NAME] & [PERSON_NAME…" at bounding box center [756, 413] width 1116 height 433
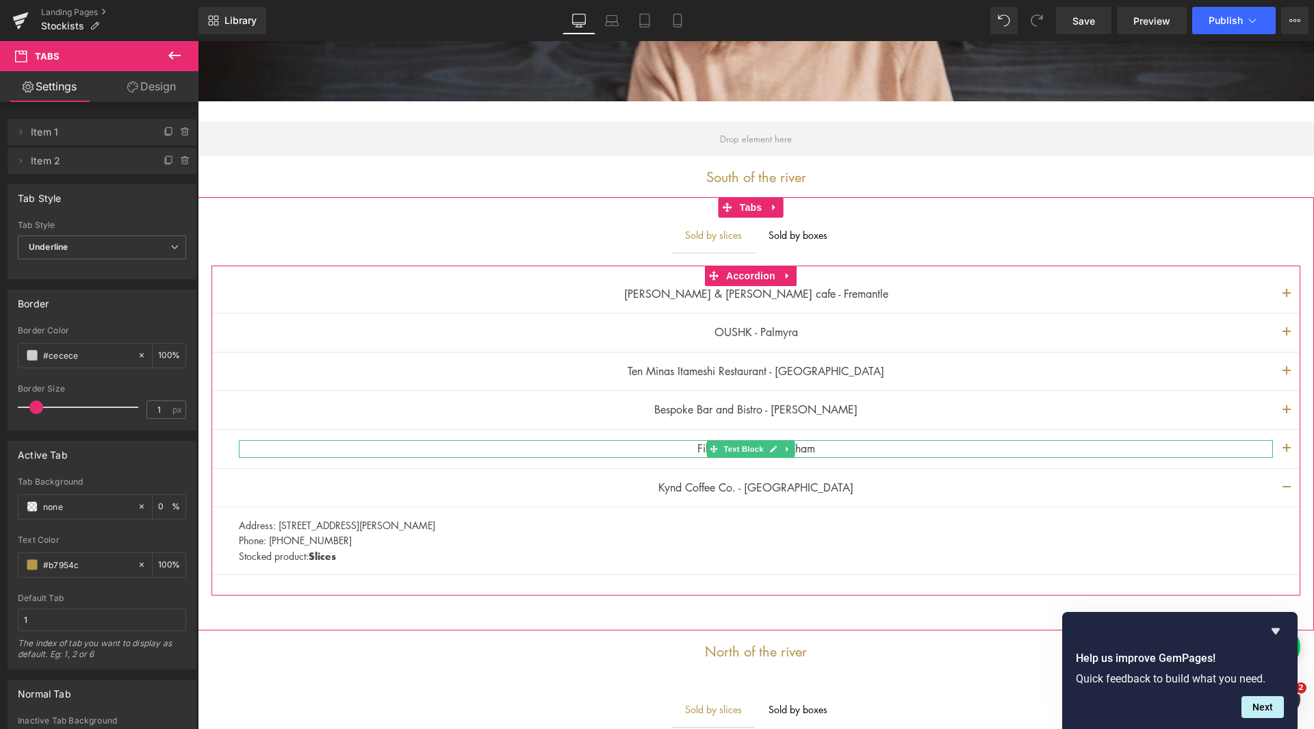
click at [800, 452] on p "Fika on Brix - Beckenham" at bounding box center [756, 449] width 1034 height 18
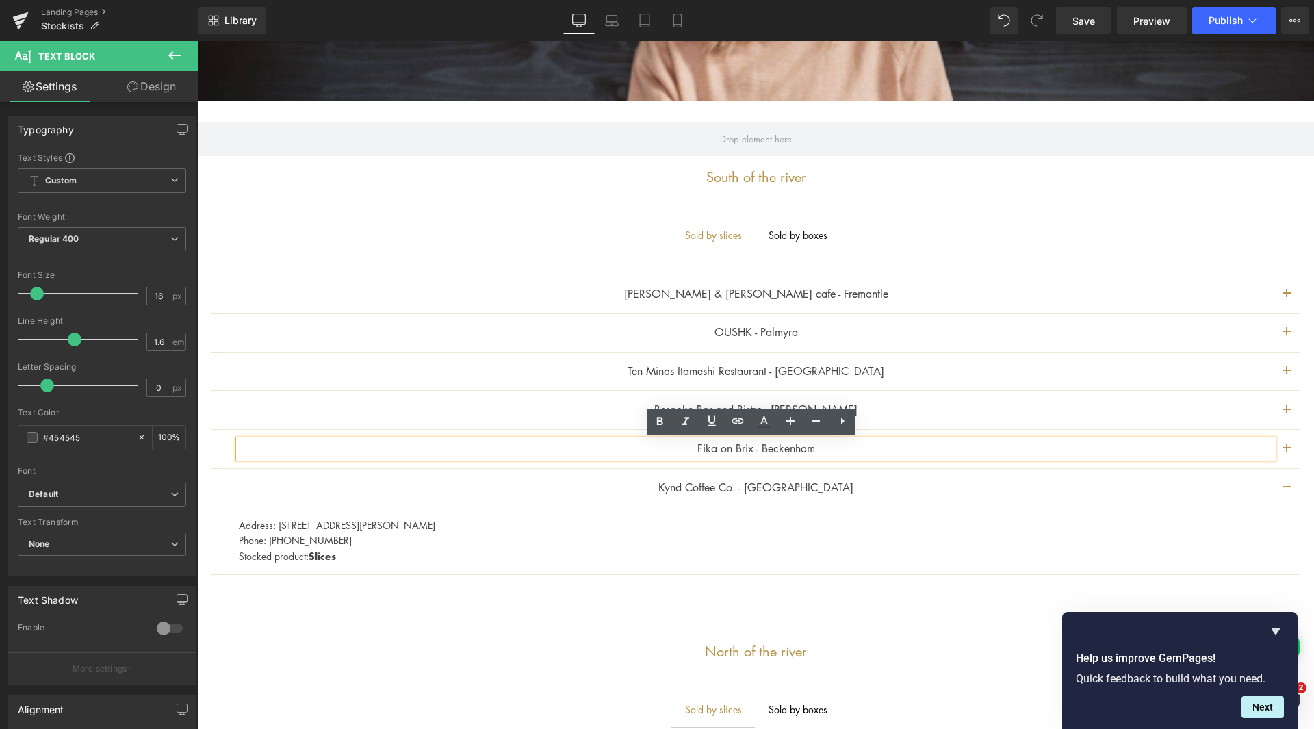
click at [1281, 444] on button "button" at bounding box center [1286, 449] width 27 height 38
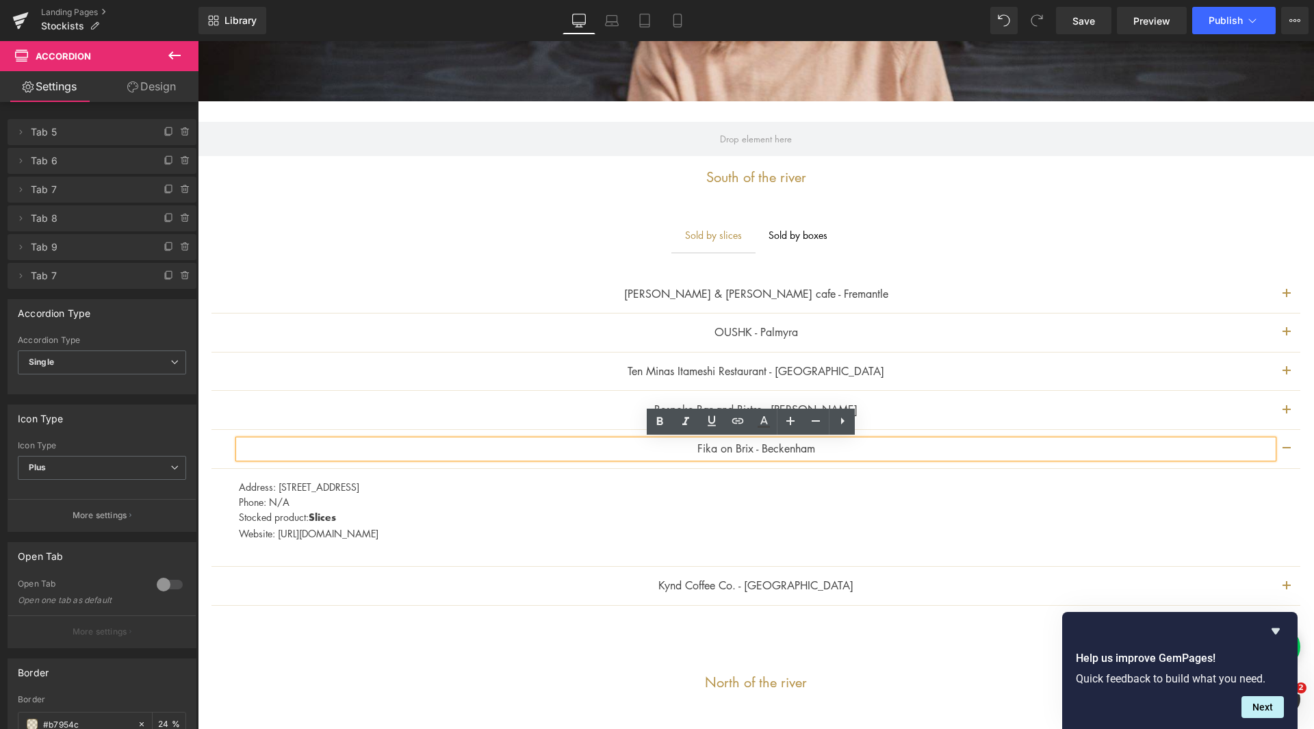
click at [1279, 400] on button "button" at bounding box center [1286, 410] width 27 height 38
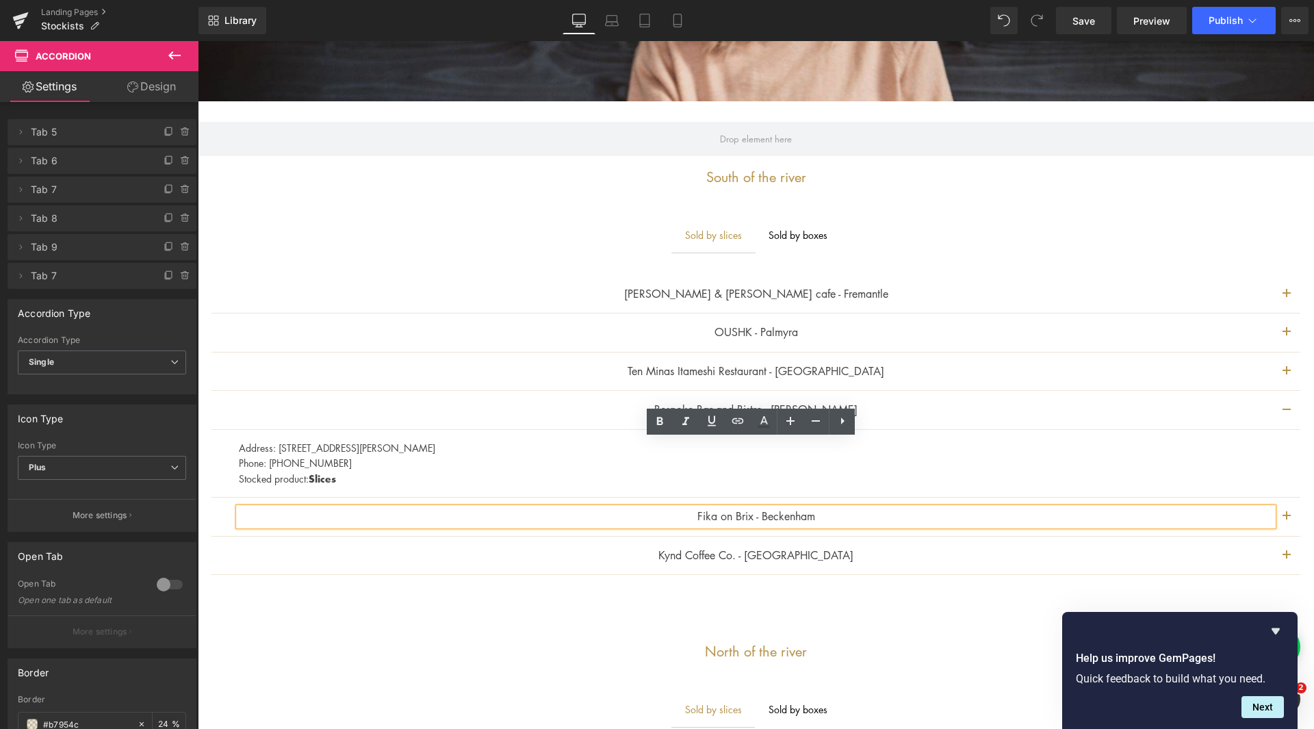
click at [1276, 374] on button "button" at bounding box center [1286, 371] width 27 height 38
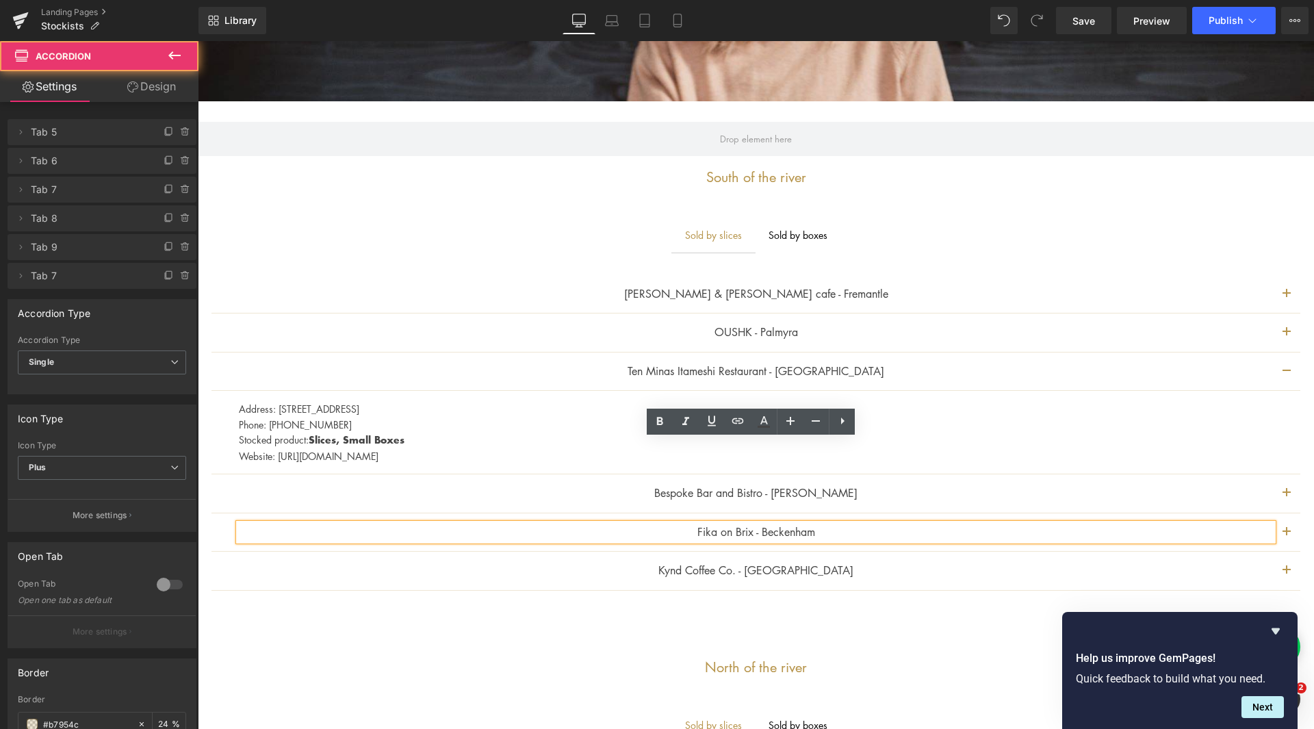
click at [1286, 336] on span "button" at bounding box center [1286, 336] width 0 height 0
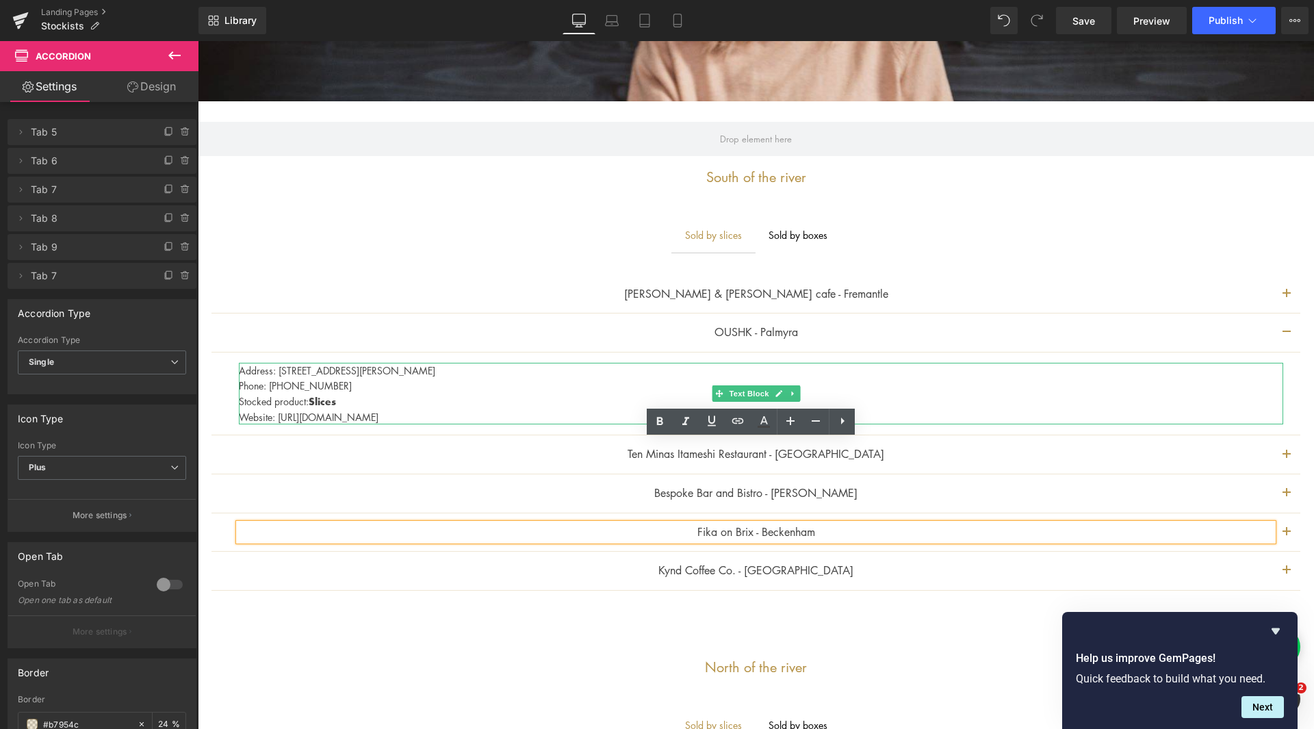
click at [422, 380] on p "Phone: [PHONE_NUMBER]" at bounding box center [761, 385] width 1044 height 15
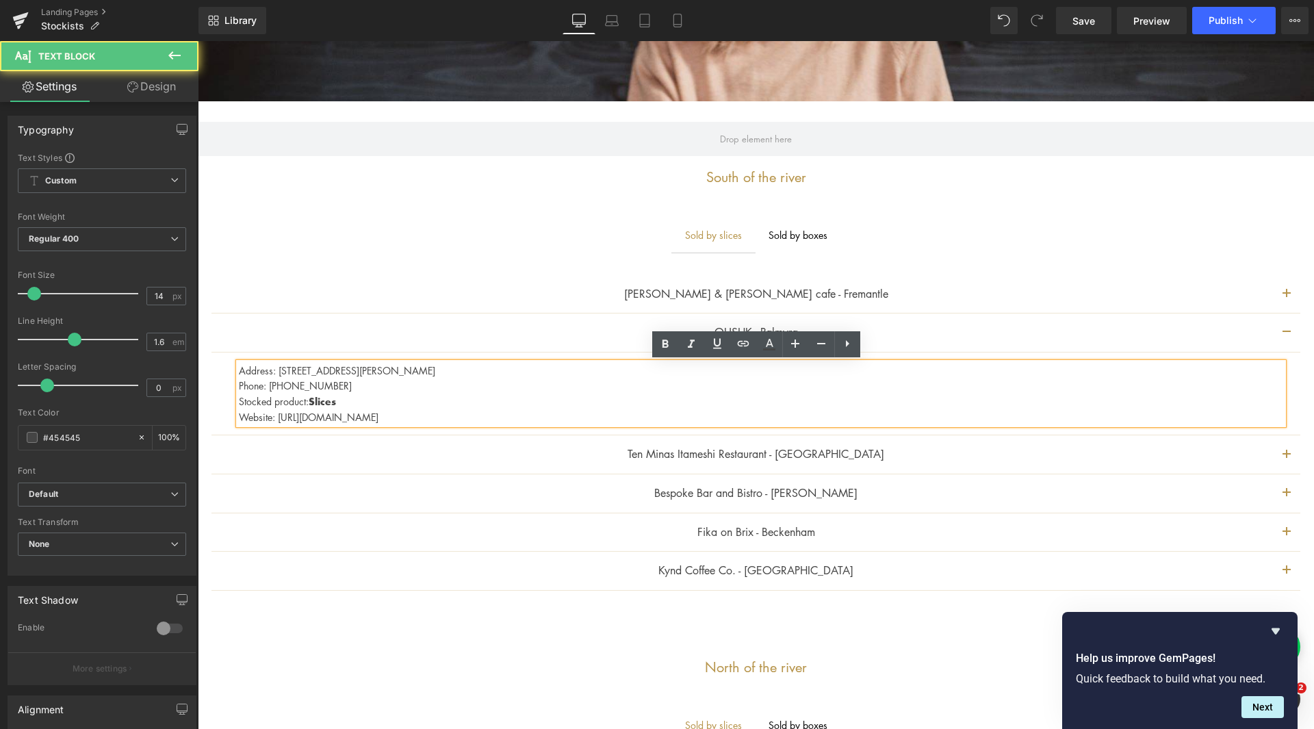
click at [411, 374] on p "Address: [STREET_ADDRESS][PERSON_NAME]" at bounding box center [761, 370] width 1044 height 15
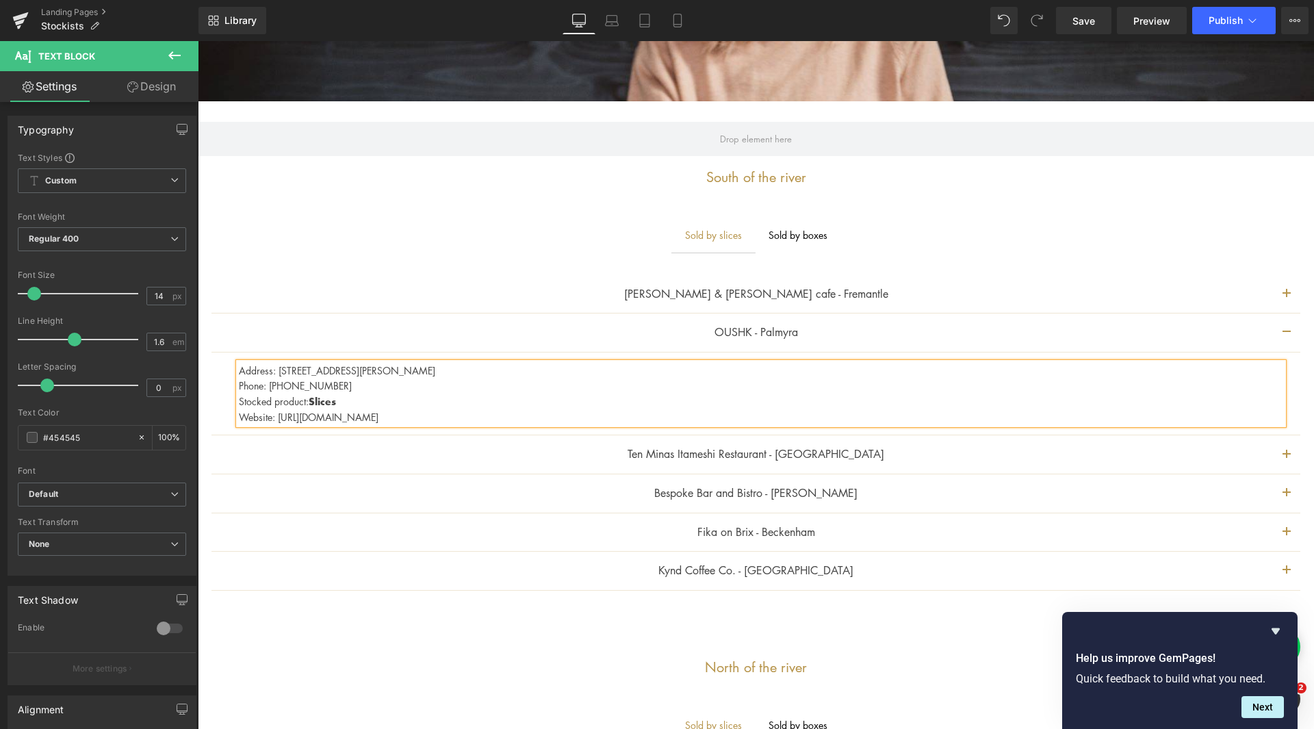
click at [1284, 291] on button "button" at bounding box center [1286, 294] width 27 height 38
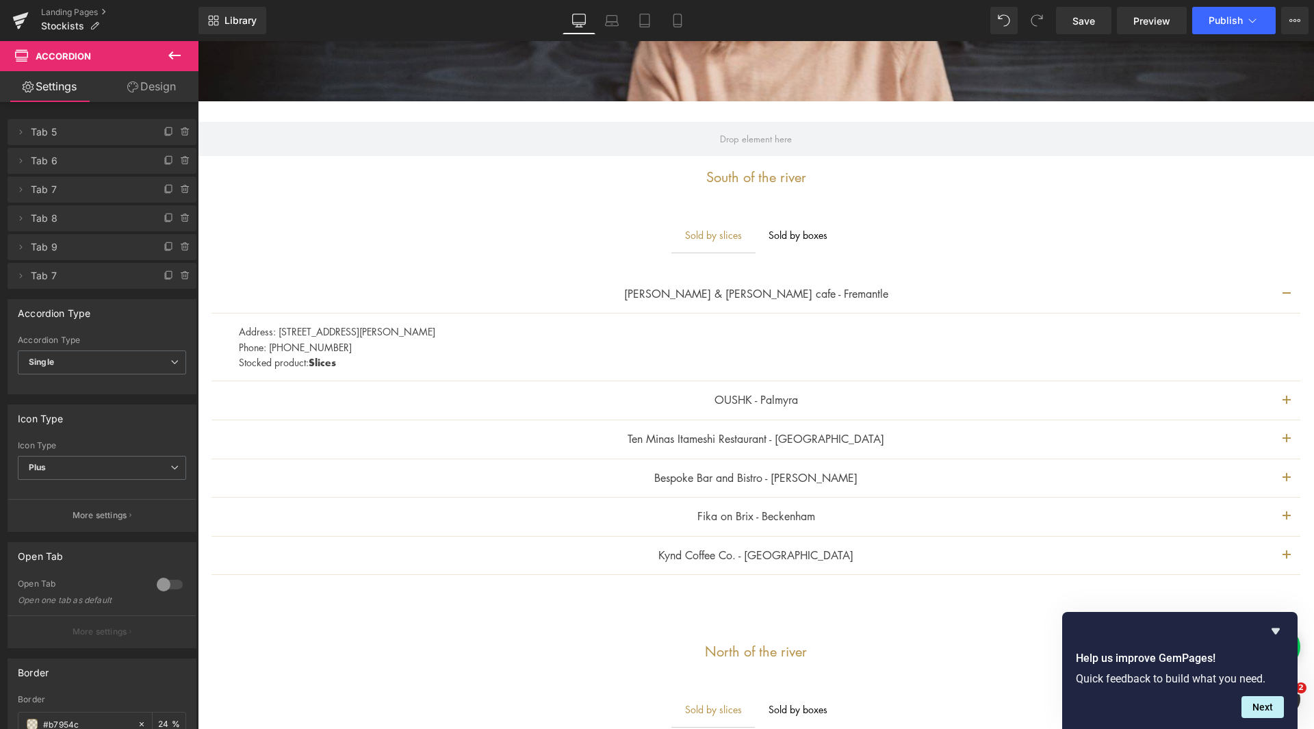
click at [1286, 482] on span "button" at bounding box center [1286, 482] width 0 height 0
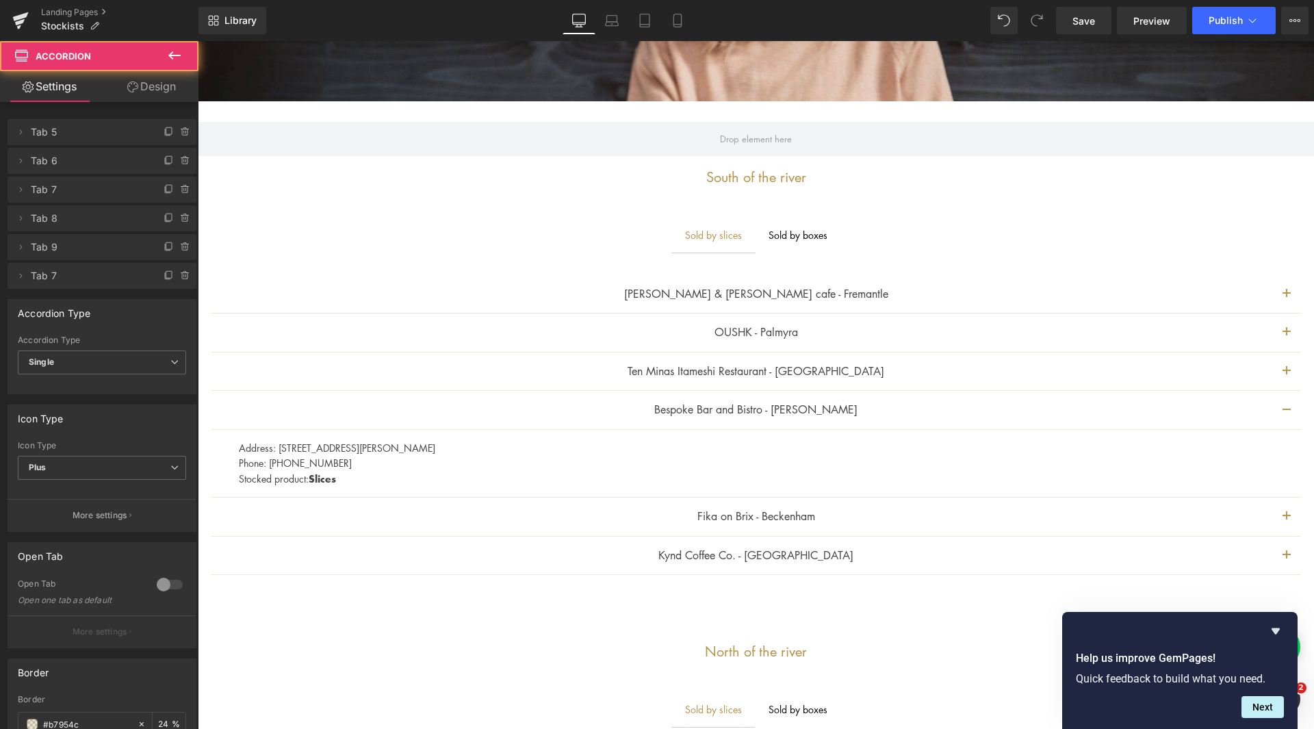
click at [1281, 301] on button "button" at bounding box center [1286, 294] width 27 height 38
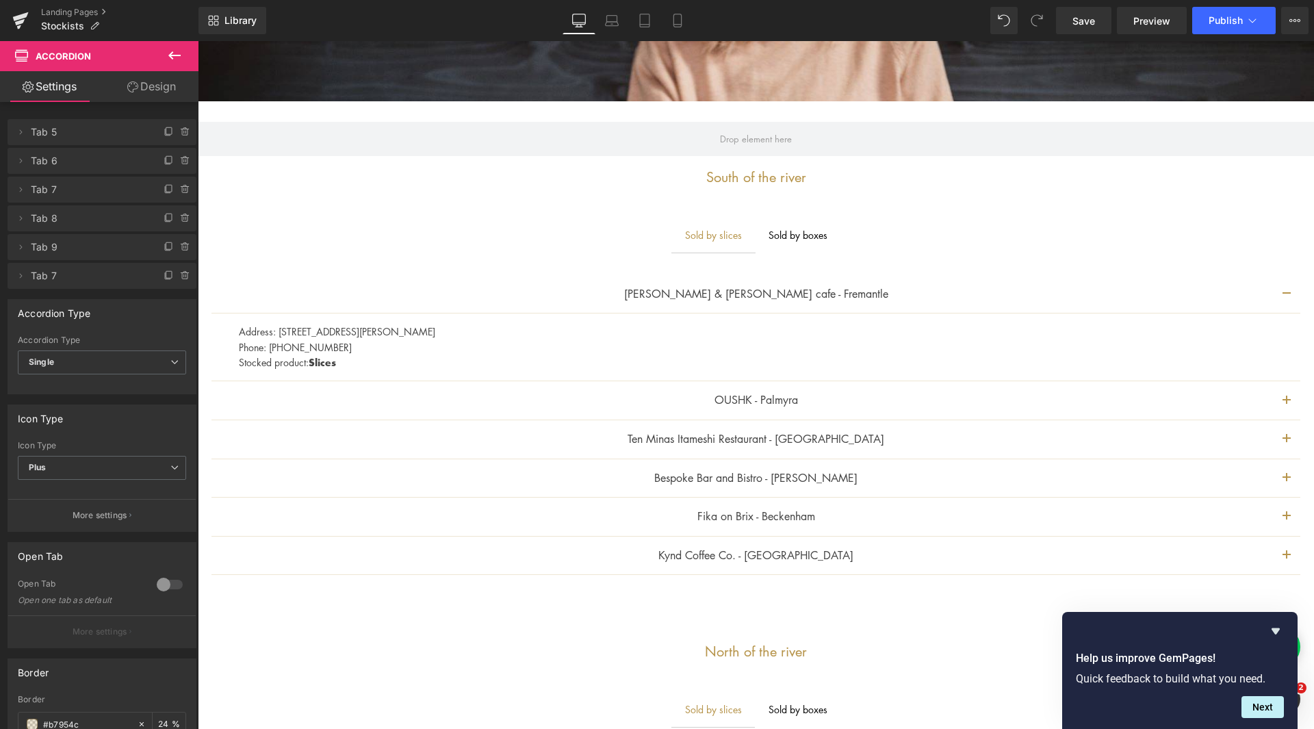
click at [440, 334] on p "Address: [STREET_ADDRESS][PERSON_NAME]" at bounding box center [761, 331] width 1044 height 15
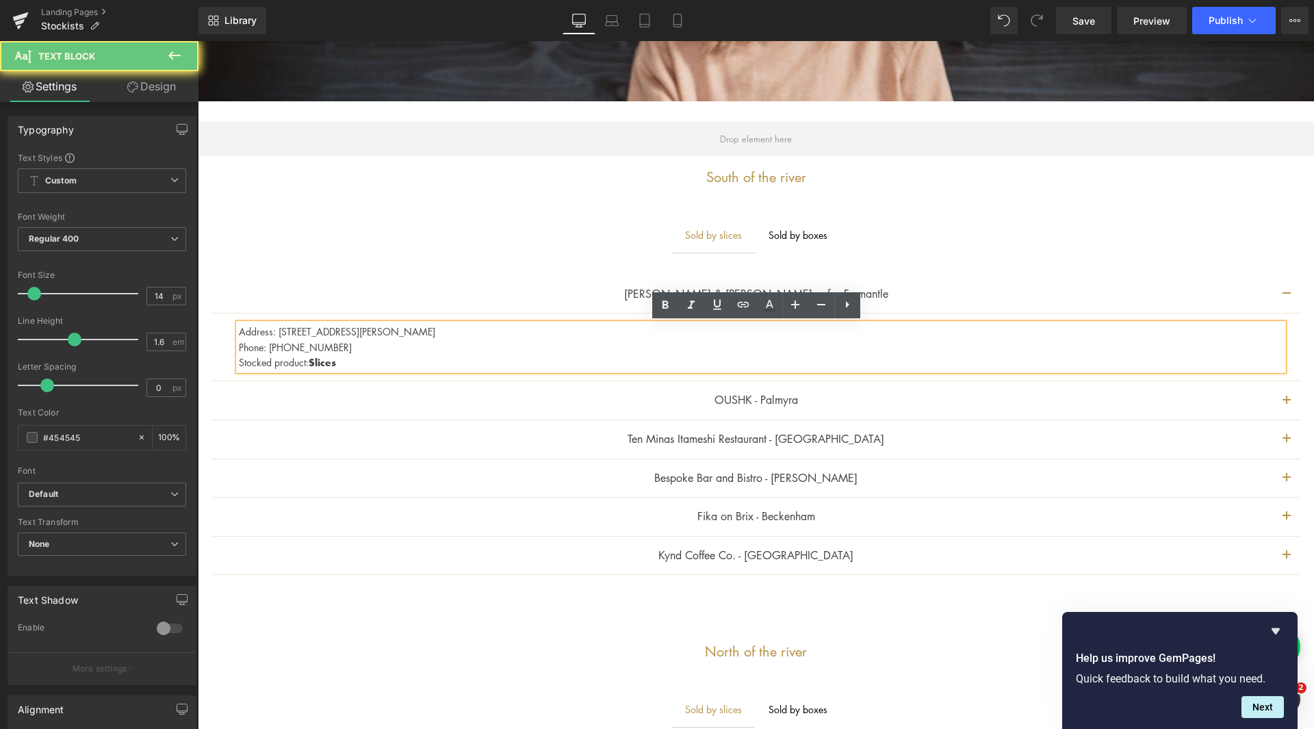
drag, startPoint x: 437, startPoint y: 333, endPoint x: 424, endPoint y: 334, distance: 13.8
click at [424, 334] on p "Address: [STREET_ADDRESS][PERSON_NAME]" at bounding box center [761, 331] width 1044 height 15
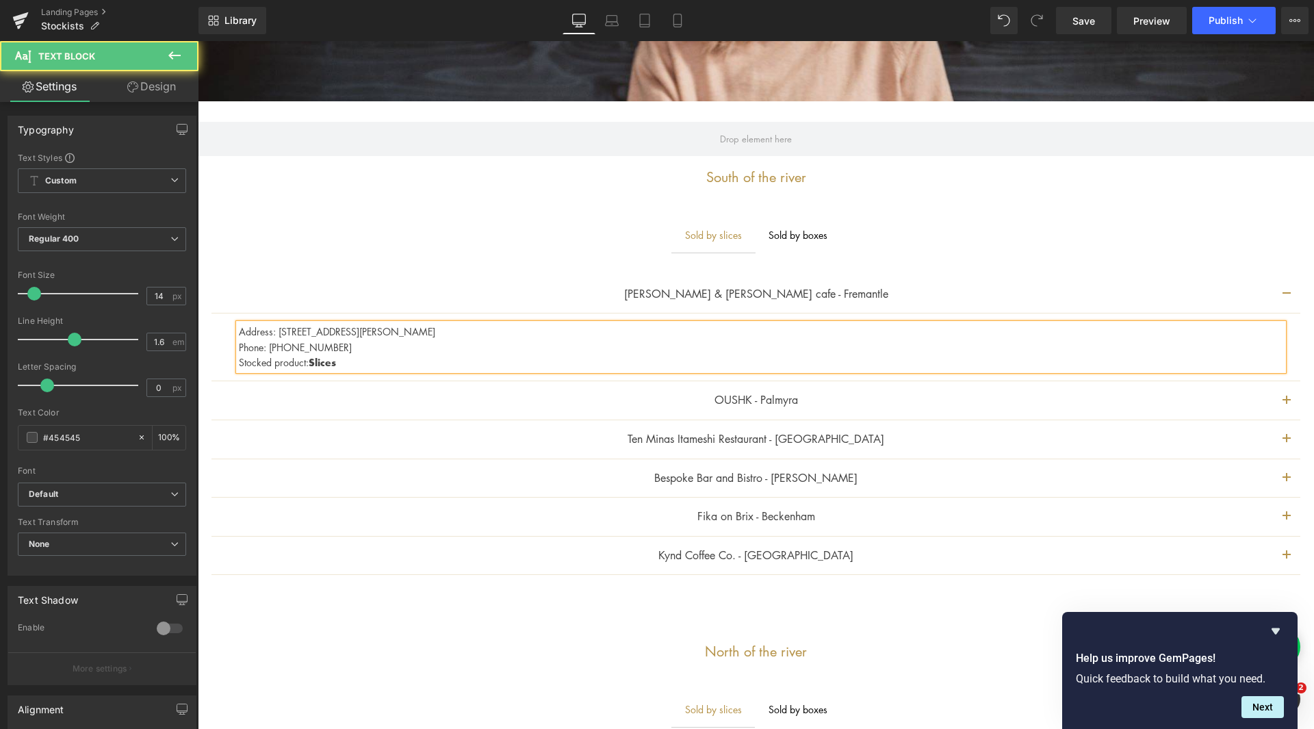
click at [394, 333] on p "Address: [STREET_ADDRESS][PERSON_NAME]" at bounding box center [761, 331] width 1044 height 15
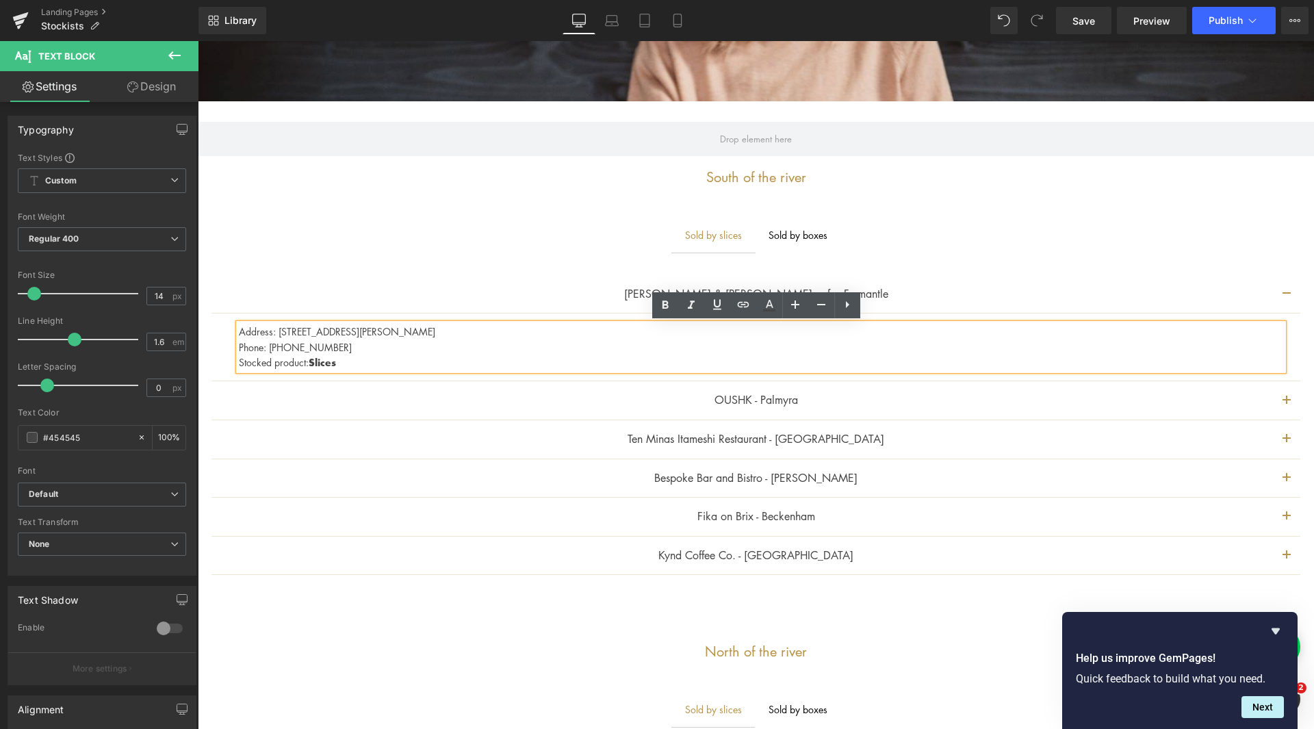
click at [1286, 559] on span "button" at bounding box center [1286, 559] width 0 height 0
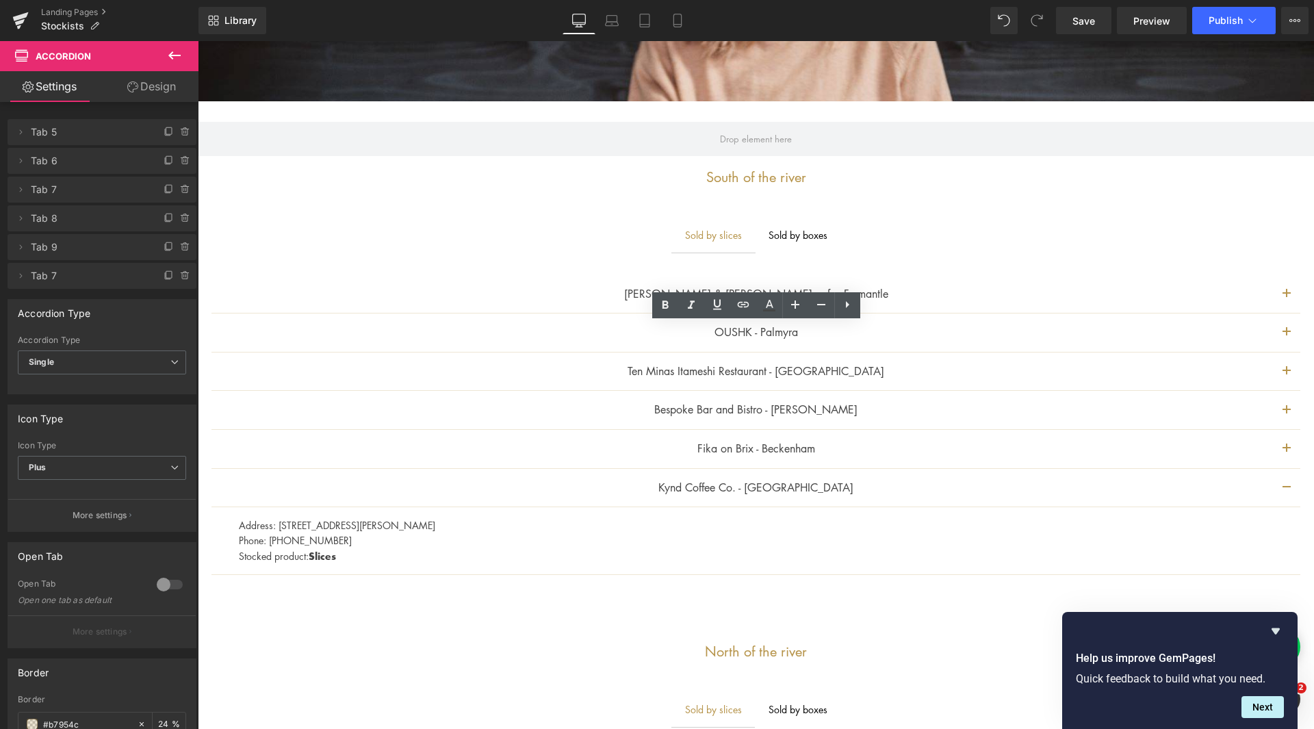
scroll to position [274, 0]
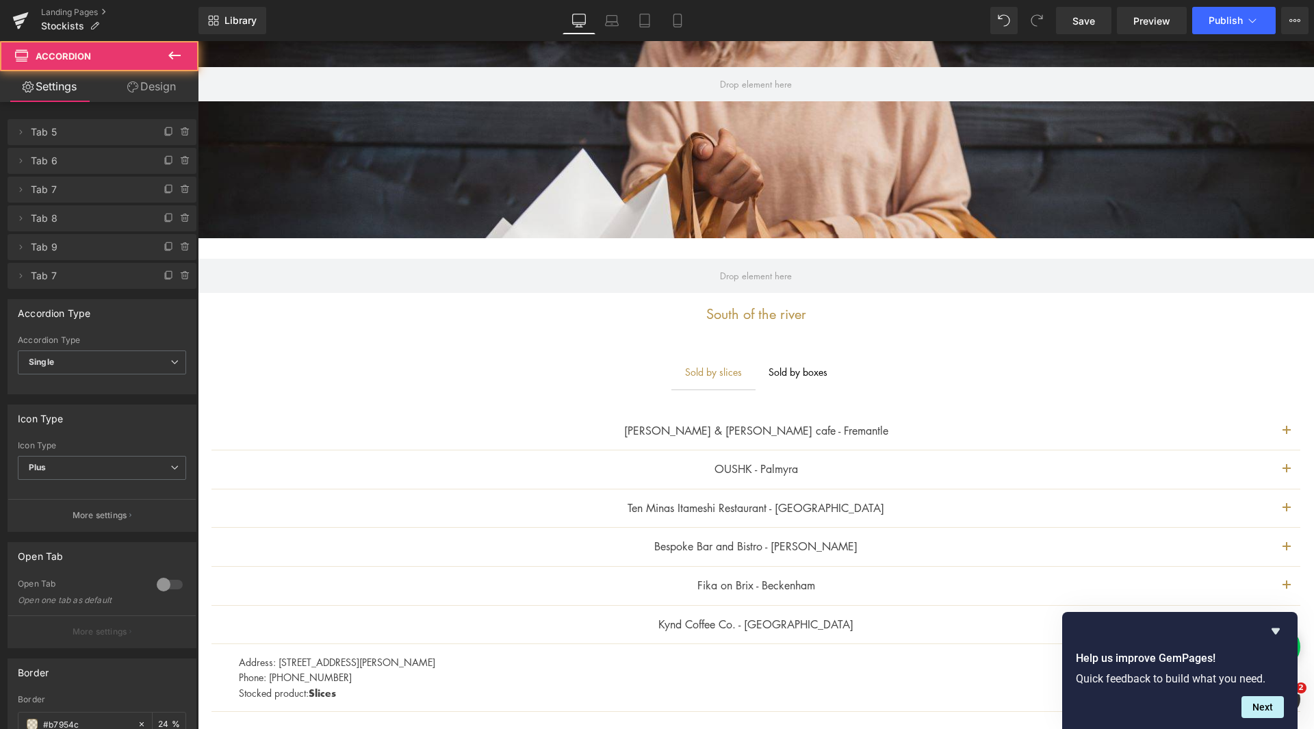
click at [433, 637] on div "Kynd Coffee Co. - [GEOGRAPHIC_DATA]" at bounding box center [755, 625] width 1089 height 39
click at [447, 623] on p "Kynd Coffee Co. - [GEOGRAPHIC_DATA]" at bounding box center [756, 625] width 1034 height 18
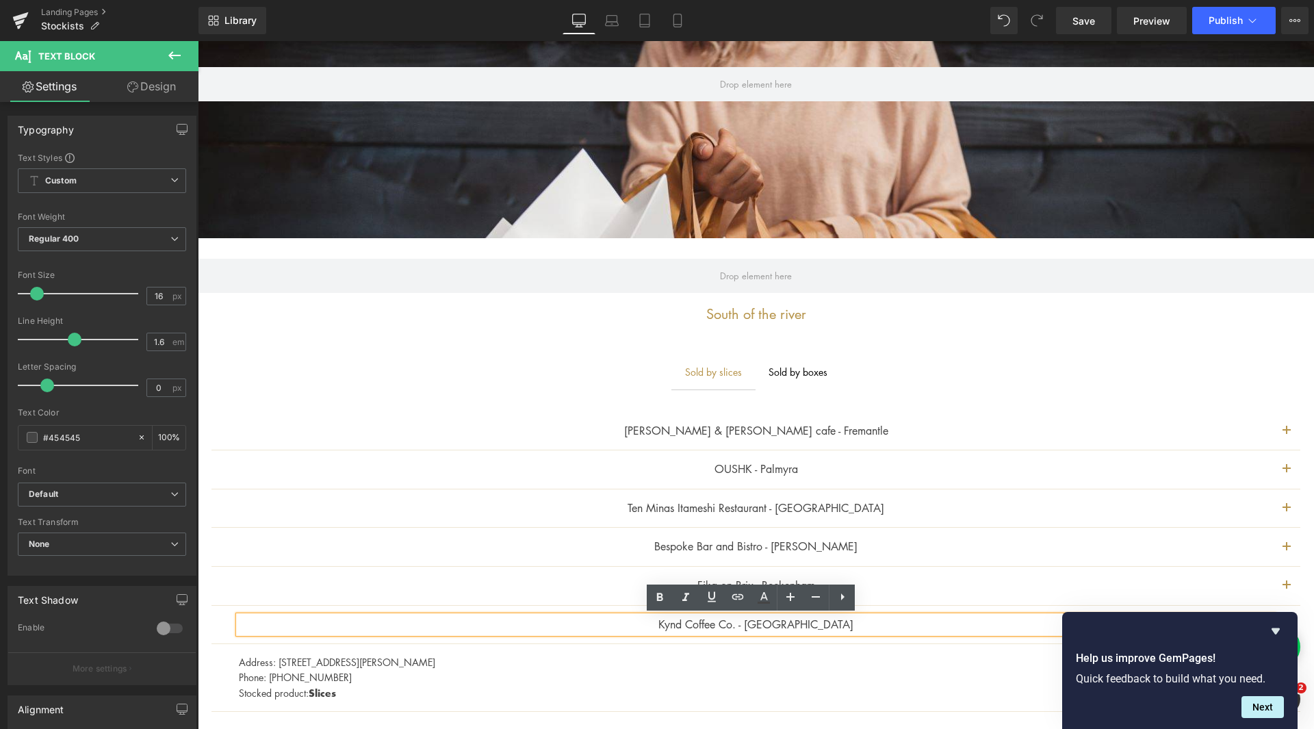
click at [713, 543] on div "Bespoke Bar and Bistro - [PERSON_NAME] Text Block" at bounding box center [756, 547] width 1034 height 18
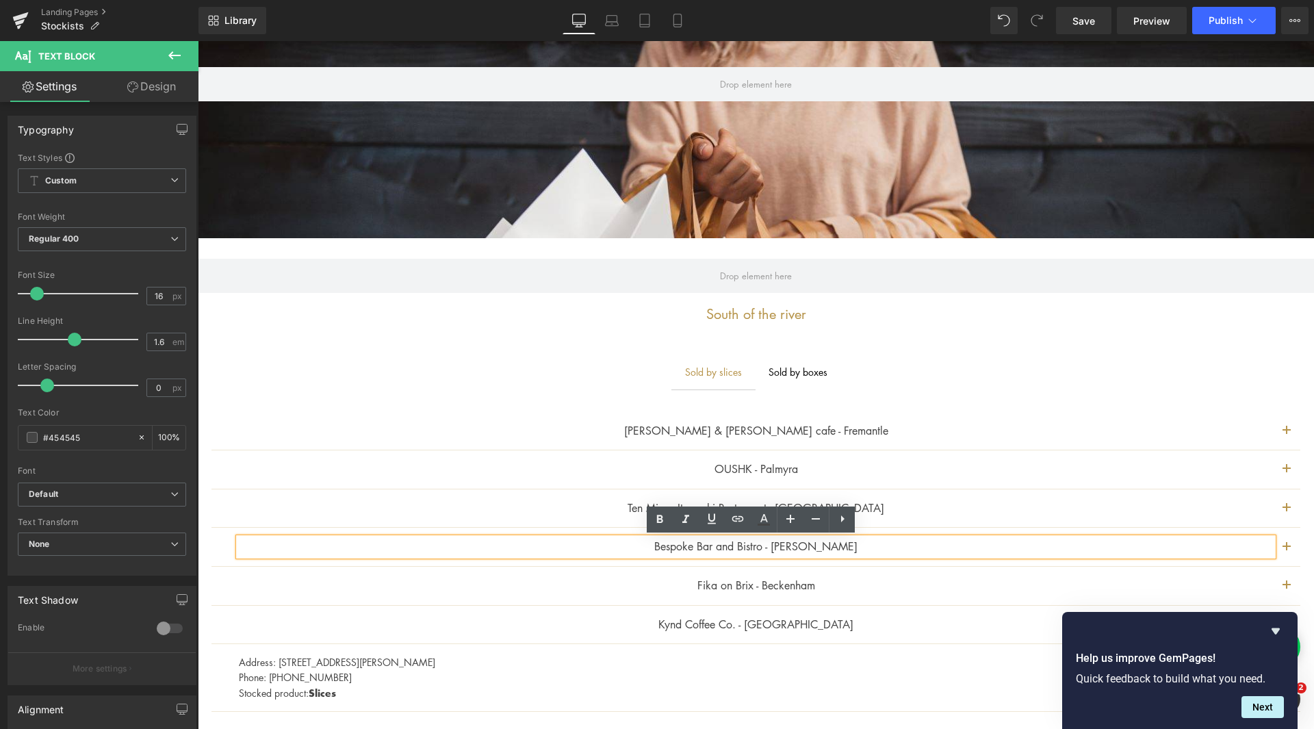
click at [1277, 543] on button "button" at bounding box center [1286, 547] width 27 height 38
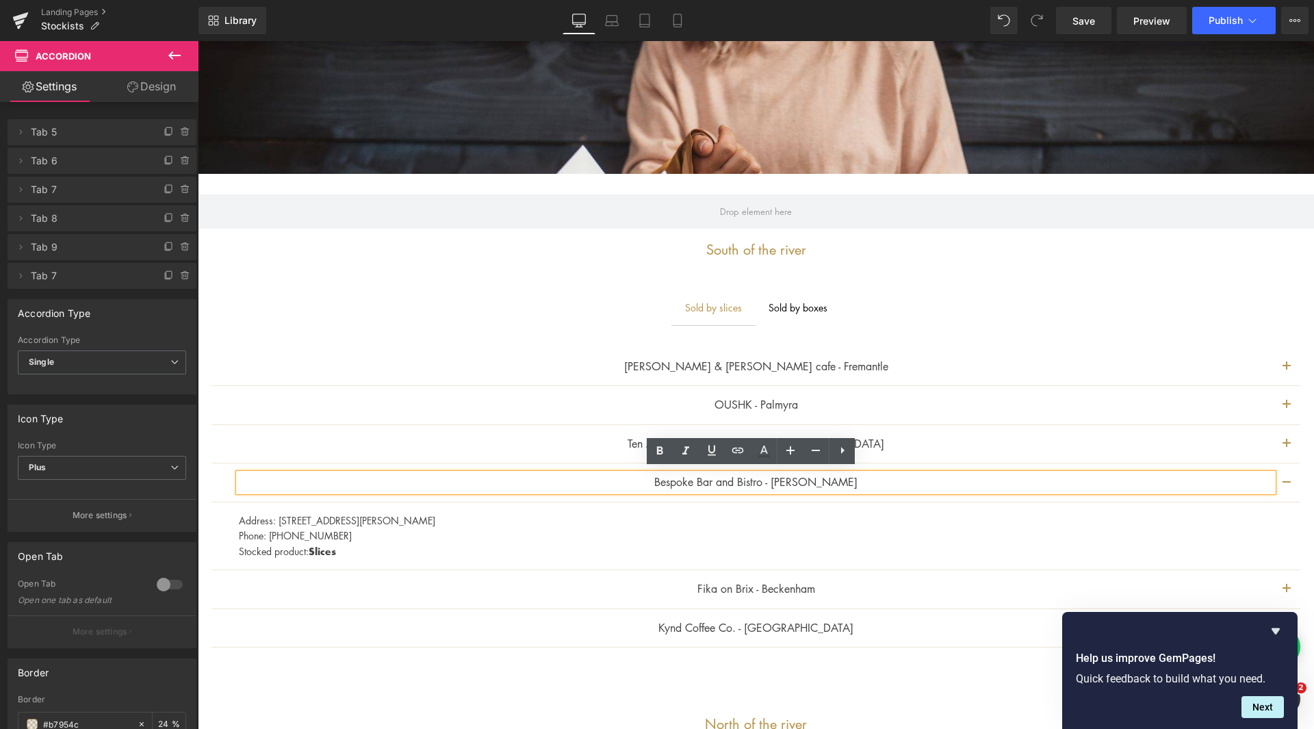
scroll to position [342, 0]
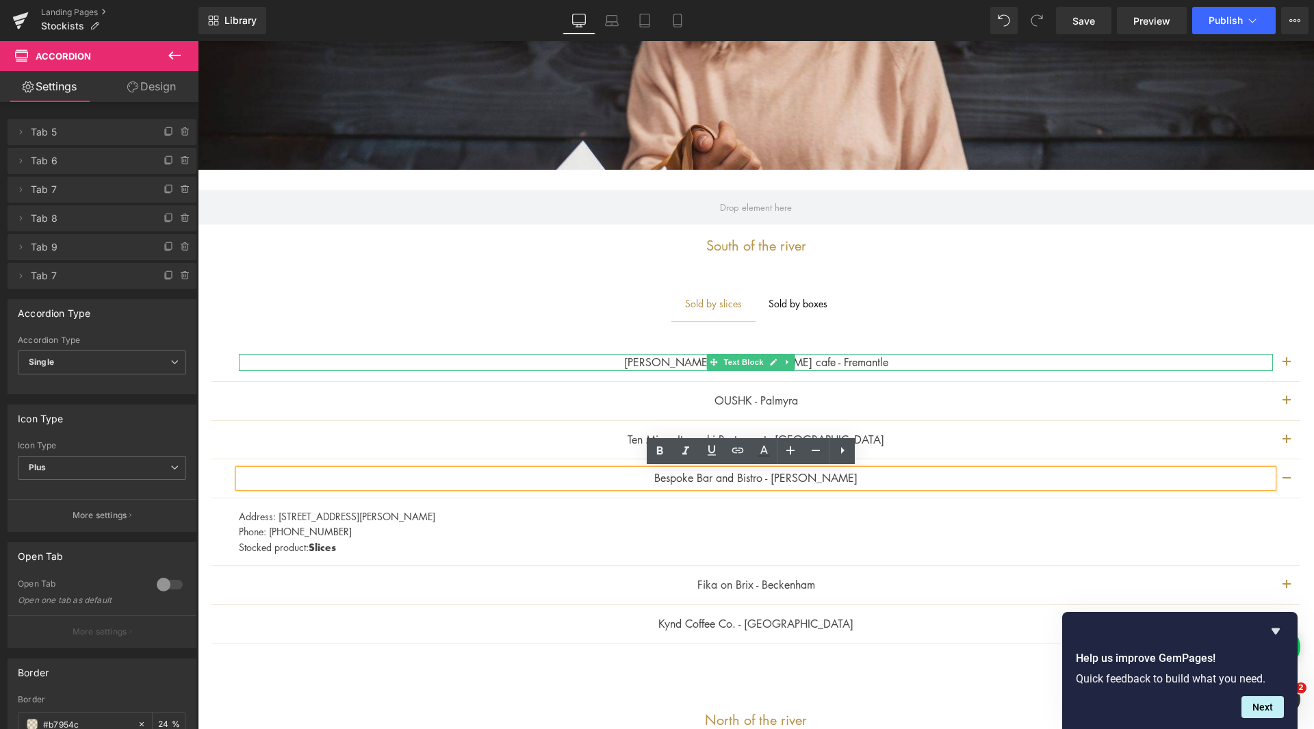
click at [783, 363] on link at bounding box center [788, 362] width 14 height 16
click at [1285, 366] on button "button" at bounding box center [1286, 362] width 27 height 38
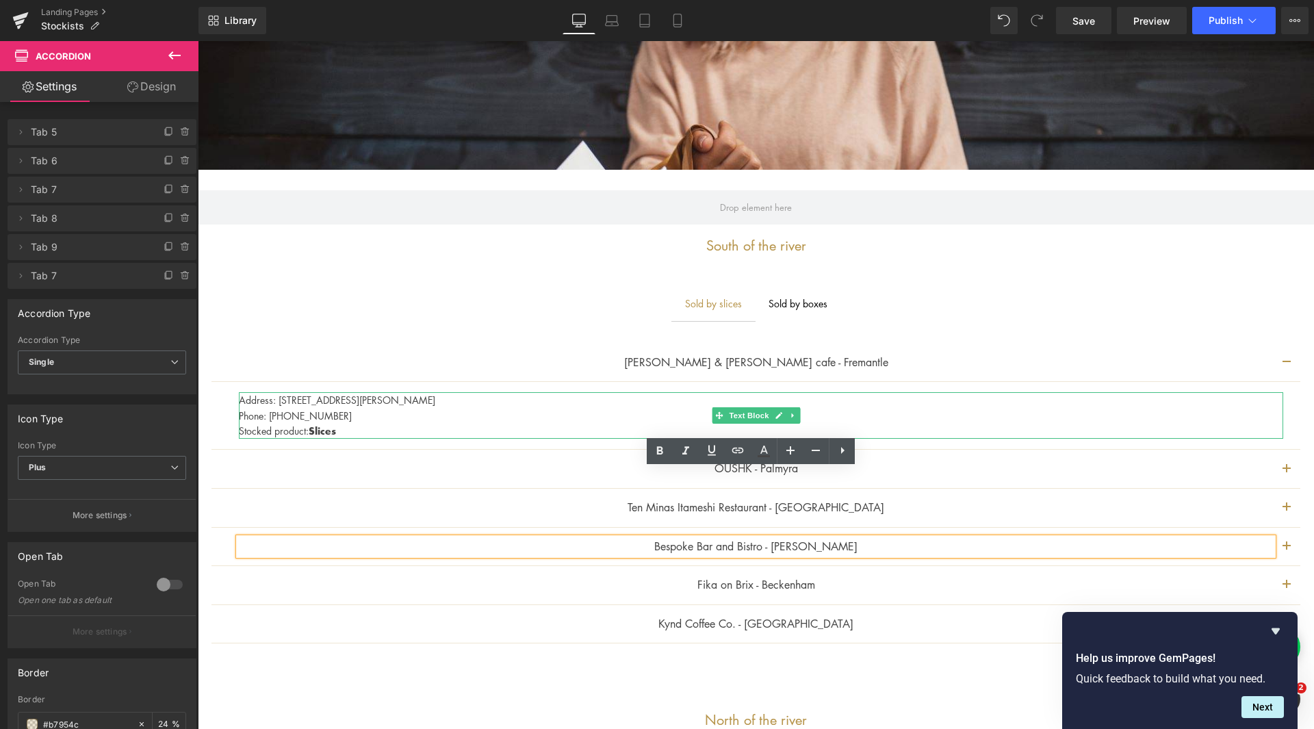
click at [393, 402] on p "Address: [STREET_ADDRESS][PERSON_NAME]" at bounding box center [761, 399] width 1044 height 15
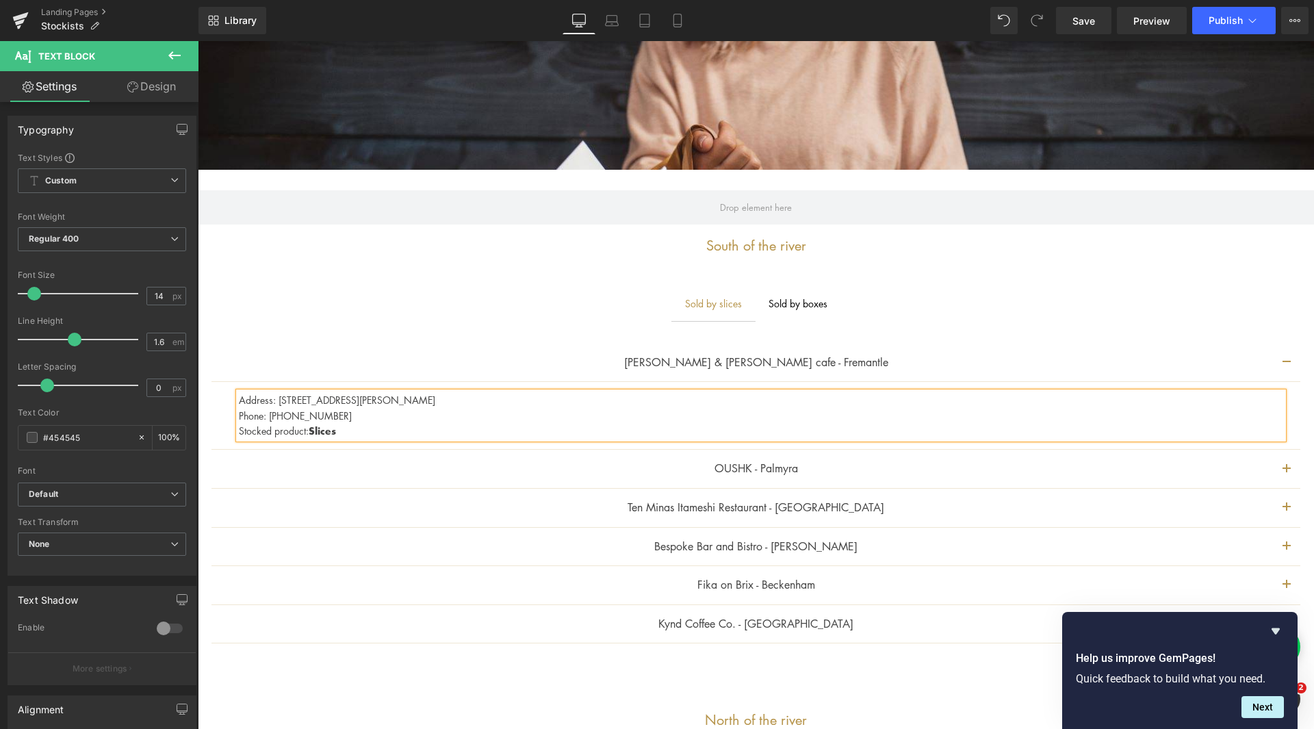
click at [1286, 473] on span "button" at bounding box center [1286, 473] width 0 height 0
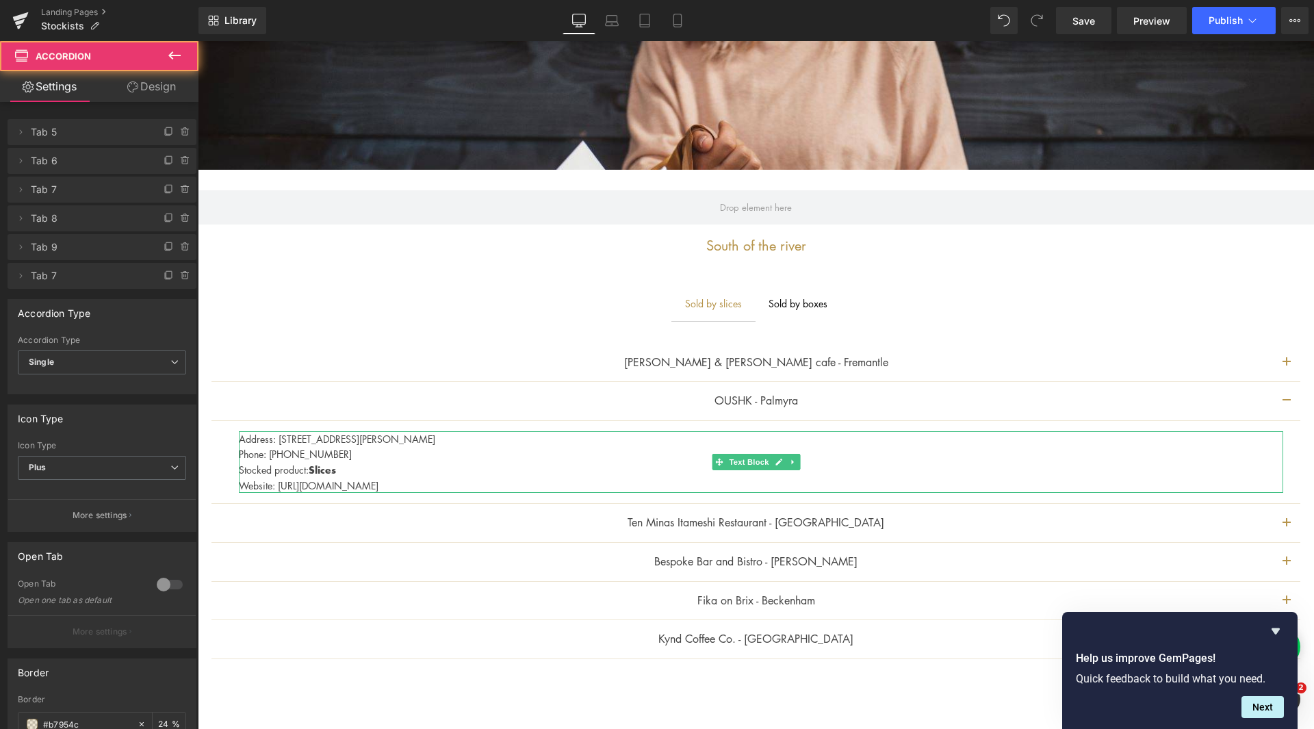
click at [411, 440] on p "Address: [STREET_ADDRESS][PERSON_NAME]" at bounding box center [761, 438] width 1044 height 15
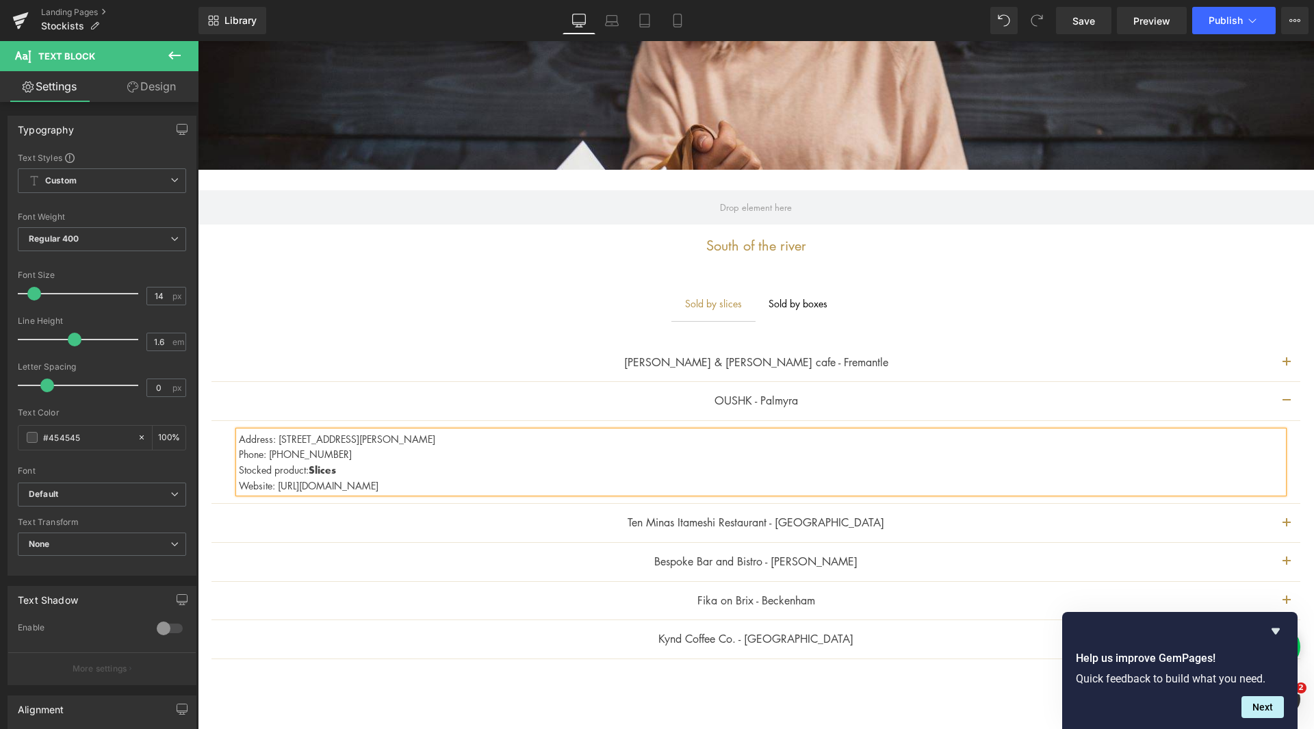
click at [1273, 519] on button "button" at bounding box center [1286, 523] width 27 height 38
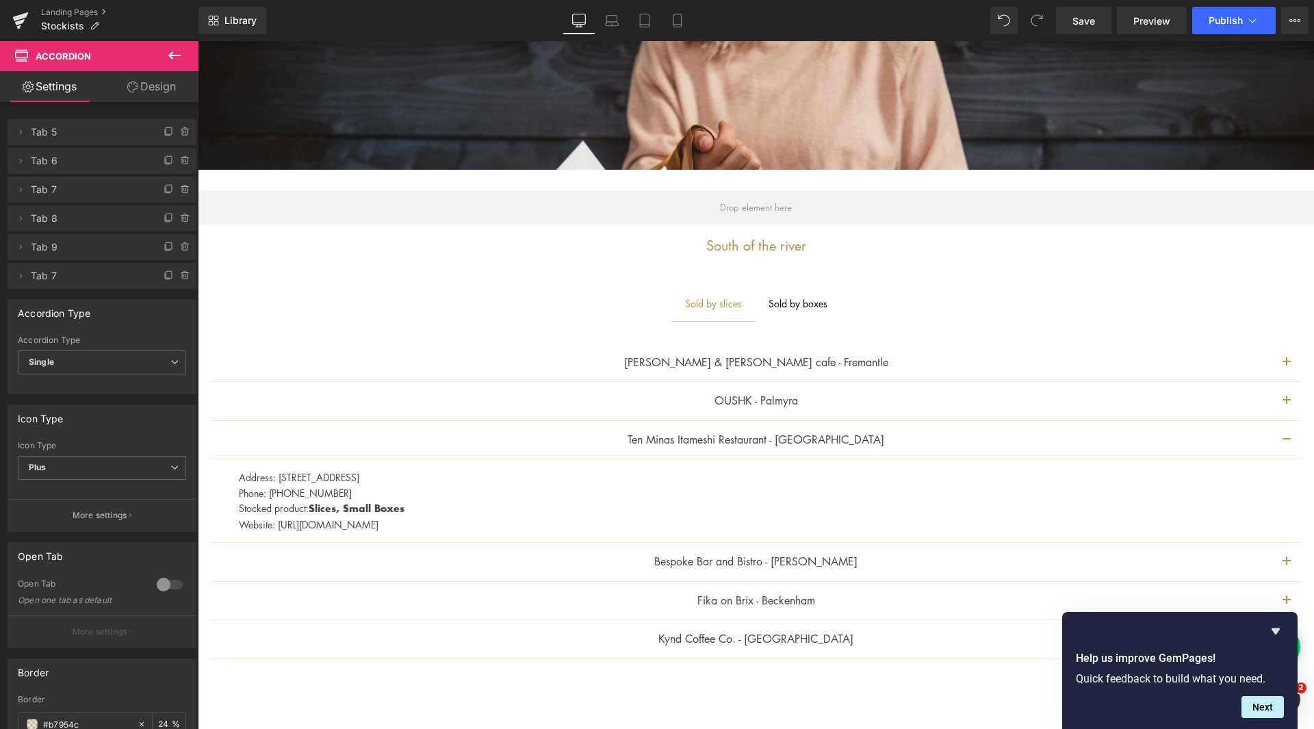
click at [1280, 561] on button "button" at bounding box center [1286, 562] width 27 height 38
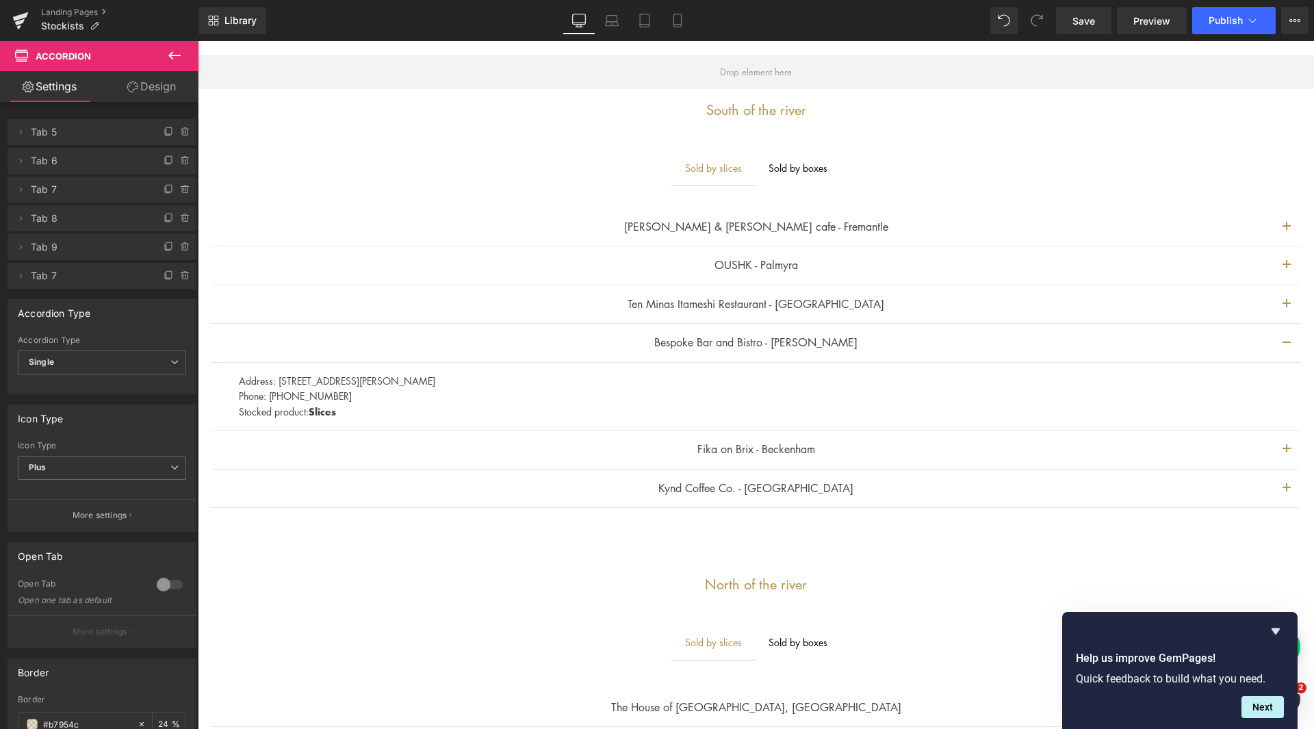
scroll to position [479, 0]
click at [1277, 444] on button "button" at bounding box center [1286, 448] width 27 height 38
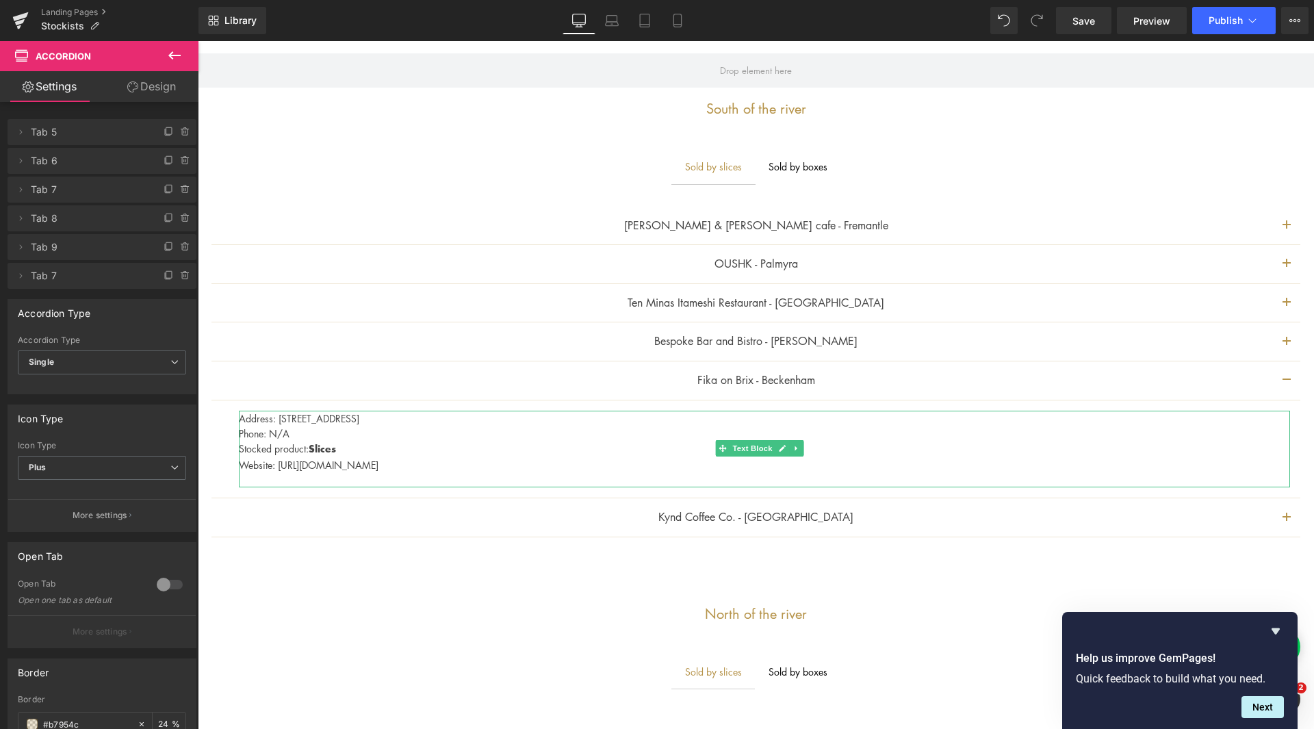
click at [387, 421] on p "Address: [STREET_ADDRESS]" at bounding box center [764, 418] width 1051 height 15
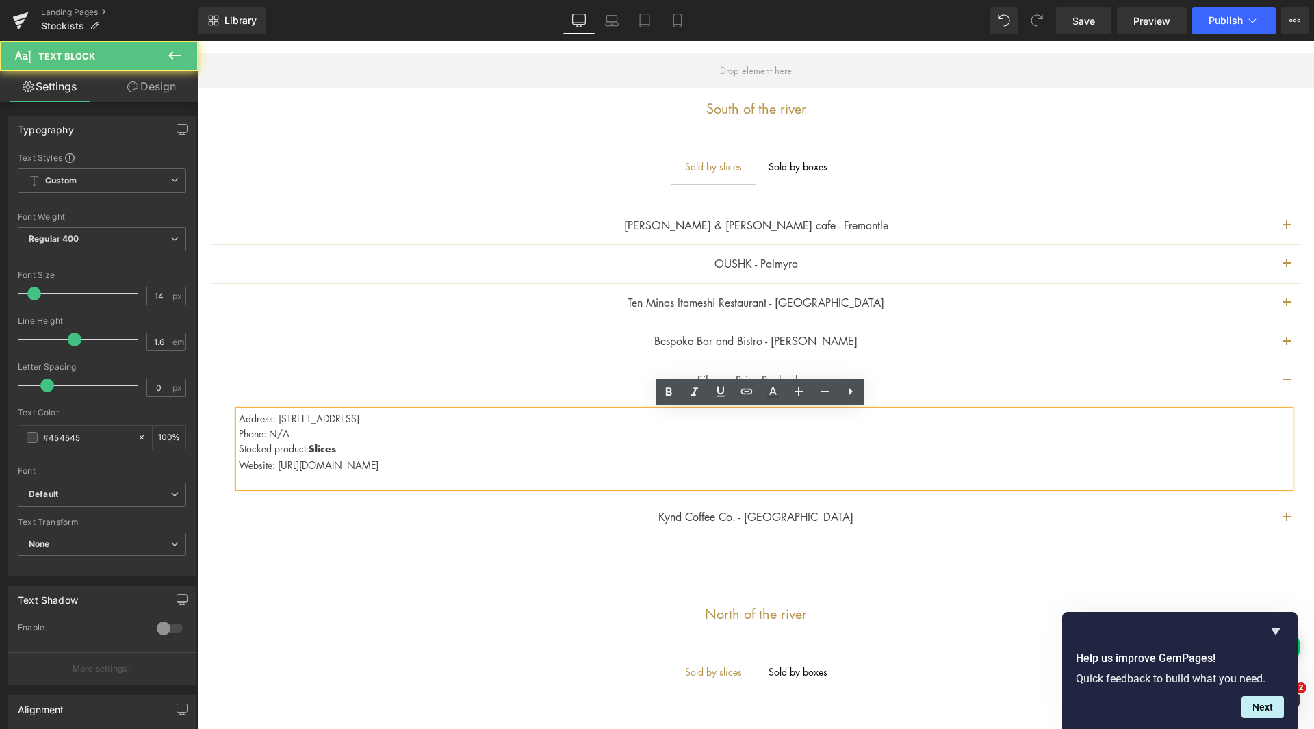
click at [386, 421] on p "Address: [STREET_ADDRESS]" at bounding box center [764, 418] width 1051 height 15
click at [1277, 350] on button "button" at bounding box center [1286, 341] width 27 height 38
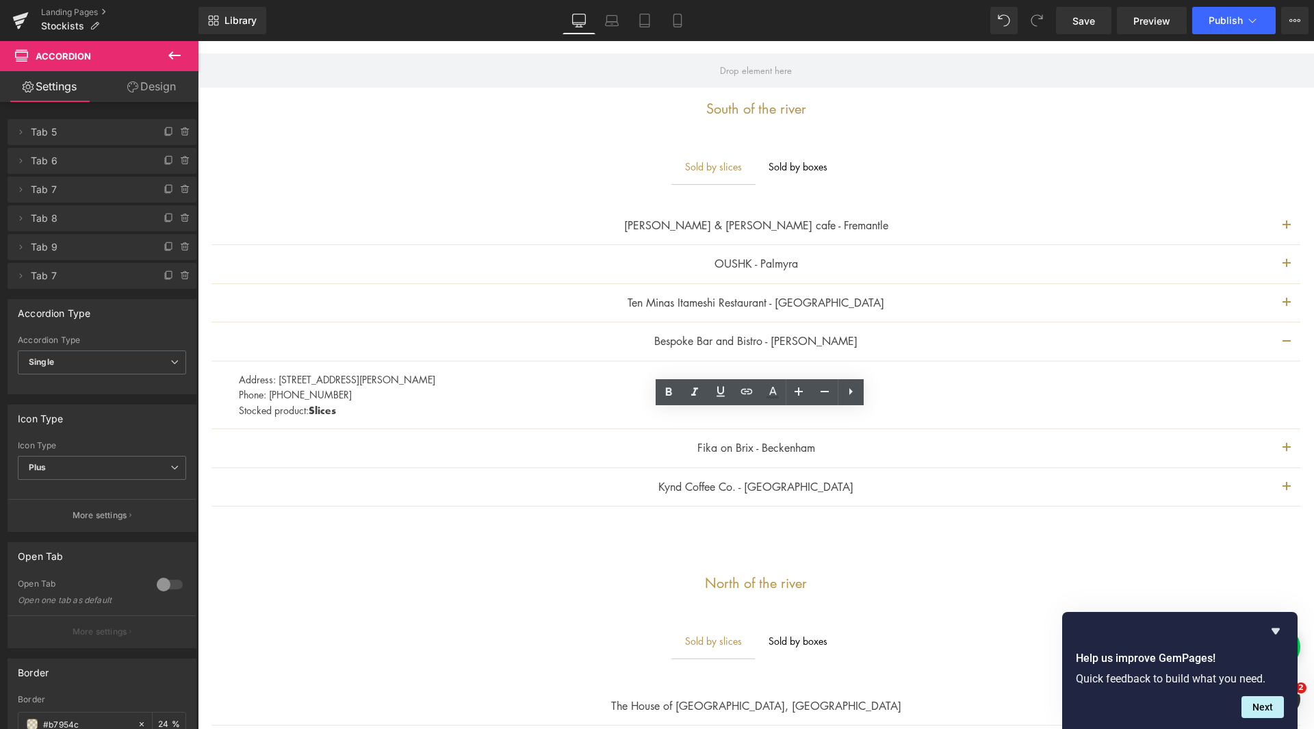
click at [1286, 452] on span "button" at bounding box center [1286, 452] width 0 height 0
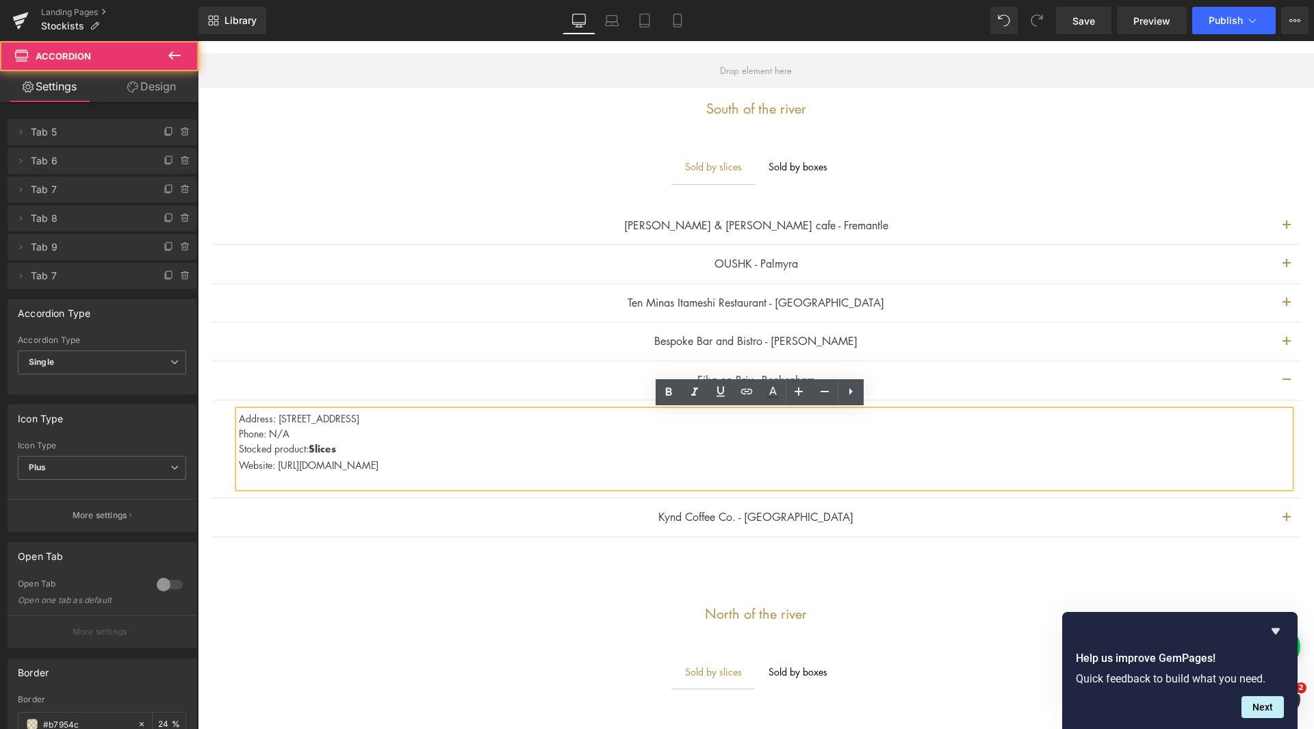
click at [420, 441] on p "Stocked product: Slices" at bounding box center [764, 449] width 1051 height 16
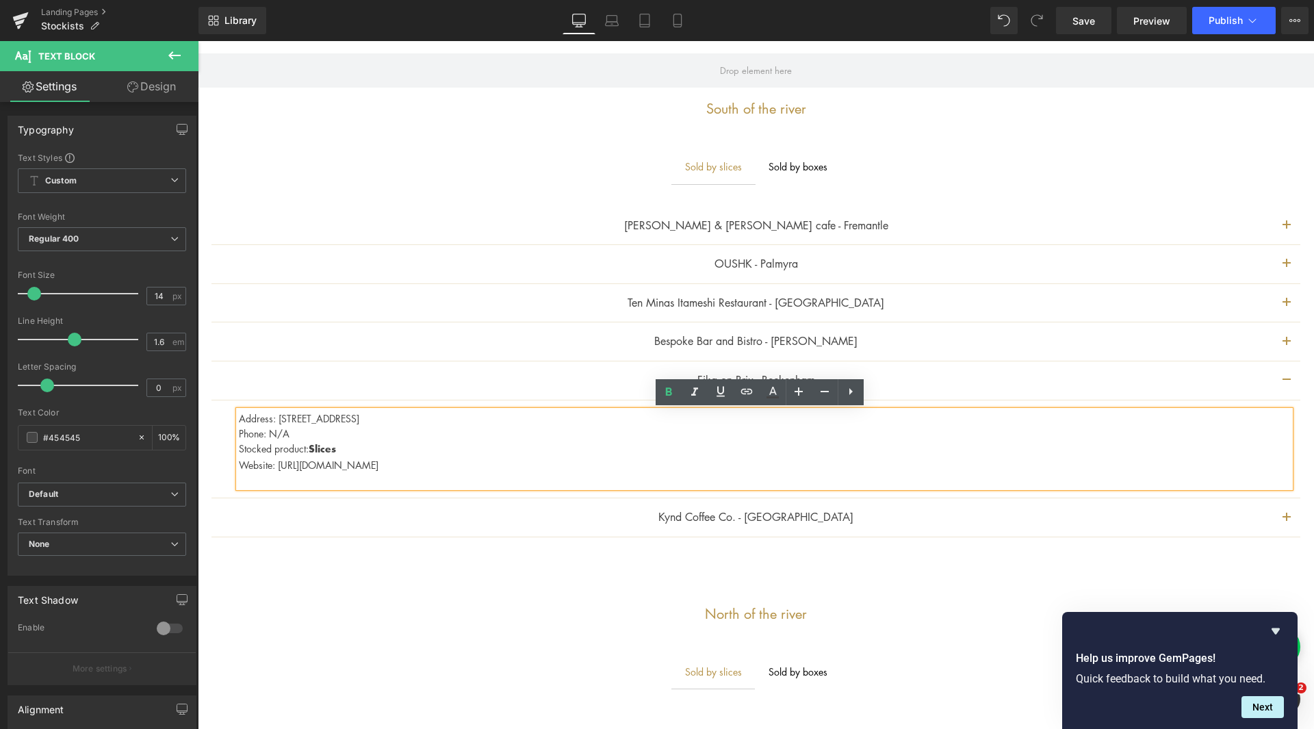
drag, startPoint x: 389, startPoint y: 417, endPoint x: 461, endPoint y: 417, distance: 72.5
click at [461, 417] on p "Address: [STREET_ADDRESS]" at bounding box center [764, 418] width 1051 height 15
click at [1280, 346] on button "button" at bounding box center [1286, 341] width 27 height 38
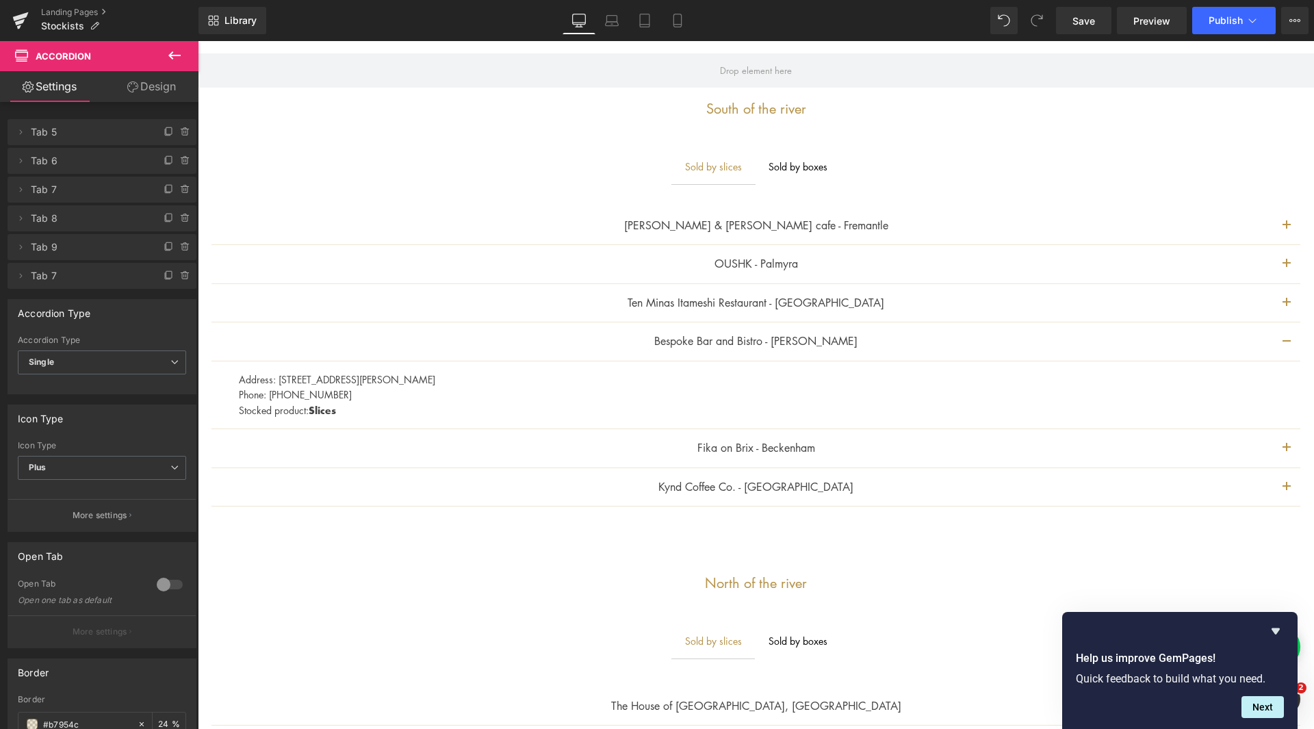
click at [1286, 307] on span "button" at bounding box center [1286, 307] width 0 height 0
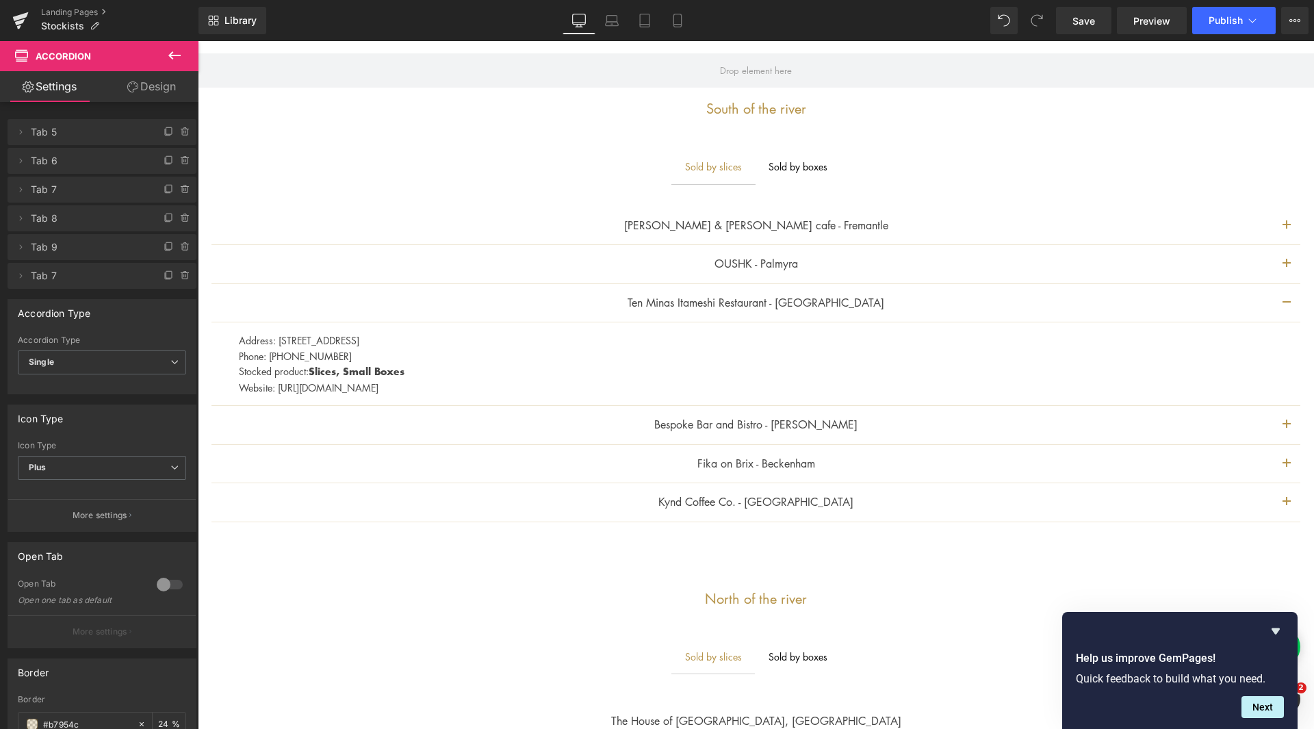
click at [1273, 507] on button "button" at bounding box center [1286, 502] width 27 height 38
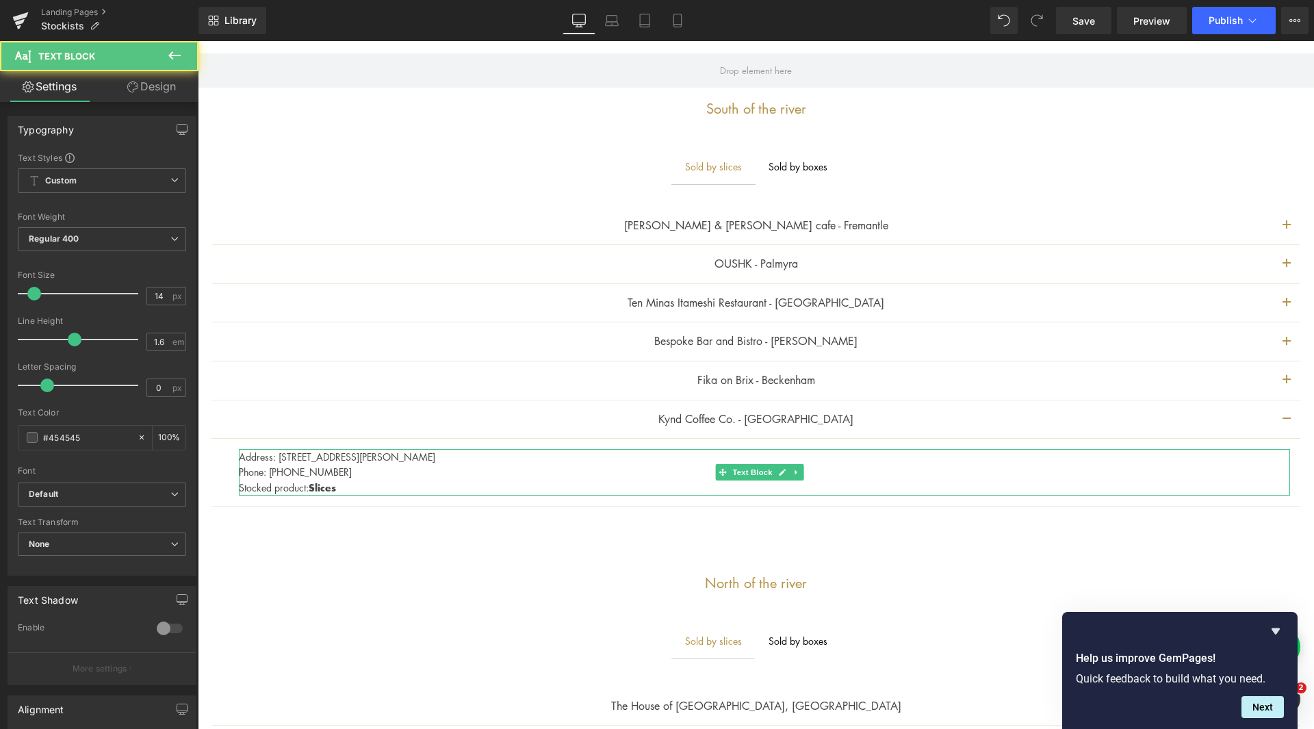
click at [387, 460] on p "Address: [STREET_ADDRESS][PERSON_NAME]" at bounding box center [764, 456] width 1051 height 15
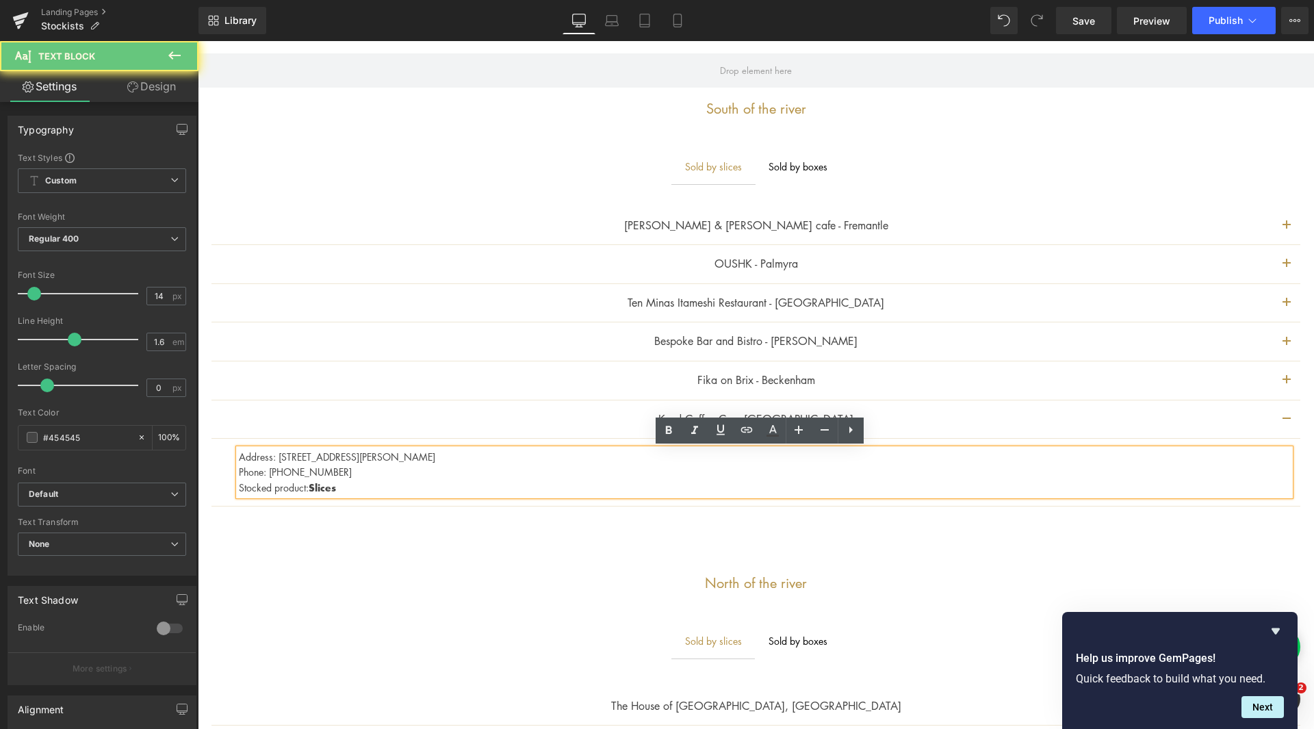
click at [391, 456] on p "Address: [STREET_ADDRESS][PERSON_NAME]" at bounding box center [764, 456] width 1051 height 15
drag, startPoint x: 390, startPoint y: 456, endPoint x: 465, endPoint y: 454, distance: 74.6
click at [465, 454] on p "Address: [STREET_ADDRESS][PERSON_NAME]" at bounding box center [764, 456] width 1051 height 15
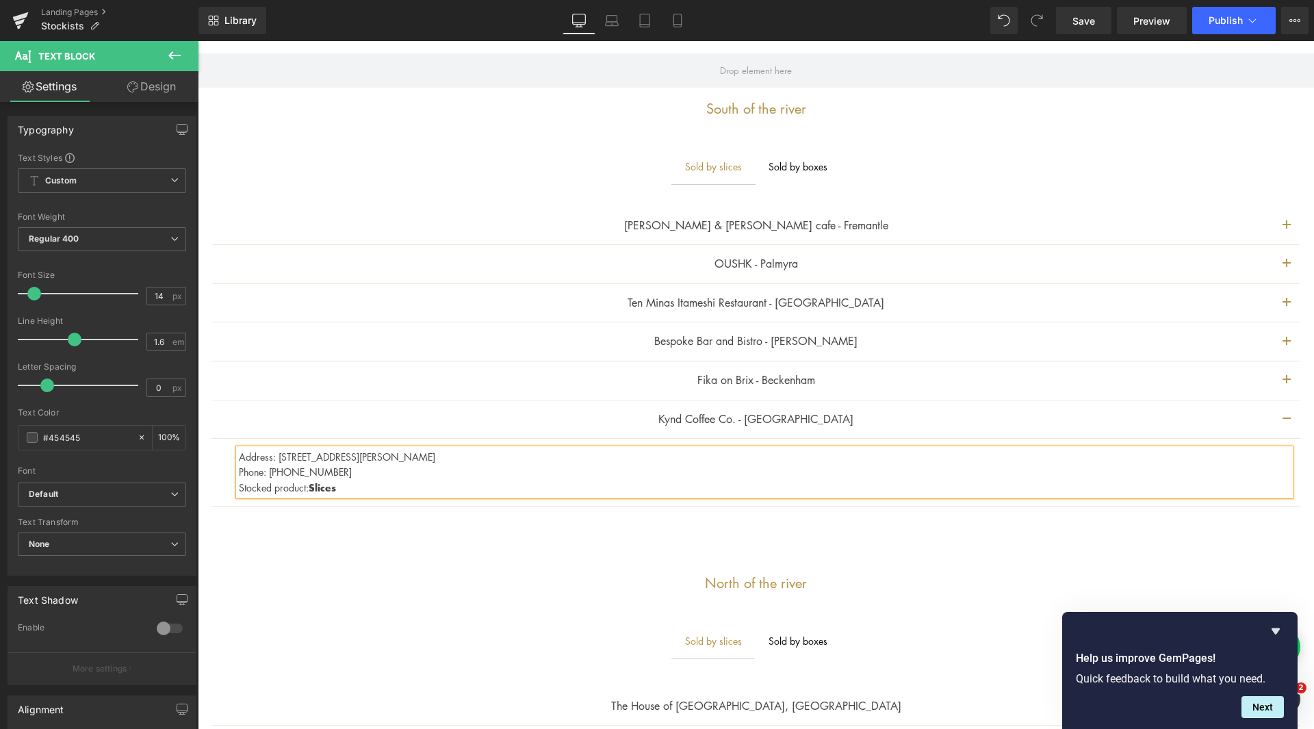
click at [1280, 377] on button "button" at bounding box center [1286, 380] width 27 height 38
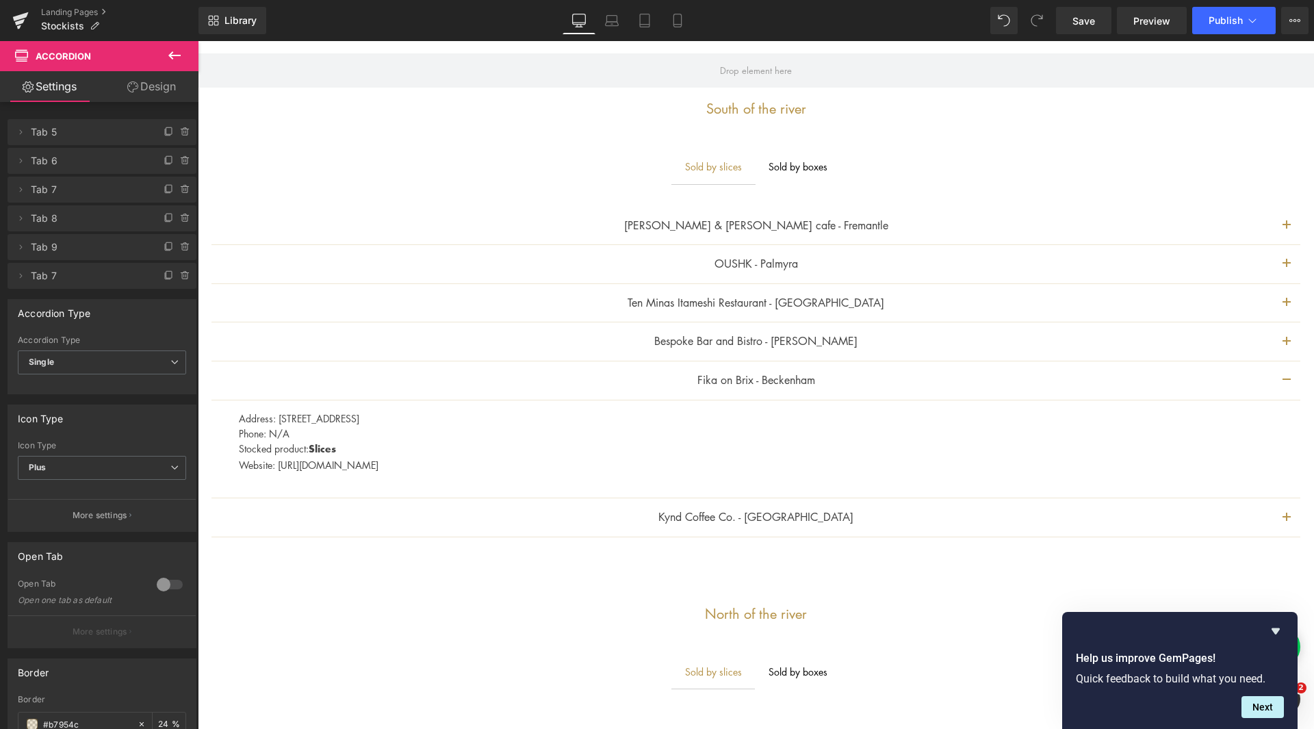
click at [1274, 324] on button "button" at bounding box center [1286, 341] width 27 height 38
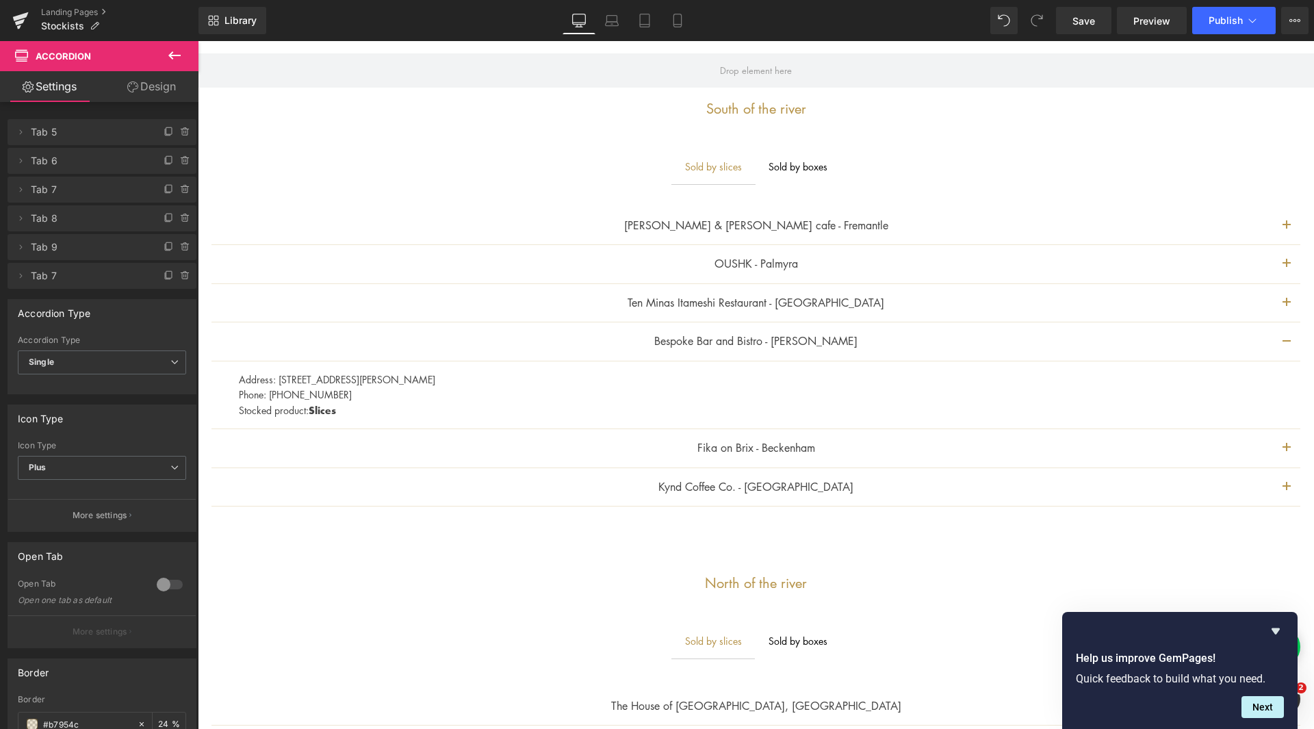
click at [1273, 299] on button "button" at bounding box center [1286, 303] width 27 height 38
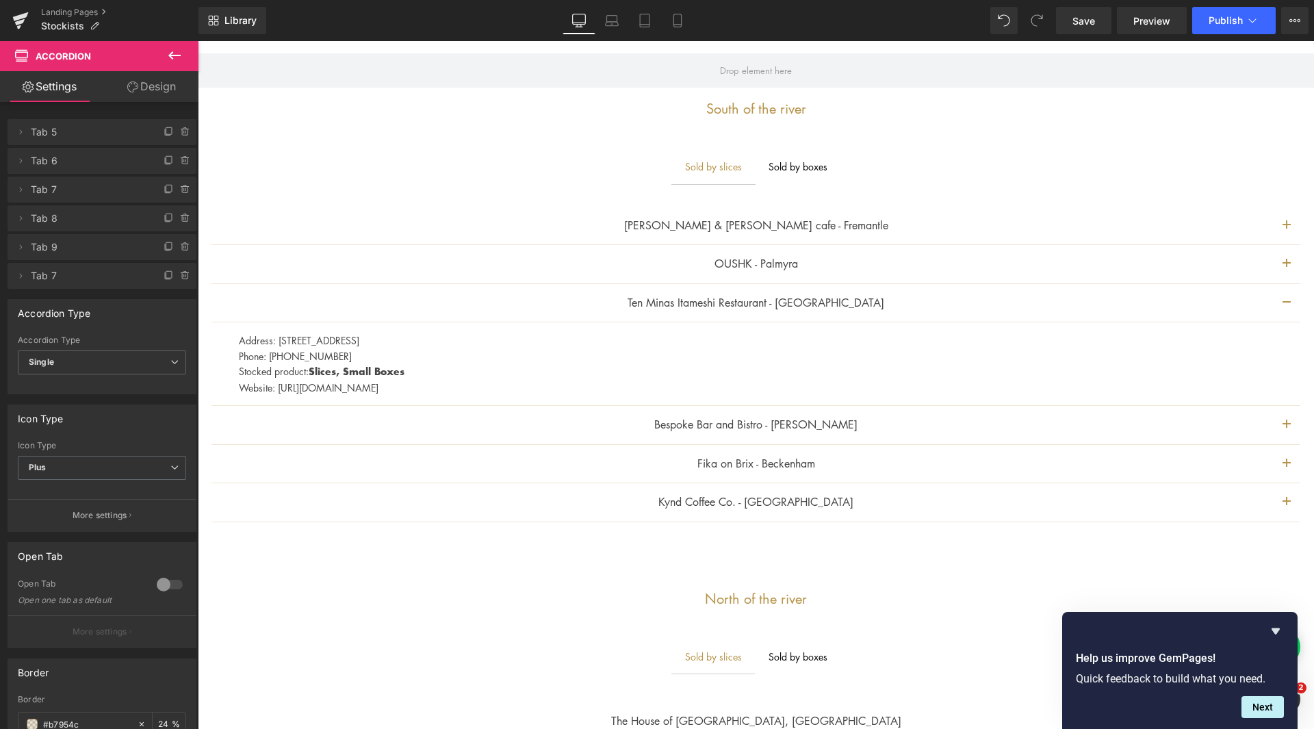
click at [1275, 259] on button "button" at bounding box center [1286, 264] width 27 height 38
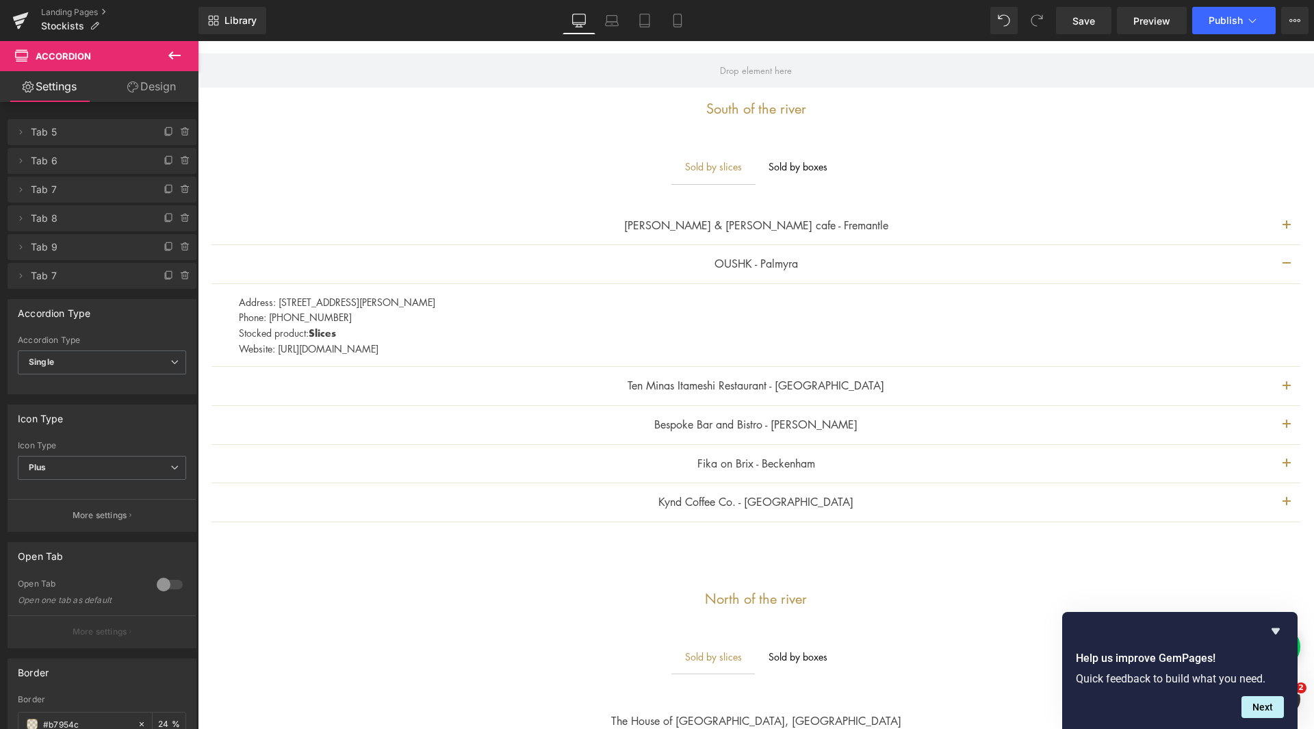
click at [1275, 228] on button "button" at bounding box center [1286, 226] width 27 height 38
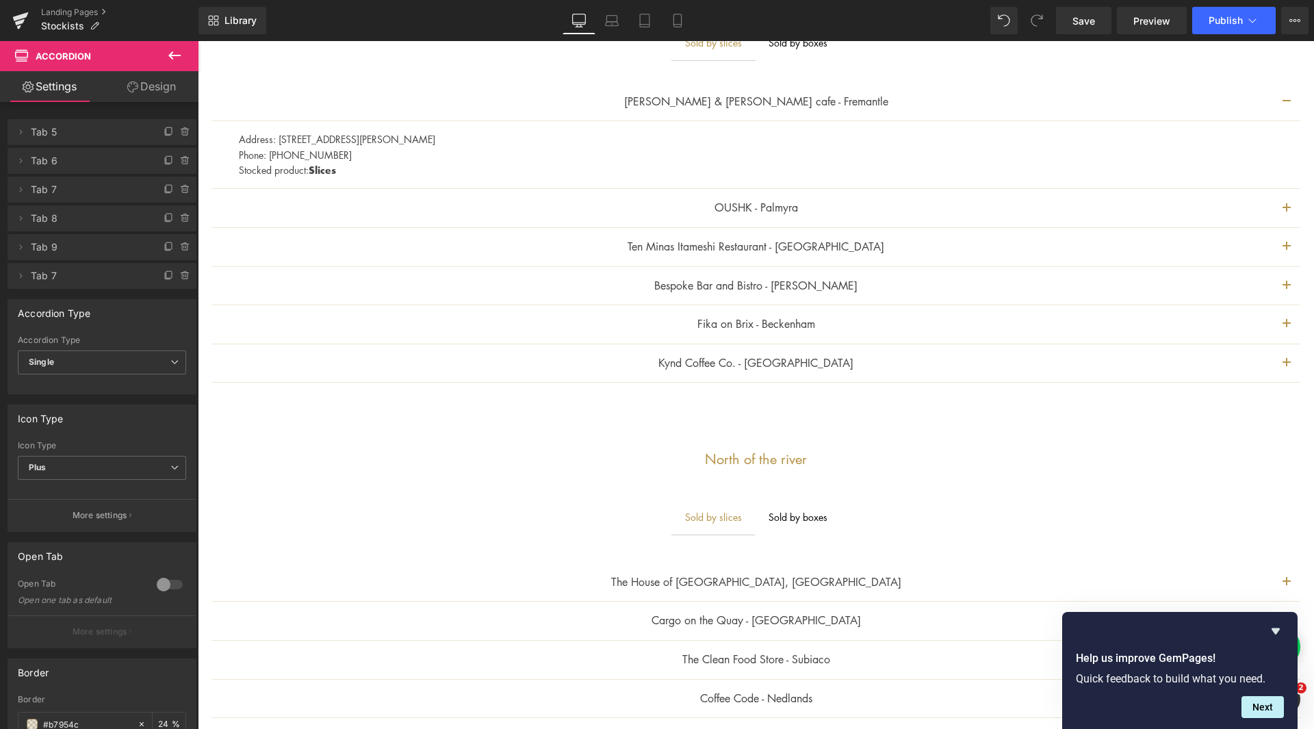
scroll to position [616, 0]
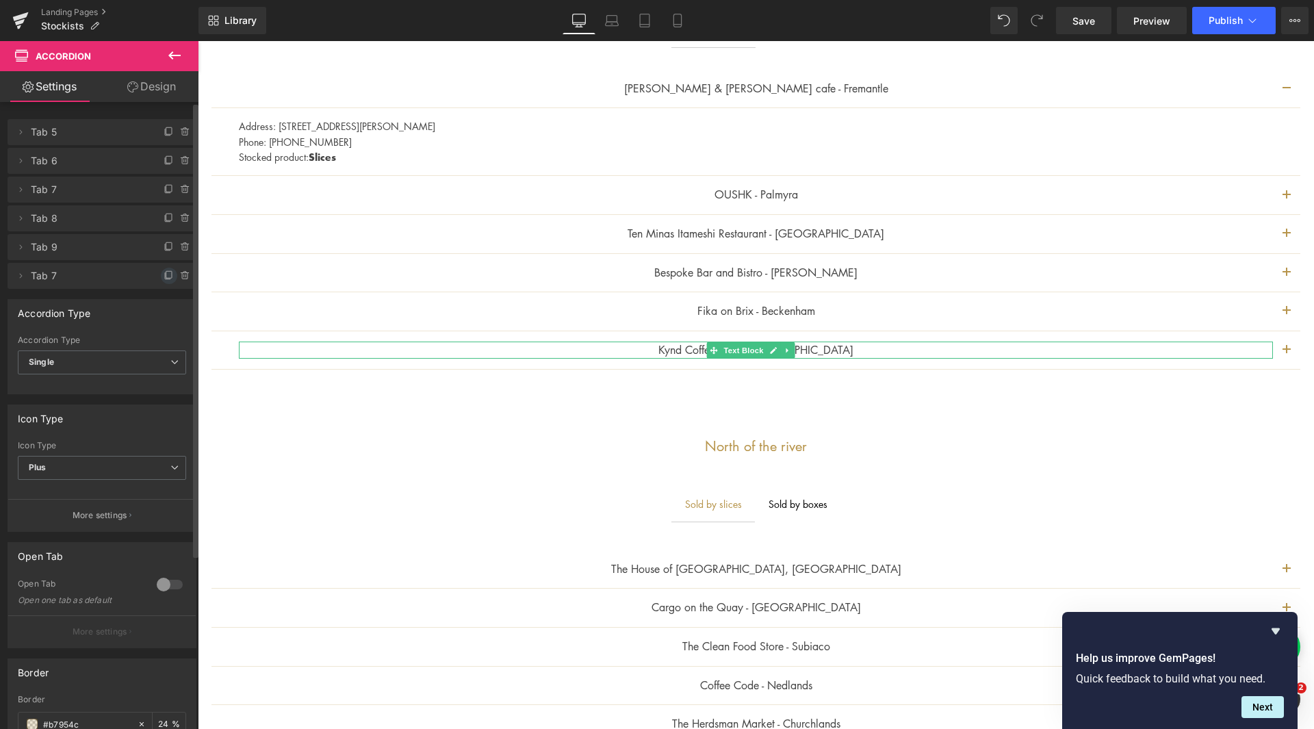
click at [165, 274] on icon at bounding box center [167, 276] width 5 height 6
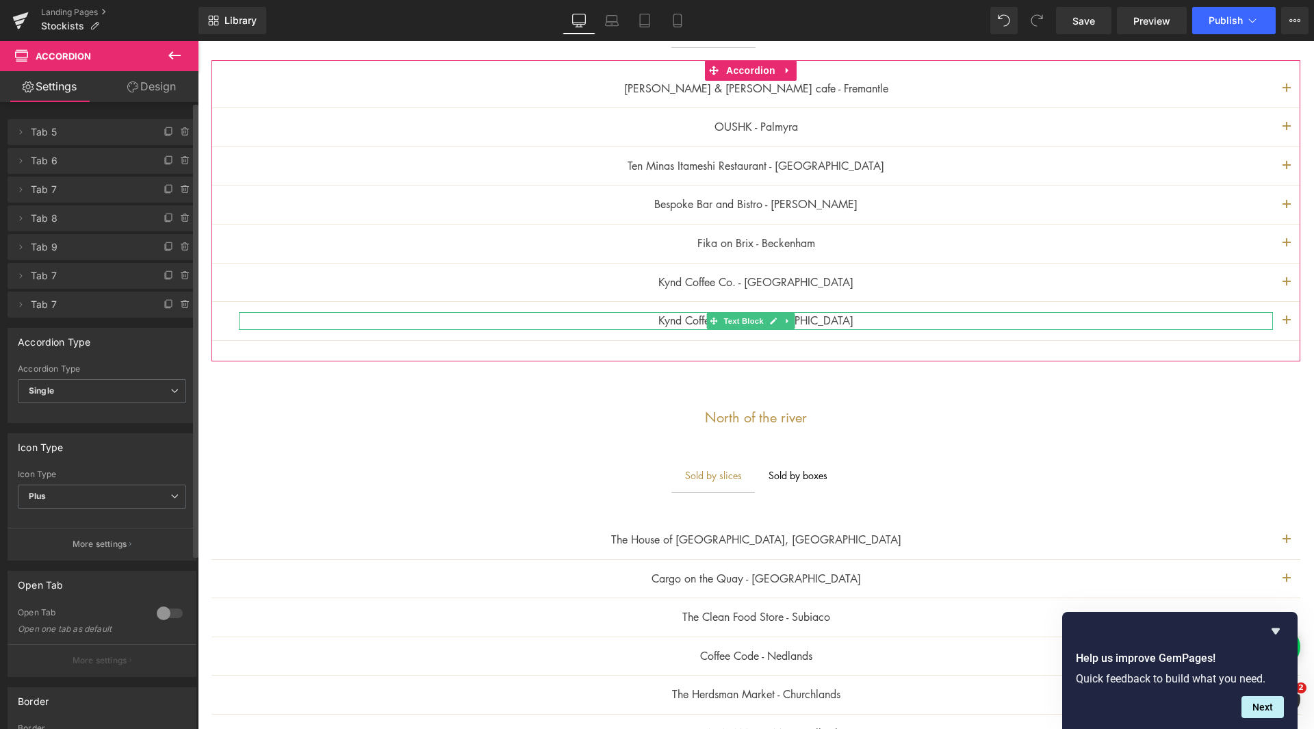
click at [104, 315] on span "Tab 7" at bounding box center [88, 304] width 115 height 26
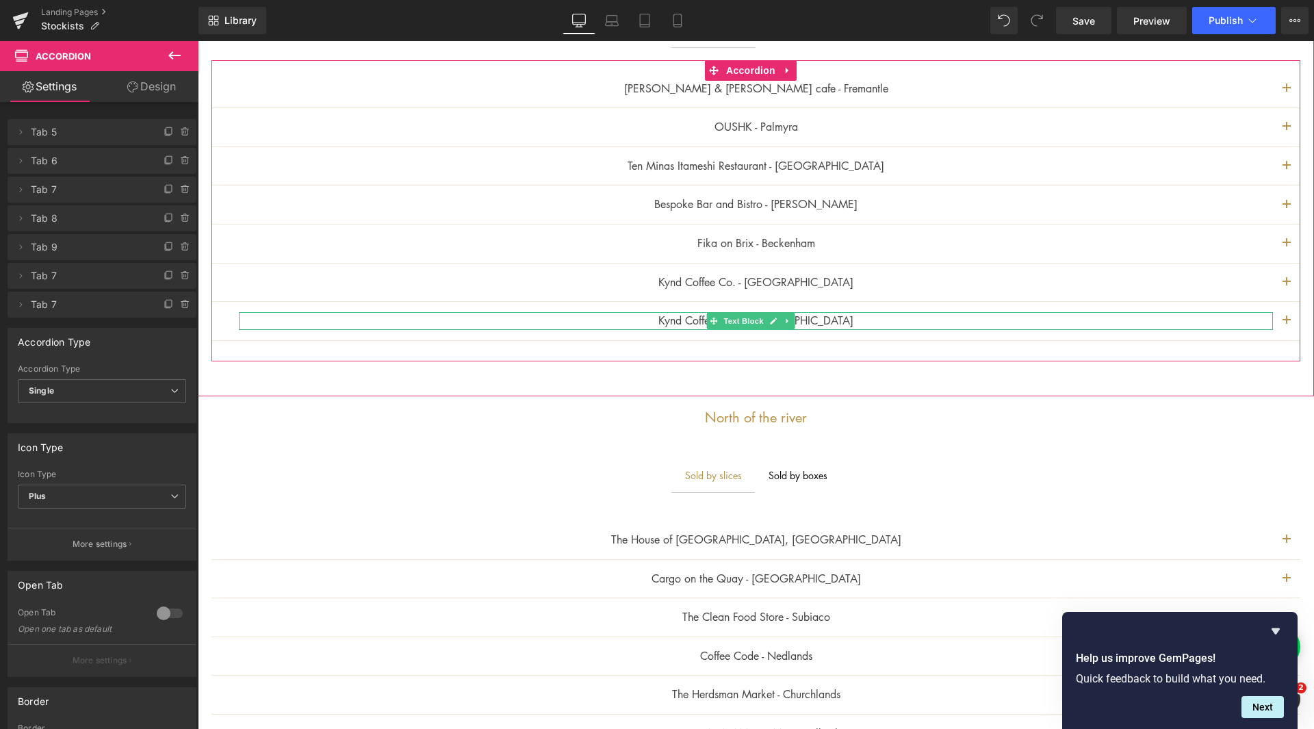
click at [867, 320] on p "Kynd Coffee Co. - [GEOGRAPHIC_DATA]" at bounding box center [756, 321] width 1034 height 18
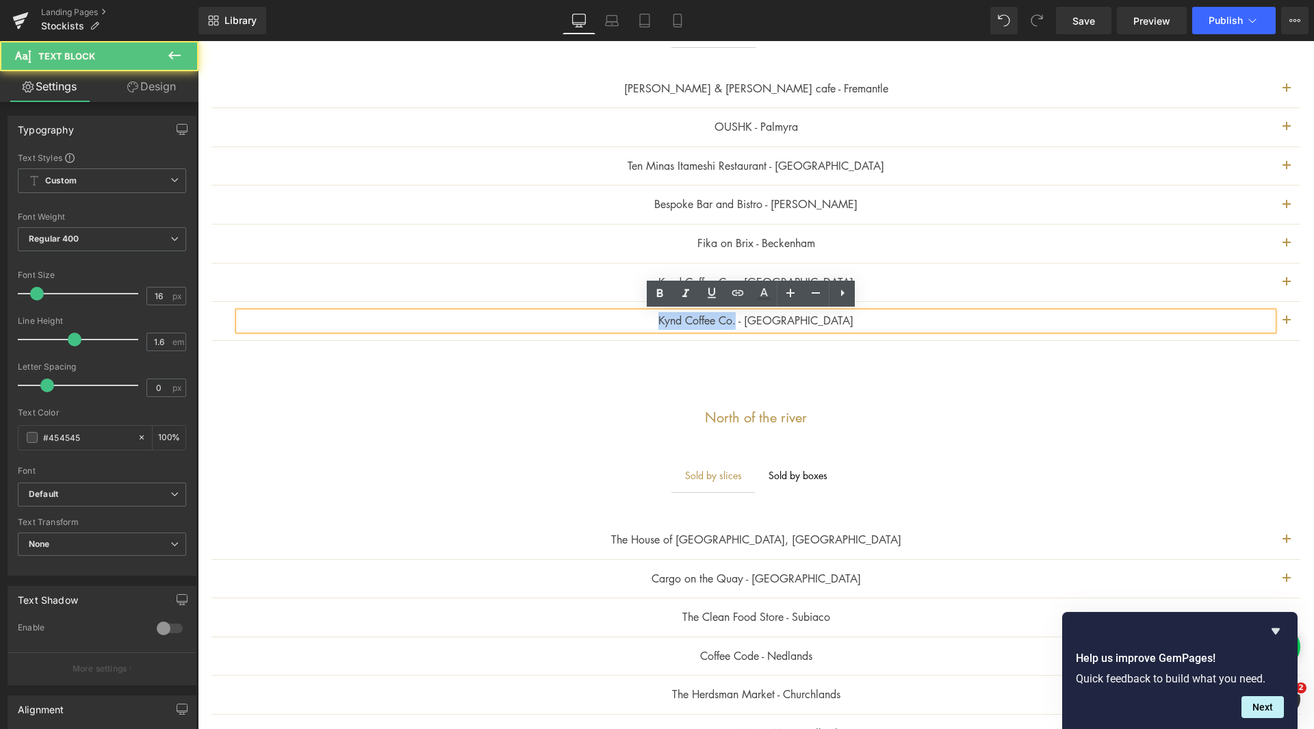
drag, startPoint x: 681, startPoint y: 324, endPoint x: 757, endPoint y: 317, distance: 76.9
click at [757, 317] on p "Kynd Coffee Co. - [GEOGRAPHIC_DATA]" at bounding box center [756, 321] width 1034 height 18
drag, startPoint x: 814, startPoint y: 321, endPoint x: 762, endPoint y: 322, distance: 52.0
click at [762, 322] on p "The Nice Spot - [GEOGRAPHIC_DATA]" at bounding box center [756, 321] width 1034 height 18
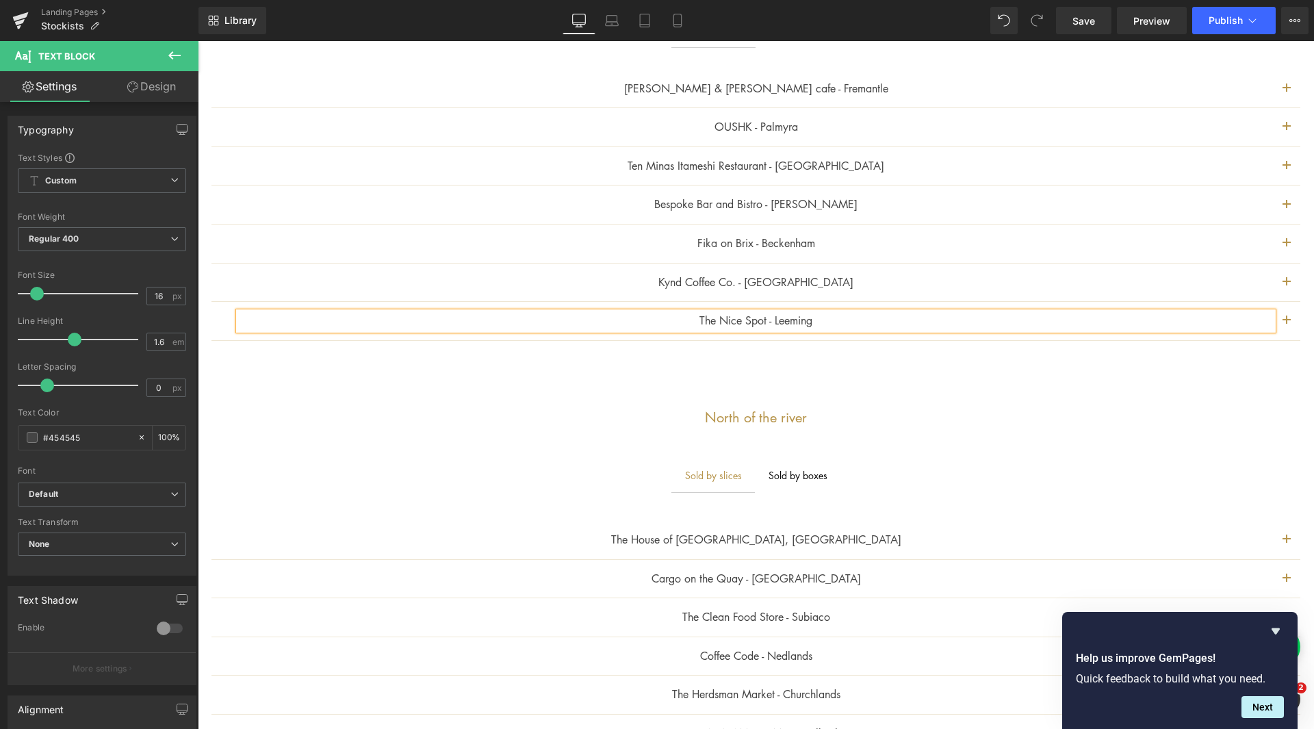
click at [1273, 321] on button "button" at bounding box center [1286, 321] width 27 height 38
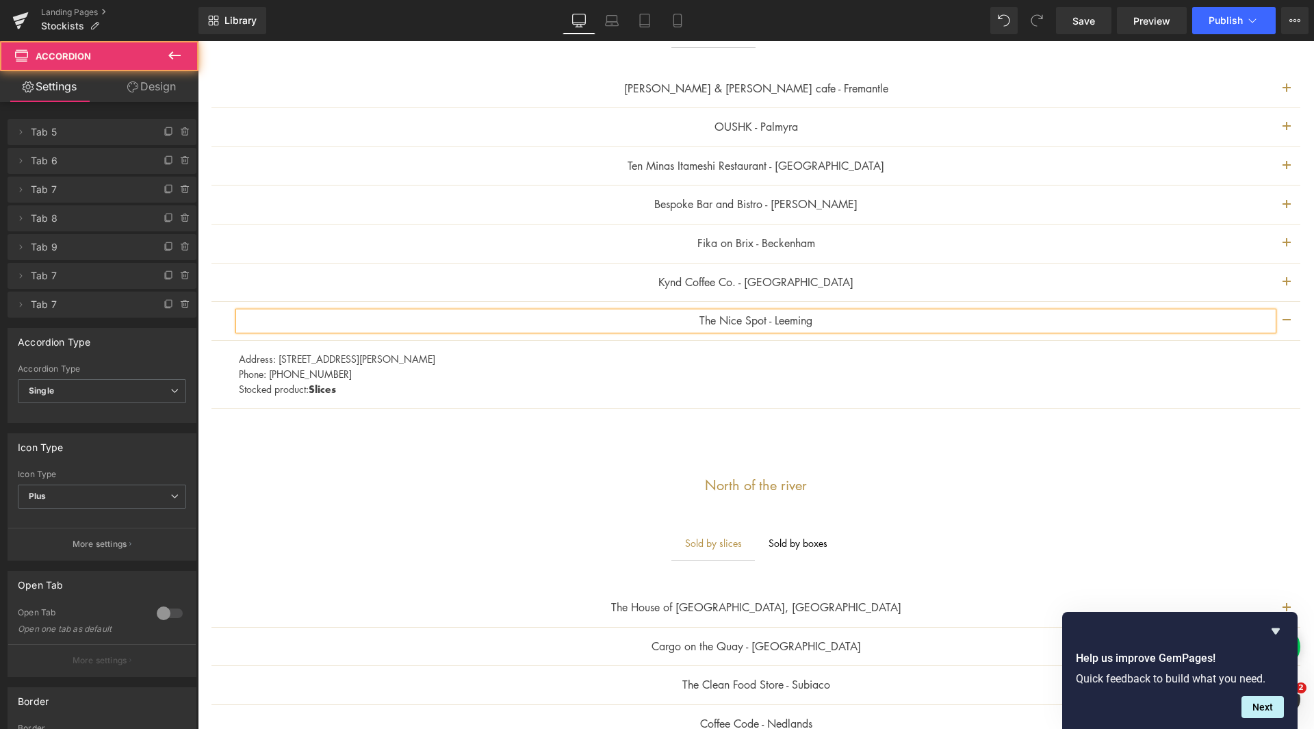
click at [333, 366] on p "Phone: [PHONE_NUMBER]" at bounding box center [764, 373] width 1051 height 15
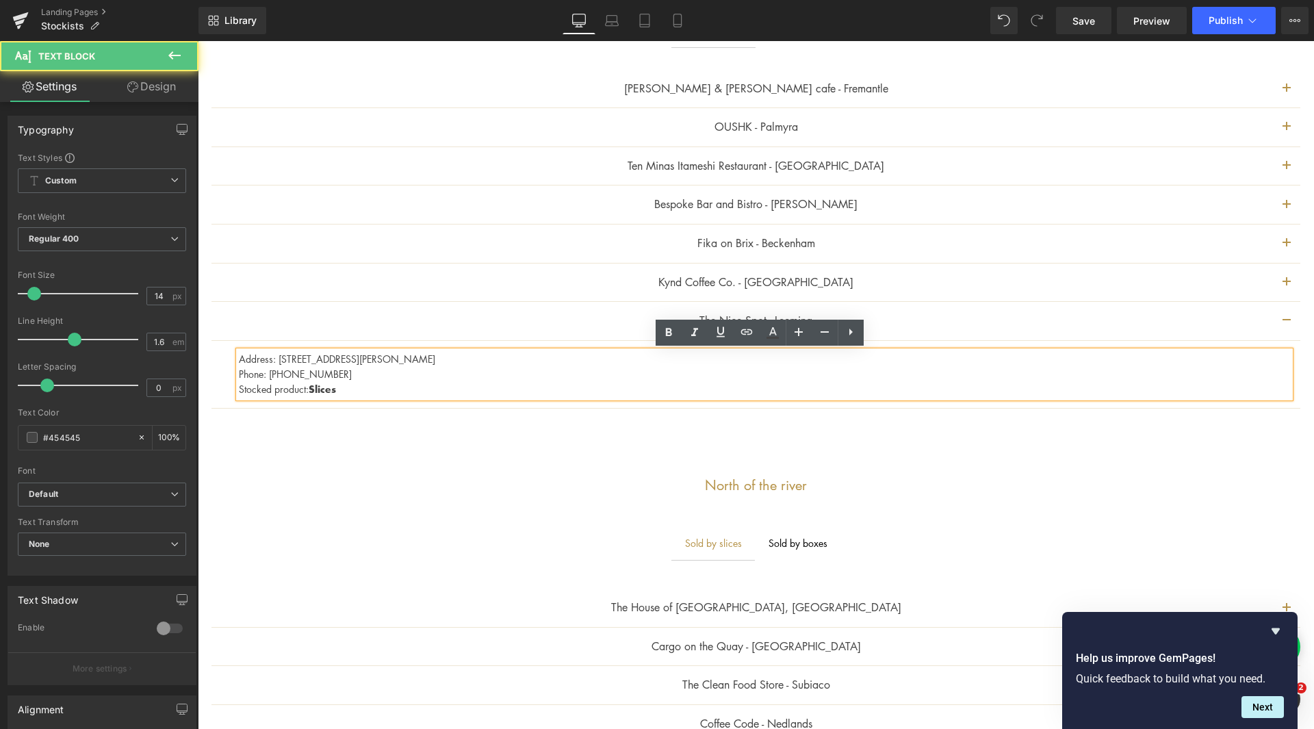
click at [413, 367] on p "Phone: [PHONE_NUMBER]" at bounding box center [764, 373] width 1051 height 15
drag, startPoint x: 278, startPoint y: 362, endPoint x: 386, endPoint y: 356, distance: 107.6
click at [386, 356] on p "Address: [STREET_ADDRESS][PERSON_NAME]" at bounding box center [764, 358] width 1051 height 15
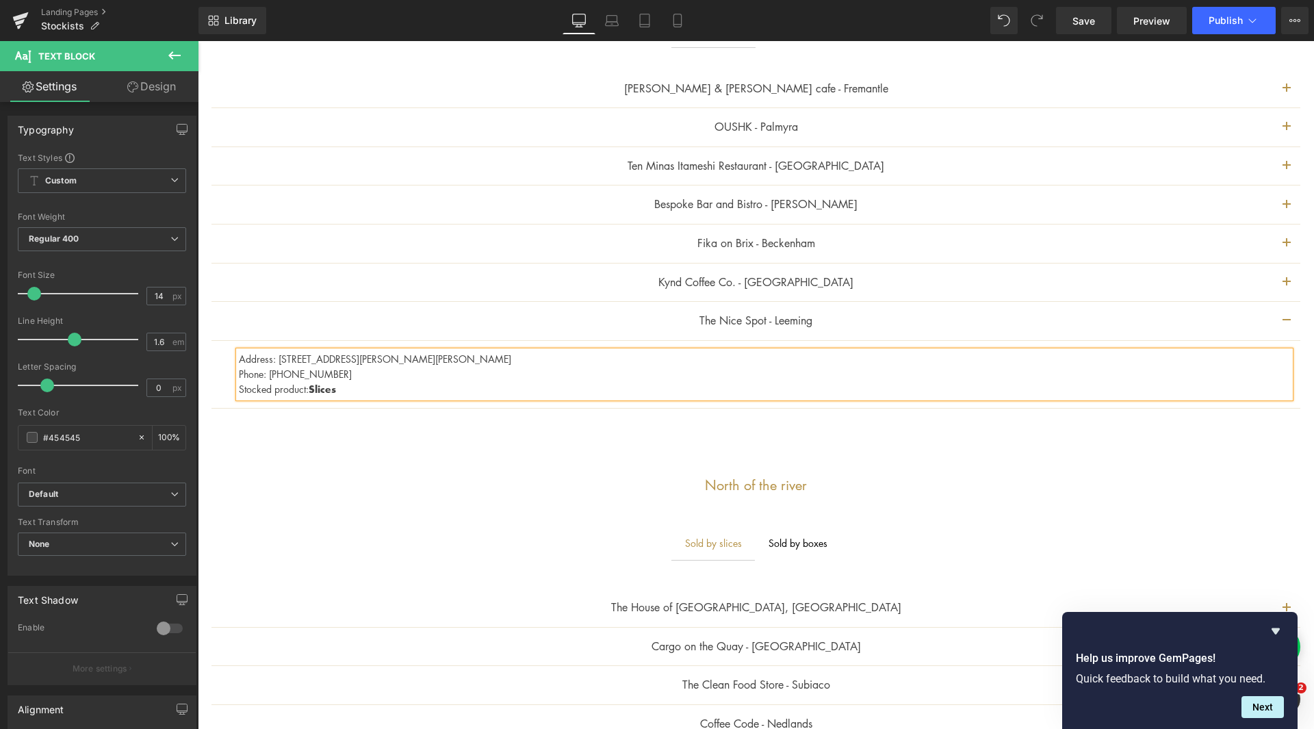
click at [512, 364] on p "Address: [STREET_ADDRESS][PERSON_NAME][PERSON_NAME]" at bounding box center [764, 358] width 1051 height 15
click at [307, 354] on p "Address: [STREET_ADDRESS][PERSON_NAME][PERSON_NAME]" at bounding box center [764, 358] width 1051 height 15
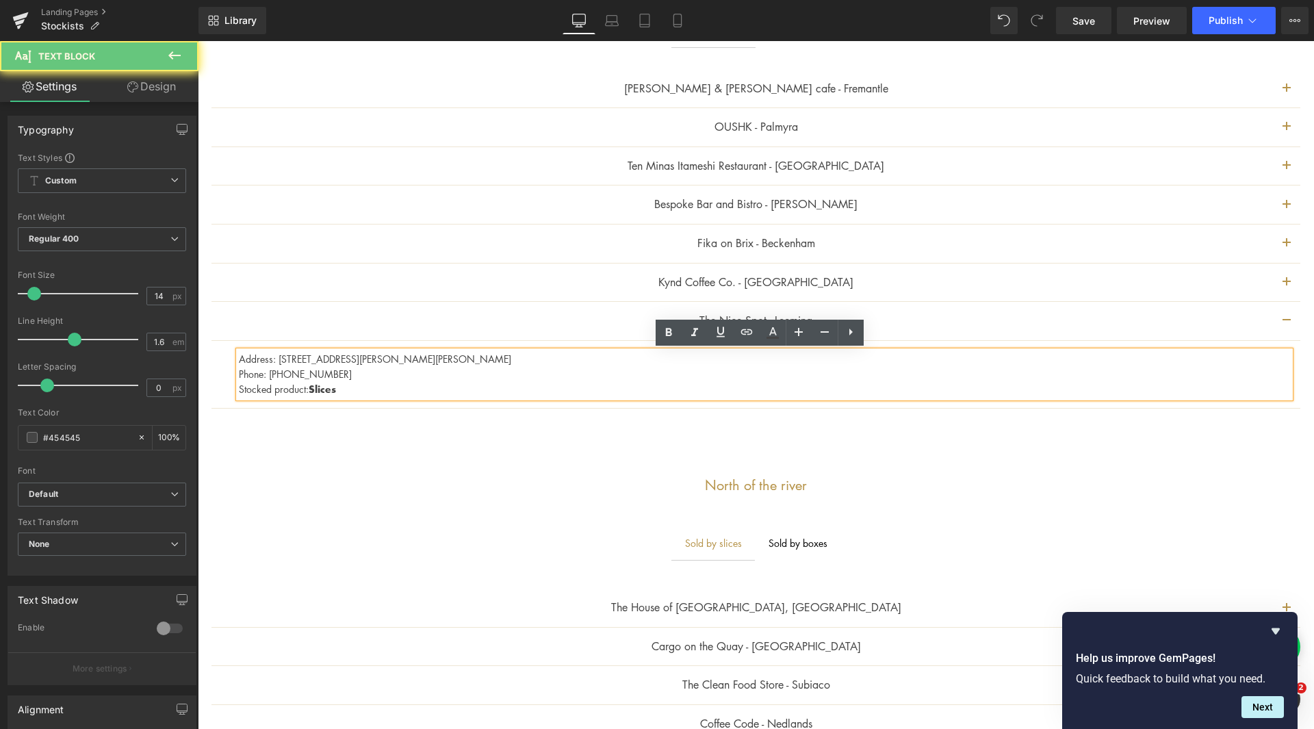
click at [304, 357] on p "Address: [STREET_ADDRESS][PERSON_NAME][PERSON_NAME]" at bounding box center [764, 358] width 1051 height 15
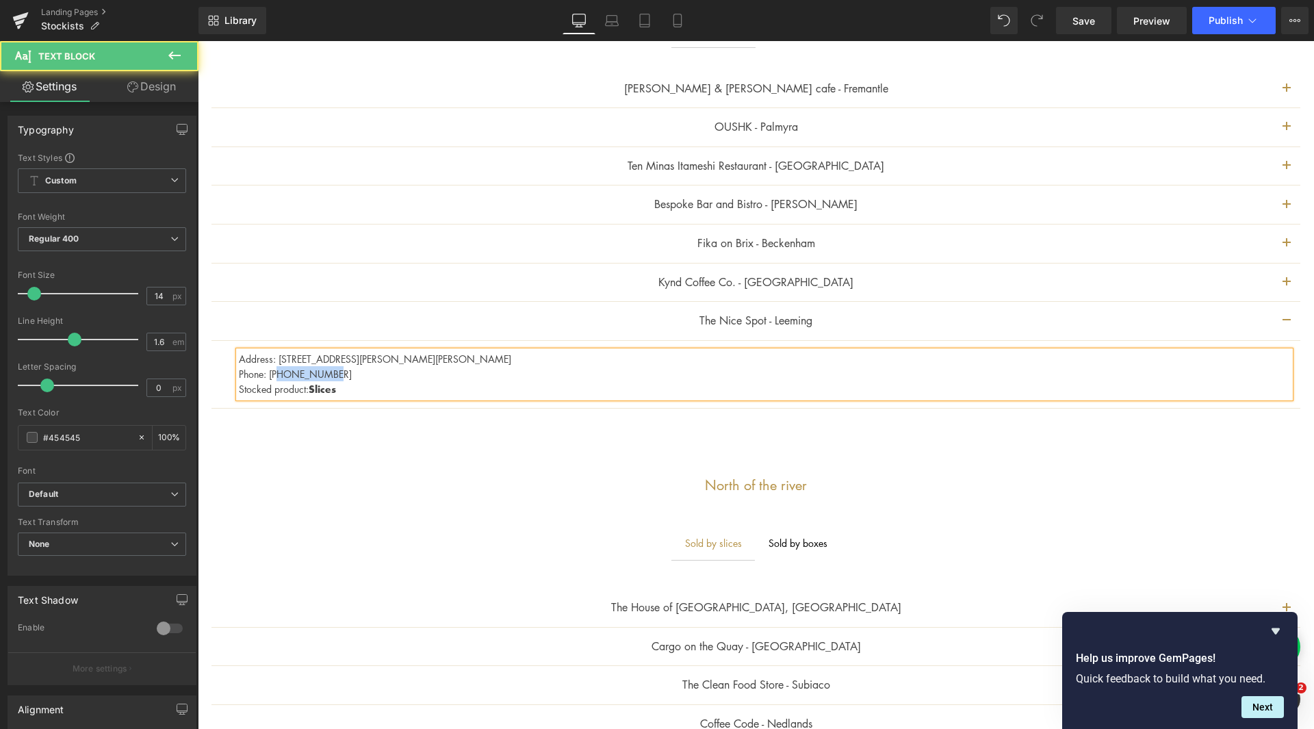
drag, startPoint x: 345, startPoint y: 371, endPoint x: 283, endPoint y: 371, distance: 61.6
click at [283, 371] on p "Phone: [PHONE_NUMBER]" at bounding box center [764, 373] width 1051 height 15
click at [1301, 426] on div "[PERSON_NAME] & [PERSON_NAME] cafe - Fremantle Text Block Address: [STREET_ADDR…" at bounding box center [756, 245] width 1116 height 396
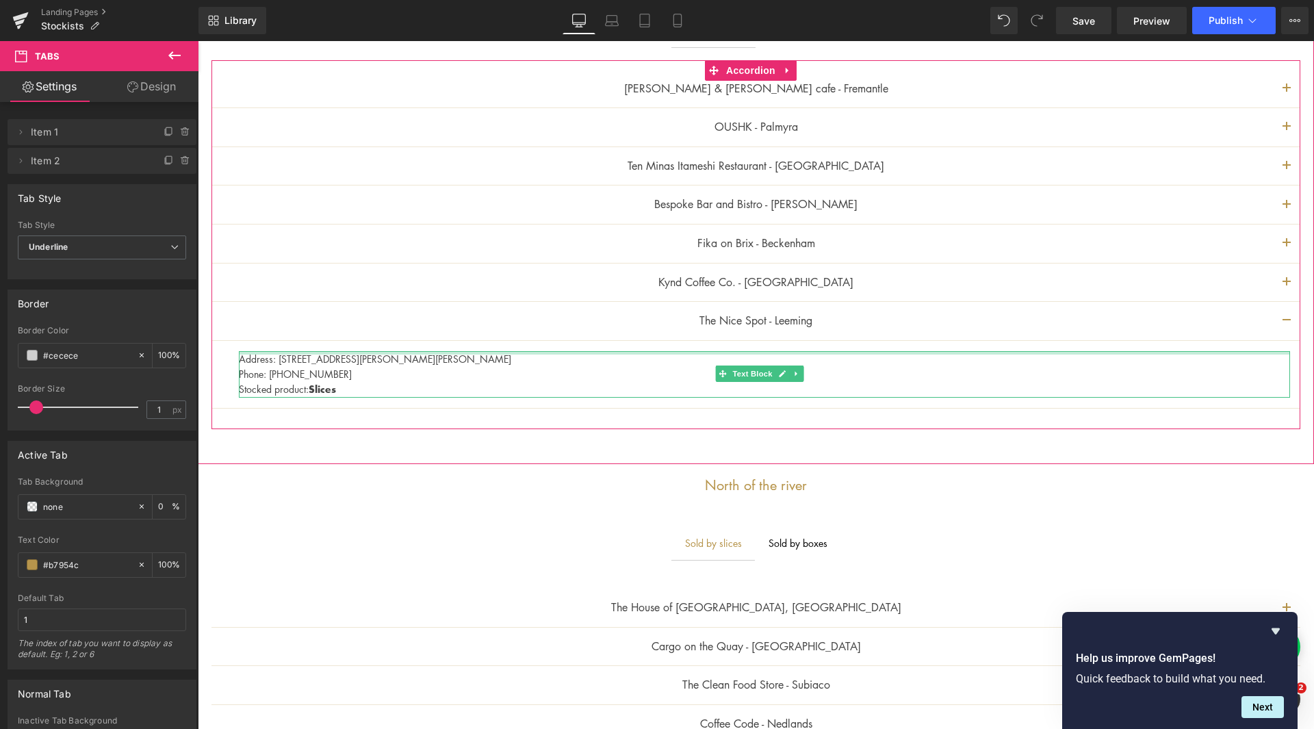
click at [405, 372] on p "Phone: [PHONE_NUMBER]" at bounding box center [764, 373] width 1051 height 15
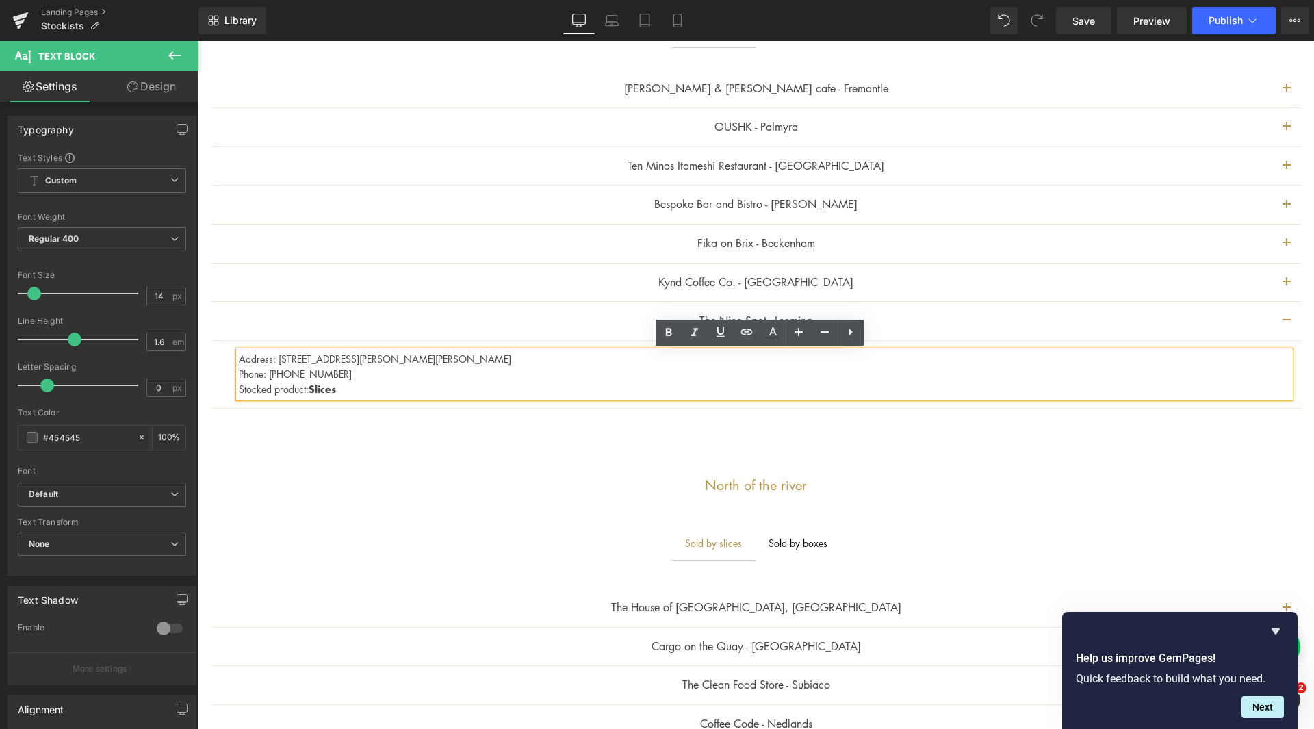
click at [1301, 441] on div "[PERSON_NAME] & [PERSON_NAME] cafe - Fremantle Text Block Address: [STREET_ADDR…" at bounding box center [756, 245] width 1116 height 396
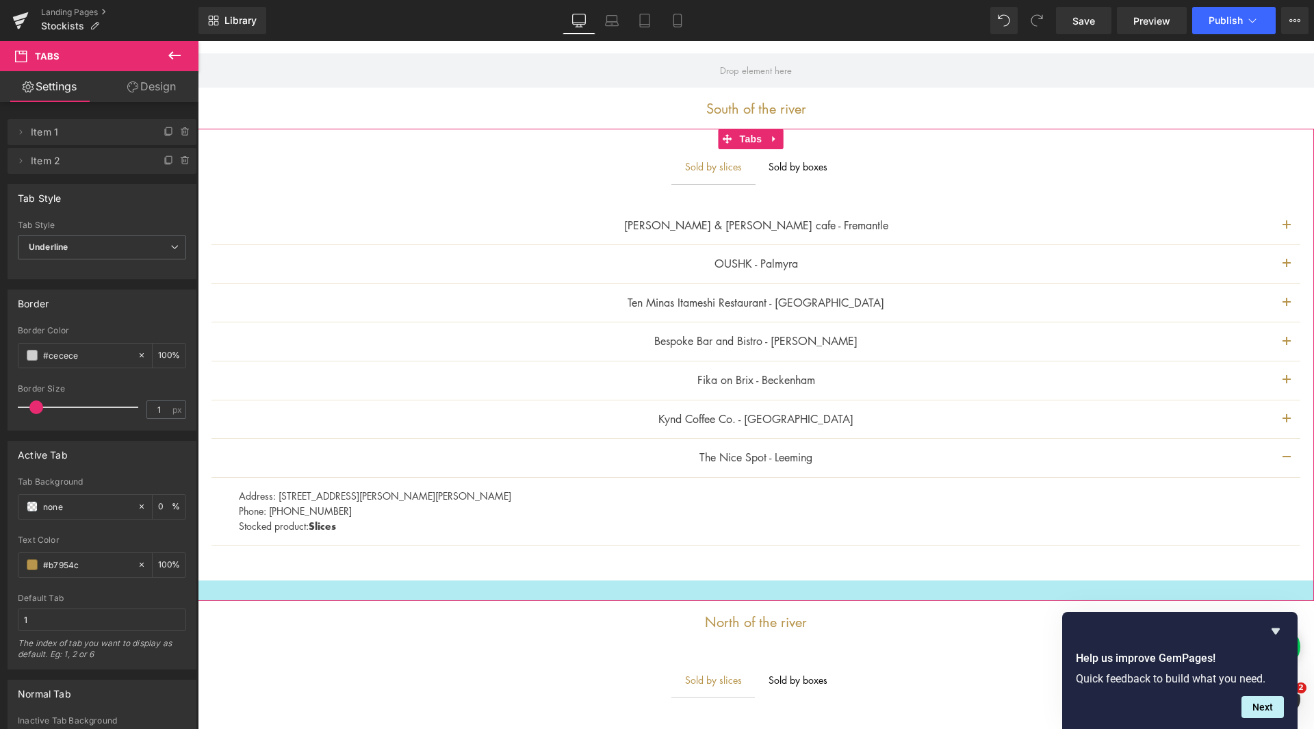
scroll to position [411, 0]
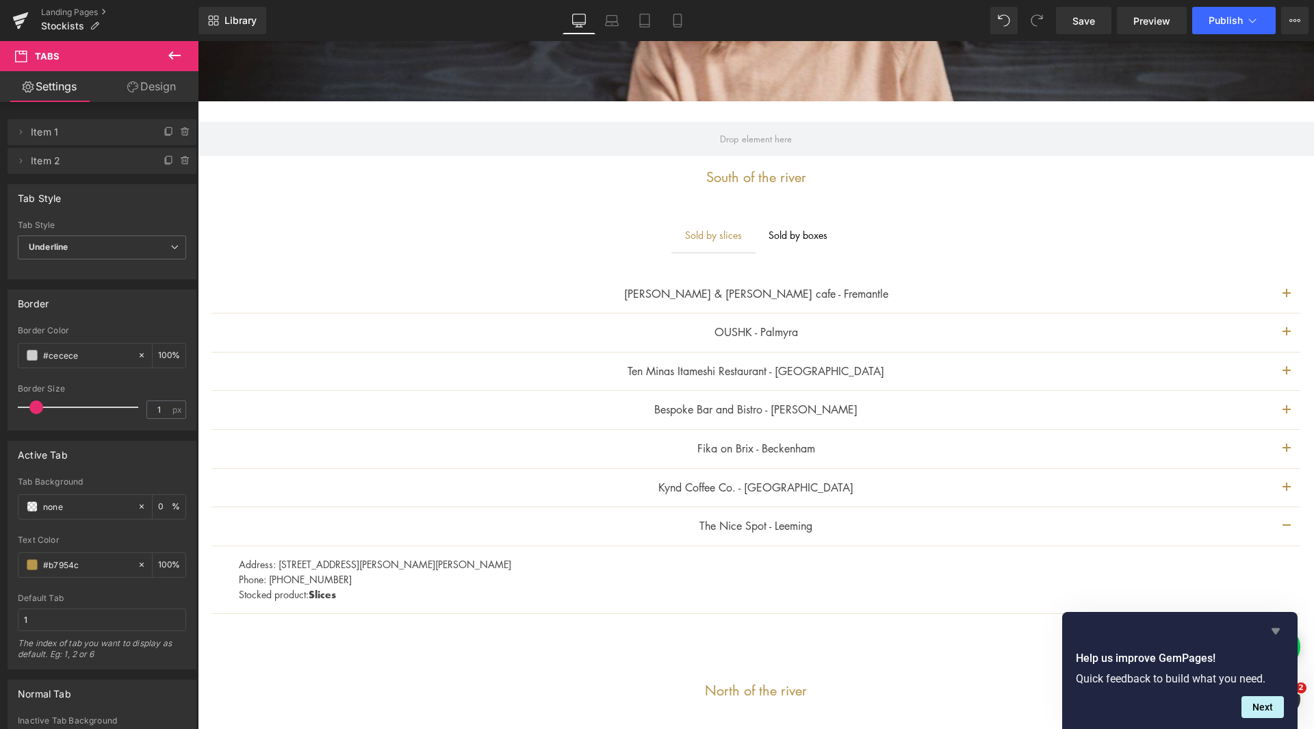
click at [1274, 630] on icon "Hide survey" at bounding box center [1275, 631] width 8 height 6
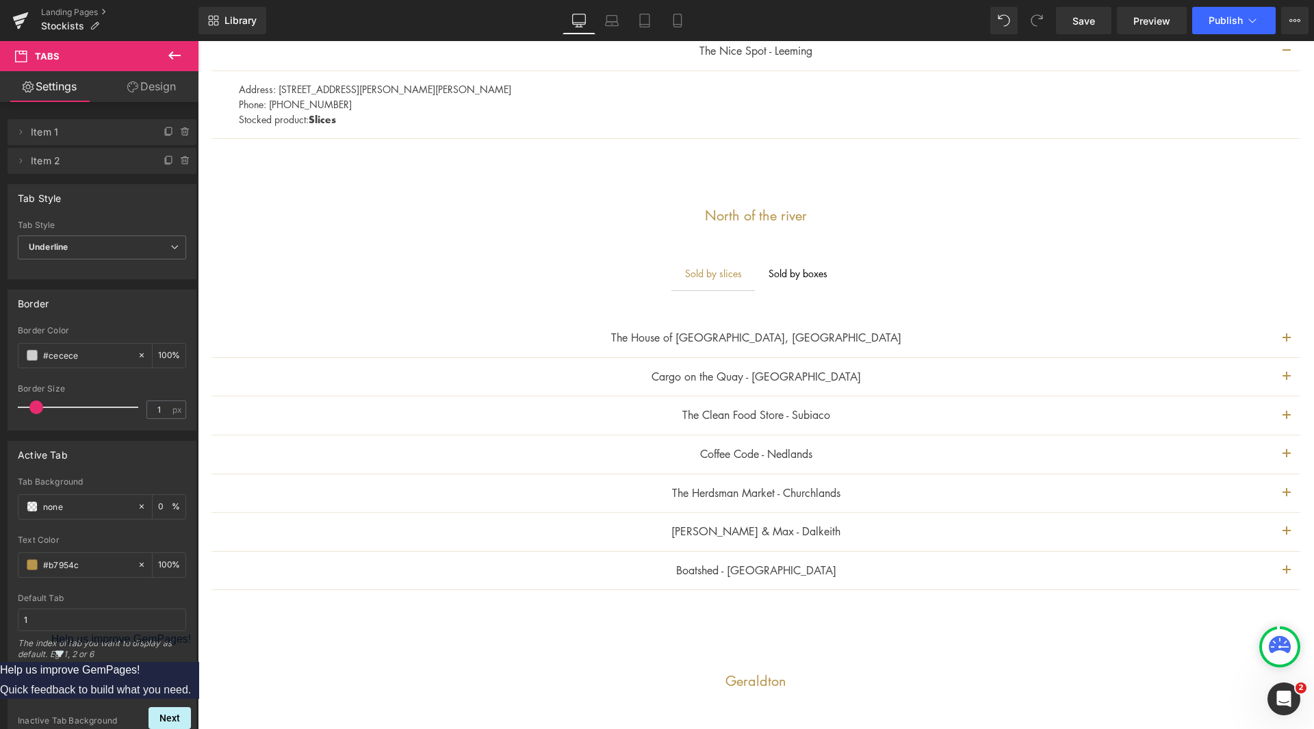
scroll to position [890, 0]
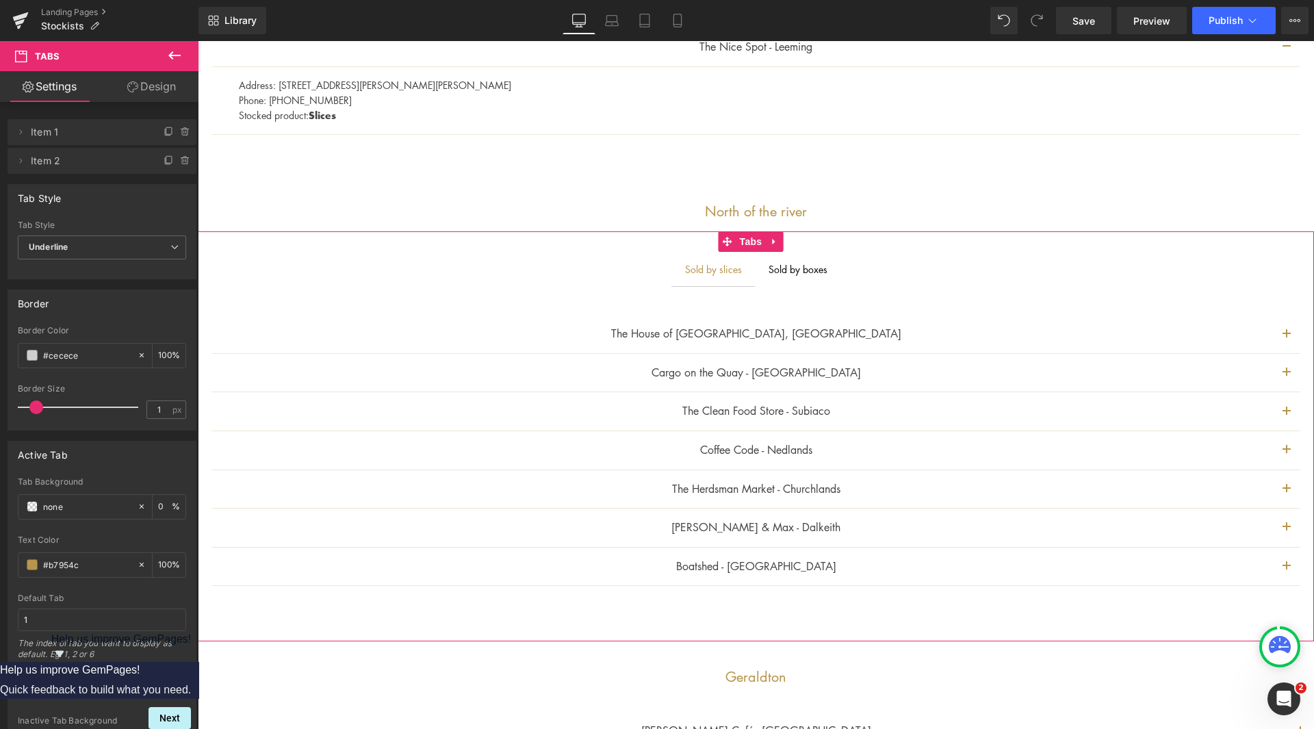
click at [705, 268] on div "Sold by slices" at bounding box center [713, 268] width 57 height 15
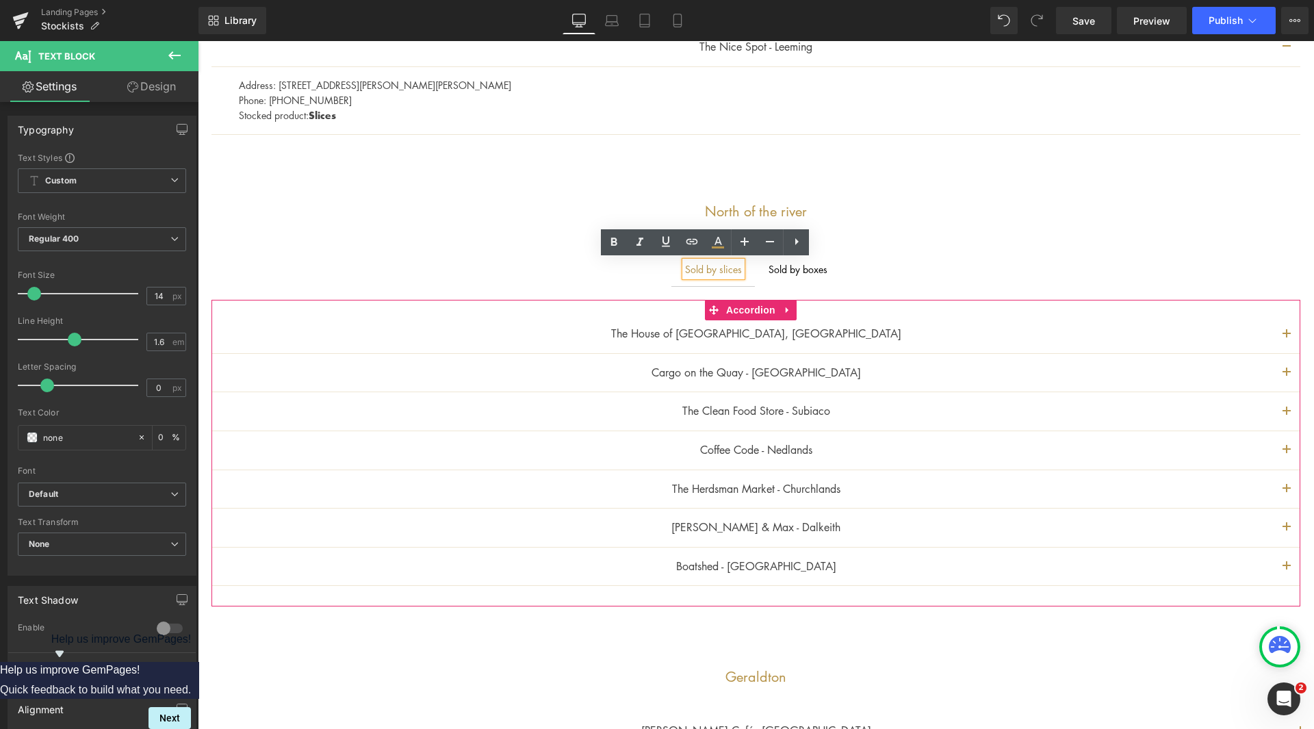
click at [1273, 324] on button "button" at bounding box center [1286, 334] width 27 height 38
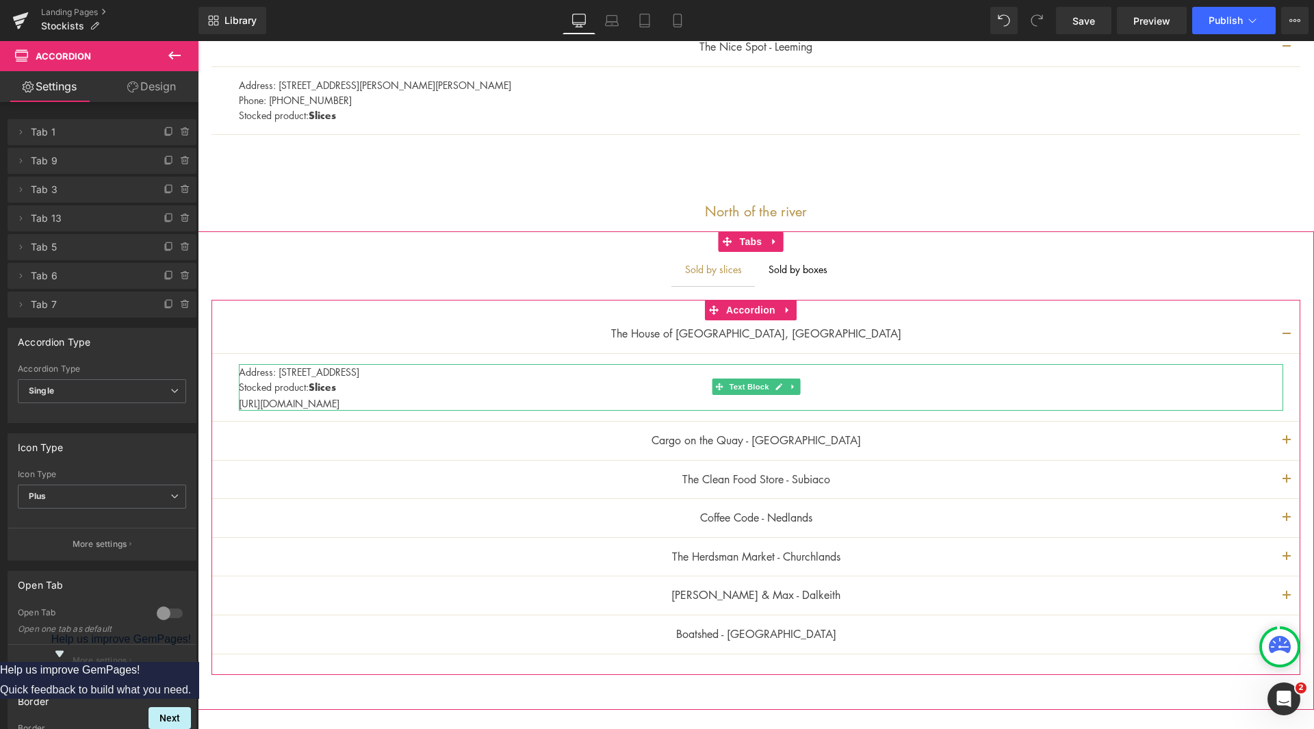
click at [525, 376] on p "Address: [STREET_ADDRESS]" at bounding box center [761, 371] width 1044 height 15
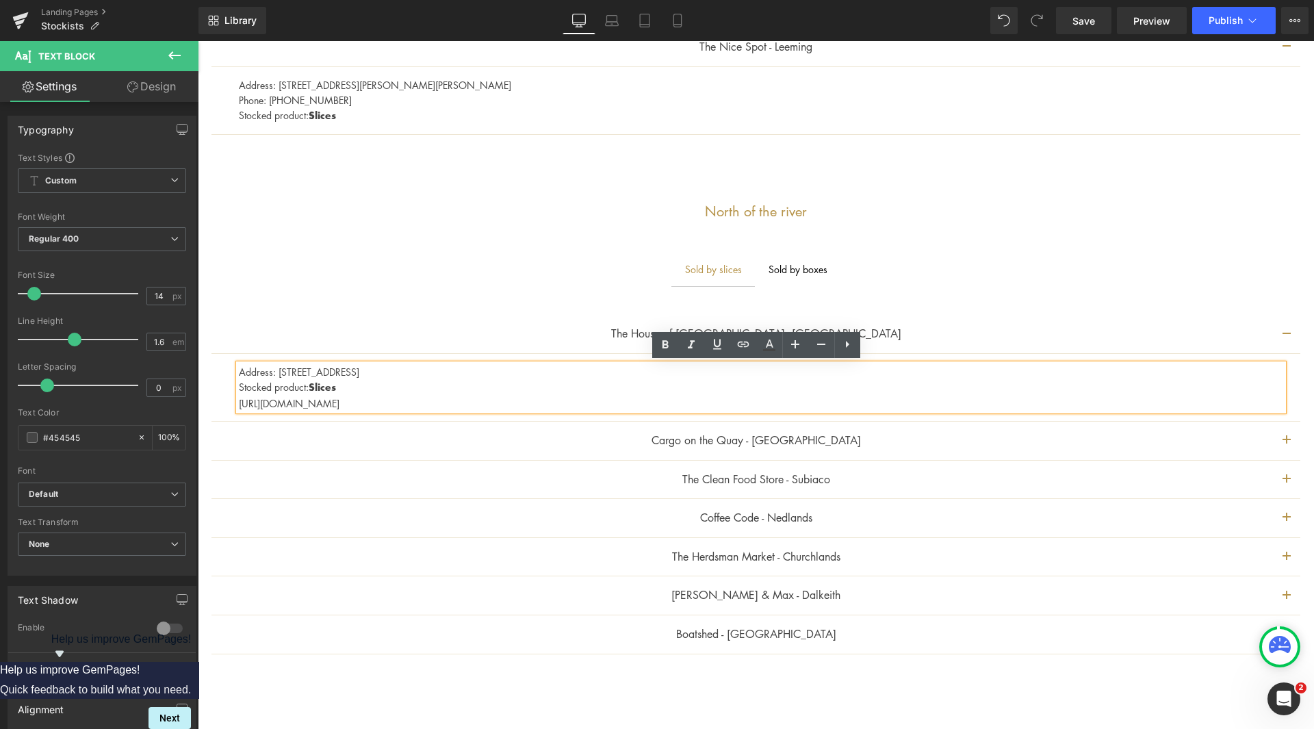
click at [510, 367] on p "Address: [STREET_ADDRESS]" at bounding box center [761, 371] width 1044 height 15
click at [422, 378] on p "Address: [STREET_ADDRESS]" at bounding box center [761, 371] width 1044 height 15
click at [408, 388] on p "Stocked product: Slices" at bounding box center [761, 387] width 1044 height 16
click at [515, 372] on p "Address: [STREET_ADDRESS]" at bounding box center [761, 371] width 1044 height 15
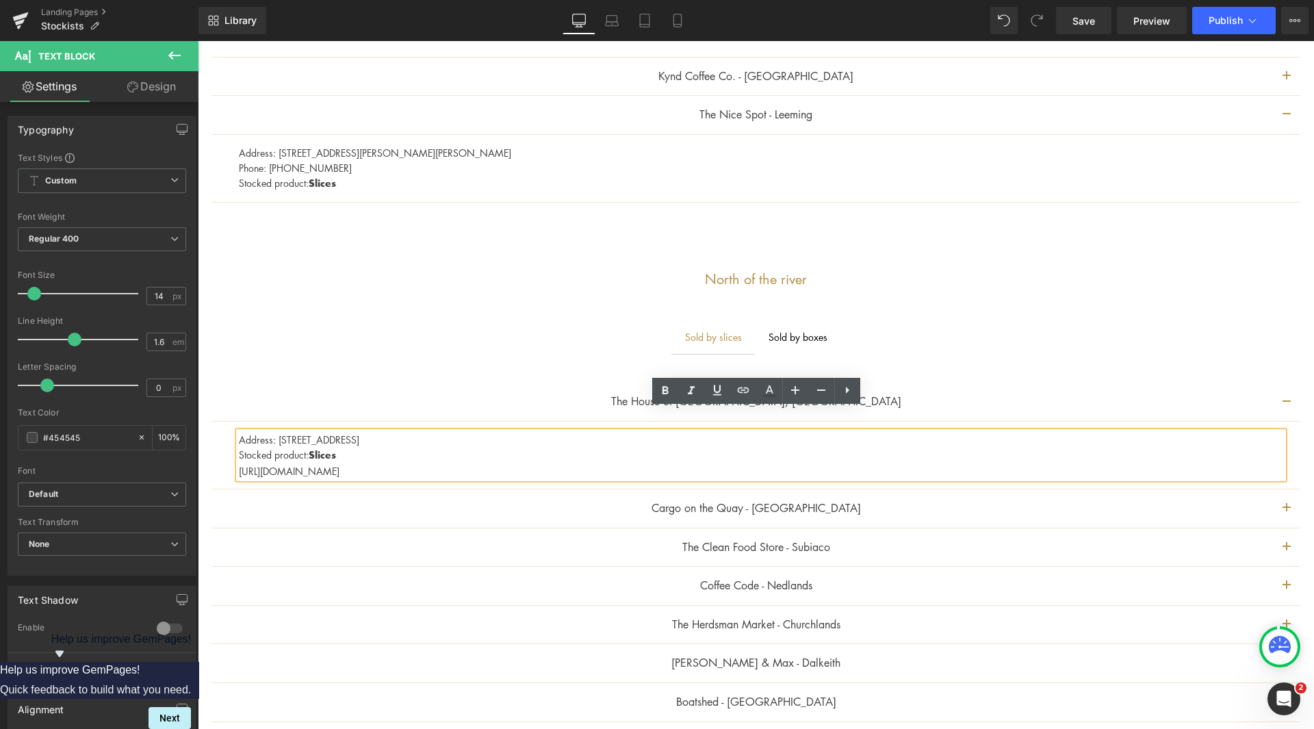
scroll to position [821, 0]
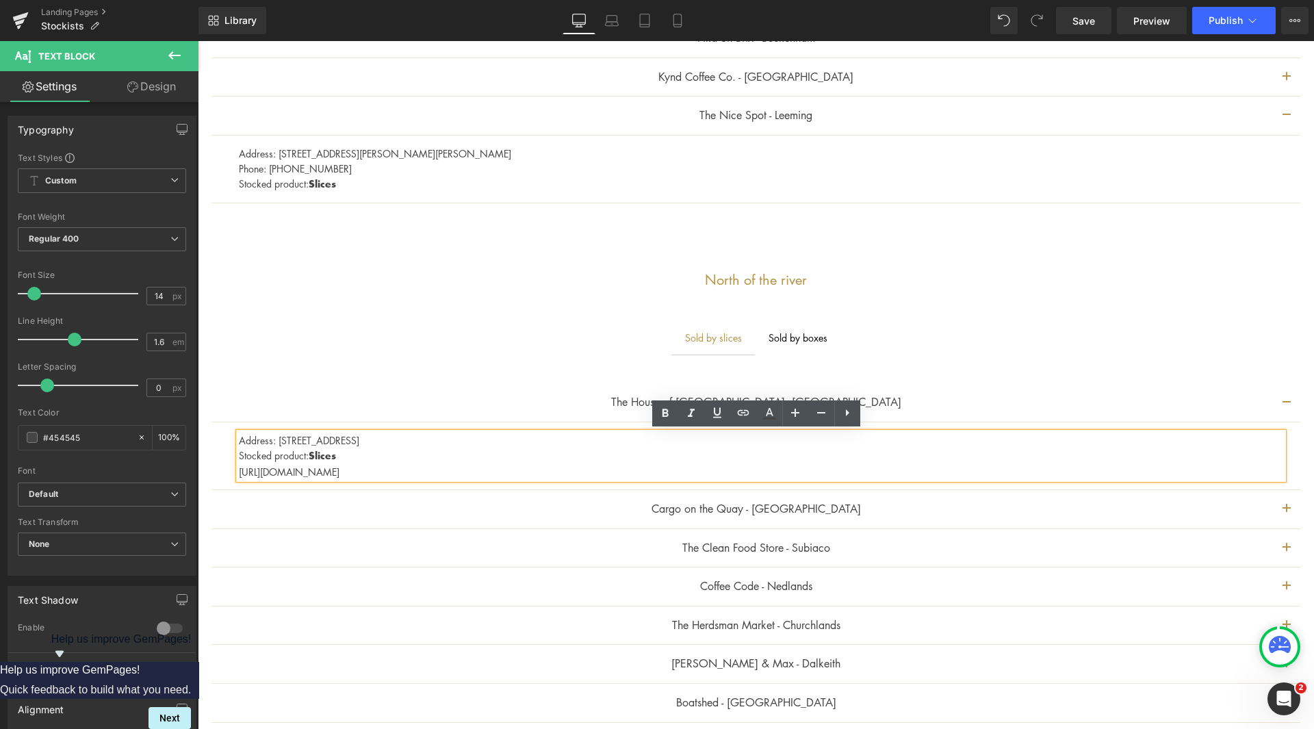
click at [443, 465] on p "[URL][DOMAIN_NAME]" at bounding box center [761, 471] width 1044 height 15
click at [402, 450] on p "Stocked product: Slices" at bounding box center [761, 455] width 1044 height 16
click at [506, 436] on p "Address: [STREET_ADDRESS]" at bounding box center [761, 439] width 1044 height 15
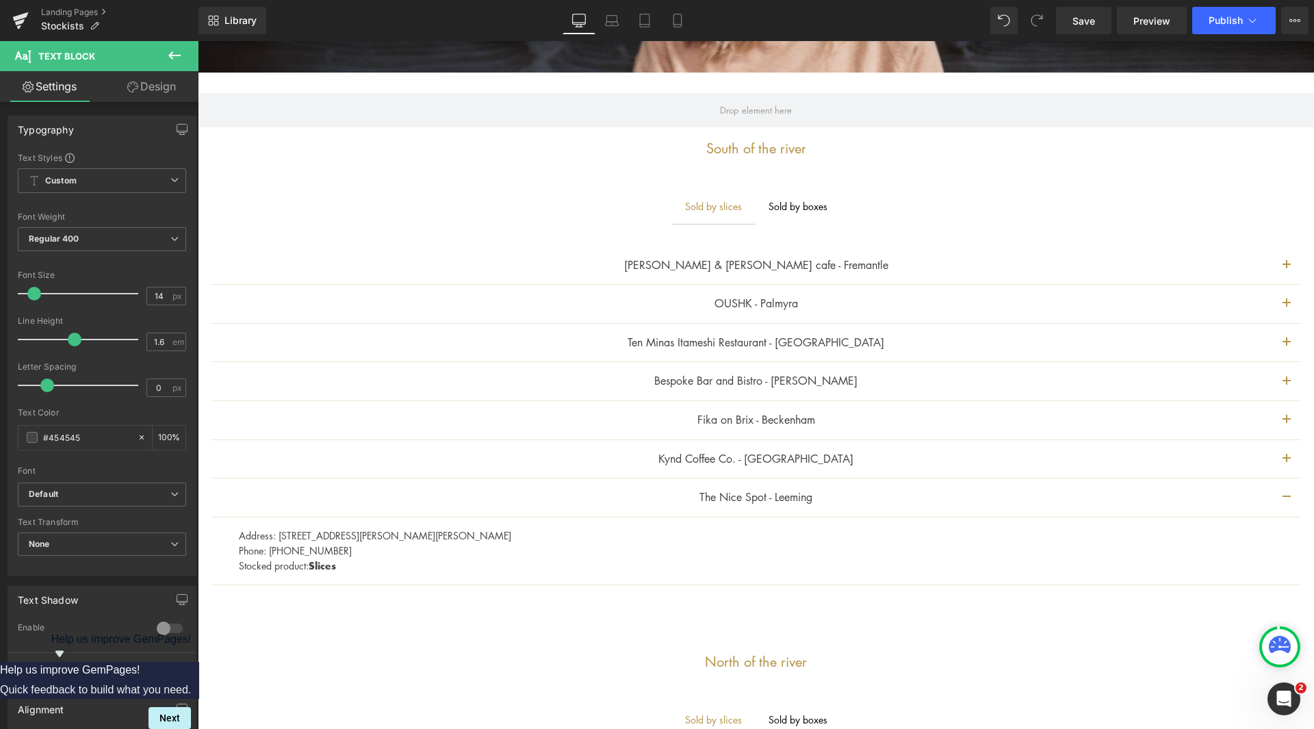
scroll to position [342, 0]
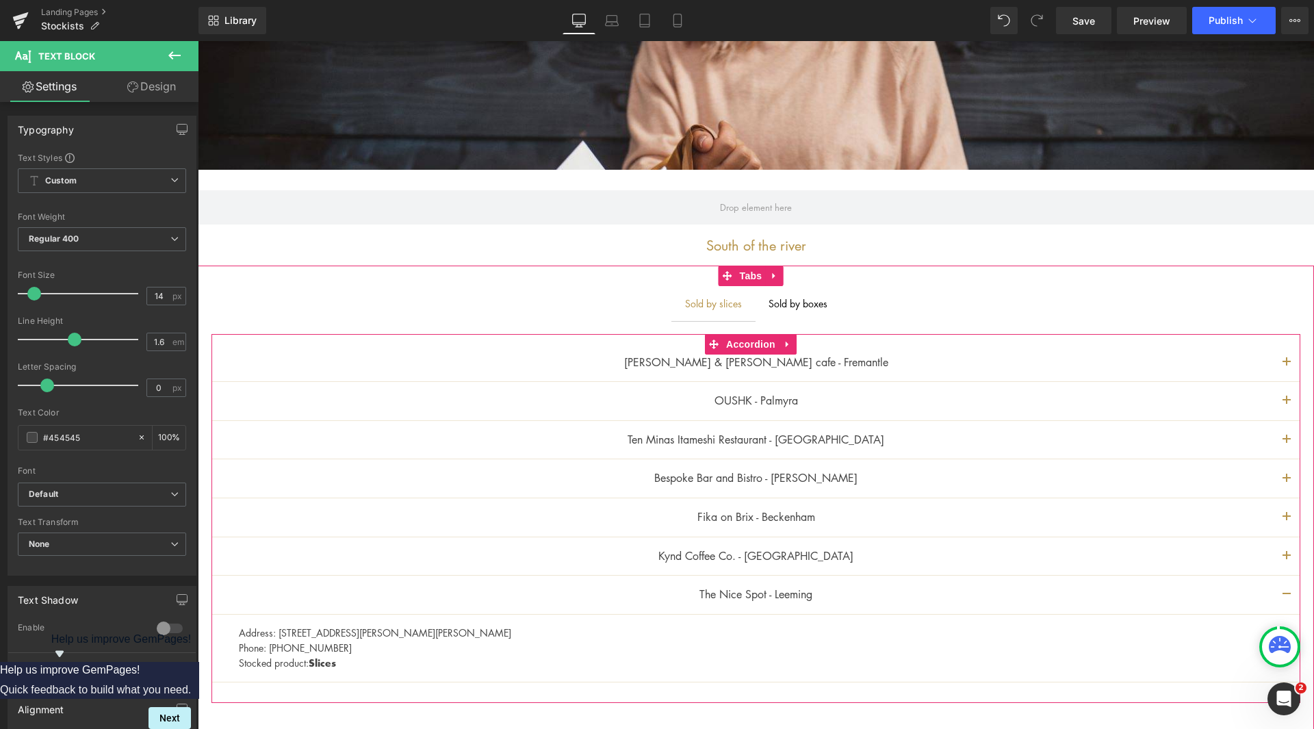
click at [1280, 356] on button "button" at bounding box center [1286, 362] width 27 height 38
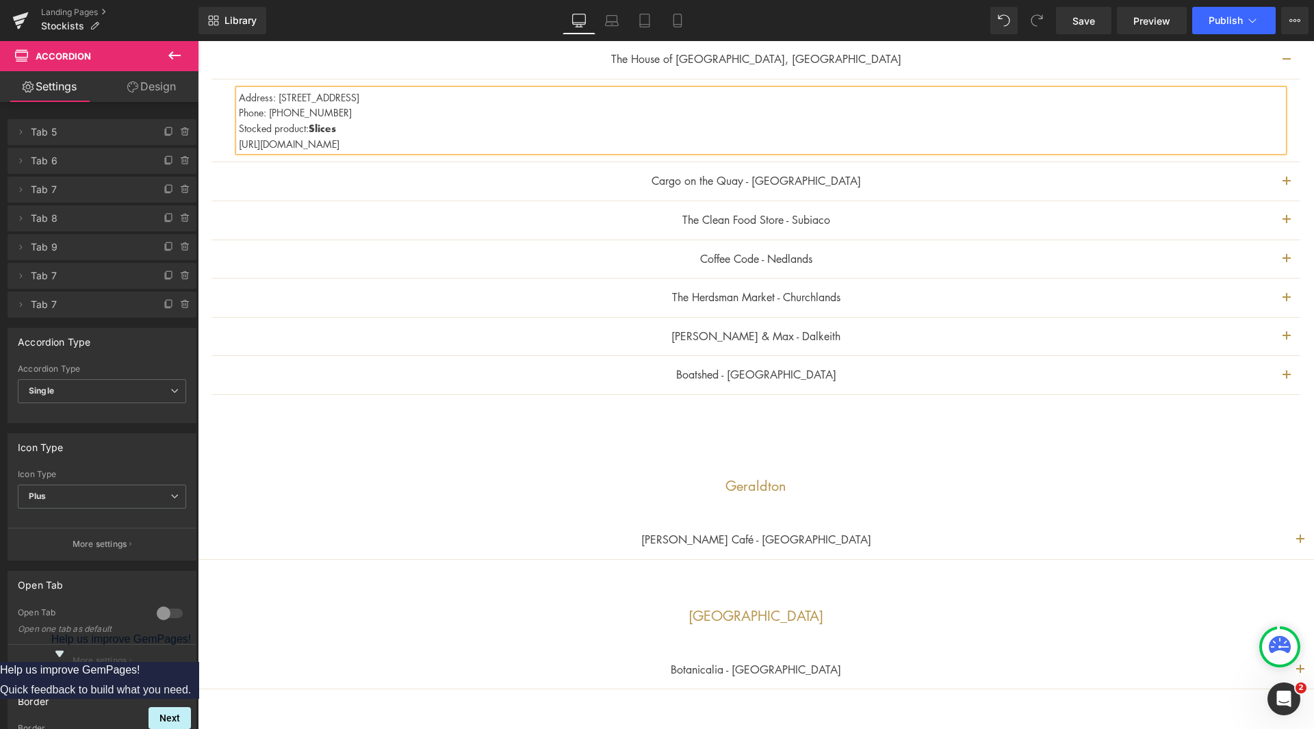
scroll to position [1163, 0]
click at [271, 114] on p "Phone: [PHONE_NUMBER]" at bounding box center [761, 112] width 1044 height 15
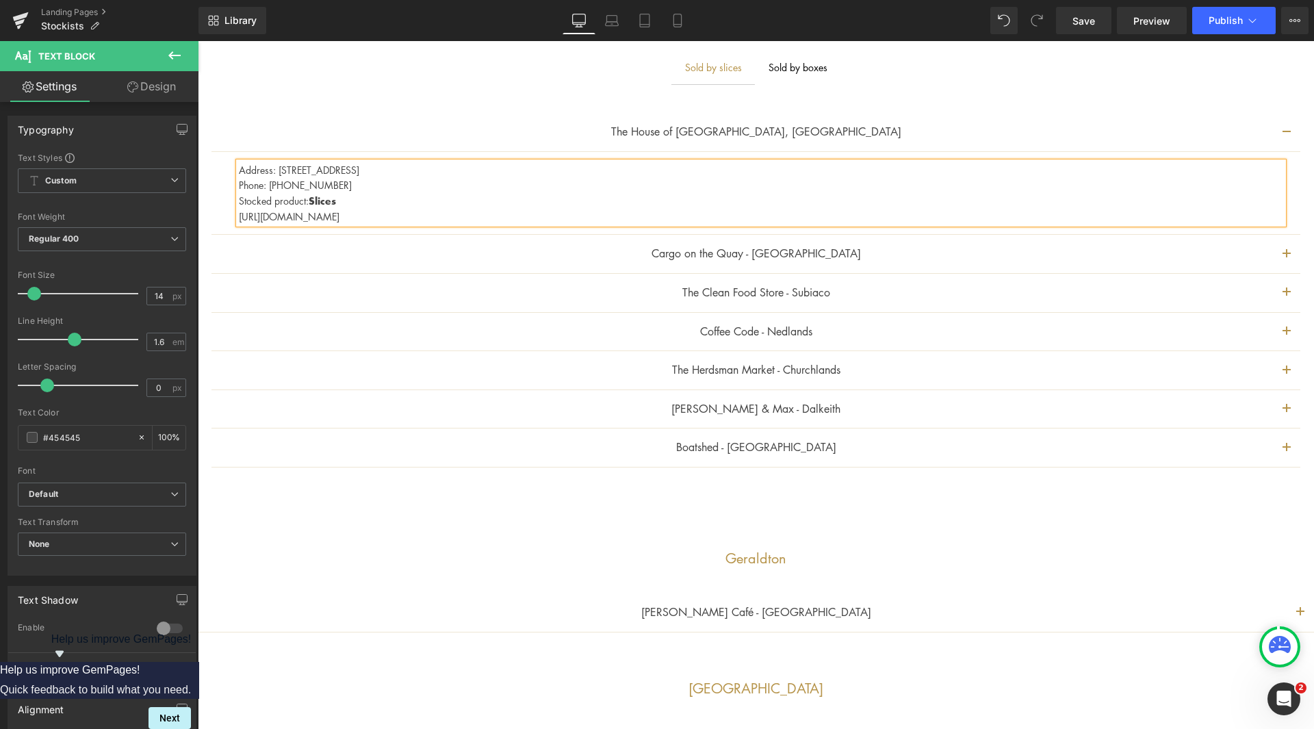
scroll to position [1026, 0]
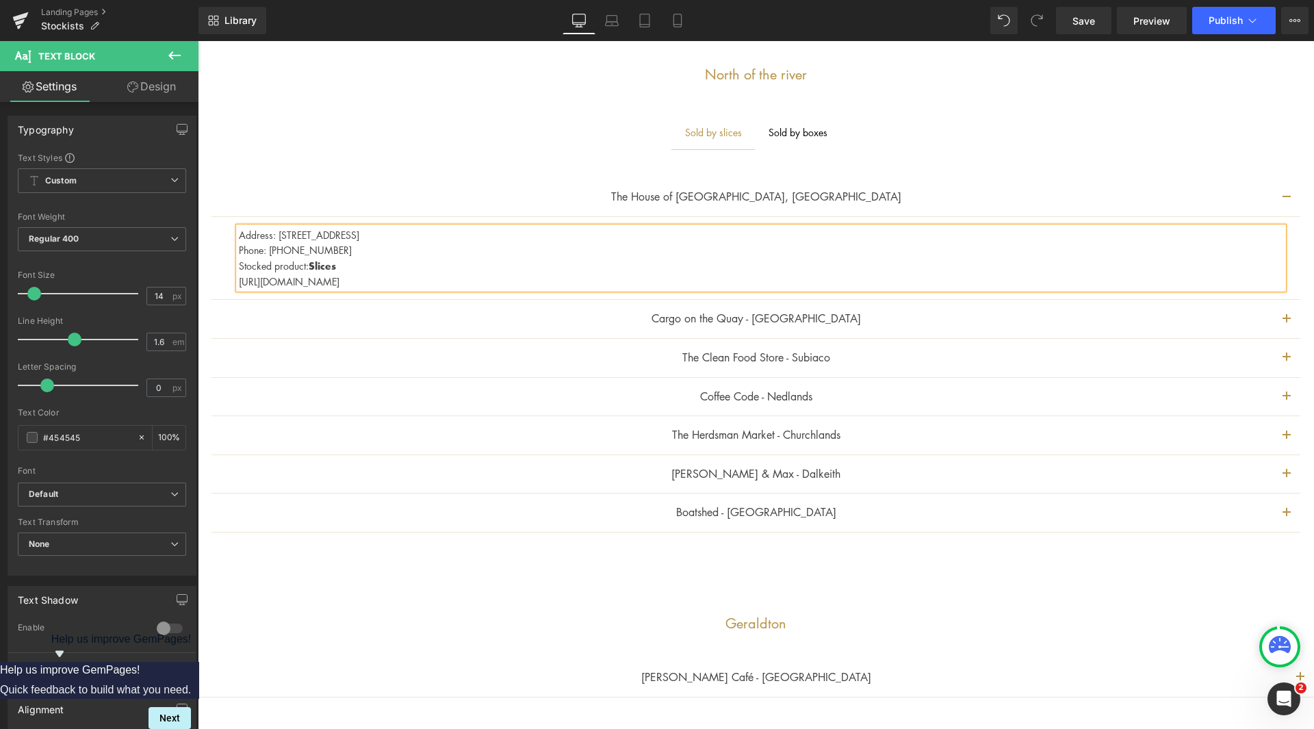
click at [1284, 314] on button "button" at bounding box center [1286, 319] width 27 height 38
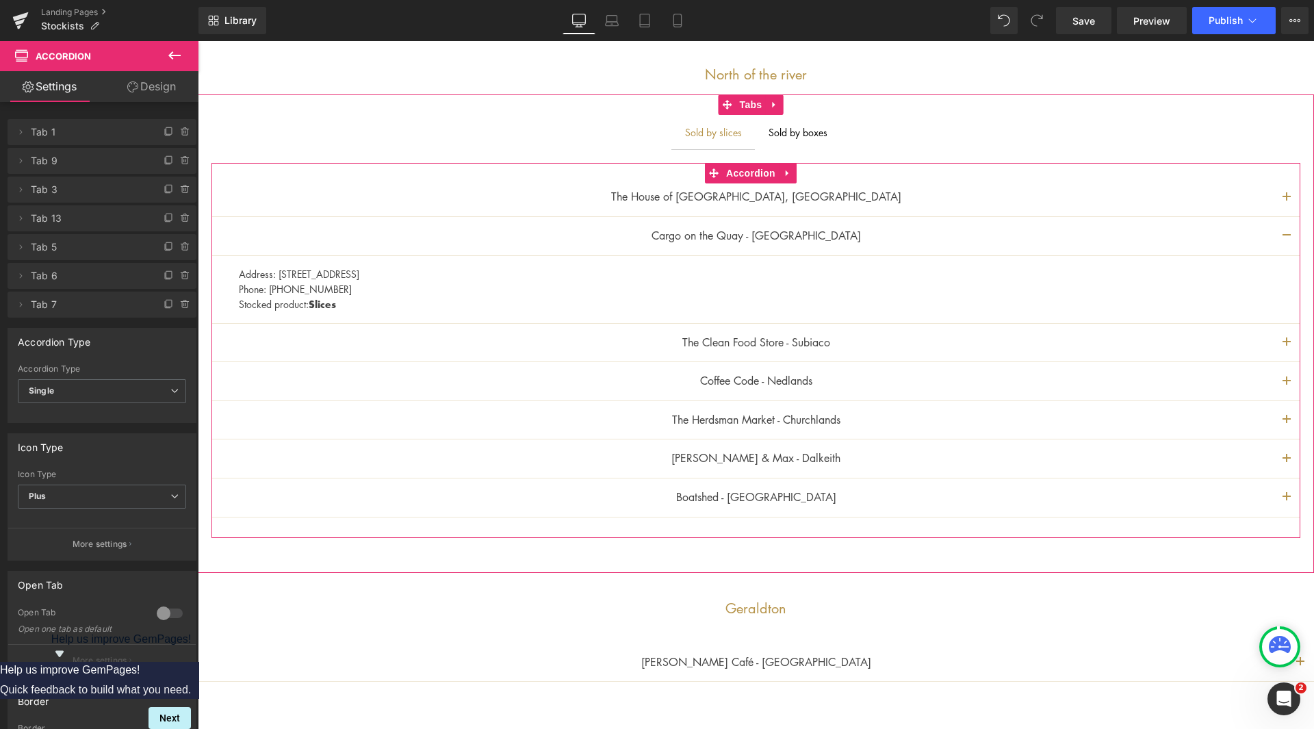
click at [1286, 346] on span "button" at bounding box center [1286, 346] width 0 height 0
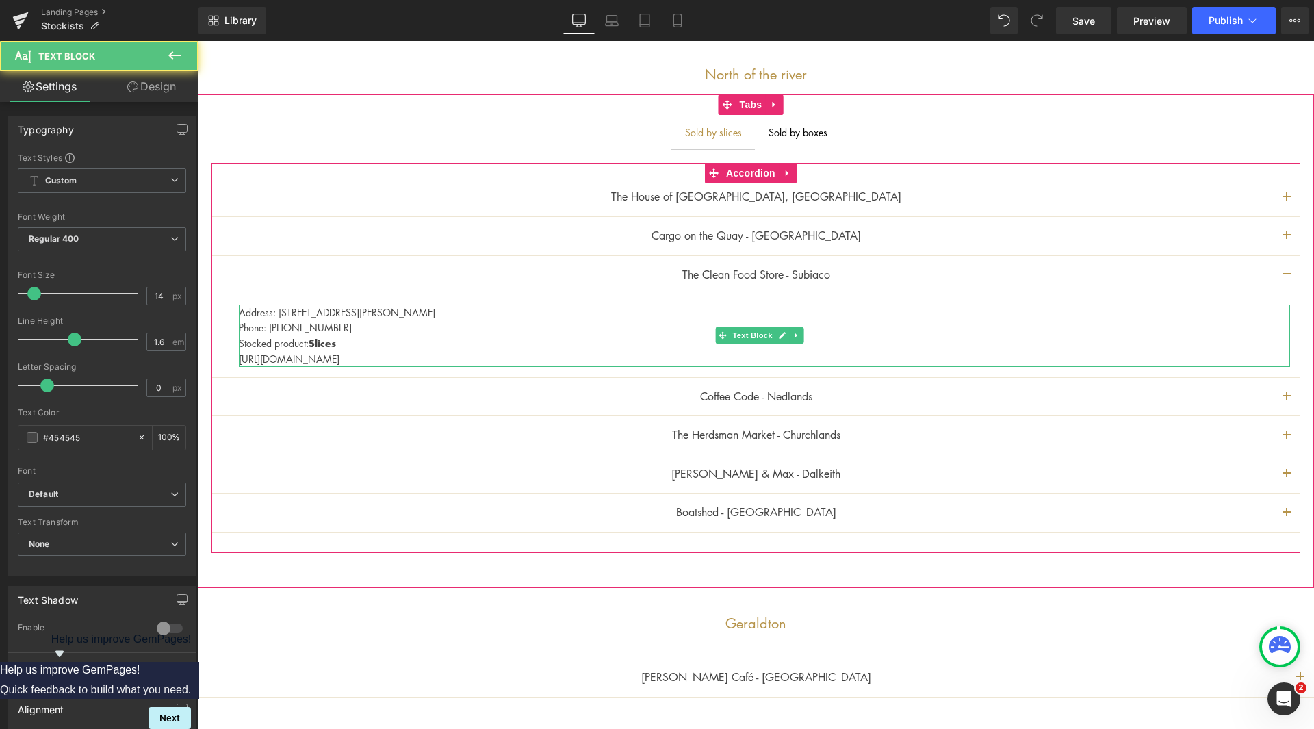
click at [445, 310] on p "Address: [STREET_ADDRESS][PERSON_NAME]" at bounding box center [764, 311] width 1051 height 15
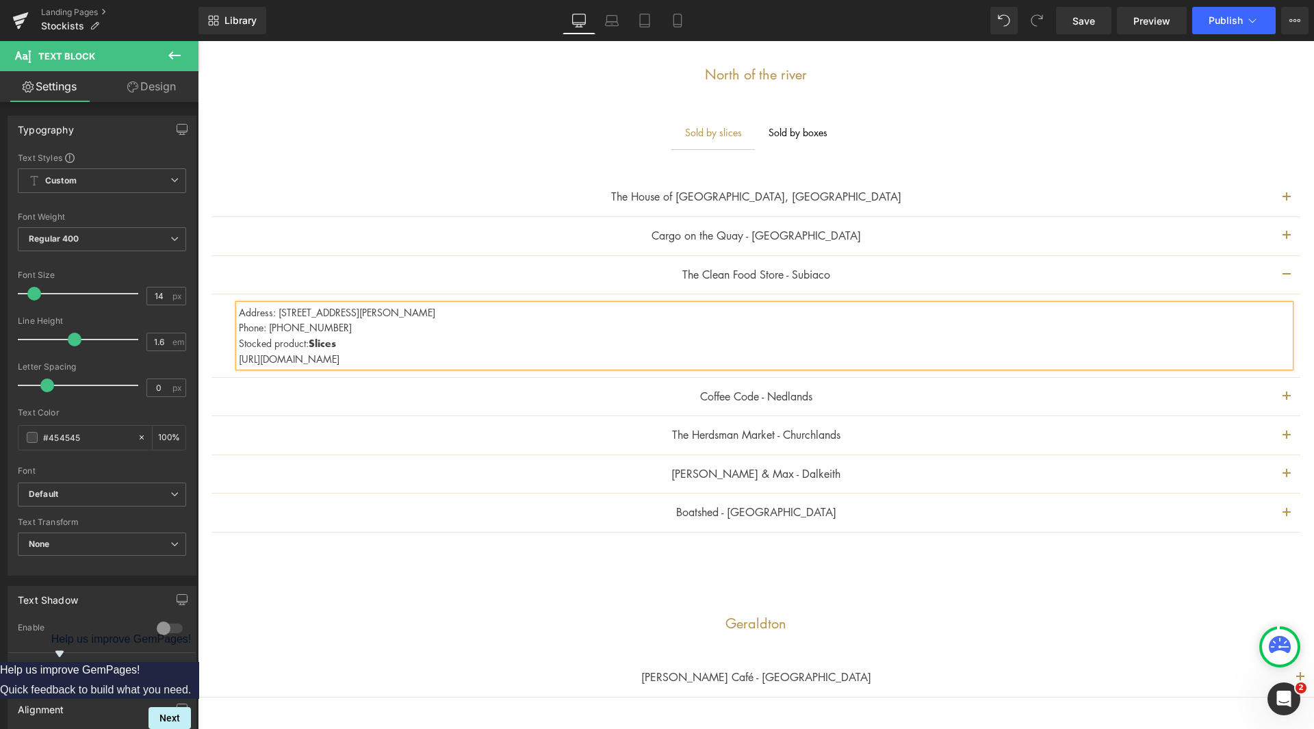
click at [480, 315] on p "Address: [STREET_ADDRESS][PERSON_NAME]" at bounding box center [764, 311] width 1051 height 15
drag, startPoint x: 445, startPoint y: 311, endPoint x: 417, endPoint y: 312, distance: 28.1
click at [417, 312] on p "Address: [STREET_ADDRESS][PERSON_NAME]" at bounding box center [764, 311] width 1051 height 15
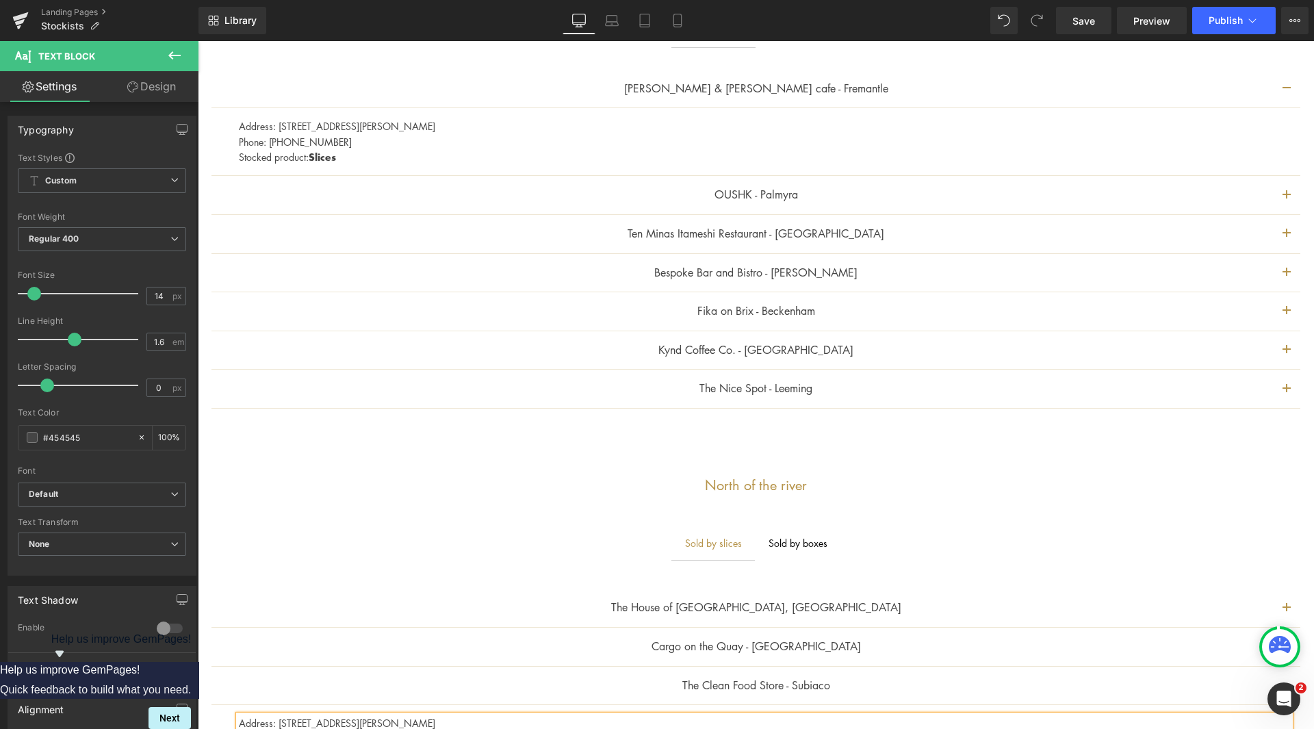
scroll to position [821, 0]
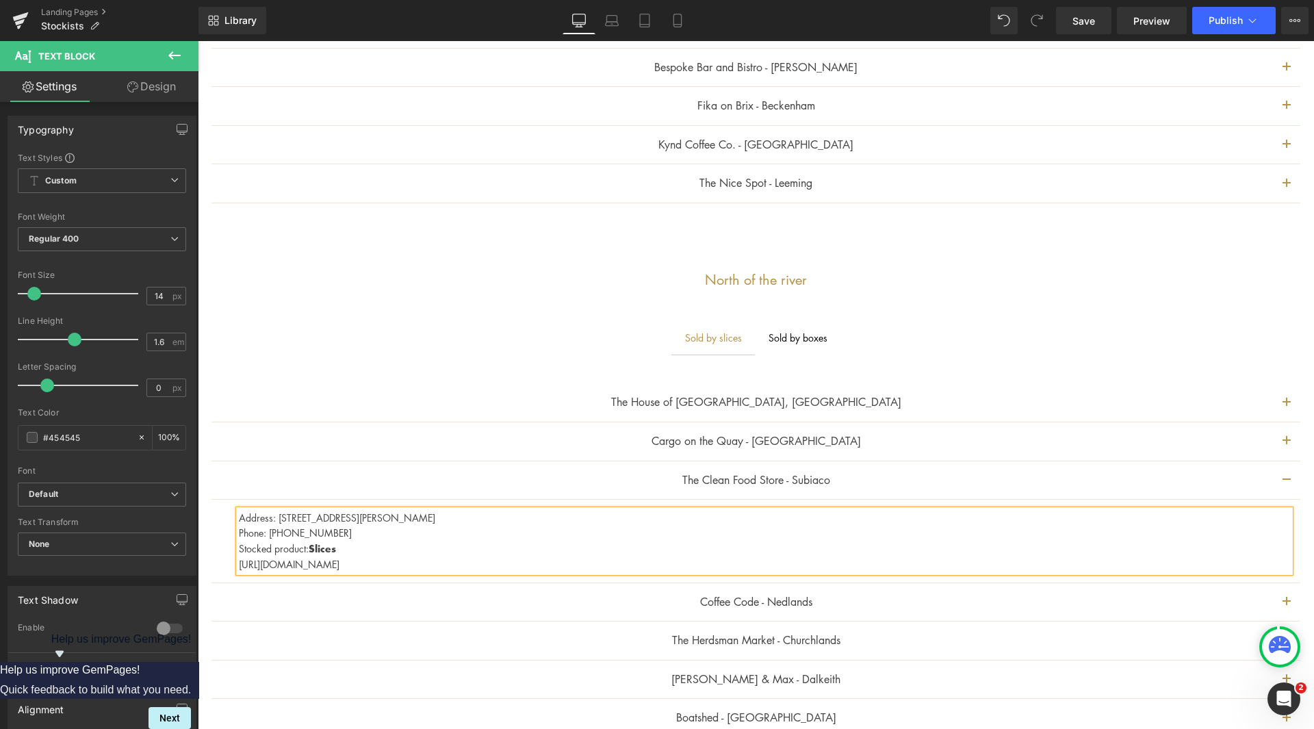
click at [442, 515] on p "Address: [STREET_ADDRESS][PERSON_NAME]" at bounding box center [764, 517] width 1051 height 15
click at [1273, 439] on button "button" at bounding box center [1286, 441] width 27 height 38
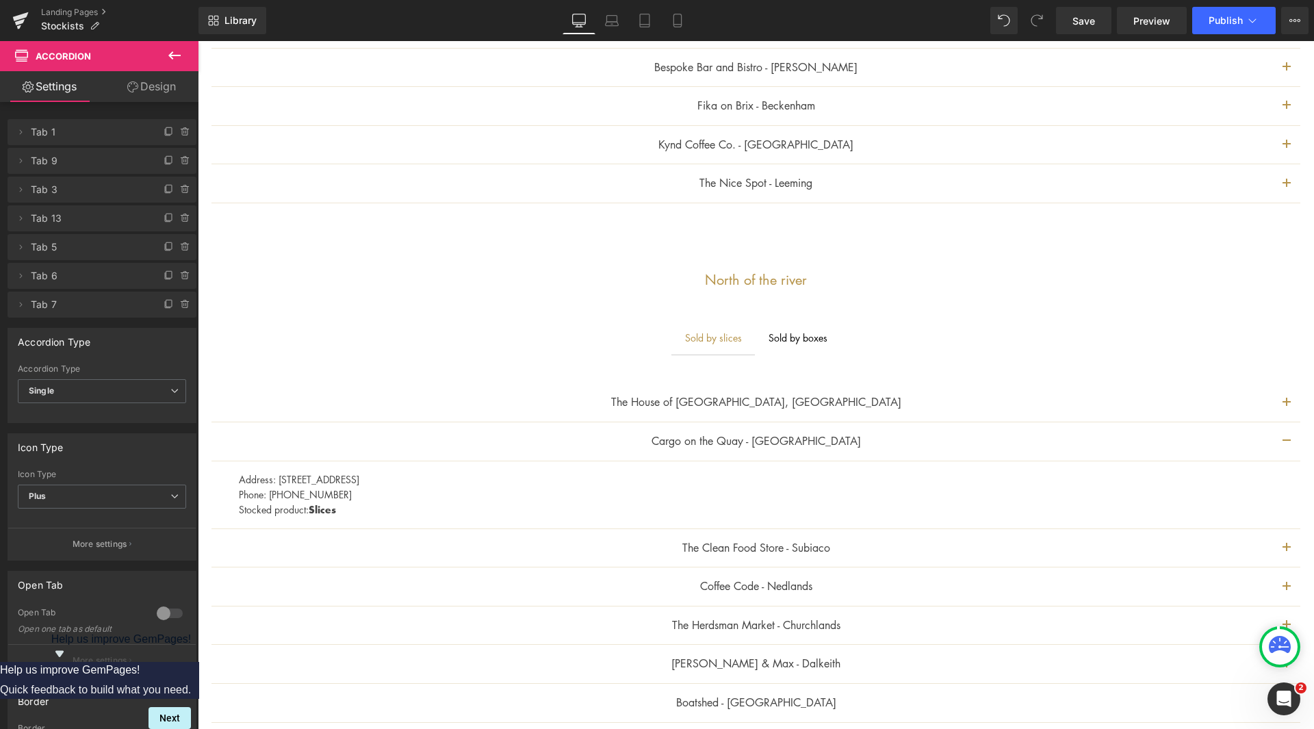
click at [1286, 406] on span "button" at bounding box center [1286, 406] width 0 height 0
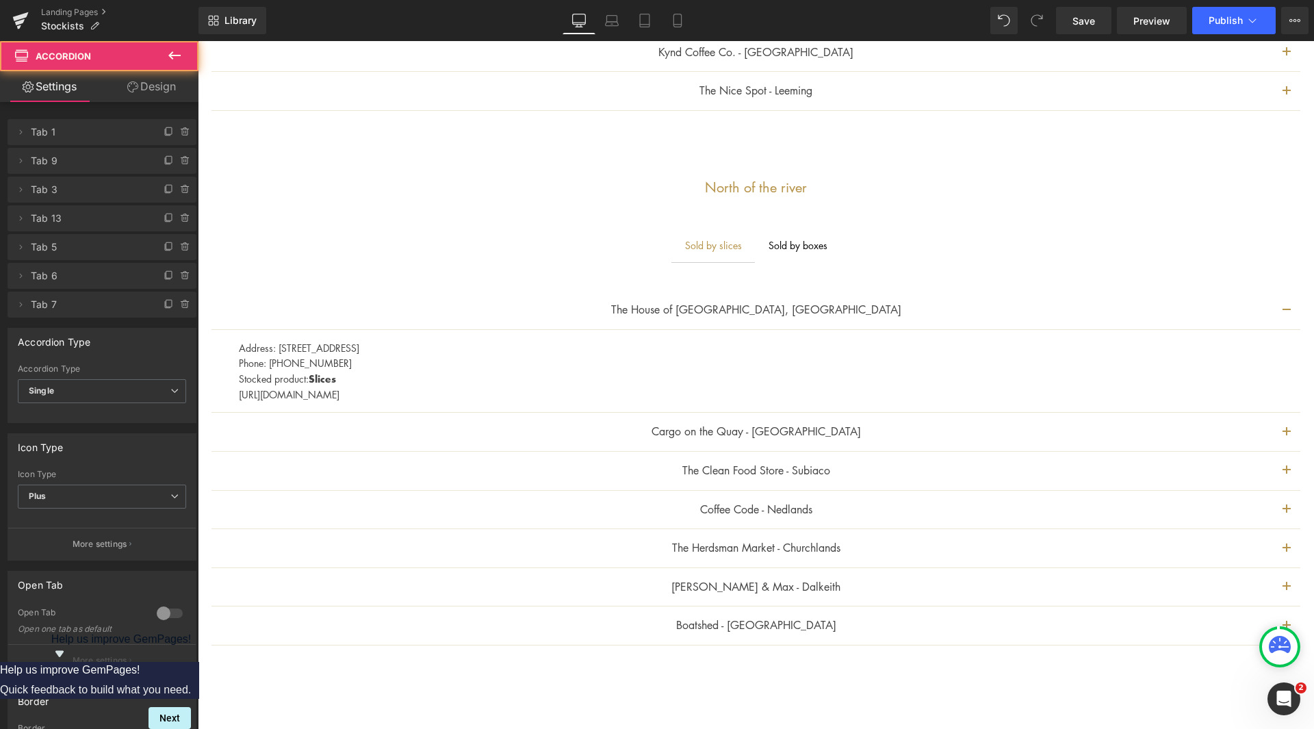
scroll to position [958, 0]
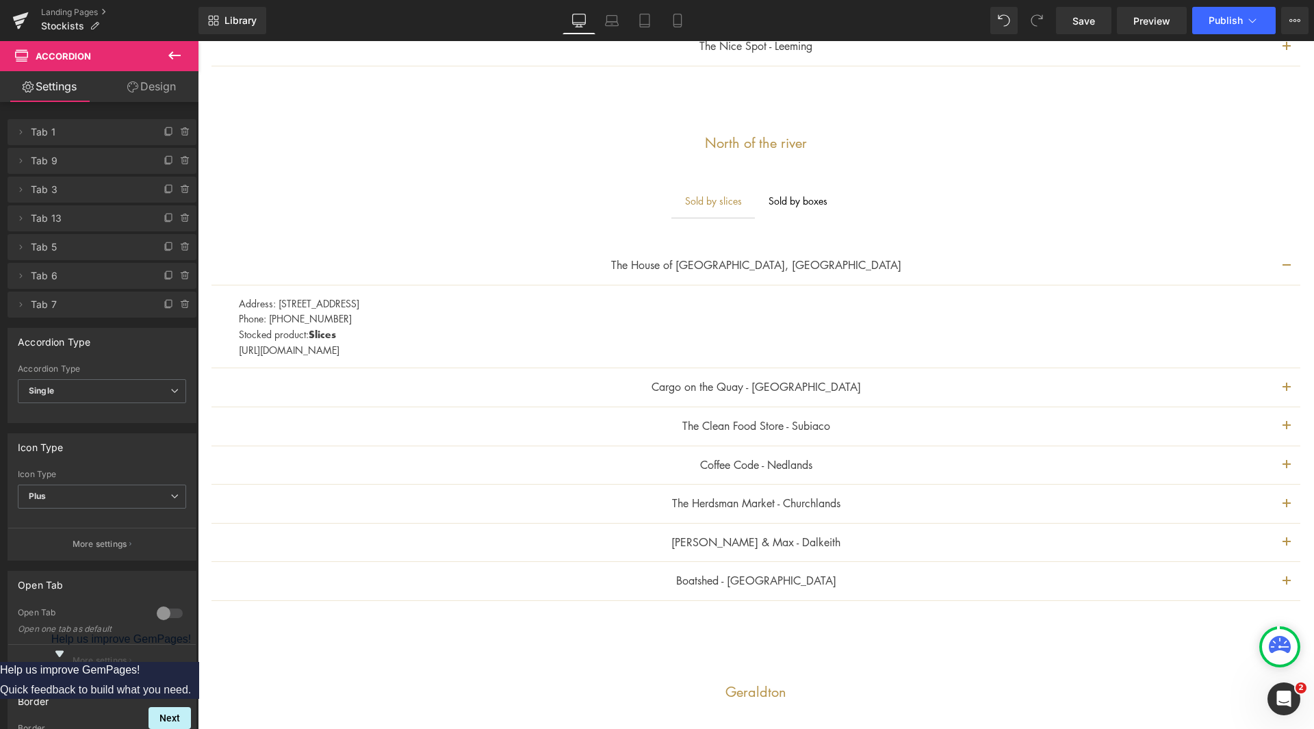
click at [1281, 422] on button "button" at bounding box center [1286, 426] width 27 height 38
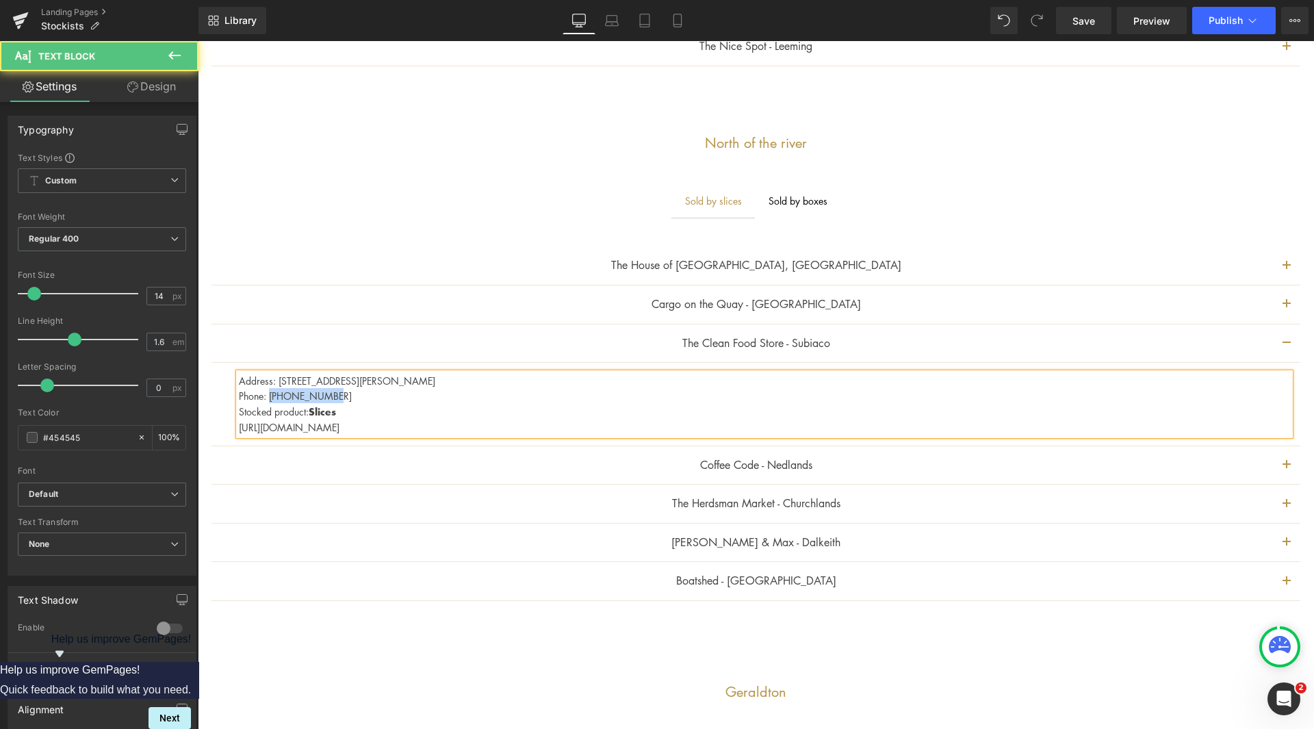
drag, startPoint x: 326, startPoint y: 393, endPoint x: 270, endPoint y: 392, distance: 56.8
click at [270, 391] on p "Phone: [PHONE_NUMBER]" at bounding box center [764, 395] width 1051 height 15
click at [339, 406] on p "Stocked product: Slices" at bounding box center [764, 412] width 1051 height 16
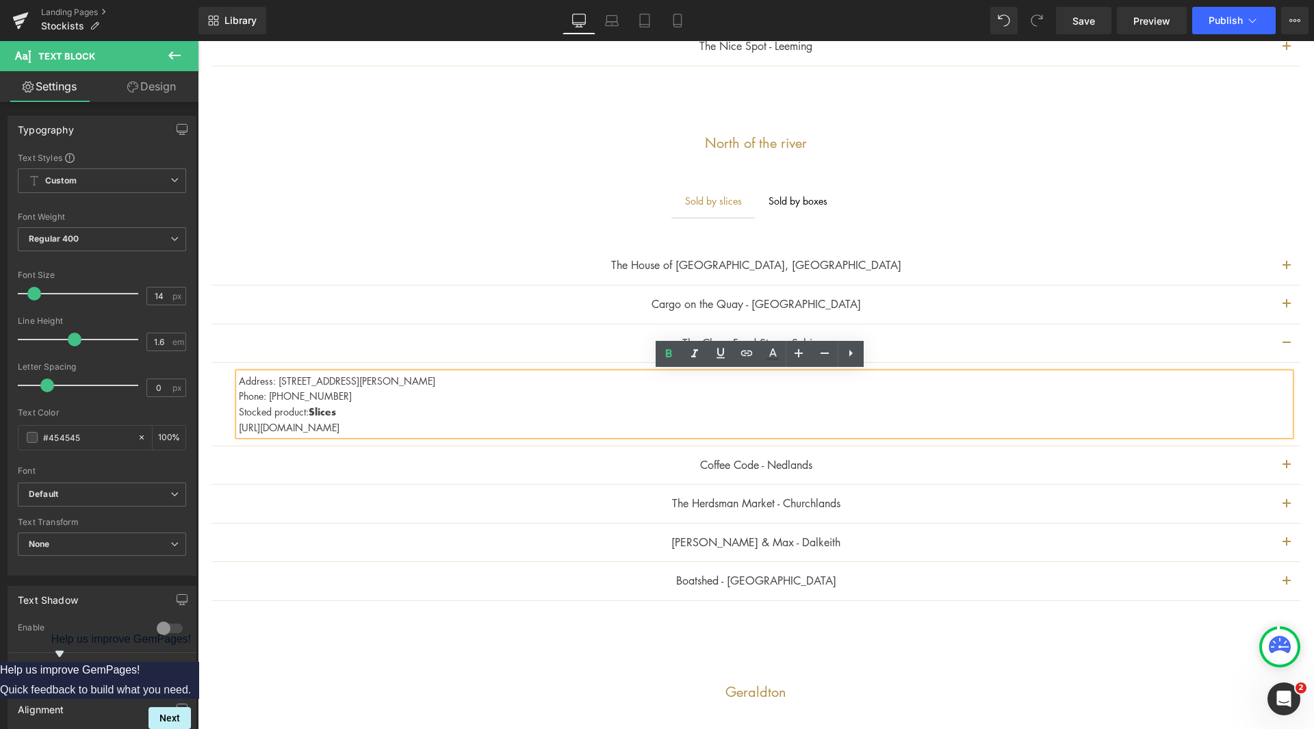
drag, startPoint x: 553, startPoint y: 430, endPoint x: 182, endPoint y: 421, distance: 371.0
click at [198, 421] on html "{"id":"", "email":"","default_address":null,"first_name":"","last_name":"","nam…" at bounding box center [756, 286] width 1116 height 2406
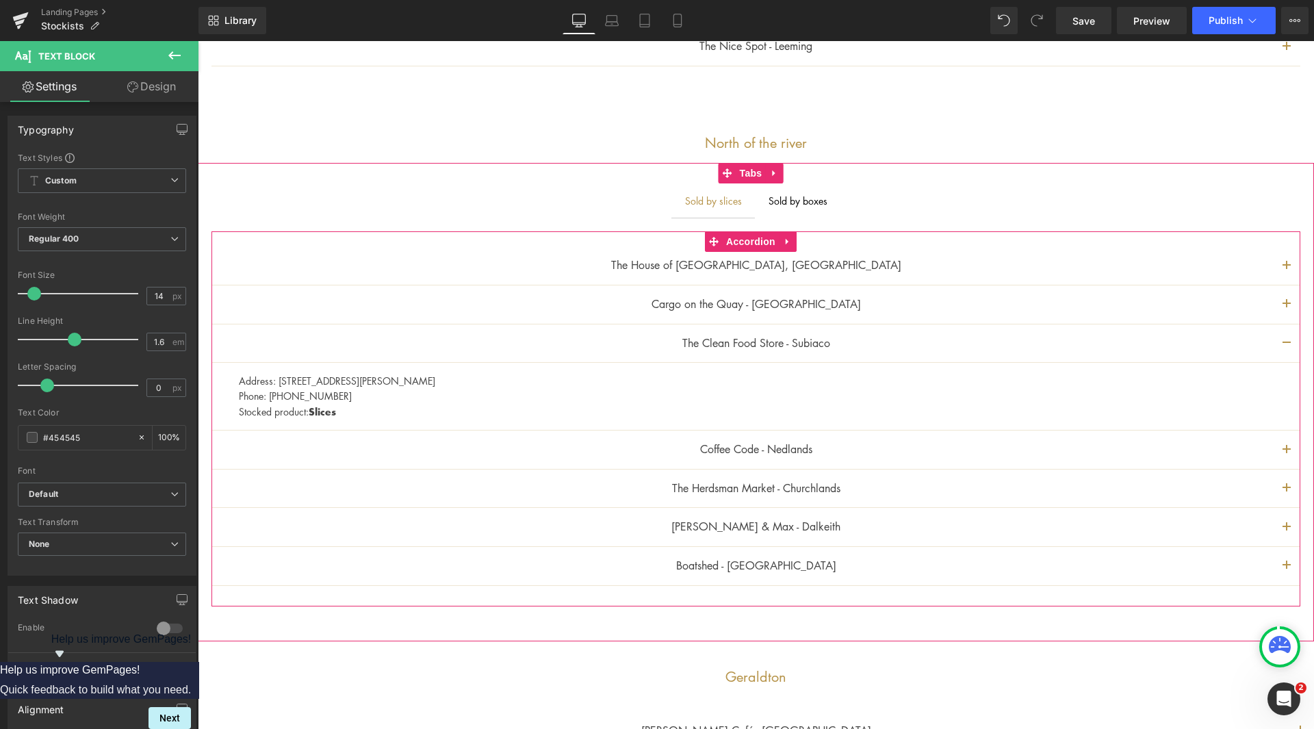
click at [1280, 303] on button "button" at bounding box center [1286, 304] width 27 height 38
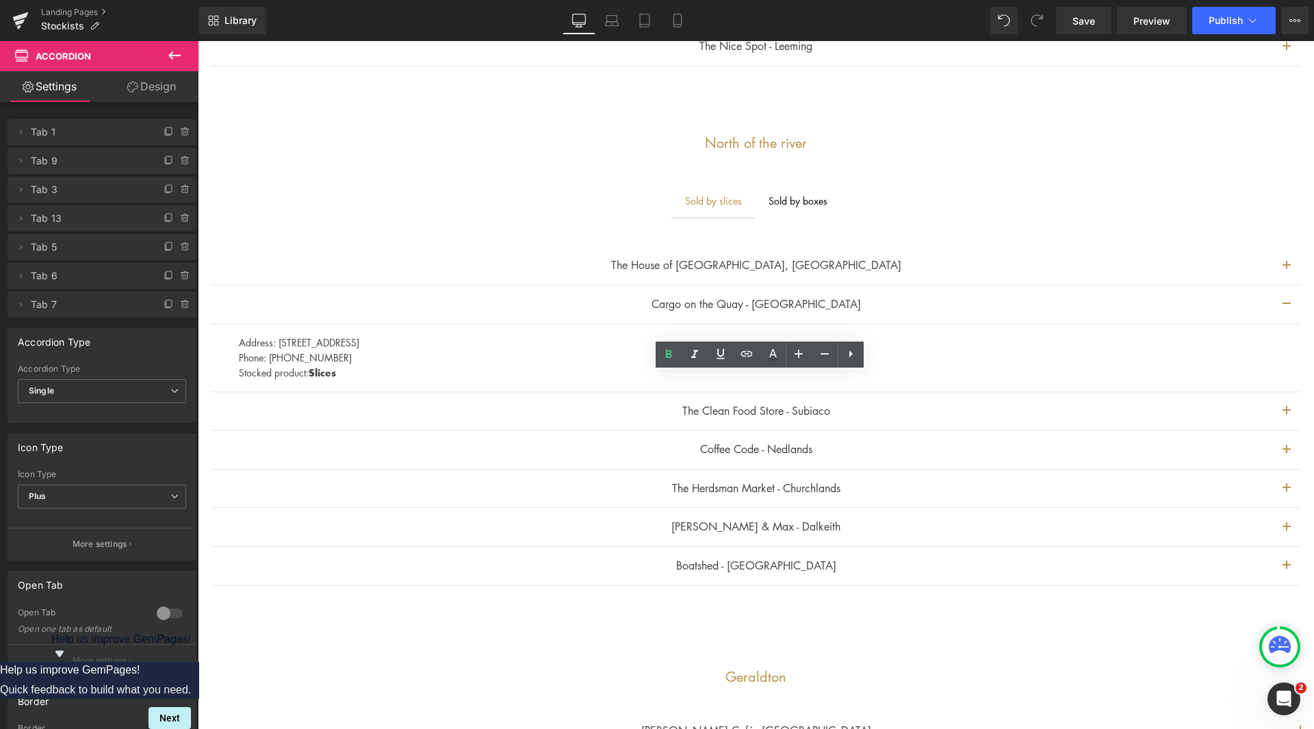
click at [1273, 404] on button "button" at bounding box center [1286, 411] width 27 height 38
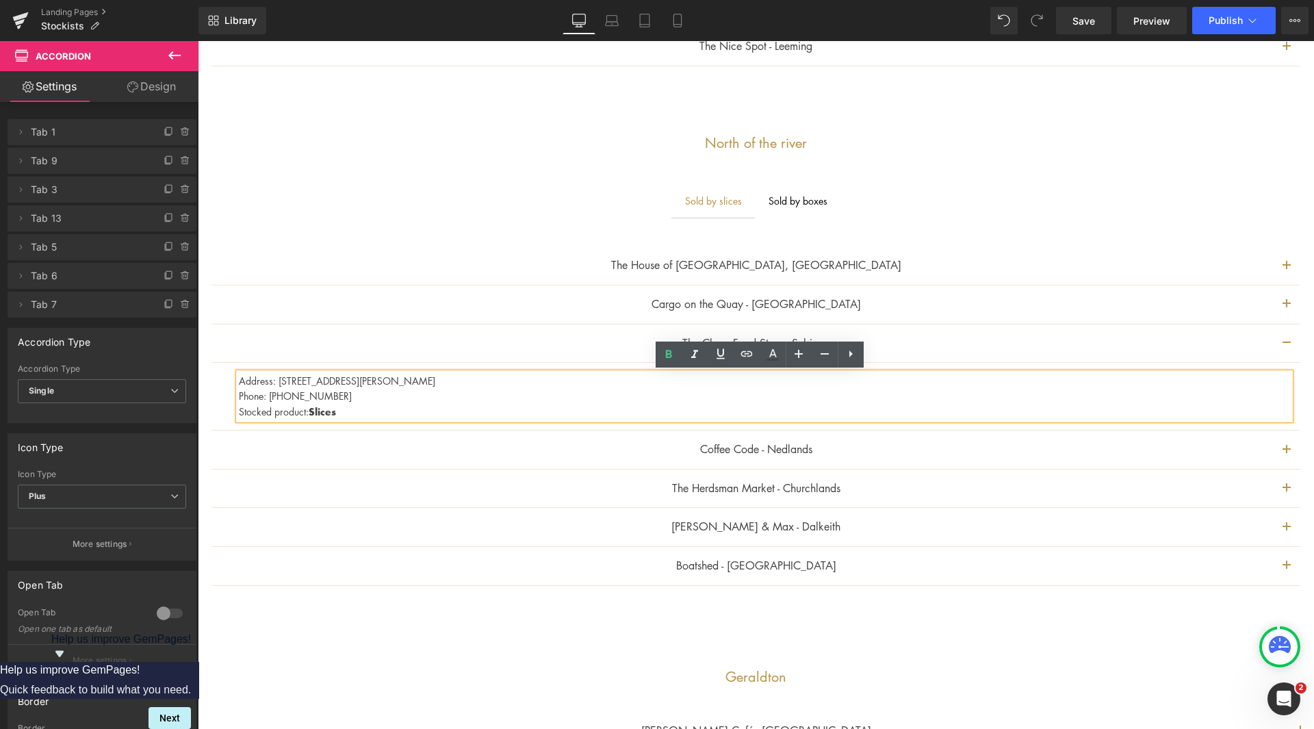
click at [1273, 449] on button "button" at bounding box center [1286, 449] width 27 height 38
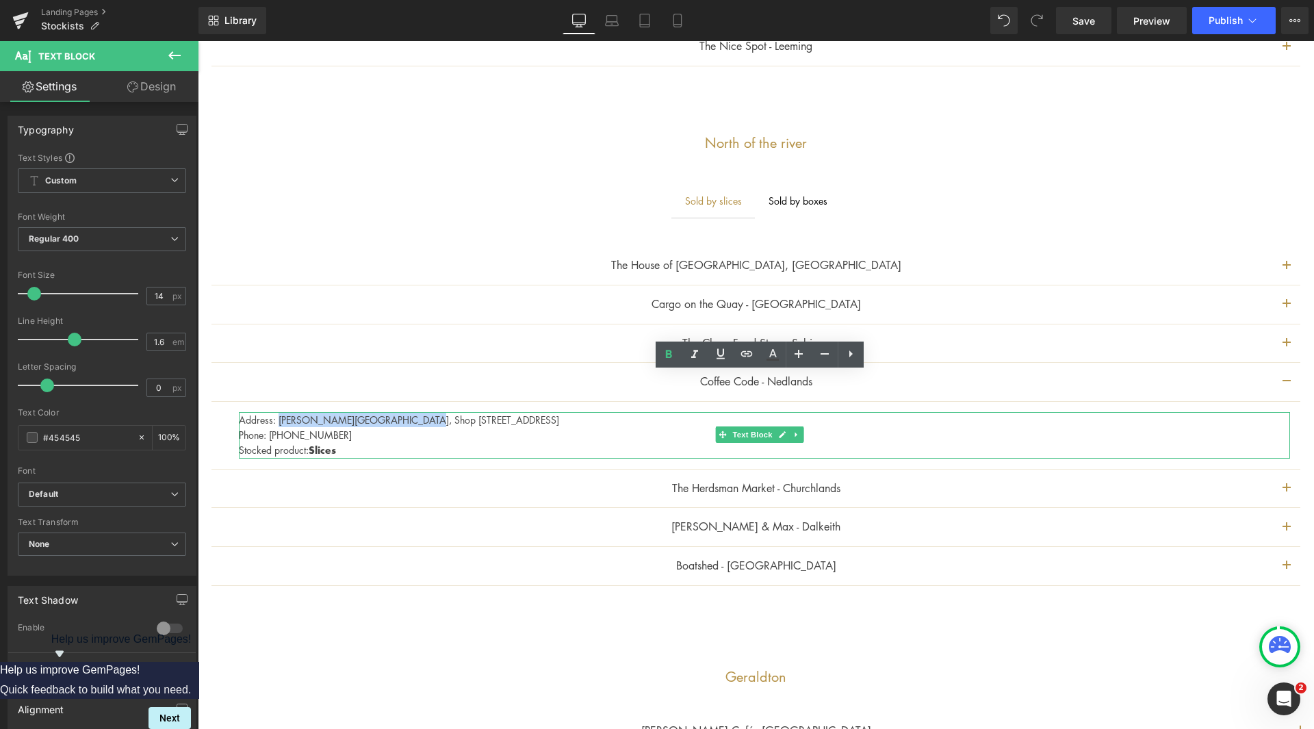
click at [402, 419] on p "Address: [PERSON_NAME][GEOGRAPHIC_DATA], Shop [STREET_ADDRESS]" at bounding box center [764, 419] width 1051 height 15
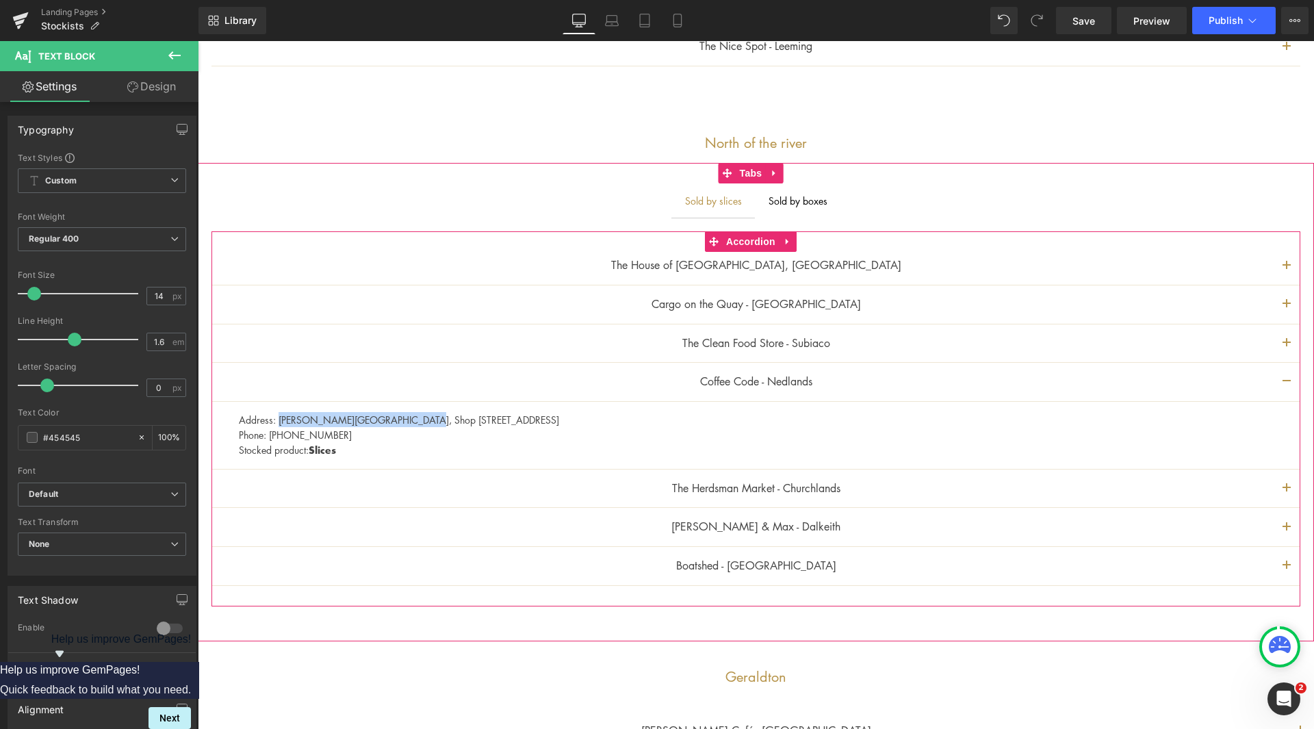
click at [1286, 492] on span "button" at bounding box center [1286, 492] width 0 height 0
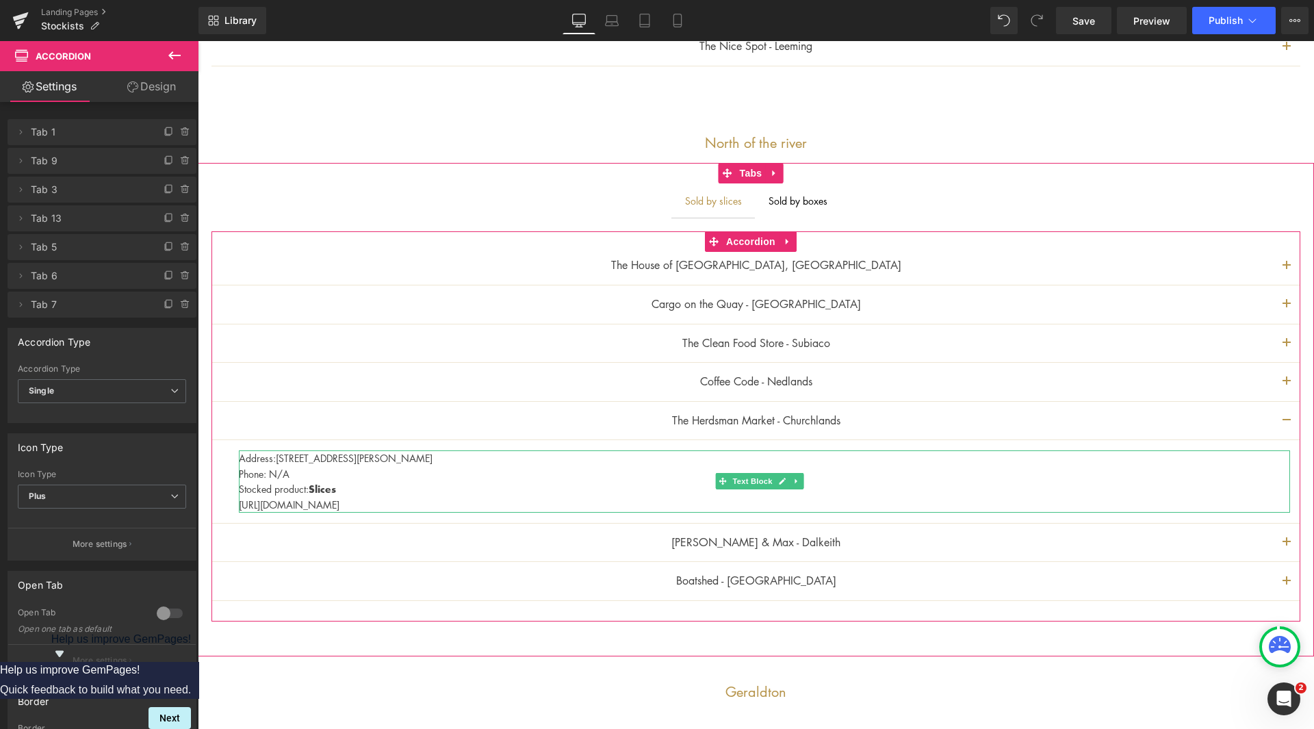
drag, startPoint x: 317, startPoint y: 471, endPoint x: 300, endPoint y: 466, distance: 18.0
click at [317, 471] on p "Phone: N/A" at bounding box center [764, 473] width 1051 height 15
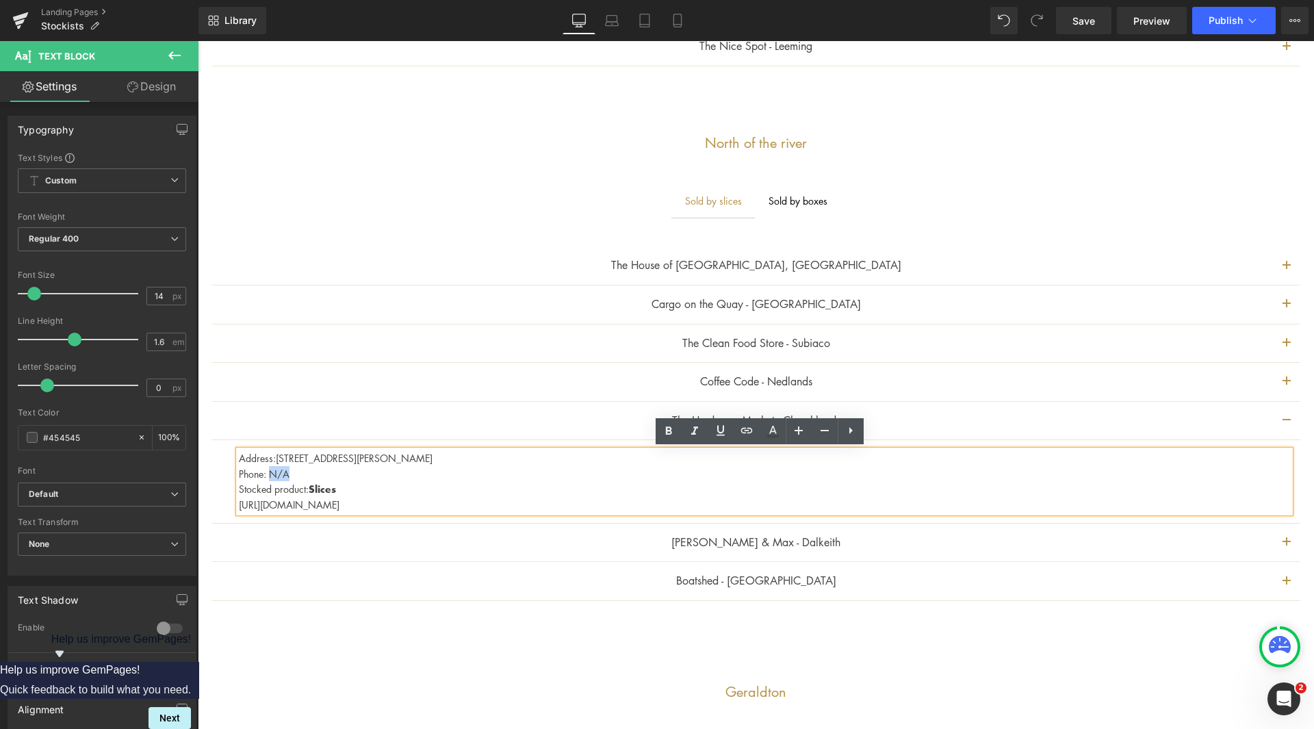
drag, startPoint x: 291, startPoint y: 472, endPoint x: 272, endPoint y: 472, distance: 19.2
click at [272, 472] on p "Phone: N/A" at bounding box center [764, 473] width 1051 height 15
click at [366, 484] on p "Stocked product: Slices" at bounding box center [764, 489] width 1051 height 16
click at [1282, 394] on button "button" at bounding box center [1286, 382] width 27 height 38
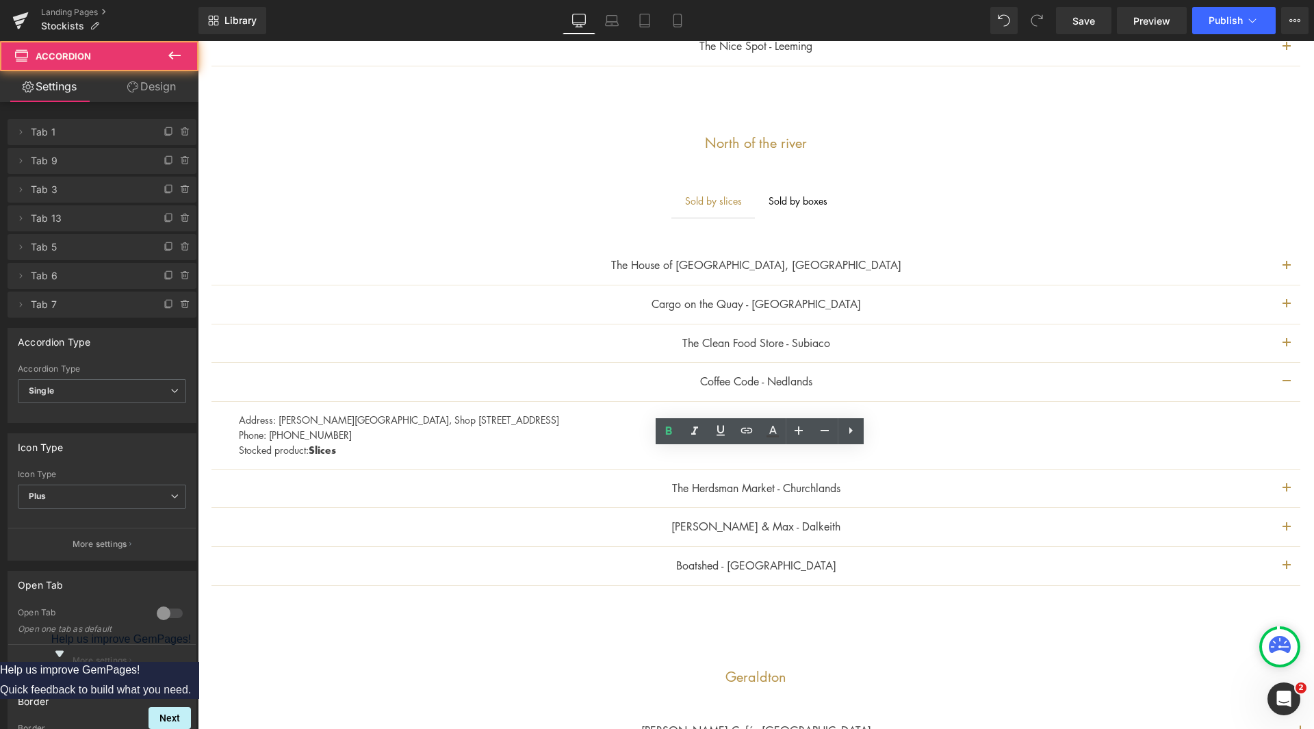
click at [1273, 482] on button "button" at bounding box center [1286, 488] width 27 height 38
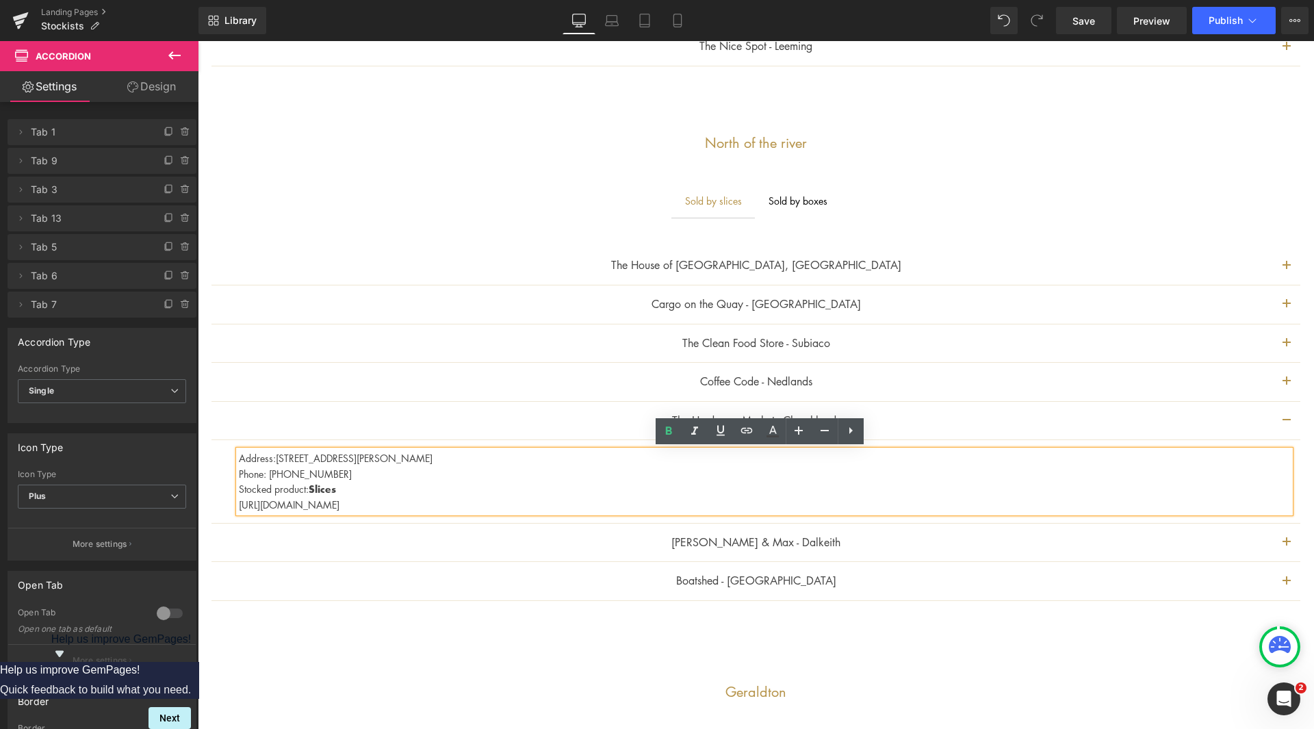
click at [276, 453] on p "Address:[STREET_ADDRESS][PERSON_NAME]" at bounding box center [764, 457] width 1051 height 15
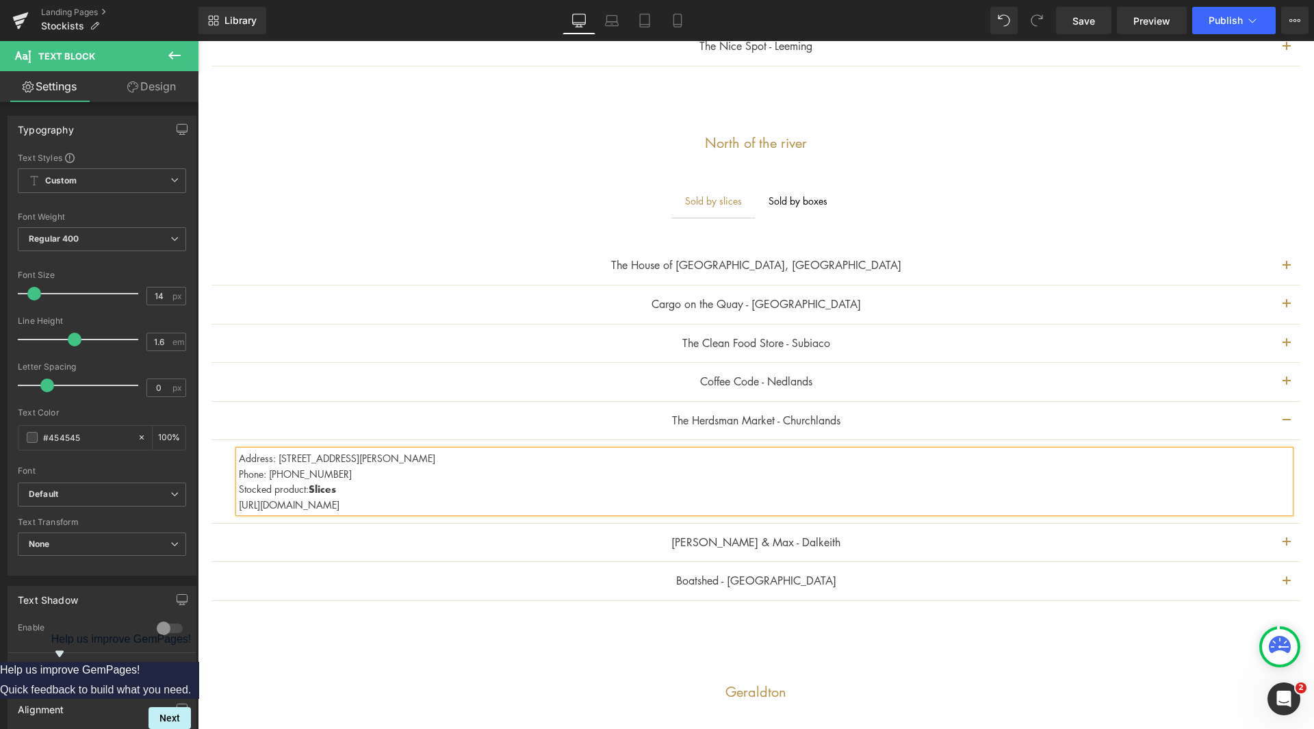
click at [1277, 372] on button "button" at bounding box center [1286, 382] width 27 height 38
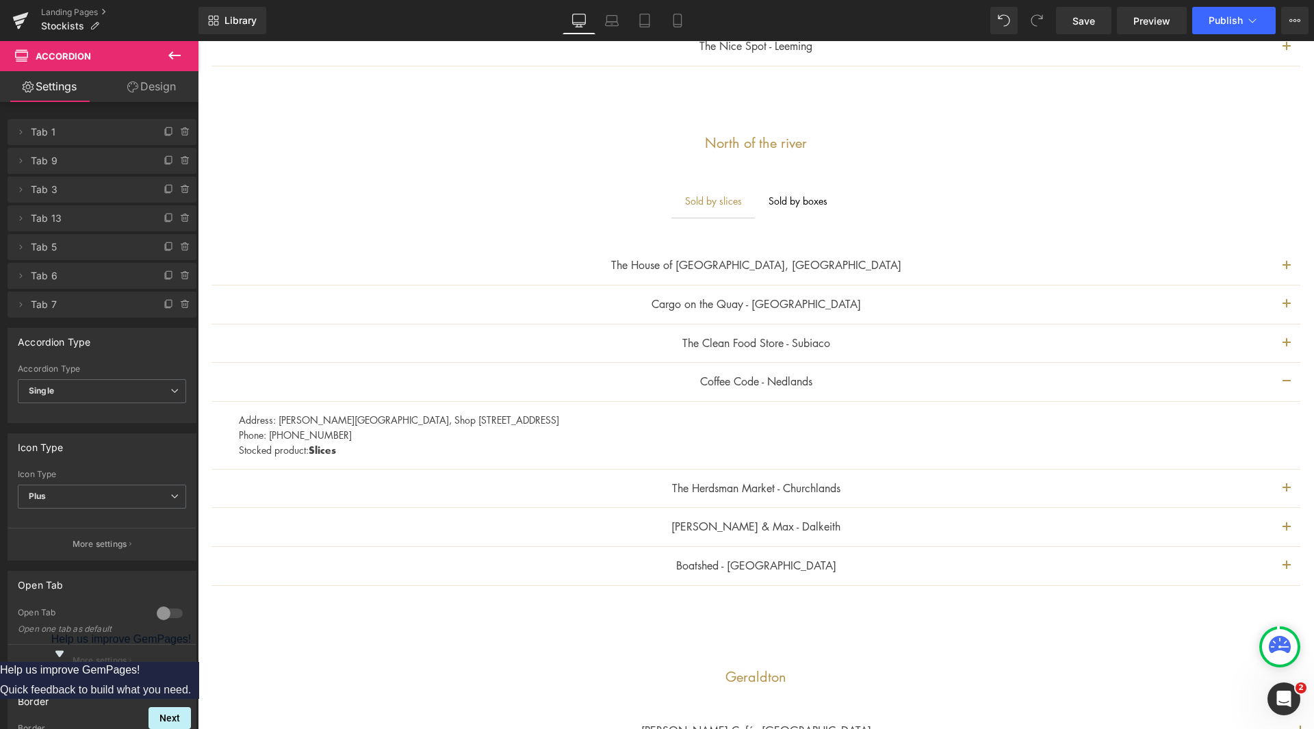
click at [1278, 477] on button "button" at bounding box center [1286, 488] width 27 height 38
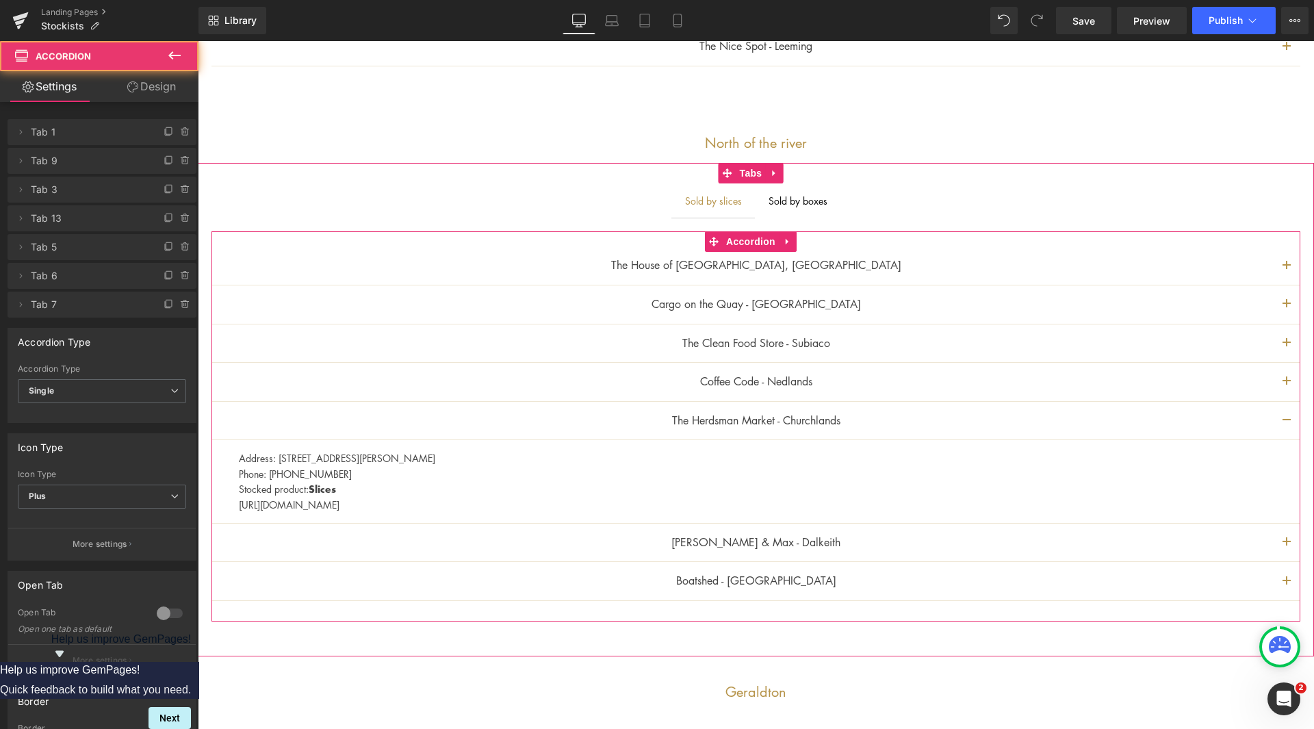
click at [1286, 546] on span "button" at bounding box center [1286, 546] width 0 height 0
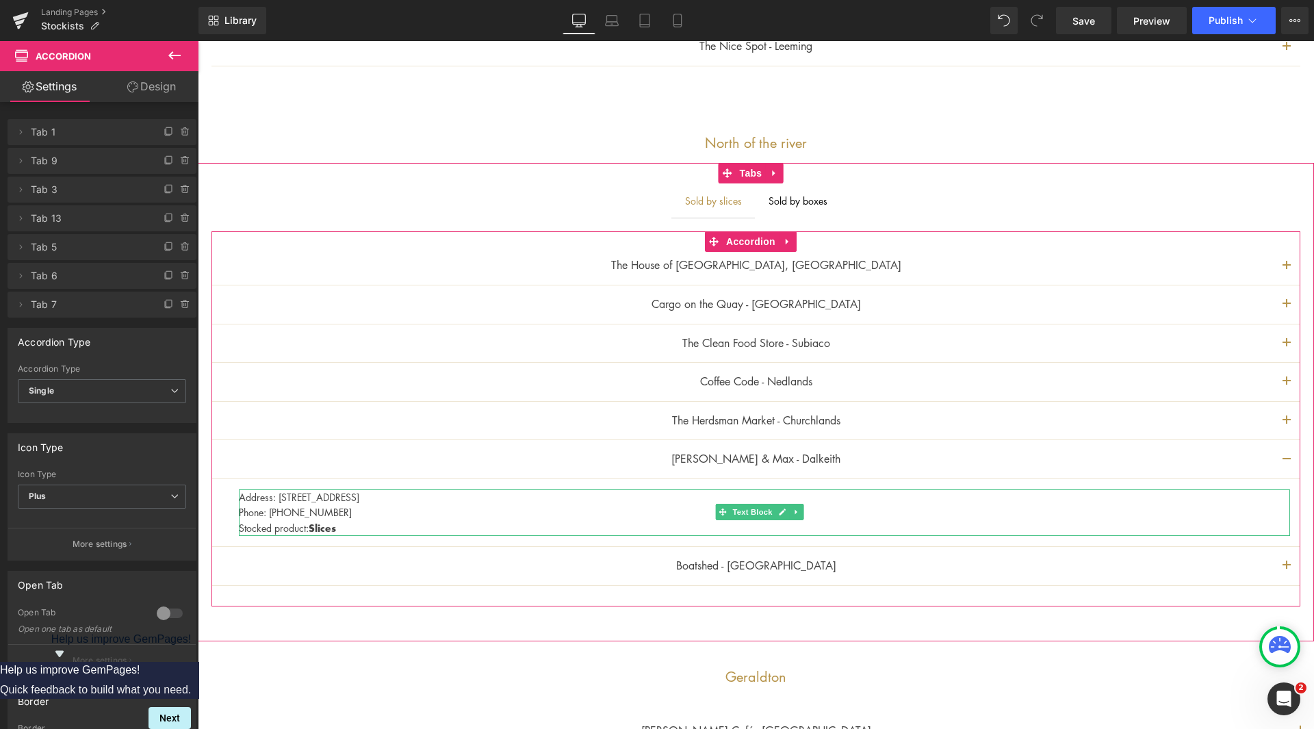
click at [341, 511] on p "Phone: [PHONE_NUMBER]" at bounding box center [764, 511] width 1051 height 15
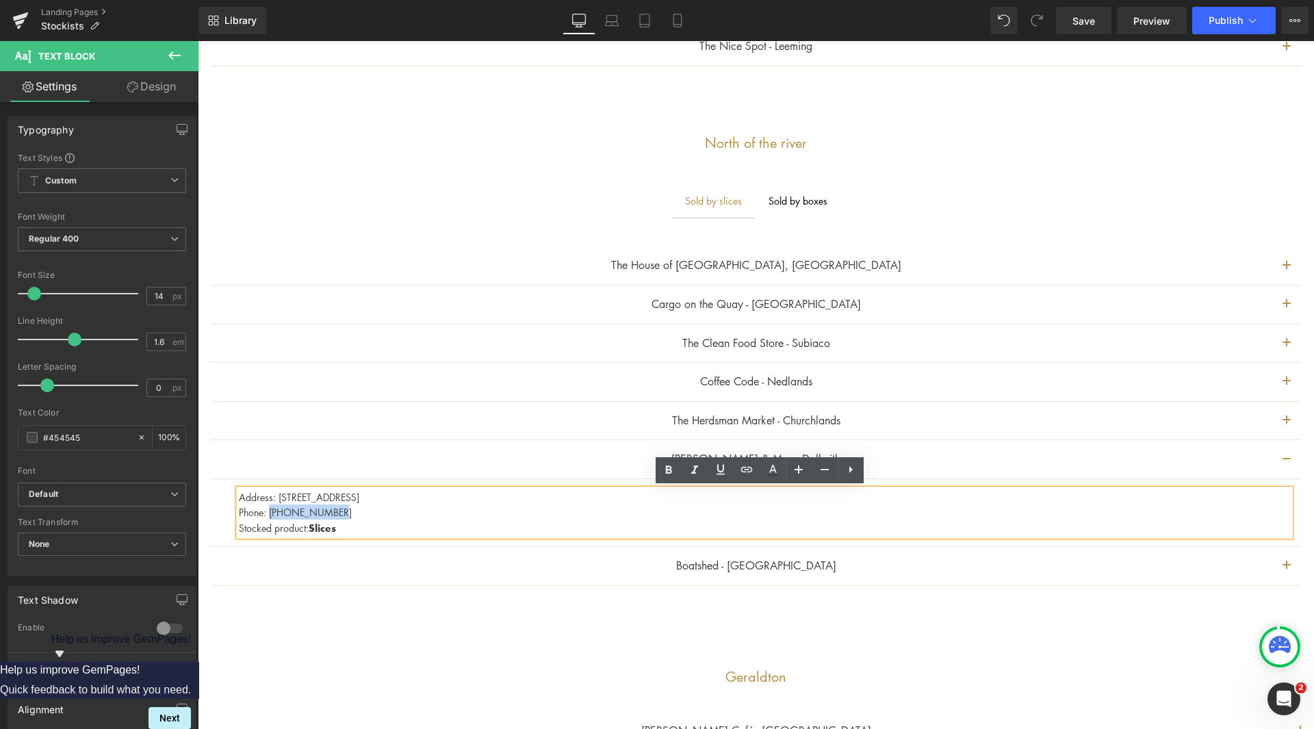
drag, startPoint x: 342, startPoint y: 511, endPoint x: 270, endPoint y: 510, distance: 71.8
click at [270, 510] on p "Phone: [PHONE_NUMBER]" at bounding box center [764, 511] width 1051 height 15
click at [1274, 571] on button "button" at bounding box center [1286, 566] width 27 height 38
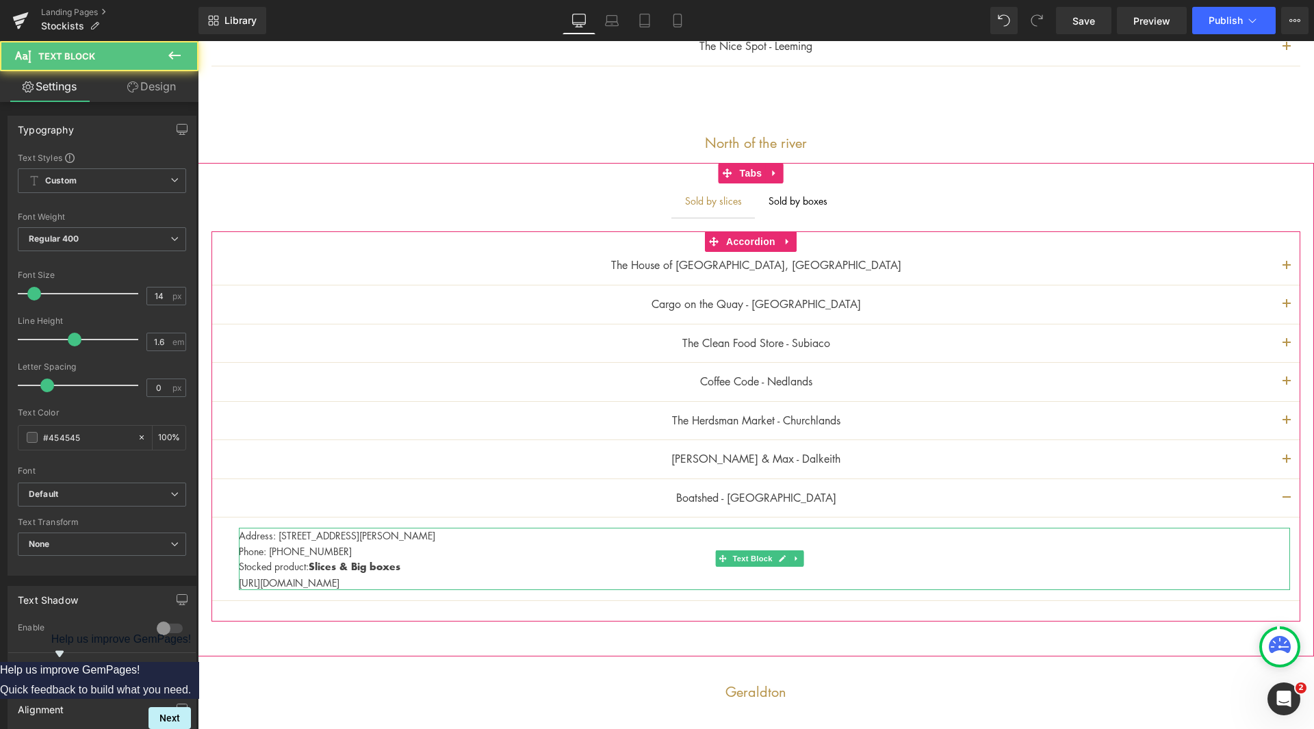
click at [391, 535] on p "Address: [STREET_ADDRESS][PERSON_NAME]" at bounding box center [764, 535] width 1051 height 15
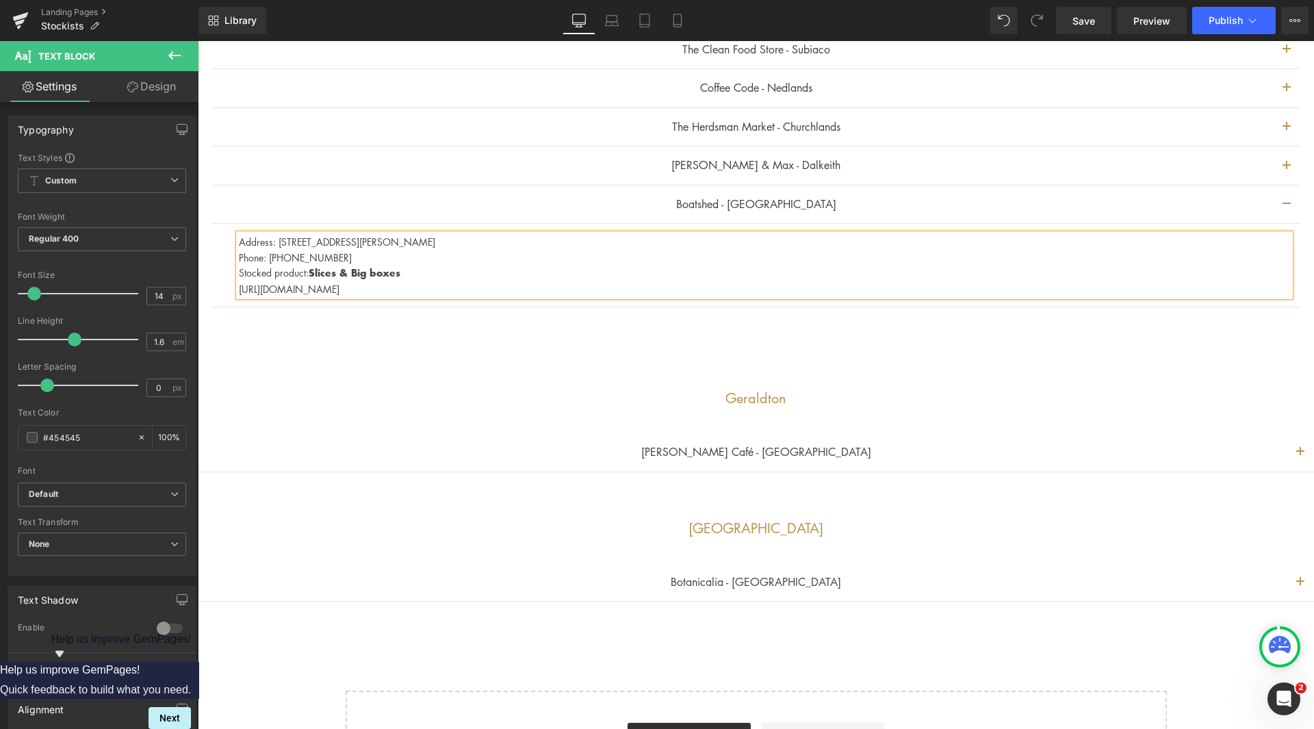
scroll to position [1012, 0]
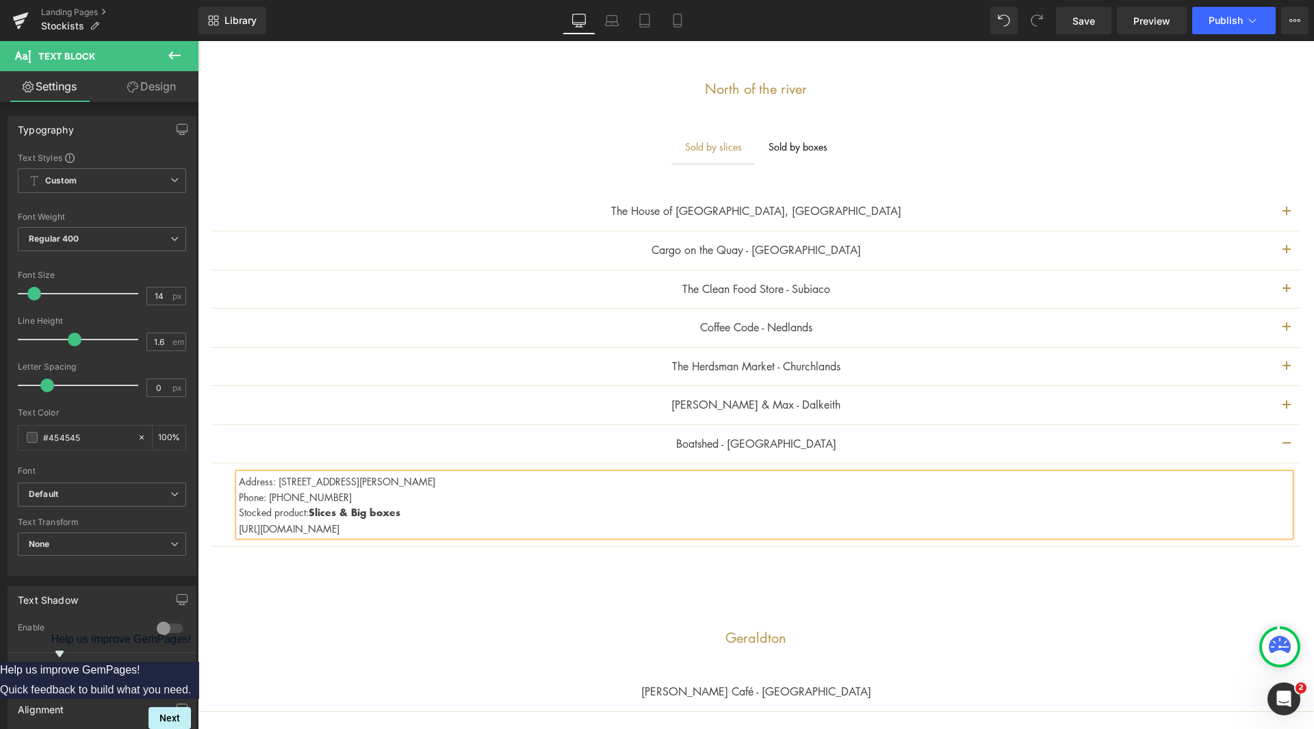
click at [453, 480] on p "Address: [STREET_ADDRESS][PERSON_NAME]" at bounding box center [764, 480] width 1051 height 15
drag, startPoint x: 447, startPoint y: 479, endPoint x: 391, endPoint y: 481, distance: 56.1
click at [391, 481] on p "Address: [STREET_ADDRESS][PERSON_NAME]" at bounding box center [764, 480] width 1051 height 15
drag, startPoint x: 409, startPoint y: 510, endPoint x: 374, endPoint y: 506, distance: 35.9
click at [343, 509] on p "Stocked product: Slices & Big boxes" at bounding box center [764, 512] width 1051 height 16
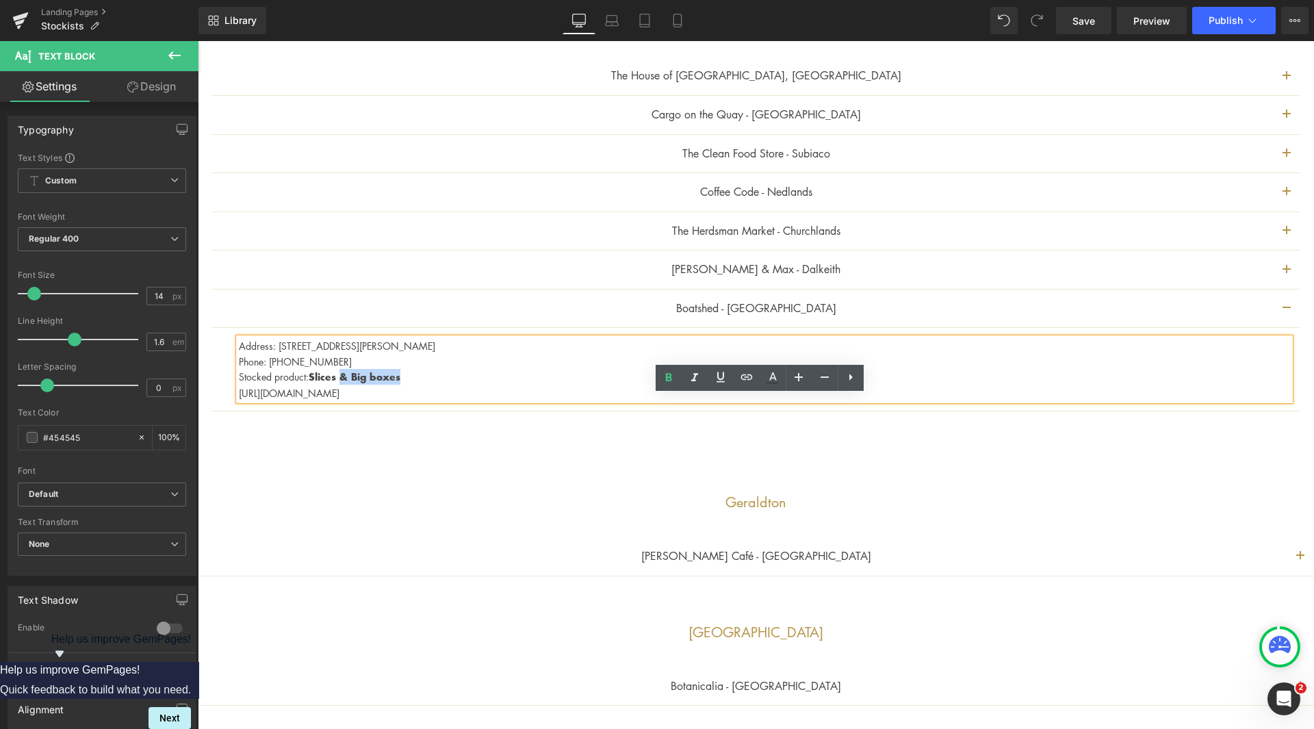
scroll to position [1149, 0]
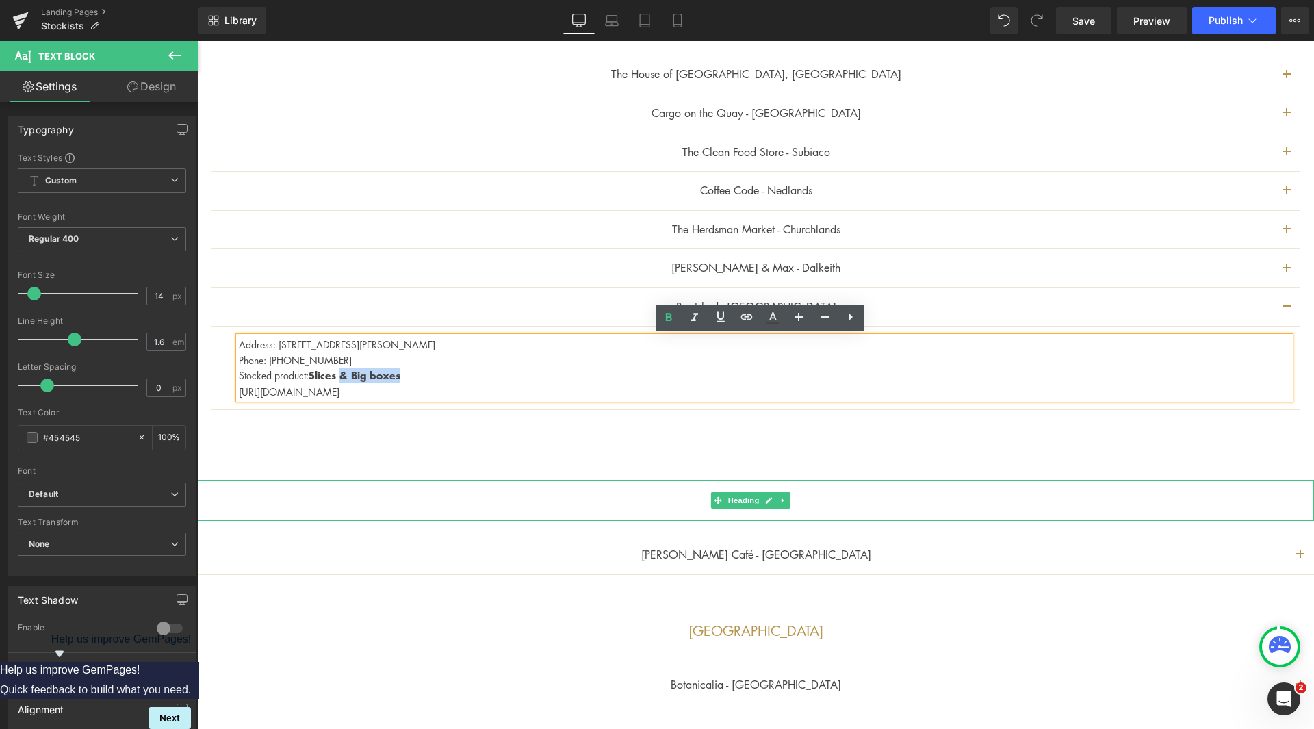
click at [1058, 495] on h1 "Geraldton" at bounding box center [756, 500] width 1116 height 41
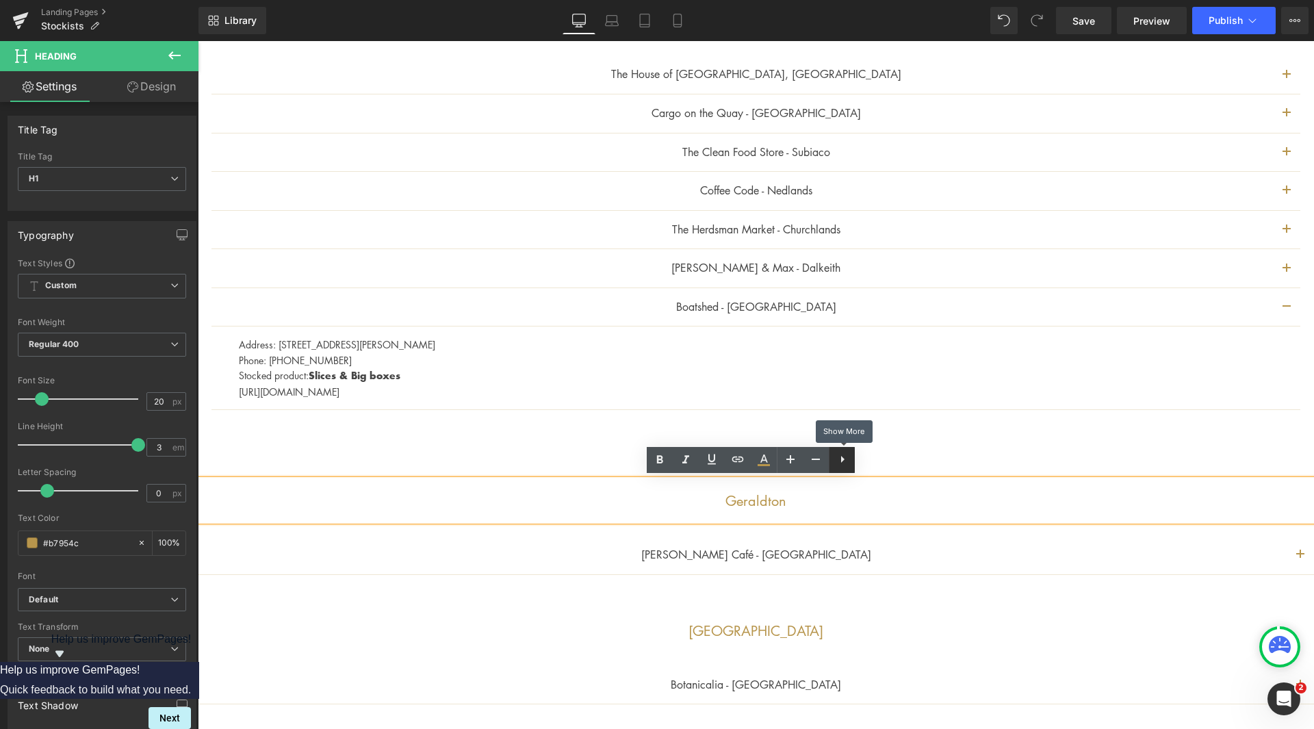
click at [842, 461] on icon at bounding box center [842, 459] width 3 height 7
click at [829, 495] on h1 "Geraldton" at bounding box center [756, 500] width 1116 height 41
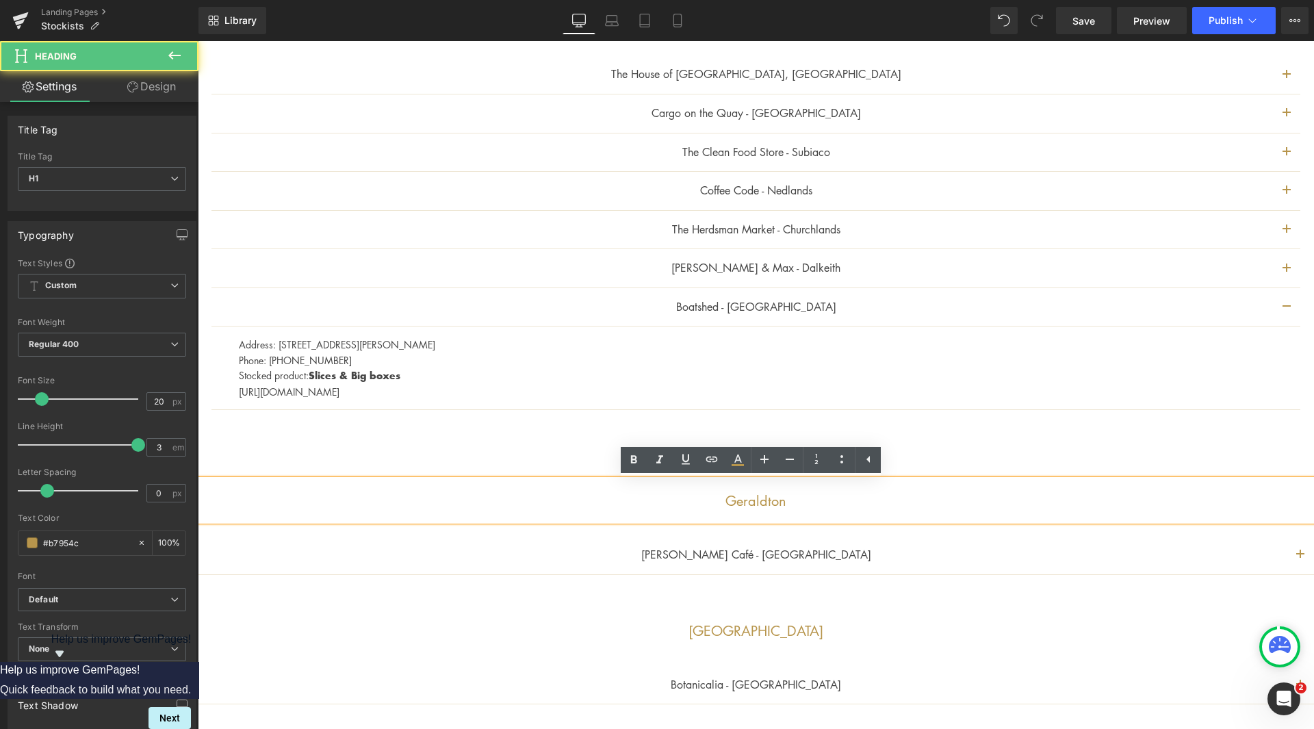
click at [198, 41] on div at bounding box center [198, 41] width 0 height 0
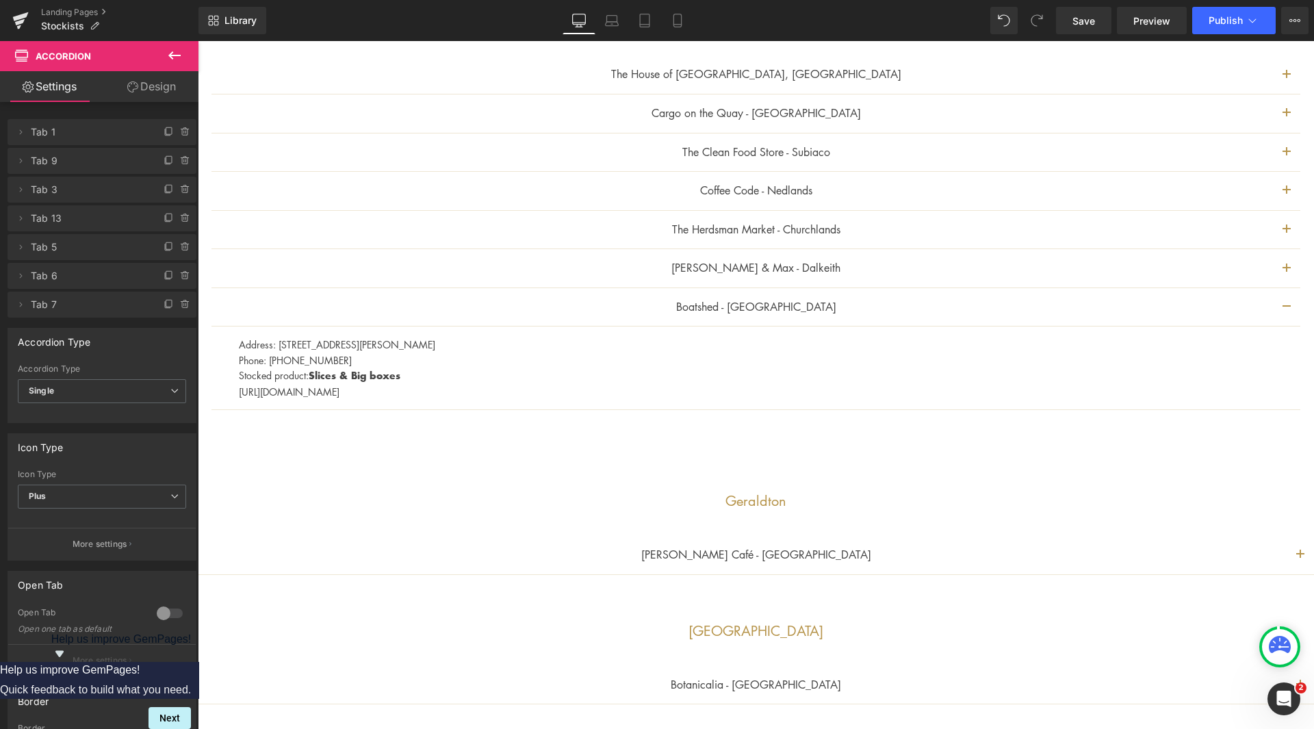
click at [198, 41] on div at bounding box center [198, 41] width 0 height 0
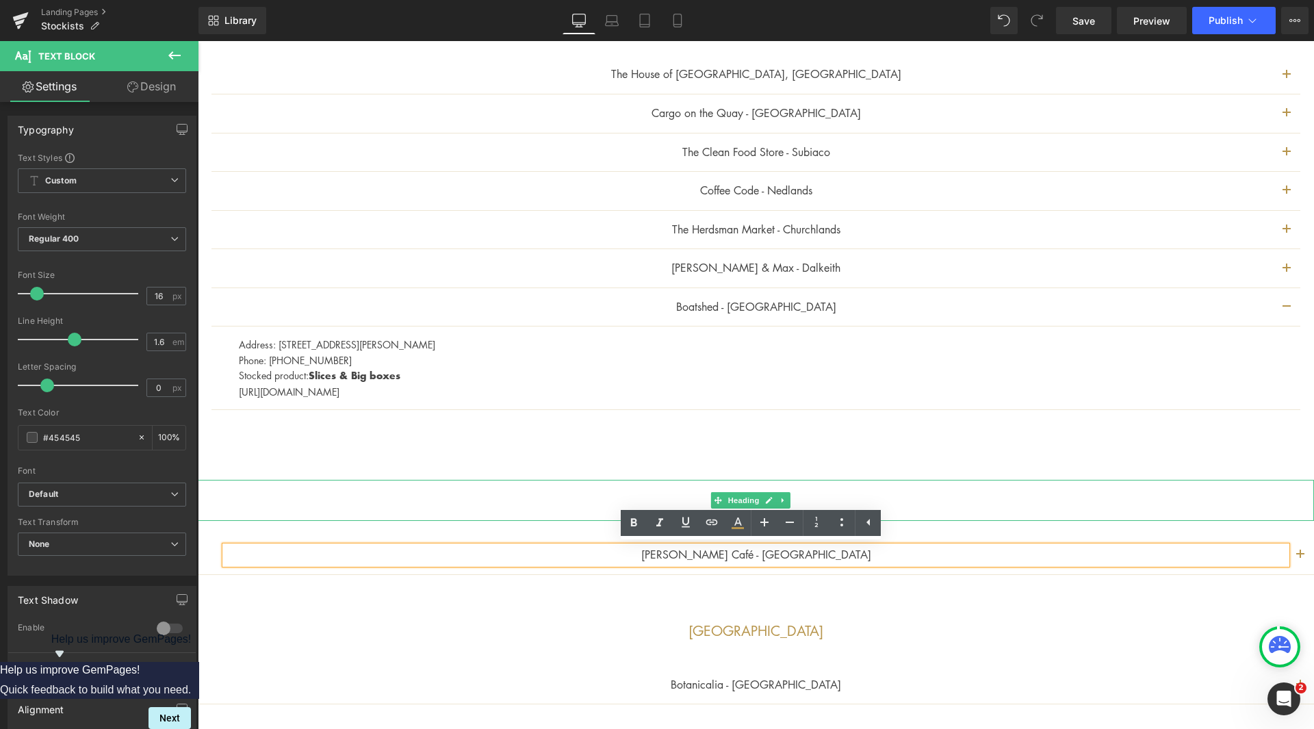
click at [606, 480] on div at bounding box center [756, 481] width 1116 height 3
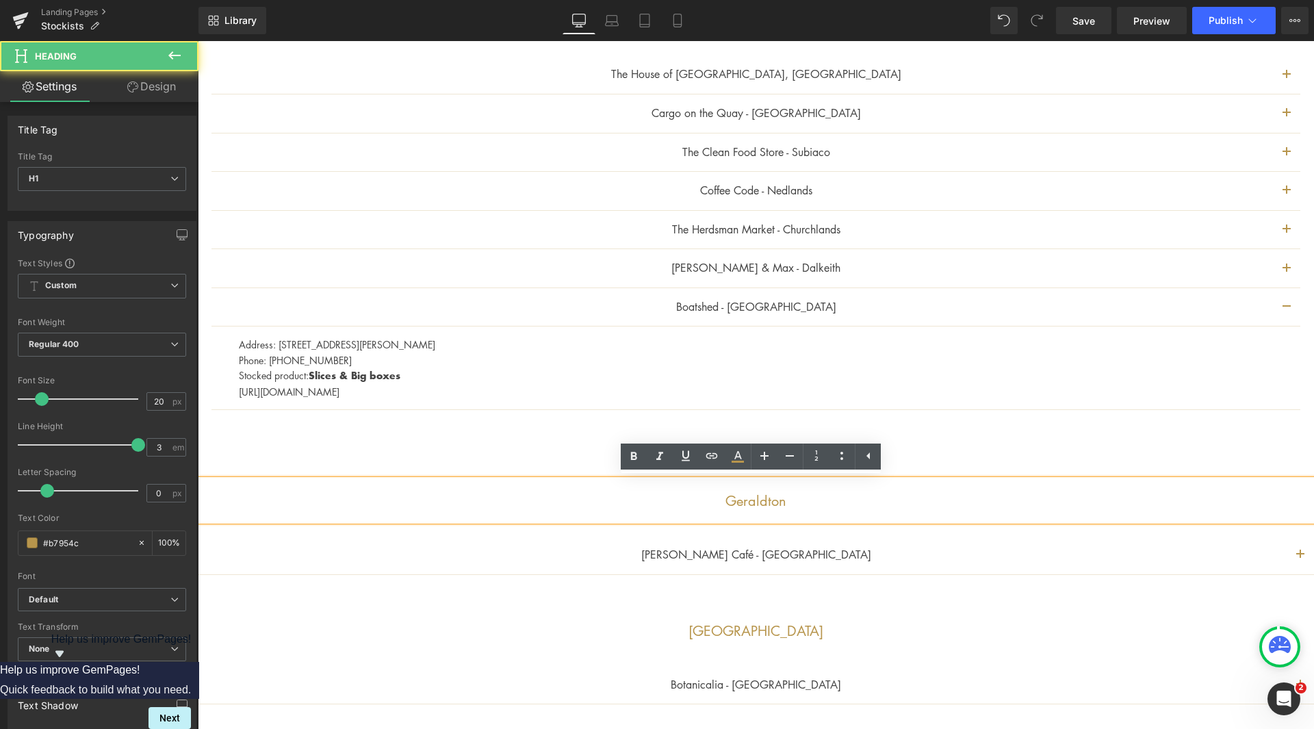
click at [807, 508] on h1 "Geraldton" at bounding box center [756, 500] width 1116 height 41
click at [453, 442] on div "The House of [GEOGRAPHIC_DATA], [GEOGRAPHIC_DATA] Text Block Address: [STREET_A…" at bounding box center [756, 235] width 1116 height 417
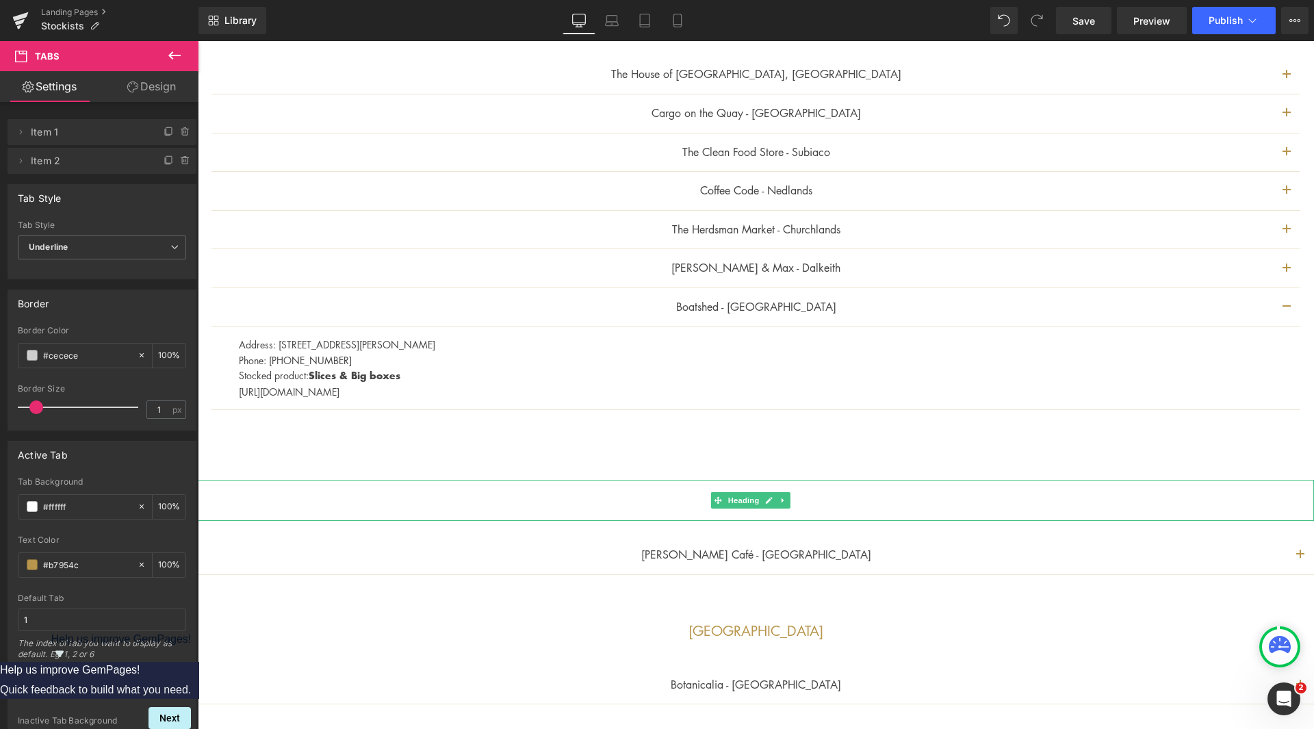
click at [472, 488] on h1 "Geraldton" at bounding box center [756, 500] width 1116 height 41
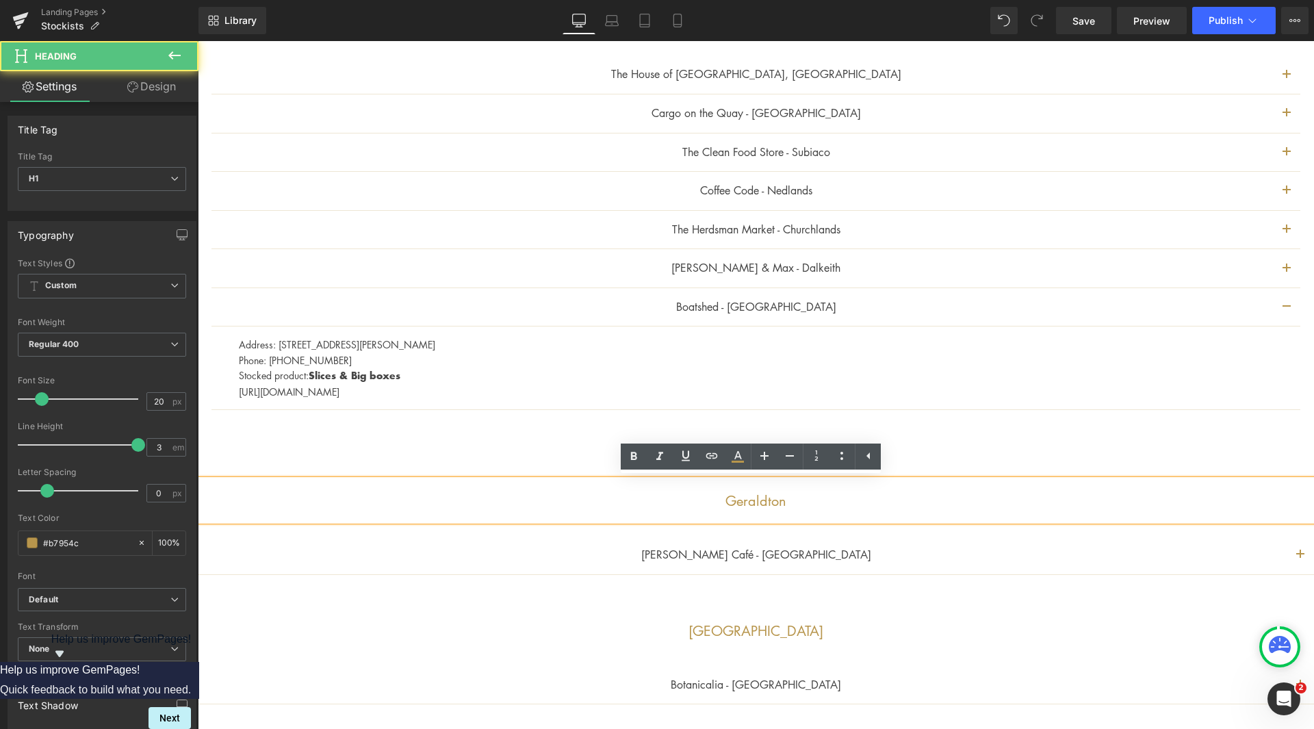
click at [482, 438] on div "The House of [GEOGRAPHIC_DATA], [GEOGRAPHIC_DATA] Text Block Address: [STREET_A…" at bounding box center [756, 235] width 1116 height 417
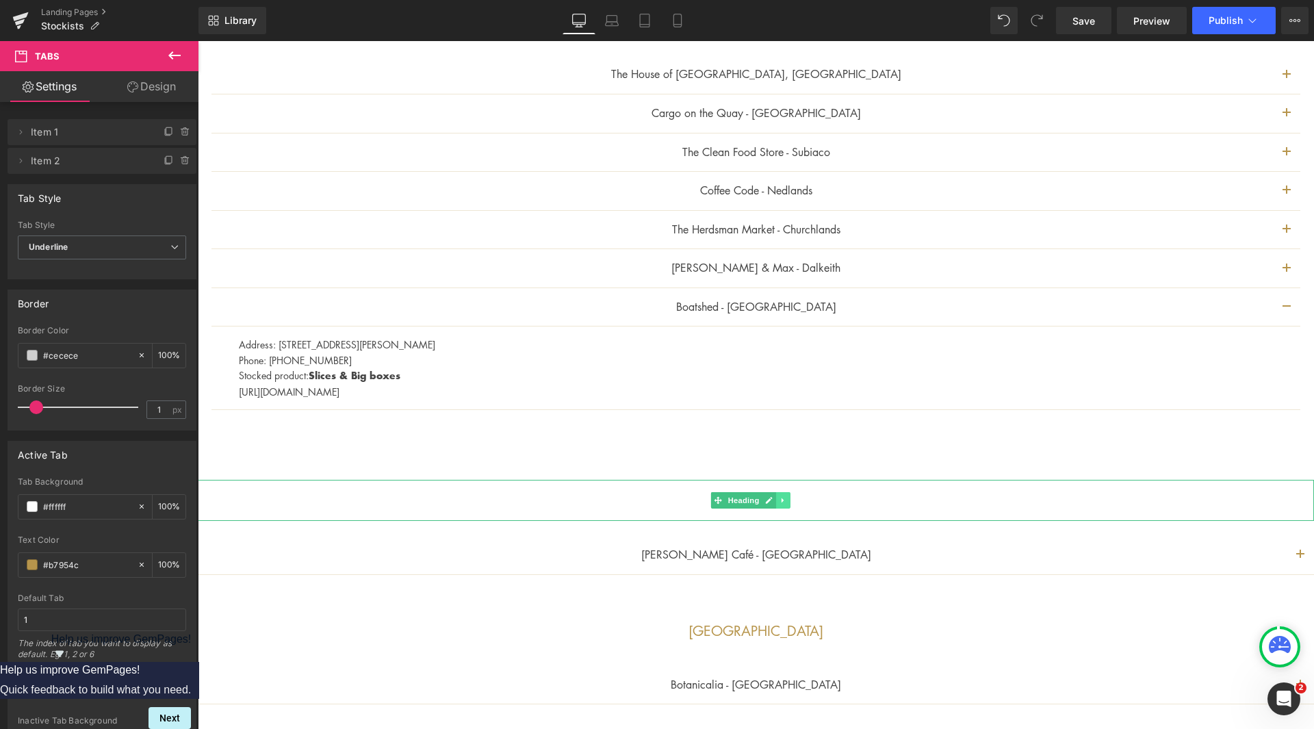
click at [781, 498] on icon at bounding box center [782, 500] width 2 height 5
click at [789, 499] on icon at bounding box center [791, 500] width 8 height 8
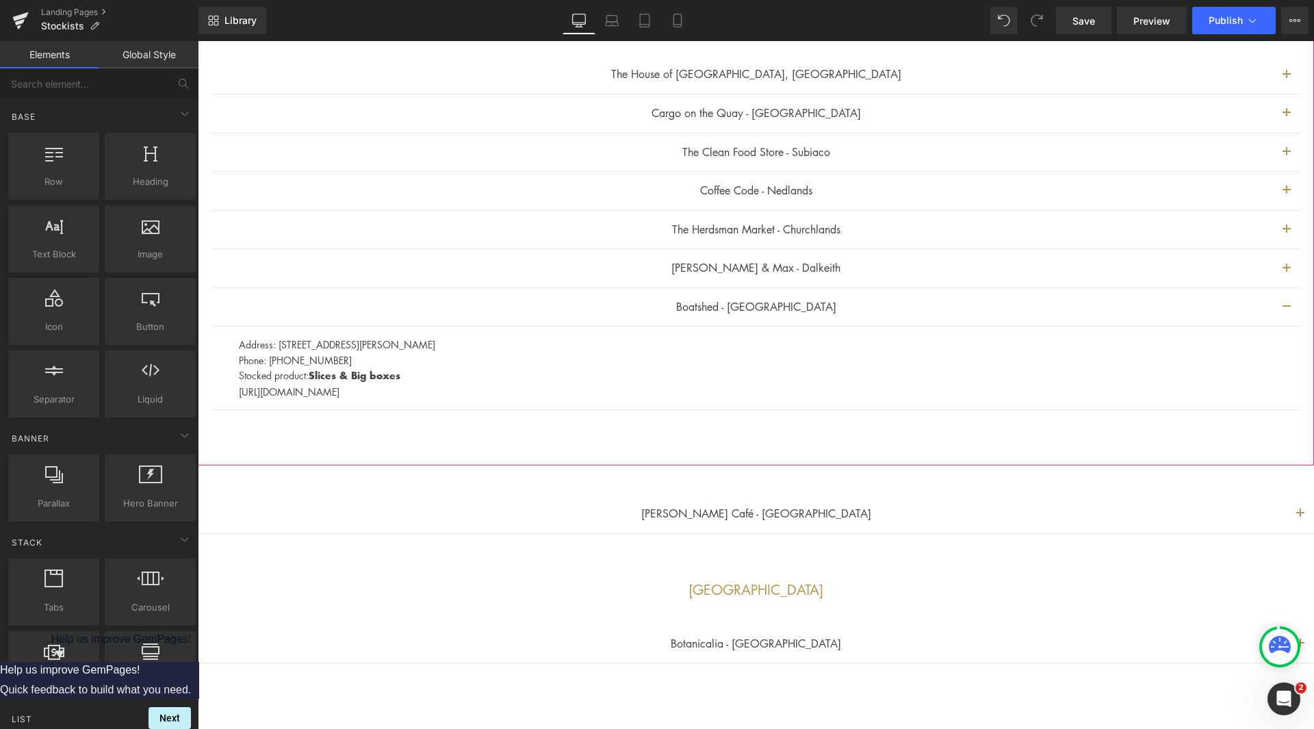
click at [729, 440] on div "The House of [GEOGRAPHIC_DATA], [GEOGRAPHIC_DATA] Text Block Address: [STREET_A…" at bounding box center [756, 235] width 1116 height 417
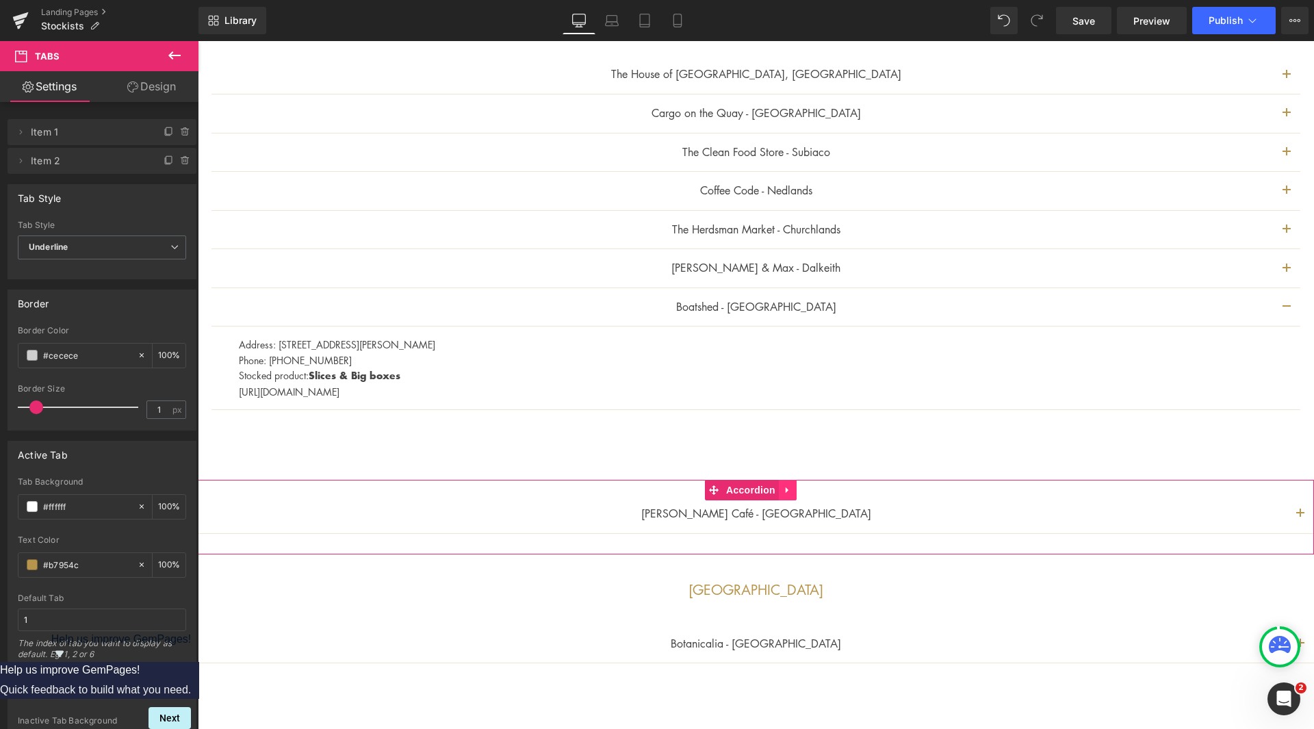
click at [795, 489] on link at bounding box center [788, 490] width 18 height 21
click at [796, 489] on icon at bounding box center [797, 490] width 10 height 10
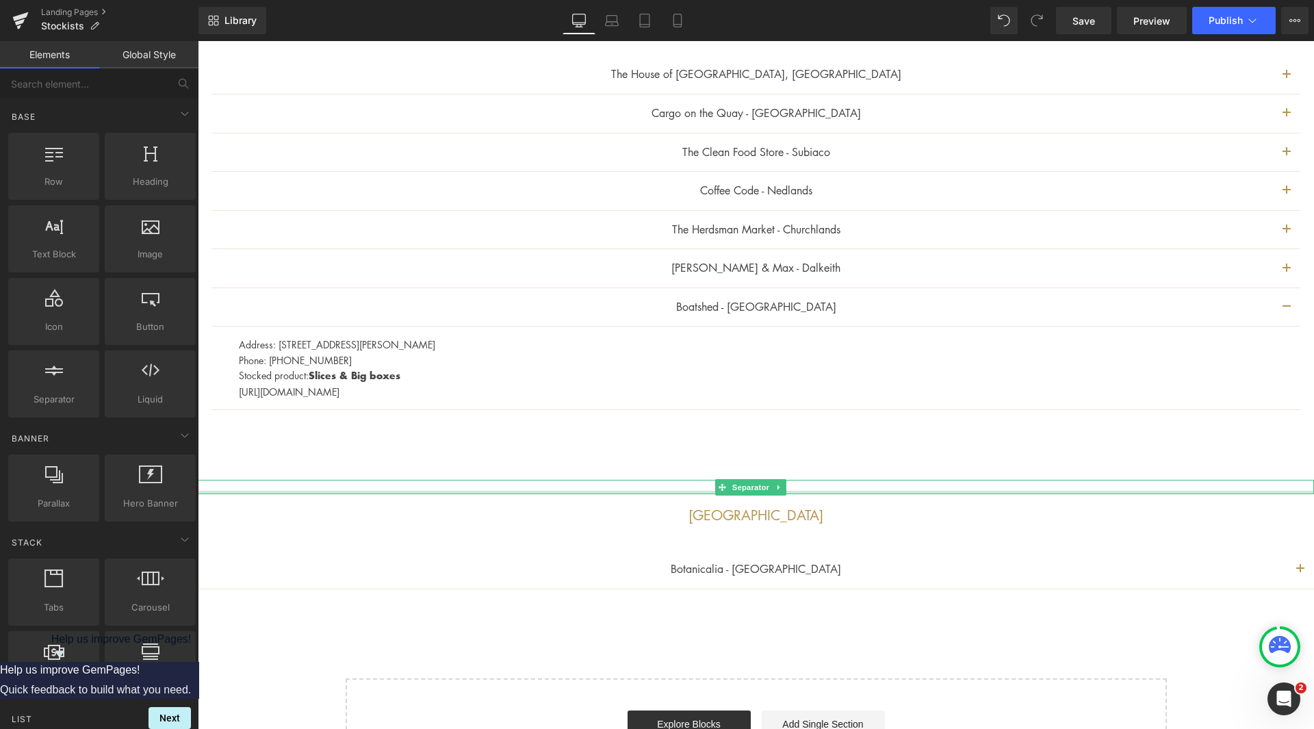
click at [795, 491] on div at bounding box center [756, 492] width 1116 height 3
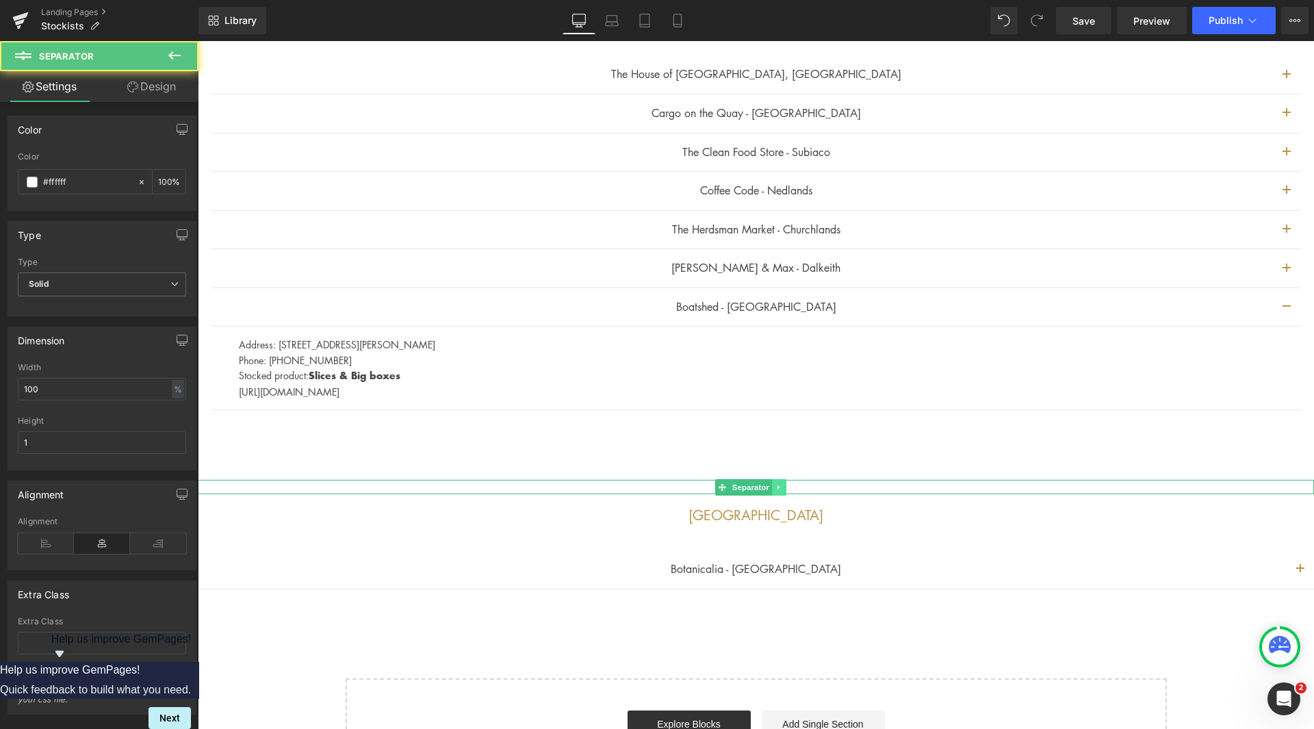
click at [782, 489] on icon at bounding box center [779, 487] width 8 height 8
click at [788, 487] on icon at bounding box center [786, 487] width 8 height 8
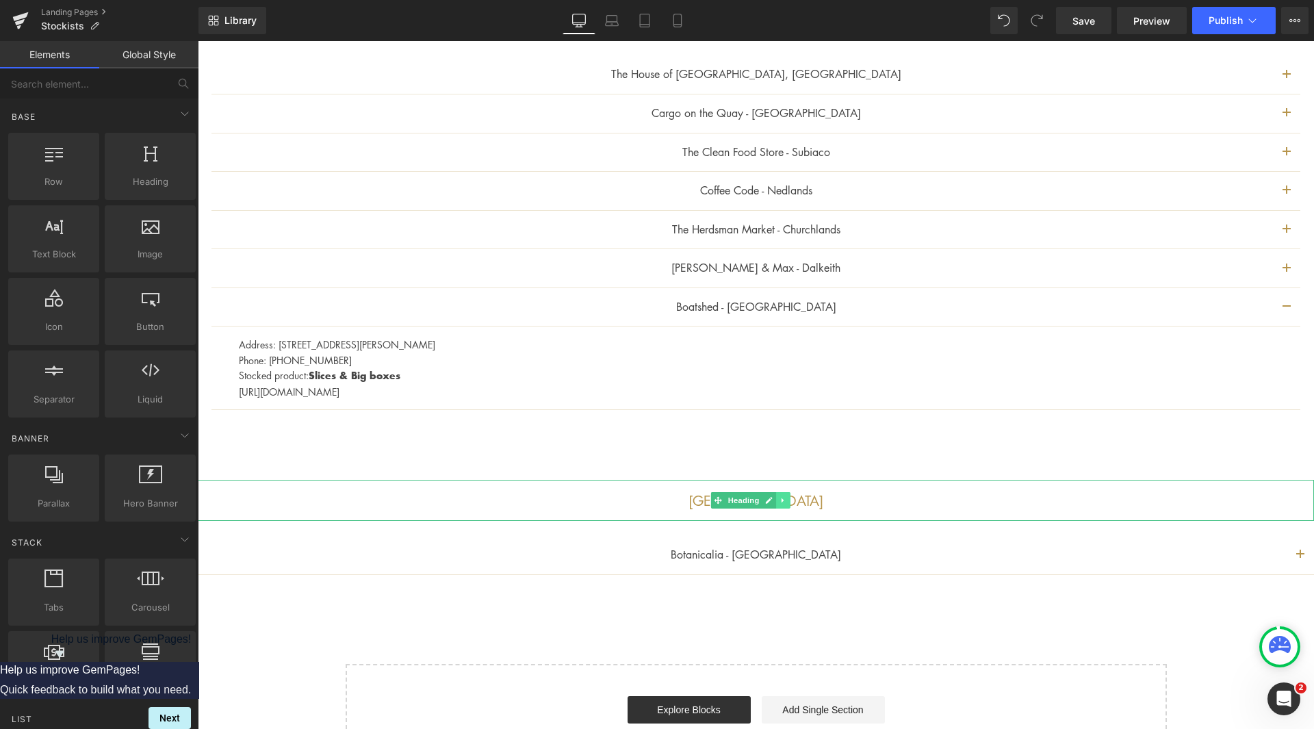
click at [785, 497] on icon at bounding box center [783, 500] width 8 height 8
click at [788, 502] on icon at bounding box center [791, 500] width 8 height 8
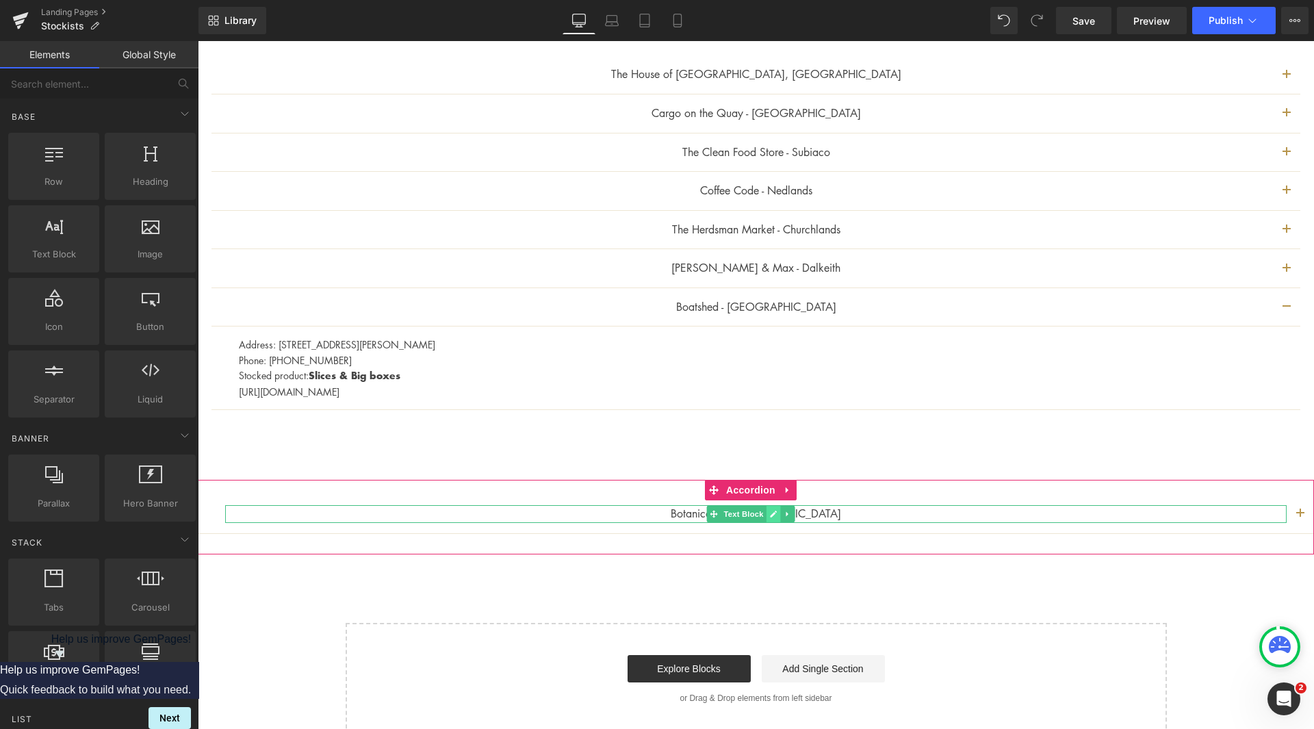
click at [773, 512] on icon at bounding box center [773, 513] width 7 height 7
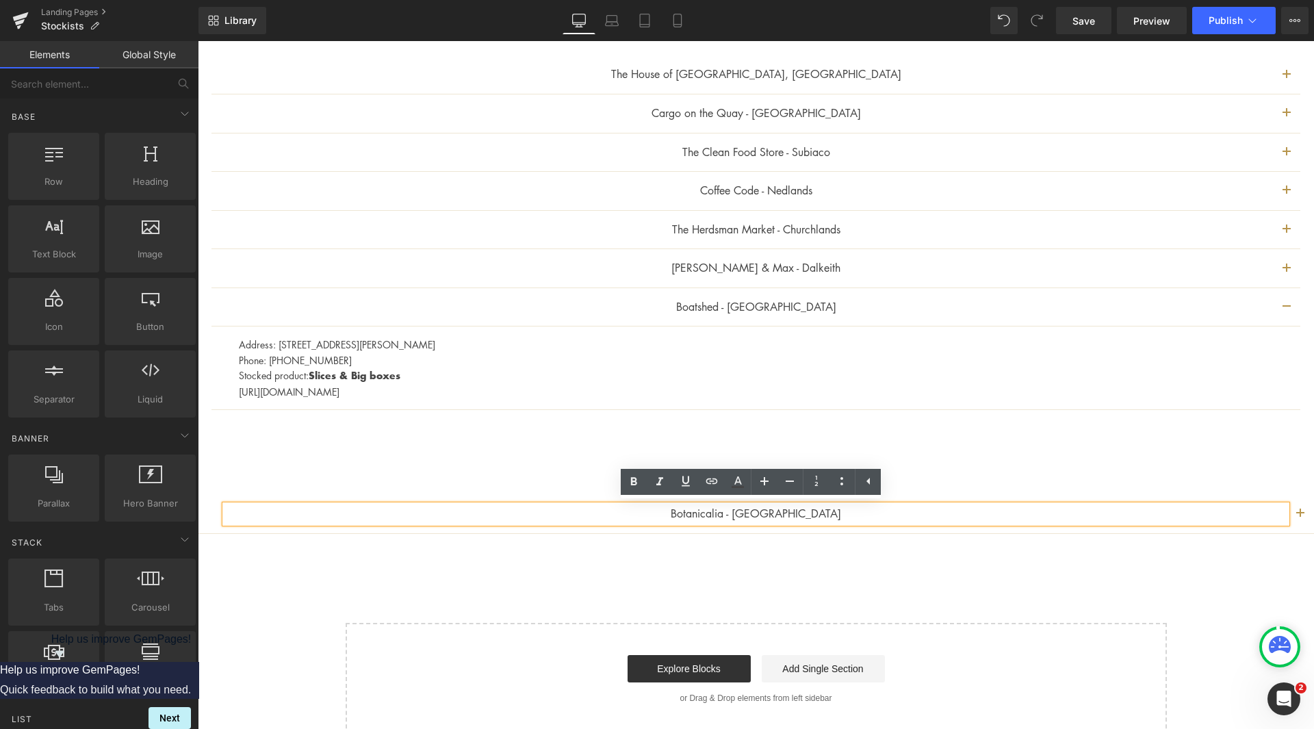
click at [891, 443] on div "The House of [GEOGRAPHIC_DATA], [GEOGRAPHIC_DATA] Text Block Address: [STREET_A…" at bounding box center [756, 235] width 1116 height 417
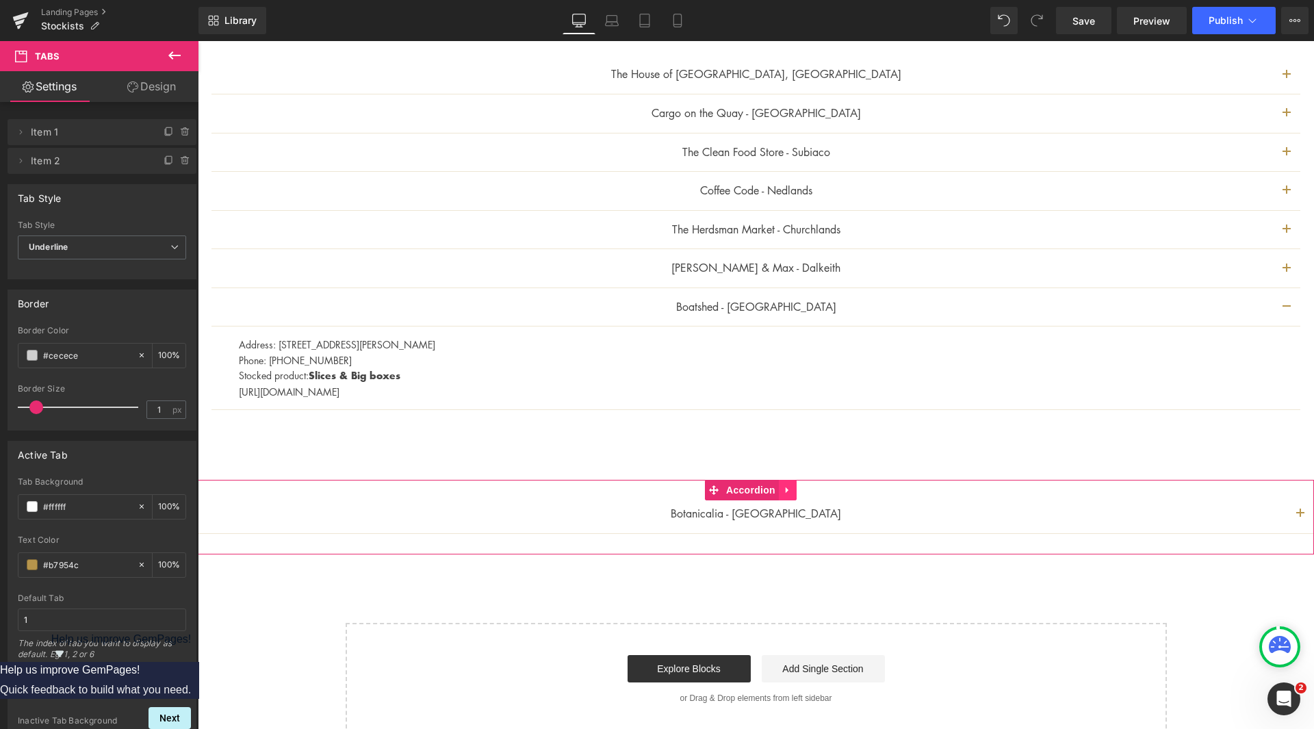
click at [791, 486] on icon at bounding box center [788, 490] width 10 height 10
click at [797, 492] on icon at bounding box center [797, 490] width 10 height 10
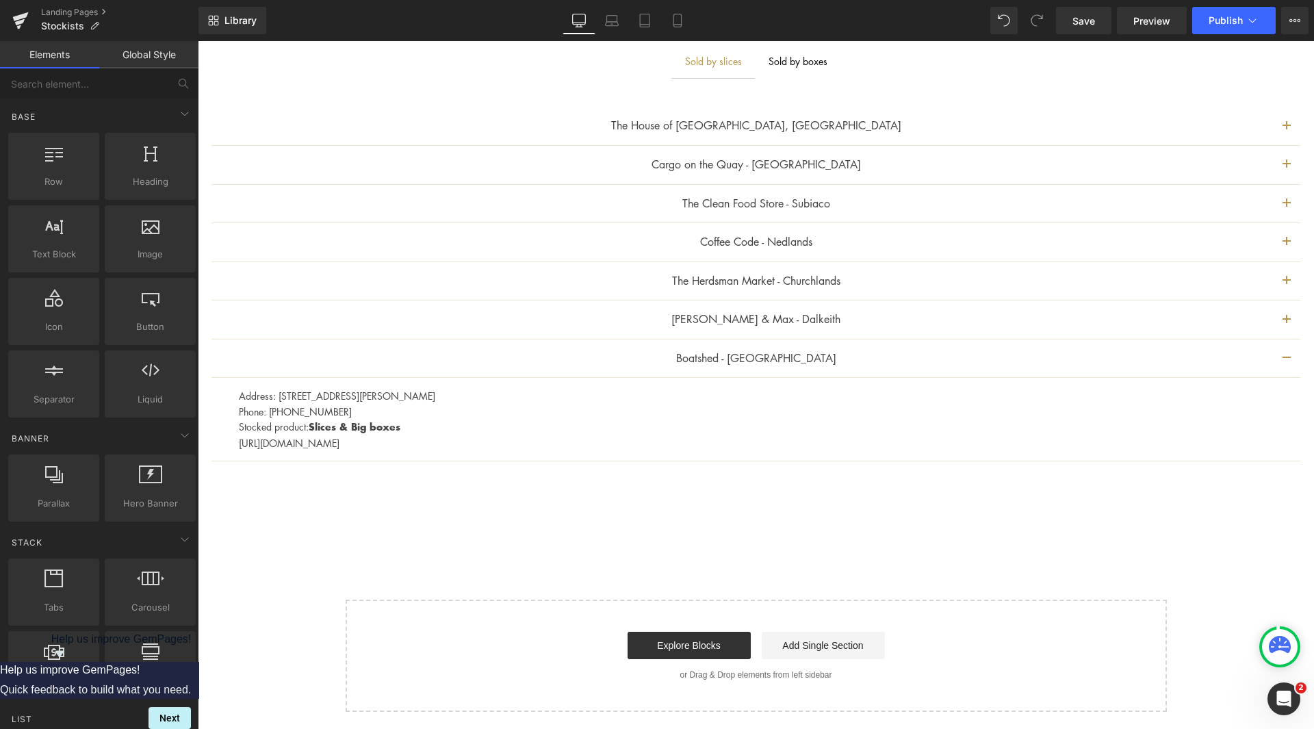
scroll to position [1080, 0]
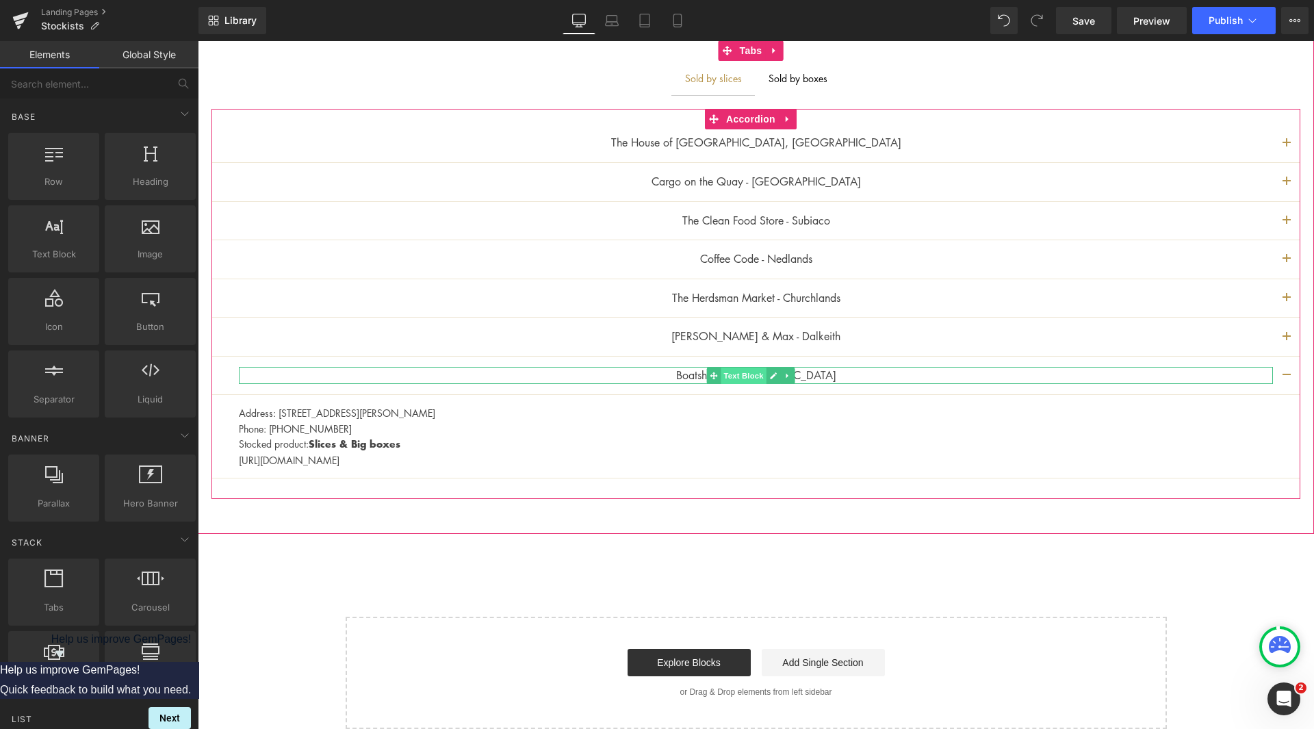
click at [748, 380] on div "Boatshed - Cottesloe Text Block" at bounding box center [756, 376] width 1034 height 18
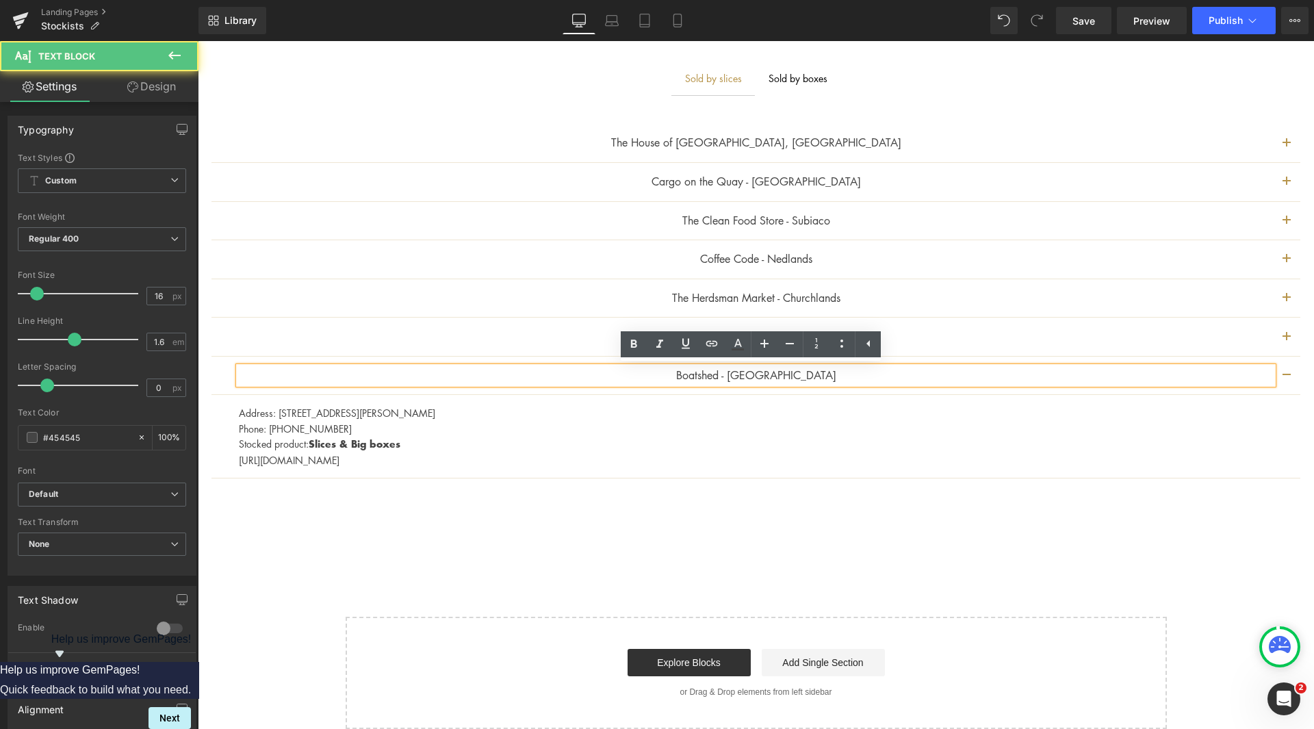
click at [692, 374] on p "Boatshed - [GEOGRAPHIC_DATA]" at bounding box center [756, 376] width 1034 height 18
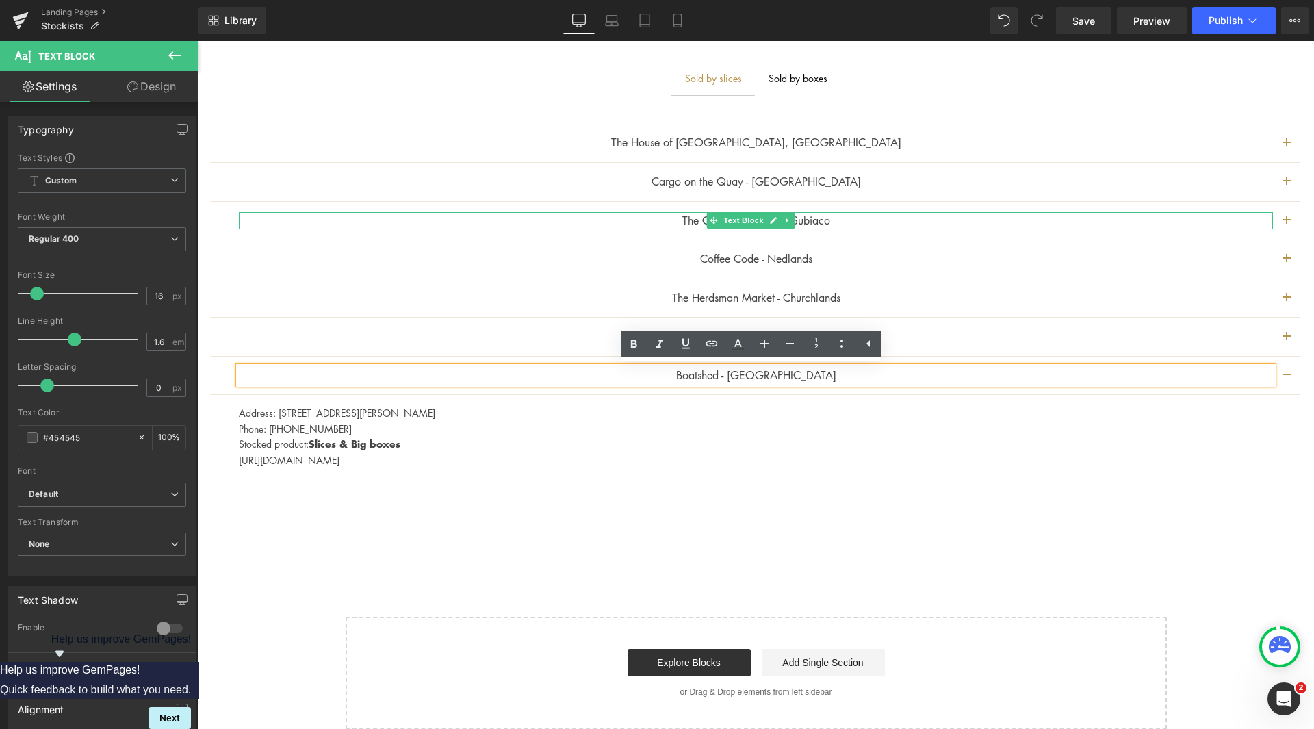
click at [838, 216] on p "The Clean Food Store - Subiaco" at bounding box center [756, 221] width 1034 height 18
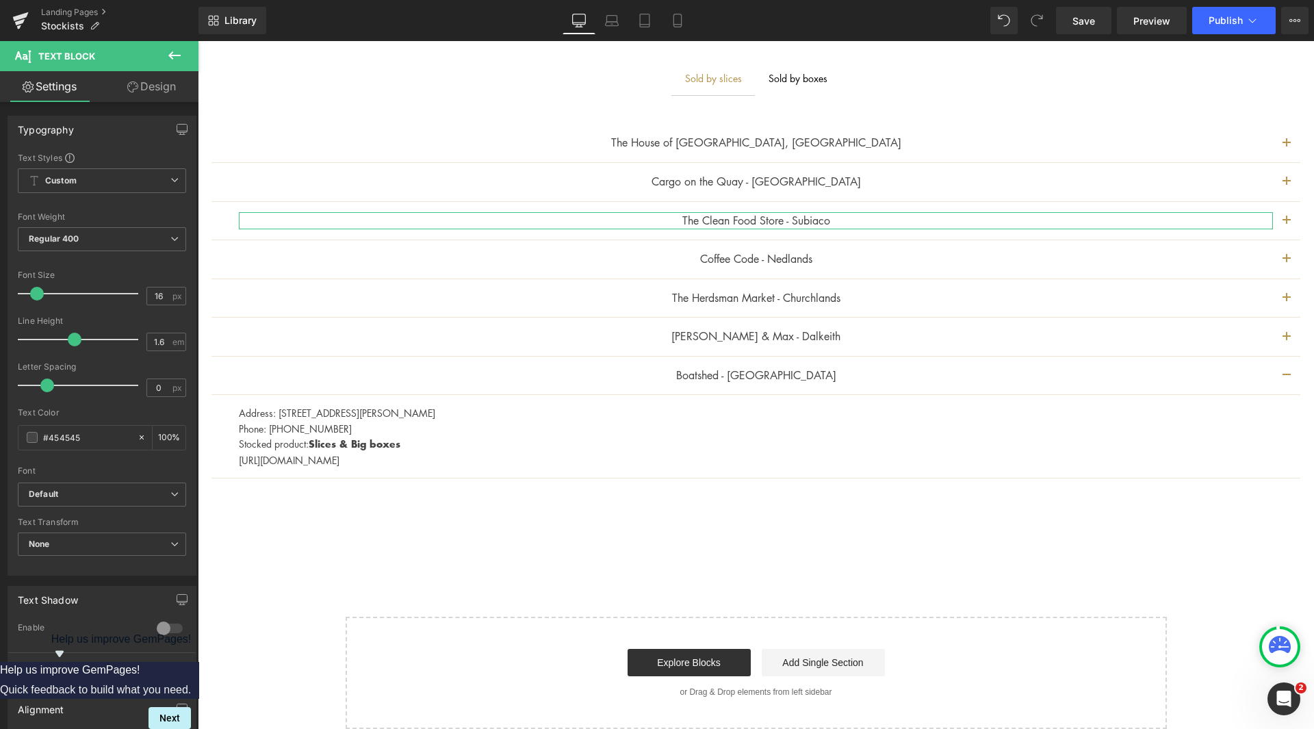
click at [154, 90] on link "Design" at bounding box center [151, 86] width 99 height 31
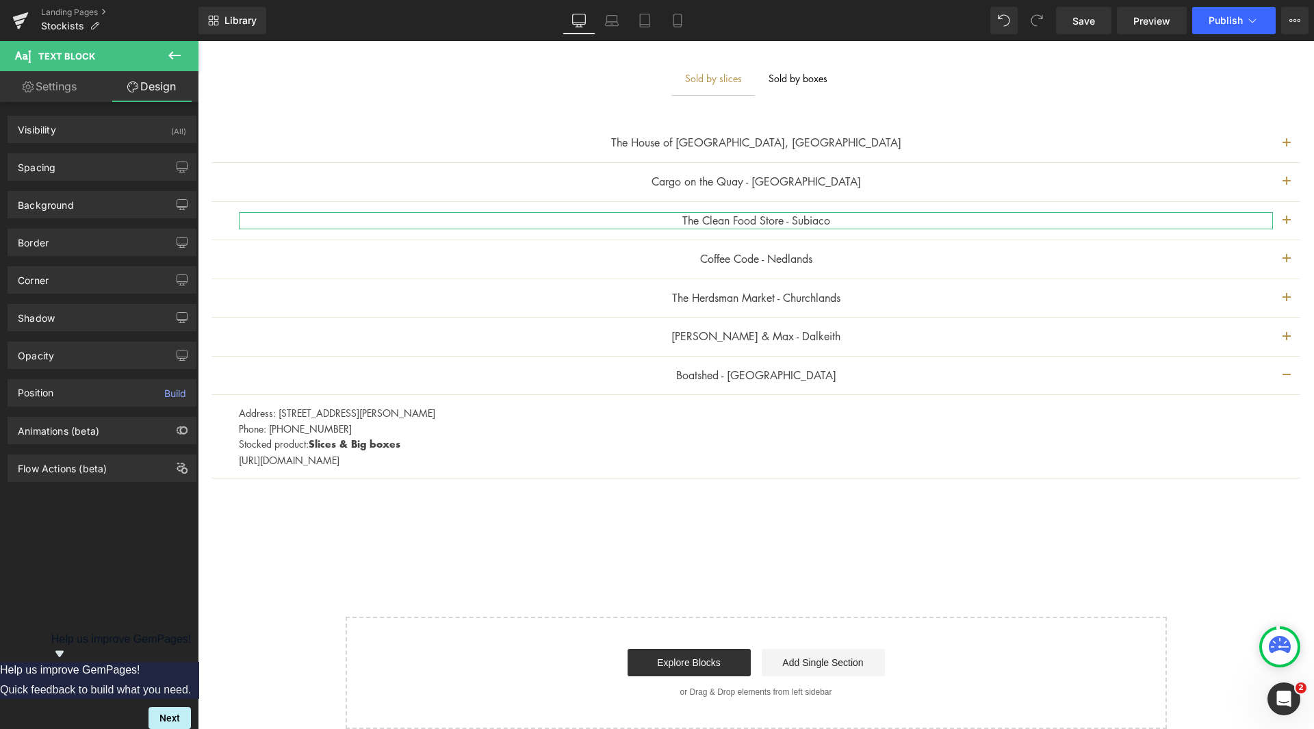
click at [53, 86] on link "Settings" at bounding box center [49, 86] width 99 height 31
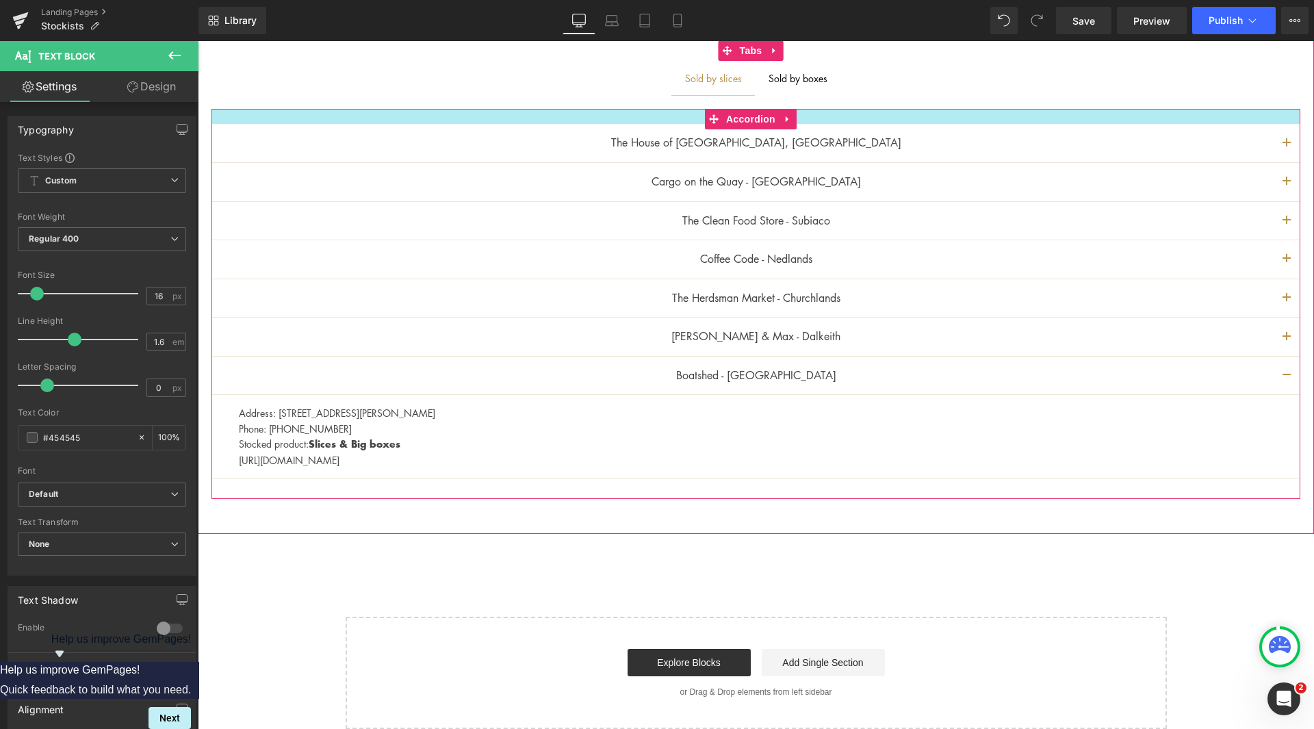
click at [838, 118] on div at bounding box center [755, 116] width 1089 height 15
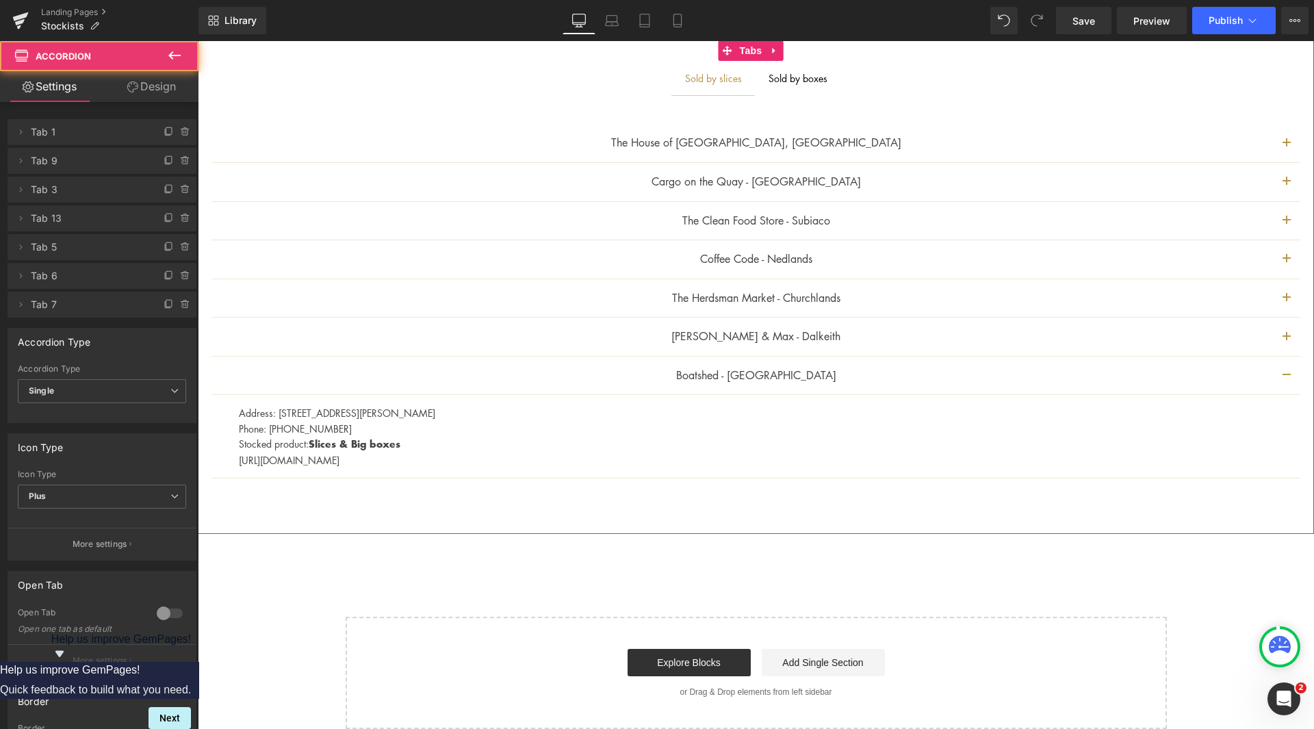
click at [861, 95] on div "Sold by slices Text Block Sold by boxes Text Block The House of [GEOGRAPHIC_DAT…" at bounding box center [756, 287] width 1116 height 452
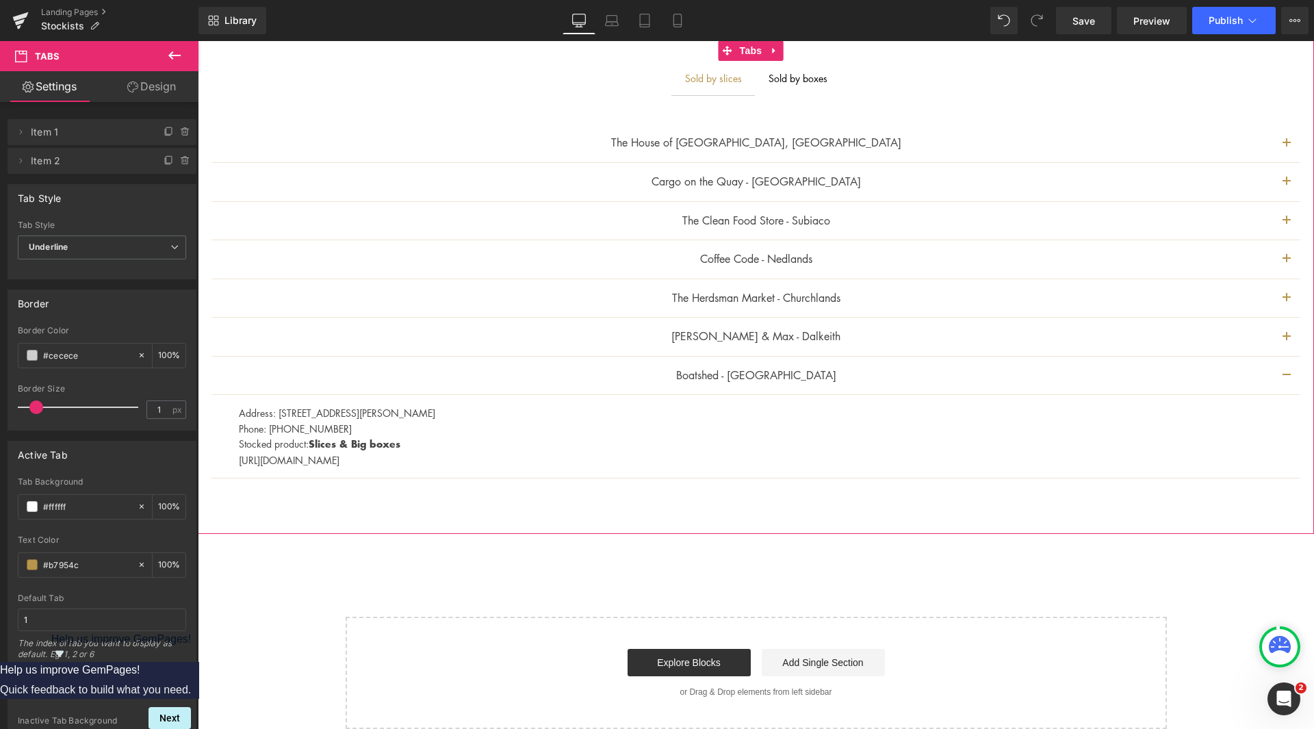
click at [880, 159] on div "The House of [GEOGRAPHIC_DATA], [GEOGRAPHIC_DATA] Text Block" at bounding box center [755, 143] width 1089 height 39
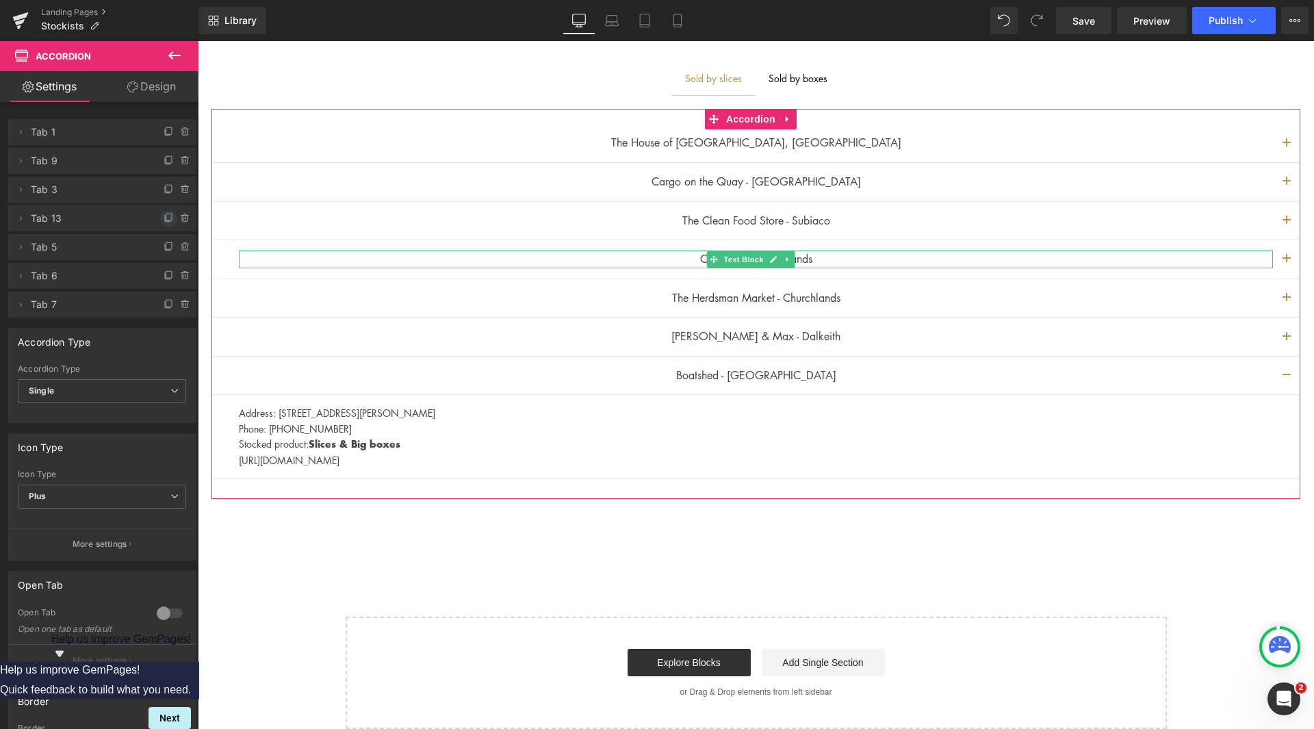
click at [164, 218] on icon at bounding box center [169, 218] width 11 height 11
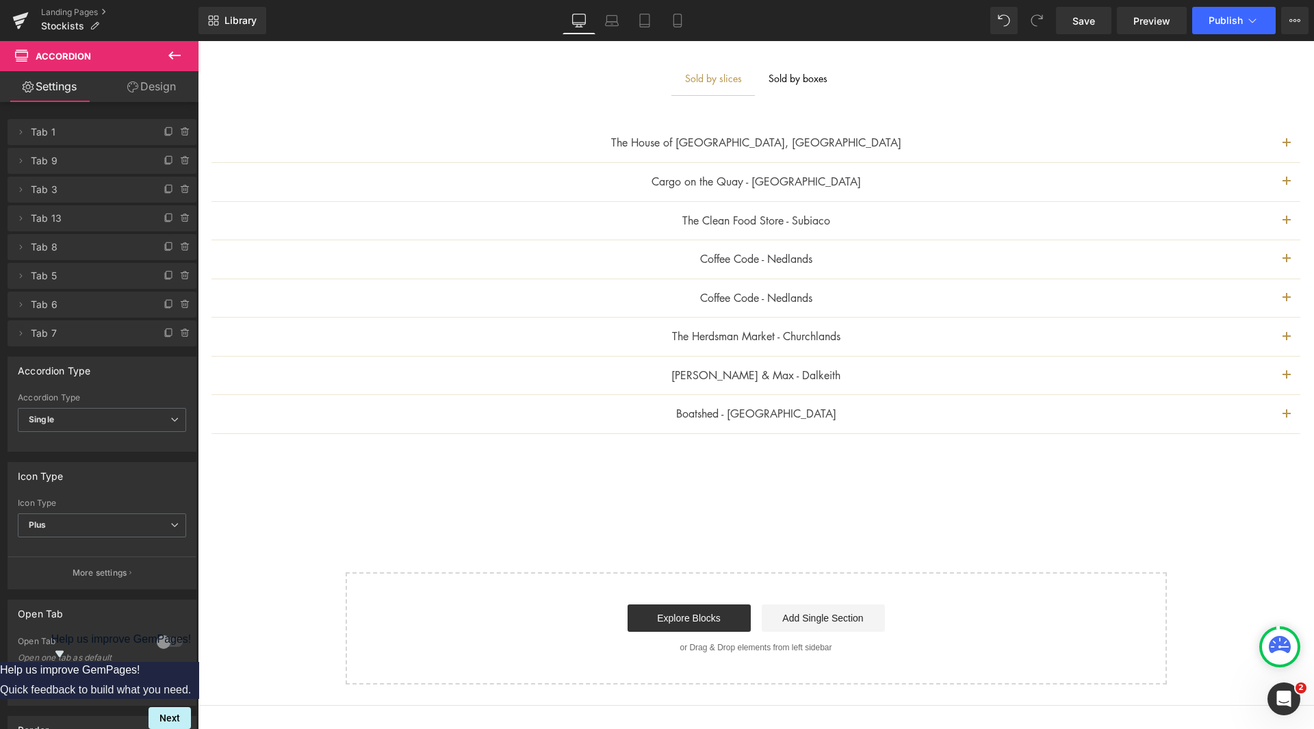
click at [1281, 293] on button "button" at bounding box center [1286, 298] width 27 height 38
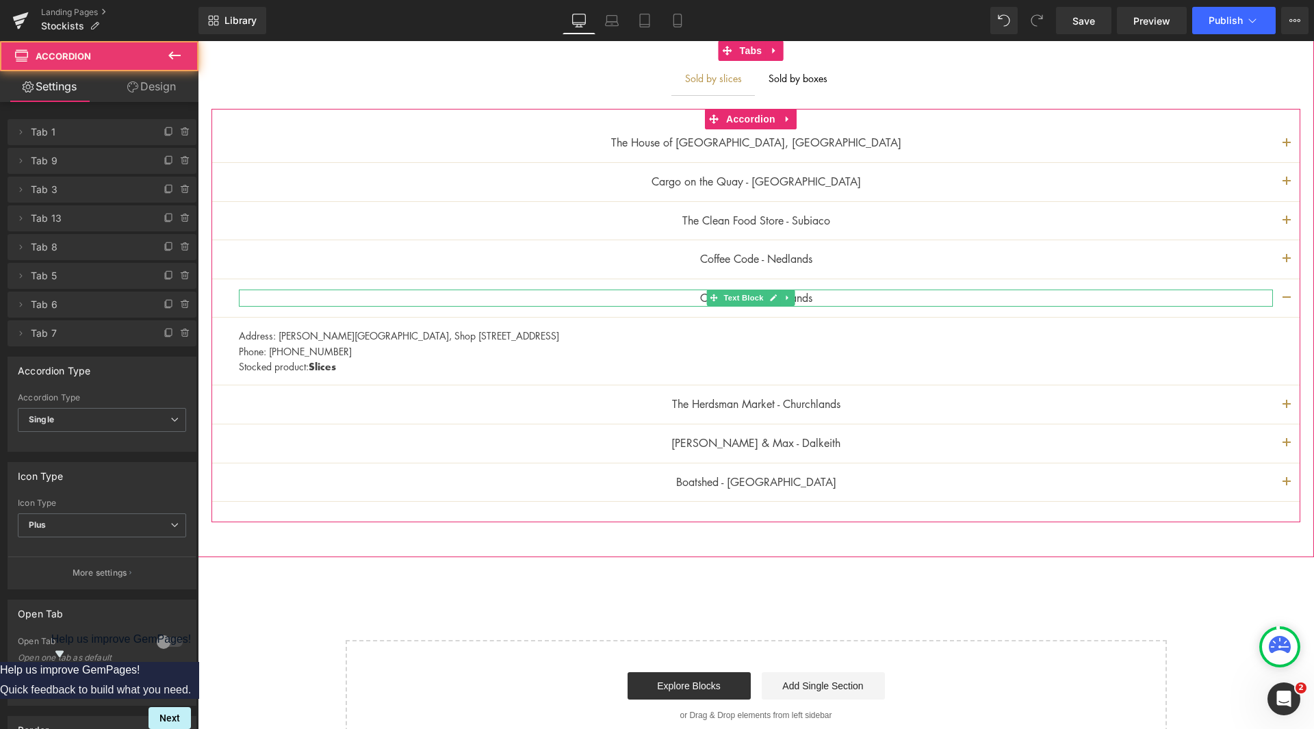
click at [804, 296] on p "Coffee Code - Nedlands" at bounding box center [756, 298] width 1034 height 18
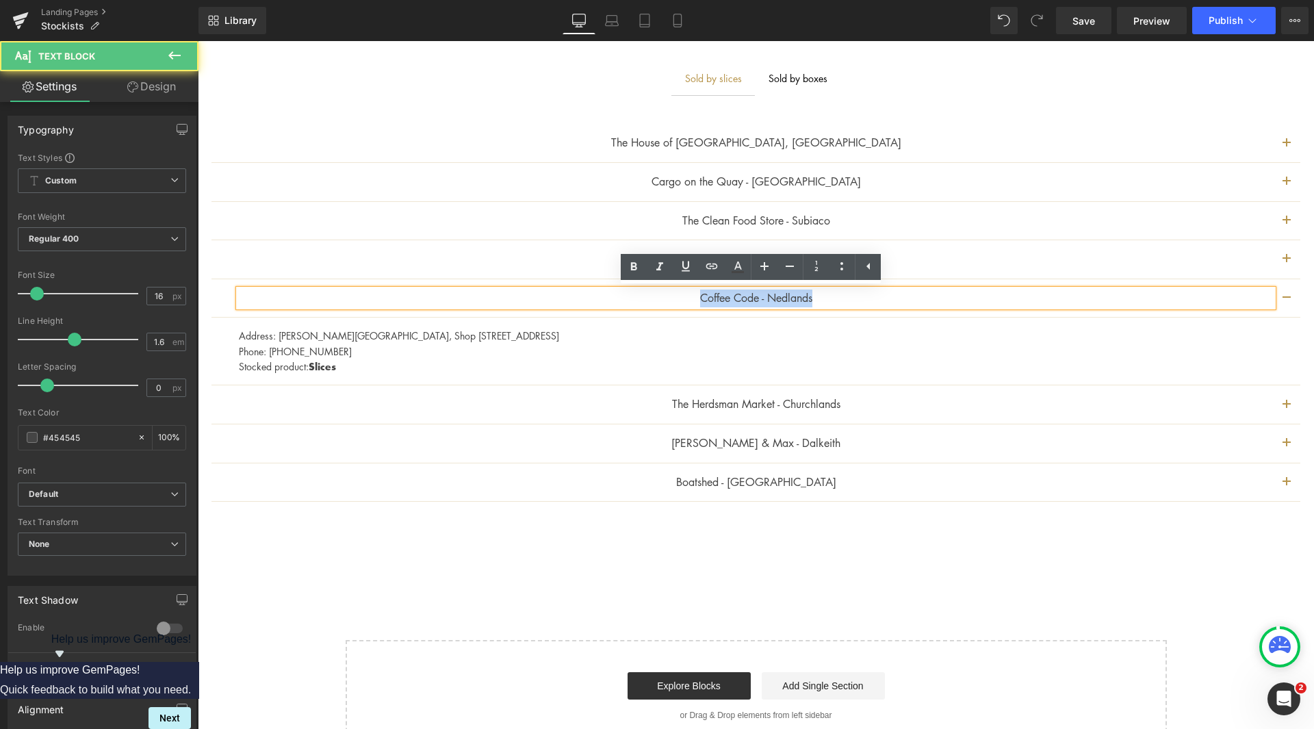
drag, startPoint x: 820, startPoint y: 298, endPoint x: 642, endPoint y: 291, distance: 178.0
click at [642, 291] on p "Coffee Code - Nedlands" at bounding box center [756, 298] width 1034 height 18
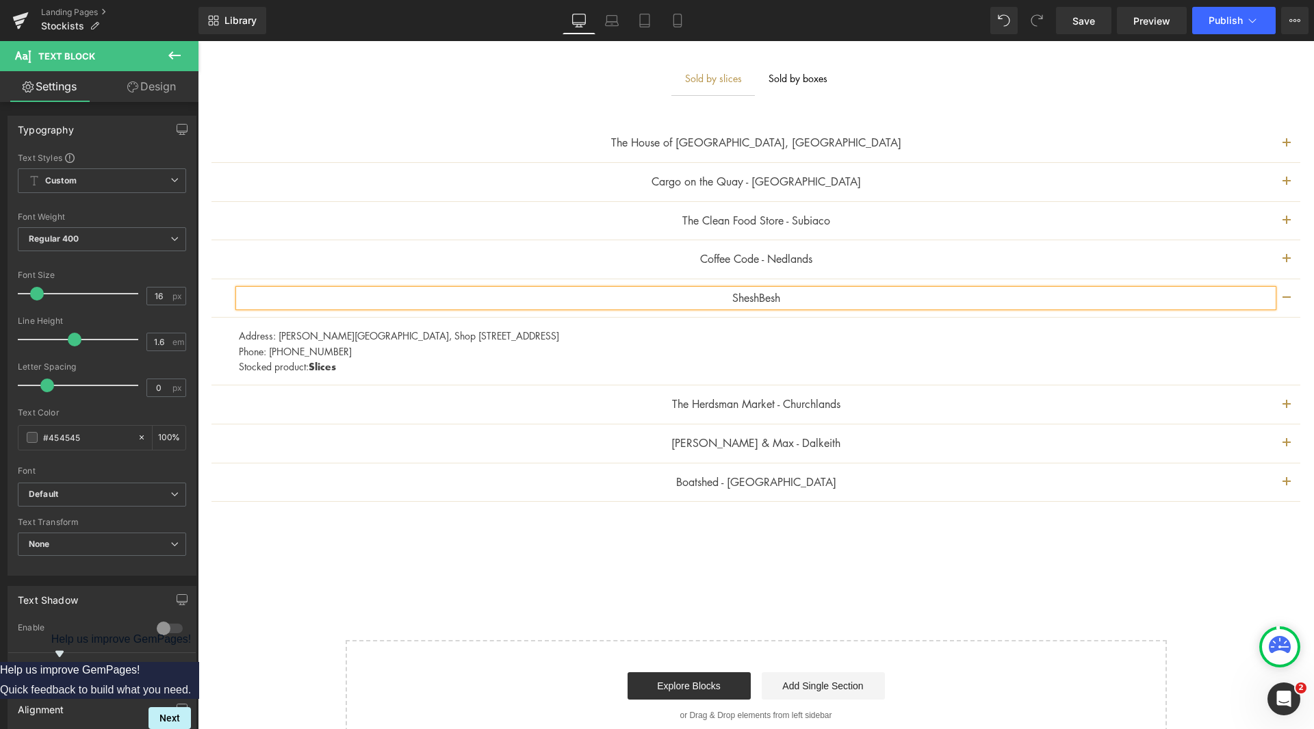
click at [791, 298] on p "SheshBesh" at bounding box center [756, 298] width 1034 height 18
drag, startPoint x: 510, startPoint y: 330, endPoint x: 603, endPoint y: 343, distance: 93.2
click at [512, 330] on div "Address: [PERSON_NAME][GEOGRAPHIC_DATA], Shop [STREET_ADDRESS] Phone: [PHONE_NU…" at bounding box center [764, 351] width 1051 height 47
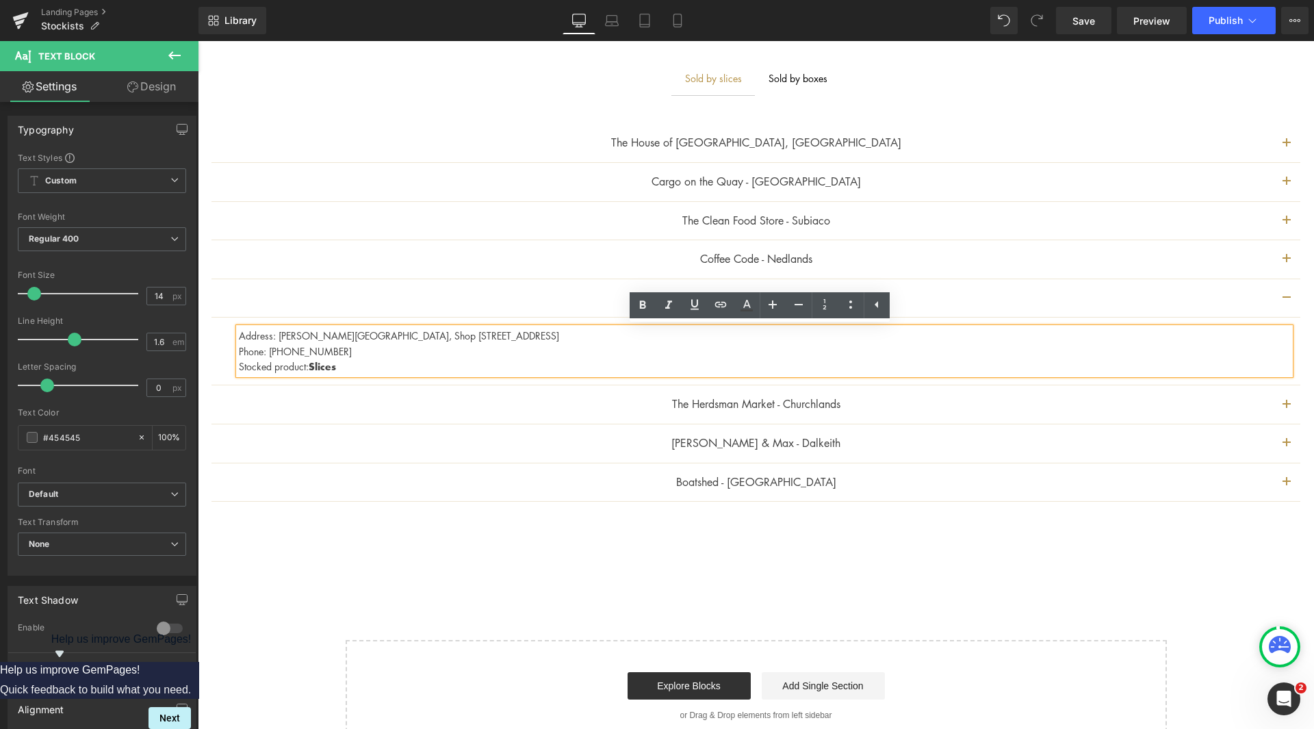
drag, startPoint x: 427, startPoint y: 338, endPoint x: 278, endPoint y: 333, distance: 148.6
click at [278, 333] on p "Address: [PERSON_NAME][GEOGRAPHIC_DATA], Shop [STREET_ADDRESS]" at bounding box center [764, 335] width 1051 height 15
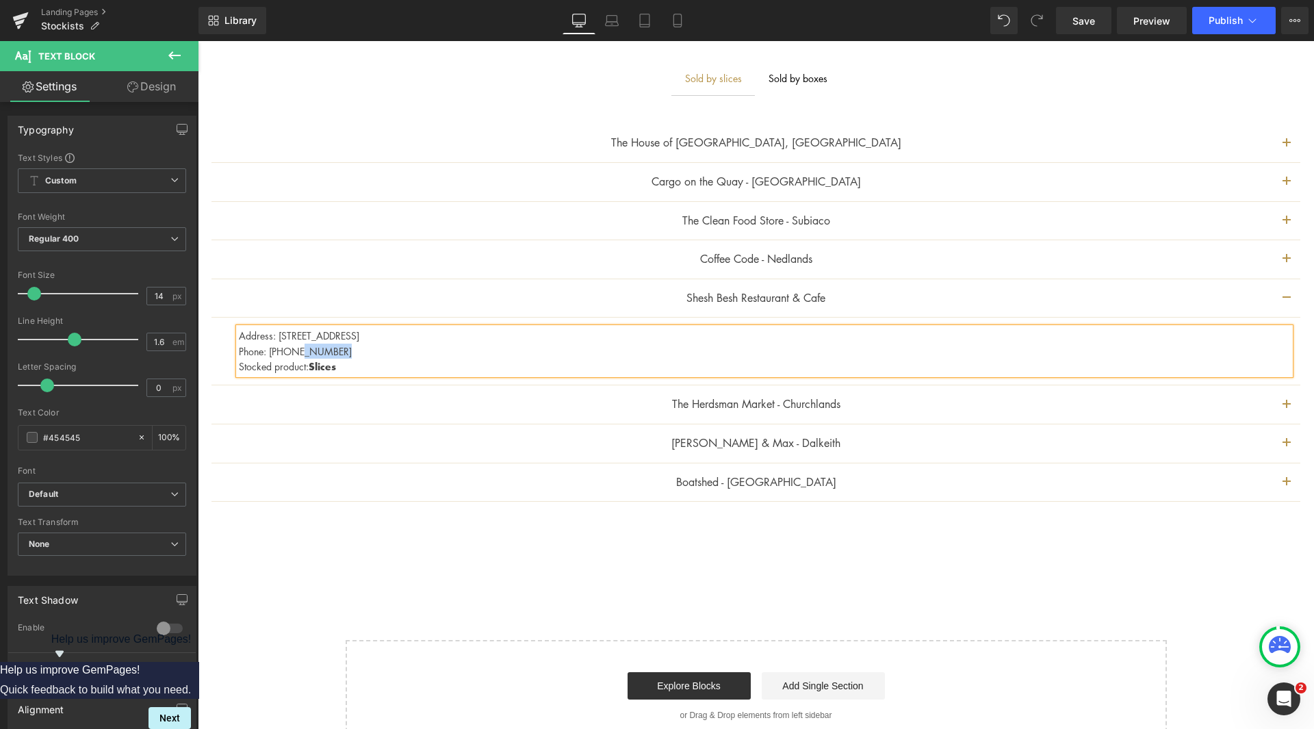
drag, startPoint x: 344, startPoint y: 350, endPoint x: 295, endPoint y: 348, distance: 49.3
click at [295, 348] on p "Phone: [PHONE_NUMBER]" at bounding box center [764, 350] width 1051 height 15
click at [340, 365] on p "Stocked product: Slices" at bounding box center [764, 367] width 1051 height 16
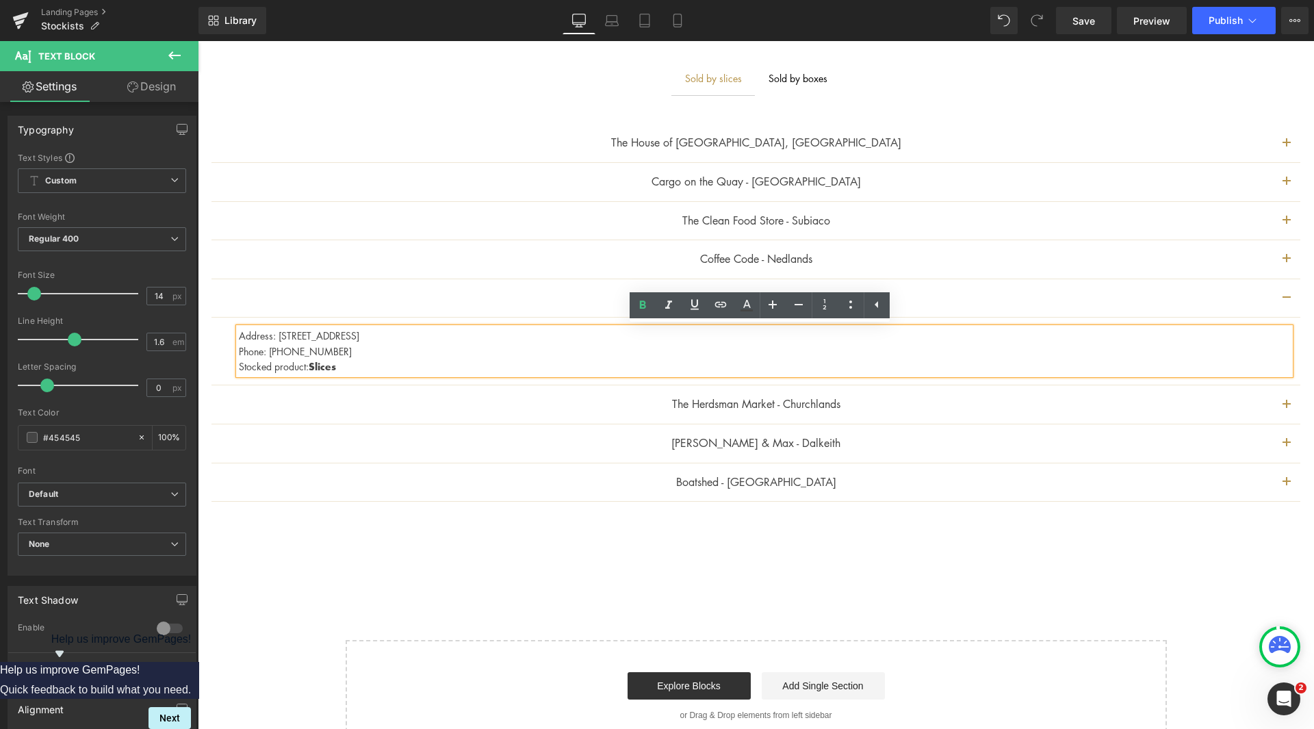
click at [290, 347] on p "Phone: [PHONE_NUMBER]" at bounding box center [764, 350] width 1051 height 15
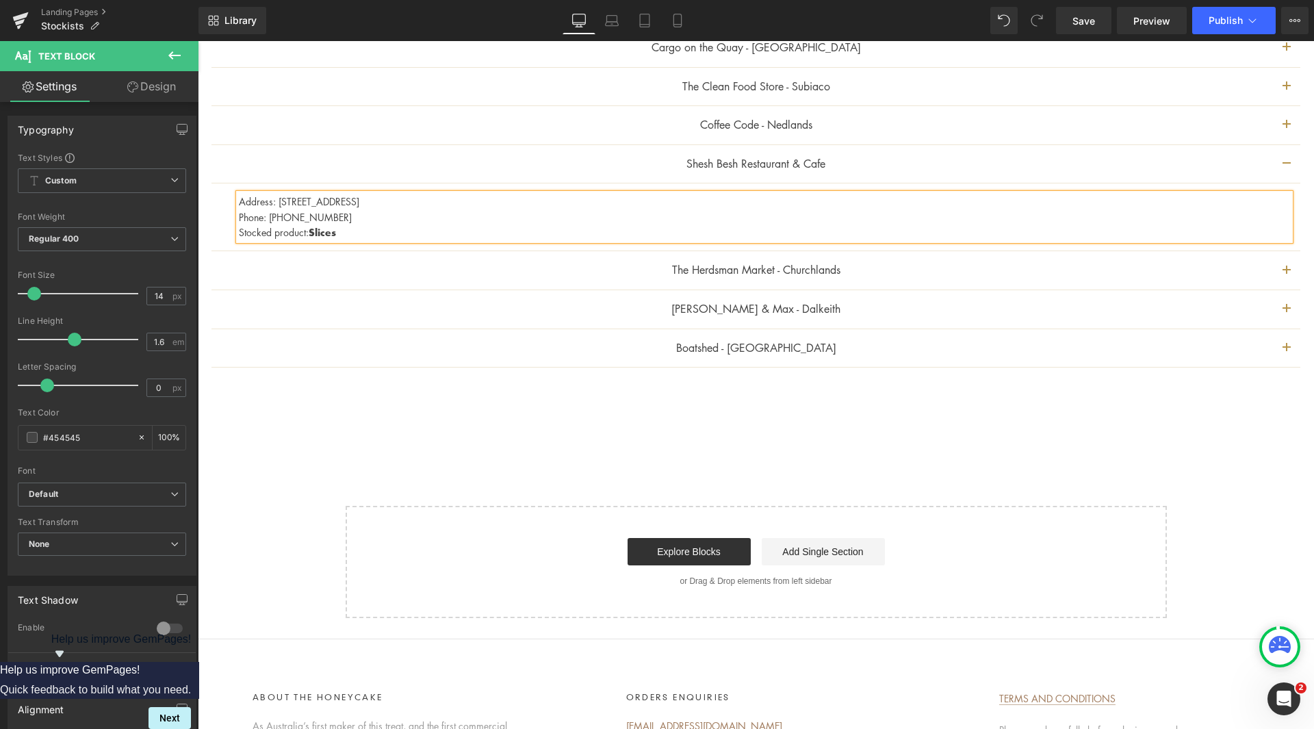
scroll to position [1217, 0]
click at [1277, 159] on button "button" at bounding box center [1286, 161] width 27 height 38
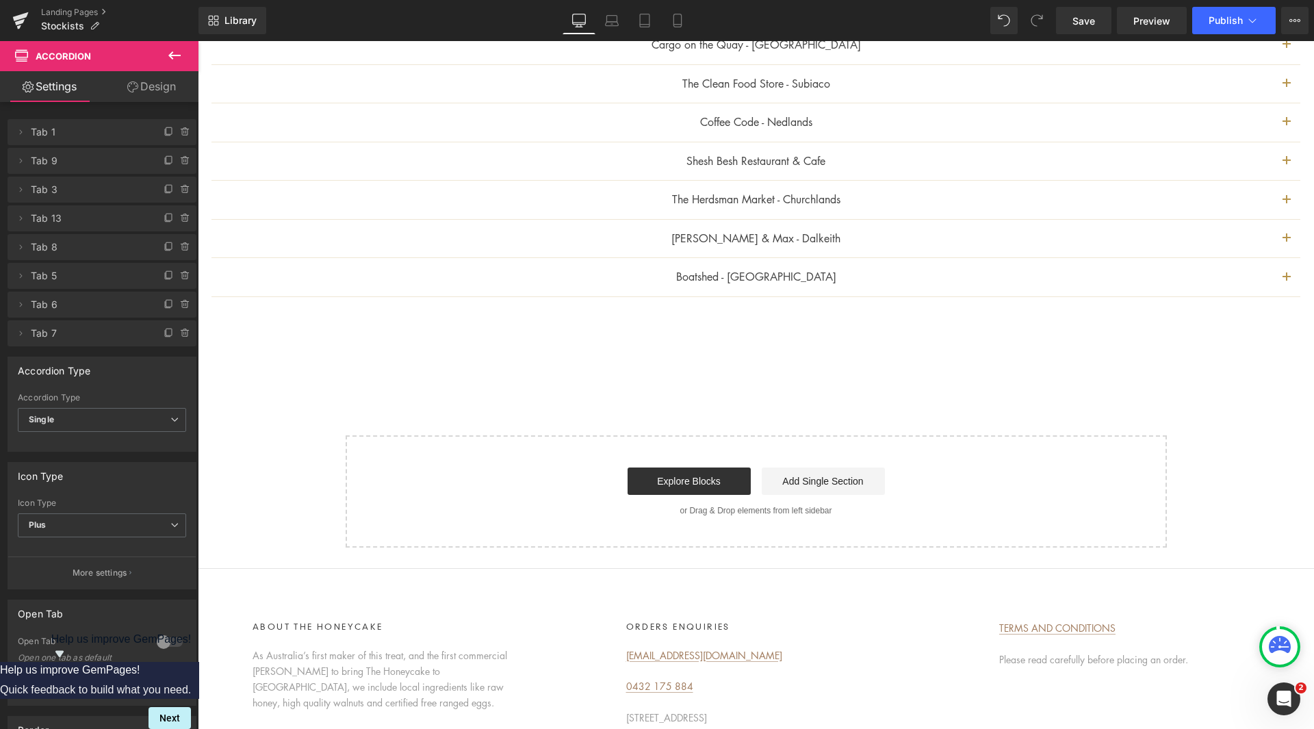
click at [1273, 156] on button "button" at bounding box center [1286, 161] width 27 height 38
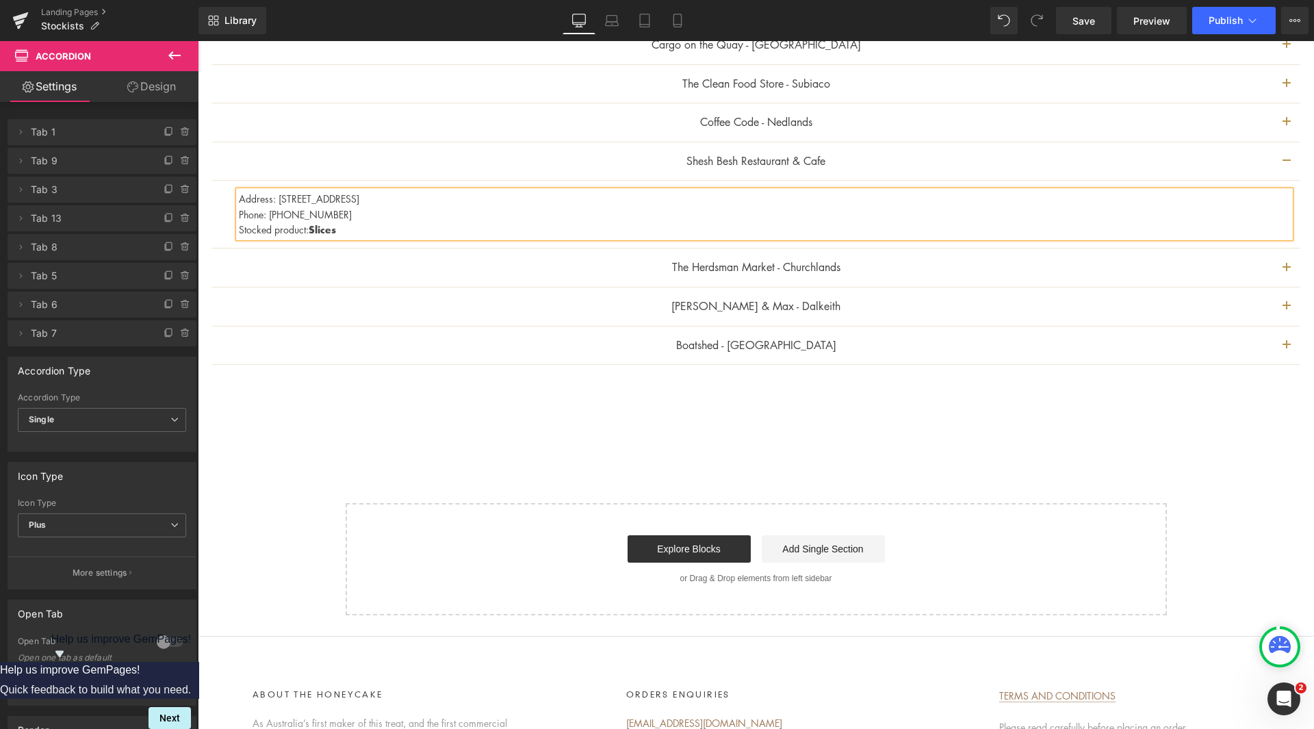
click at [359, 231] on p "Stocked product: Slices" at bounding box center [764, 230] width 1051 height 16
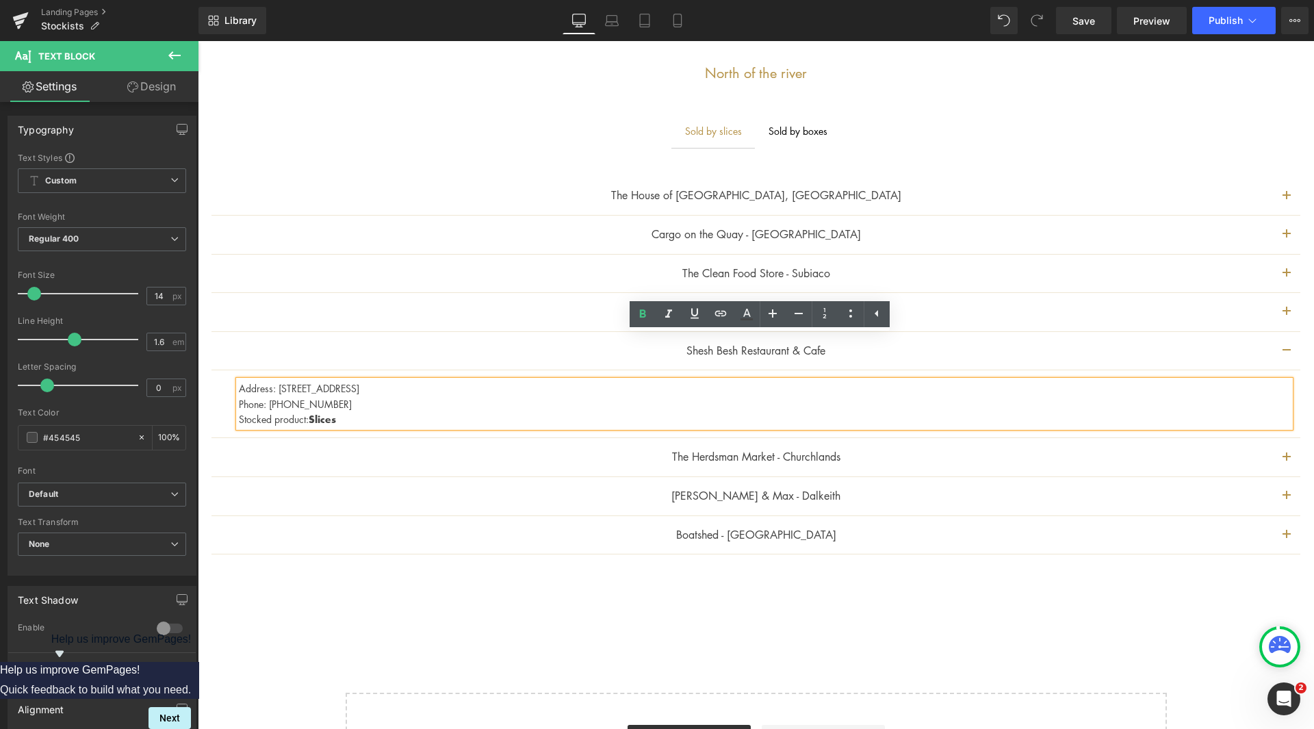
scroll to position [1012, 0]
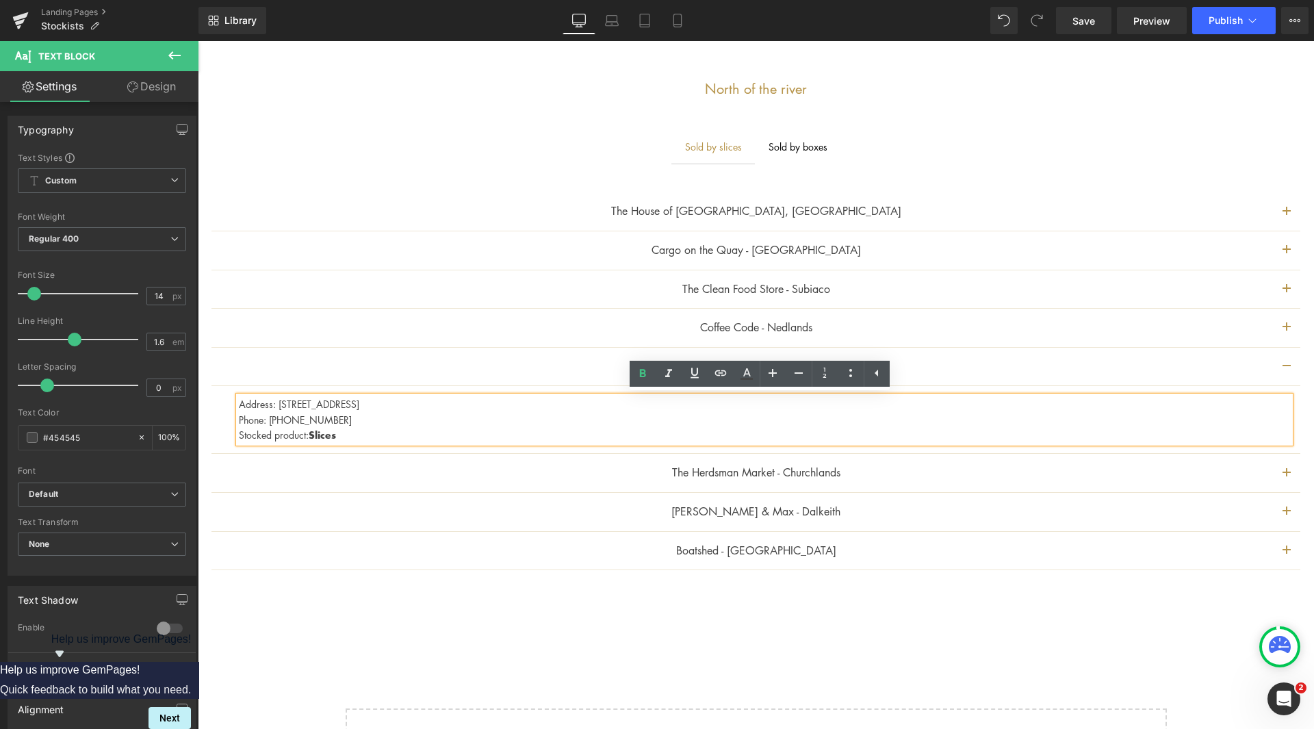
click at [1280, 211] on button "button" at bounding box center [1286, 211] width 27 height 38
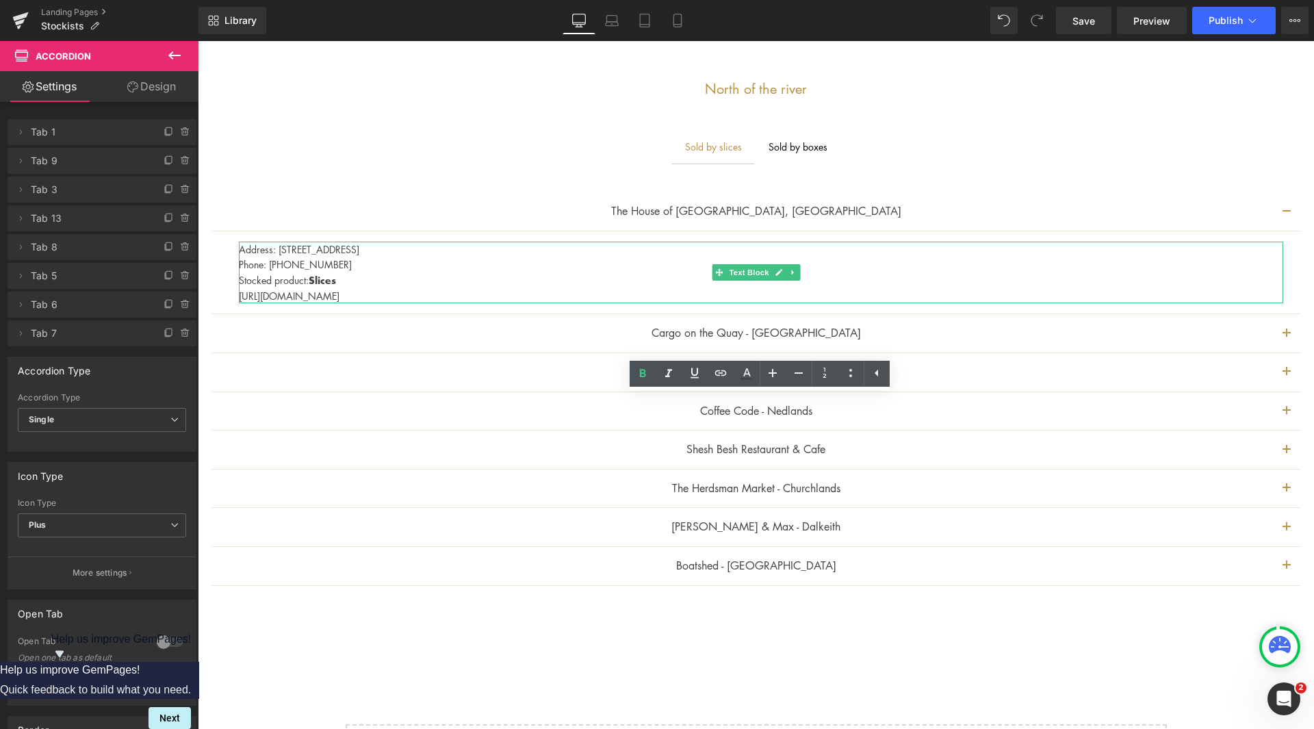
click at [246, 294] on p "[URL][DOMAIN_NAME]" at bounding box center [761, 295] width 1044 height 15
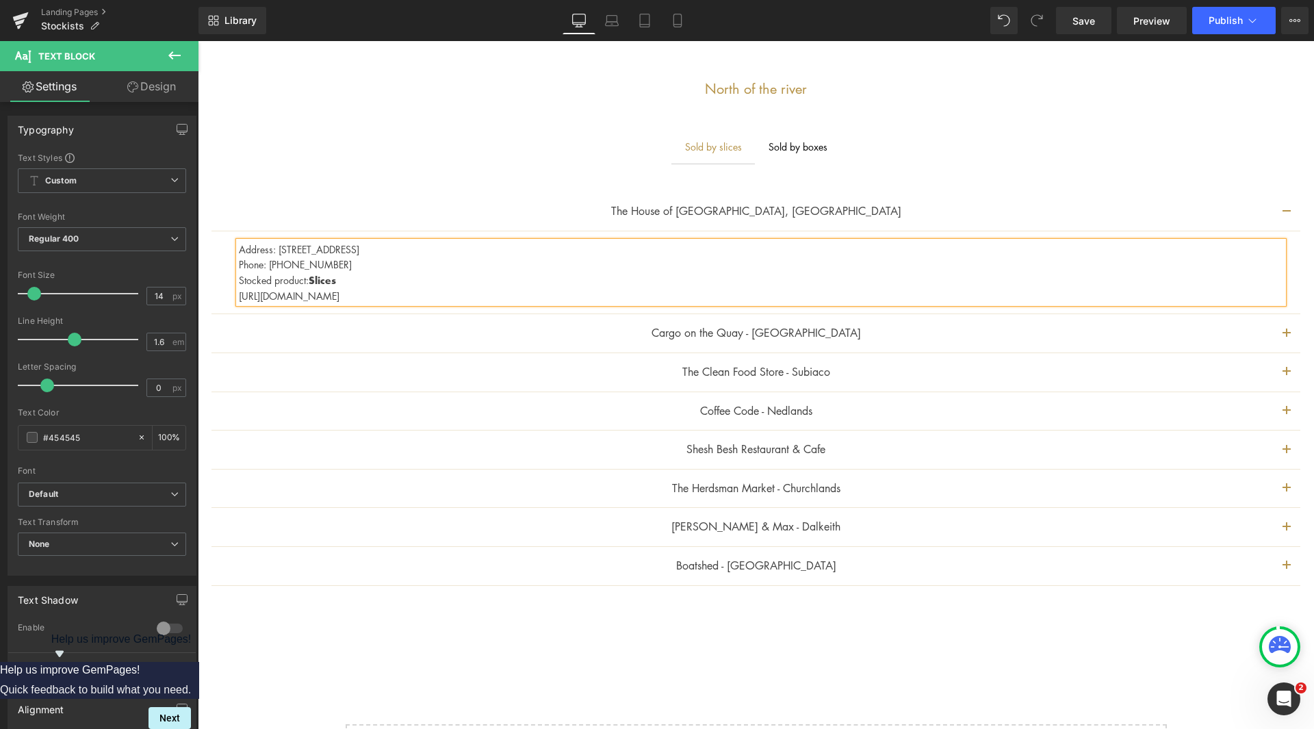
click at [240, 294] on p "[URL][DOMAIN_NAME]" at bounding box center [761, 295] width 1044 height 15
click at [1279, 328] on button "button" at bounding box center [1286, 333] width 27 height 38
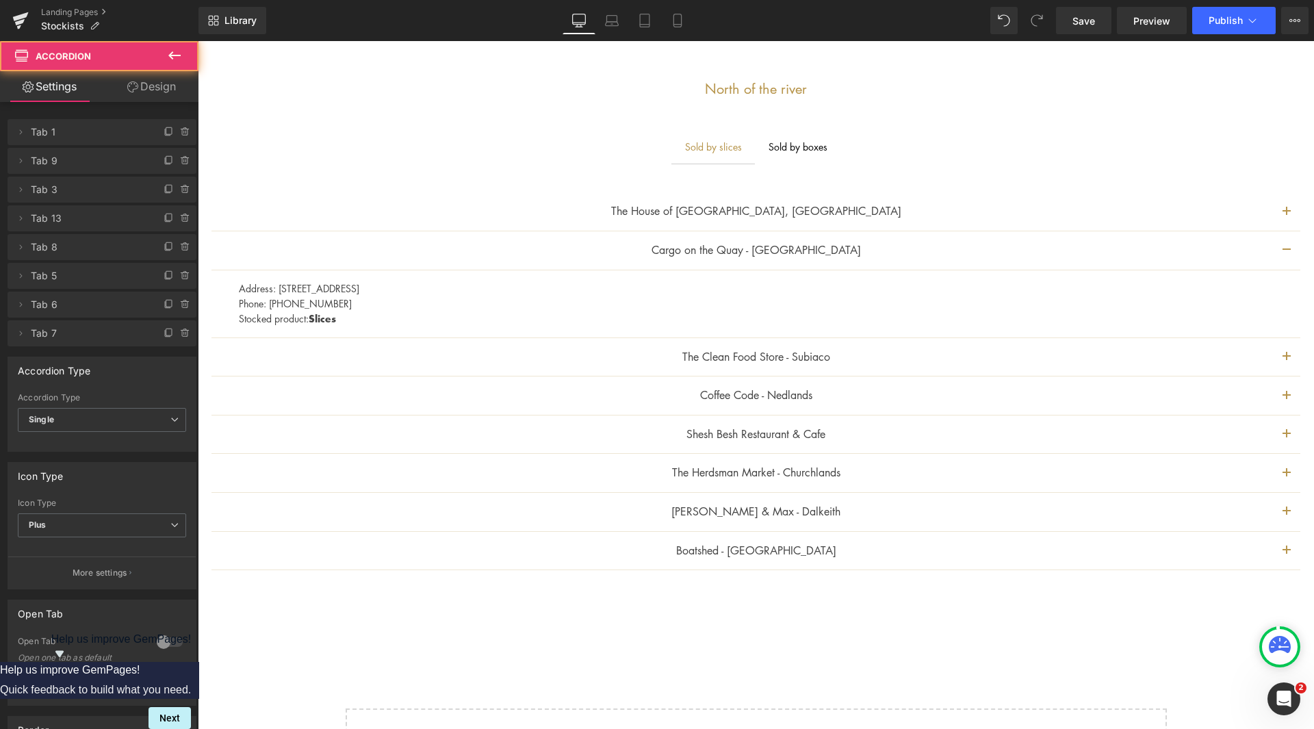
click at [1279, 356] on button "button" at bounding box center [1286, 357] width 27 height 38
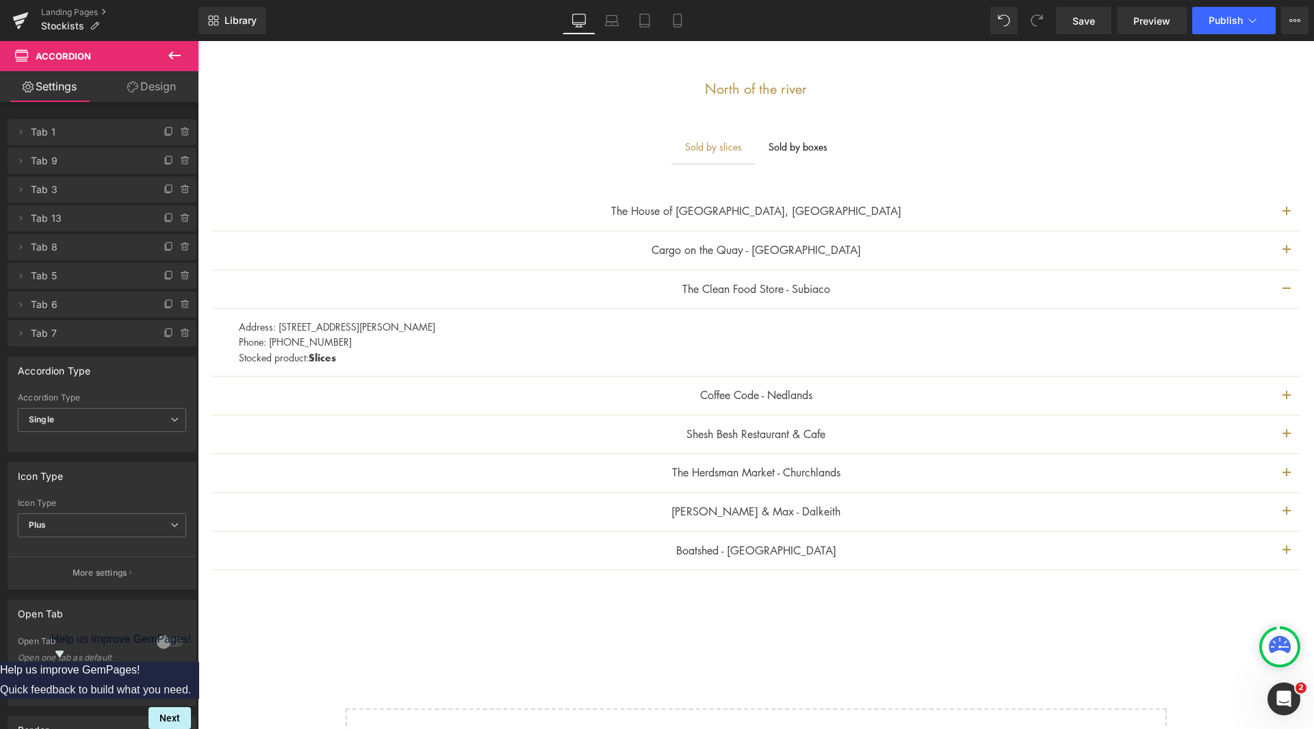
click at [1279, 395] on button "button" at bounding box center [1286, 395] width 27 height 38
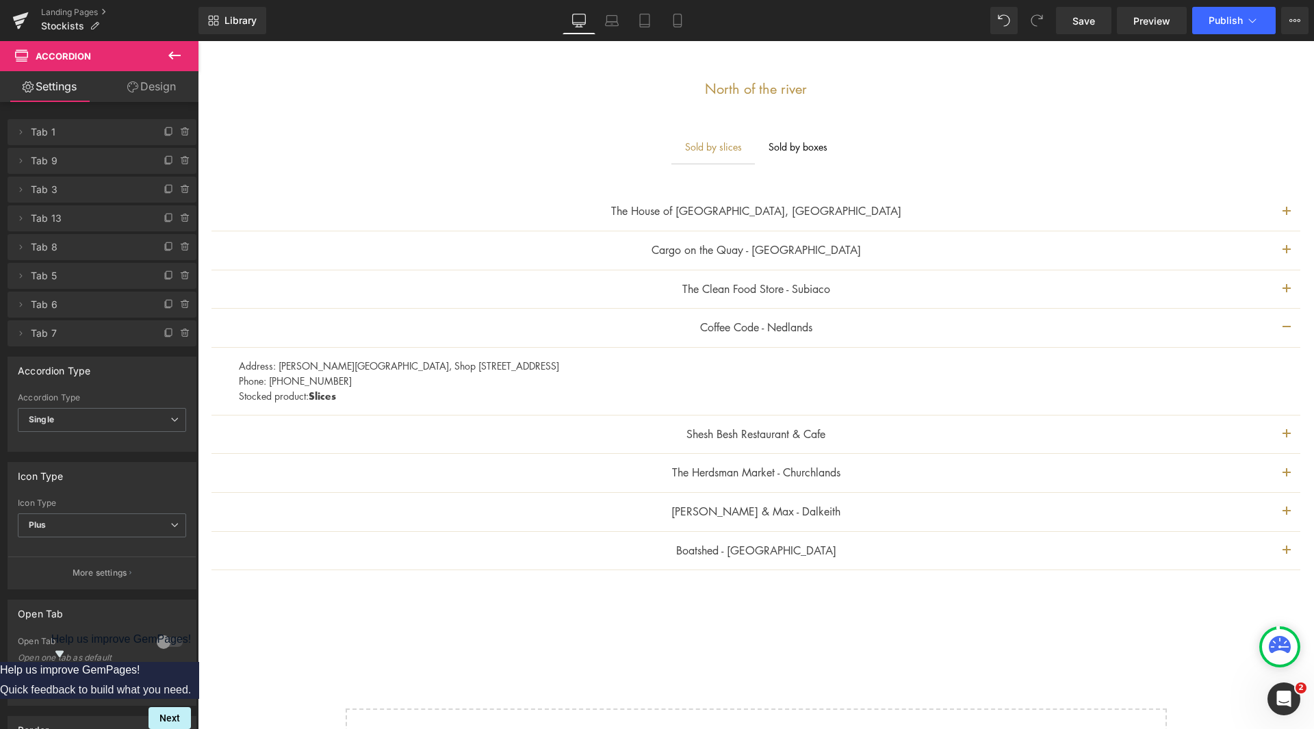
click at [1280, 434] on button "button" at bounding box center [1286, 434] width 27 height 38
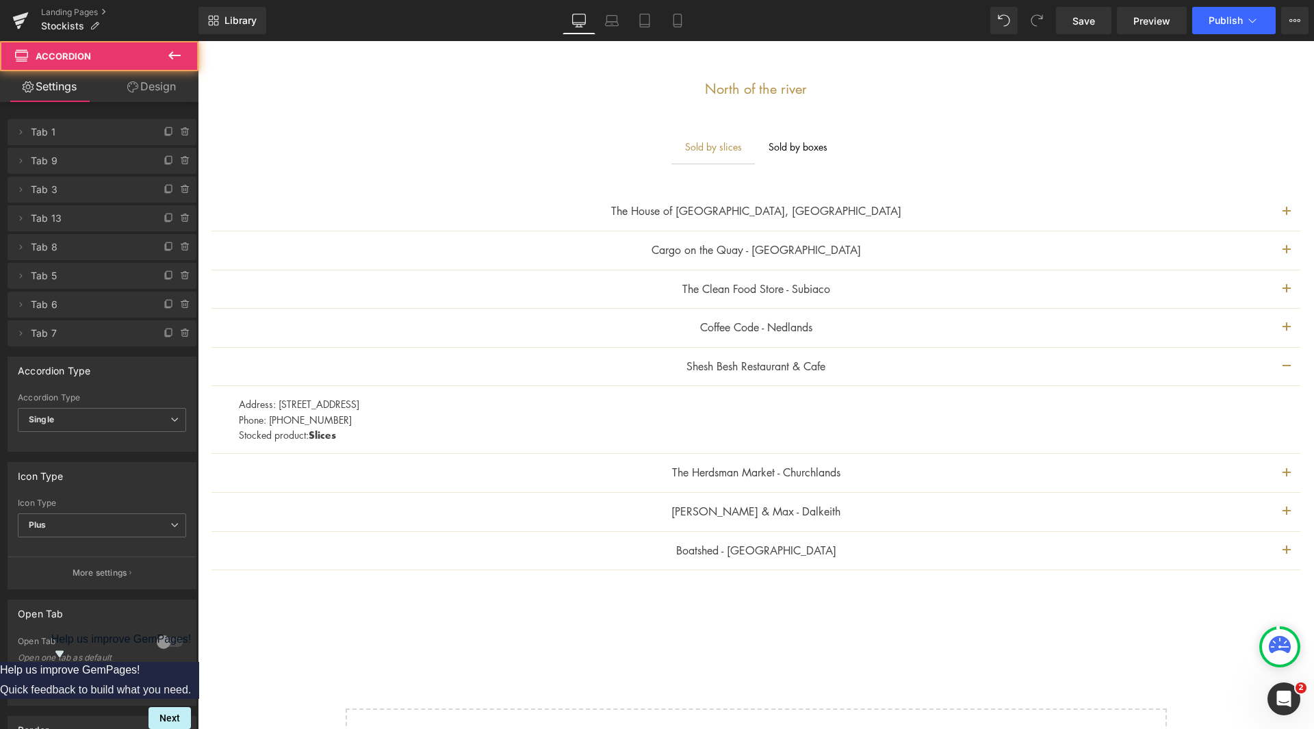
click at [354, 434] on p "Stocked product: Slices" at bounding box center [764, 435] width 1051 height 16
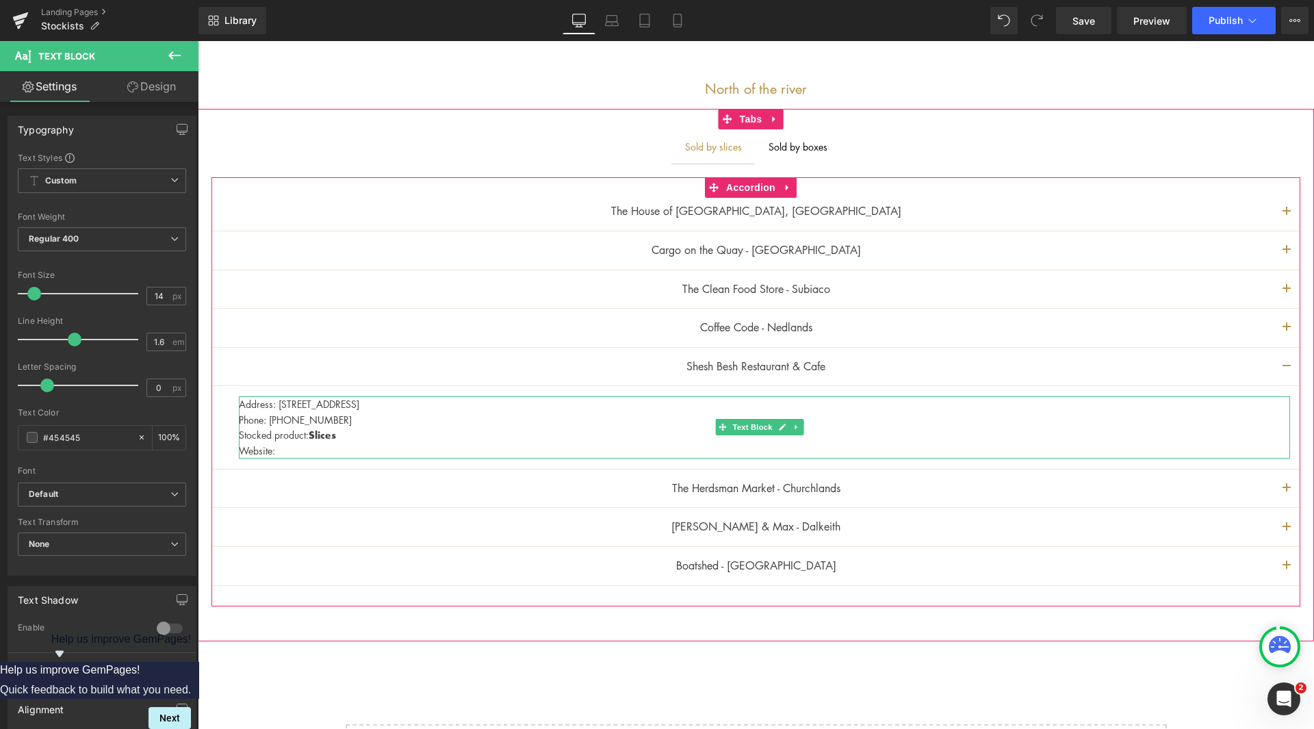
click at [289, 447] on p "Website:" at bounding box center [764, 450] width 1051 height 15
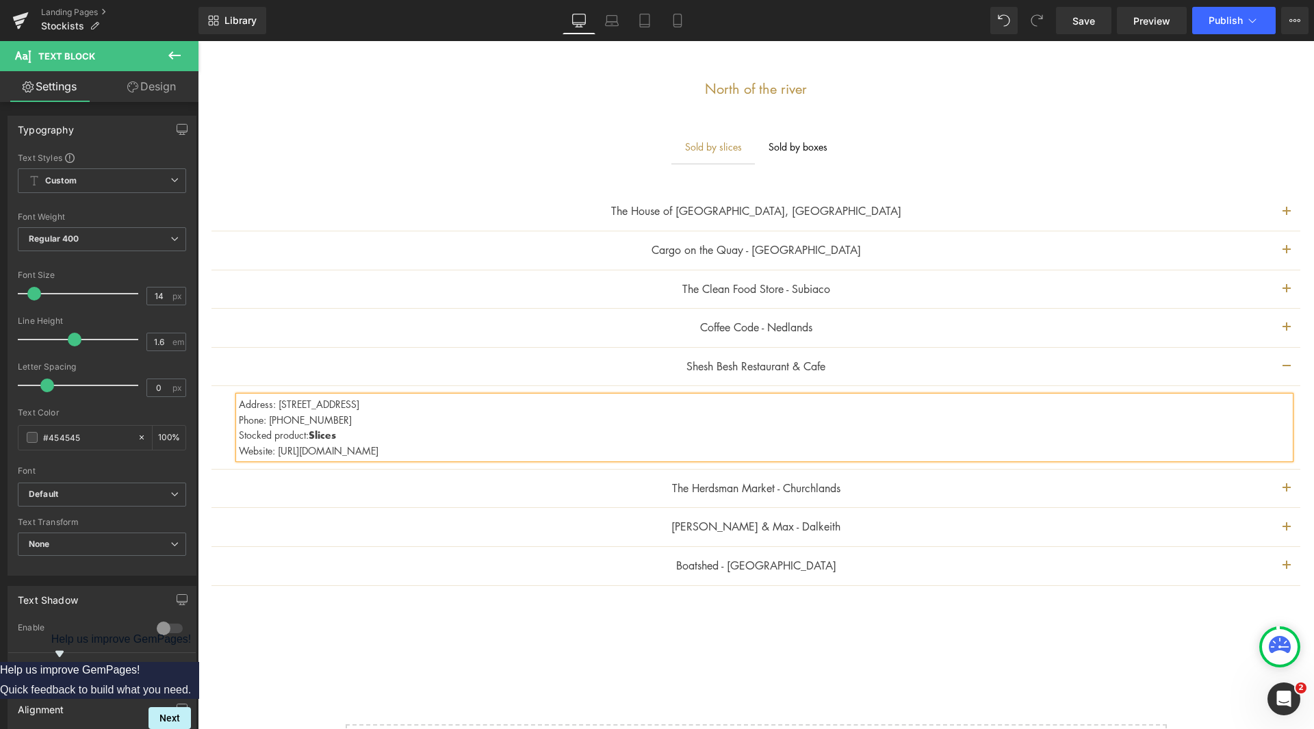
click at [1275, 481] on button "button" at bounding box center [1286, 488] width 27 height 38
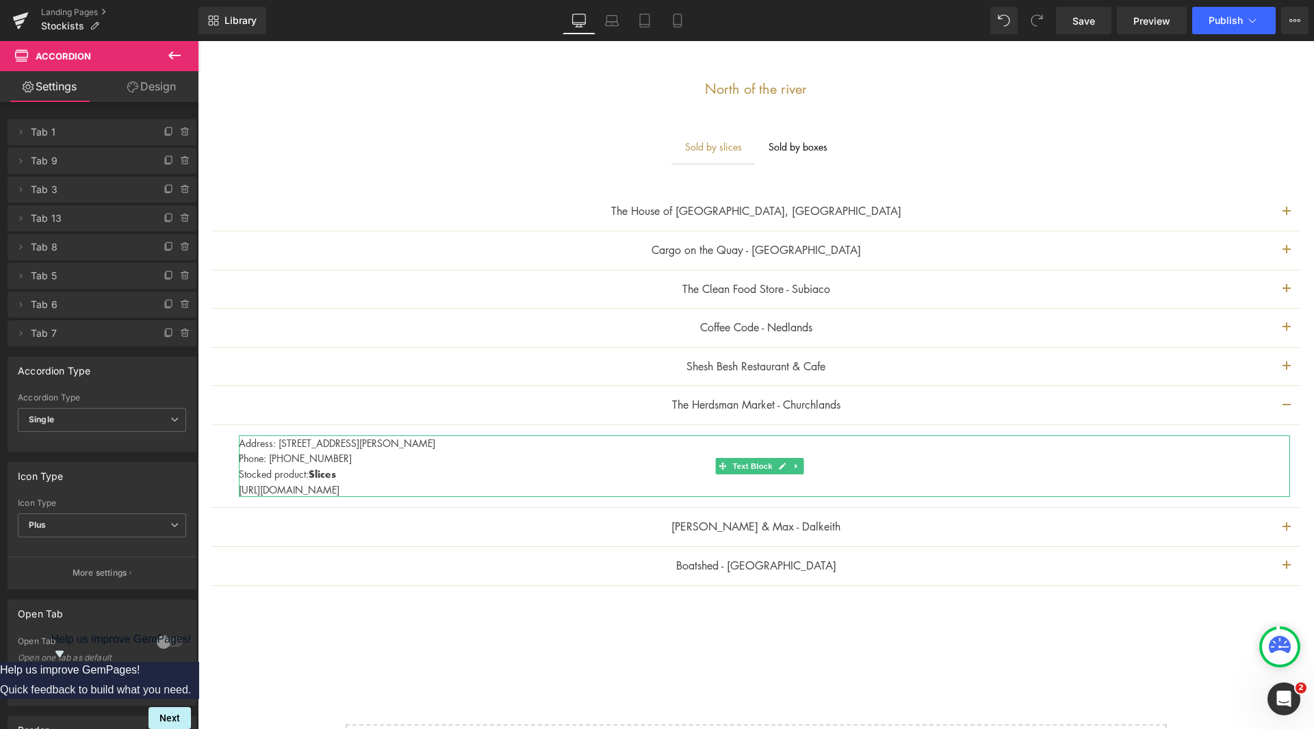
click at [244, 487] on p "[URL][DOMAIN_NAME]" at bounding box center [764, 489] width 1051 height 15
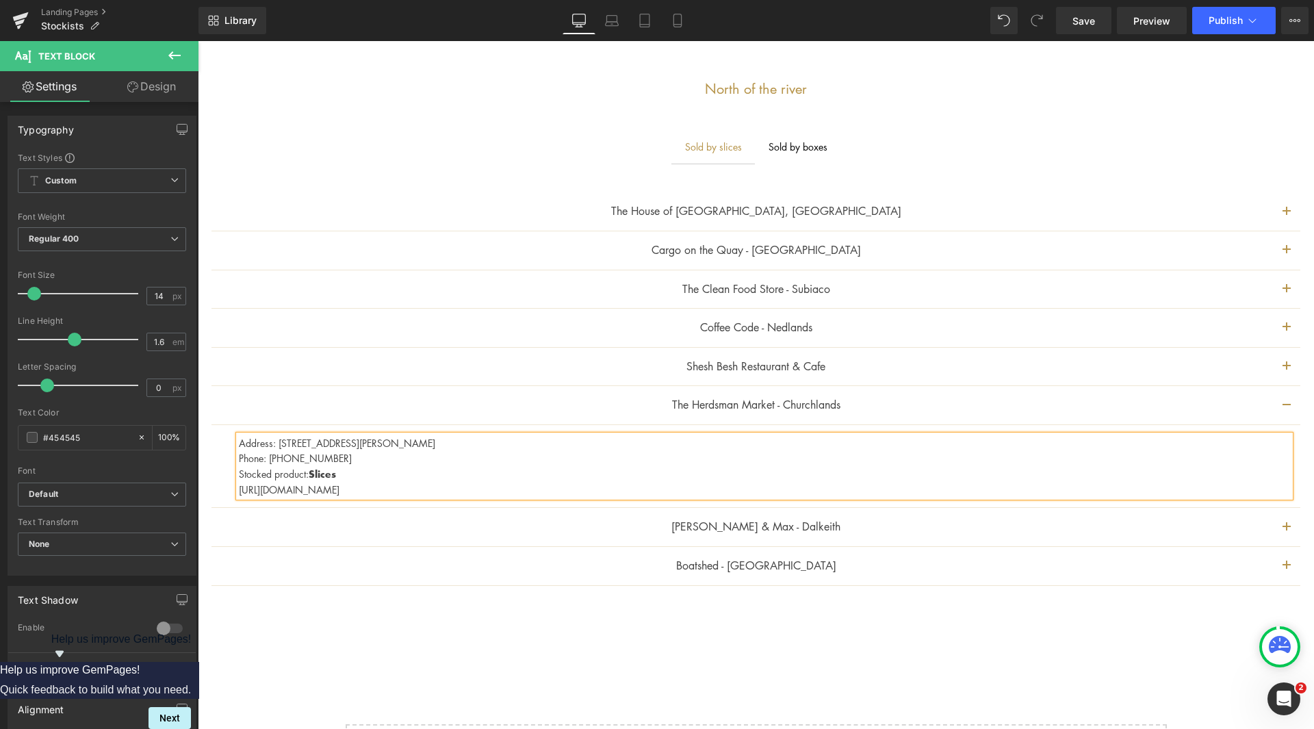
click at [241, 489] on p "[URL][DOMAIN_NAME]" at bounding box center [764, 489] width 1051 height 15
click at [1275, 561] on button "button" at bounding box center [1286, 566] width 27 height 38
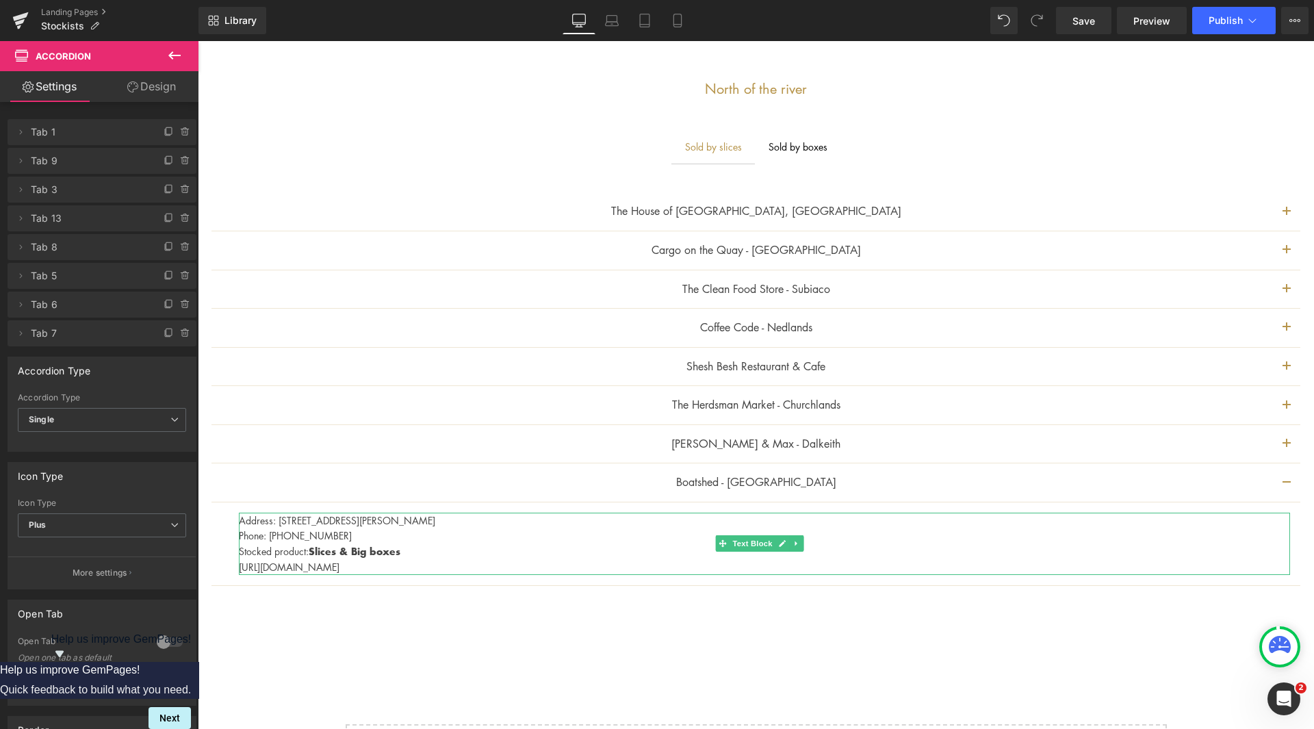
click at [244, 565] on p "[URL][DOMAIN_NAME]" at bounding box center [764, 566] width 1051 height 15
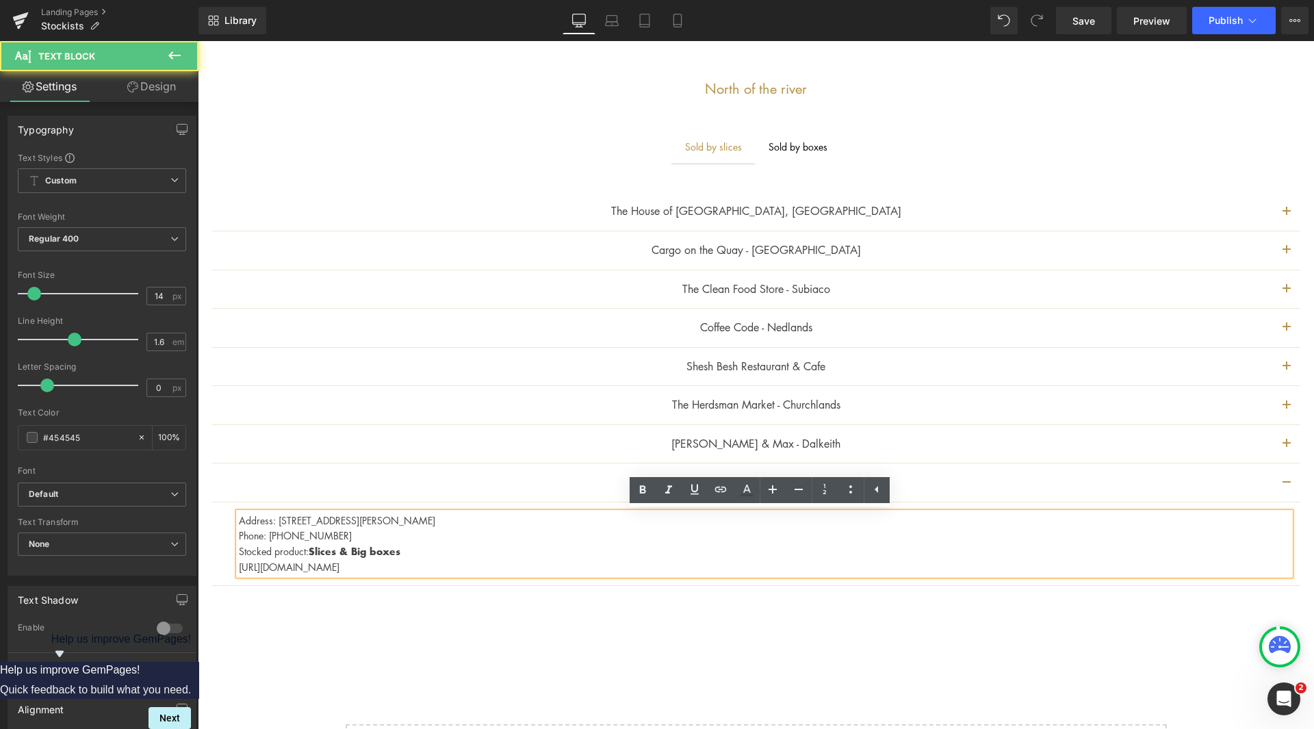
click at [239, 565] on div "Address: [STREET_ADDRESS][PERSON_NAME] Phone: [PHONE_NUMBER] Stocked product: S…" at bounding box center [764, 543] width 1051 height 62
click at [239, 567] on div "Address: [STREET_ADDRESS][PERSON_NAME] Phone: [PHONE_NUMBER] Stocked product: S…" at bounding box center [764, 543] width 1051 height 62
click at [240, 564] on p "[URL][DOMAIN_NAME]" at bounding box center [764, 566] width 1051 height 15
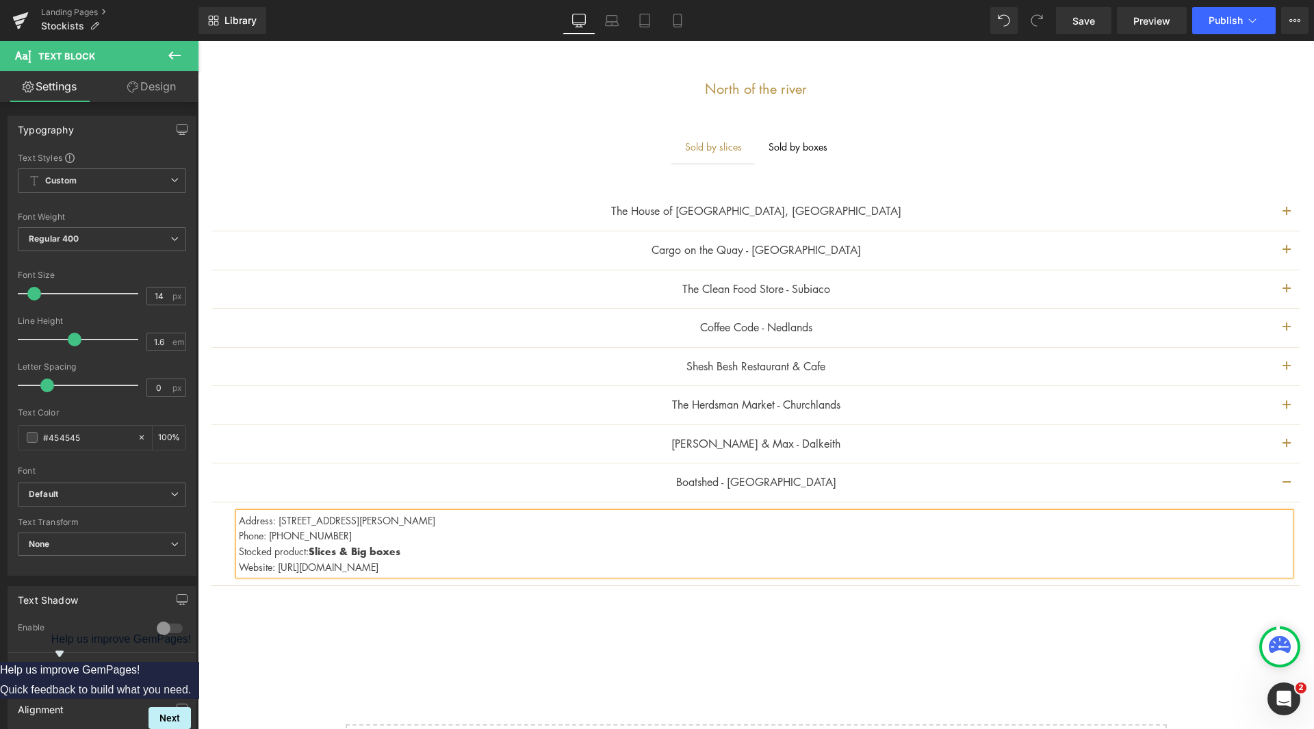
click at [1279, 486] on button "button" at bounding box center [1286, 482] width 27 height 38
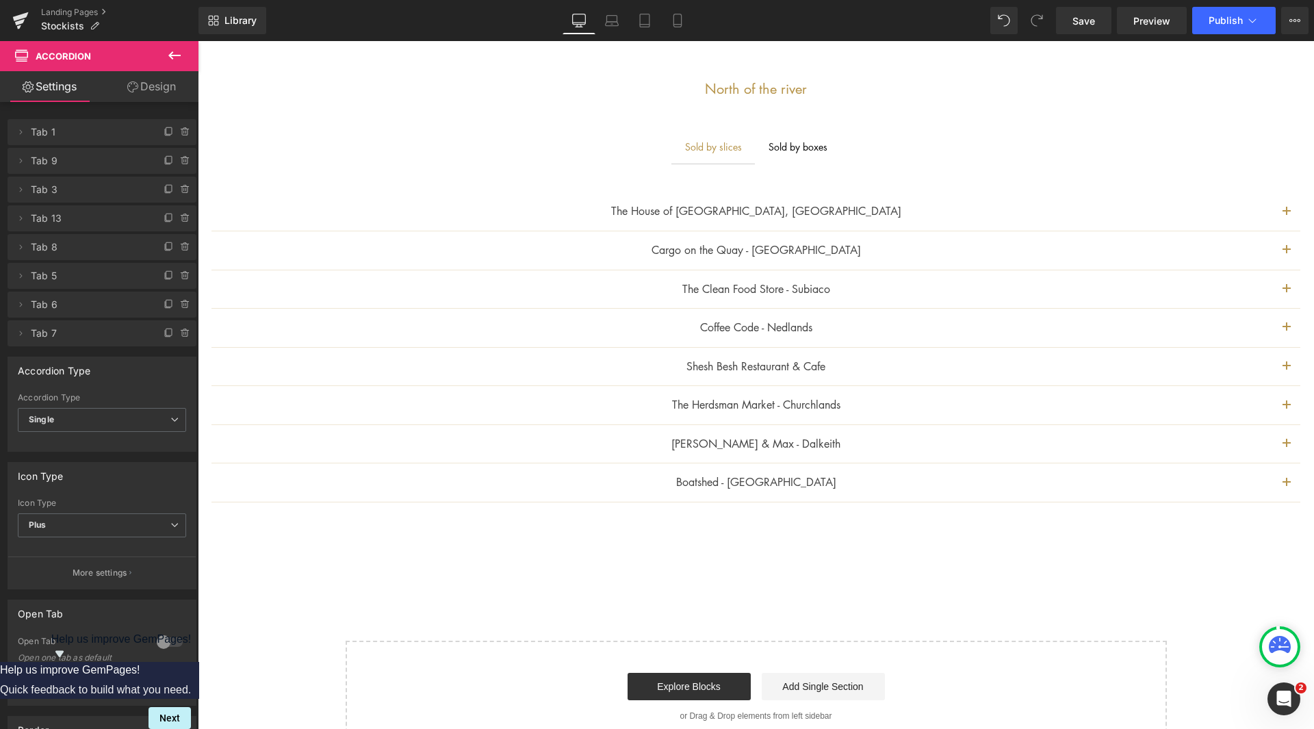
click at [796, 150] on div "Sold by boxes Text Block" at bounding box center [797, 146] width 59 height 15
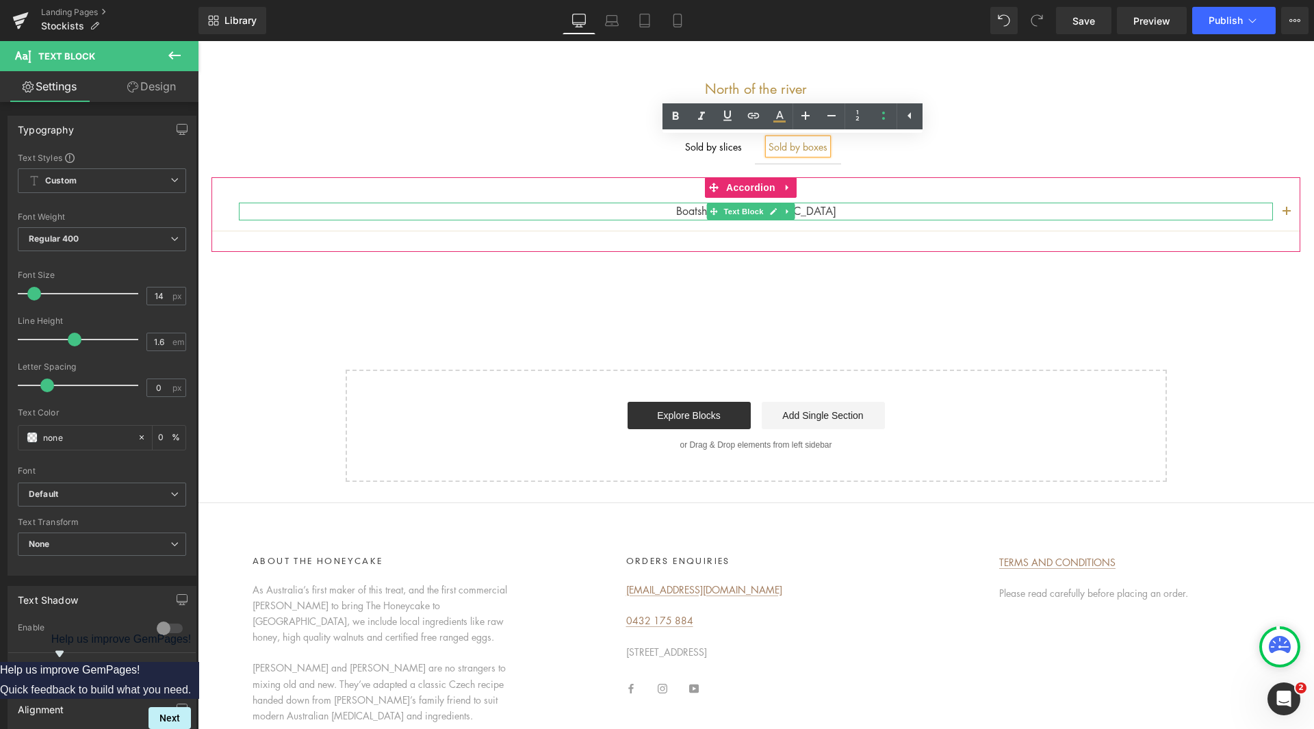
click at [840, 213] on p "Boatshed - [GEOGRAPHIC_DATA]" at bounding box center [756, 212] width 1034 height 18
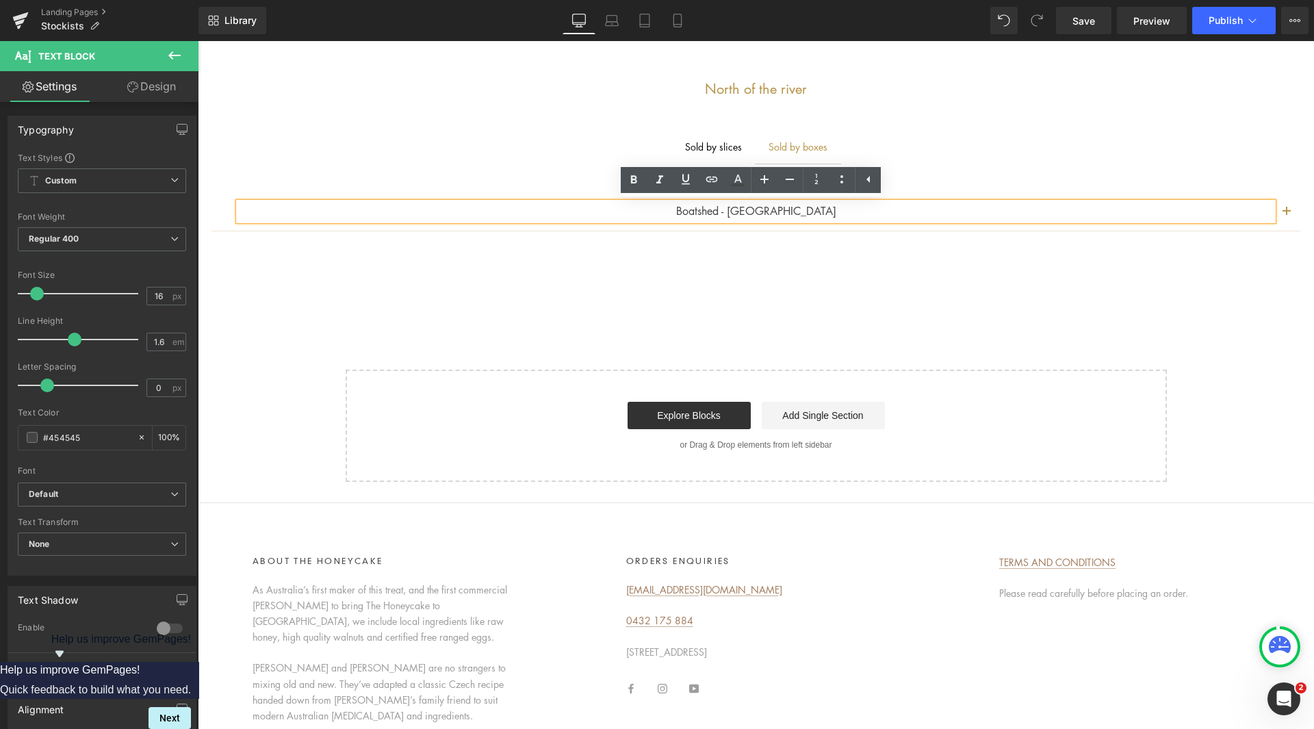
click at [945, 181] on div "Boatshed - Cottesloe Text Block Address: [STREET_ADDRESS][PERSON_NAME] Phone: […" at bounding box center [755, 214] width 1089 height 75
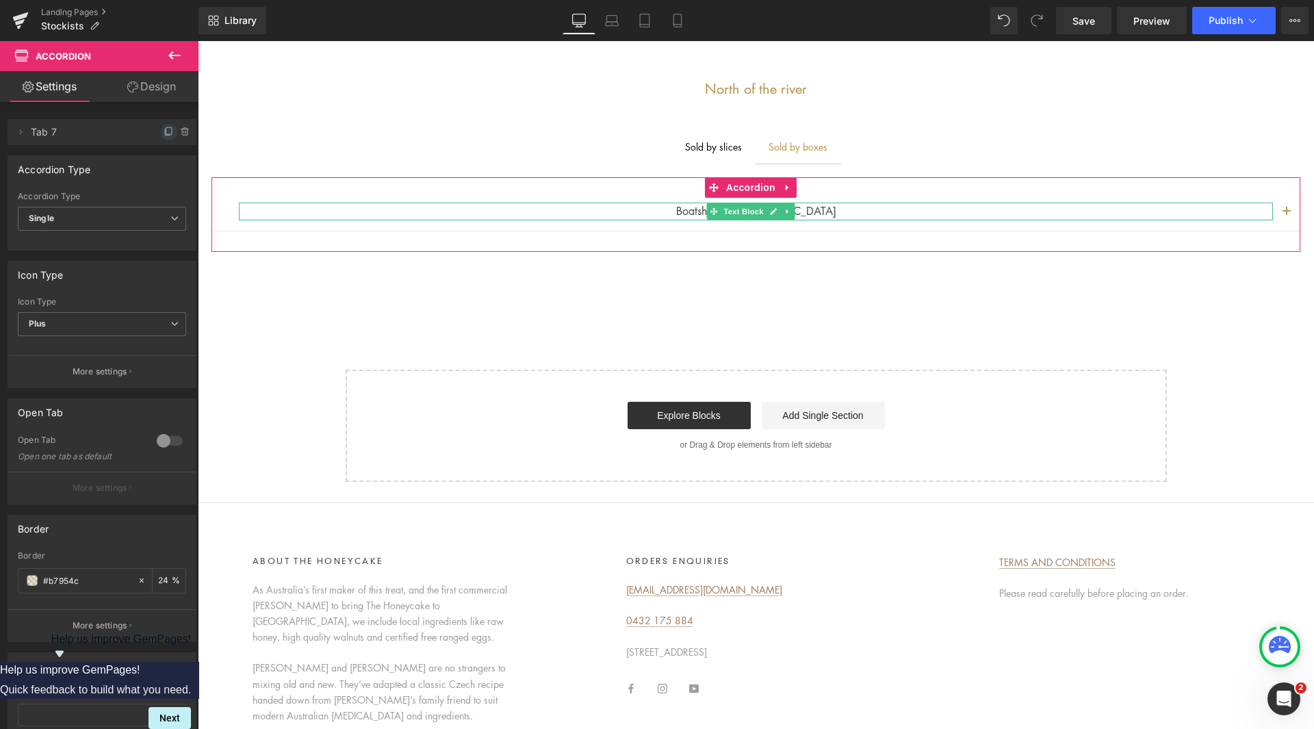
click at [166, 130] on icon at bounding box center [168, 130] width 5 height 7
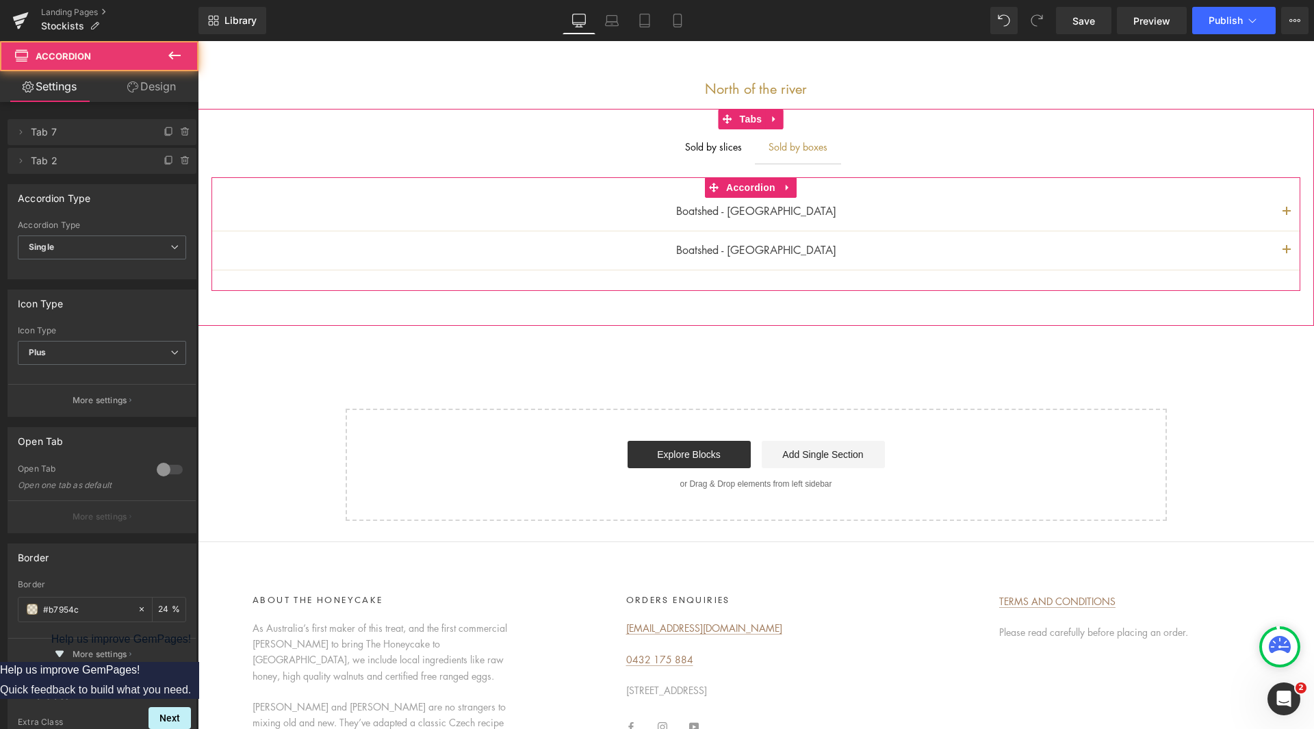
click at [1280, 208] on button "button" at bounding box center [1286, 211] width 27 height 38
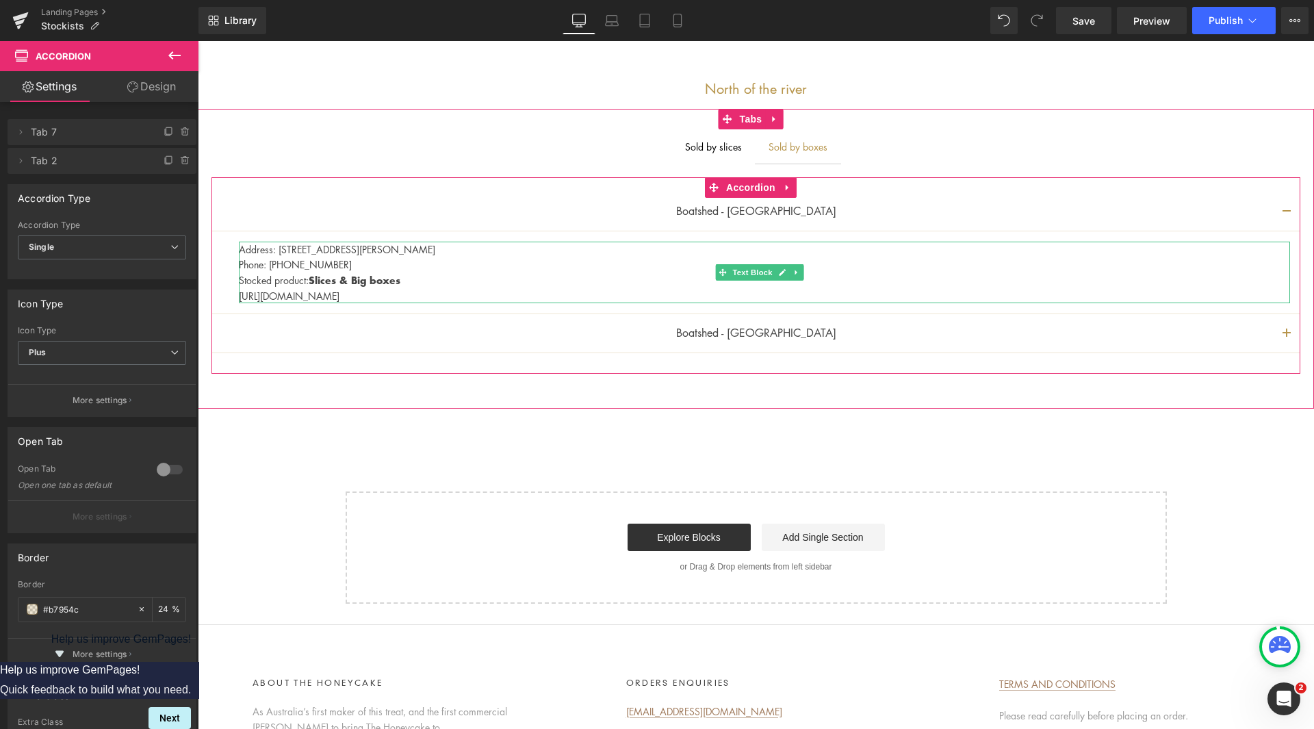
click at [296, 280] on p "Stocked product: Slices & Big boxes" at bounding box center [764, 280] width 1051 height 16
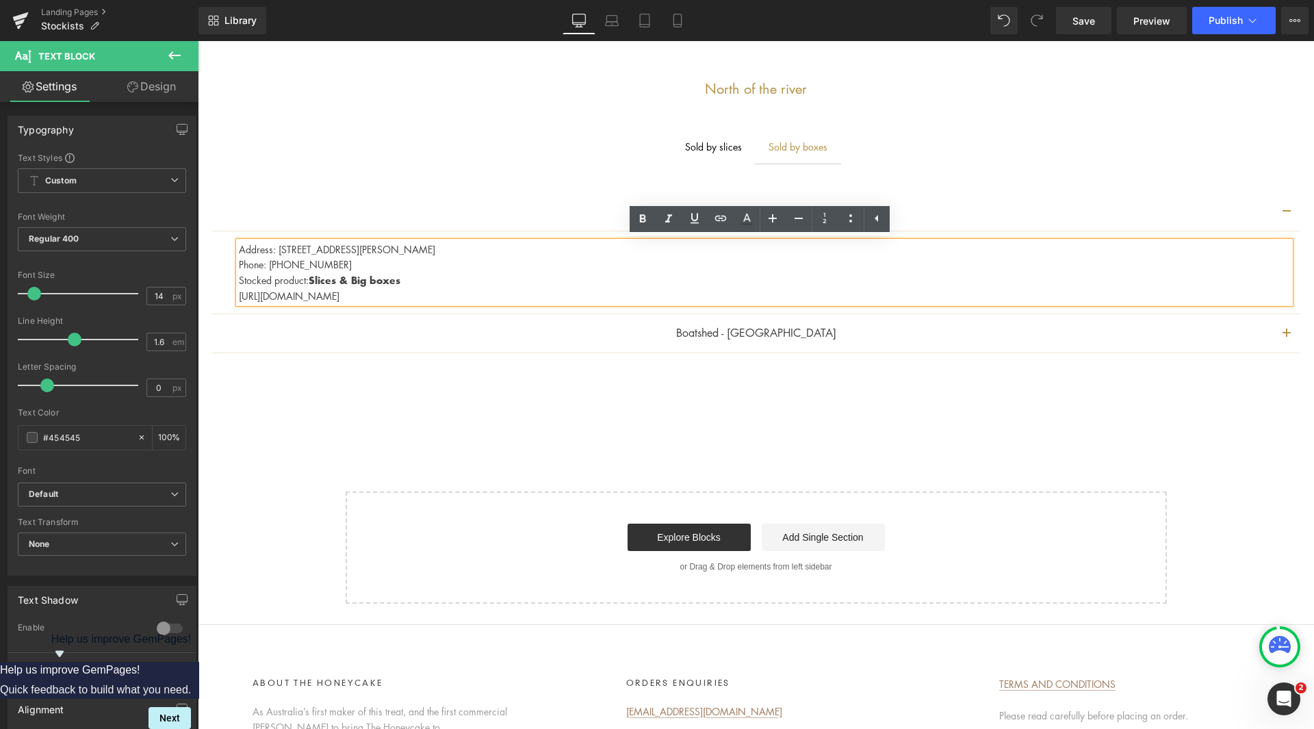
click at [408, 291] on p "[URL][DOMAIN_NAME]" at bounding box center [764, 295] width 1051 height 15
click at [242, 298] on p "[URL][DOMAIN_NAME]" at bounding box center [764, 295] width 1051 height 15
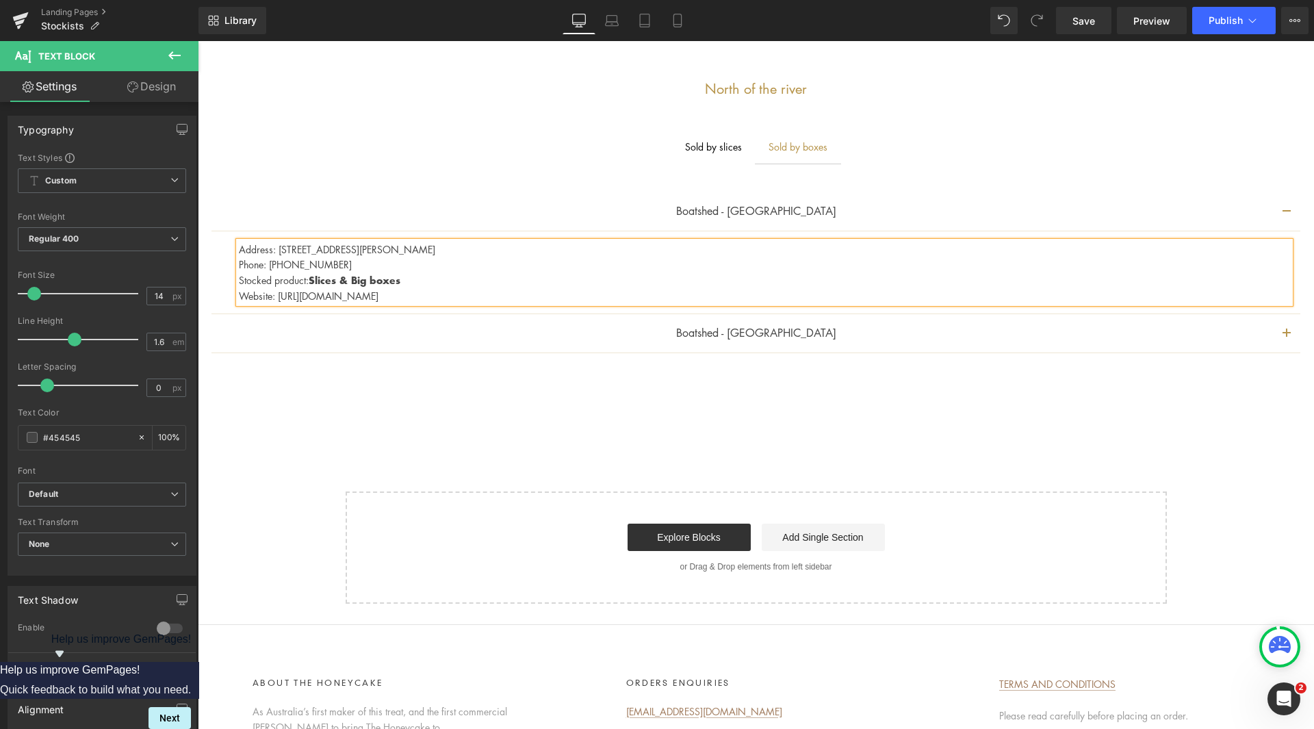
click at [909, 338] on div "Boatshed - Cottesloe Text Block" at bounding box center [756, 333] width 1034 height 18
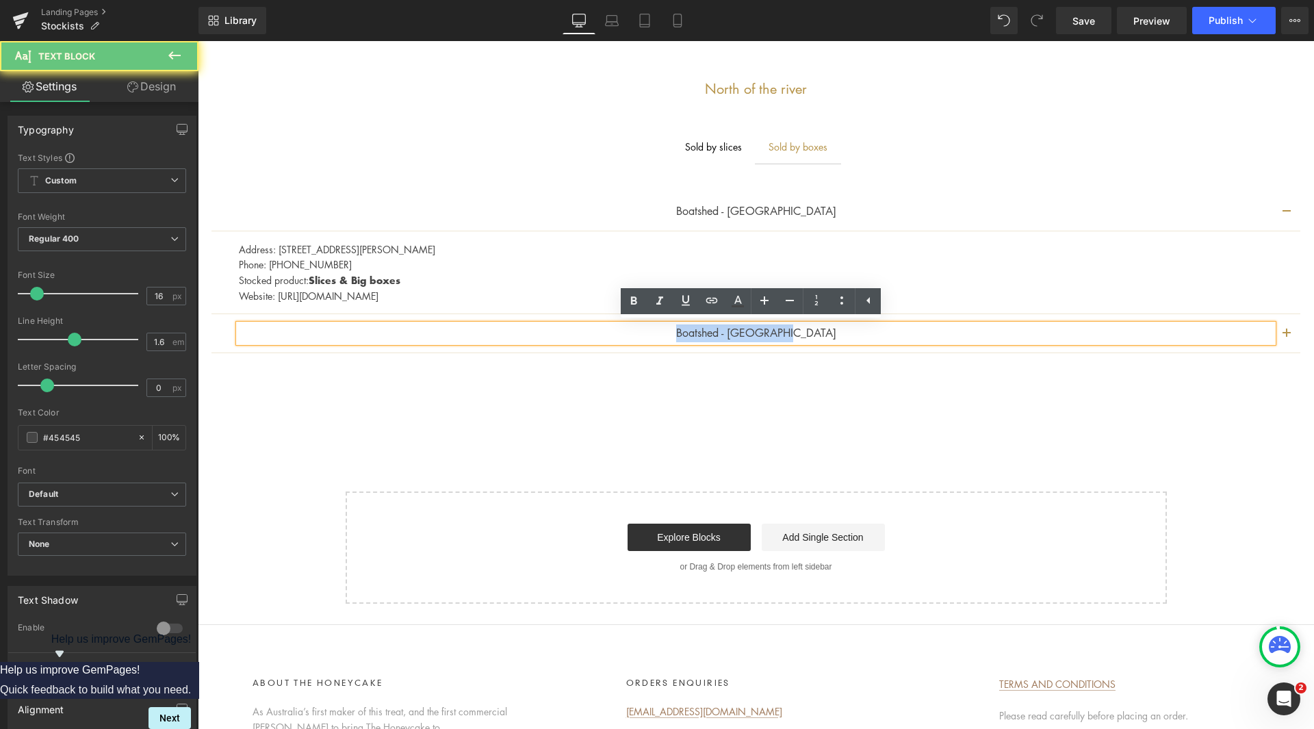
drag, startPoint x: 841, startPoint y: 337, endPoint x: 680, endPoint y: 333, distance: 160.8
click at [680, 333] on p "Boatshed - [GEOGRAPHIC_DATA]" at bounding box center [756, 333] width 1034 height 18
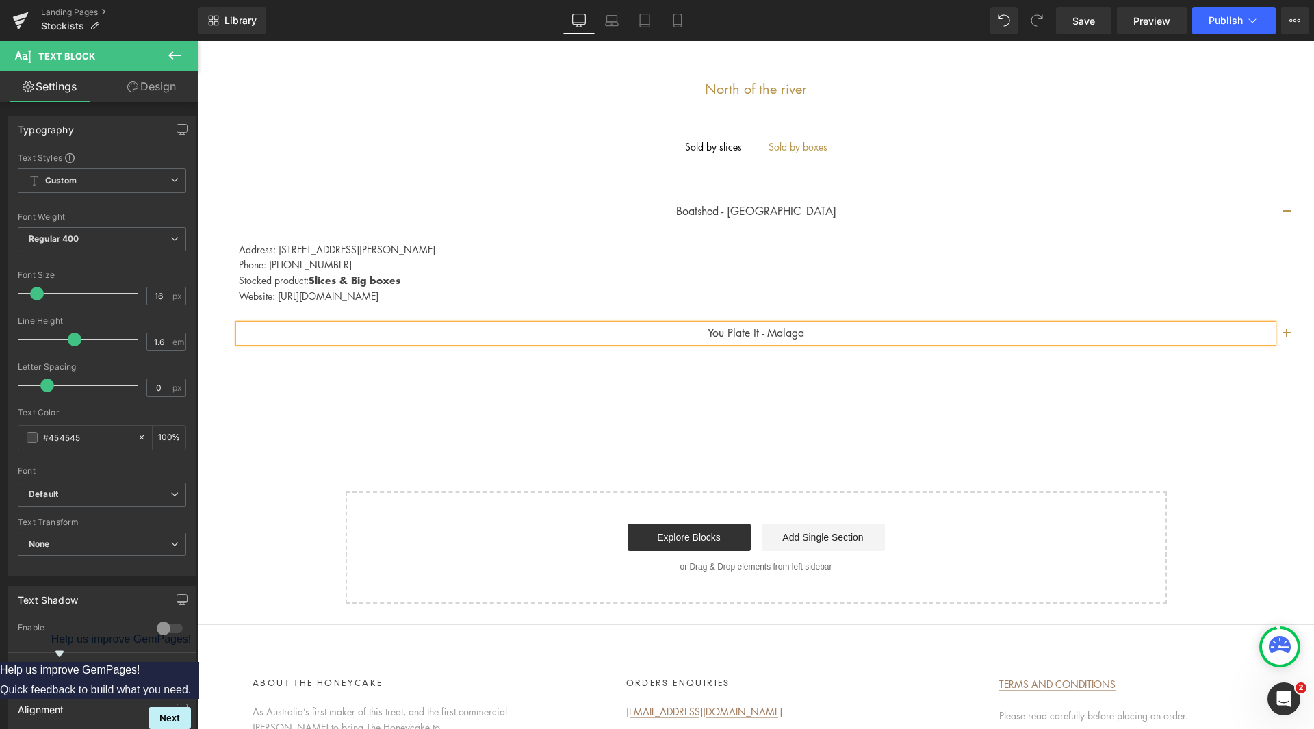
click at [1278, 324] on button "button" at bounding box center [1286, 333] width 27 height 38
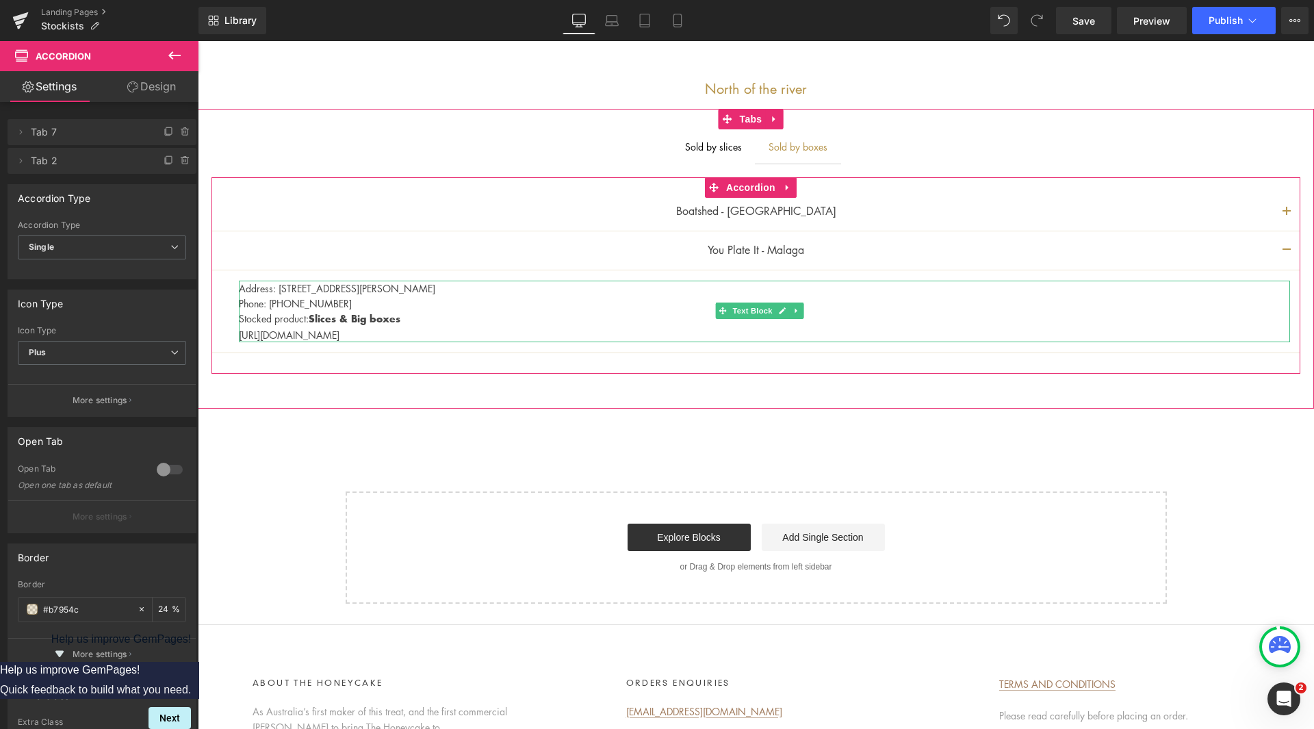
click at [358, 311] on p "Stocked product: Slices & Big boxes" at bounding box center [764, 319] width 1051 height 16
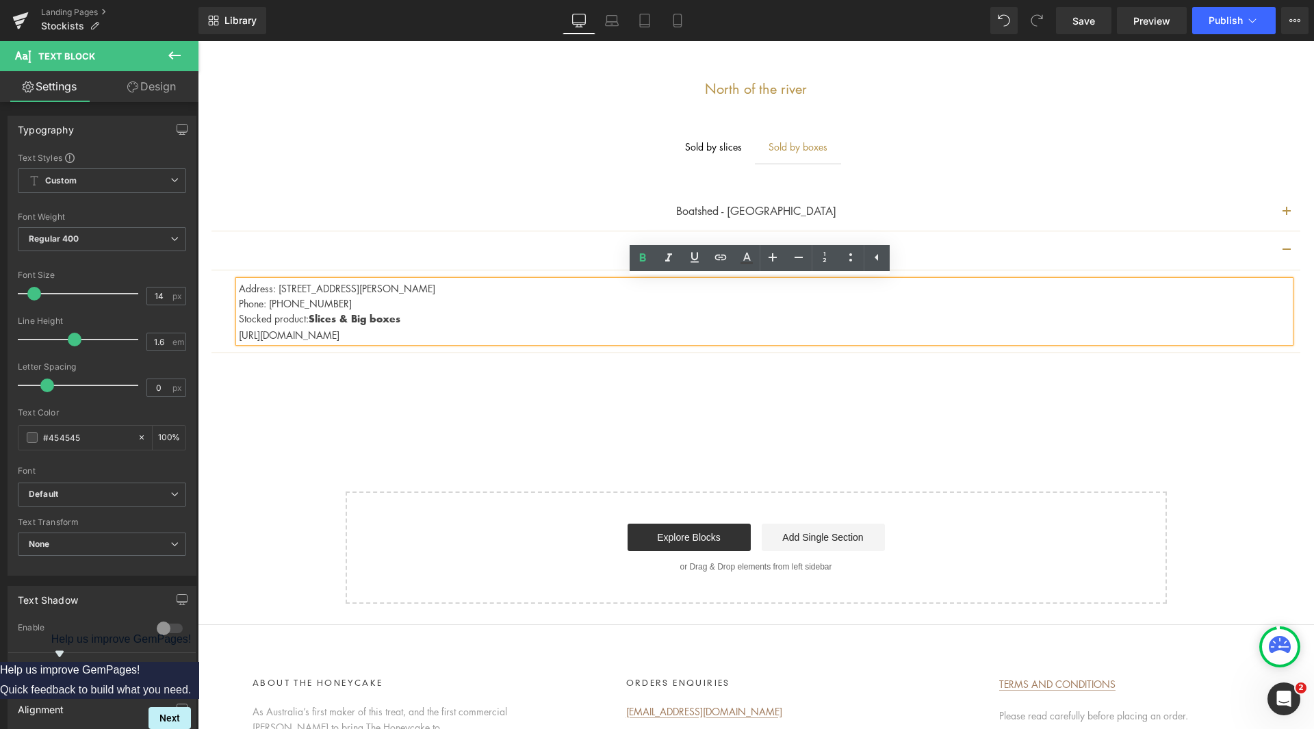
drag, startPoint x: 445, startPoint y: 289, endPoint x: 242, endPoint y: 281, distance: 203.4
click at [242, 281] on p "Address: [STREET_ADDRESS][PERSON_NAME]" at bounding box center [764, 288] width 1051 height 15
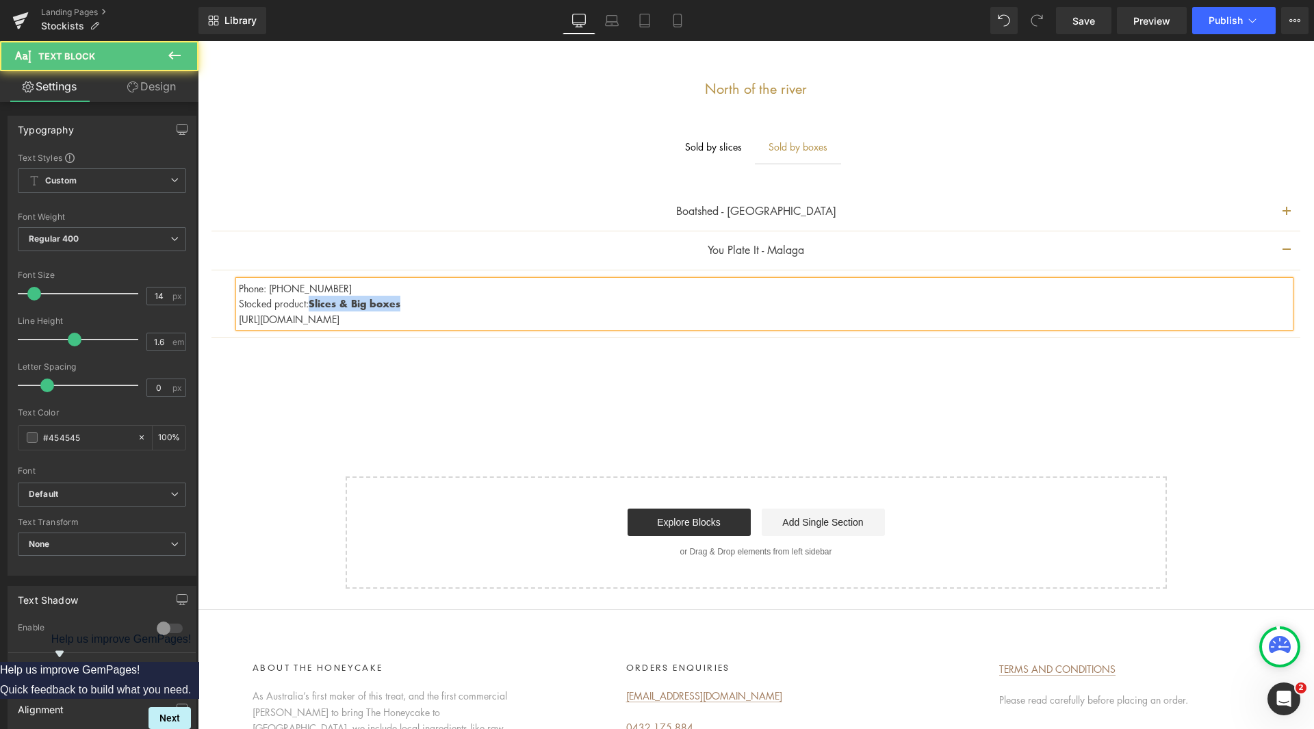
drag, startPoint x: 408, startPoint y: 302, endPoint x: 313, endPoint y: 307, distance: 94.5
click at [313, 307] on p "Stocked product: Slices & Big boxes" at bounding box center [764, 304] width 1051 height 16
drag, startPoint x: 346, startPoint y: 288, endPoint x: 270, endPoint y: 282, distance: 76.2
click at [270, 282] on p "Phone: [PHONE_NUMBER]" at bounding box center [764, 288] width 1051 height 15
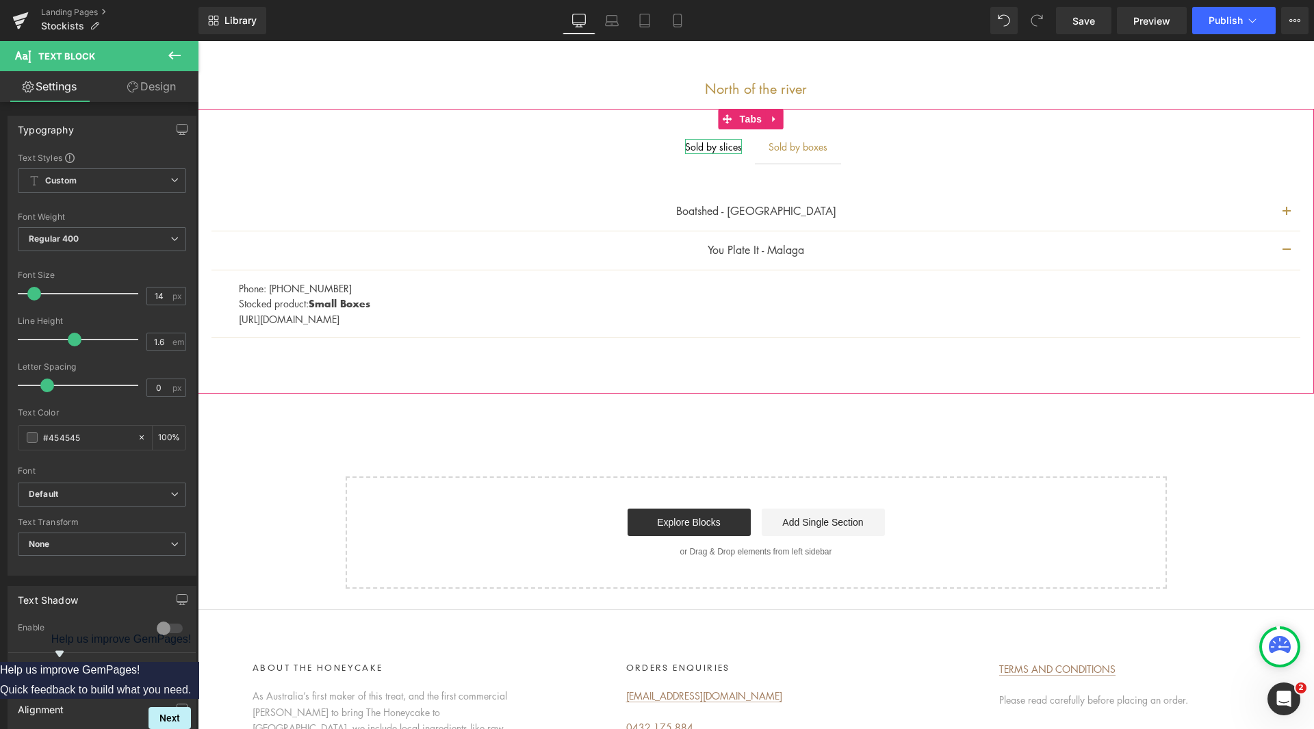
drag, startPoint x: 719, startPoint y: 142, endPoint x: 722, endPoint y: 150, distance: 8.7
click at [719, 142] on div "Sold by slices" at bounding box center [713, 146] width 57 height 15
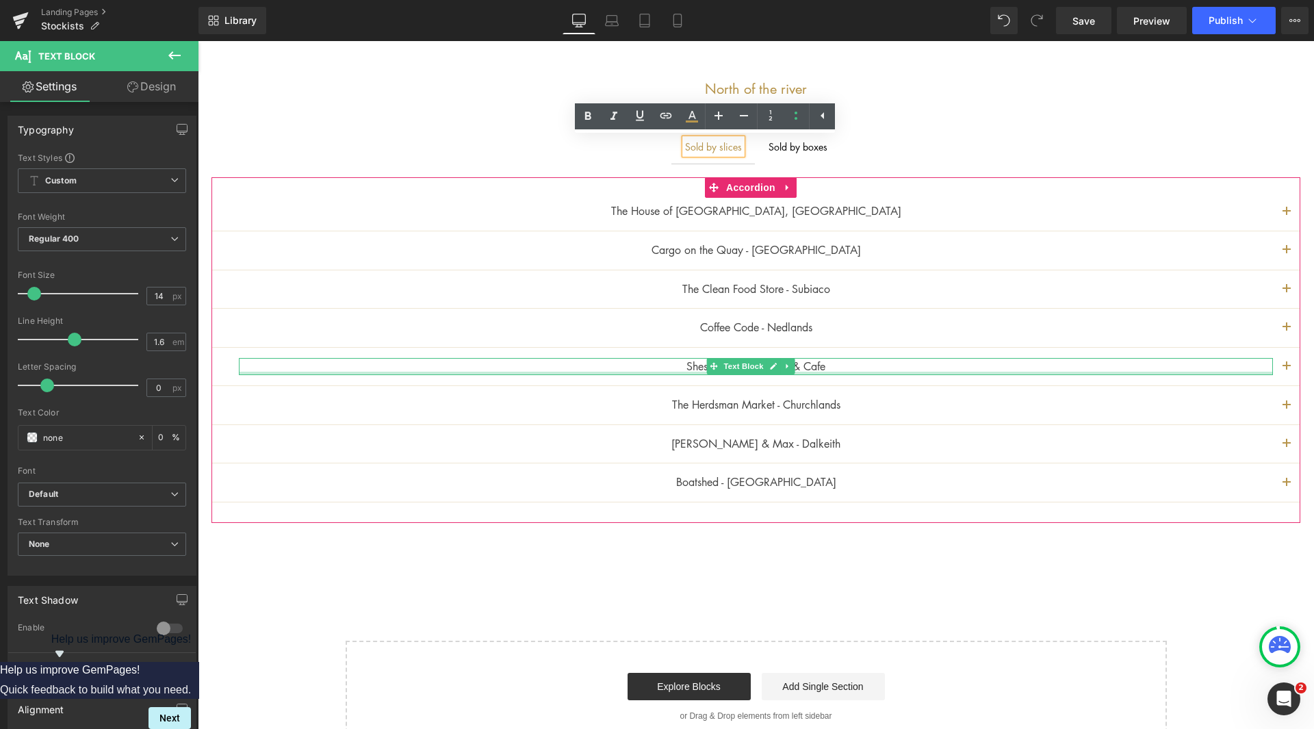
click at [840, 367] on p "Shesh Besh Restaurant & Cafe" at bounding box center [756, 367] width 1034 height 18
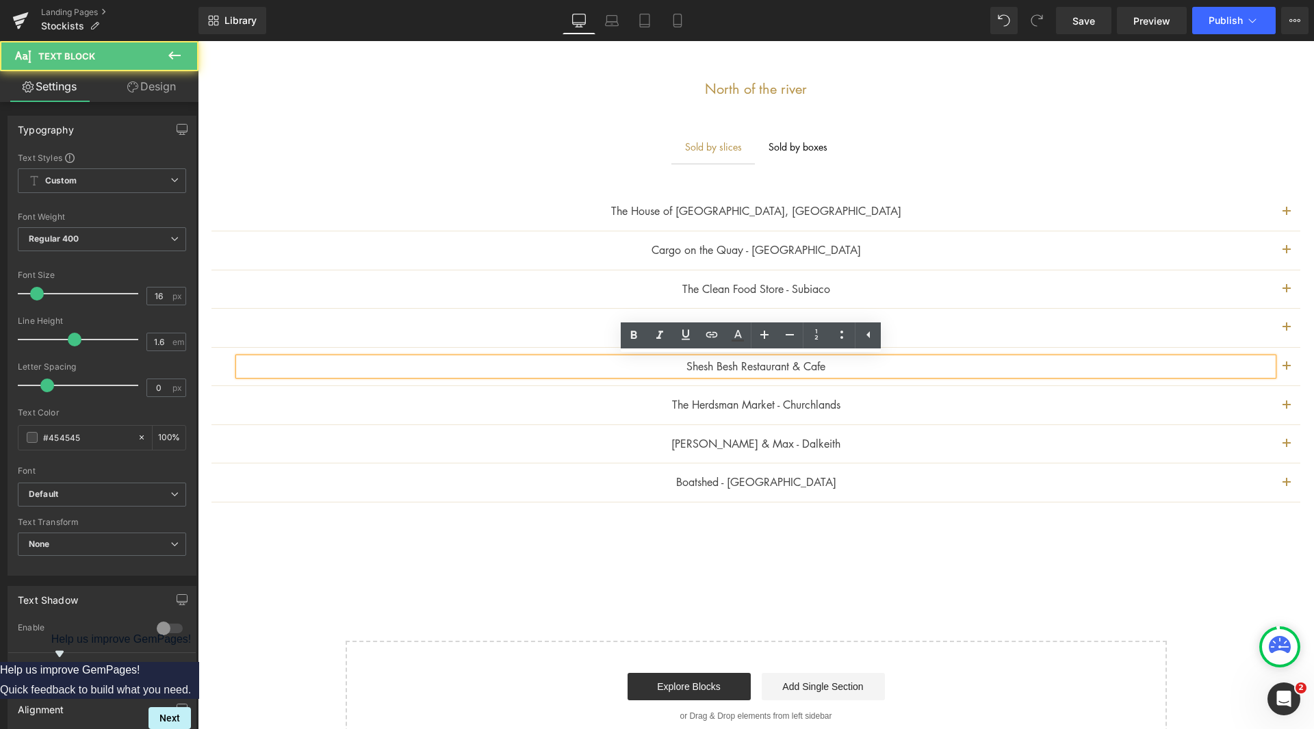
click at [844, 363] on p "Shesh Besh Restaurant & Cafe" at bounding box center [756, 367] width 1034 height 18
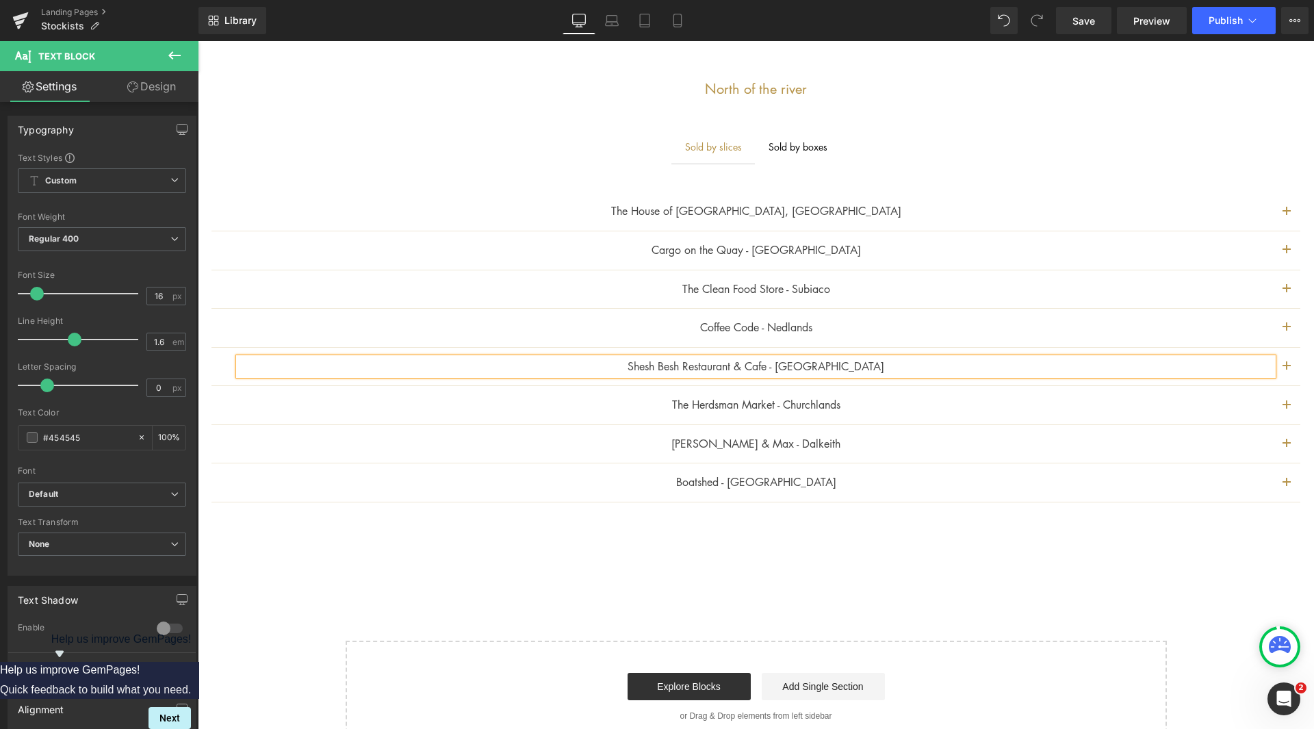
click at [1289, 155] on ul "Sold by slices Text Block Sold by boxes Text Block" at bounding box center [756, 146] width 1116 height 35
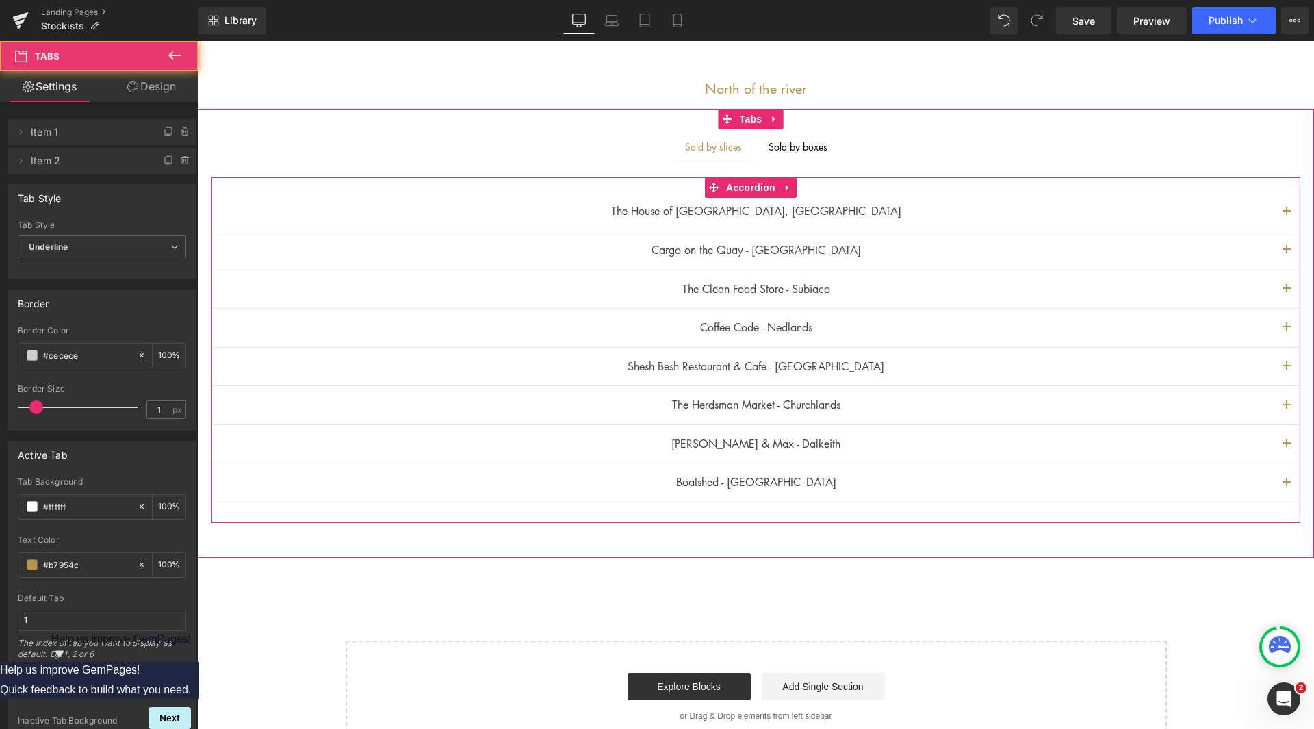
click at [1273, 367] on button "button" at bounding box center [1286, 367] width 27 height 38
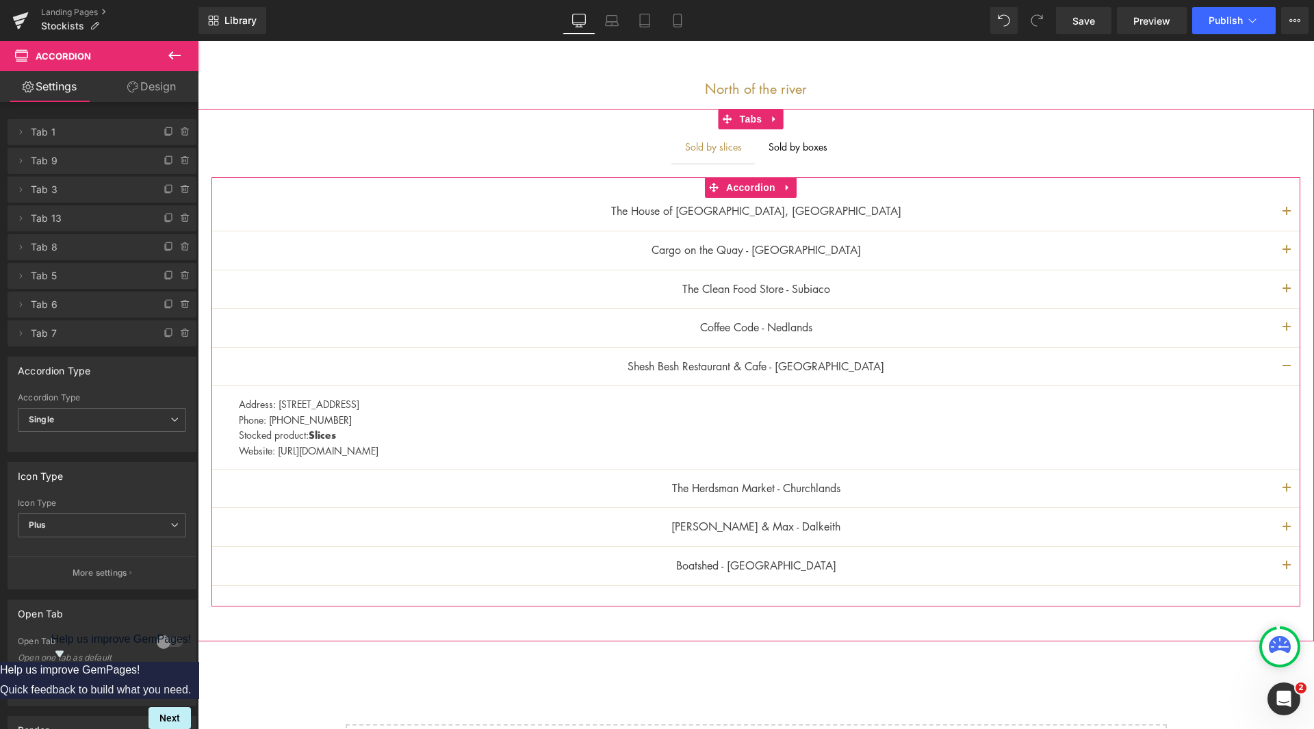
click at [1273, 367] on button "button" at bounding box center [1286, 367] width 27 height 38
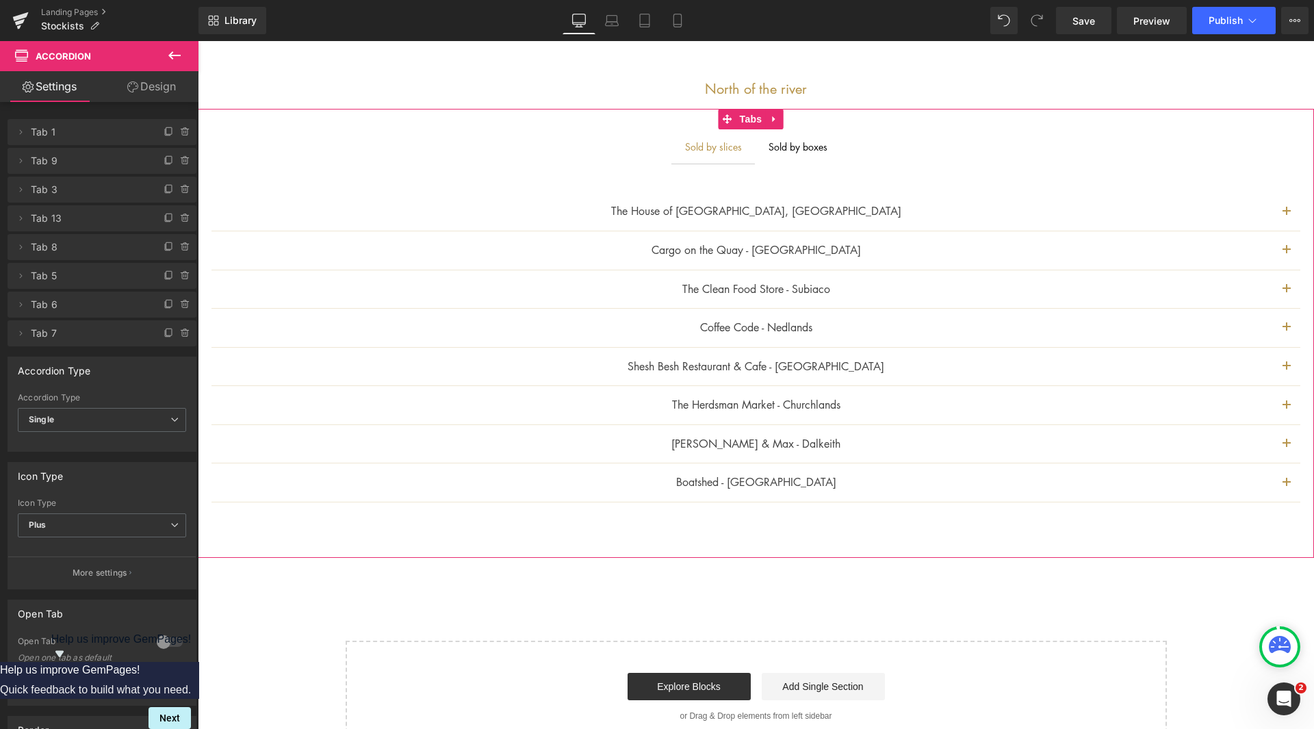
click at [775, 139] on div "Sold by boxes Text Block" at bounding box center [797, 146] width 59 height 15
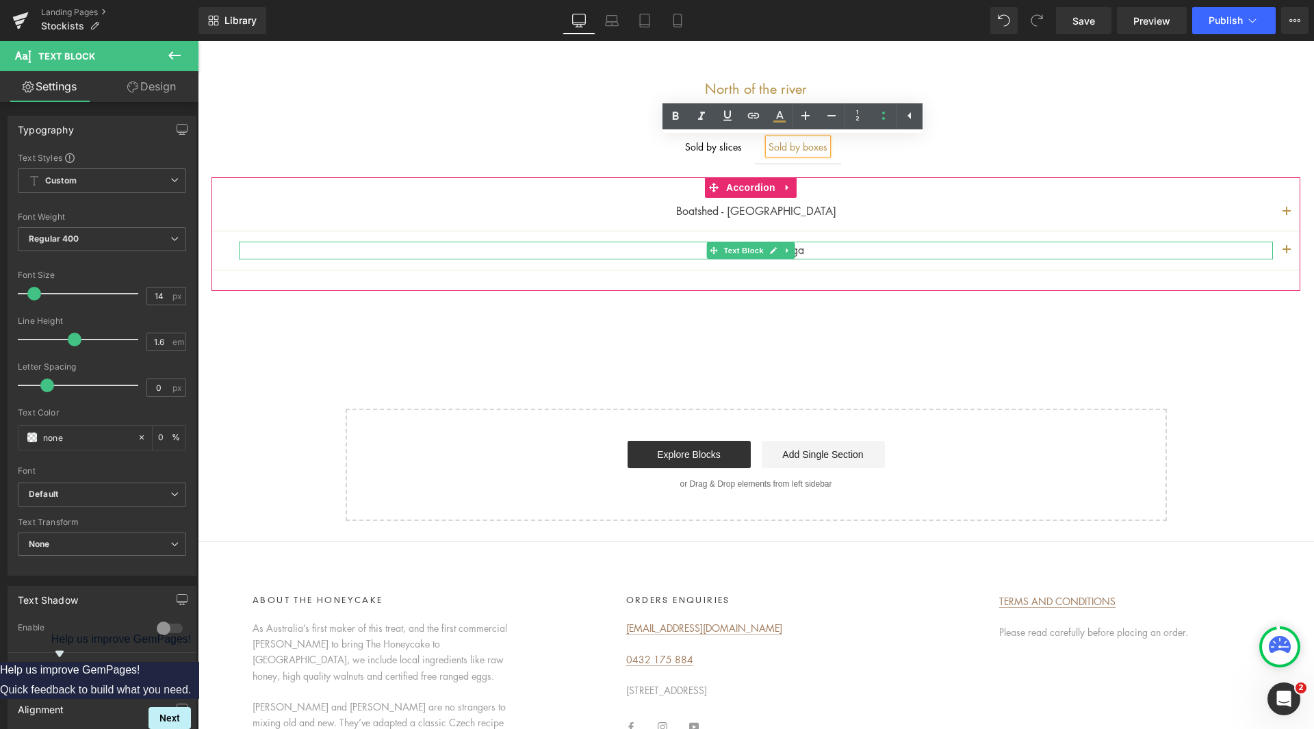
click at [822, 245] on p "You Plate It - Malaga" at bounding box center [756, 251] width 1034 height 18
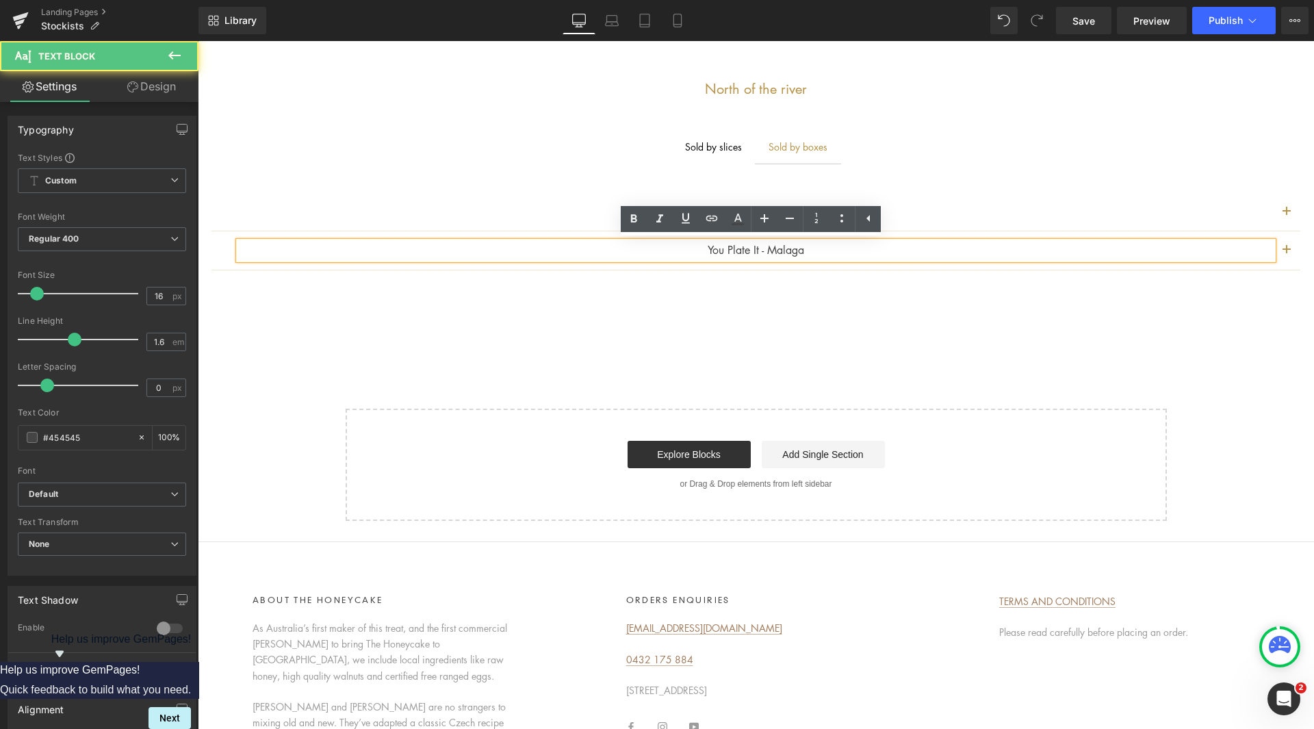
click at [1282, 252] on button "button" at bounding box center [1286, 250] width 27 height 38
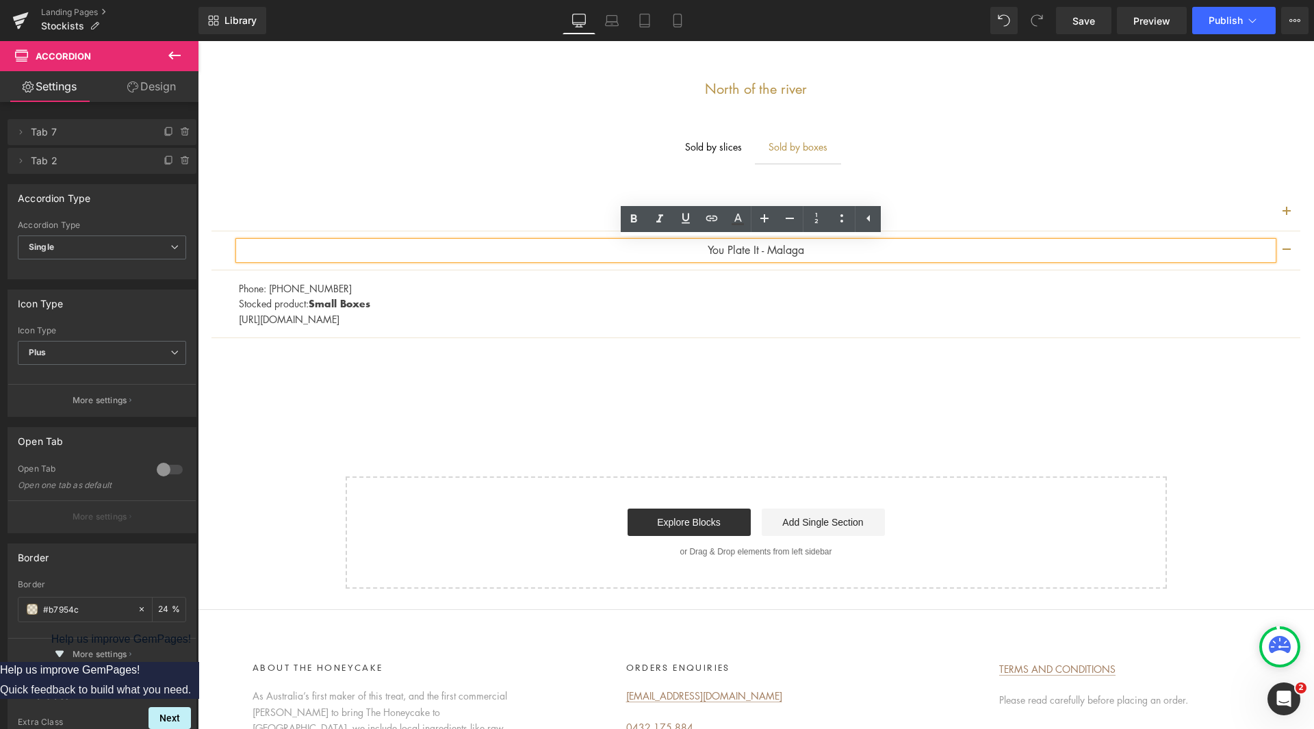
click at [432, 323] on div "Phone: [PHONE_NUMBER] Stocked product: Small Boxes [URL][DOMAIN_NAME] Text Block" at bounding box center [764, 304] width 1051 height 47
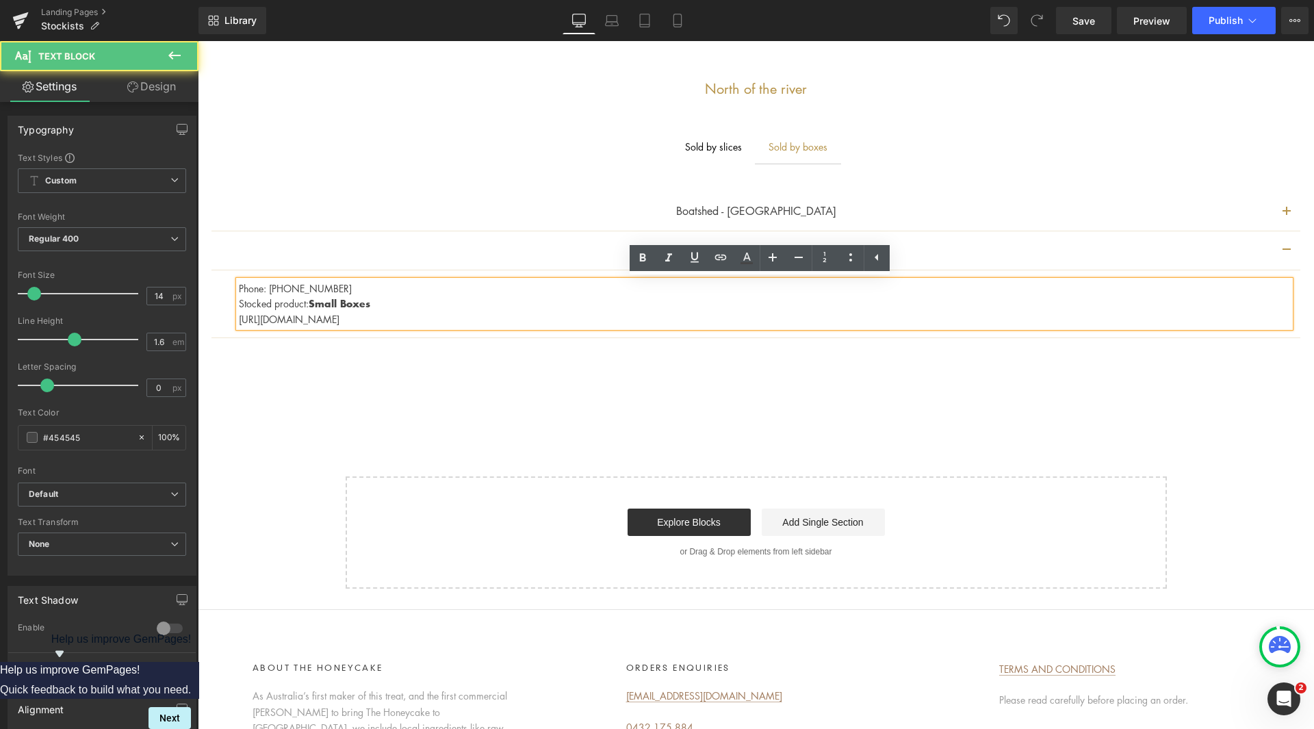
click at [240, 314] on p "[URL][DOMAIN_NAME]" at bounding box center [764, 318] width 1051 height 15
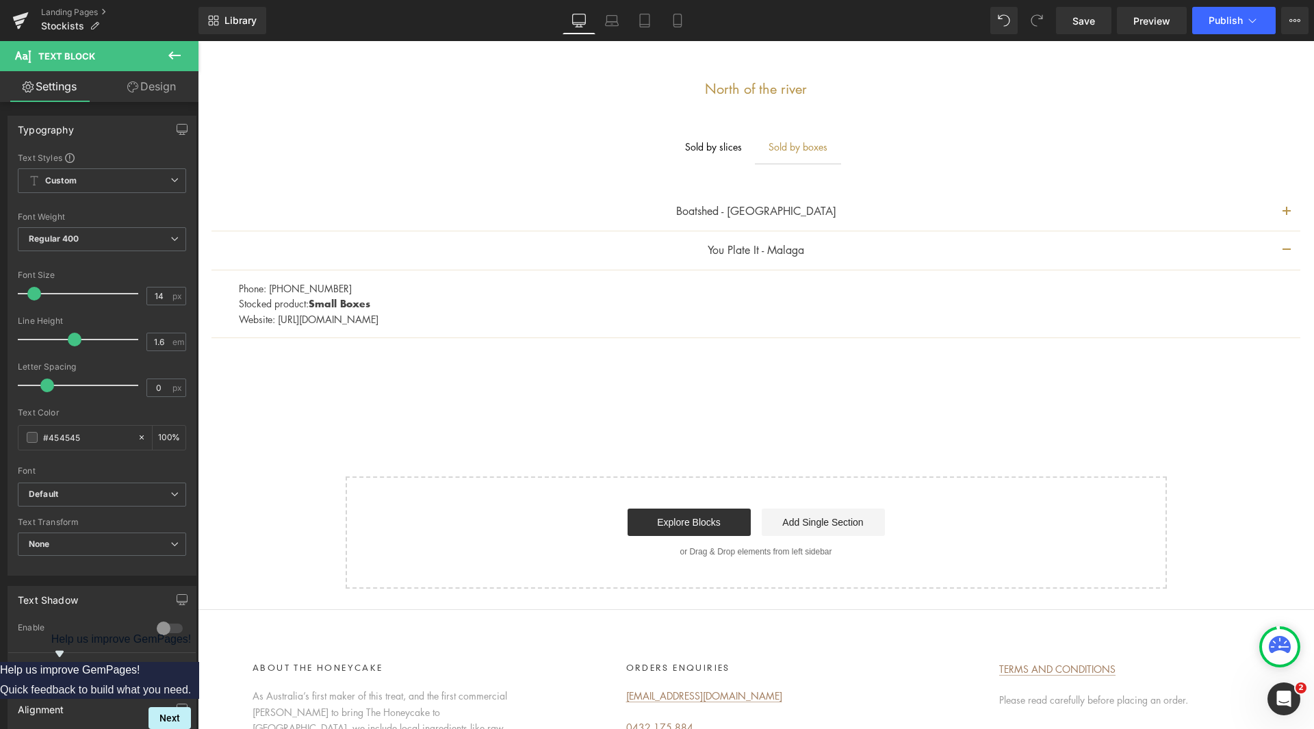
click at [432, 313] on p "Website: [URL][DOMAIN_NAME]" at bounding box center [764, 318] width 1051 height 15
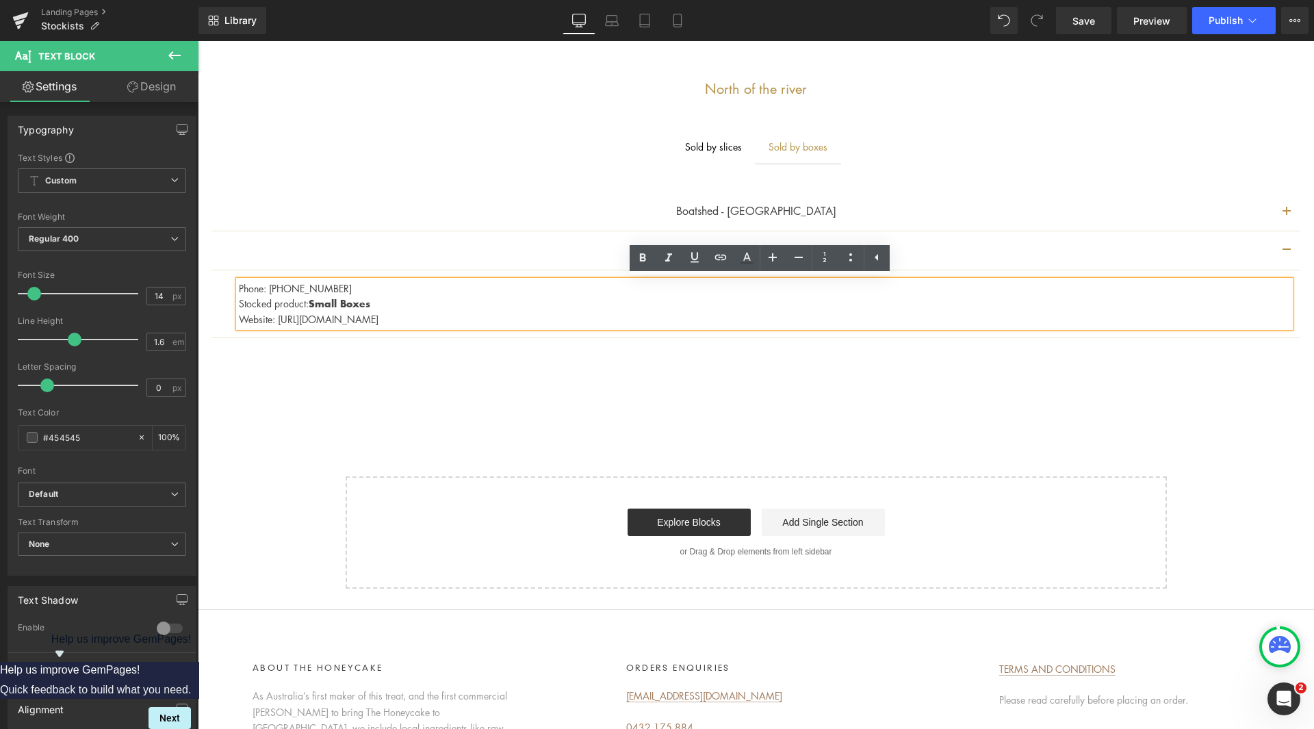
drag, startPoint x: 445, startPoint y: 312, endPoint x: 276, endPoint y: 320, distance: 169.2
click at [276, 320] on p "Website: [URL][DOMAIN_NAME]" at bounding box center [764, 318] width 1051 height 15
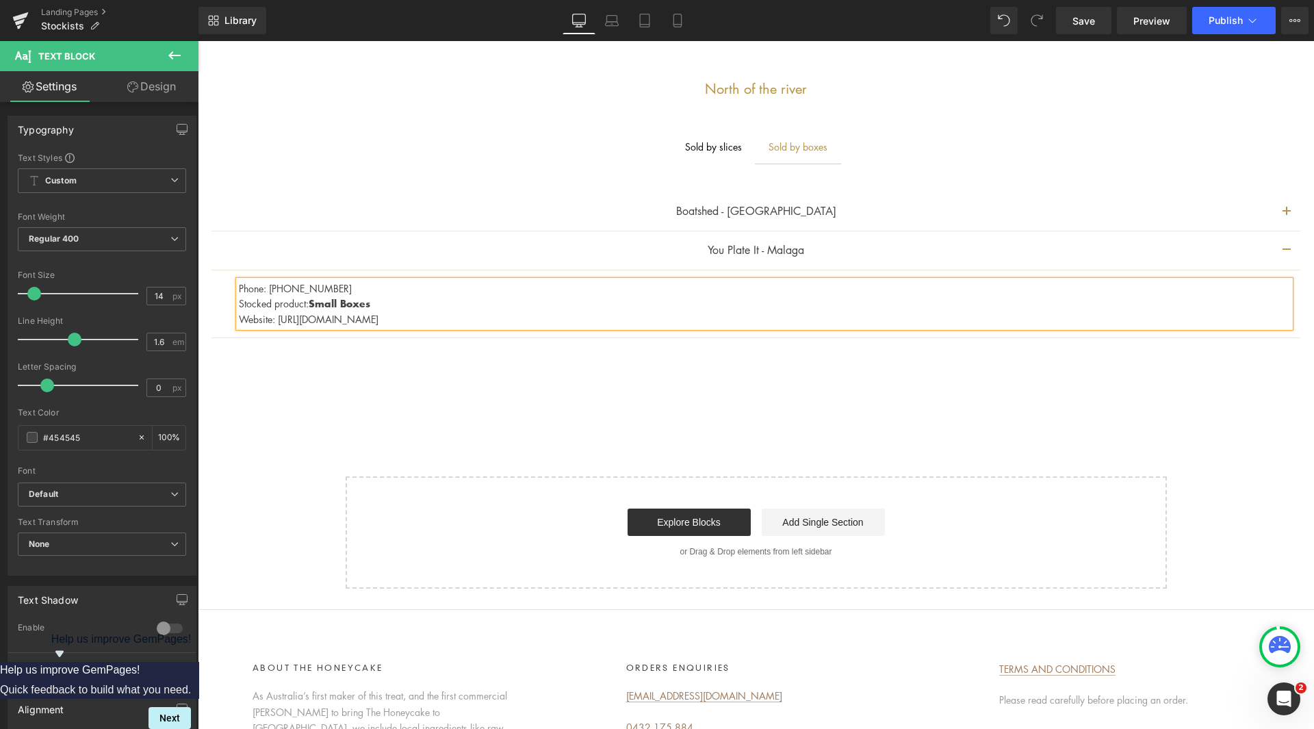
click at [603, 369] on div "Boatshed - Cottesloe Text Block Address: [STREET_ADDRESS][PERSON_NAME] Phone: […" at bounding box center [756, 268] width 1116 height 208
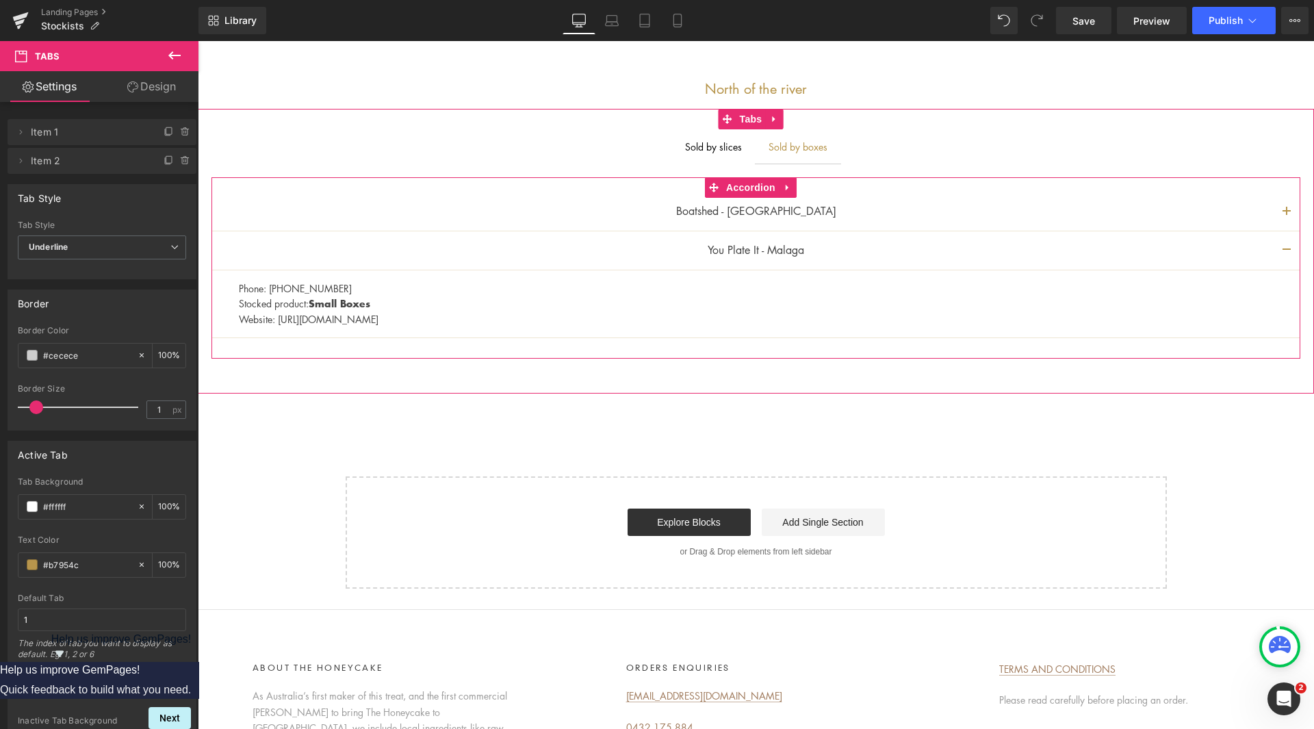
click at [765, 221] on div "Boatshed - Cottesloe Text Block" at bounding box center [755, 211] width 1089 height 39
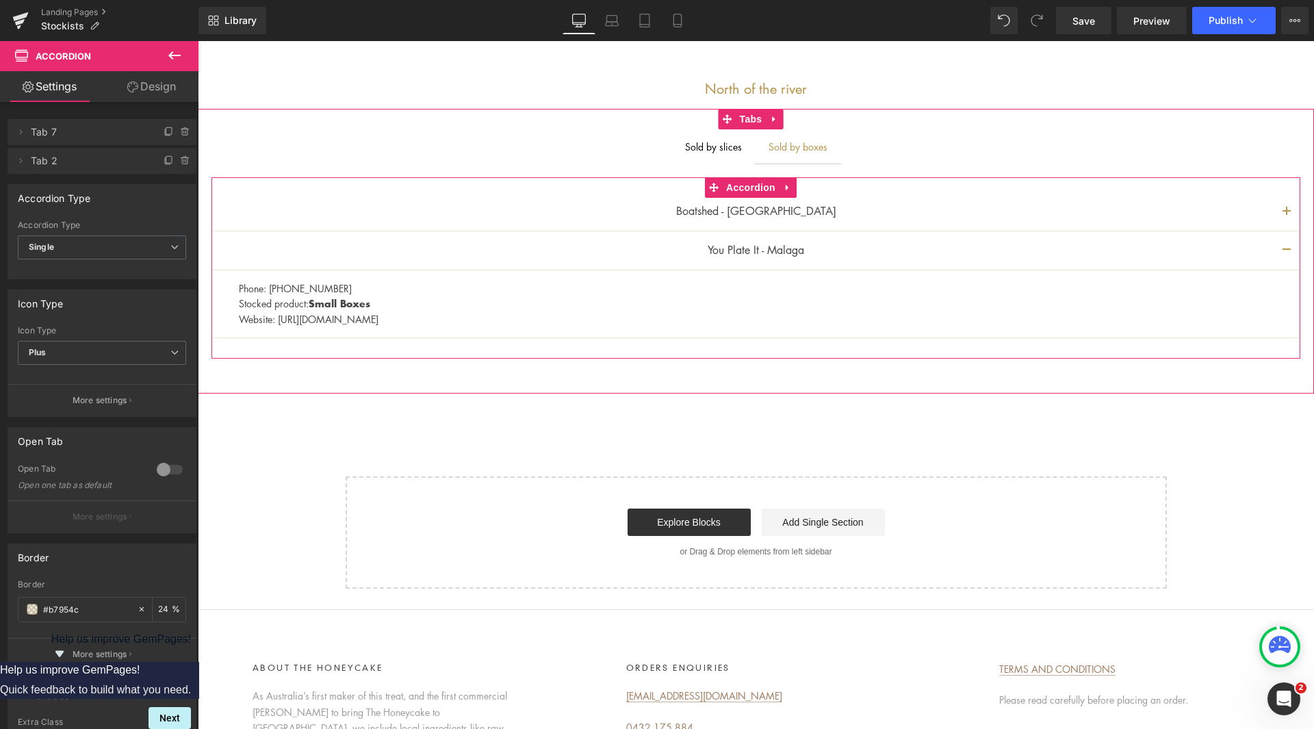
click at [1277, 205] on button "button" at bounding box center [1286, 211] width 27 height 38
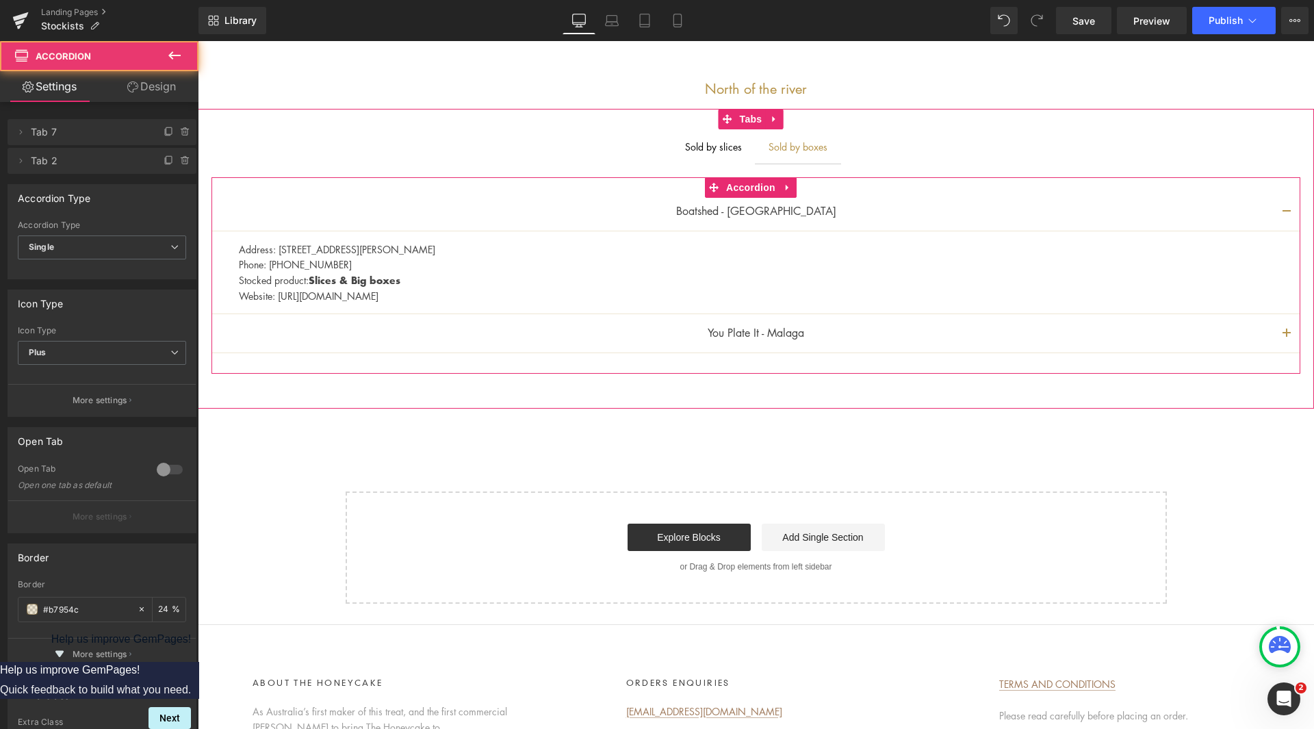
click at [1273, 330] on button "button" at bounding box center [1286, 333] width 27 height 38
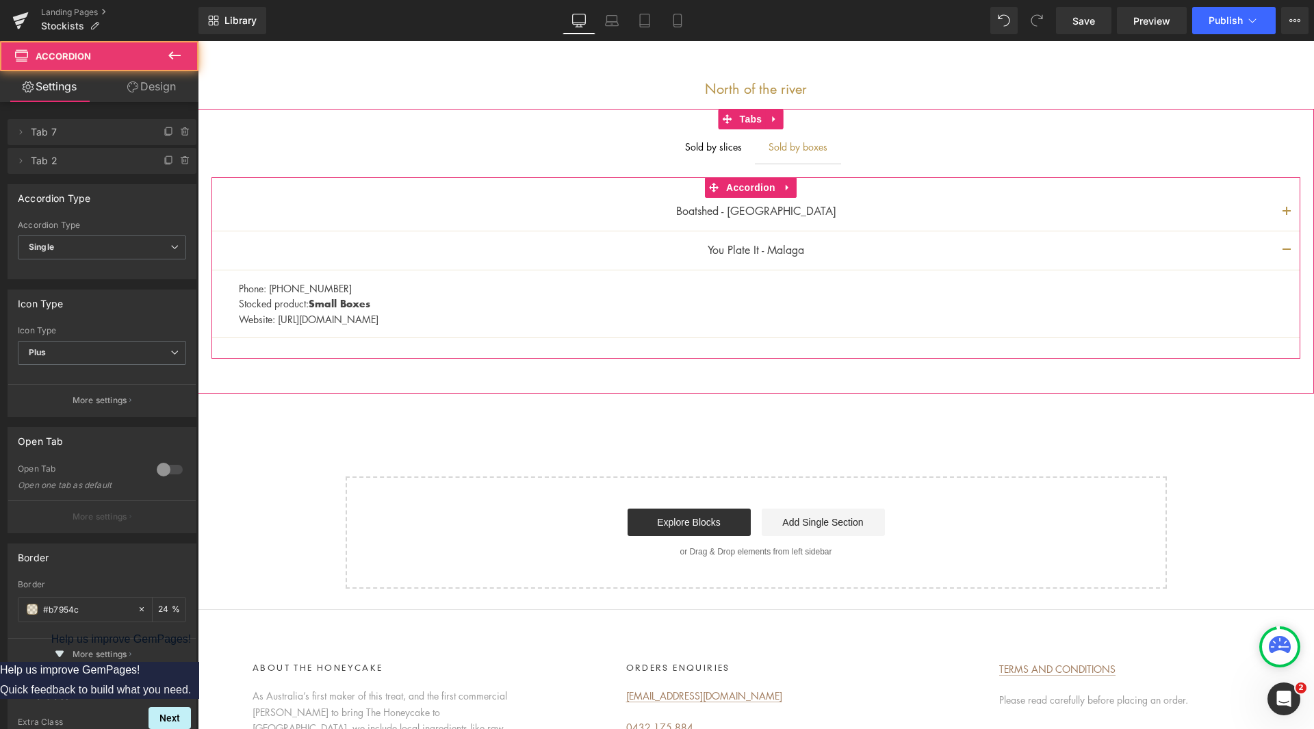
click at [1275, 213] on button "button" at bounding box center [1286, 211] width 27 height 38
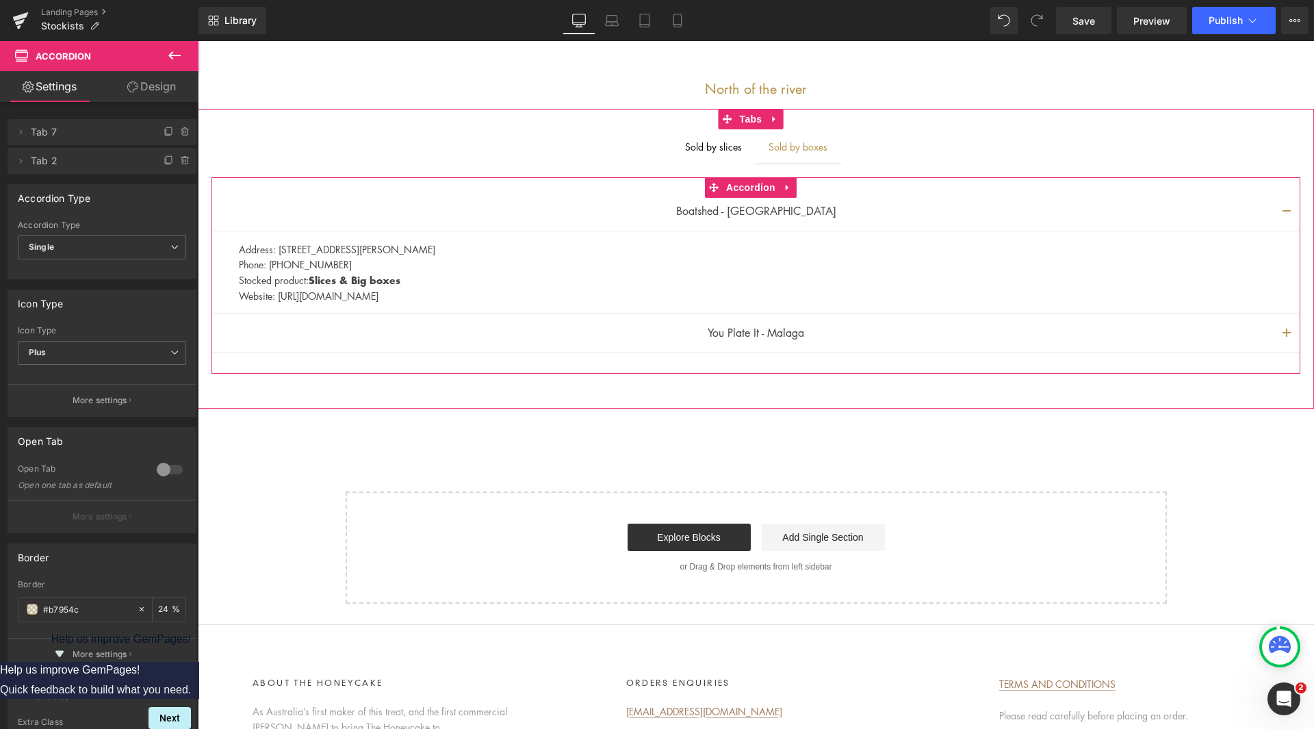
click at [1273, 335] on button "button" at bounding box center [1286, 333] width 27 height 38
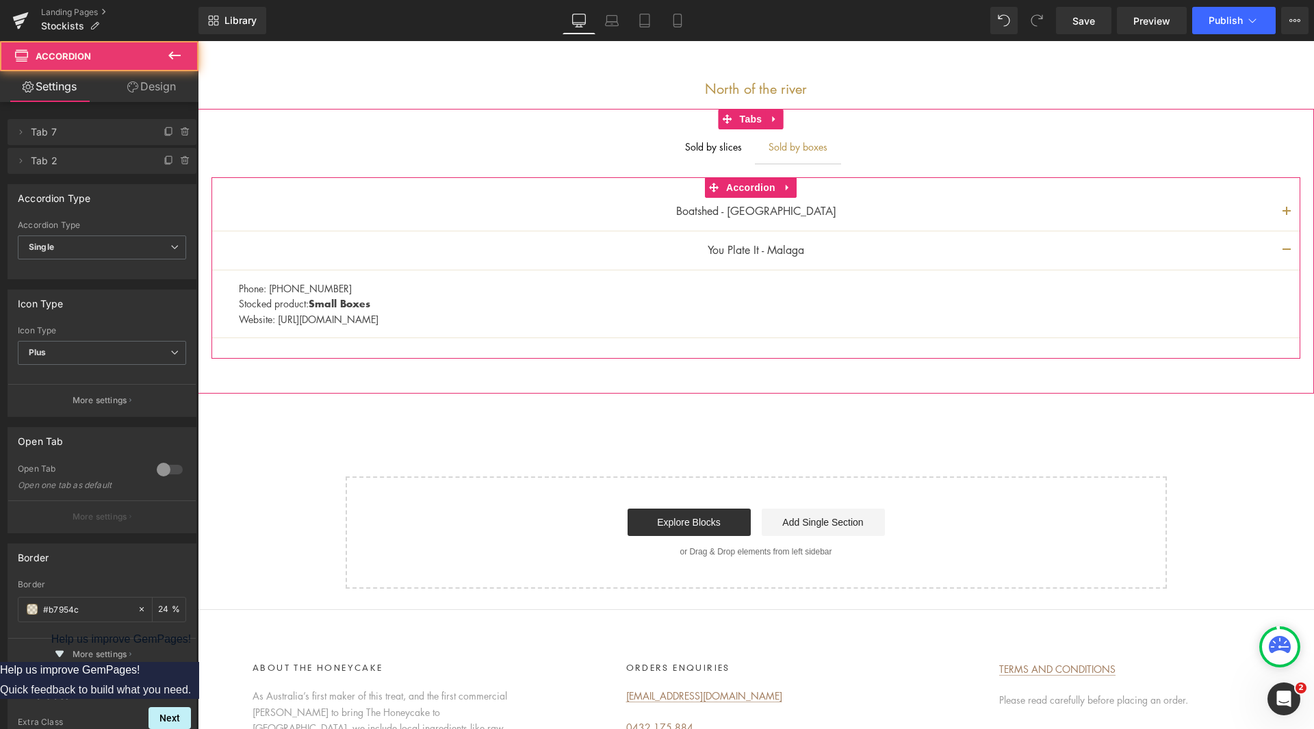
click at [1279, 203] on button "button" at bounding box center [1286, 211] width 27 height 38
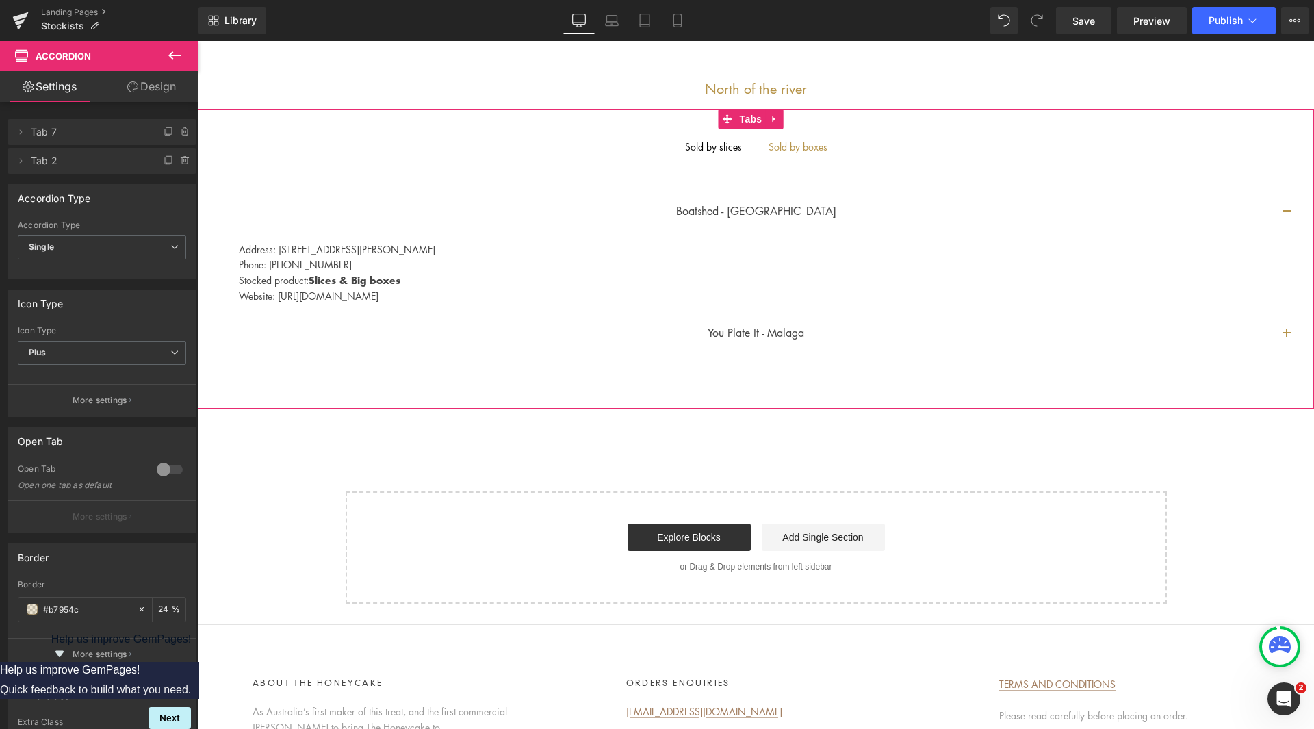
click at [708, 151] on div "Sold by slices Text Block" at bounding box center [713, 146] width 57 height 15
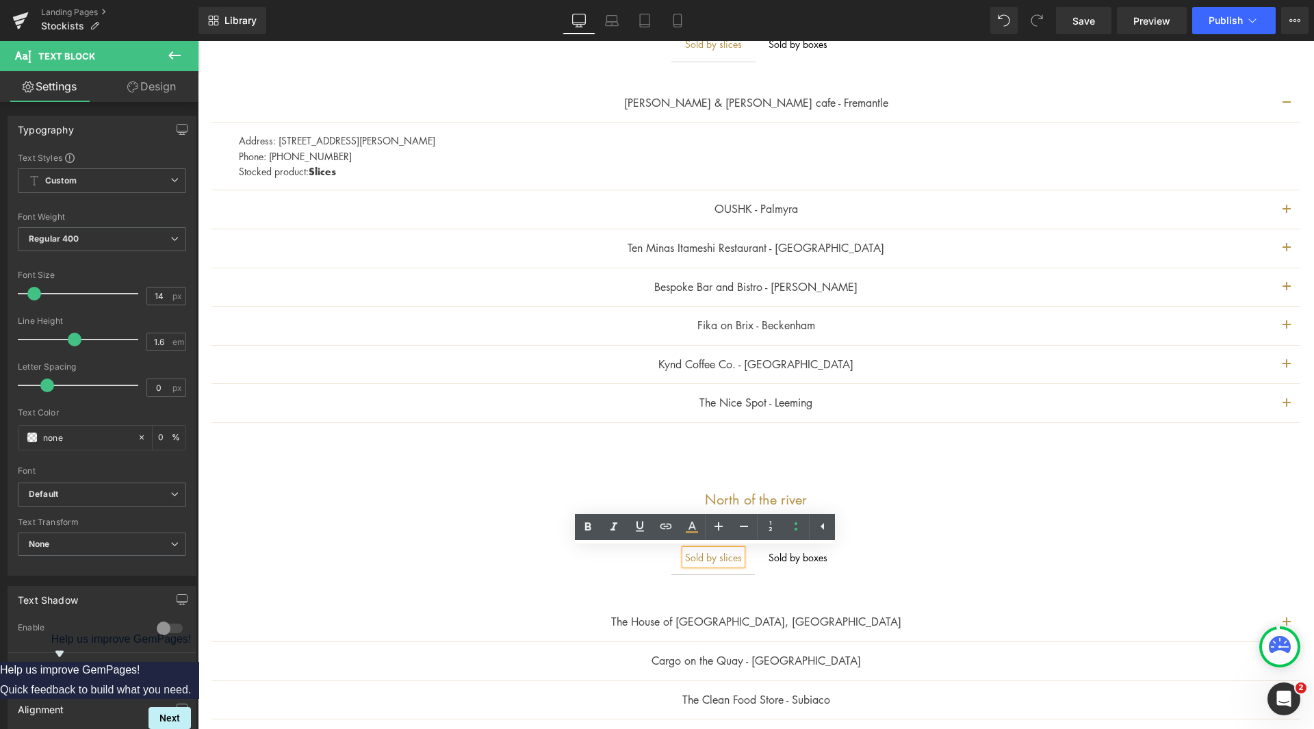
scroll to position [54, 0]
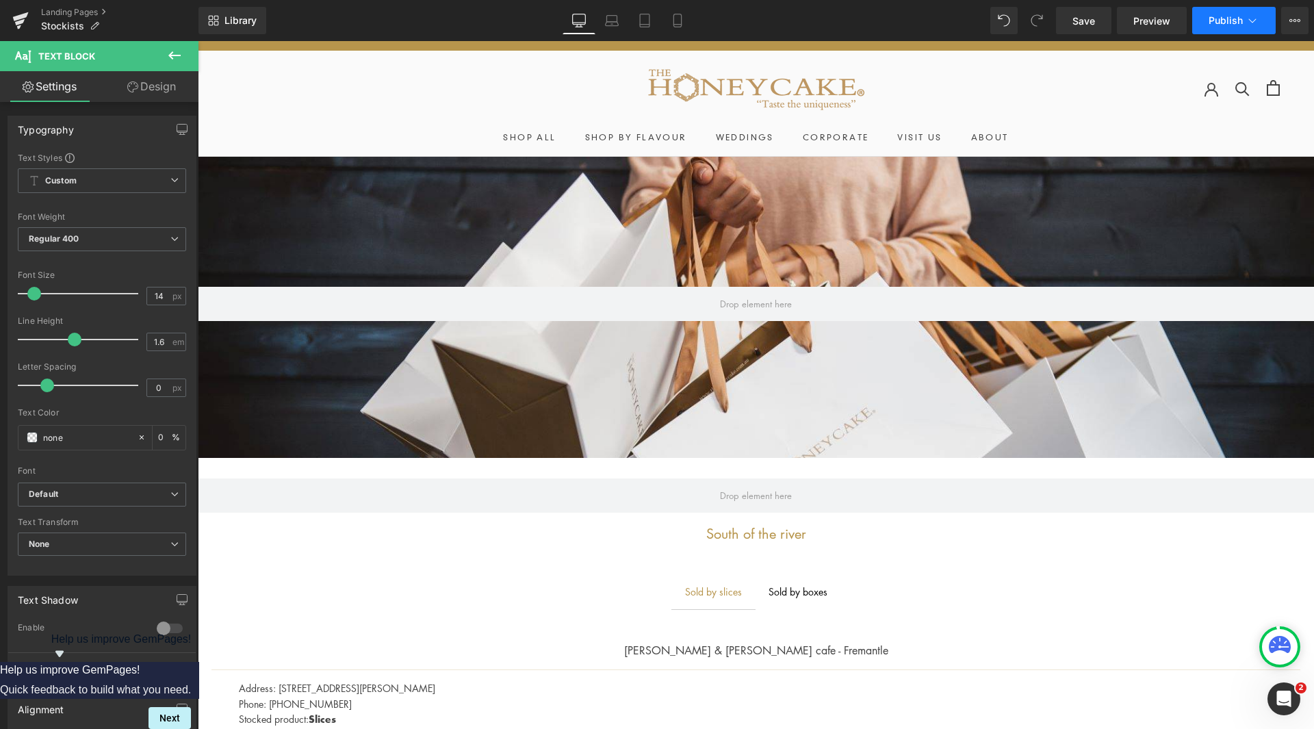
click at [1255, 21] on icon at bounding box center [1252, 21] width 14 height 14
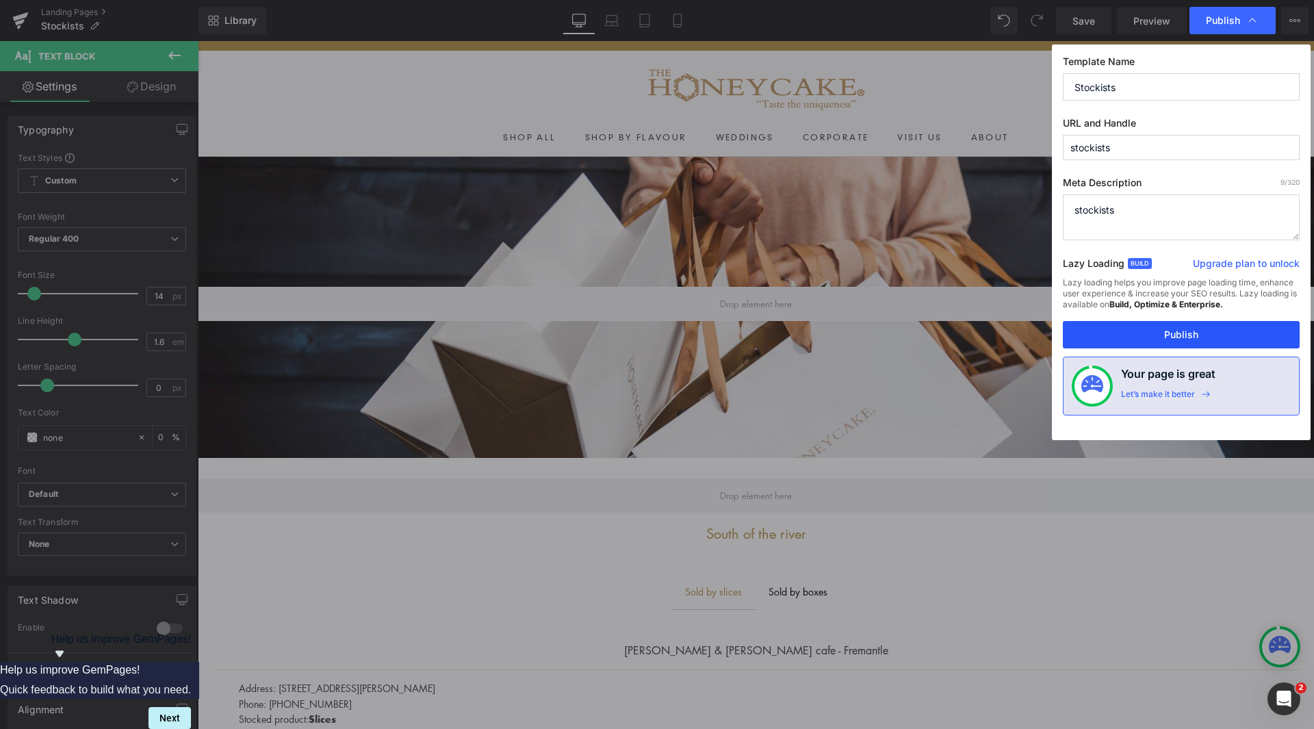
click at [1183, 330] on button "Publish" at bounding box center [1181, 334] width 237 height 27
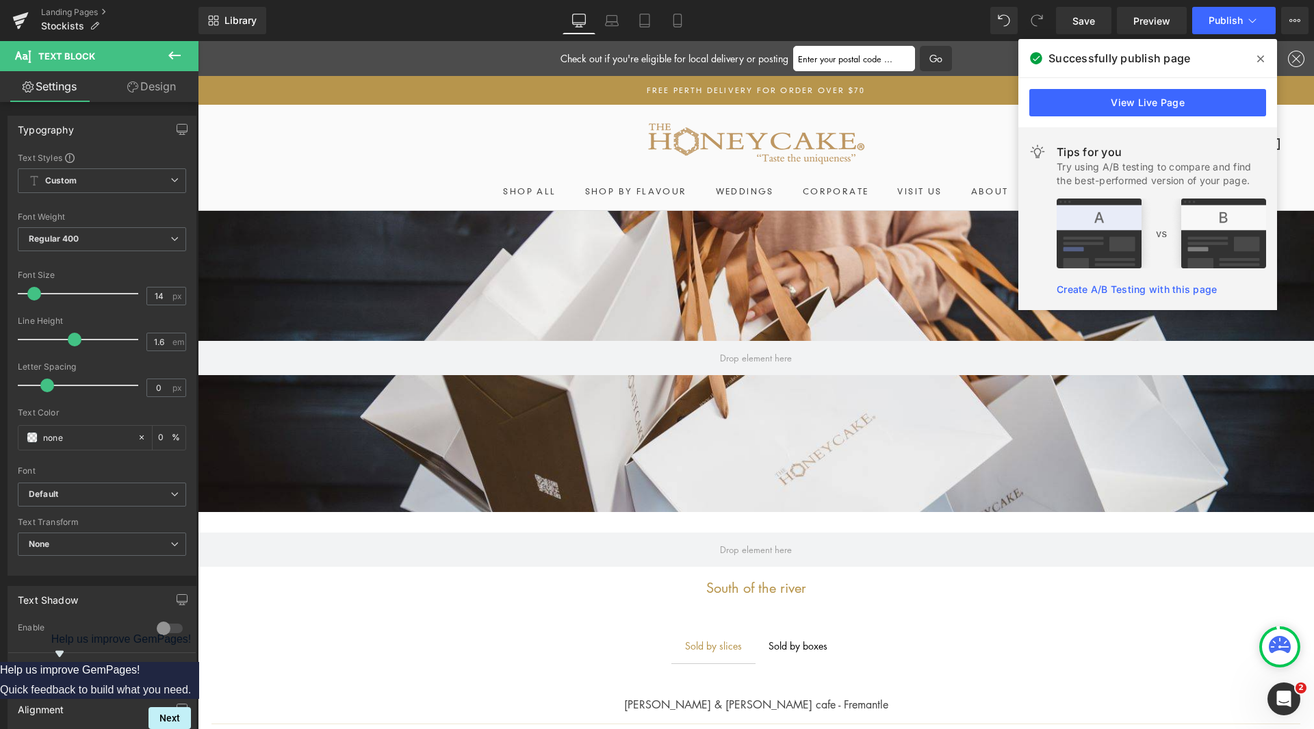
click at [1257, 61] on icon at bounding box center [1260, 58] width 7 height 11
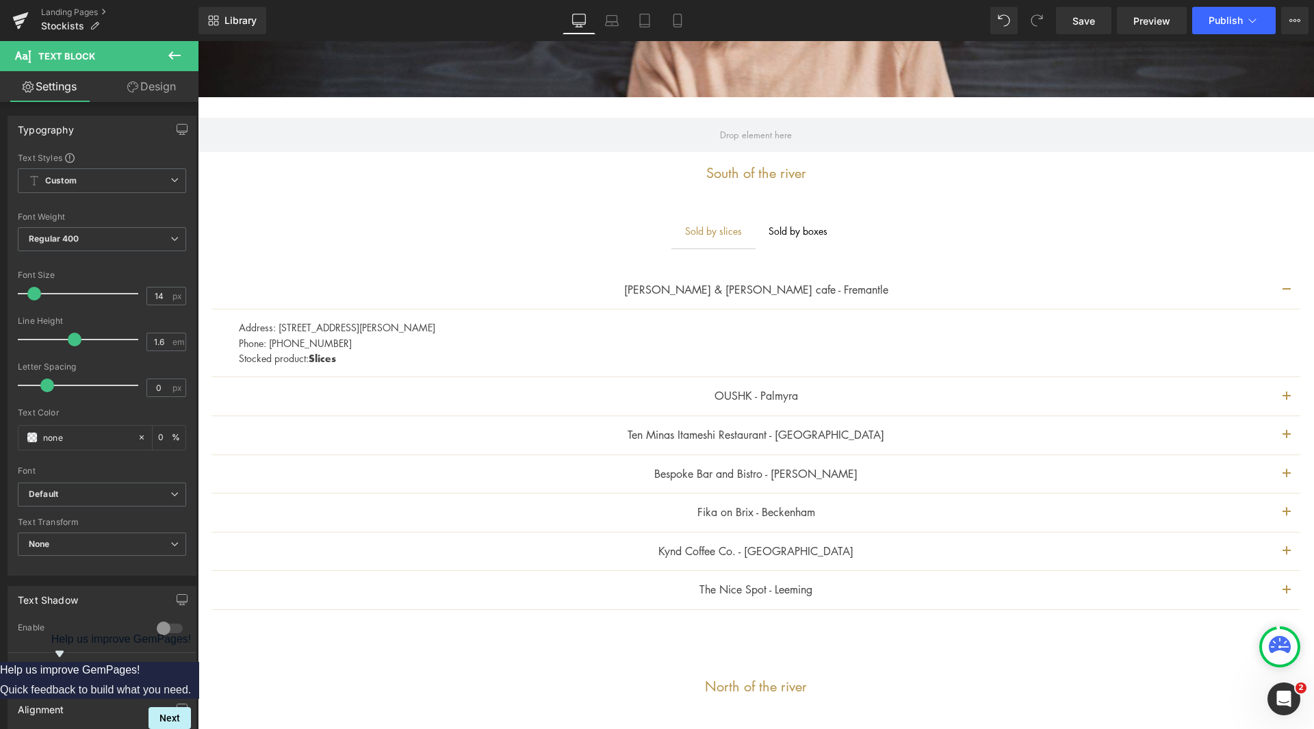
scroll to position [479, 0]
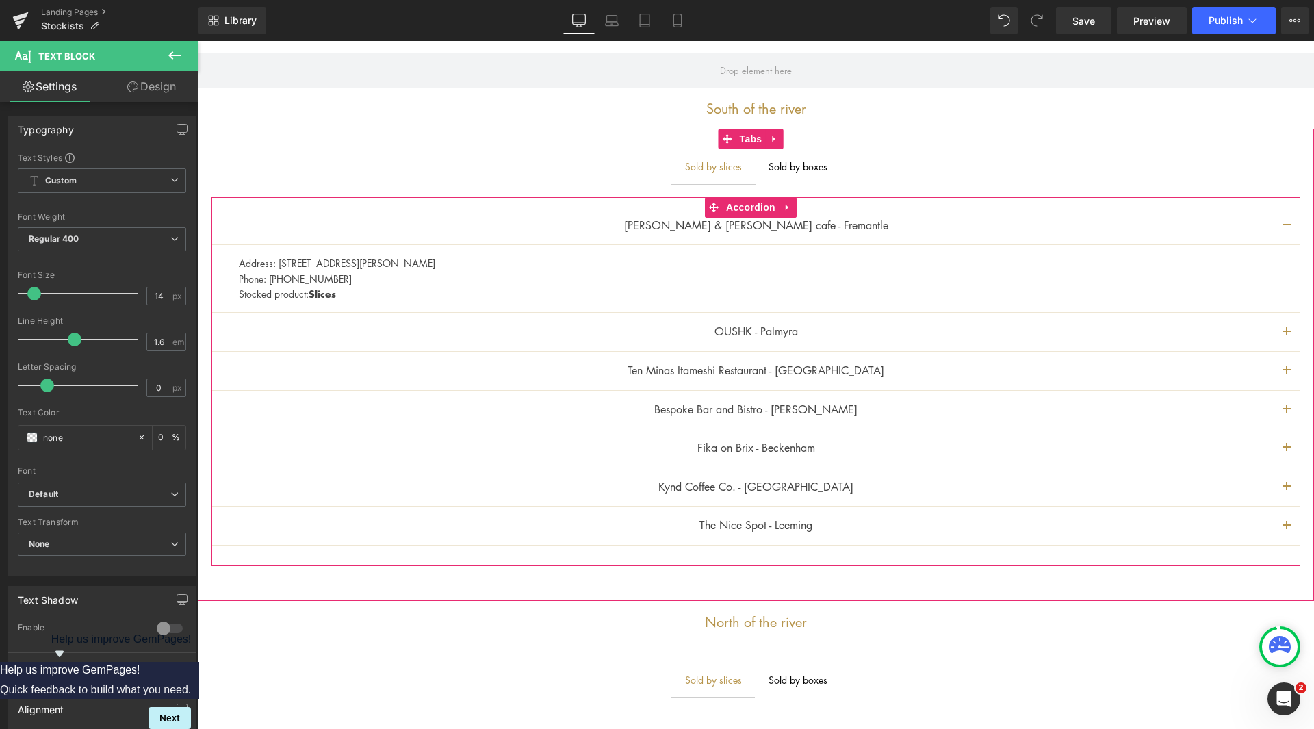
click at [1285, 223] on button "button" at bounding box center [1286, 226] width 27 height 38
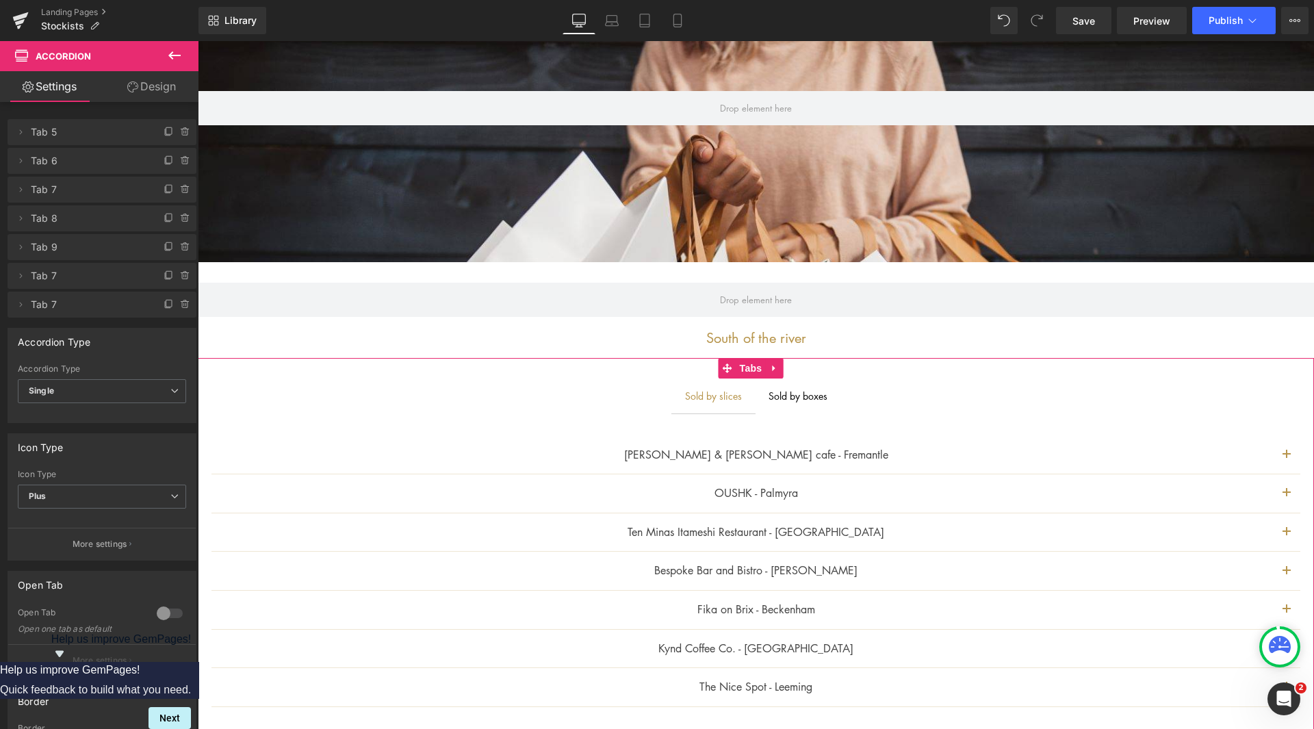
scroll to position [274, 0]
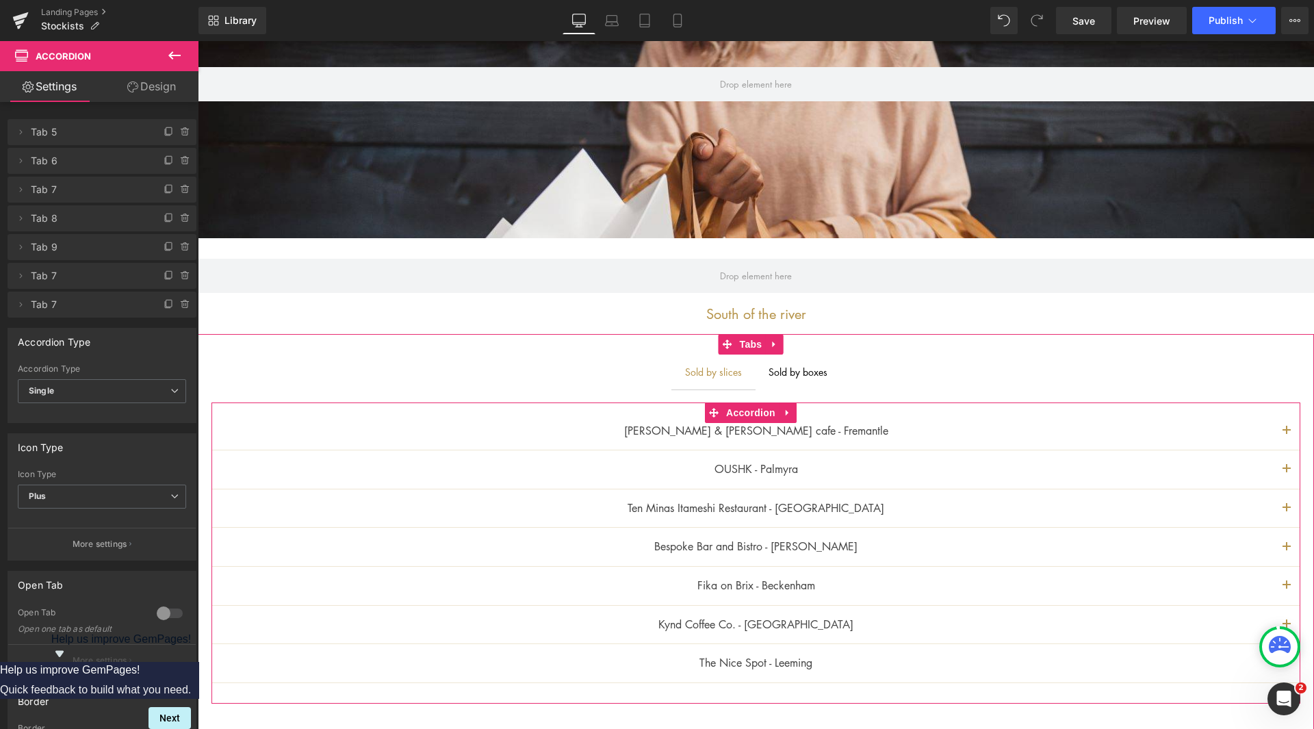
click at [1282, 471] on button "button" at bounding box center [1286, 469] width 27 height 38
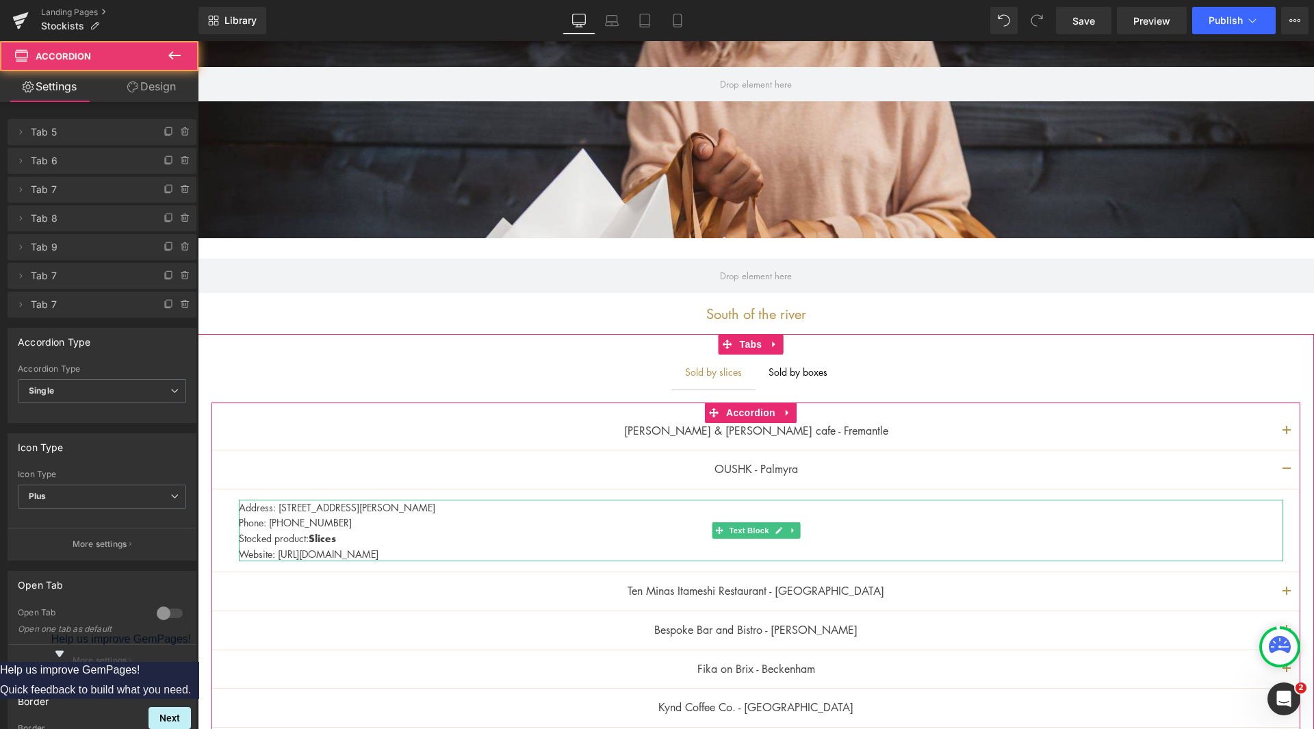
click at [421, 556] on p "Website: [URL][DOMAIN_NAME]" at bounding box center [761, 553] width 1044 height 15
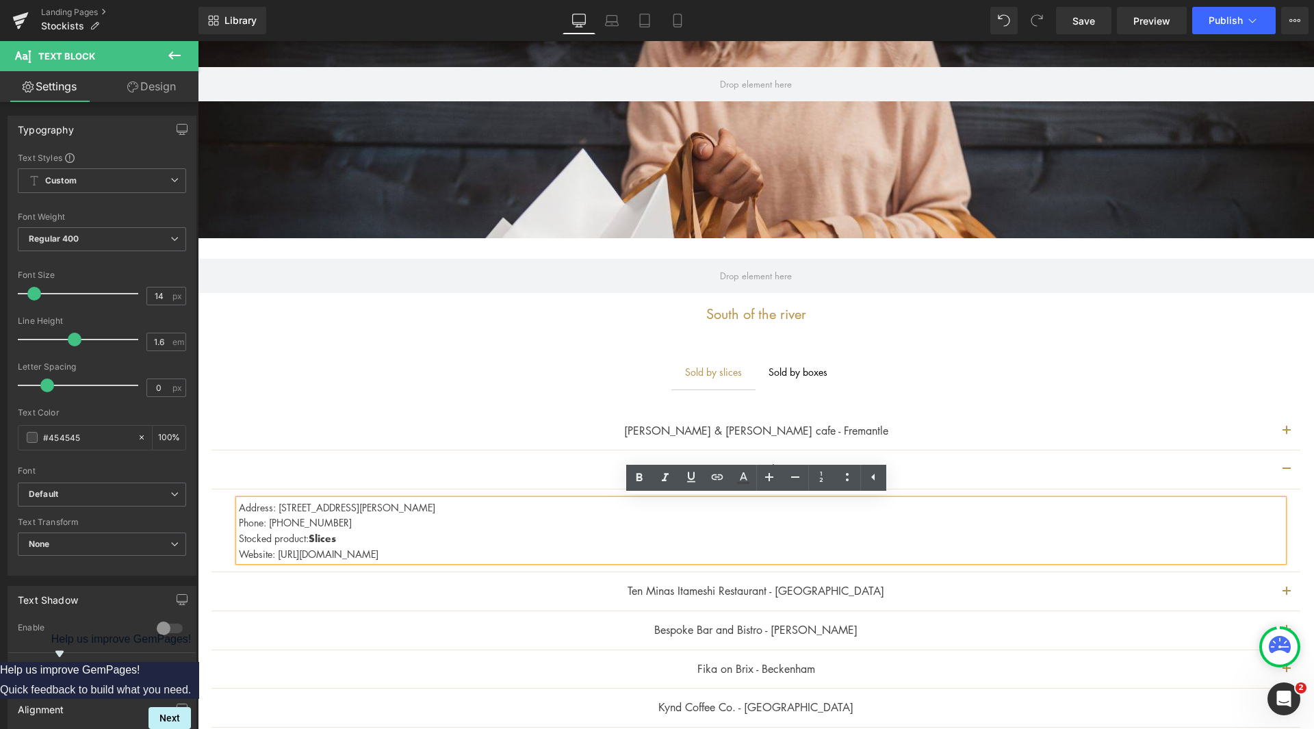
drag, startPoint x: 409, startPoint y: 555, endPoint x: 221, endPoint y: 553, distance: 188.2
click at [221, 553] on article "Address: [STREET_ADDRESS][PERSON_NAME] Phone: [PHONE_NUMBER] Stocked product: S…" at bounding box center [755, 530] width 1089 height 83
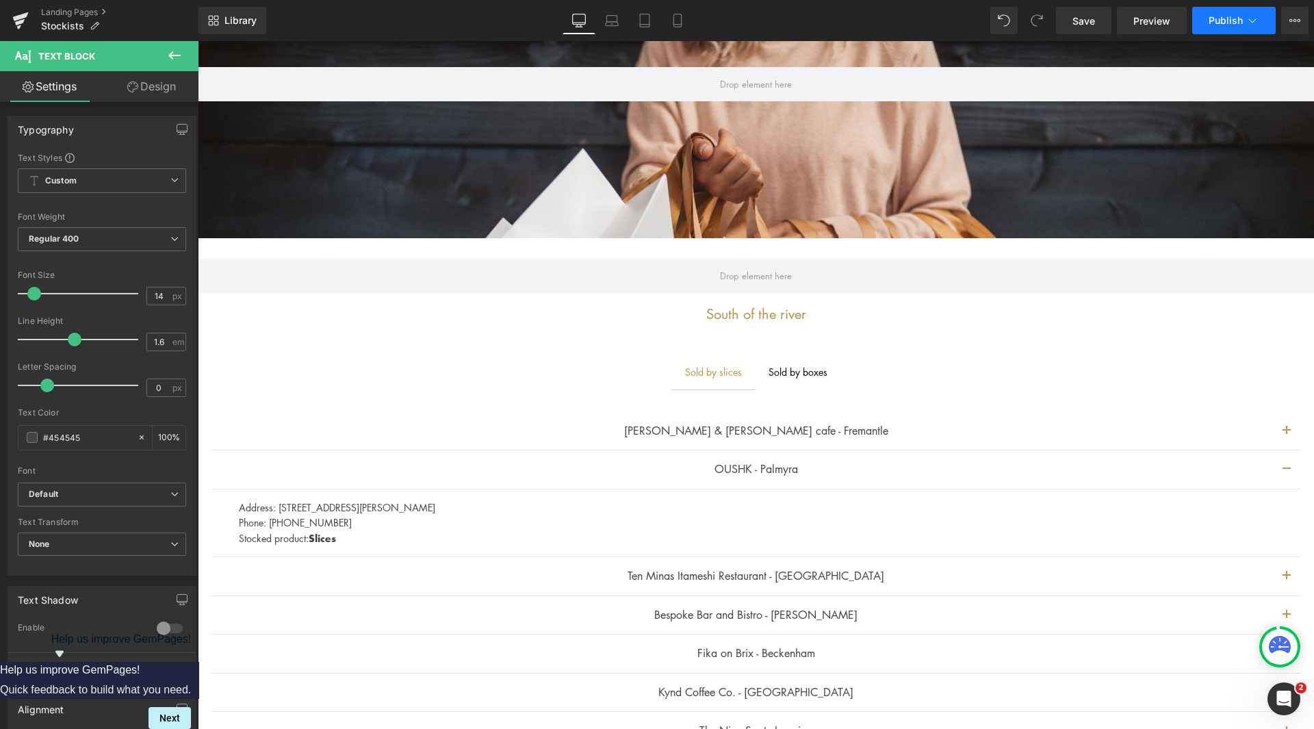
click at [1224, 29] on button "Publish" at bounding box center [1233, 20] width 83 height 27
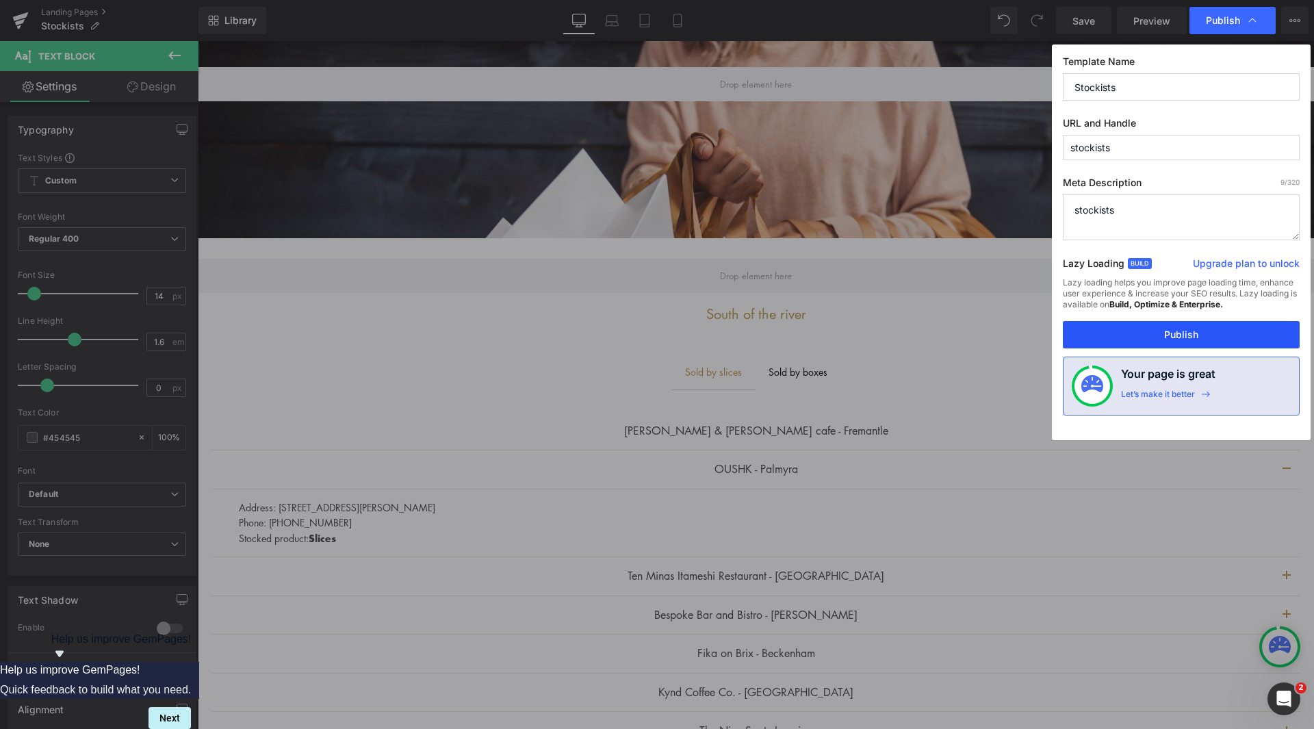
click at [1148, 331] on button "Publish" at bounding box center [1181, 334] width 237 height 27
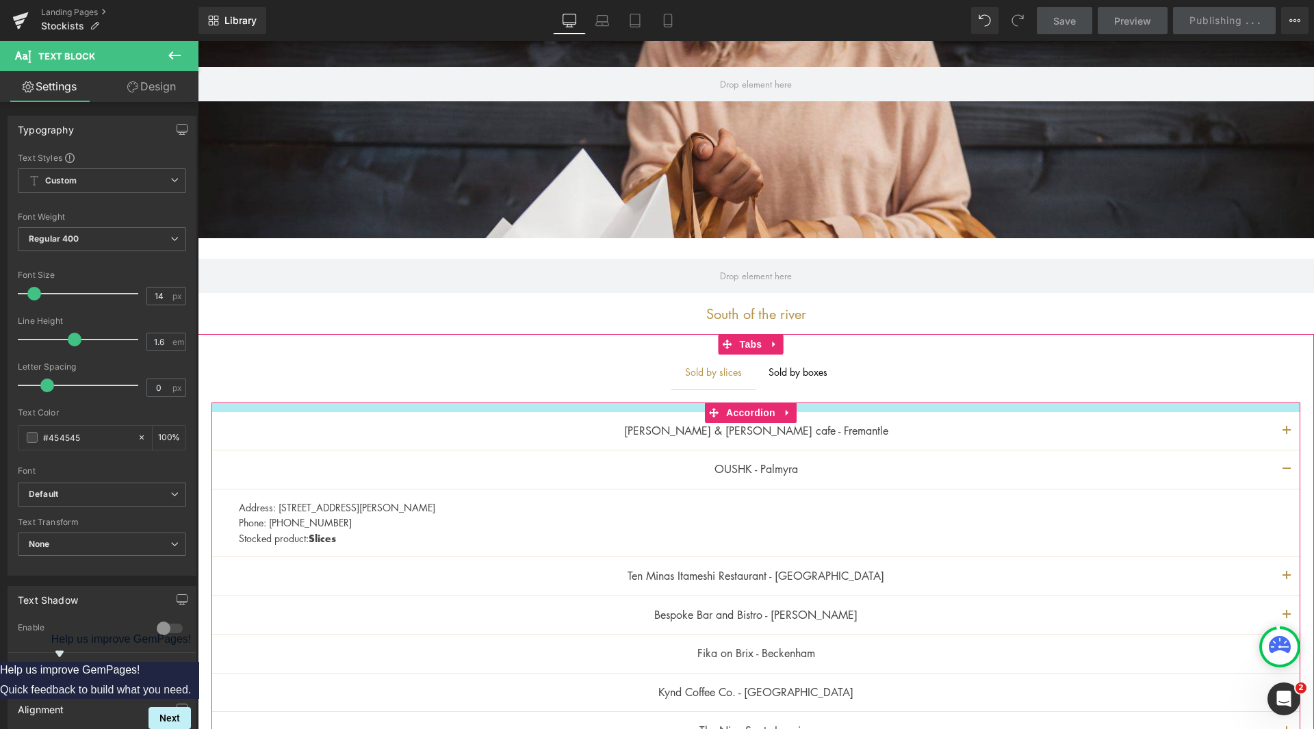
drag, startPoint x: 723, startPoint y: 424, endPoint x: 721, endPoint y: 431, distance: 7.8
click at [723, 424] on div "[PERSON_NAME] & [PERSON_NAME] cafe - Fremantle Text Block" at bounding box center [756, 431] width 1034 height 18
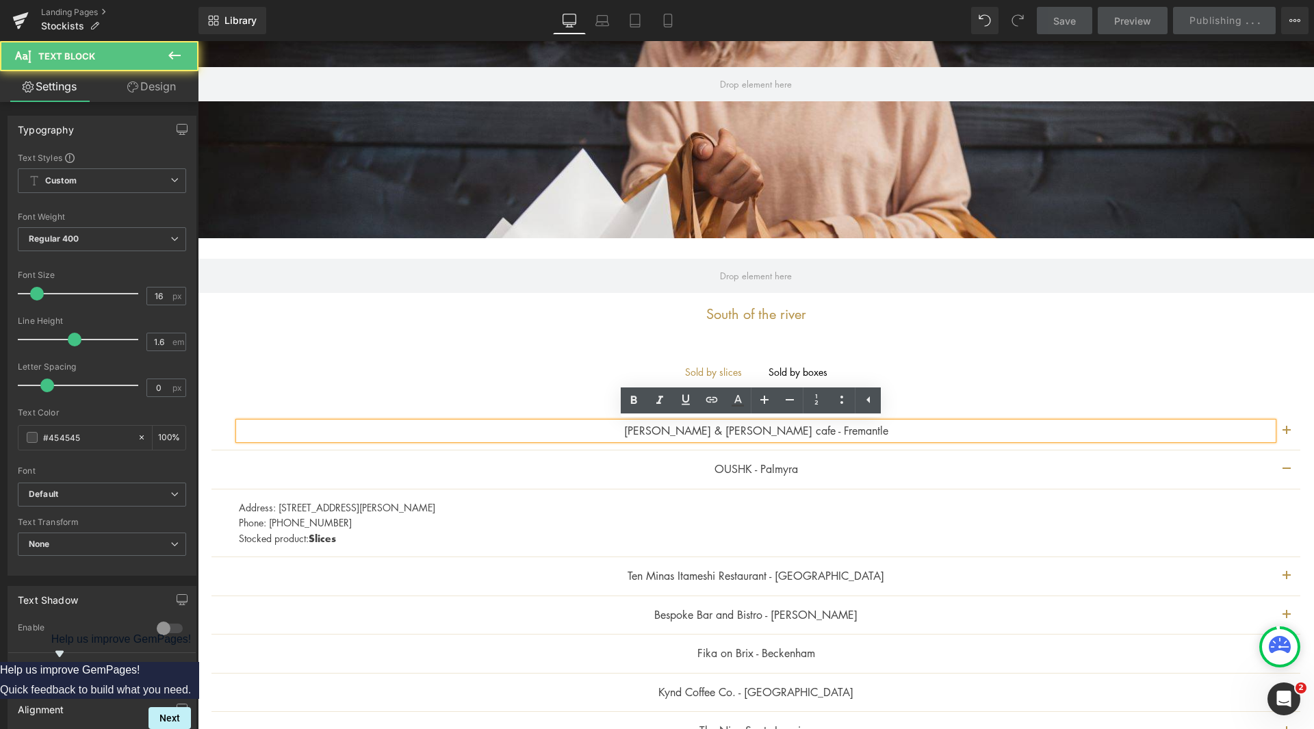
click at [718, 436] on p "[PERSON_NAME] & [PERSON_NAME] cafe - Fremantle" at bounding box center [756, 431] width 1034 height 18
click at [1280, 425] on button "button" at bounding box center [1286, 431] width 27 height 38
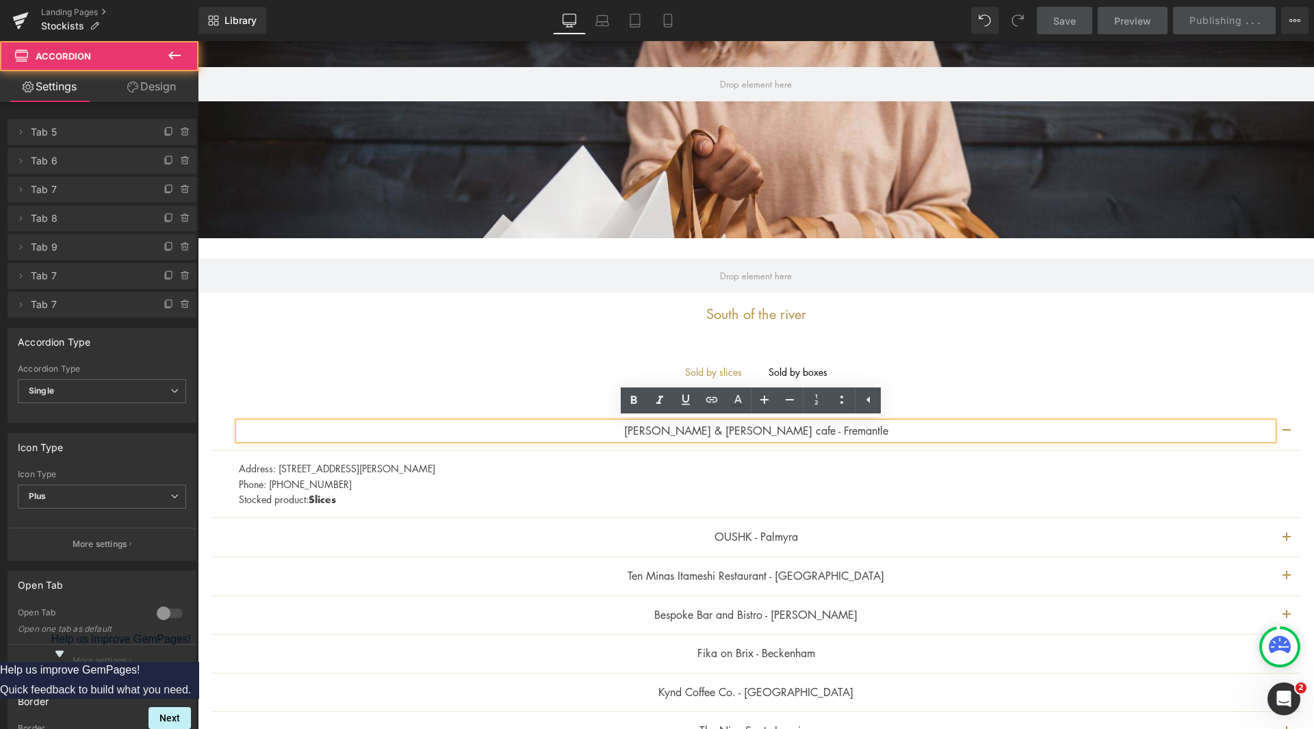
scroll to position [342, 0]
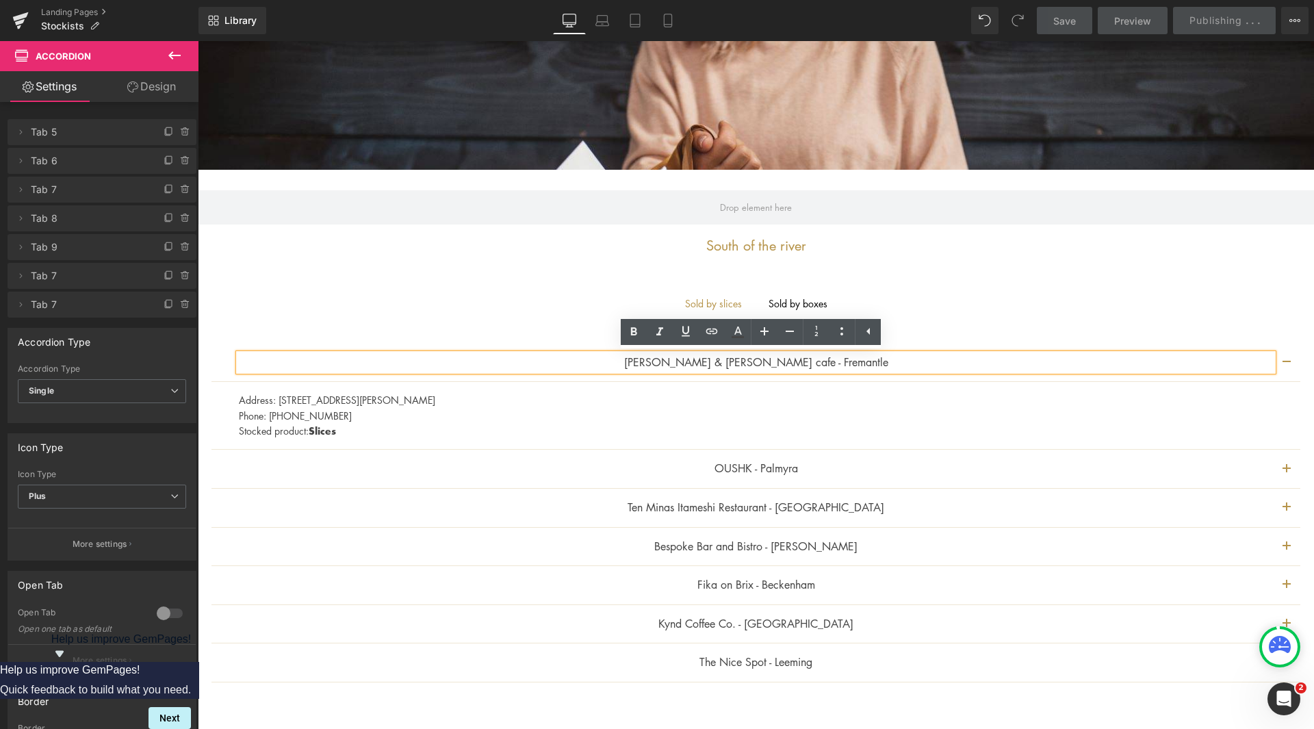
click at [1277, 473] on button "button" at bounding box center [1286, 469] width 27 height 38
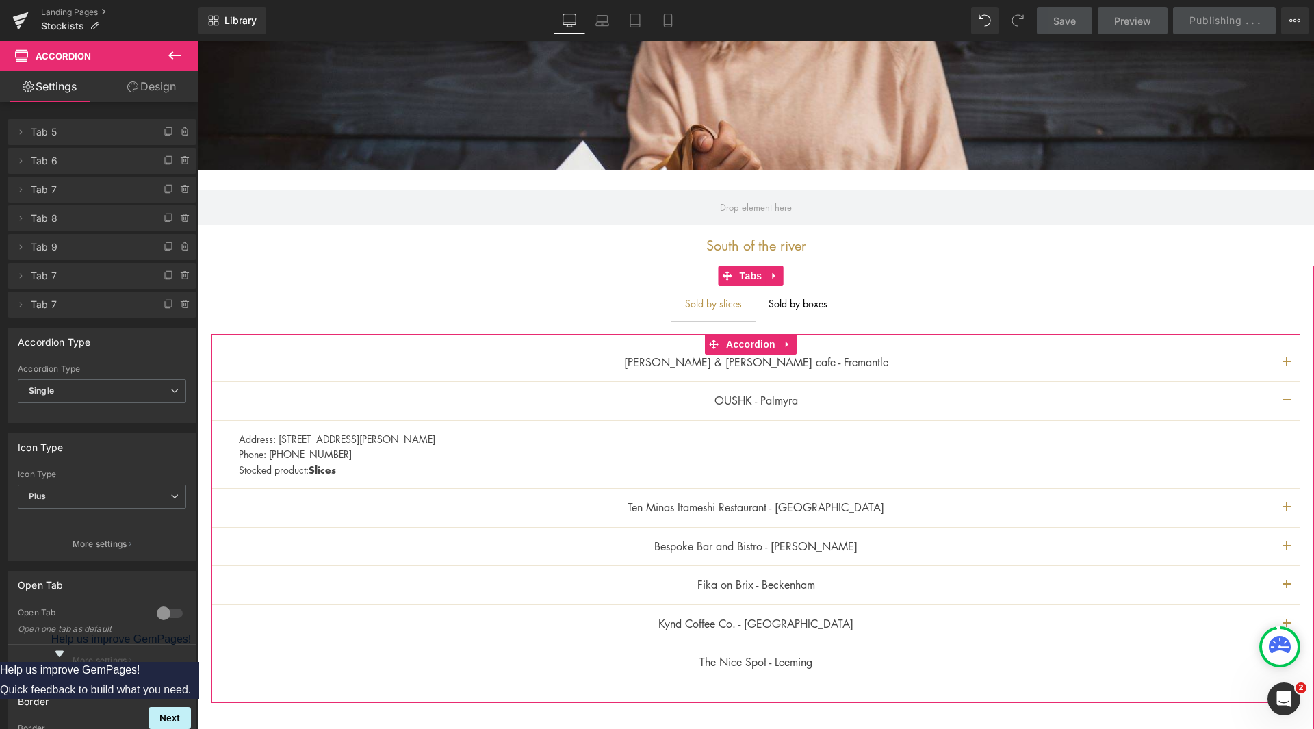
click at [1273, 508] on button "button" at bounding box center [1286, 508] width 27 height 38
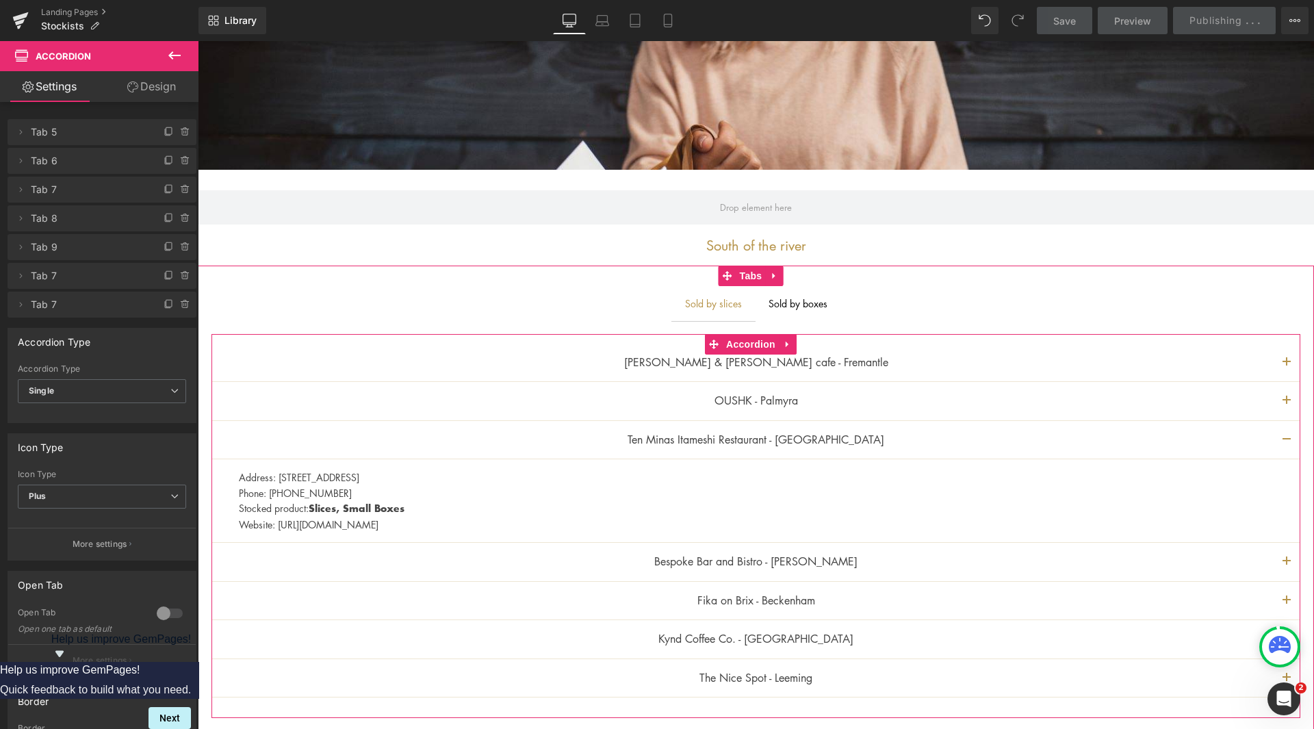
click at [1273, 555] on button "button" at bounding box center [1286, 562] width 27 height 38
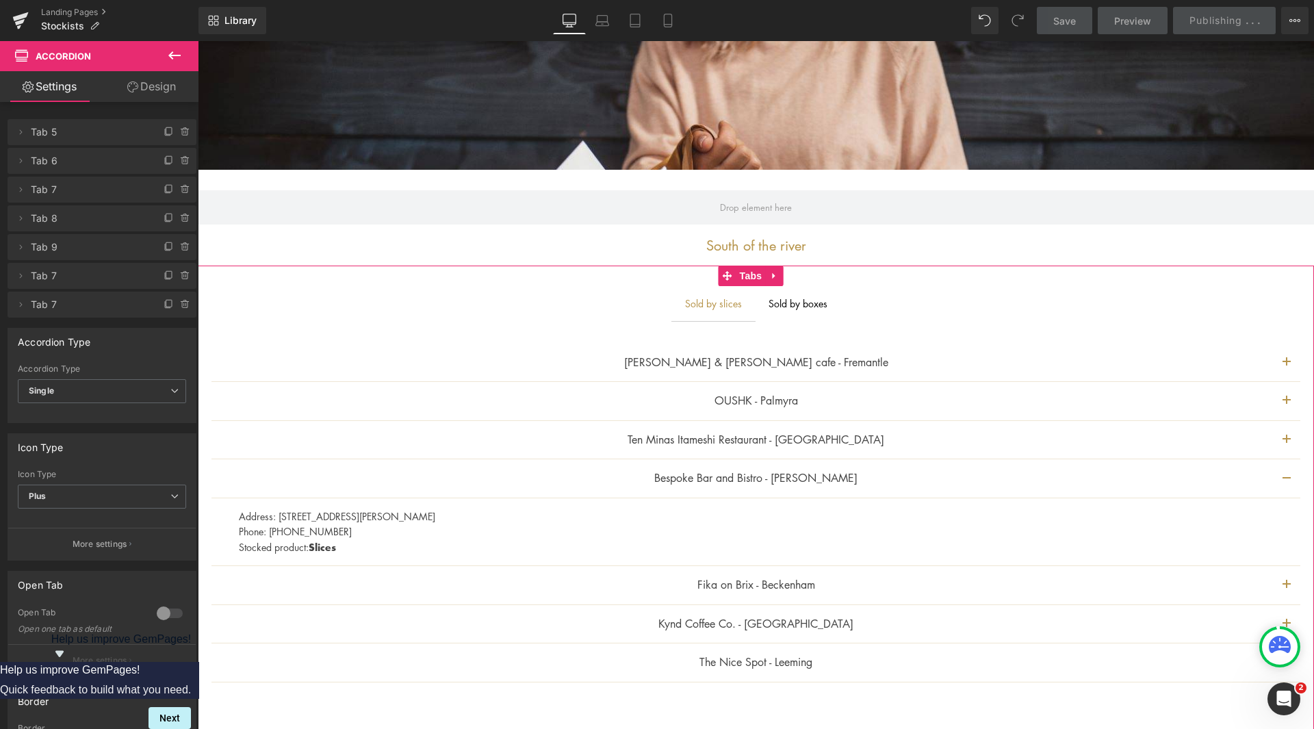
click at [1282, 581] on button "button" at bounding box center [1286, 585] width 27 height 38
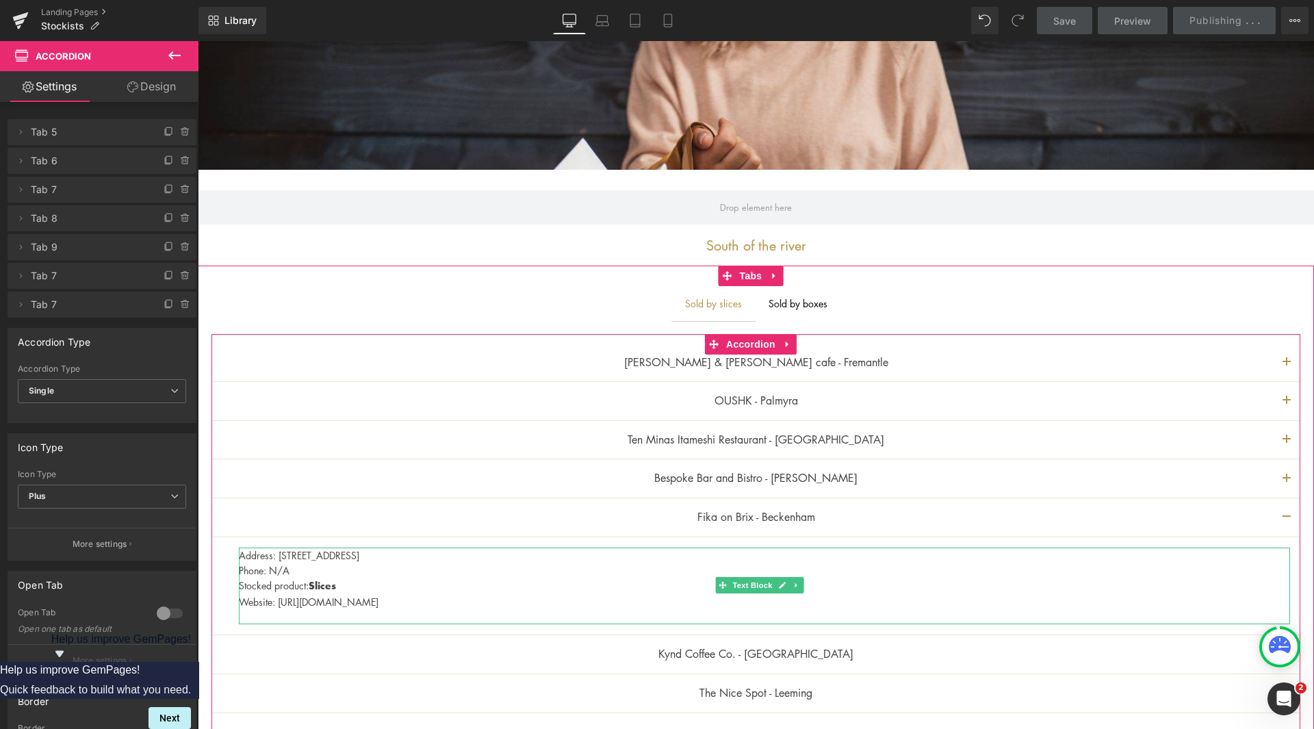
scroll to position [411, 0]
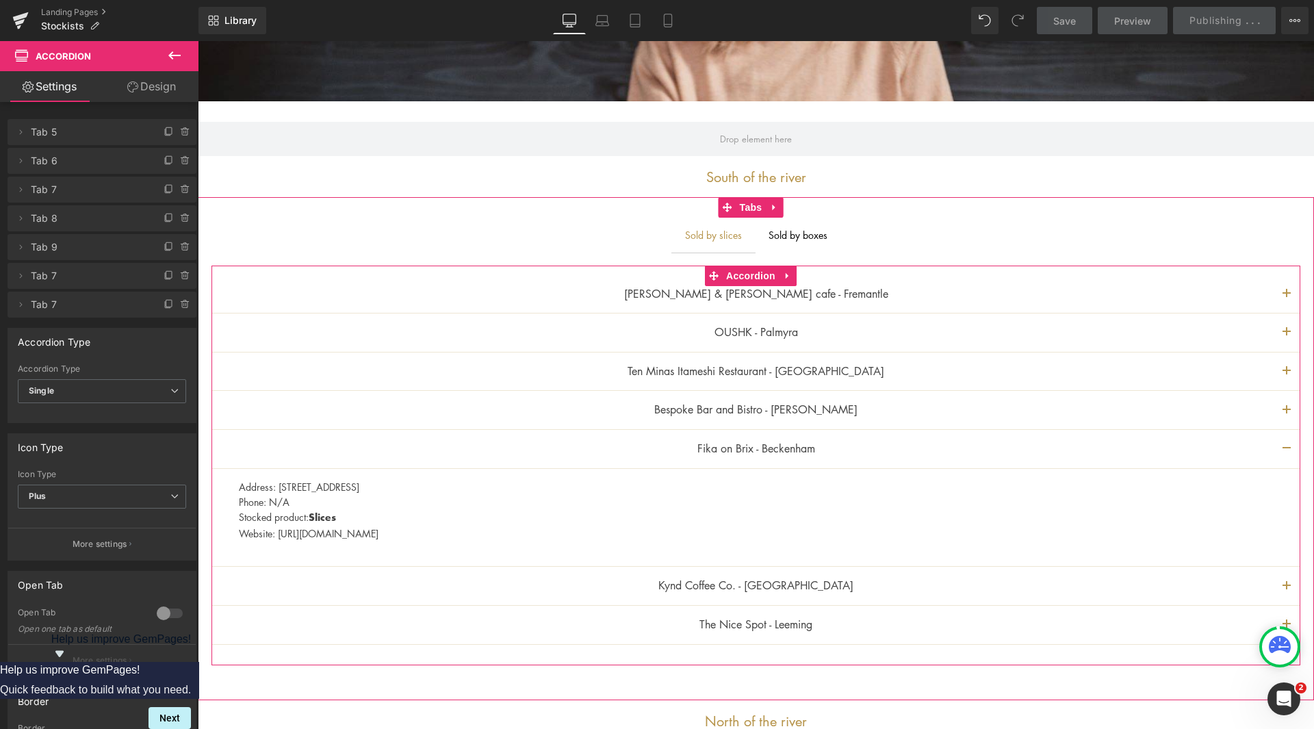
click at [1285, 587] on button "button" at bounding box center [1286, 586] width 27 height 38
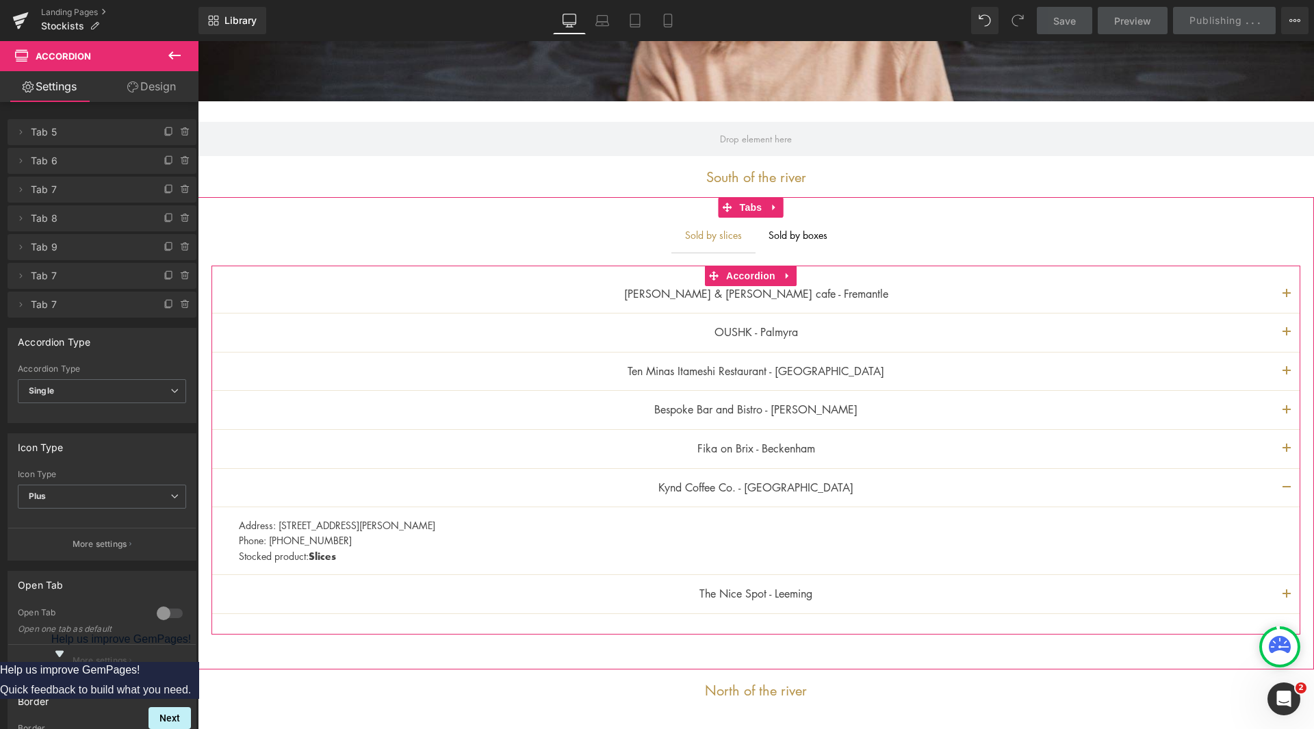
click at [1279, 601] on button "button" at bounding box center [1286, 594] width 27 height 38
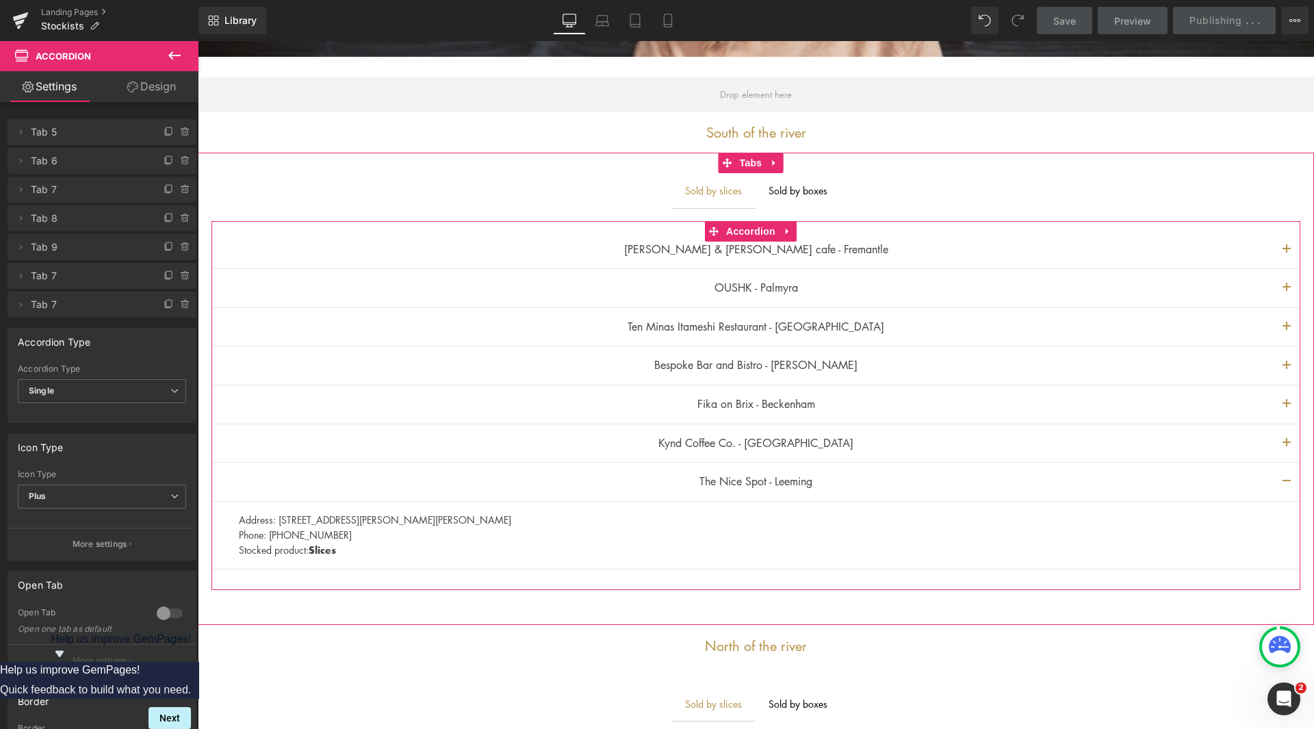
scroll to position [479, 0]
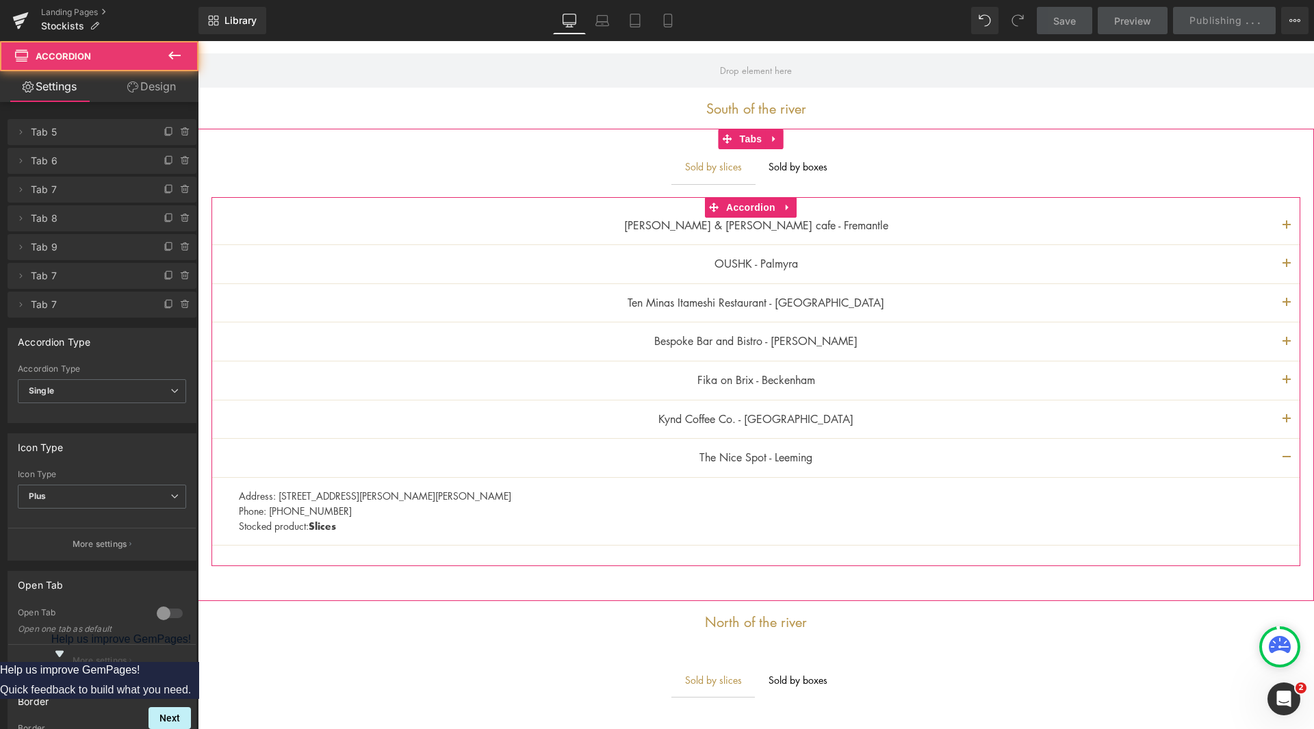
click at [1282, 455] on button "button" at bounding box center [1286, 458] width 27 height 38
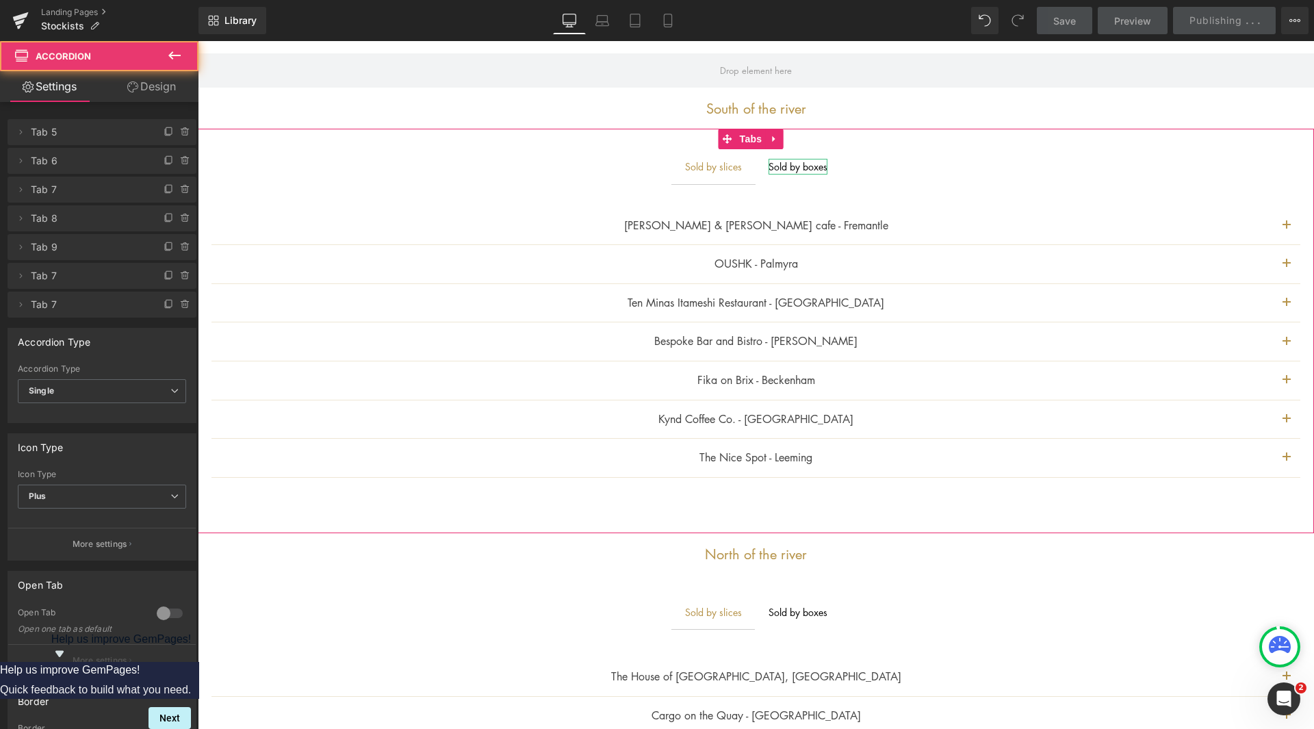
click at [812, 167] on div "Sold by boxes" at bounding box center [797, 166] width 59 height 15
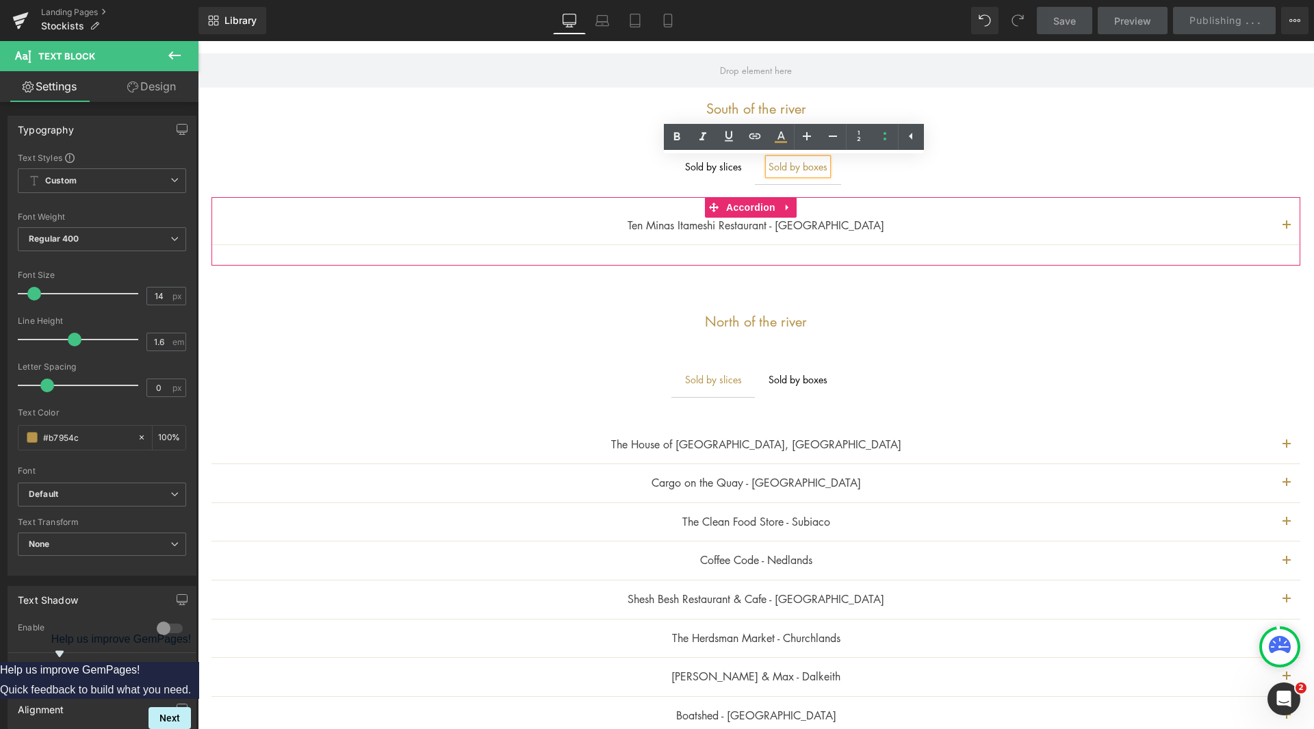
click at [1277, 226] on button "button" at bounding box center [1286, 226] width 27 height 38
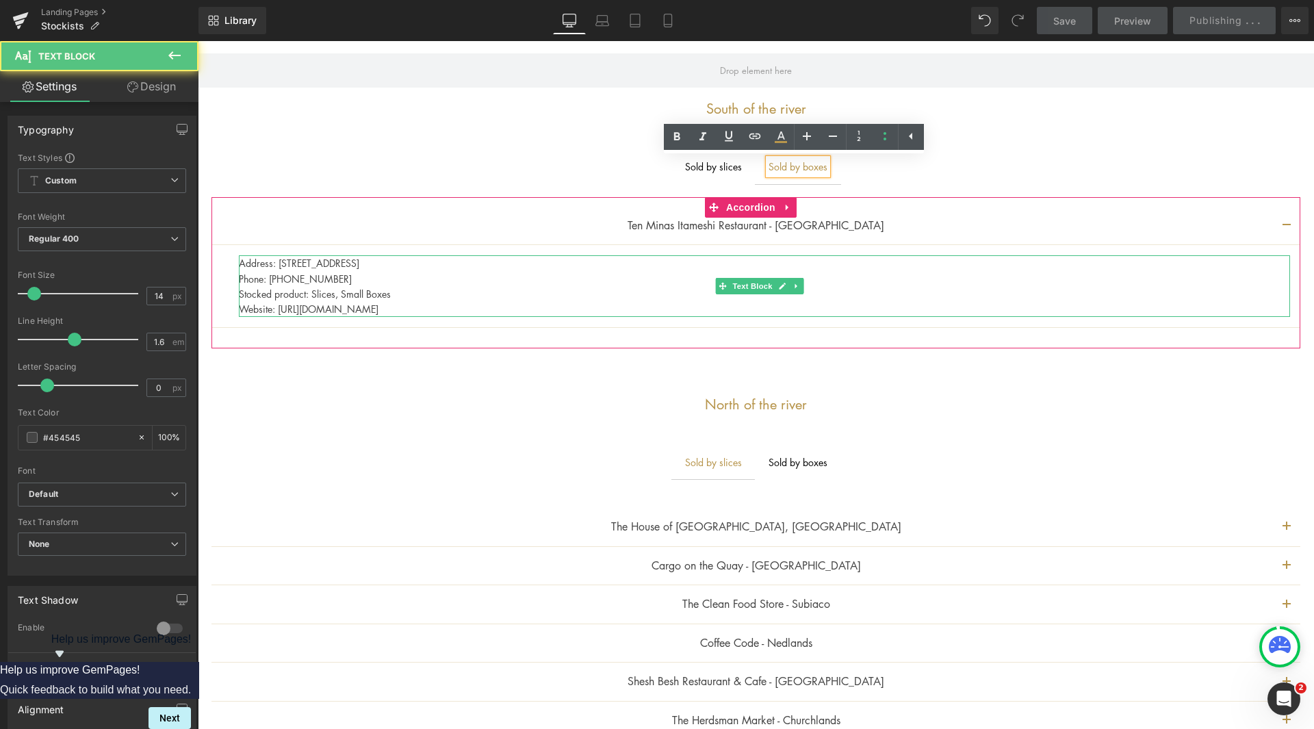
click at [394, 293] on p "Stocked product: Slices, Small Boxes" at bounding box center [764, 293] width 1051 height 15
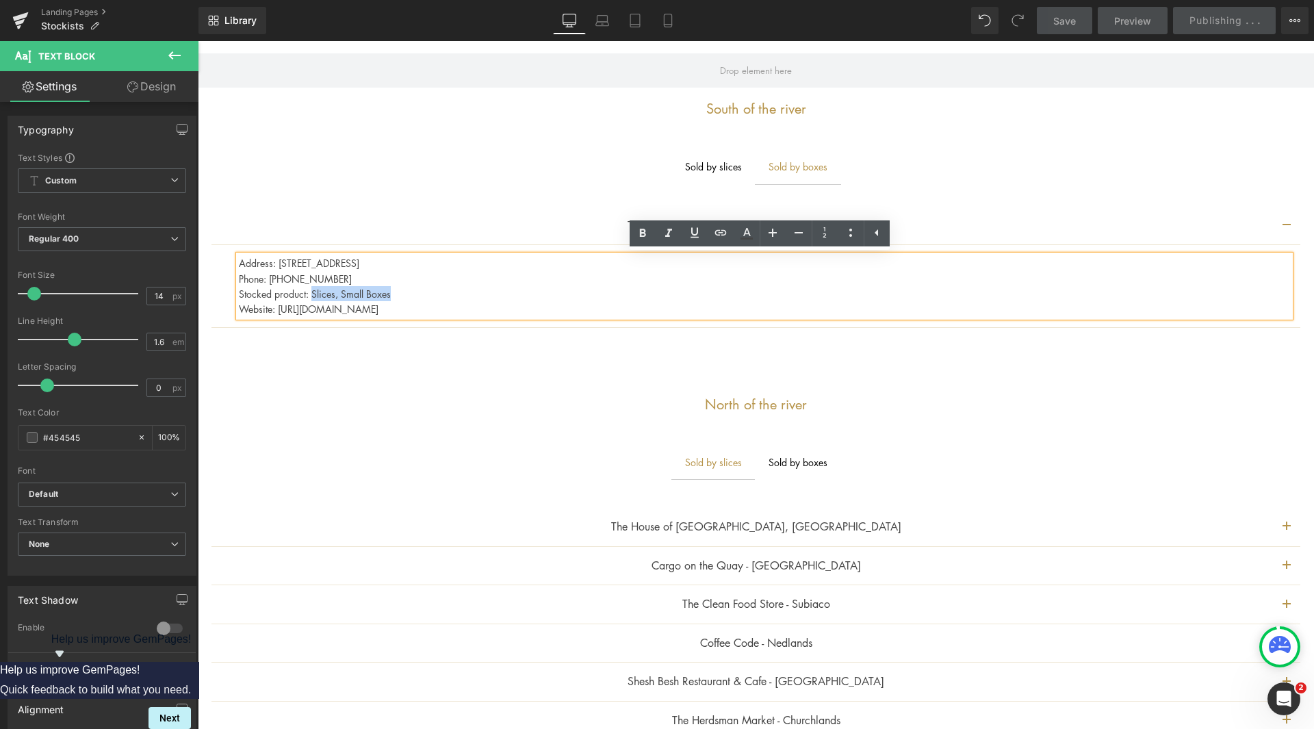
drag, startPoint x: 392, startPoint y: 294, endPoint x: 312, endPoint y: 292, distance: 80.1
click at [312, 292] on p "Stocked product: Slices, Small Boxes" at bounding box center [764, 293] width 1051 height 15
click at [357, 201] on div "Ten Minas Itameshi Restaurant - Como Text Block Address: [STREET_ADDRESS] Phone…" at bounding box center [755, 273] width 1089 height 152
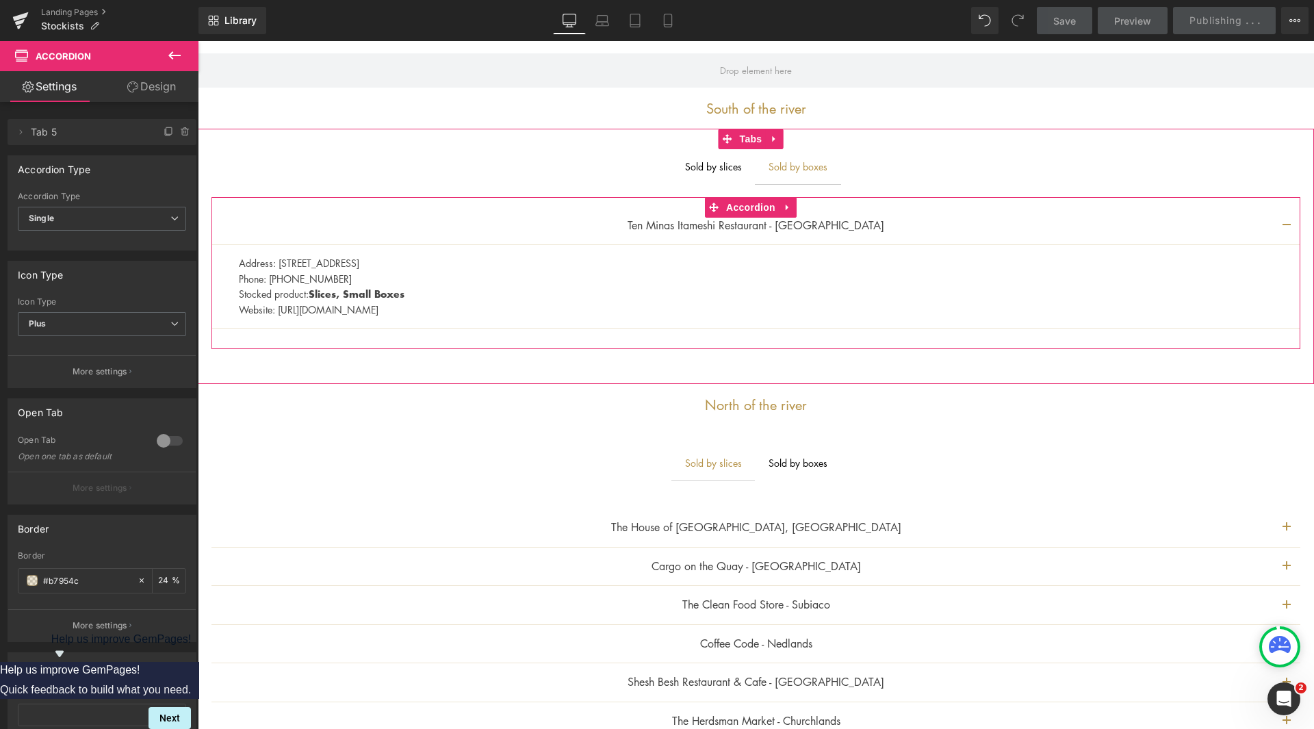
click at [282, 264] on p "Address: [STREET_ADDRESS]" at bounding box center [764, 262] width 1051 height 15
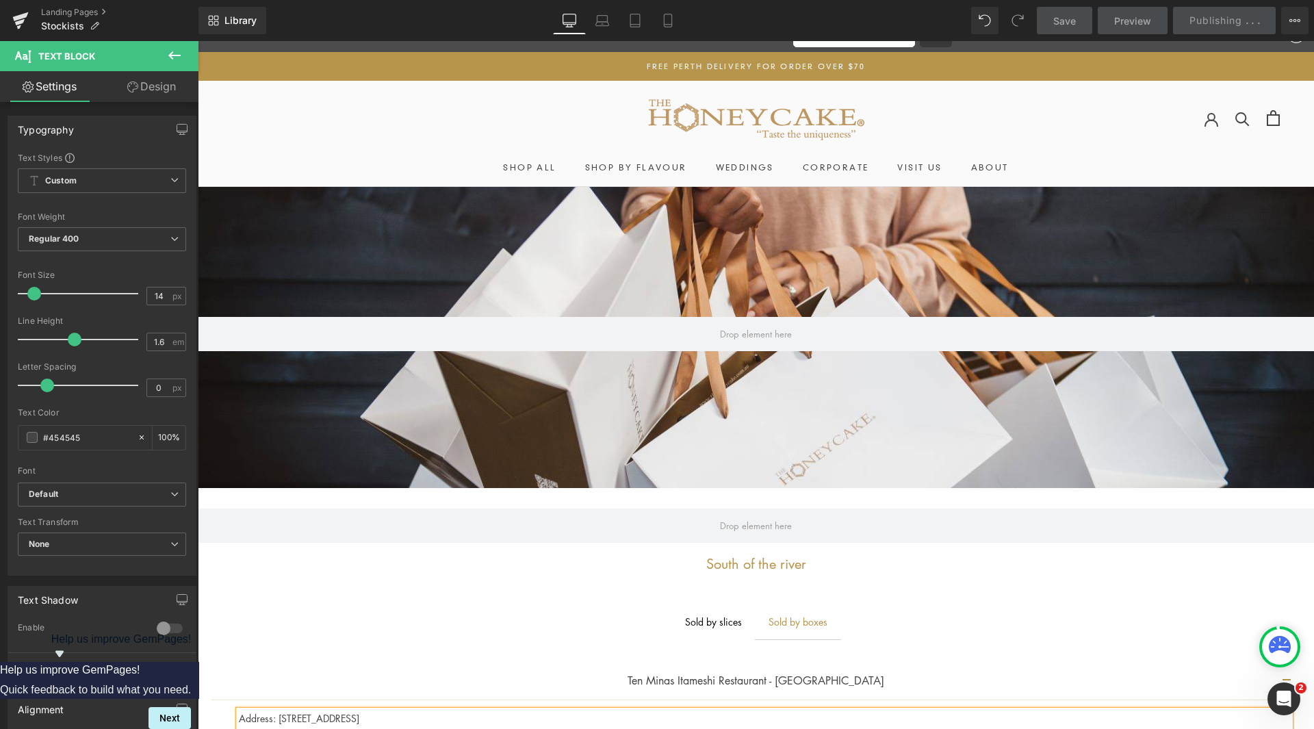
scroll to position [0, 0]
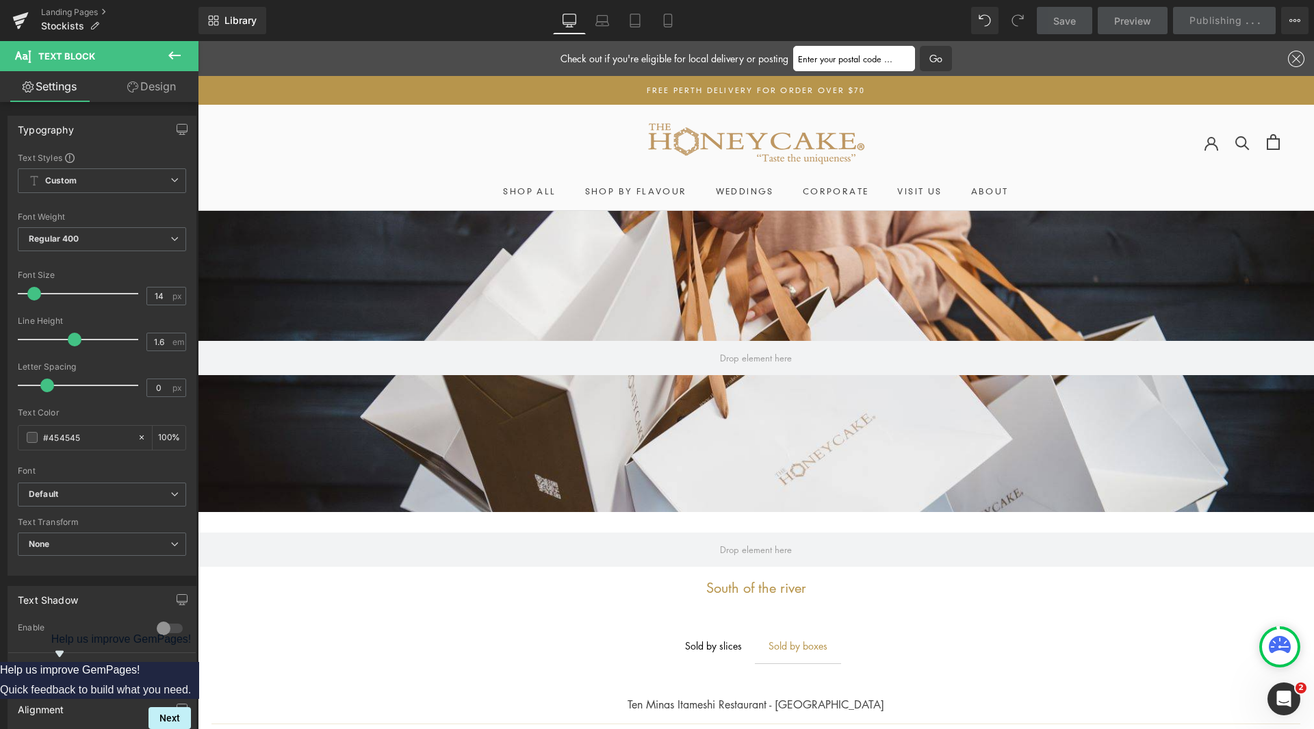
click at [1208, 28] on div "Save Preview Publishing . . . Scheduled View Live Page View with current Templa…" at bounding box center [1172, 20] width 283 height 27
click at [1242, 24] on div "Save Preview Publishing . . . Scheduled View Live Page View with current Templa…" at bounding box center [1172, 20] width 283 height 27
click at [1072, 21] on span "Save" at bounding box center [1064, 21] width 23 height 14
click at [174, 51] on icon at bounding box center [174, 55] width 16 height 16
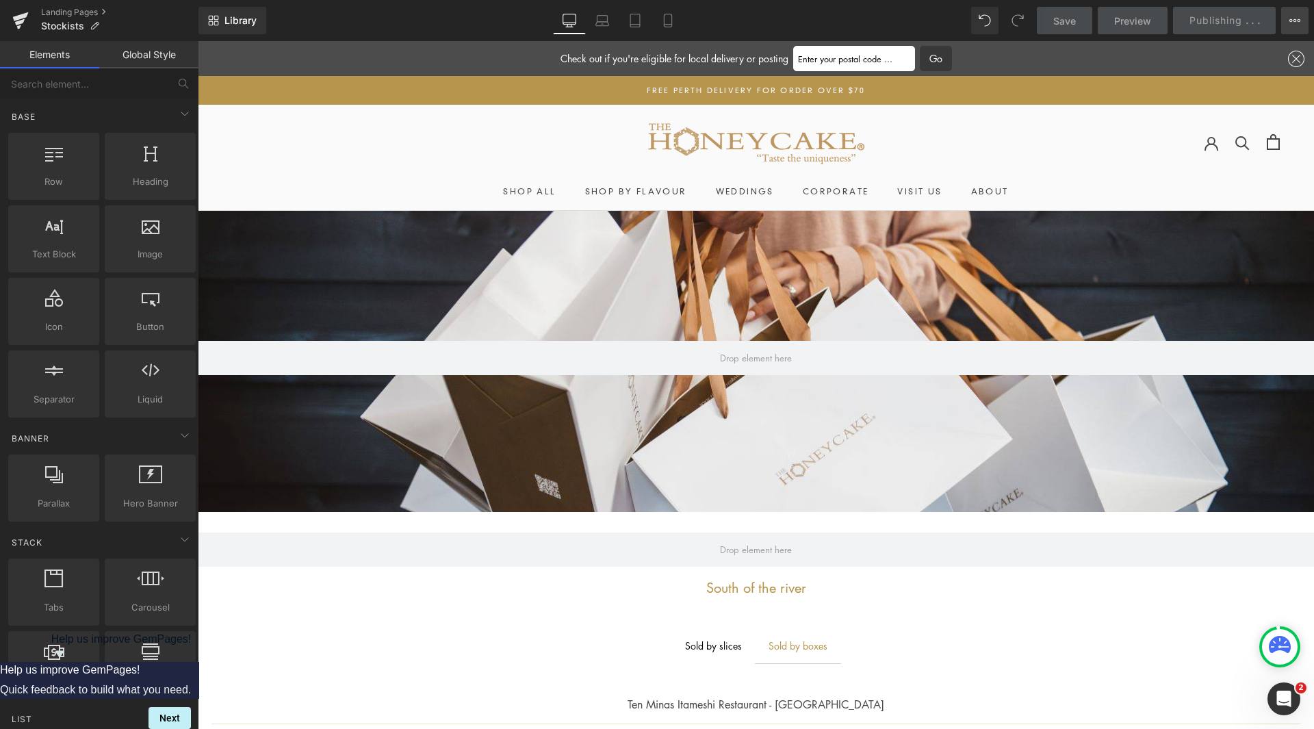
click at [1299, 18] on icon at bounding box center [1294, 20] width 11 height 11
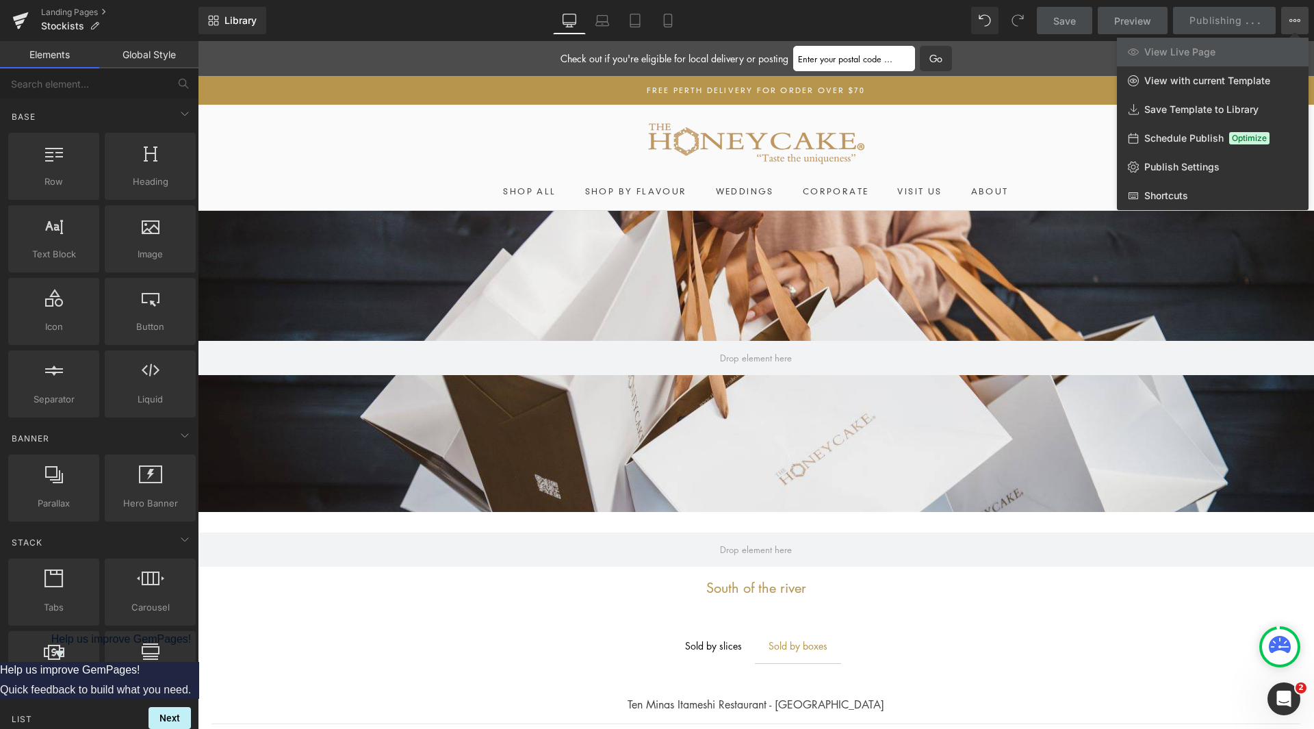
click at [1047, 45] on div at bounding box center [756, 385] width 1116 height 688
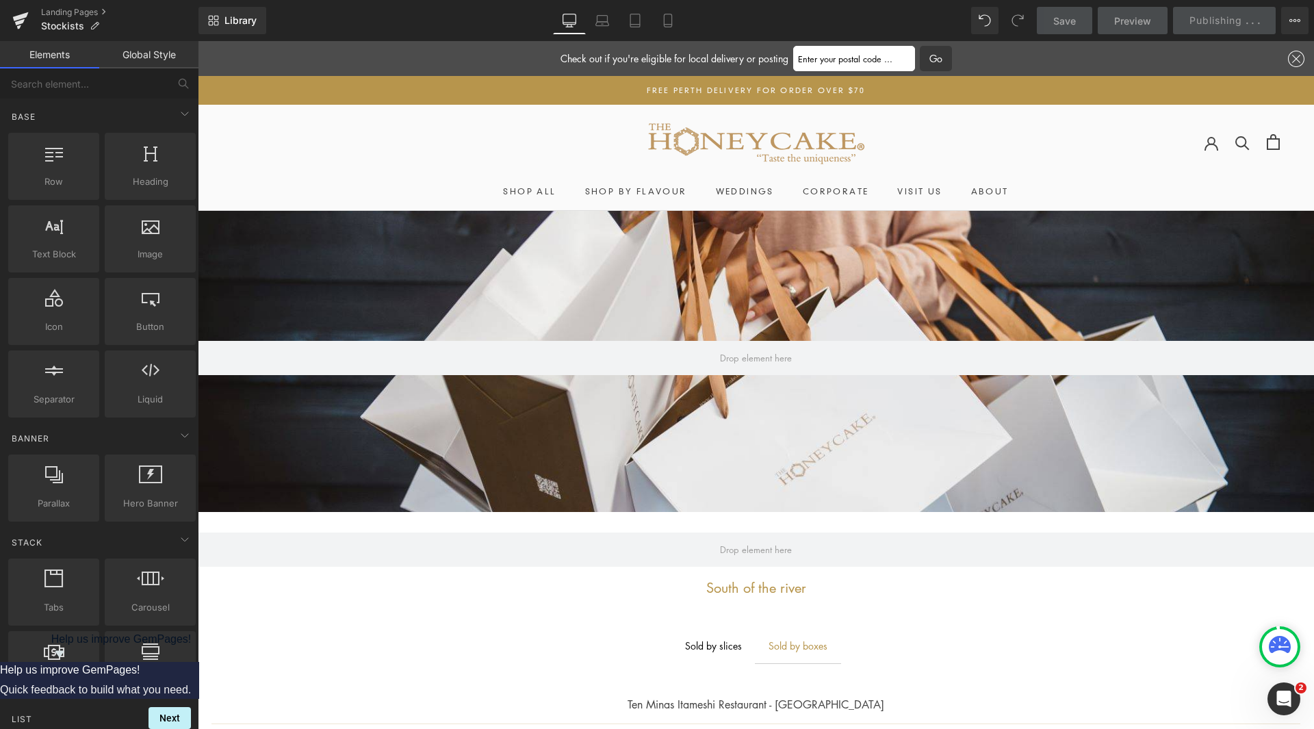
click at [1289, 57] on icon "Close" at bounding box center [1296, 59] width 16 height 16
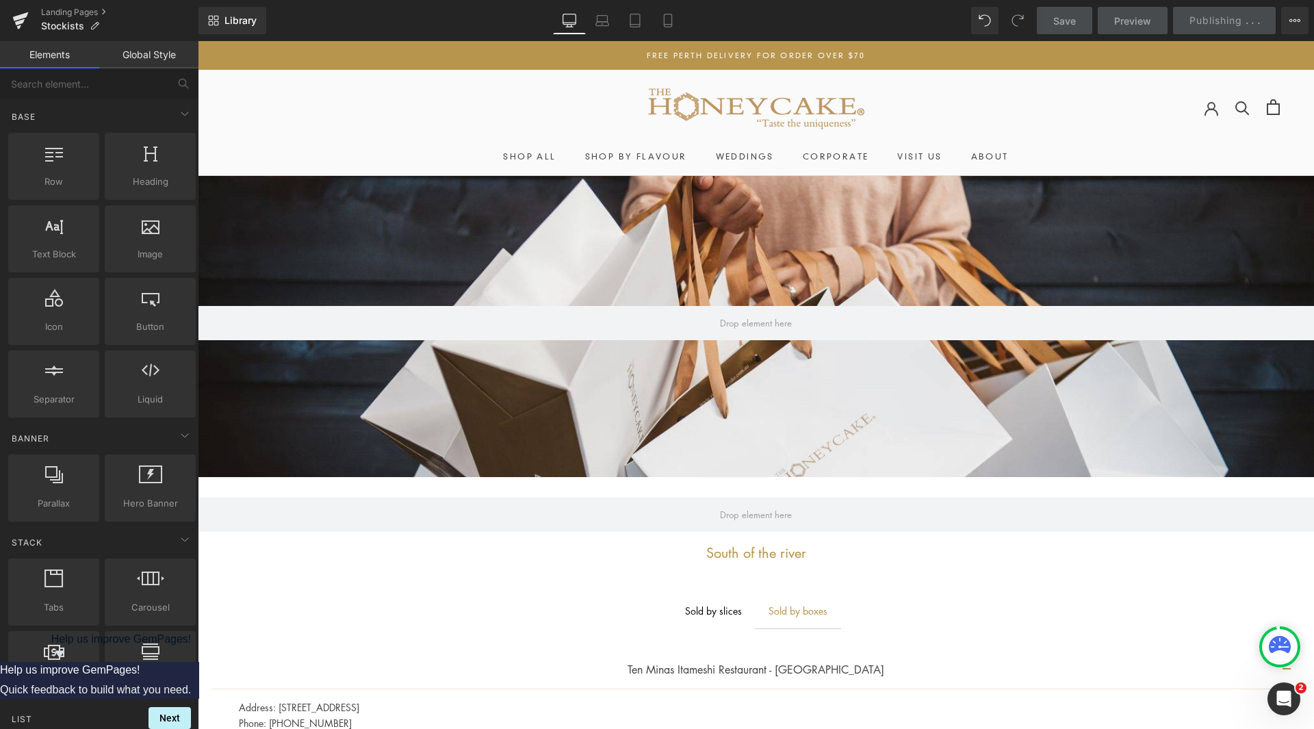
click at [1132, 14] on span "Preview" at bounding box center [1132, 21] width 37 height 14
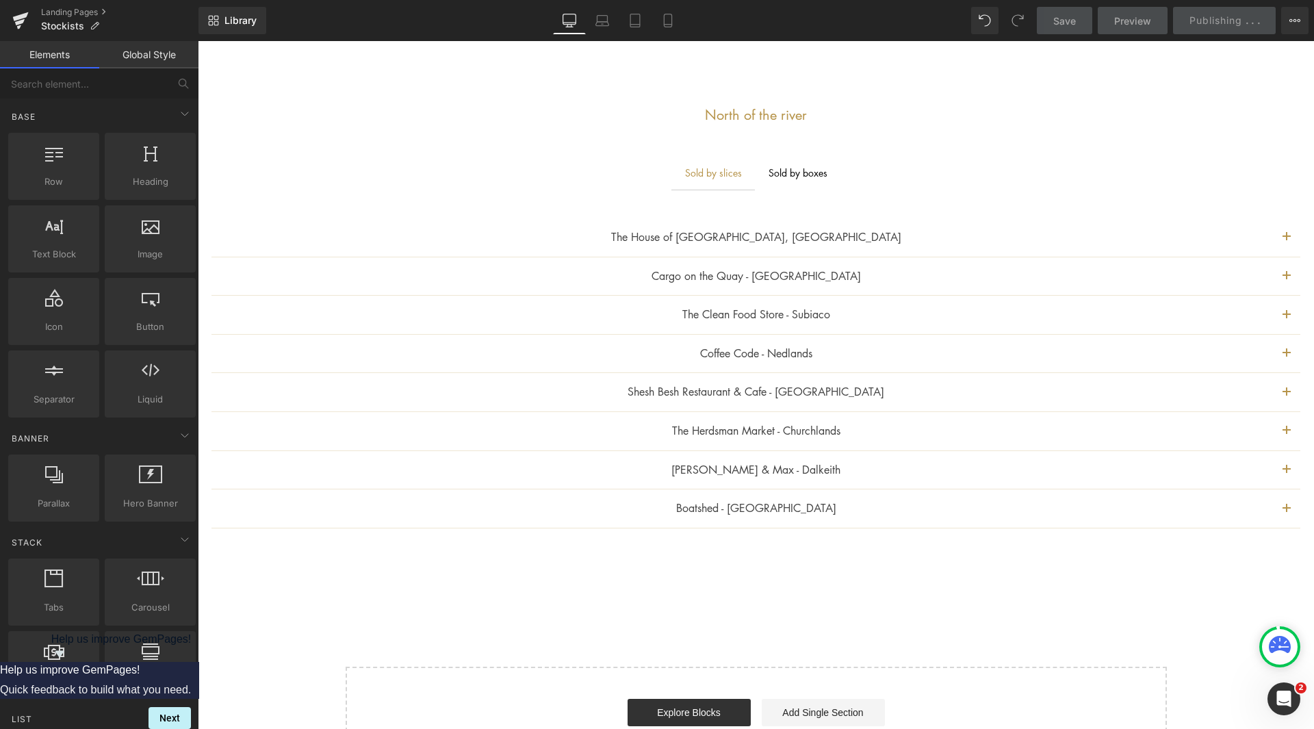
scroll to position [1177, 0]
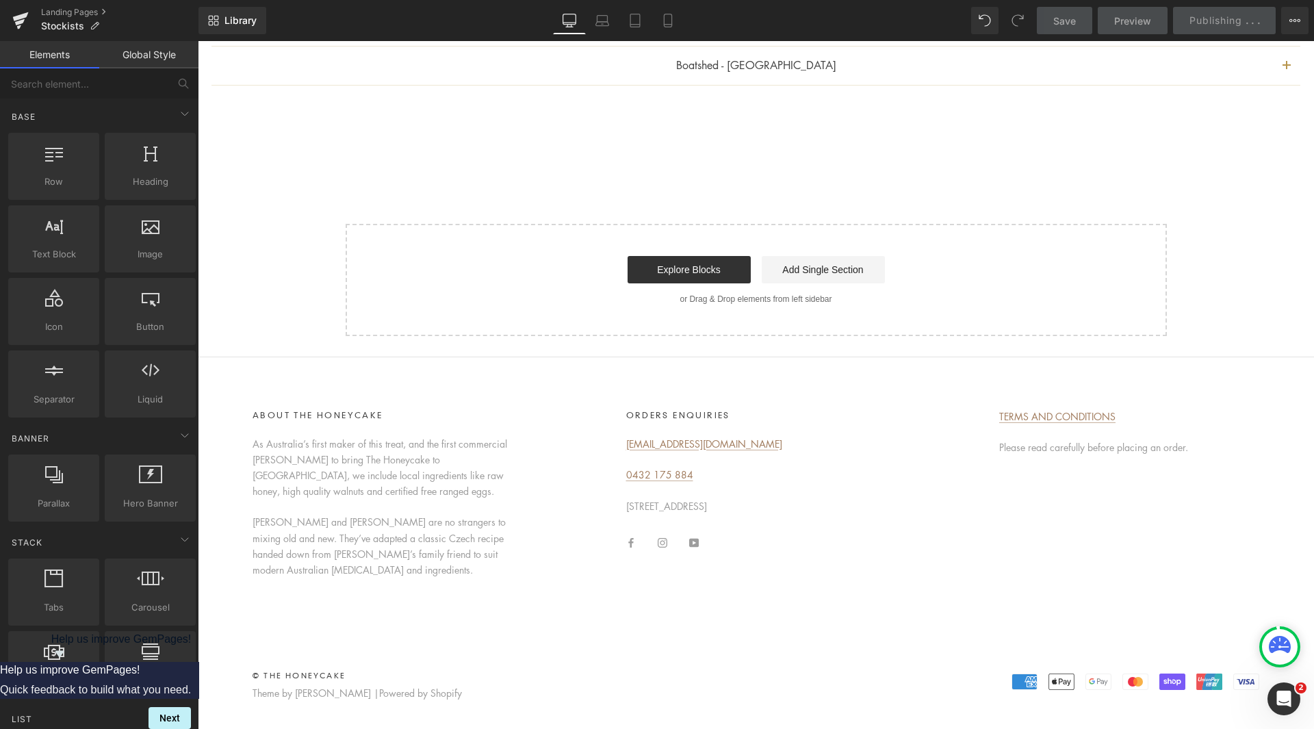
drag, startPoint x: 1494, startPoint y: 42, endPoint x: 887, endPoint y: 71, distance: 608.3
click at [887, 71] on div "Boatshed - Cottesloe Text Block" at bounding box center [756, 66] width 1034 height 18
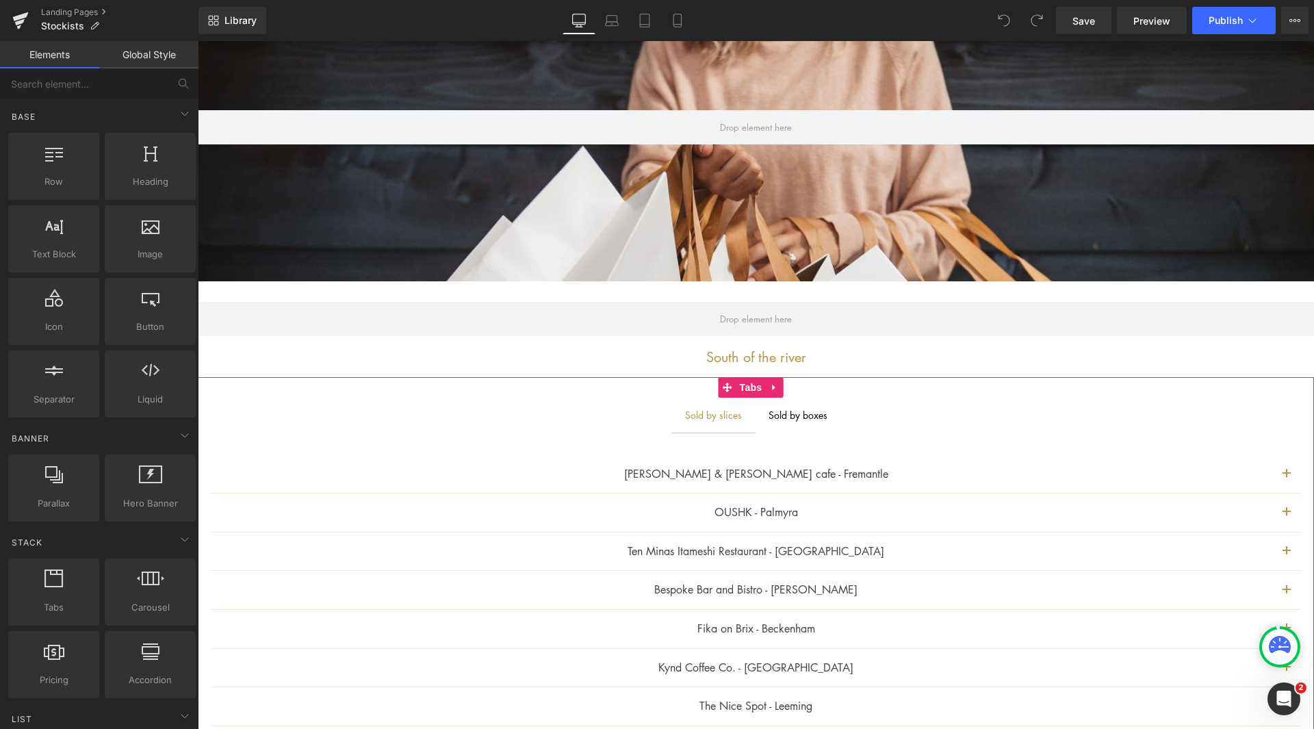
scroll to position [274, 0]
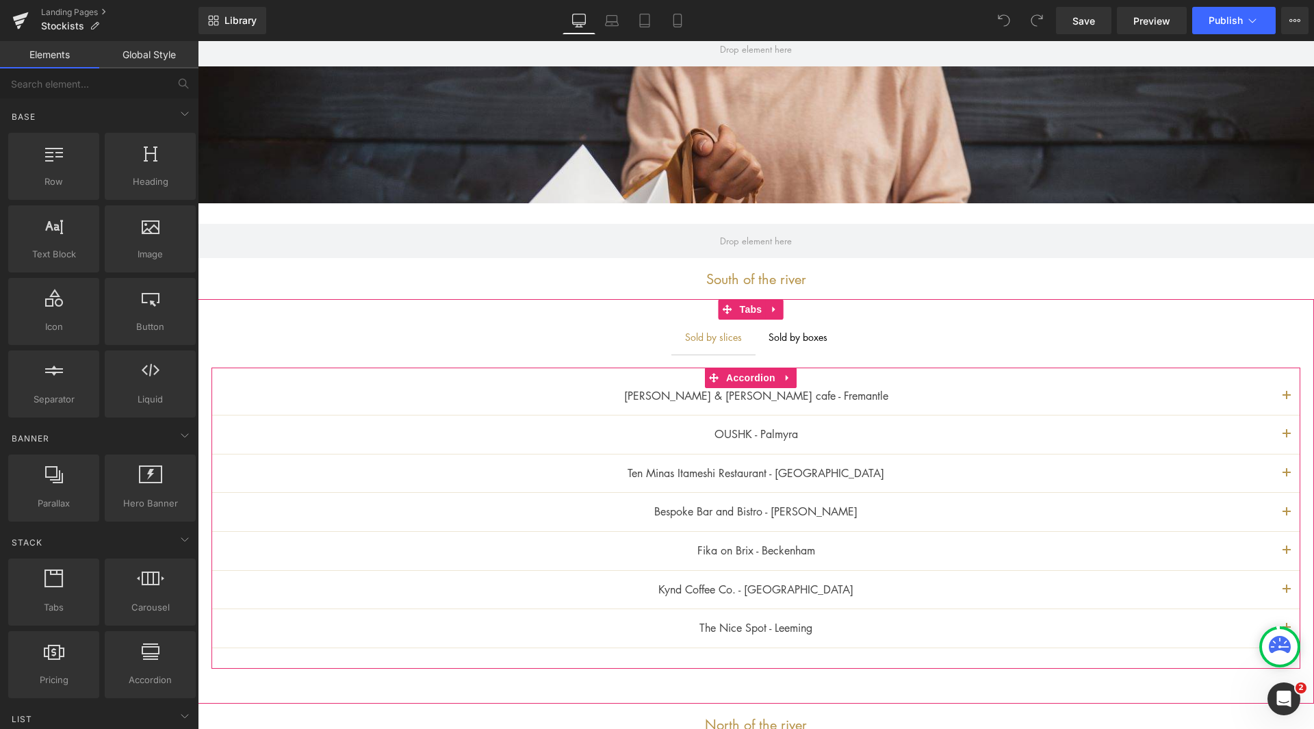
click at [1286, 438] on span "button" at bounding box center [1286, 438] width 0 height 0
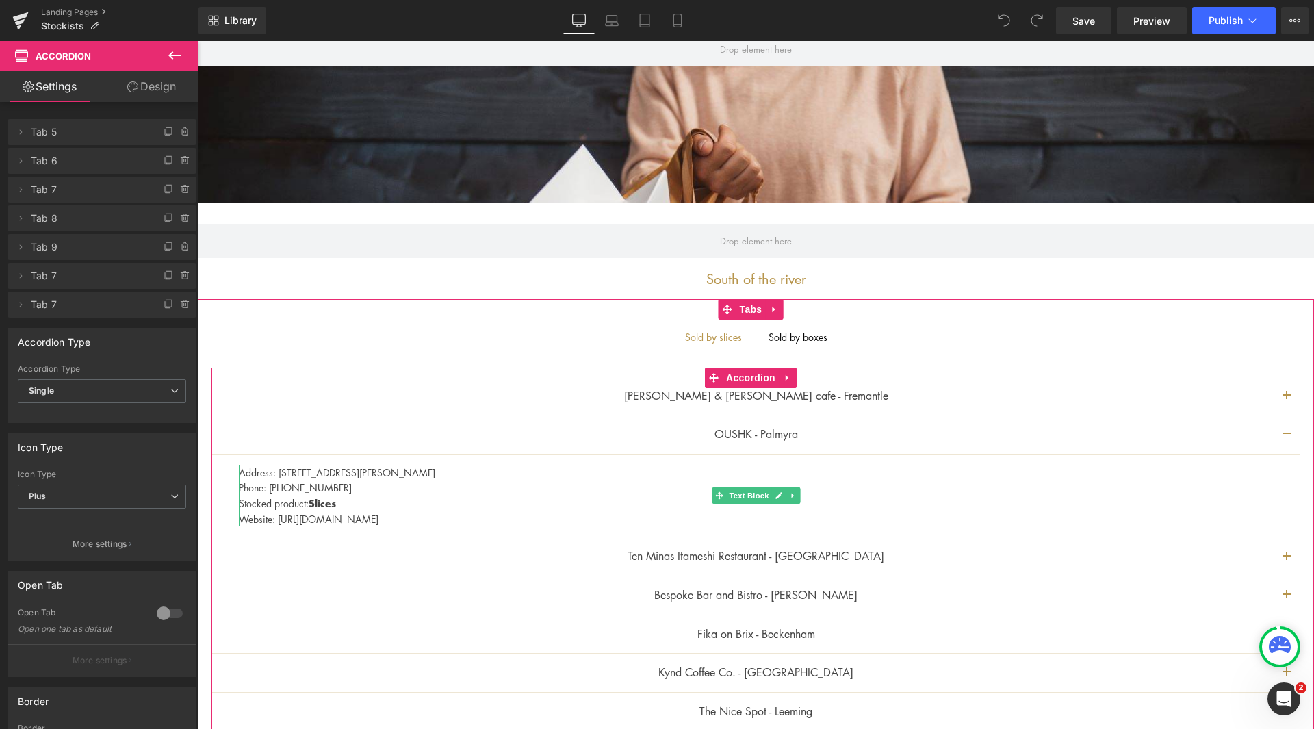
click at [444, 516] on p "Website: [URL][DOMAIN_NAME]" at bounding box center [761, 518] width 1044 height 15
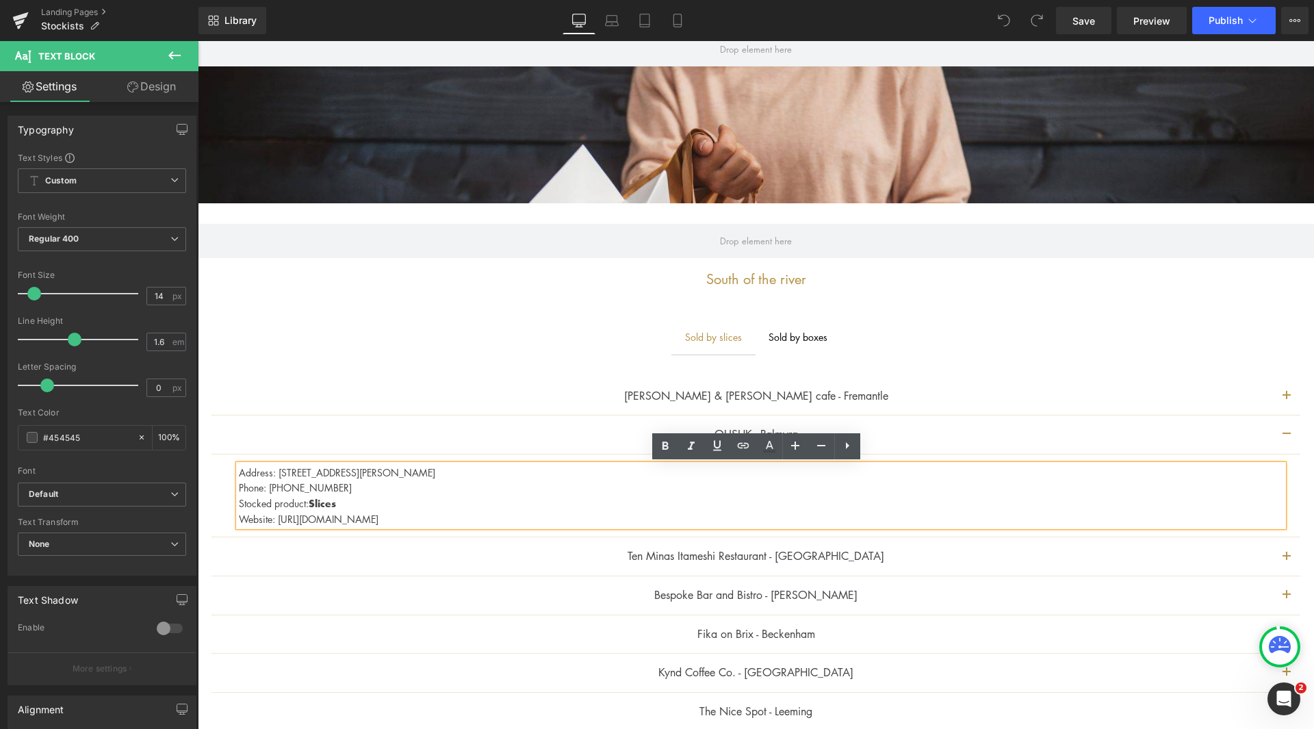
drag, startPoint x: 336, startPoint y: 525, endPoint x: 226, endPoint y: 513, distance: 110.2
click at [226, 513] on article "Address: [STREET_ADDRESS][PERSON_NAME] Phone: [PHONE_NUMBER] Stocked product: S…" at bounding box center [755, 495] width 1089 height 83
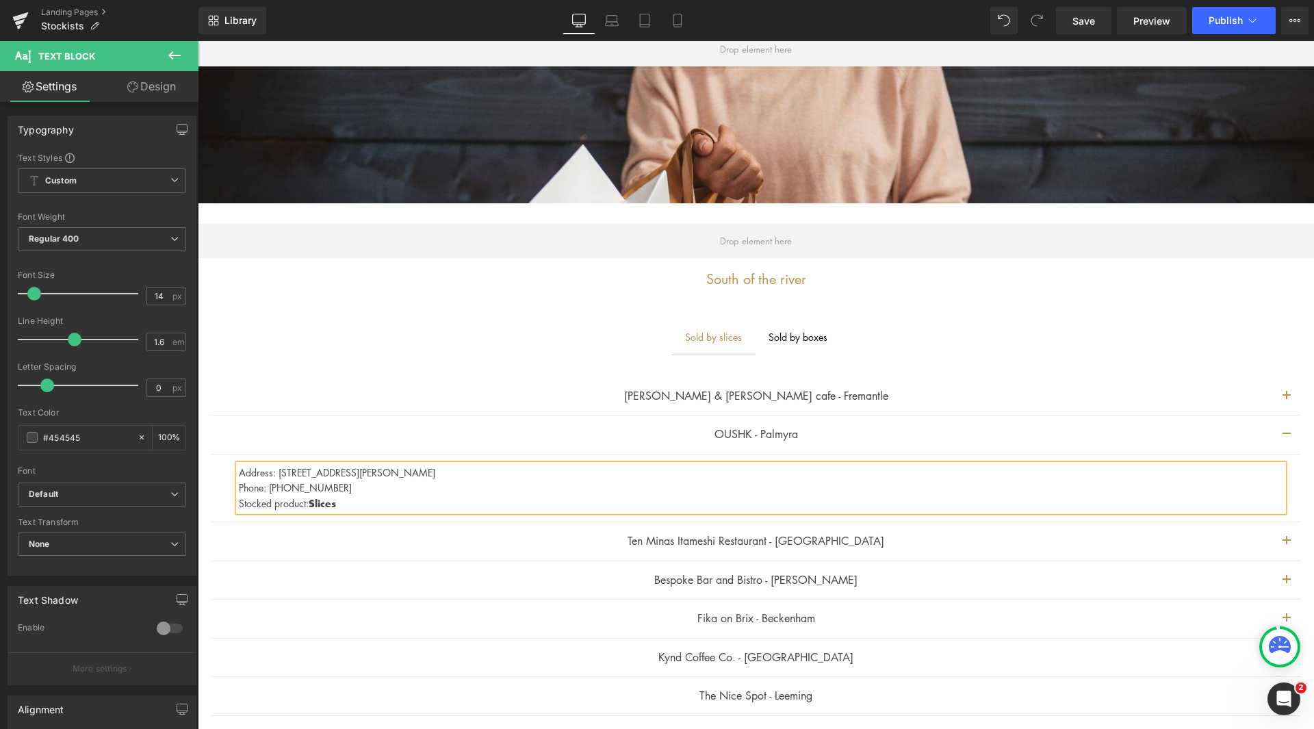
click at [805, 338] on div "Sold by boxes" at bounding box center [797, 336] width 59 height 15
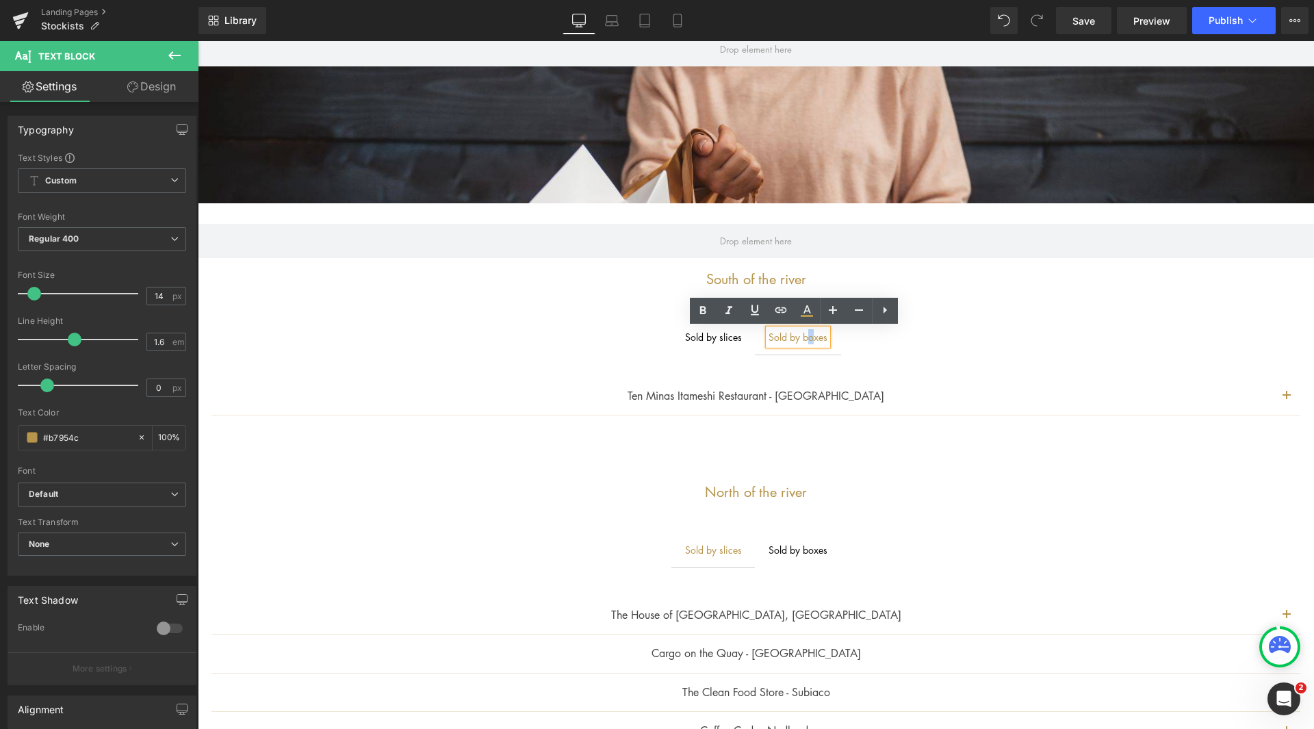
click at [712, 400] on span at bounding box center [719, 395] width 14 height 16
click at [769, 403] on link at bounding box center [773, 395] width 14 height 16
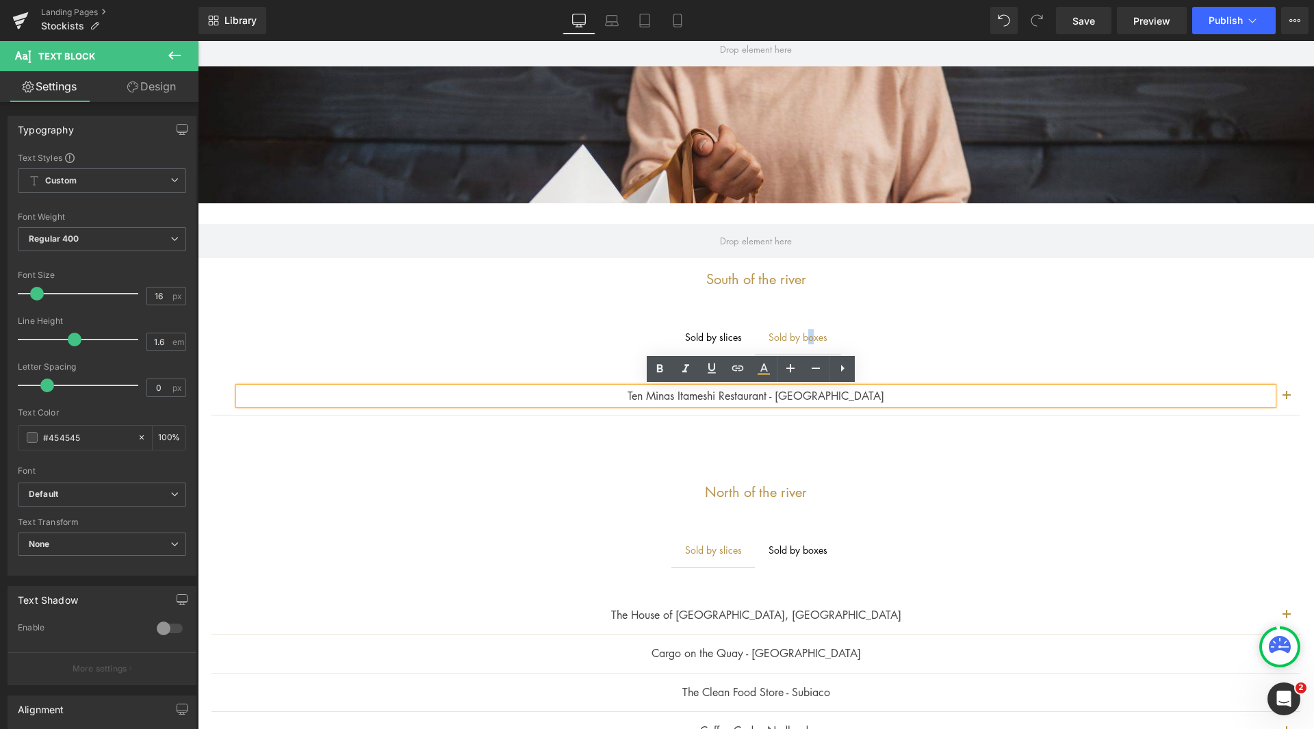
click at [1282, 392] on button "button" at bounding box center [1286, 396] width 27 height 38
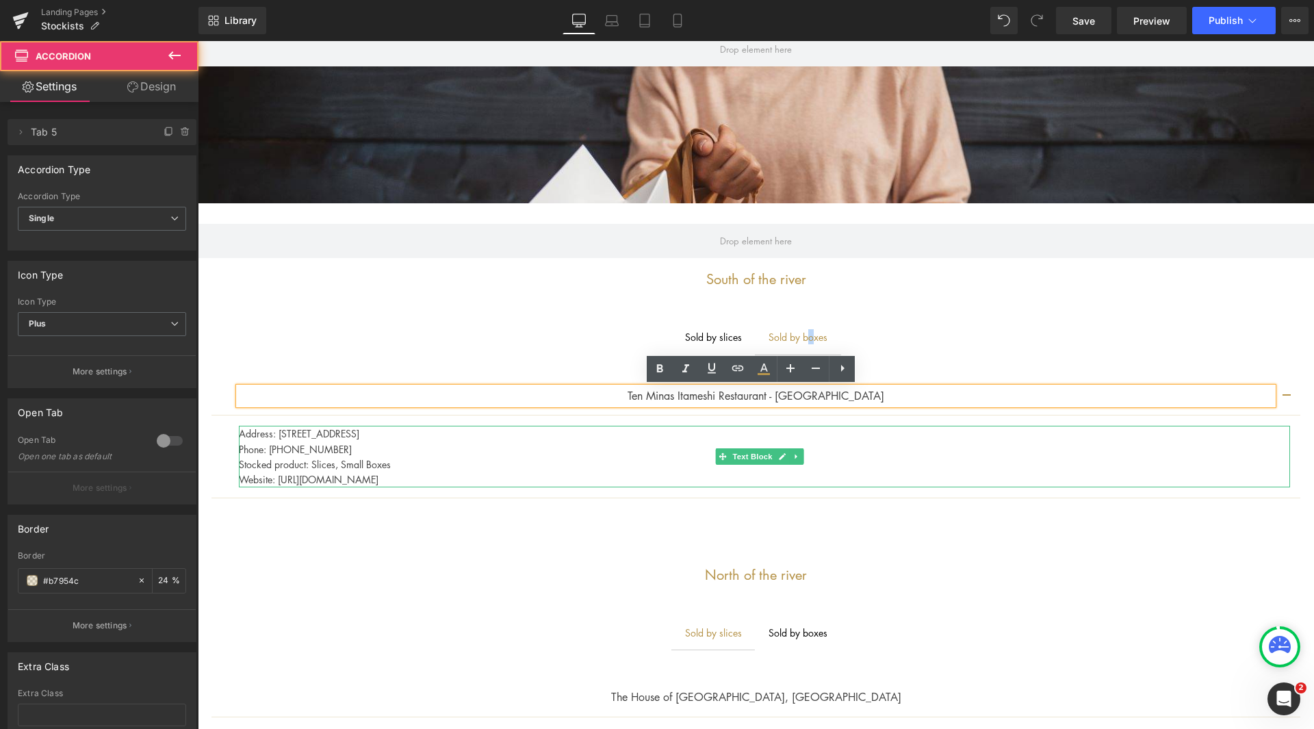
click at [402, 455] on p "Phone: [PHONE_NUMBER]" at bounding box center [764, 448] width 1051 height 15
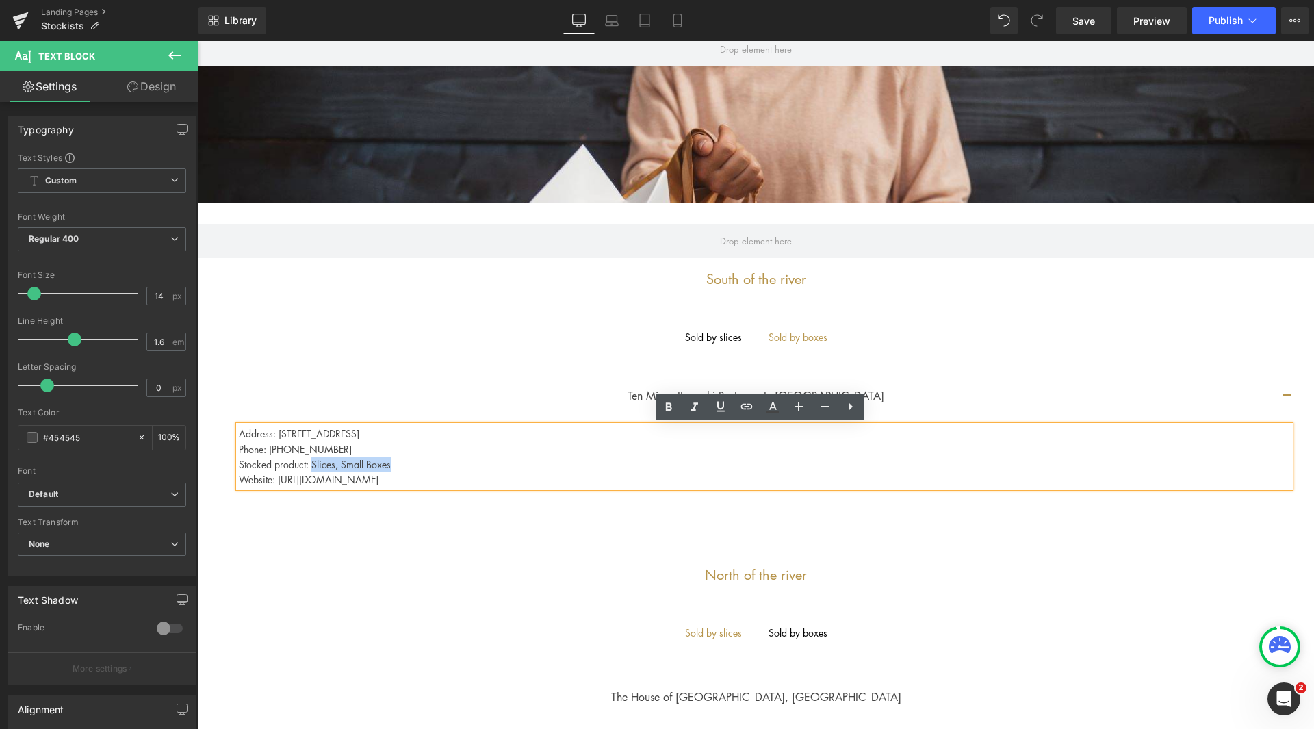
drag, startPoint x: 396, startPoint y: 463, endPoint x: 312, endPoint y: 463, distance: 84.2
click at [312, 463] on p "Stocked product: Slices, Small Boxes" at bounding box center [764, 463] width 1051 height 15
click at [662, 405] on icon at bounding box center [668, 407] width 16 height 16
click at [463, 468] on p "Stocked product: Slices, Small Boxes" at bounding box center [764, 464] width 1051 height 16
click at [341, 466] on strong "Slices, Small Boxes" at bounding box center [357, 464] width 96 height 14
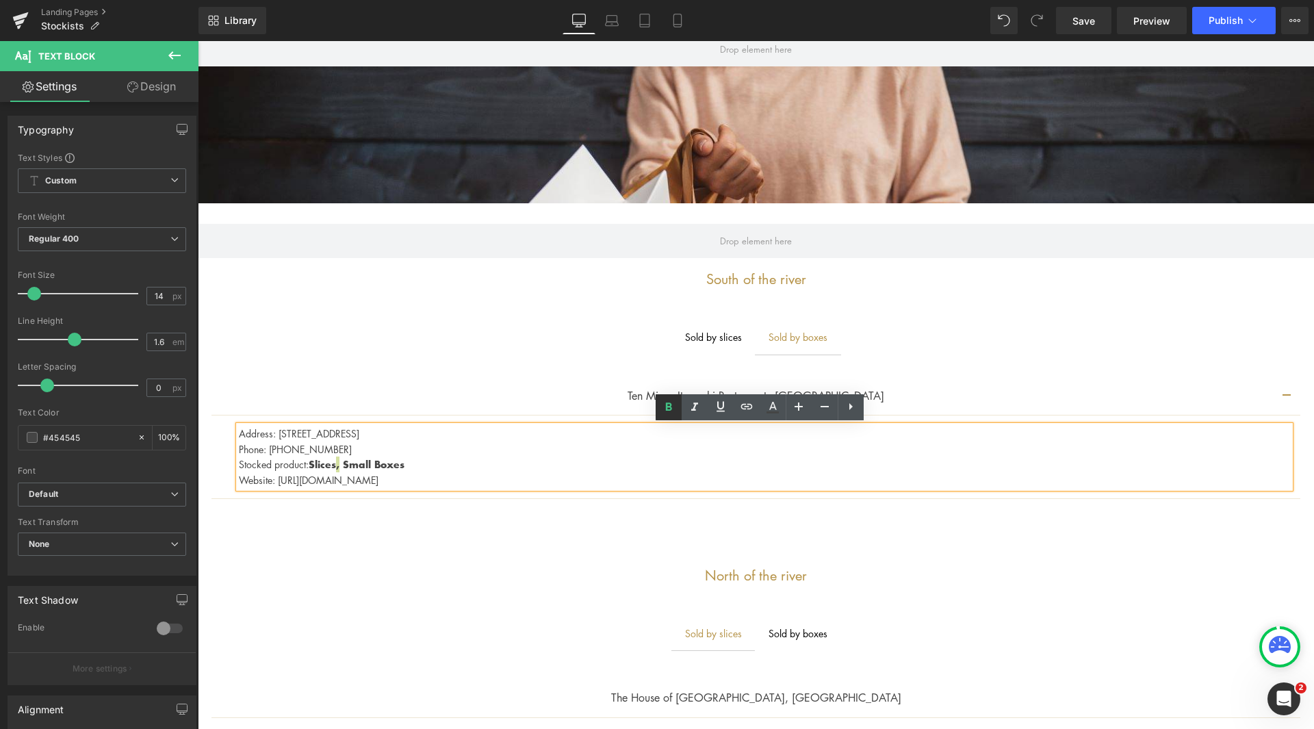
click at [662, 405] on icon at bounding box center [668, 407] width 16 height 16
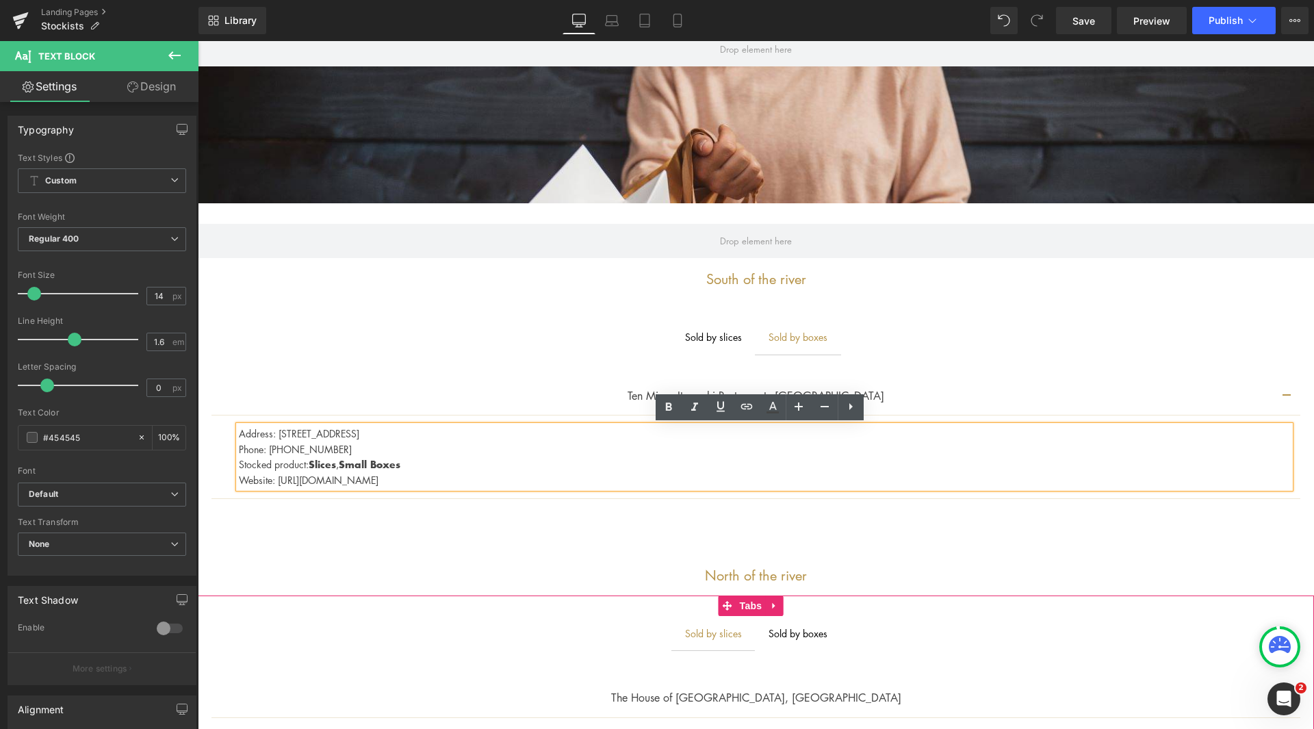
click at [822, 638] on div "Sold by boxes Text Block" at bounding box center [797, 632] width 59 height 15
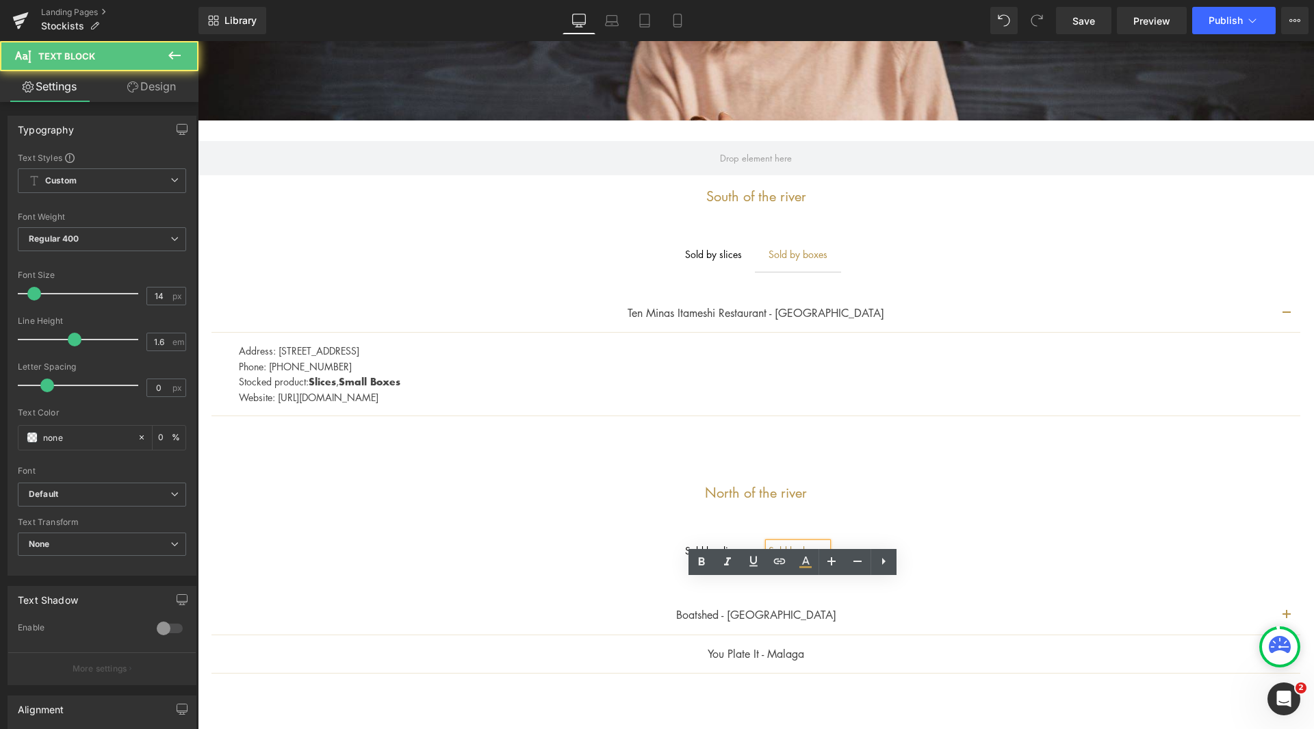
scroll to position [616, 0]
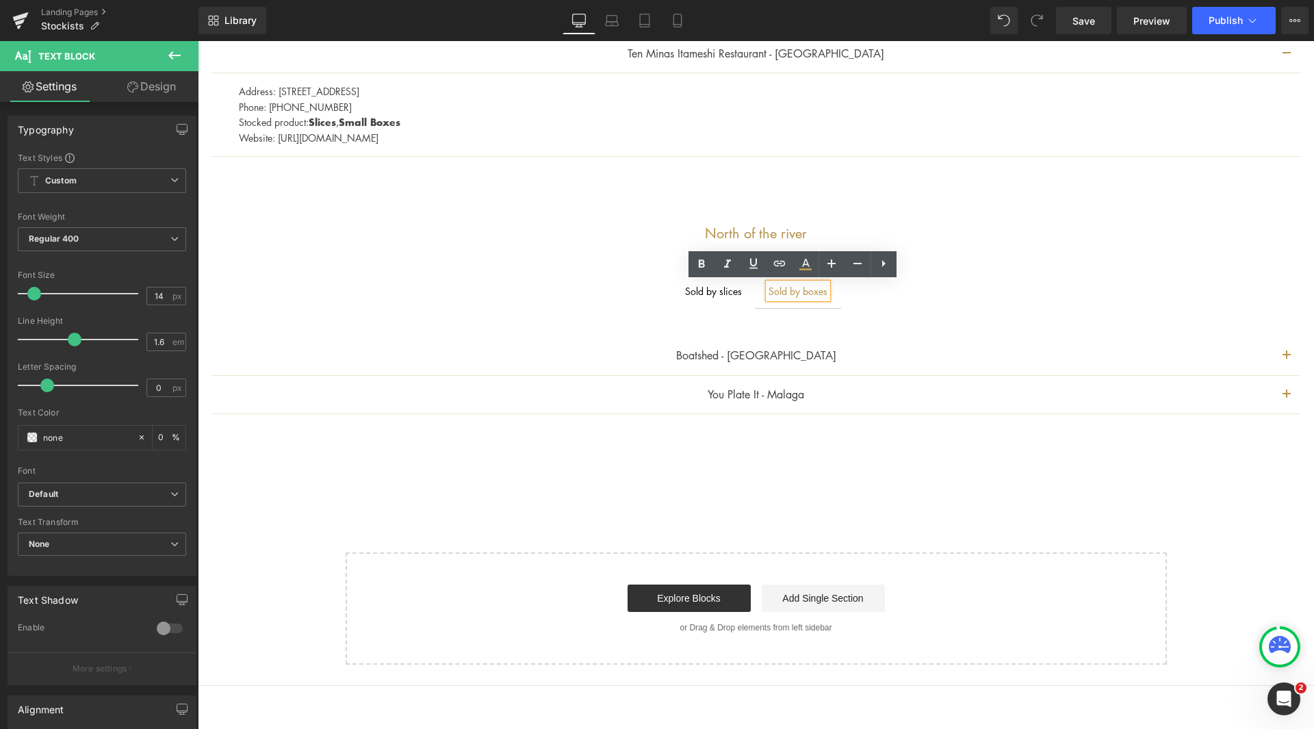
click at [777, 356] on link at bounding box center [778, 356] width 14 height 16
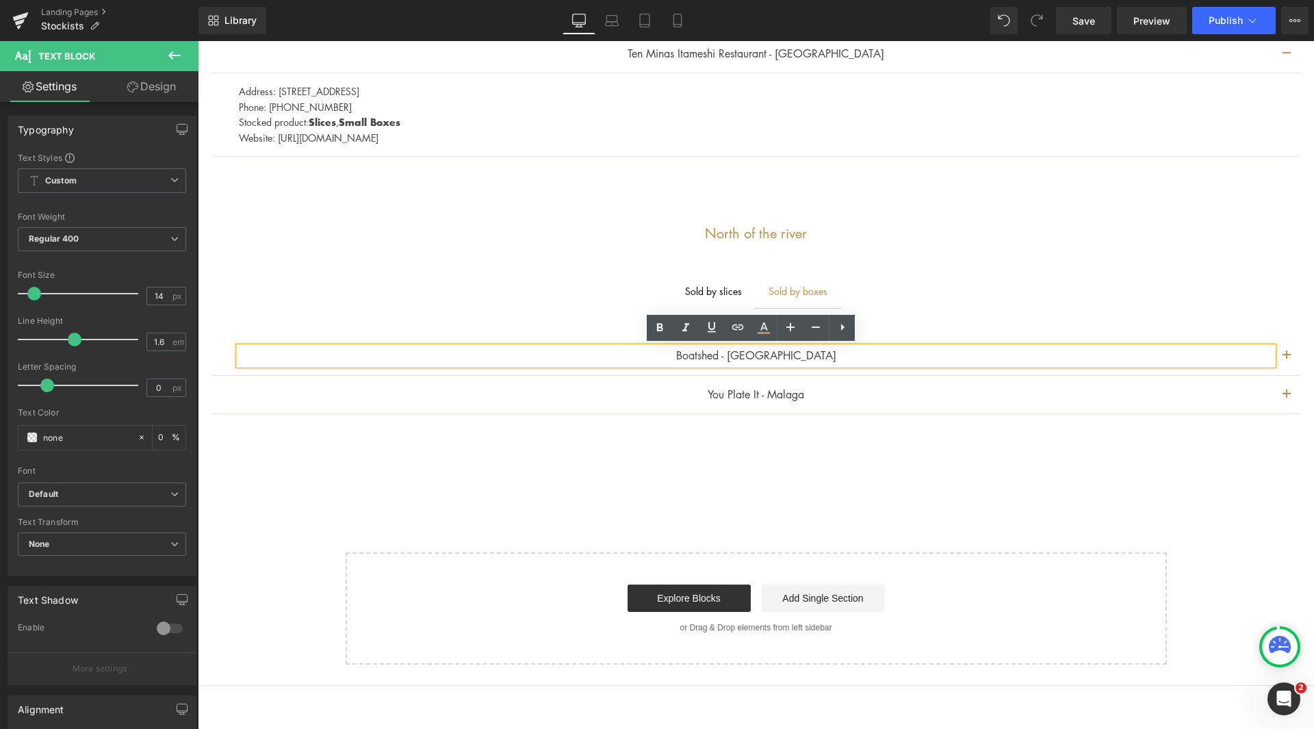
click at [1280, 352] on button "button" at bounding box center [1286, 356] width 27 height 38
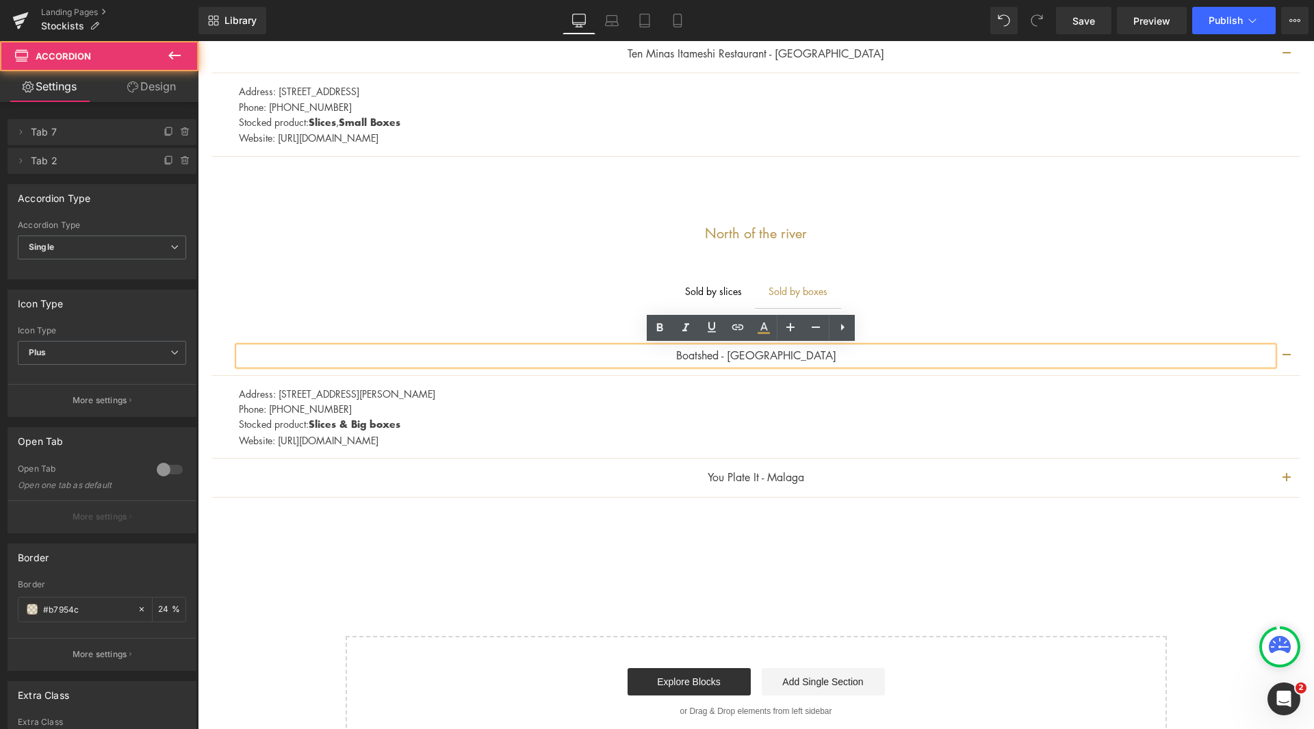
click at [1286, 482] on span "button" at bounding box center [1286, 482] width 0 height 0
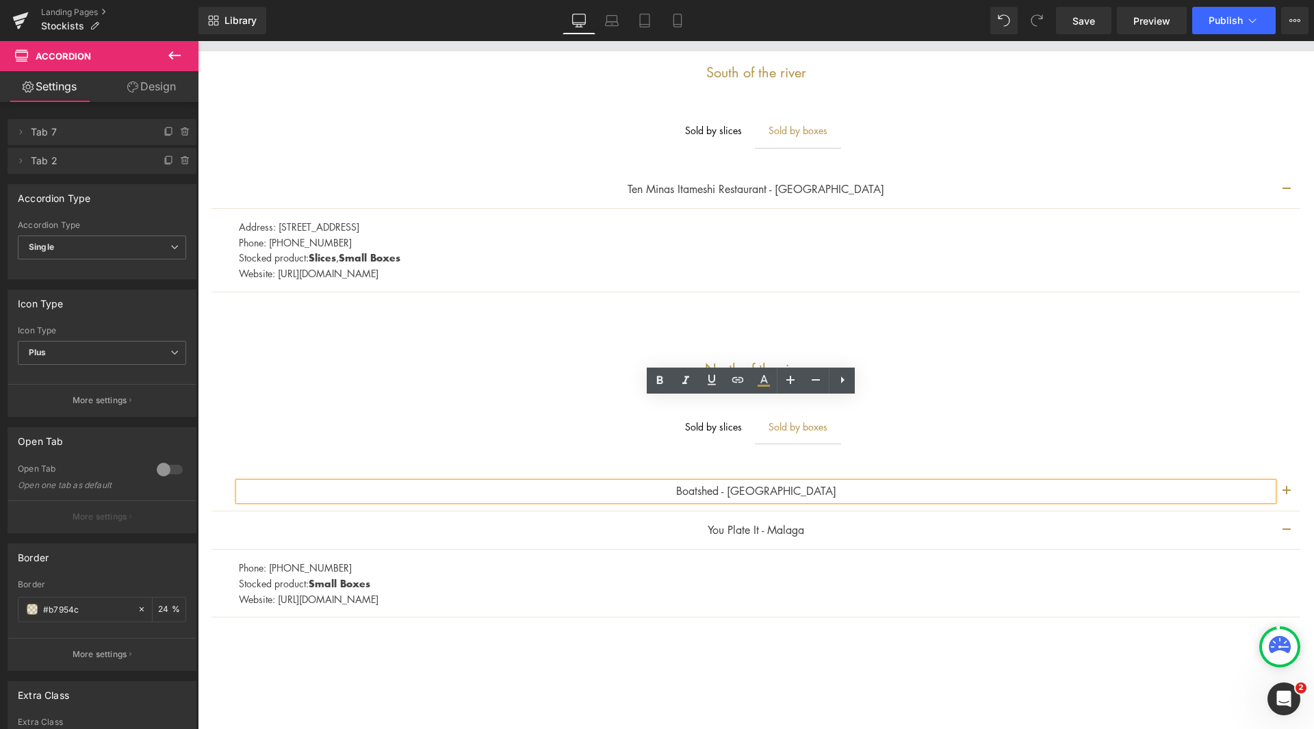
scroll to position [479, 0]
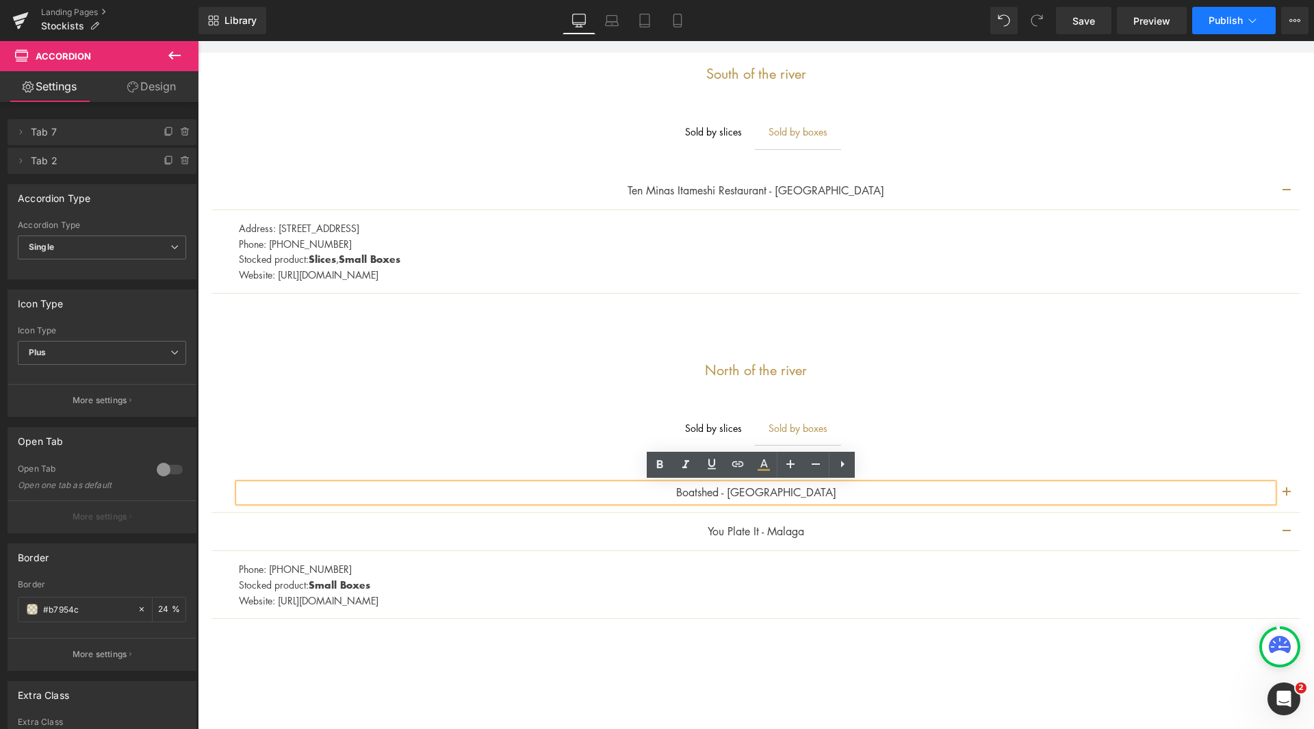
click at [1249, 20] on icon at bounding box center [1253, 20] width 8 height 4
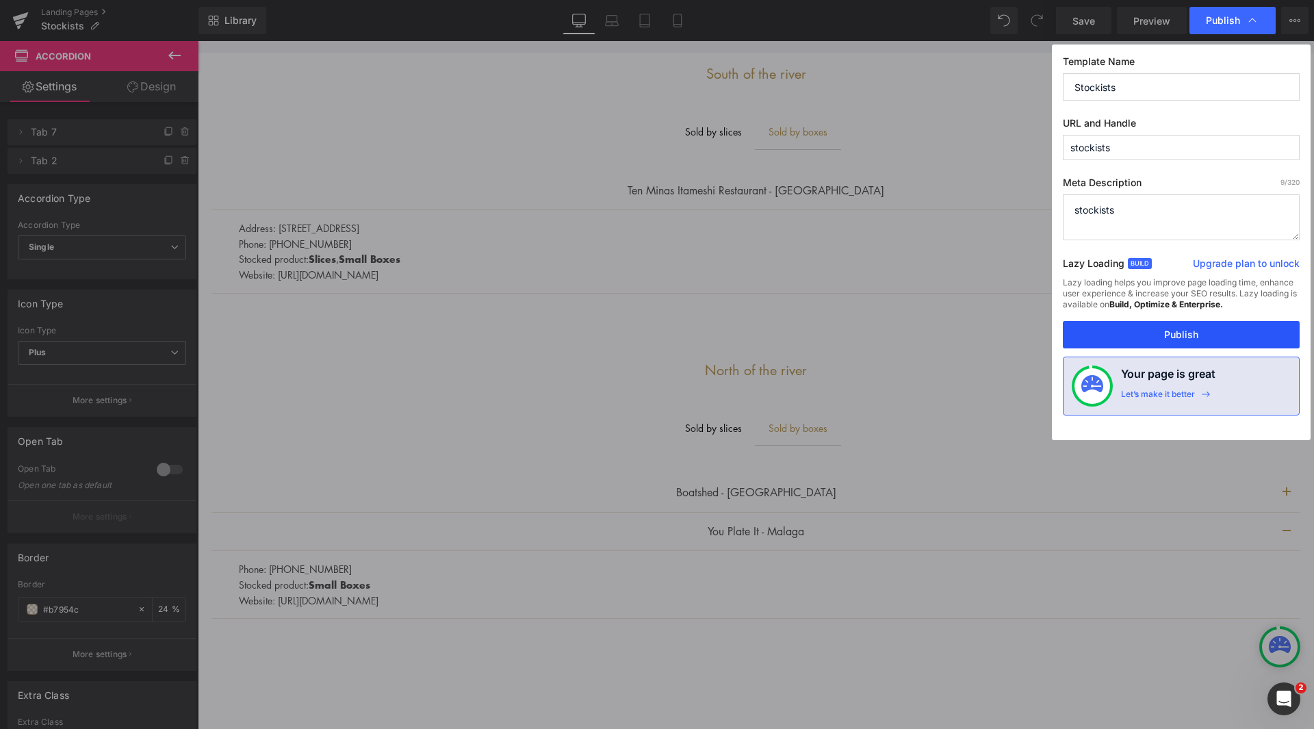
click at [1182, 326] on button "Publish" at bounding box center [1181, 334] width 237 height 27
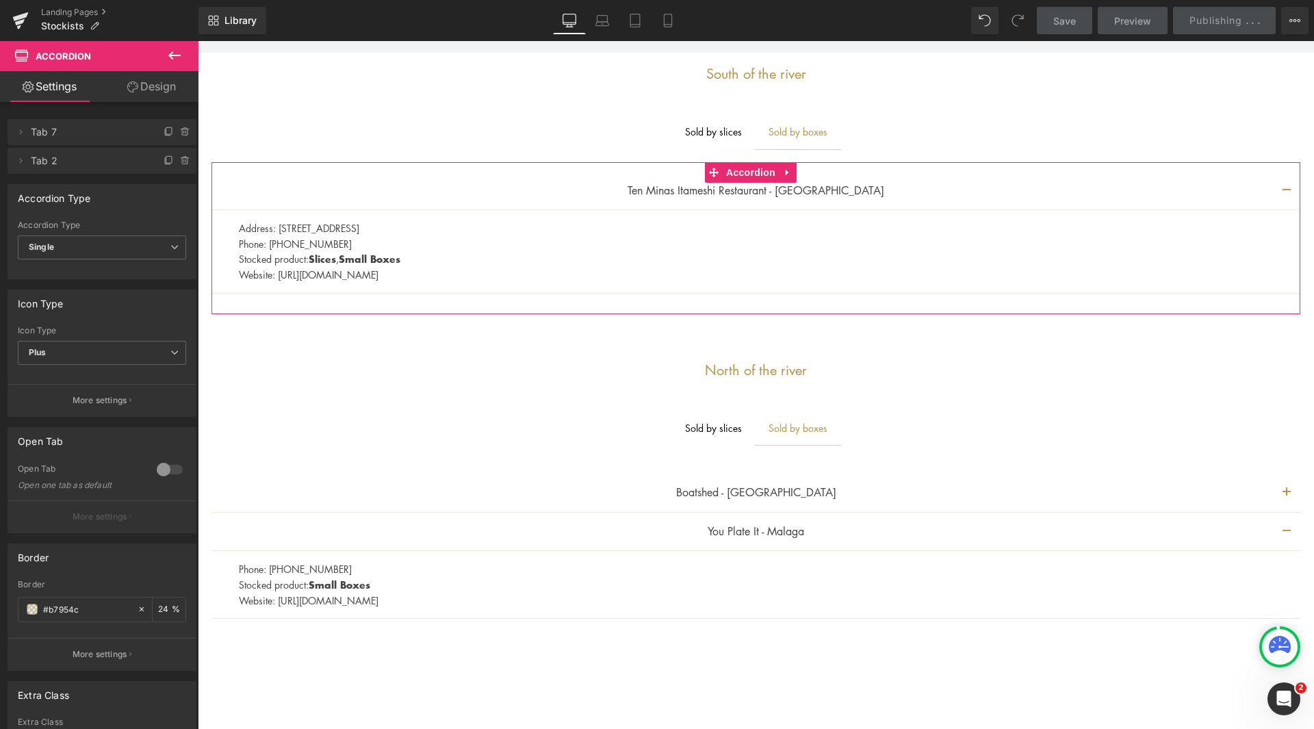
scroll to position [411, 0]
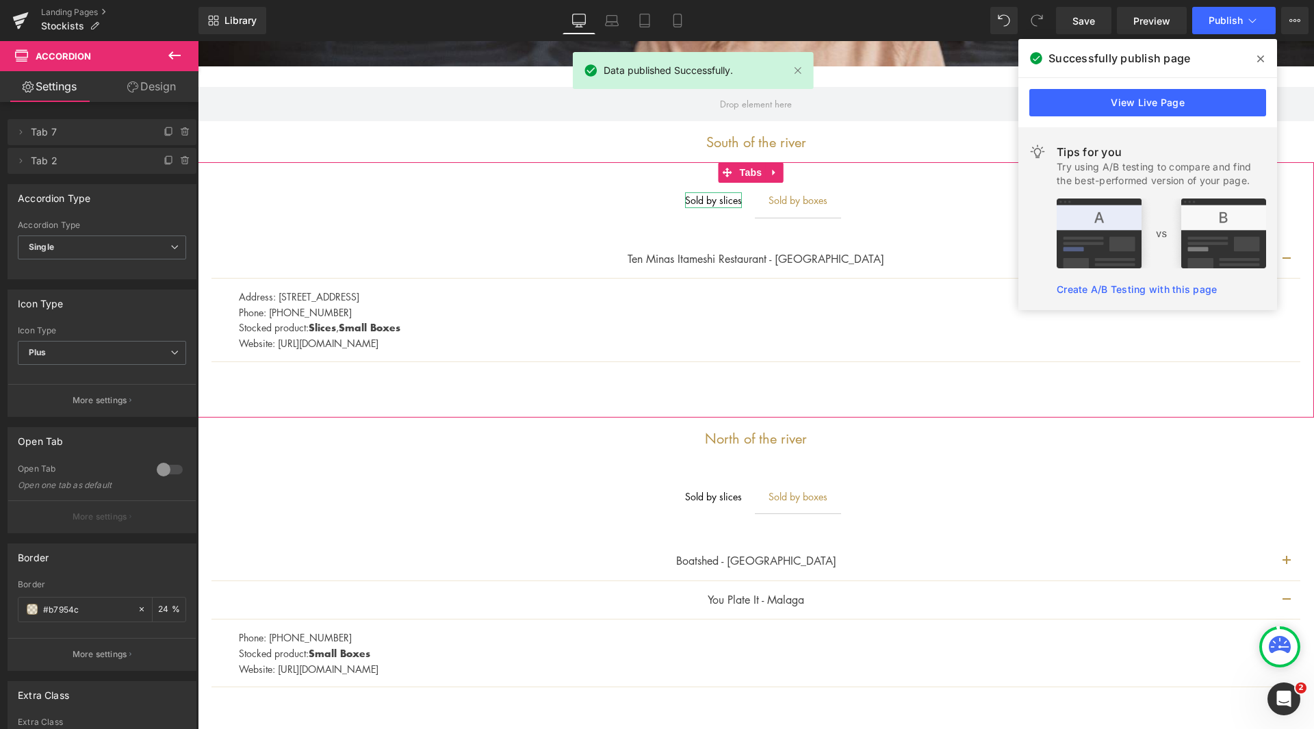
click at [699, 201] on div "Sold by slices" at bounding box center [713, 199] width 57 height 15
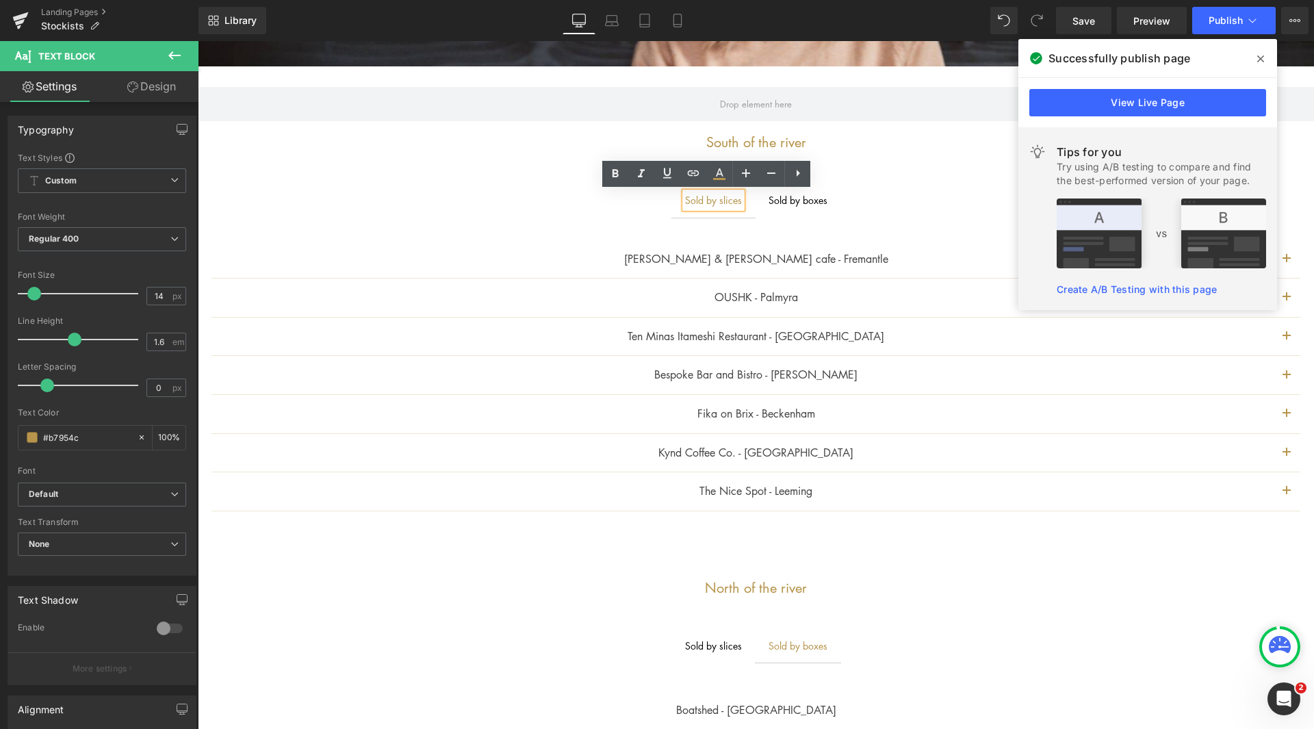
click at [1262, 57] on icon at bounding box center [1260, 58] width 7 height 7
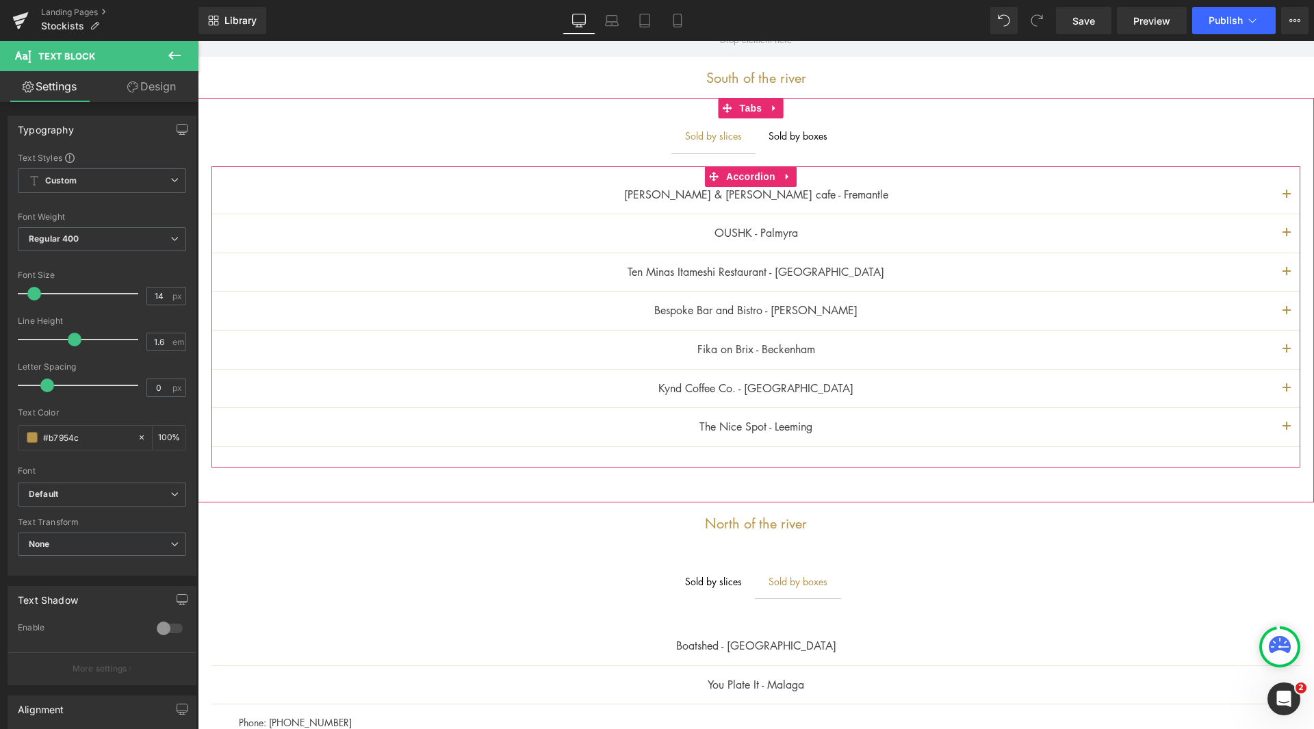
scroll to position [616, 0]
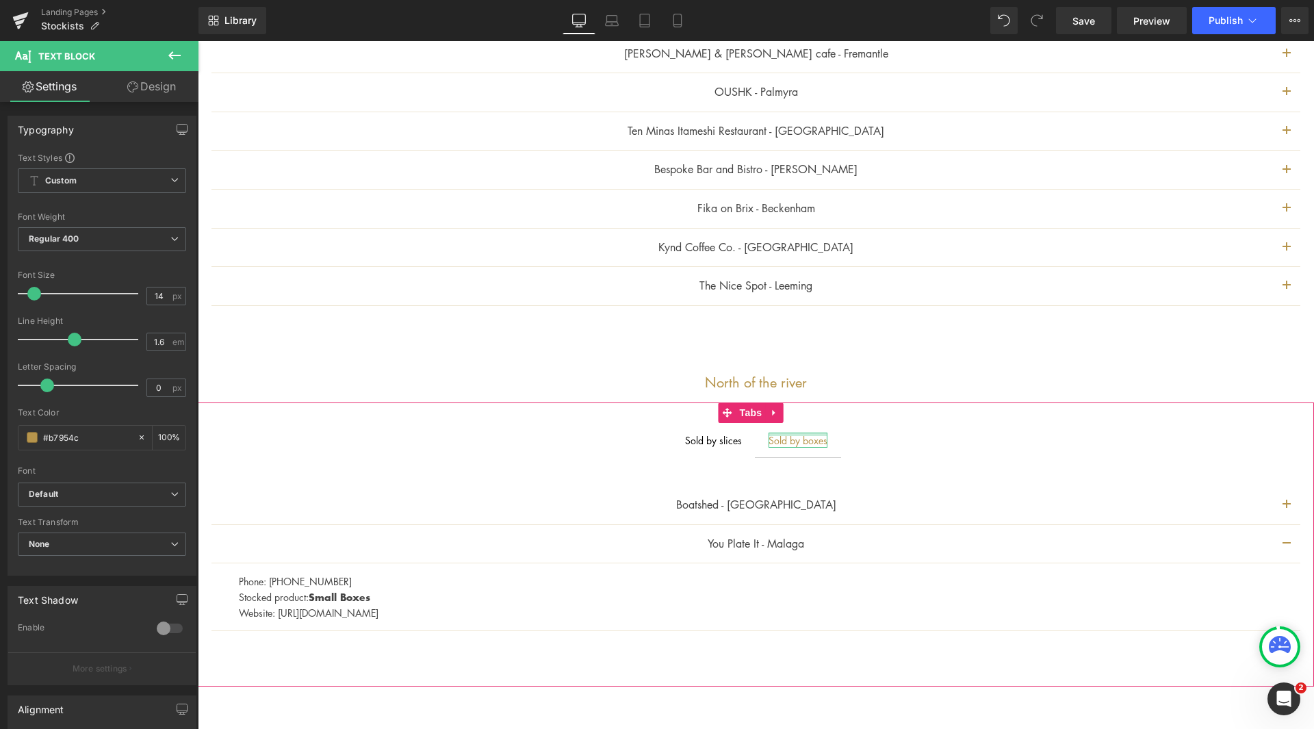
click at [806, 440] on div "Sold by boxes" at bounding box center [797, 439] width 59 height 15
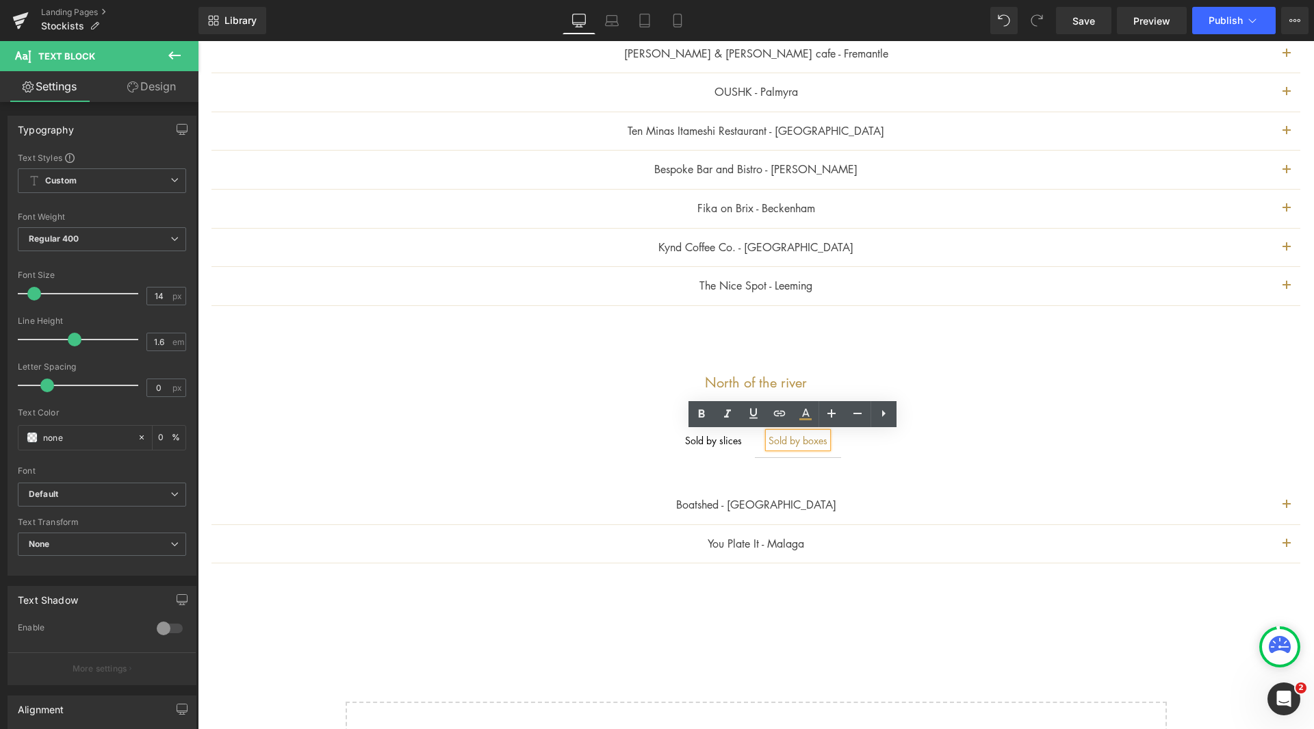
drag, startPoint x: 705, startPoint y: 454, endPoint x: 708, endPoint y: 446, distance: 8.0
click at [705, 452] on span "Sold by slices Text Block" at bounding box center [713, 440] width 84 height 34
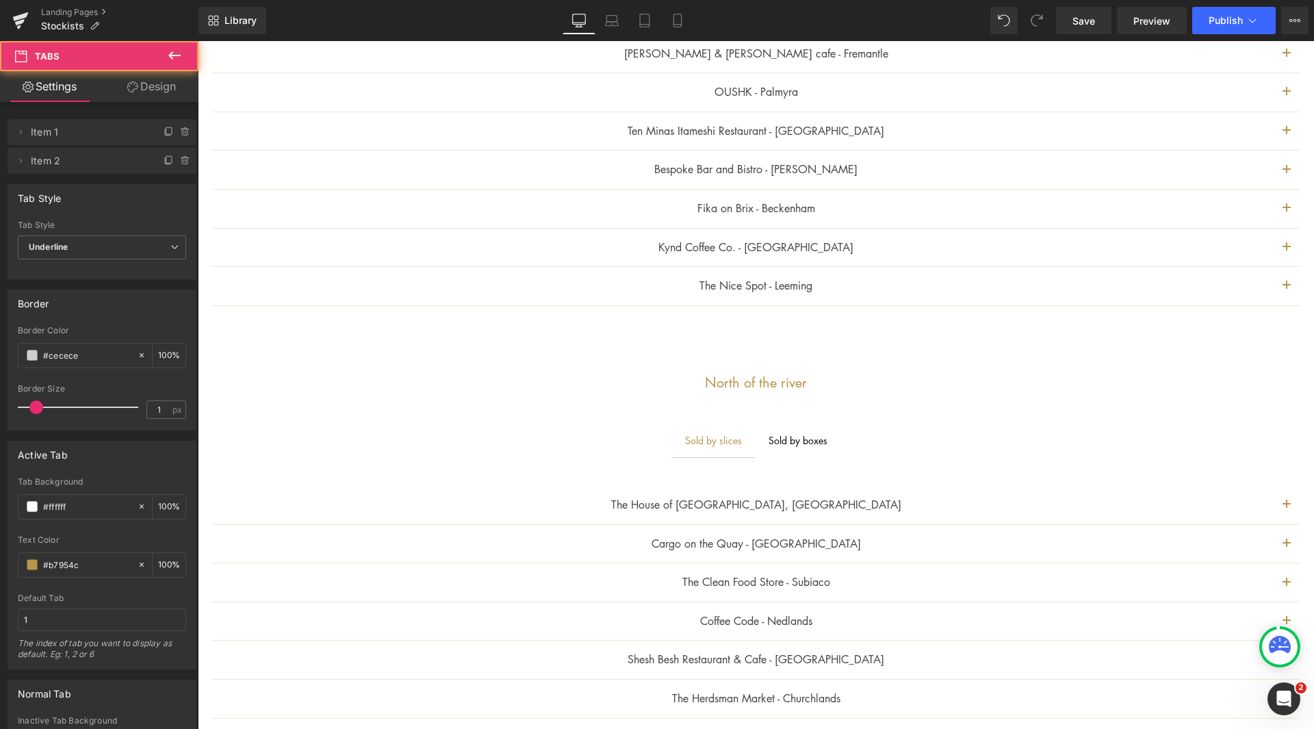
click at [198, 41] on div at bounding box center [198, 41] width 0 height 0
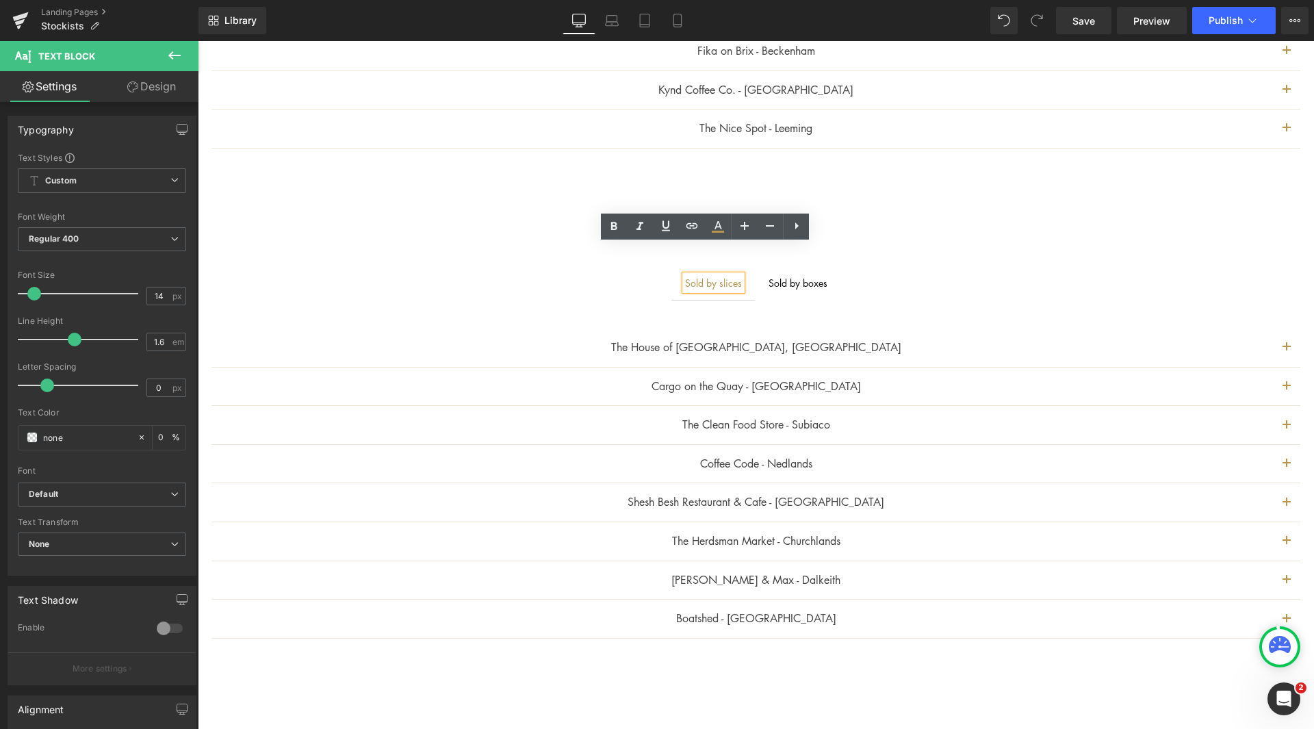
scroll to position [753, 0]
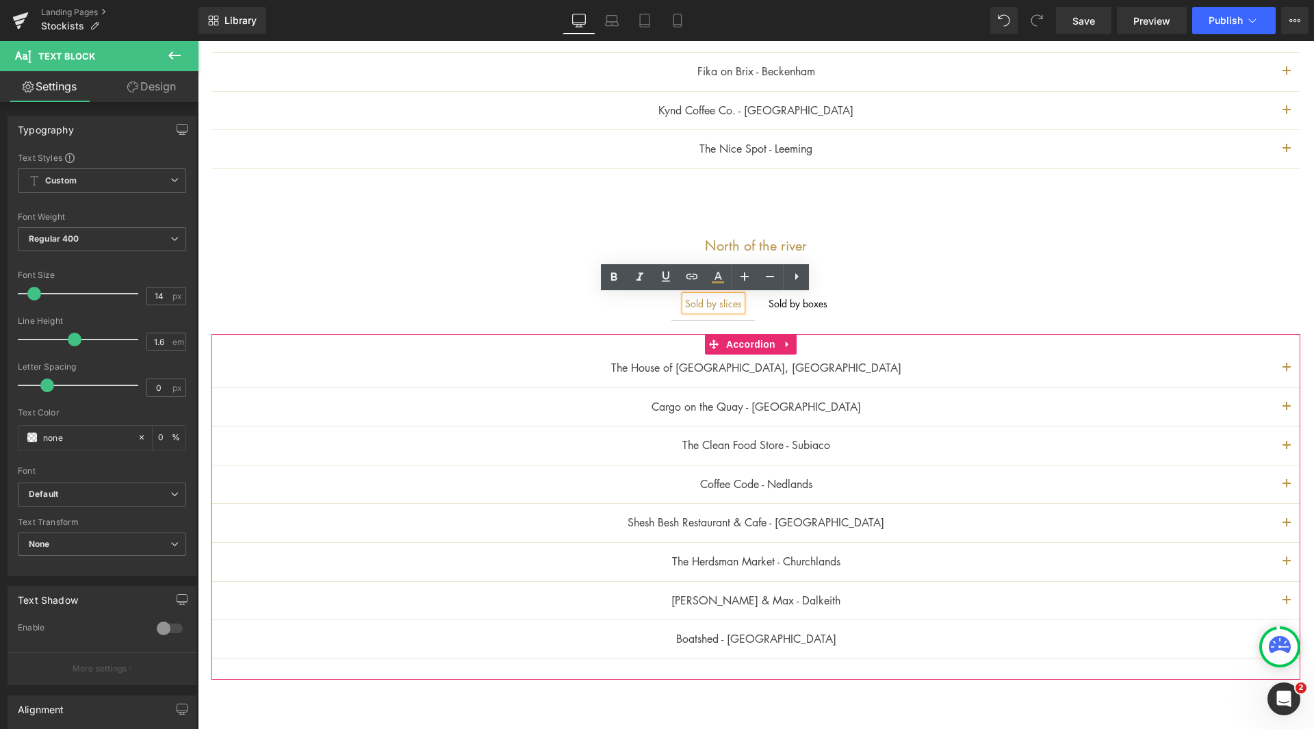
click at [1286, 527] on span "button" at bounding box center [1286, 527] width 0 height 0
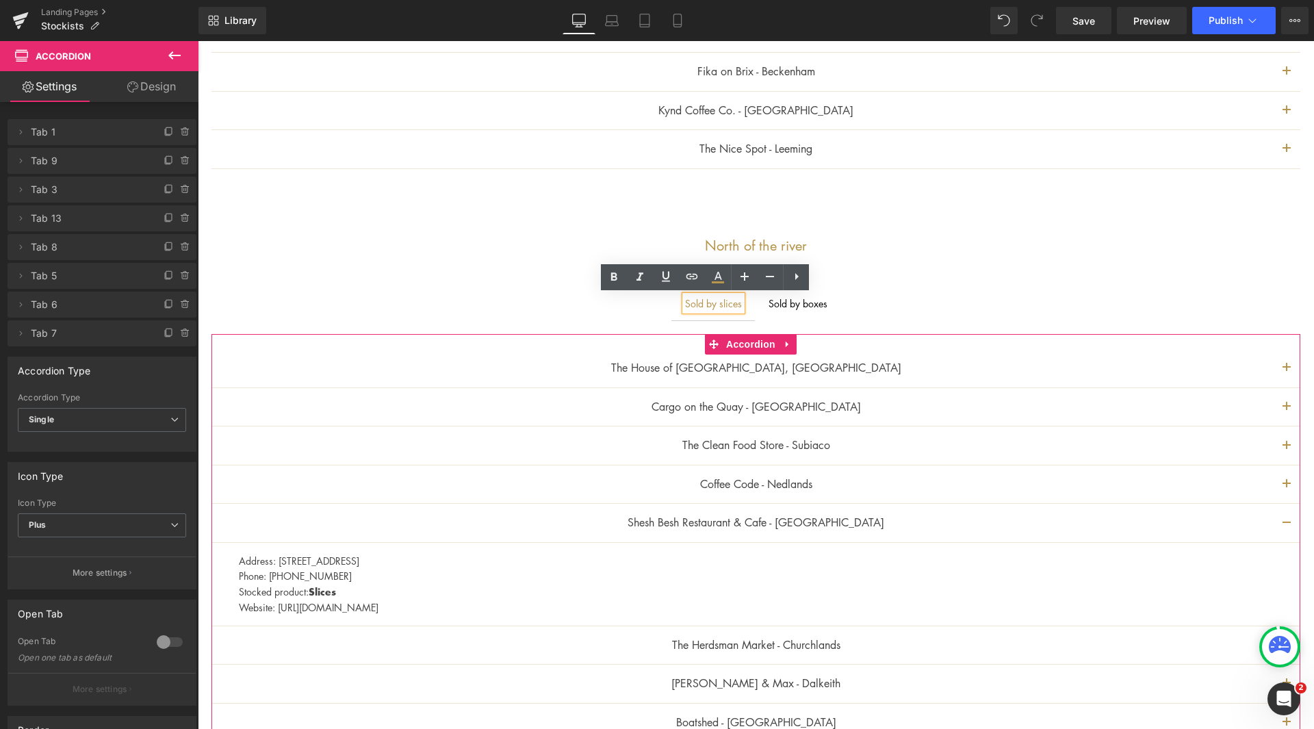
click at [1280, 486] on button "button" at bounding box center [1286, 484] width 27 height 38
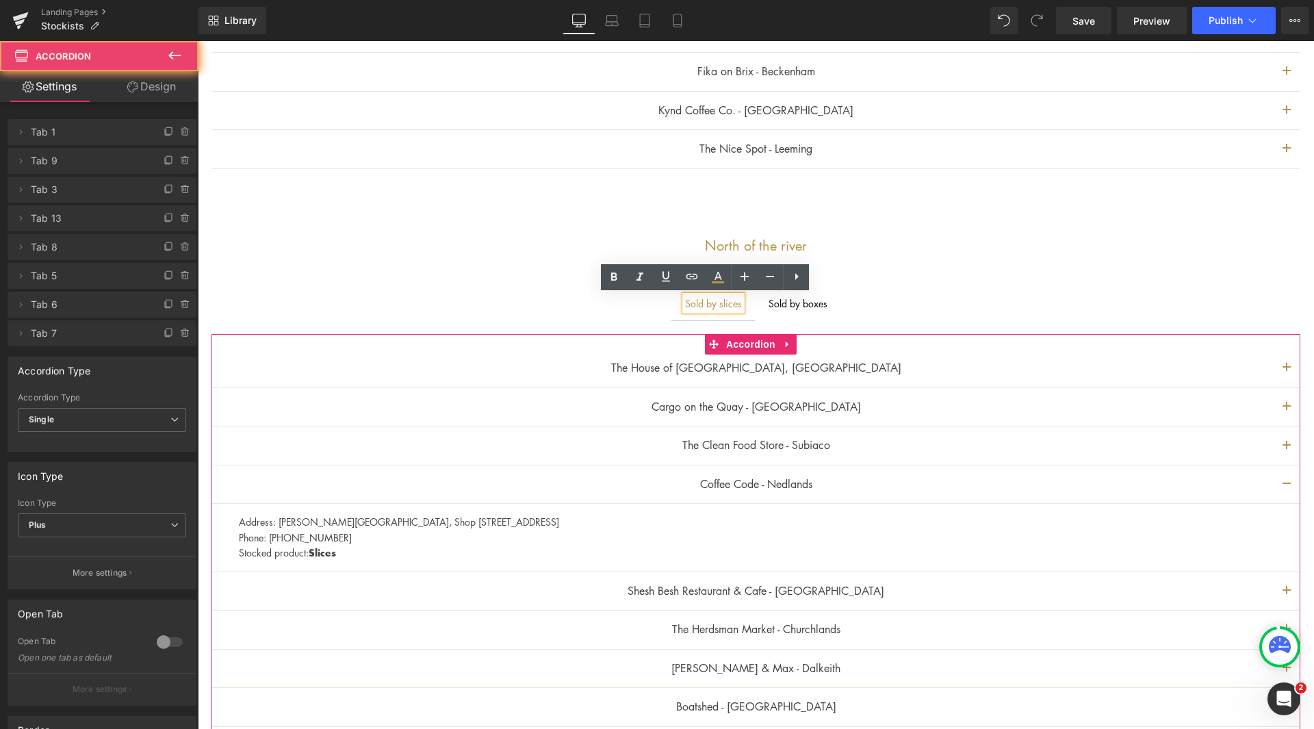
click at [1273, 443] on button "button" at bounding box center [1286, 445] width 27 height 38
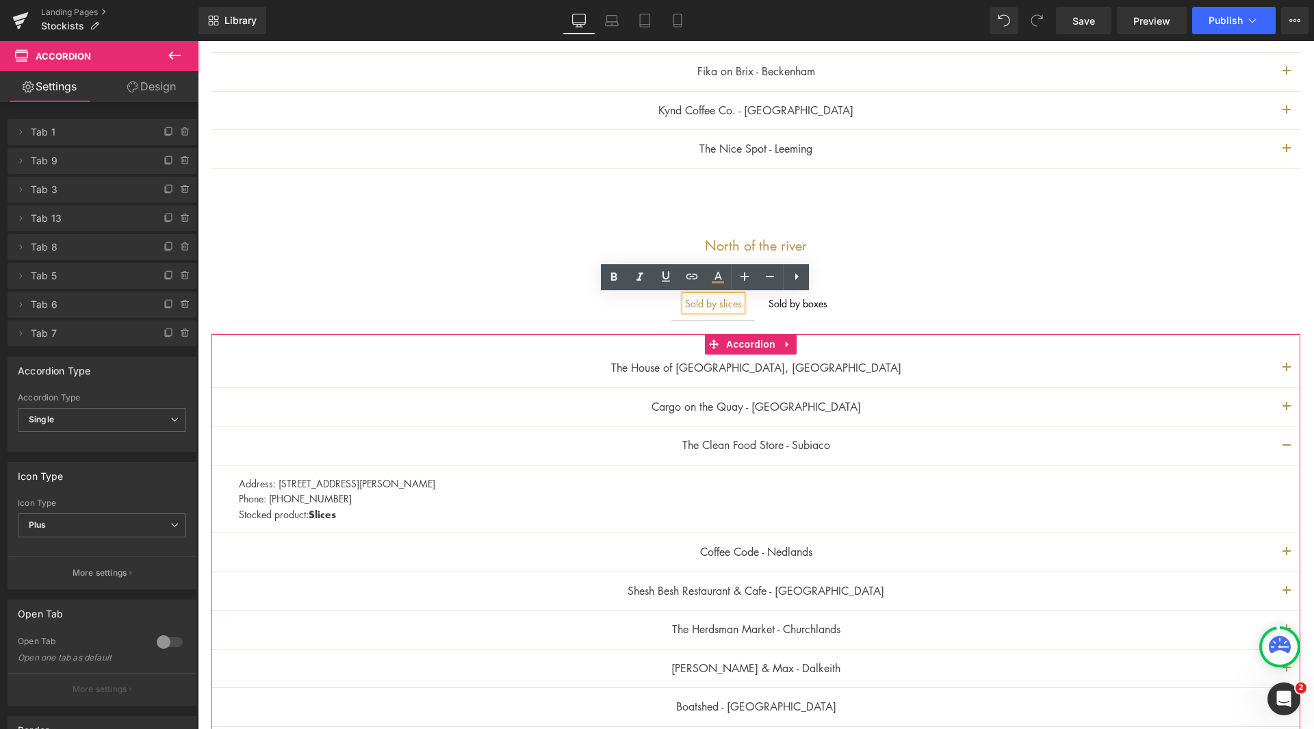
click at [1273, 406] on button "button" at bounding box center [1286, 407] width 27 height 38
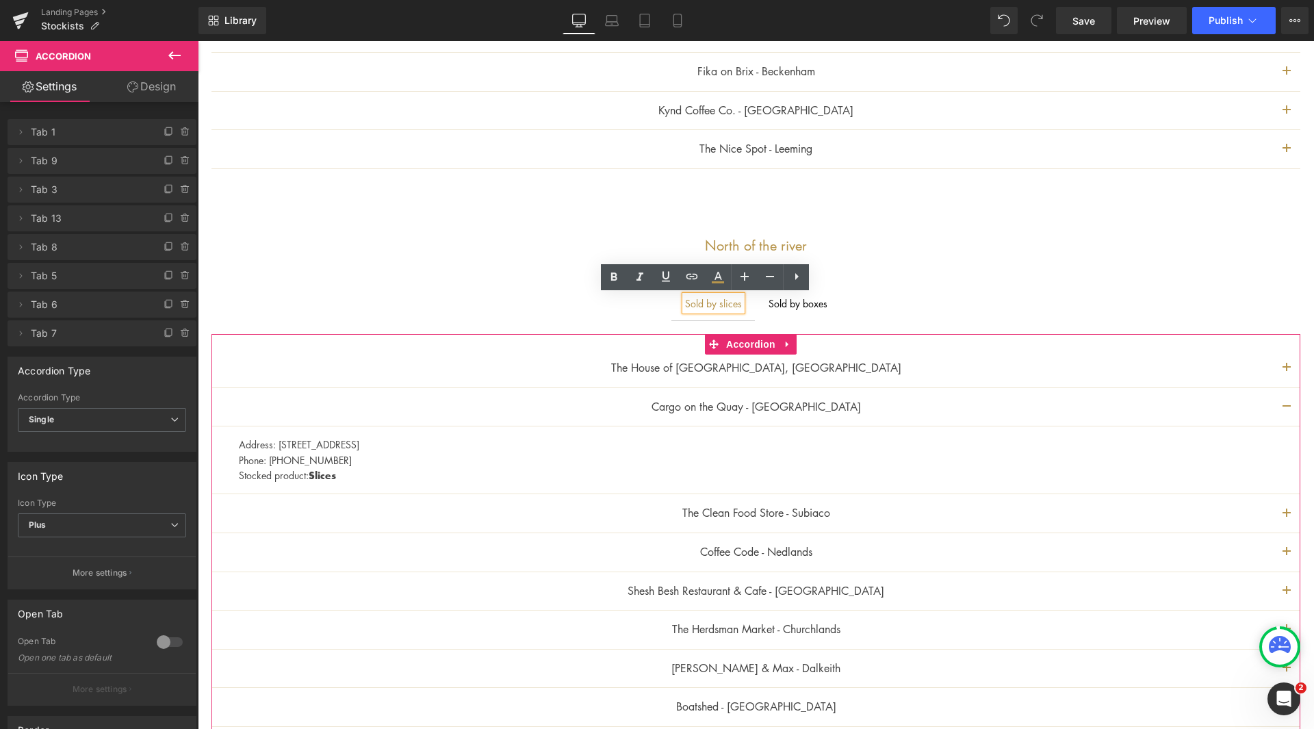
click at [1277, 585] on button "button" at bounding box center [1286, 591] width 27 height 38
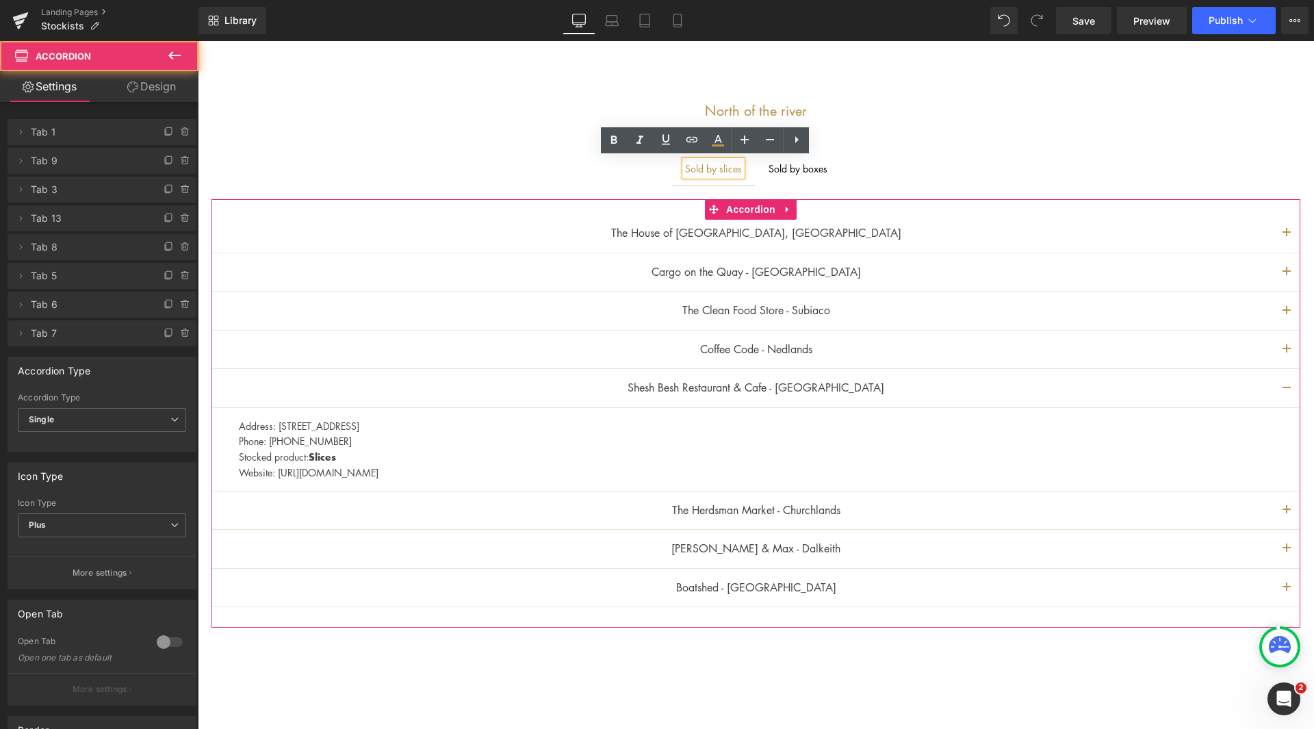
scroll to position [890, 0]
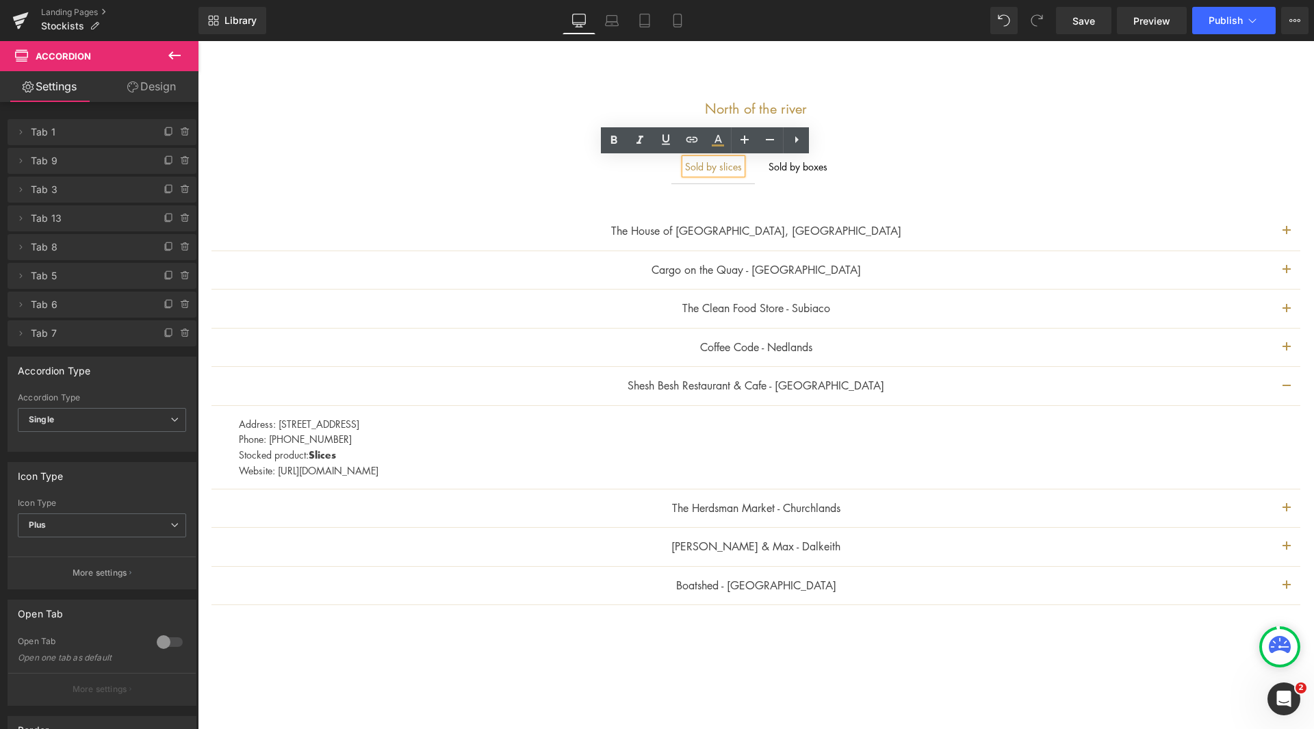
click at [1275, 512] on button "button" at bounding box center [1286, 508] width 27 height 38
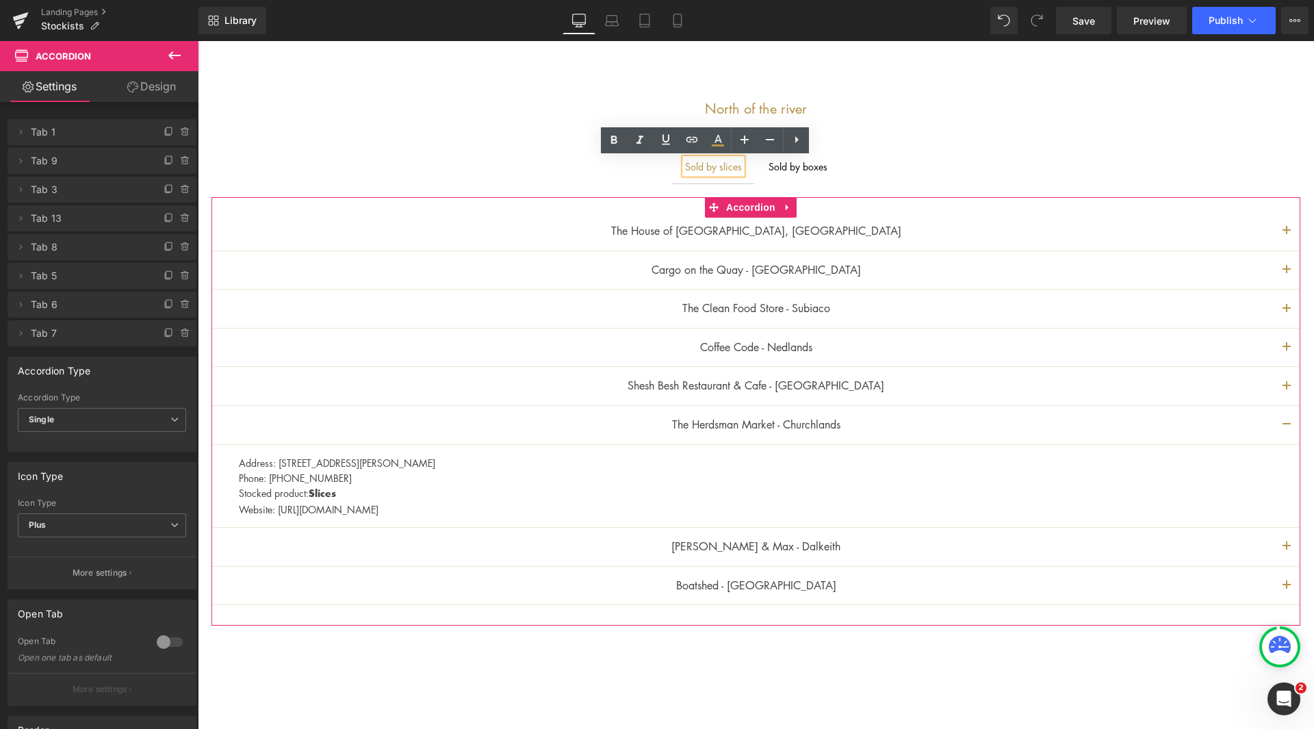
click at [1286, 550] on span "button" at bounding box center [1286, 550] width 0 height 0
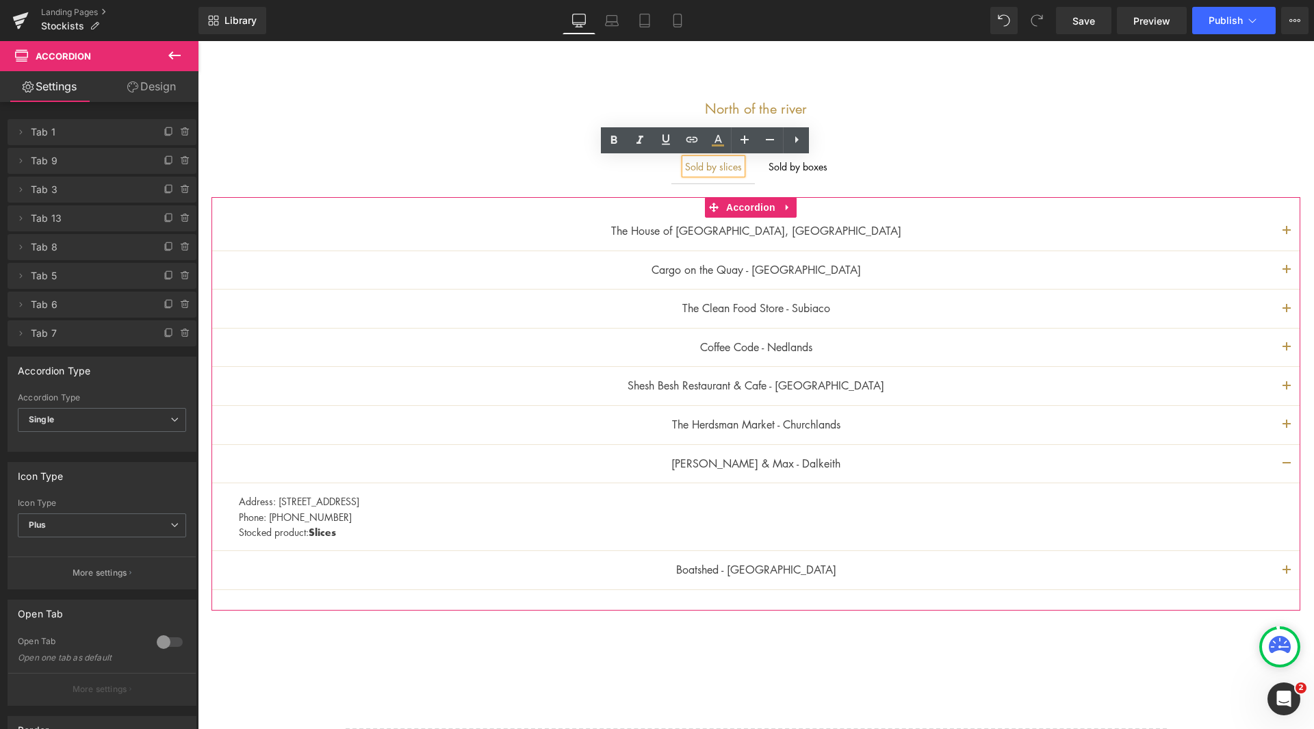
click at [1281, 567] on button "button" at bounding box center [1286, 570] width 27 height 38
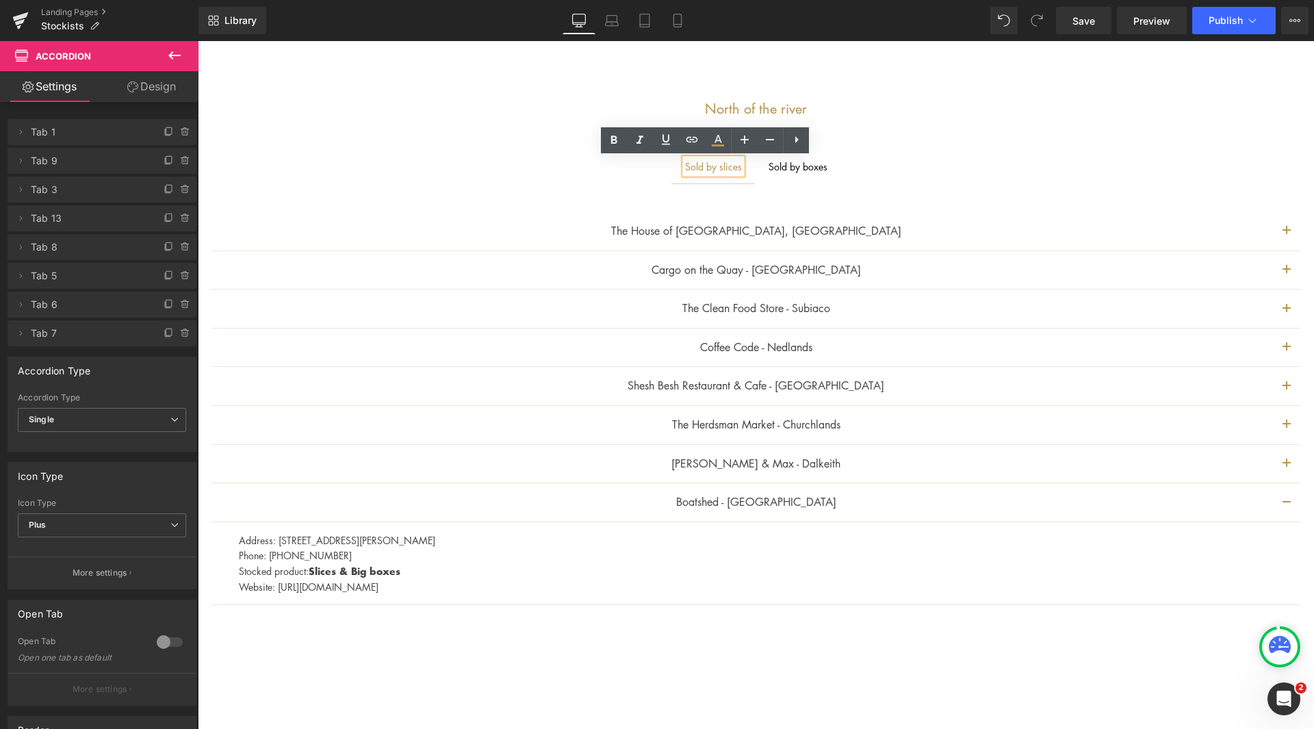
click at [791, 169] on div "Sold by boxes" at bounding box center [797, 166] width 59 height 15
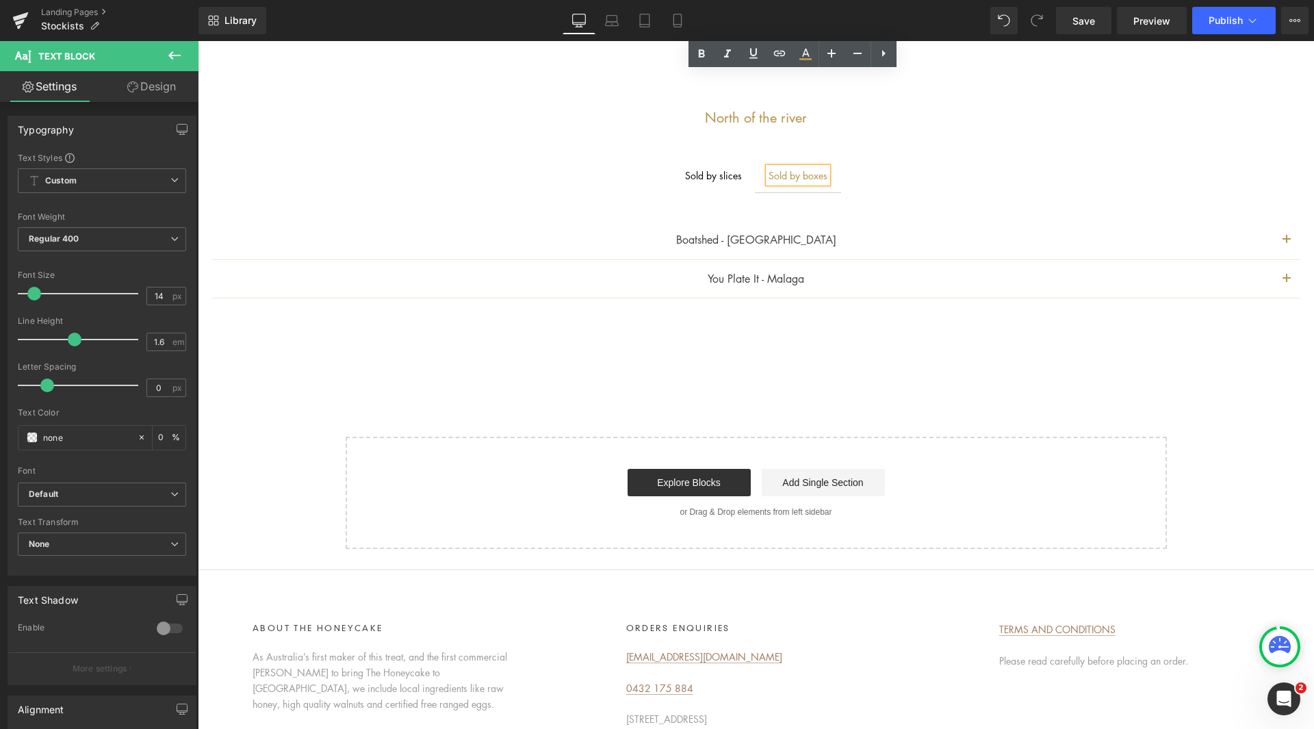
scroll to position [684, 0]
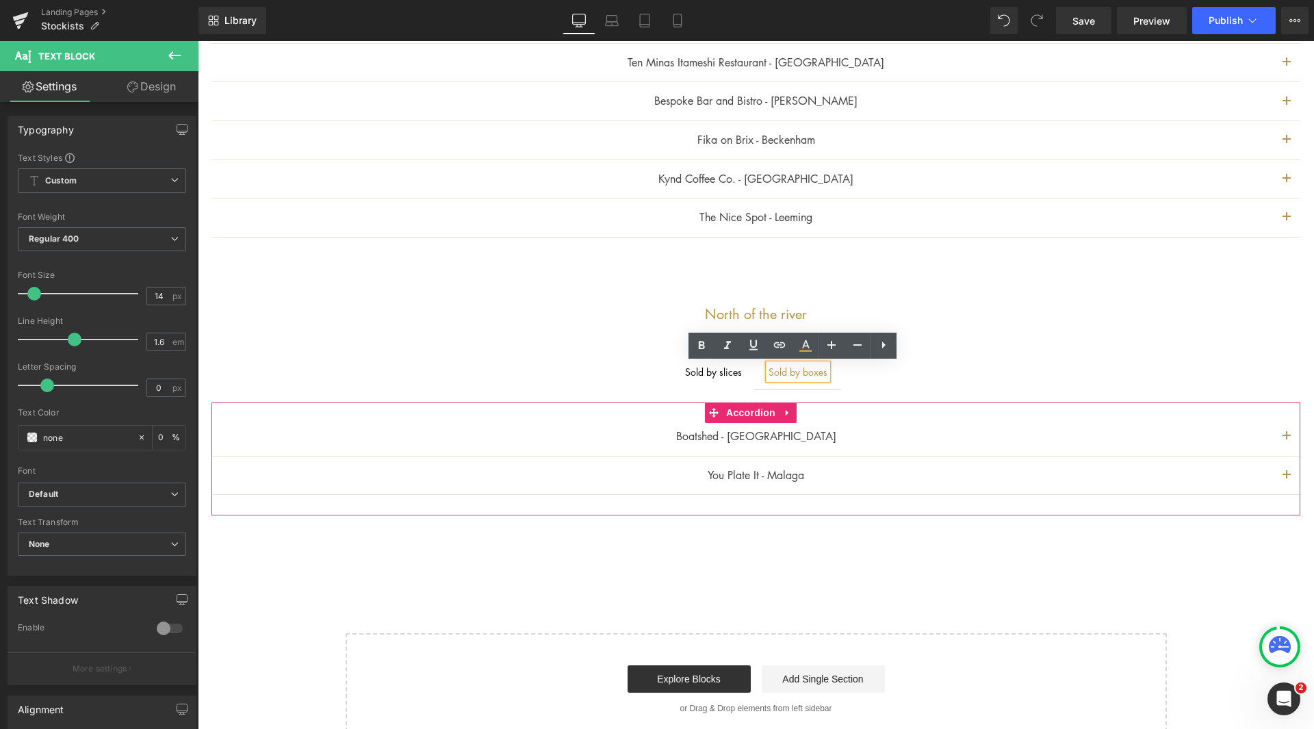
click at [1273, 474] on button "button" at bounding box center [1286, 475] width 27 height 38
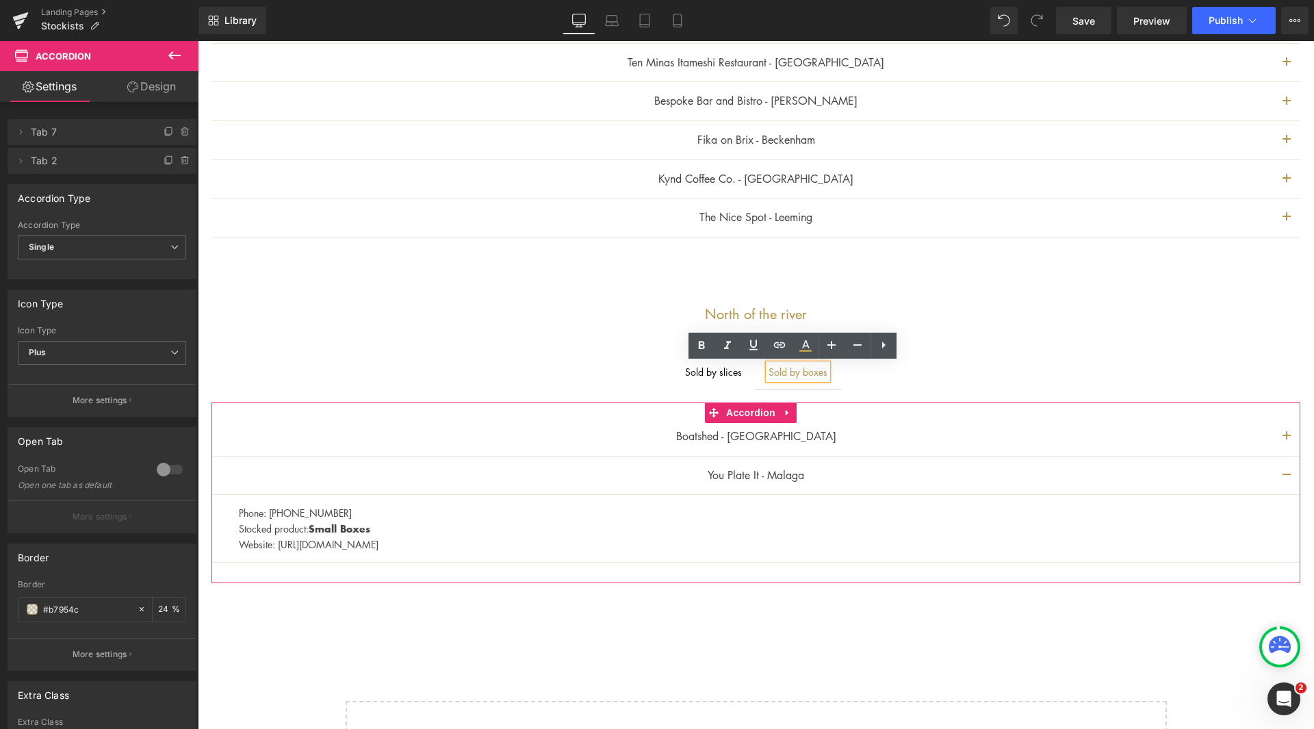
click at [1283, 438] on button "button" at bounding box center [1286, 436] width 27 height 38
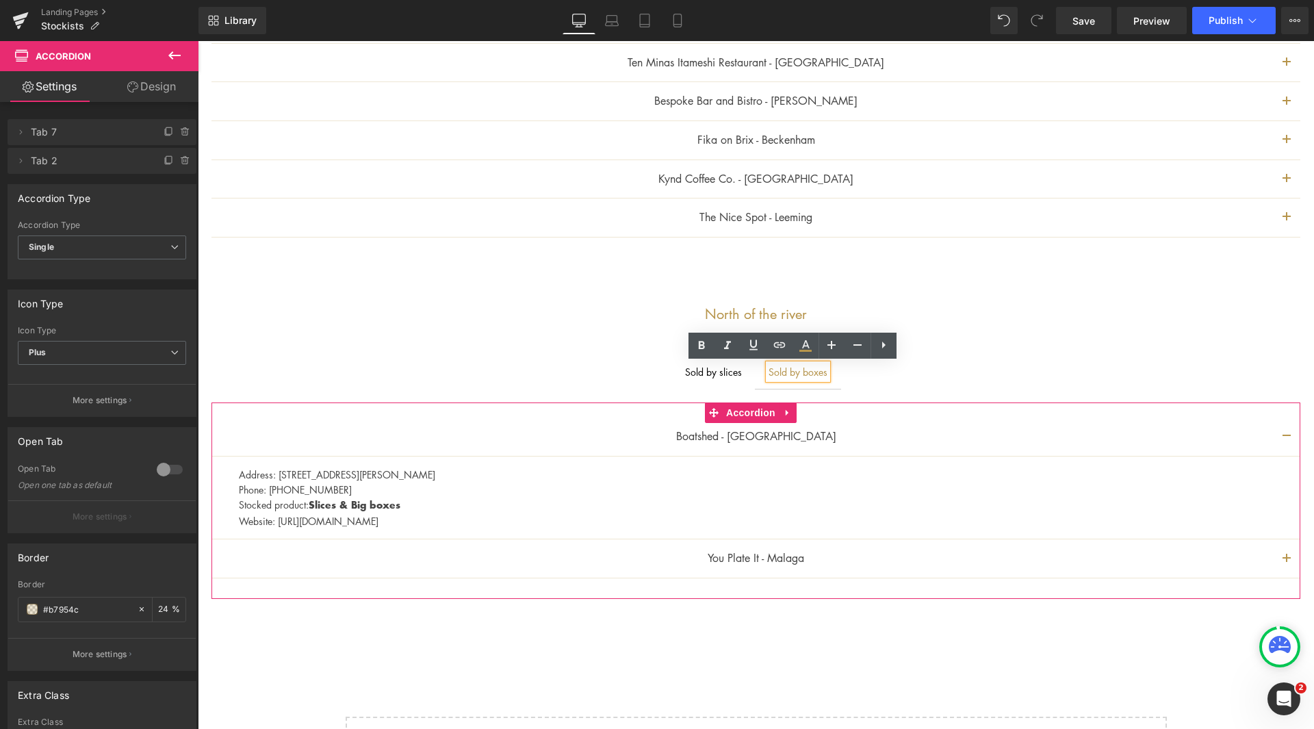
click at [1273, 558] on button "button" at bounding box center [1286, 558] width 27 height 38
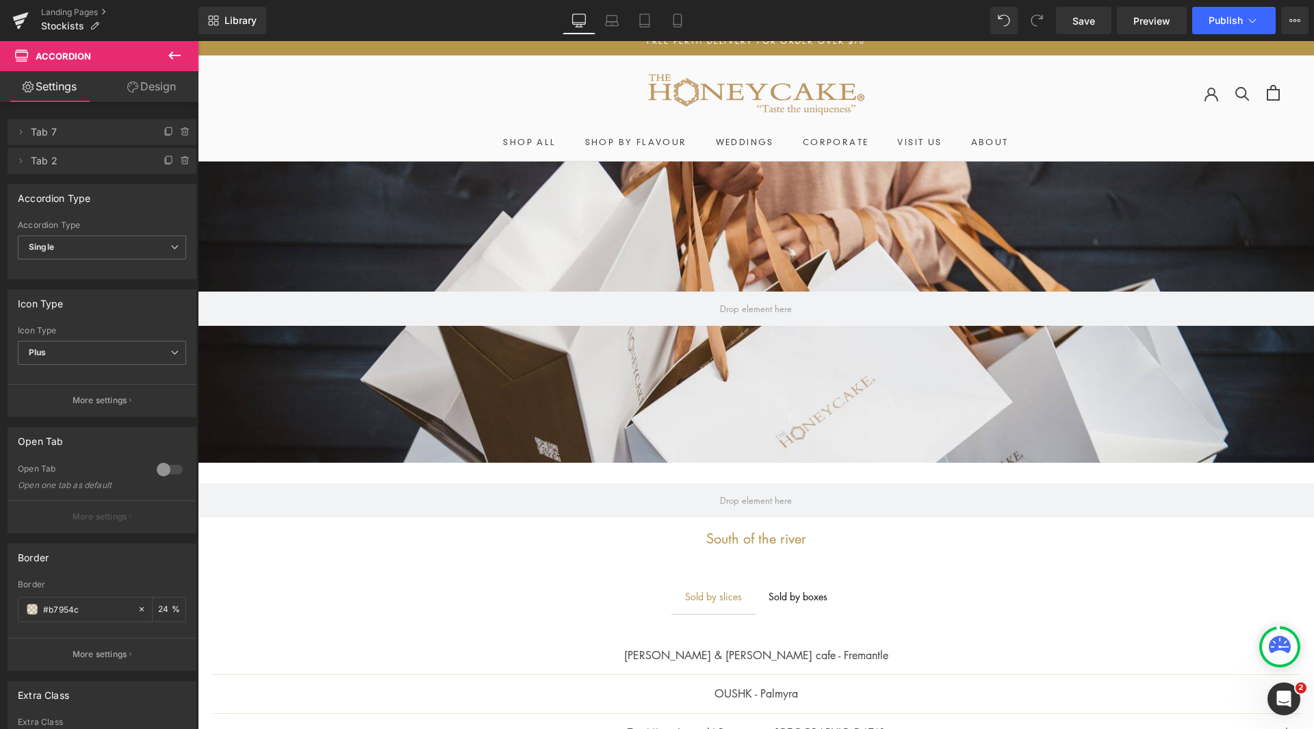
scroll to position [0, 0]
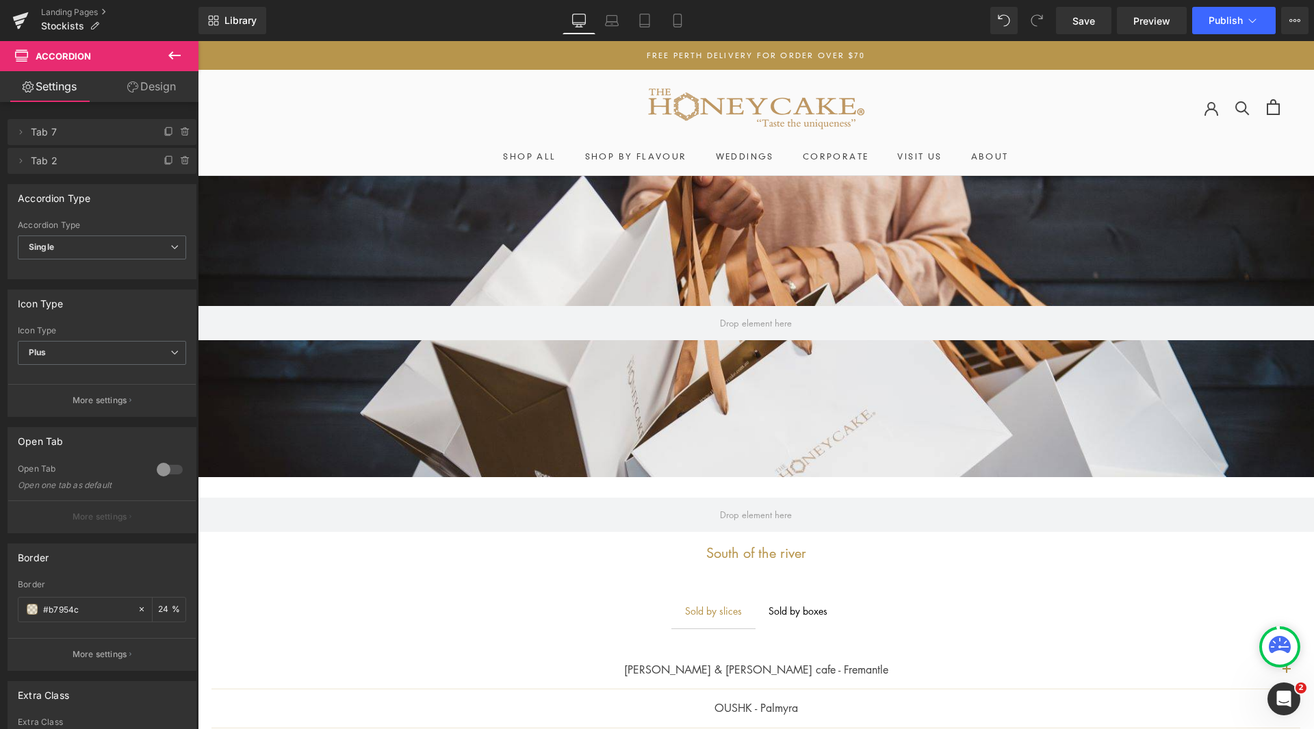
click at [174, 55] on icon at bounding box center [174, 55] width 12 height 8
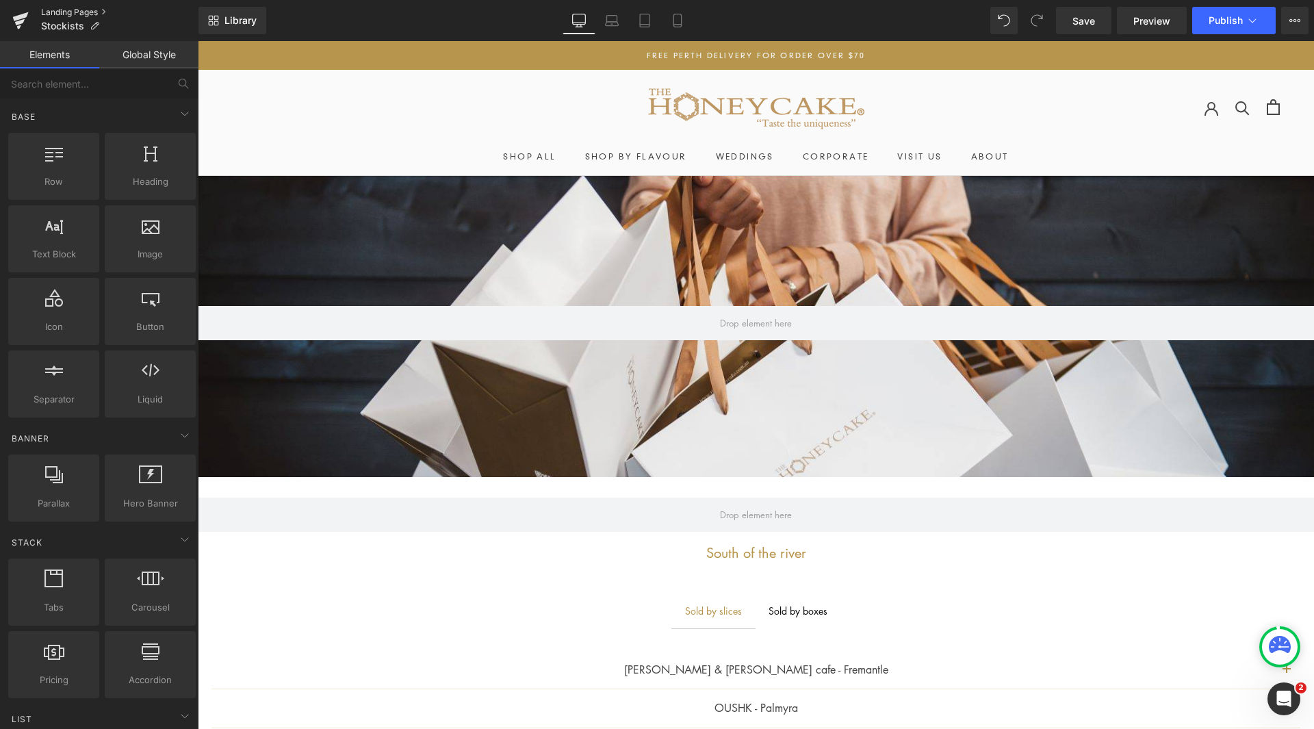
click at [70, 12] on link "Landing Pages" at bounding box center [119, 12] width 157 height 11
